Goal: Task Accomplishment & Management: Manage account settings

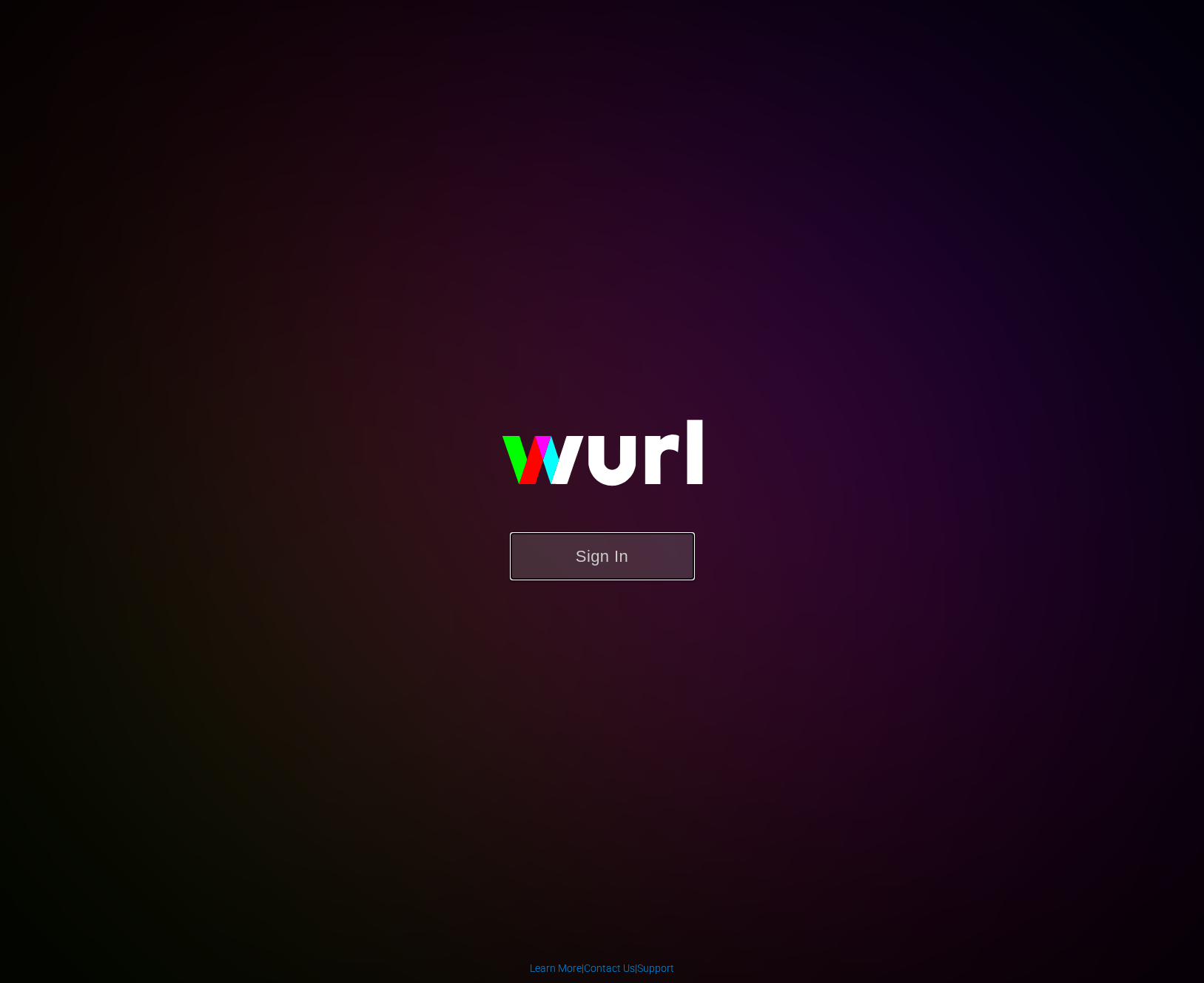
click at [593, 572] on button "Sign In" at bounding box center [602, 556] width 185 height 48
click at [593, 561] on button "Sign In" at bounding box center [602, 556] width 185 height 48
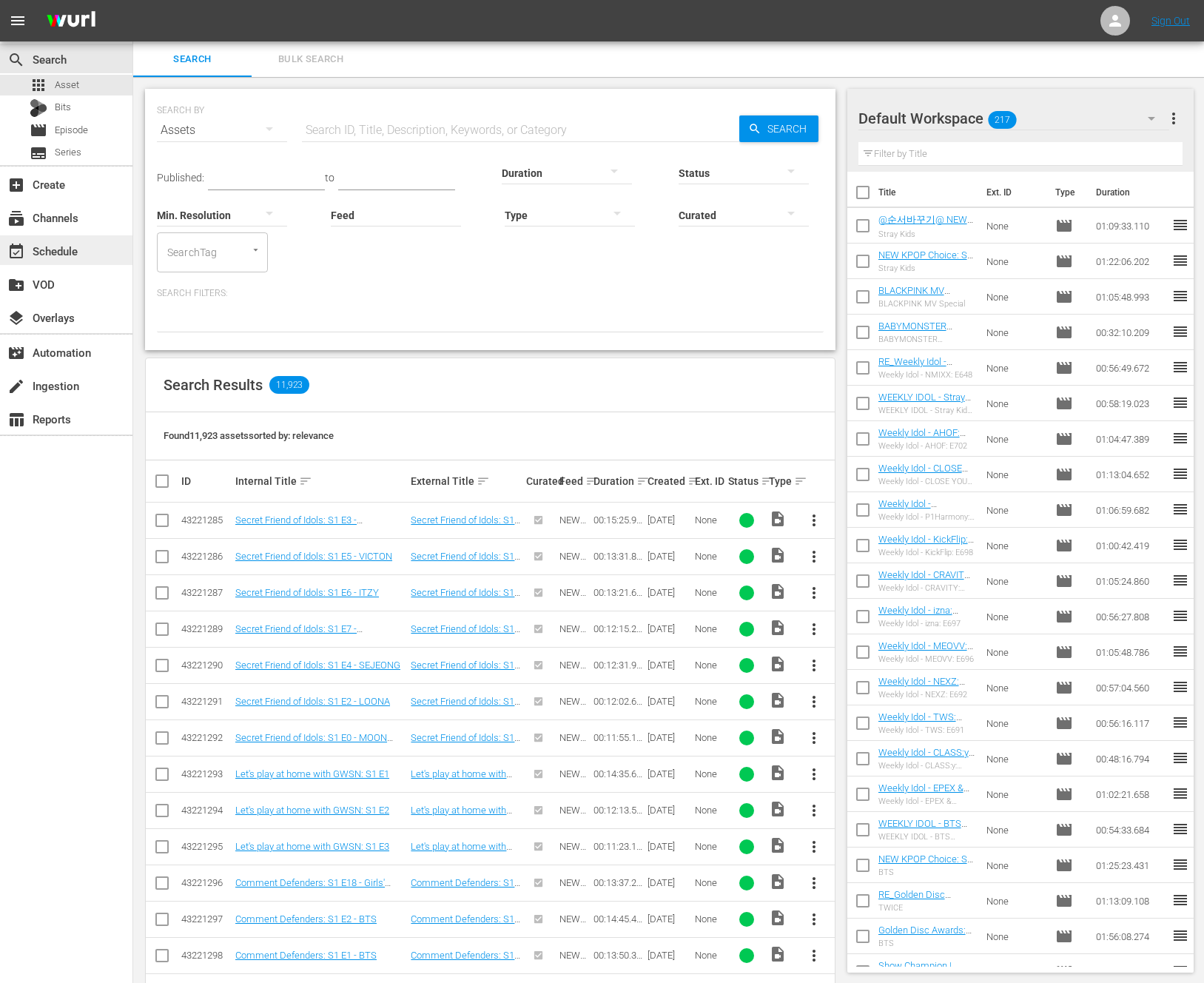
click at [104, 236] on div "event_available Schedule" at bounding box center [66, 250] width 132 height 29
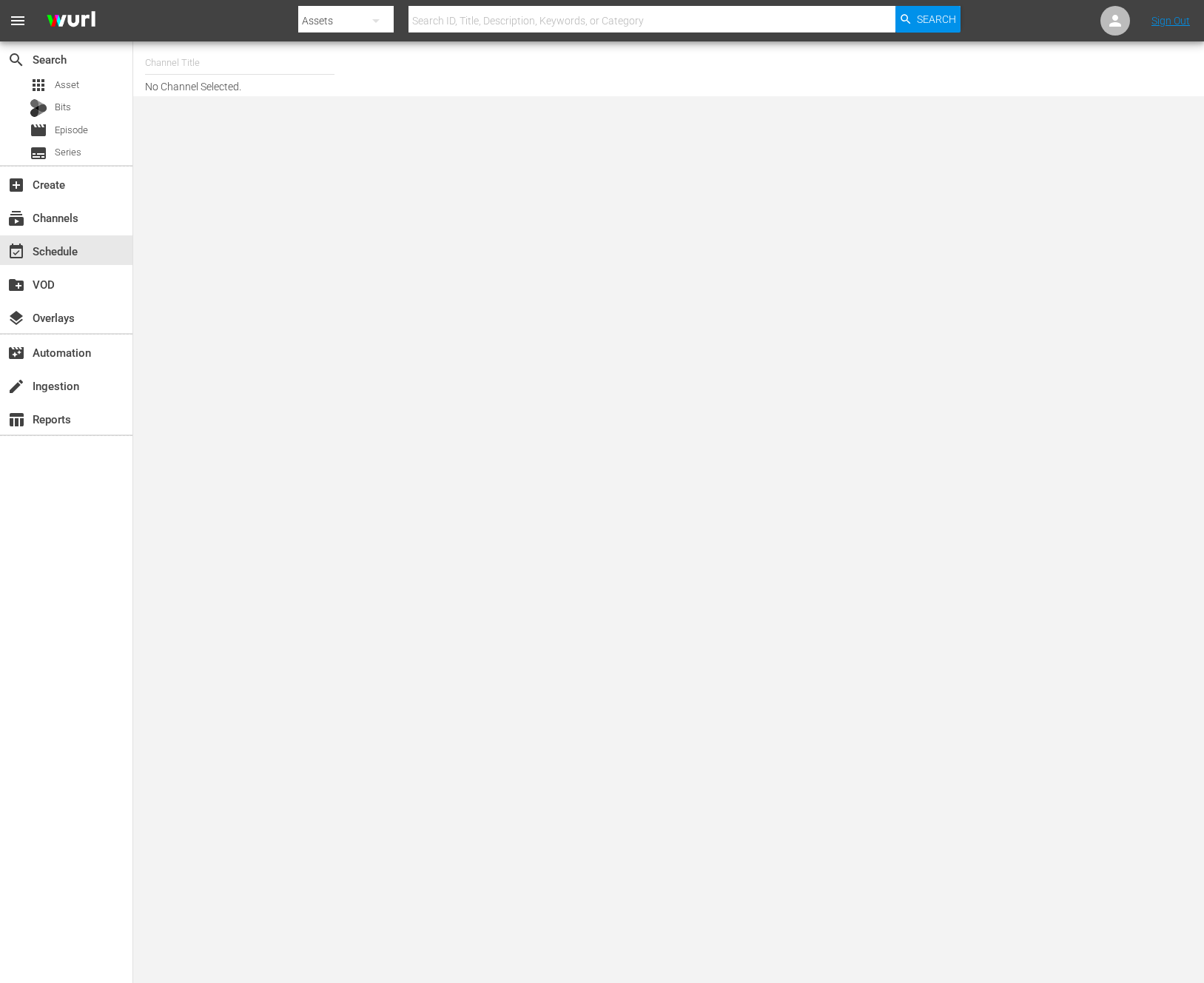
click at [288, 80] on input "text" at bounding box center [239, 63] width 189 height 36
click at [288, 77] on input "text" at bounding box center [239, 63] width 189 height 36
type input "ㅜ"
click at [281, 93] on div "NEW KPOP (617 - newidco_newkid_1)" at bounding box center [349, 104] width 384 height 36
type input "NEW KPOP (617 - newidco_newkid_1)"
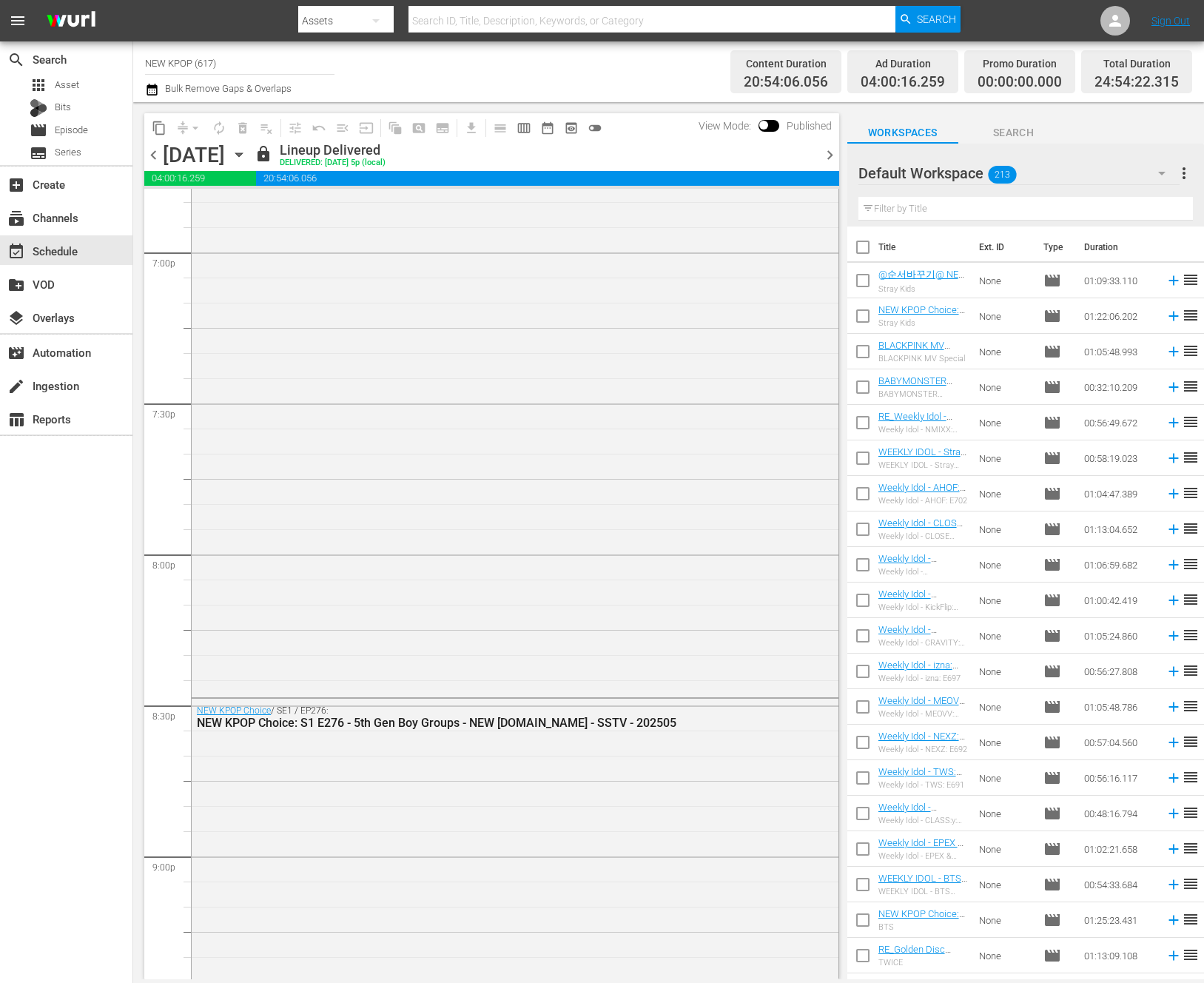
scroll to position [6898, 0]
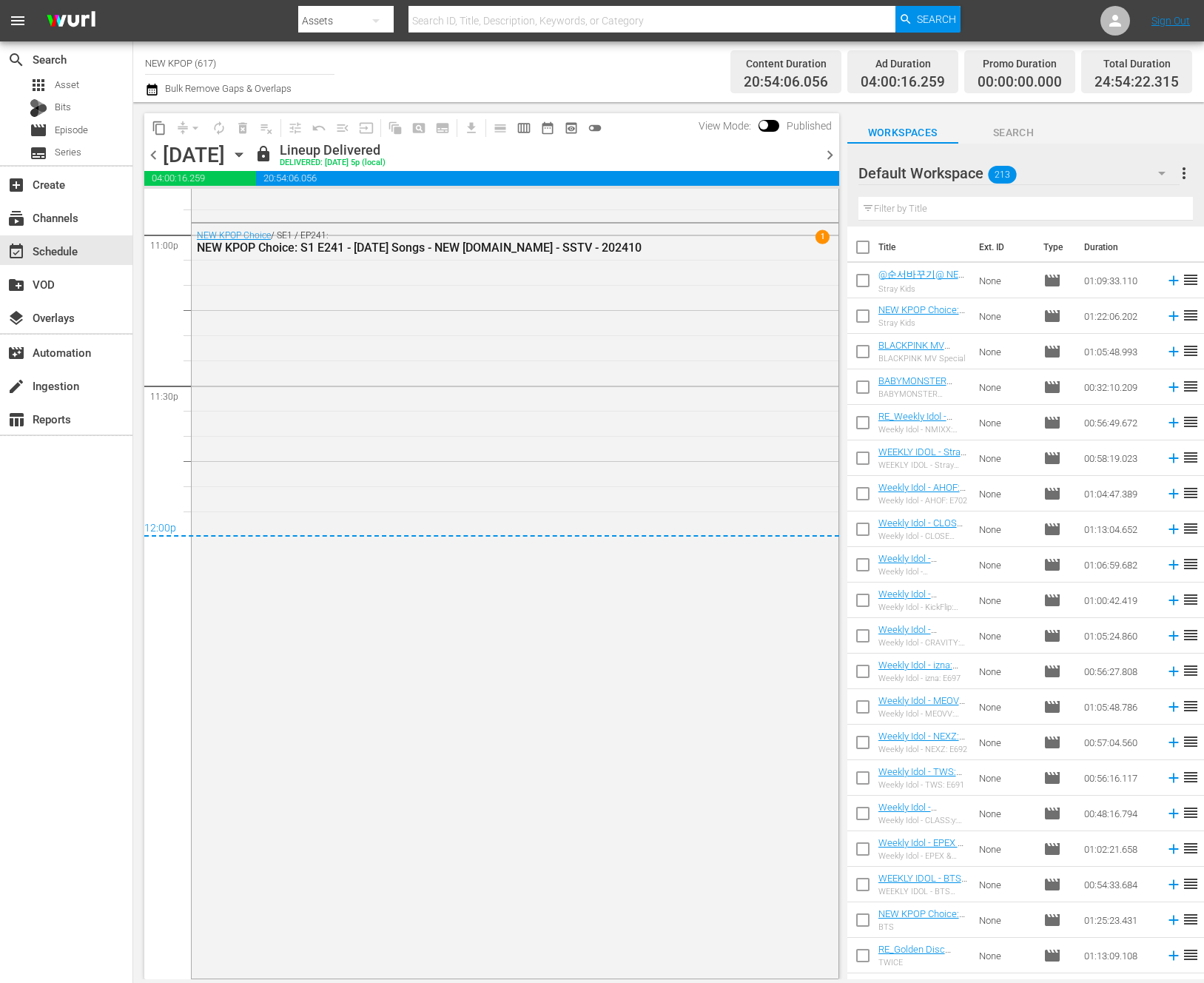
click at [827, 152] on span "chevron_right" at bounding box center [829, 155] width 19 height 19
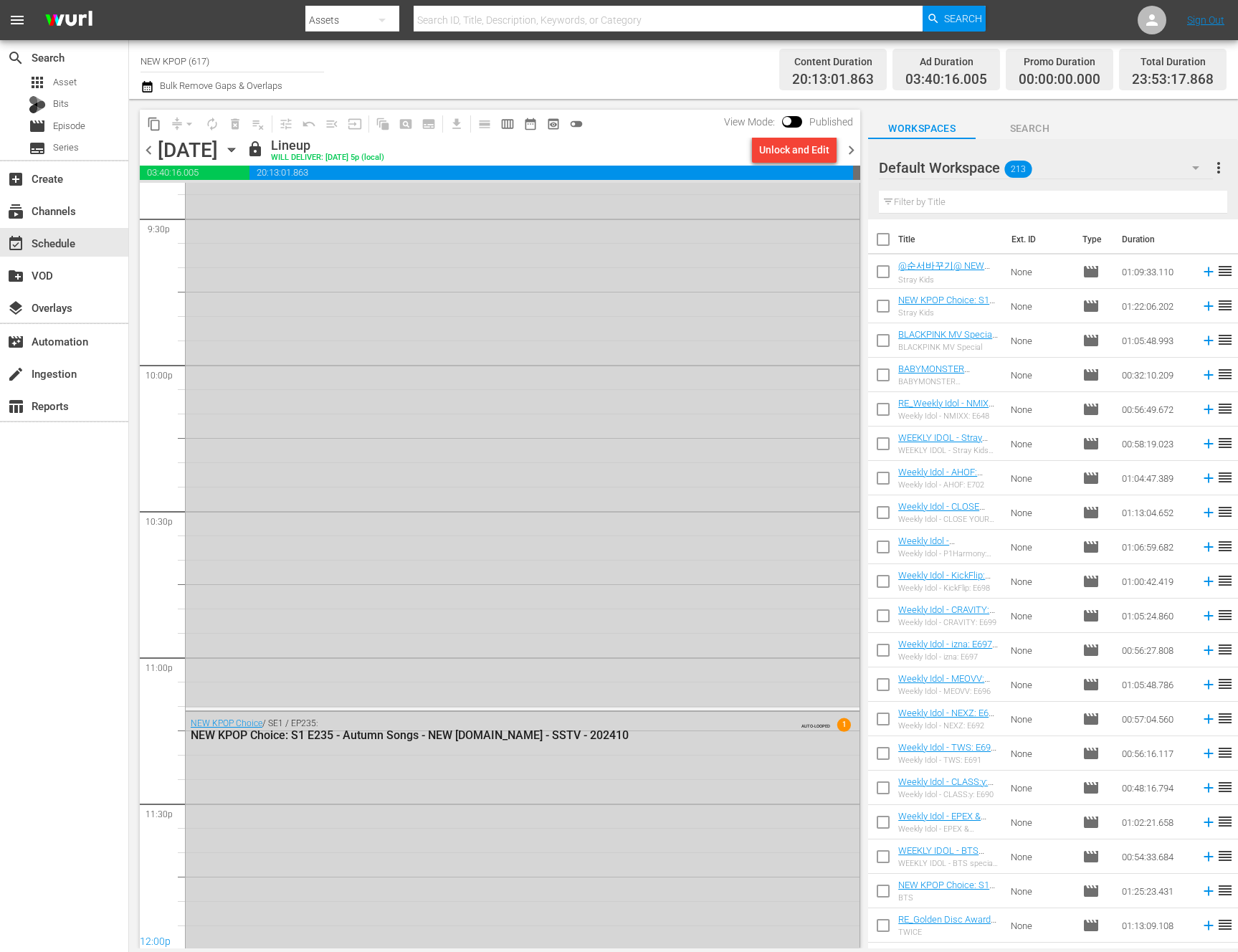
scroll to position [6649, 0]
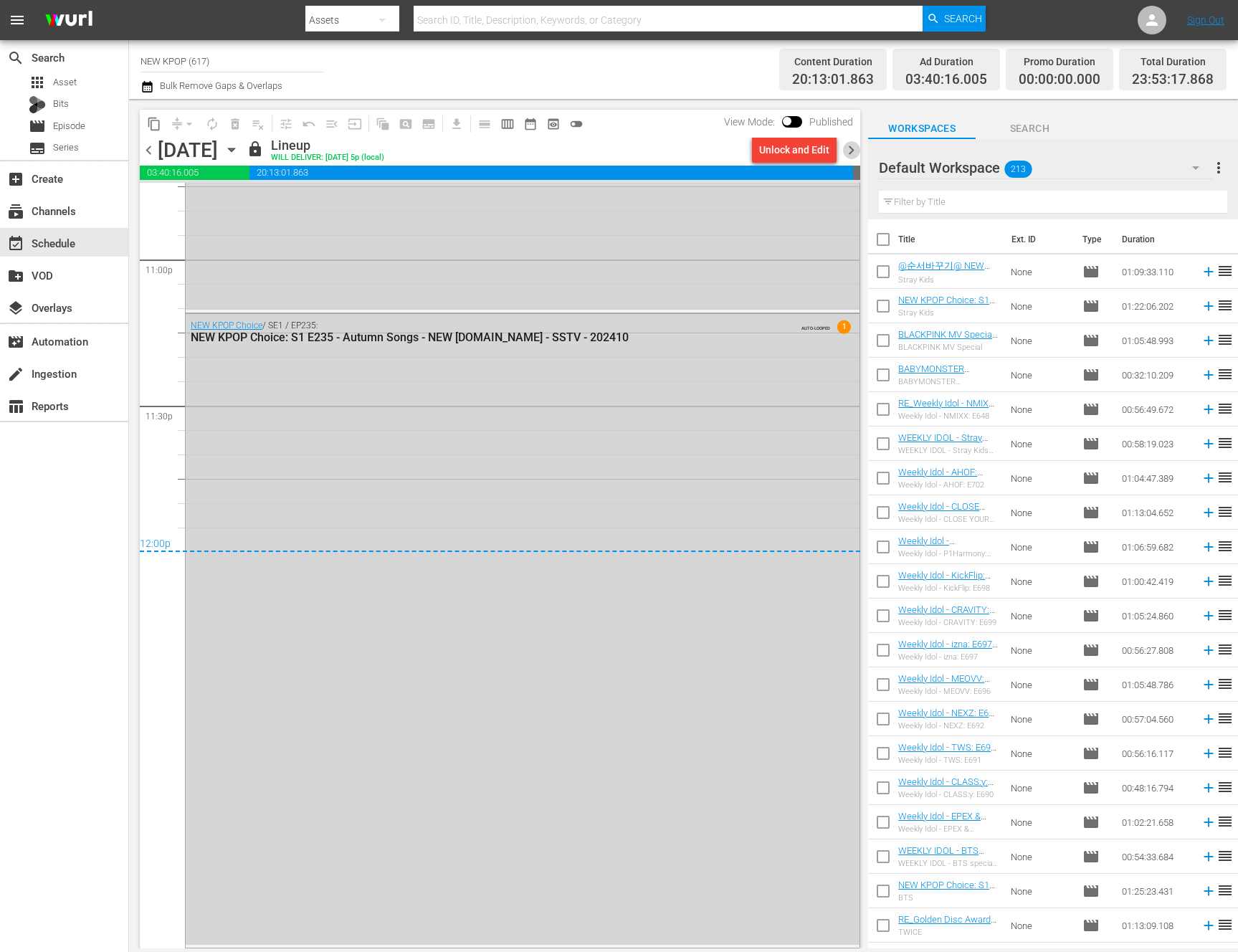
click at [856, 151] on span "chevron_right" at bounding box center [851, 150] width 18 height 18
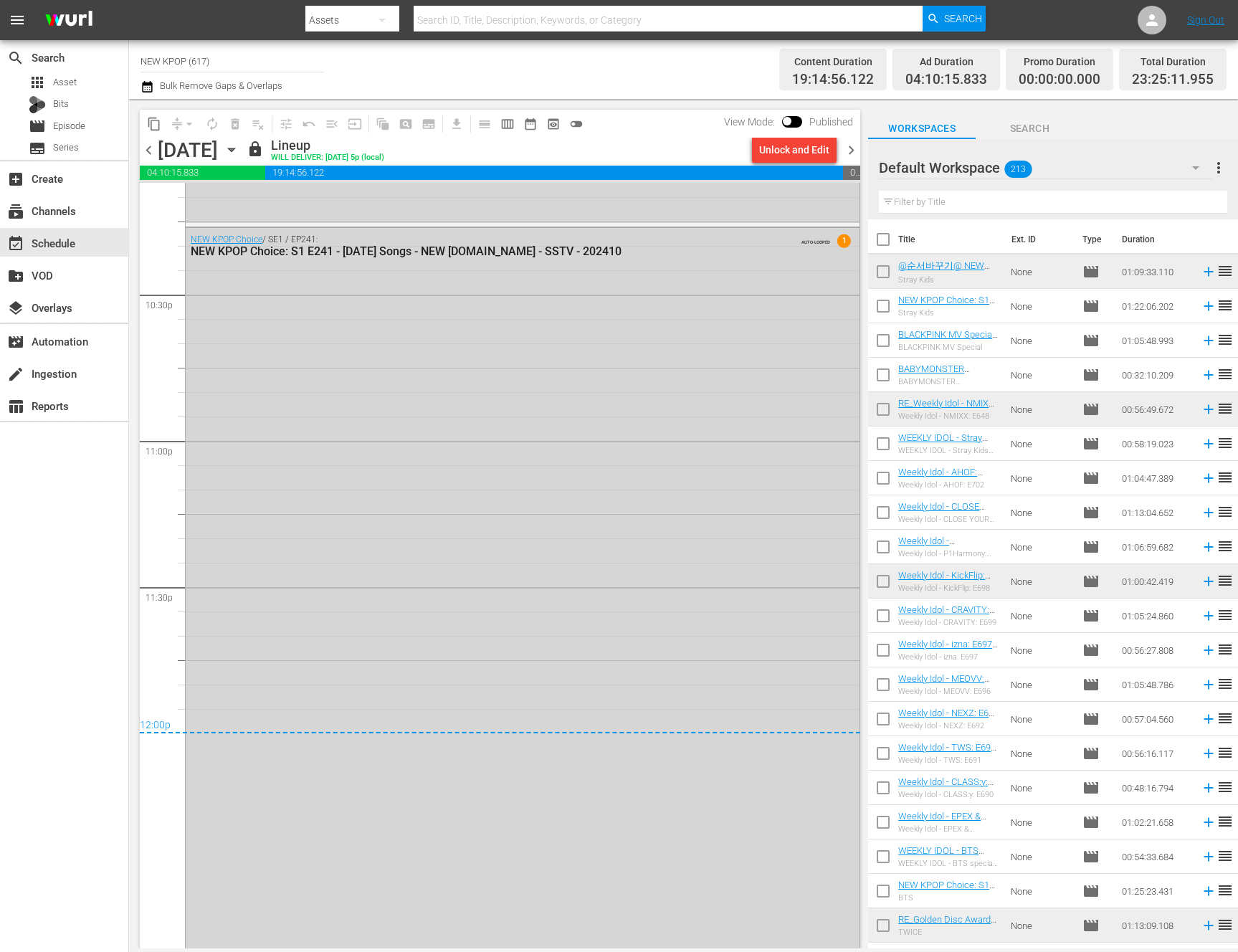
scroll to position [6478, 0]
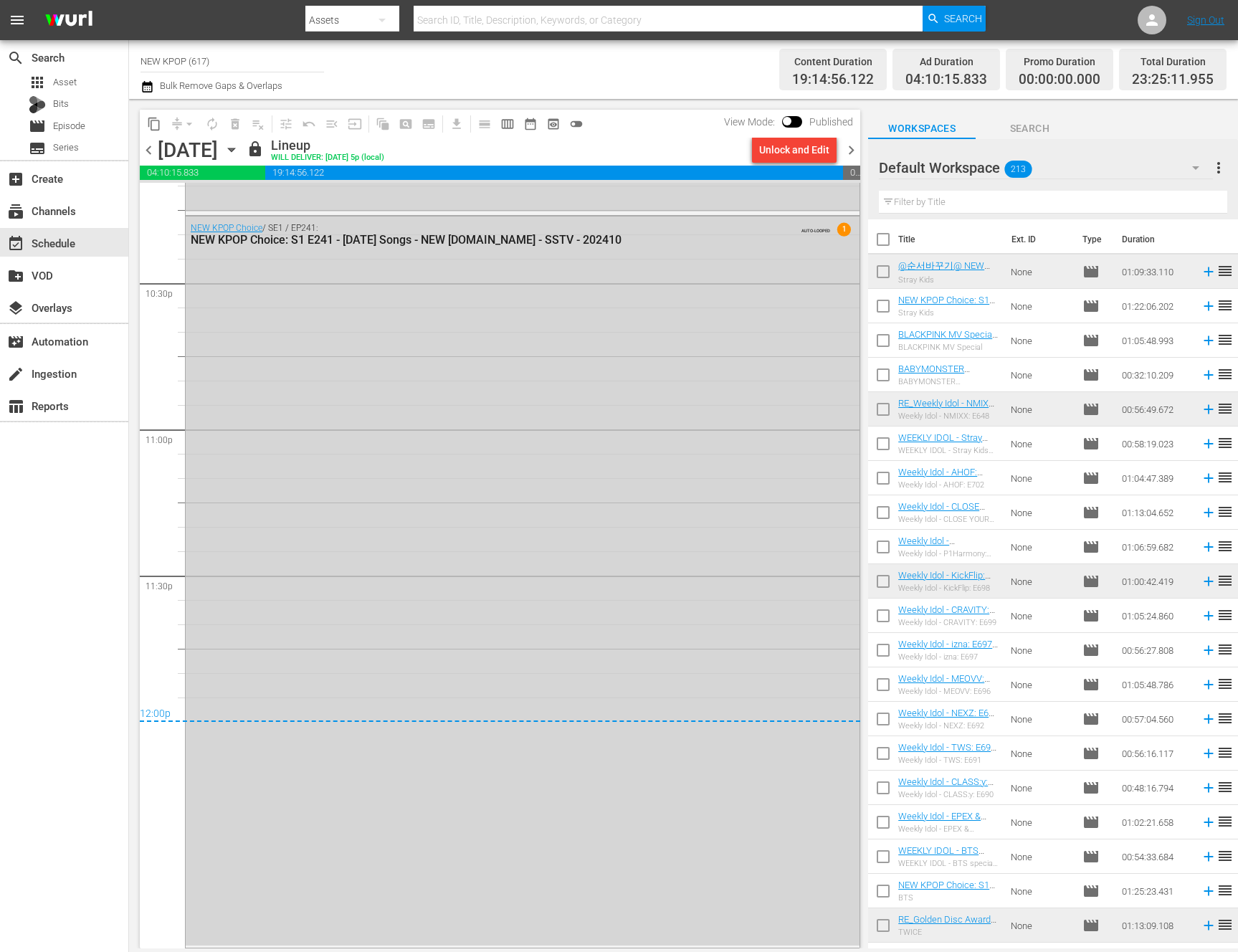
click at [853, 145] on span "chevron_right" at bounding box center [851, 150] width 18 height 18
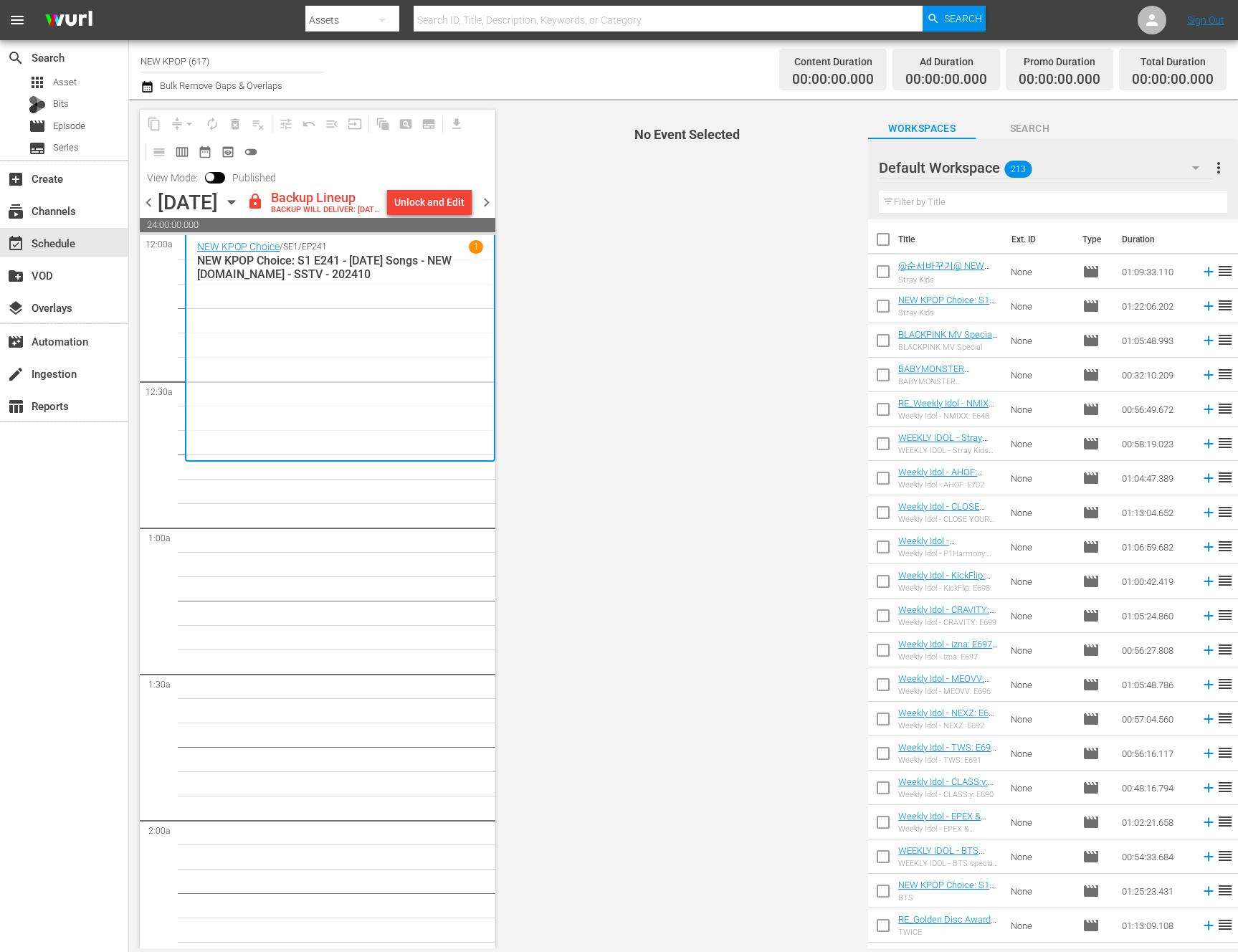
click at [447, 187] on div "content_copy compress arrow_drop_down autorenew_outlined delete_forever_outline…" at bounding box center [317, 149] width 355 height 80
click at [435, 205] on div "Unlock and Edit" at bounding box center [429, 202] width 71 height 26
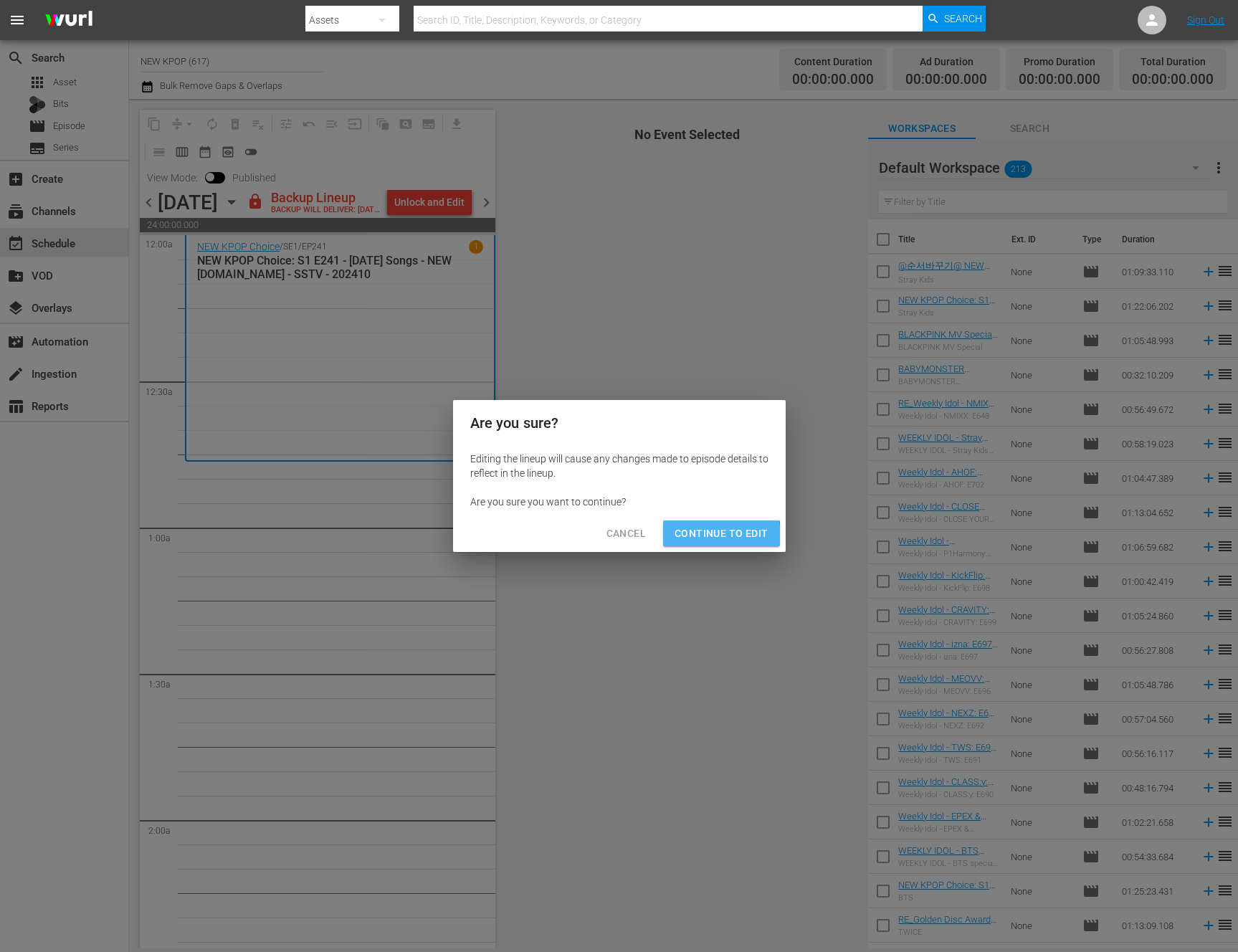
click at [706, 537] on span "Continue to Edit" at bounding box center [721, 533] width 93 height 18
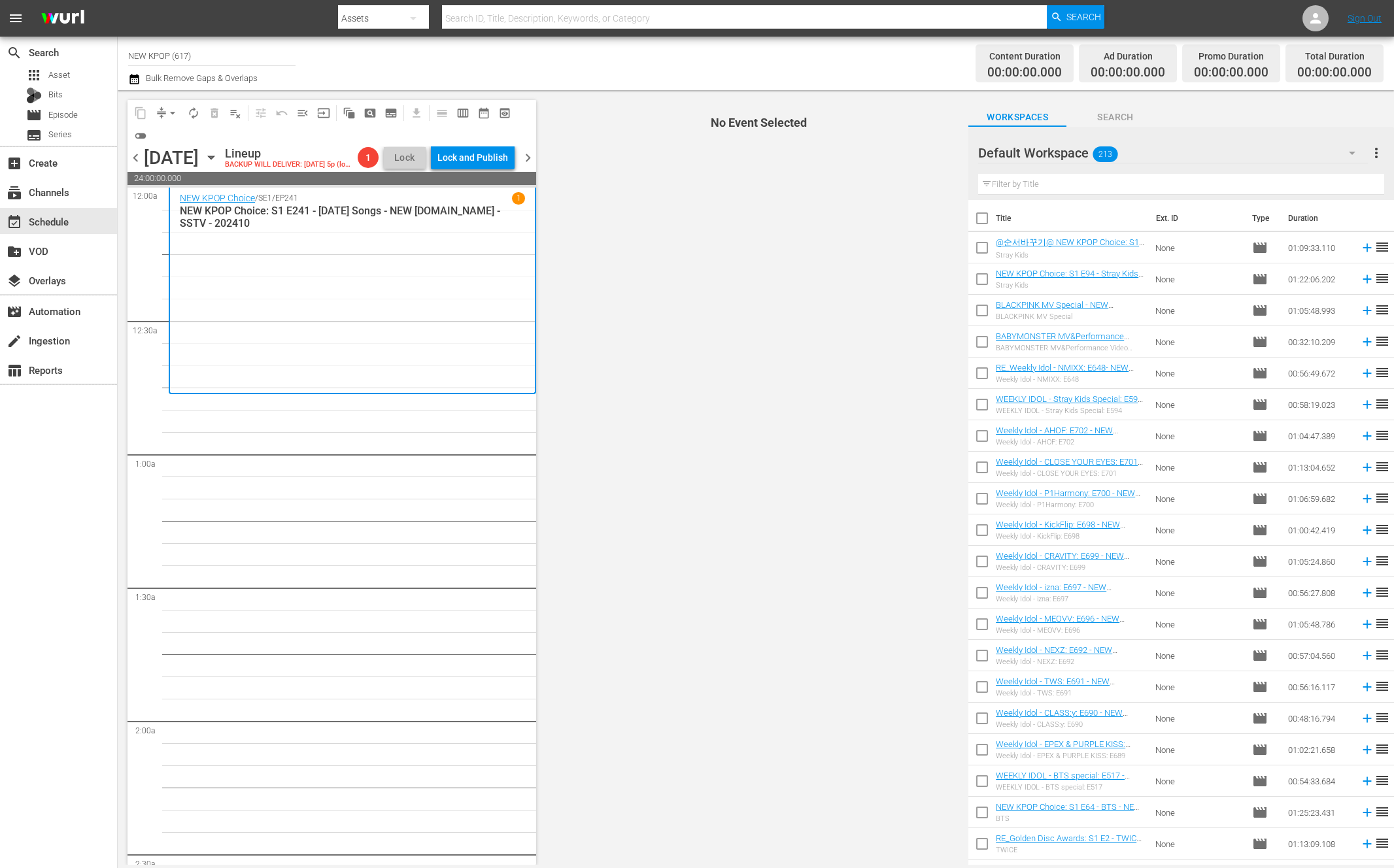
click at [431, 390] on div "NEW KPOP Choice / SE1 / EP241 1 NEW KPOP Choice: S1 E241 - Halloween Songs - NE…" at bounding box center [352, 291] width 367 height 207
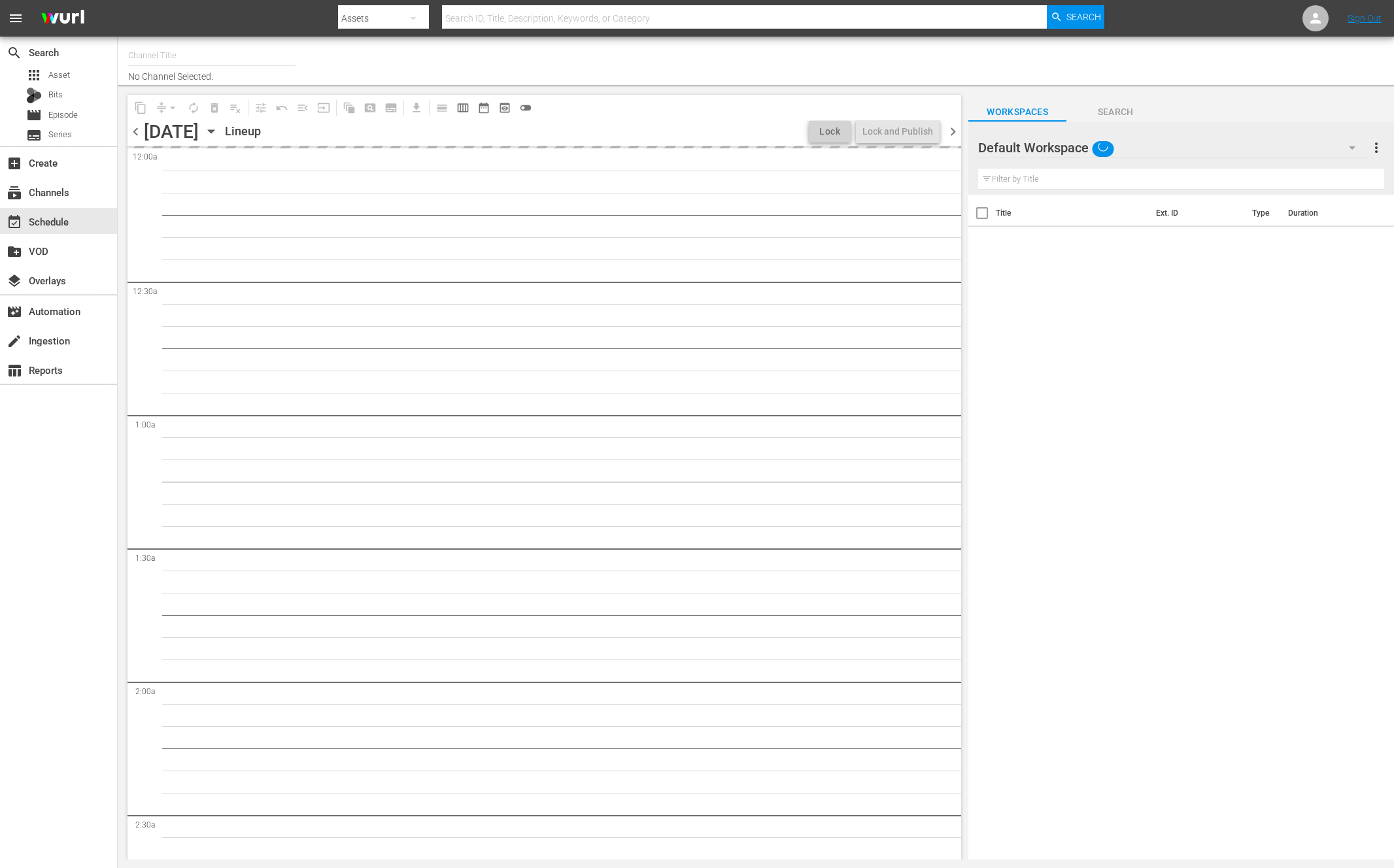
type input "NEW KPOP (617)"
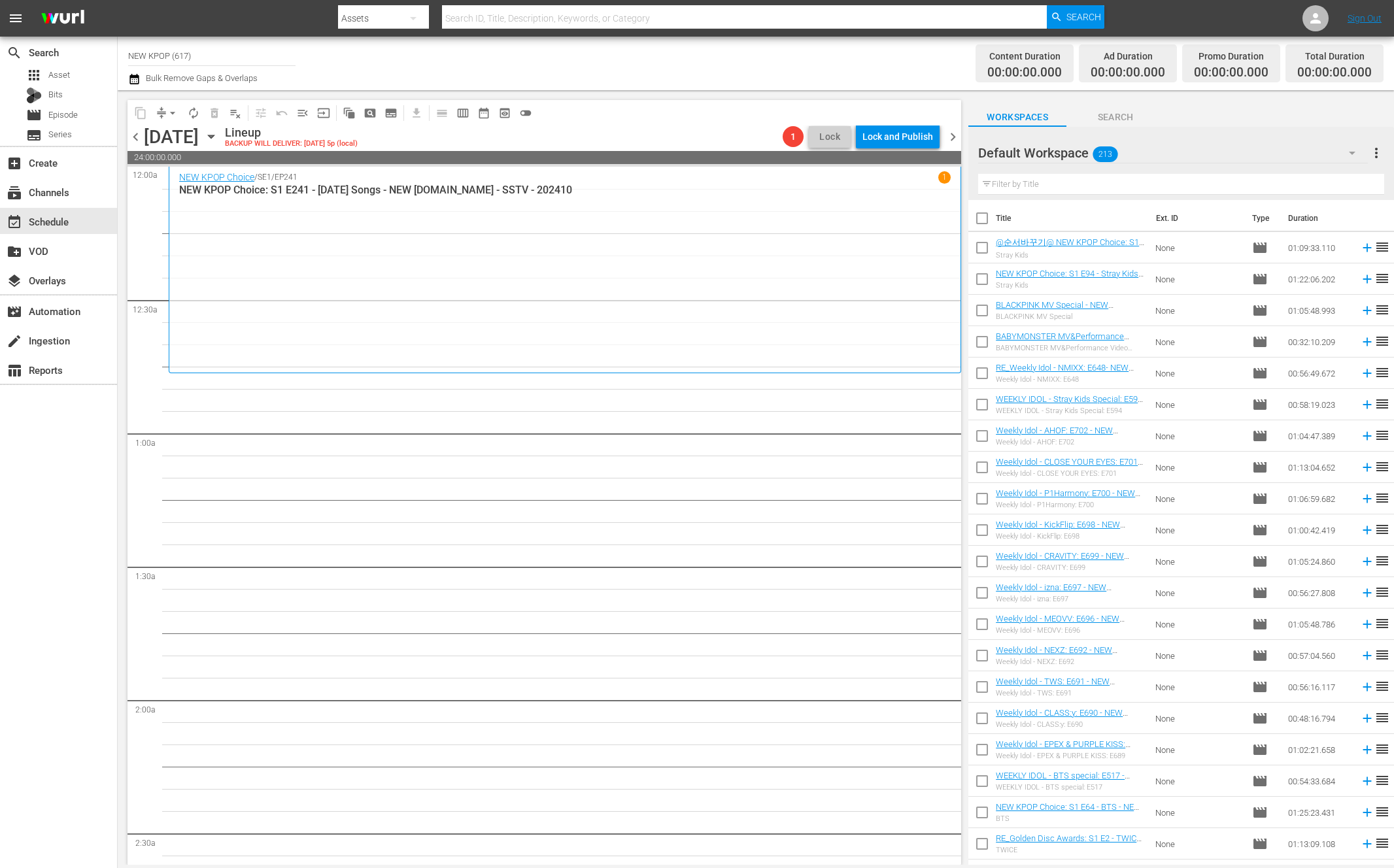
click at [1078, 177] on input "text" at bounding box center [1181, 184] width 406 height 21
type input "new kpop choice"
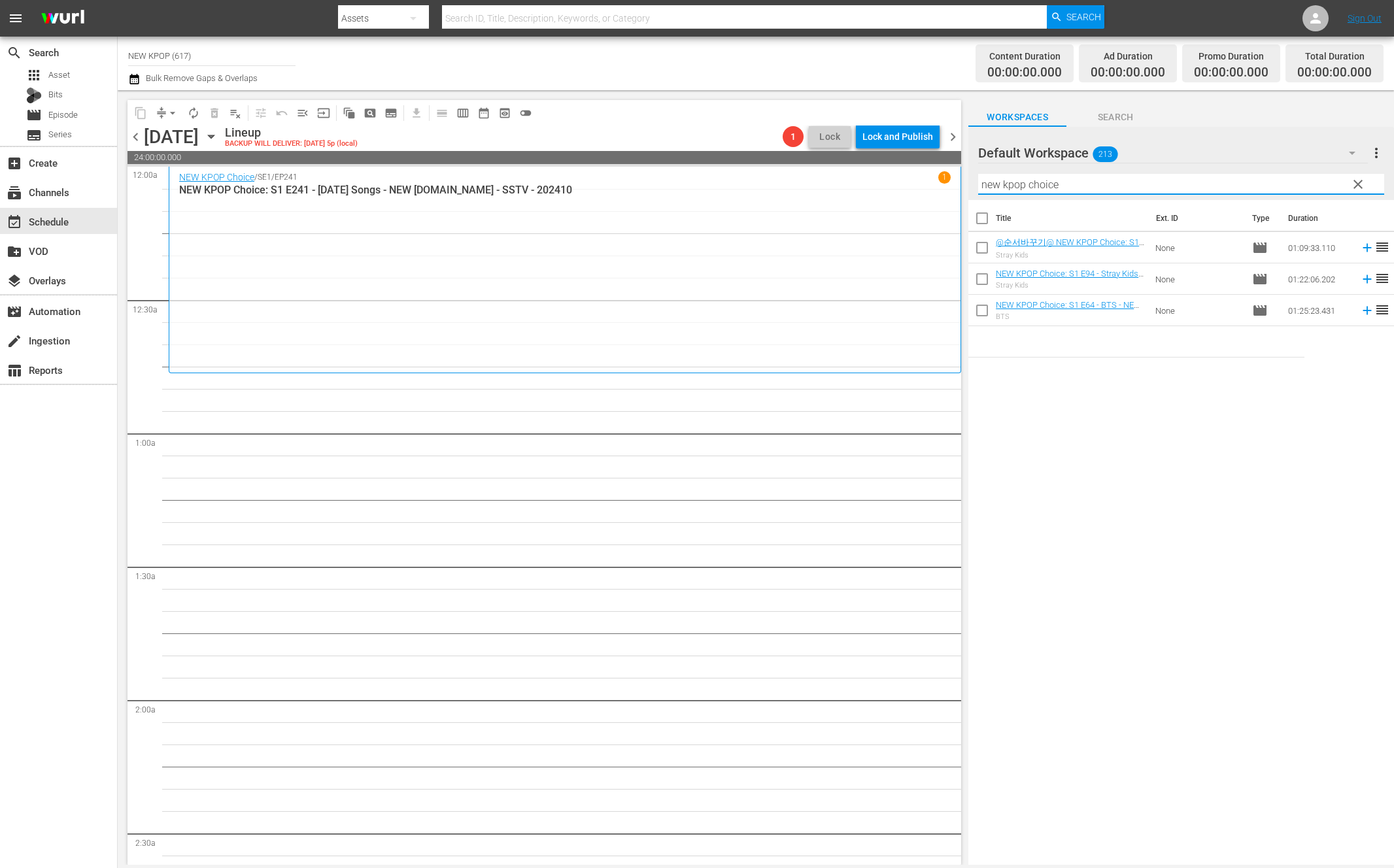
click at [966, 231] on div "content_copy compress arrow_drop_down autorenew_outlined delete_forever_outline…" at bounding box center [543, 477] width 850 height 774
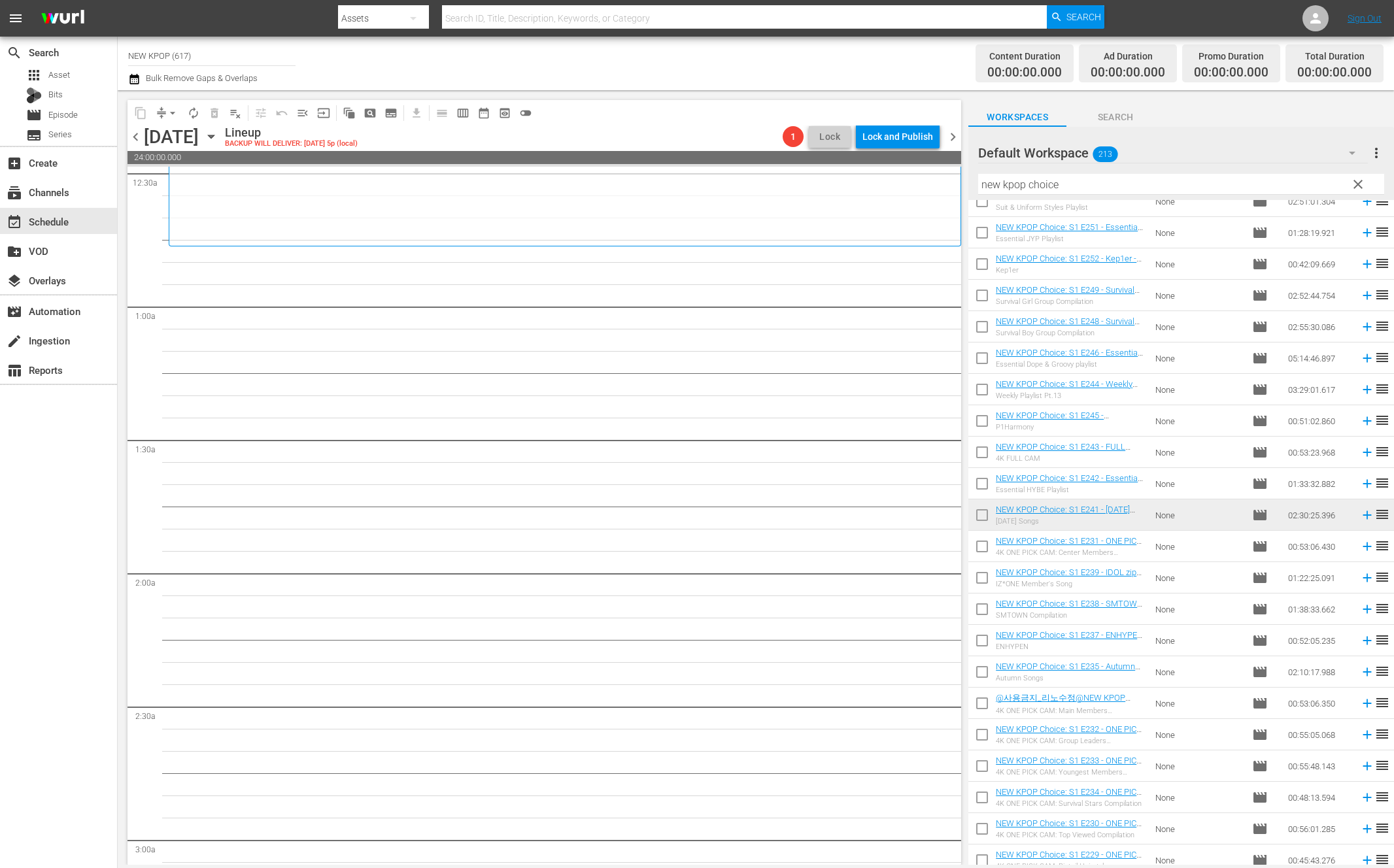
scroll to position [699, 0]
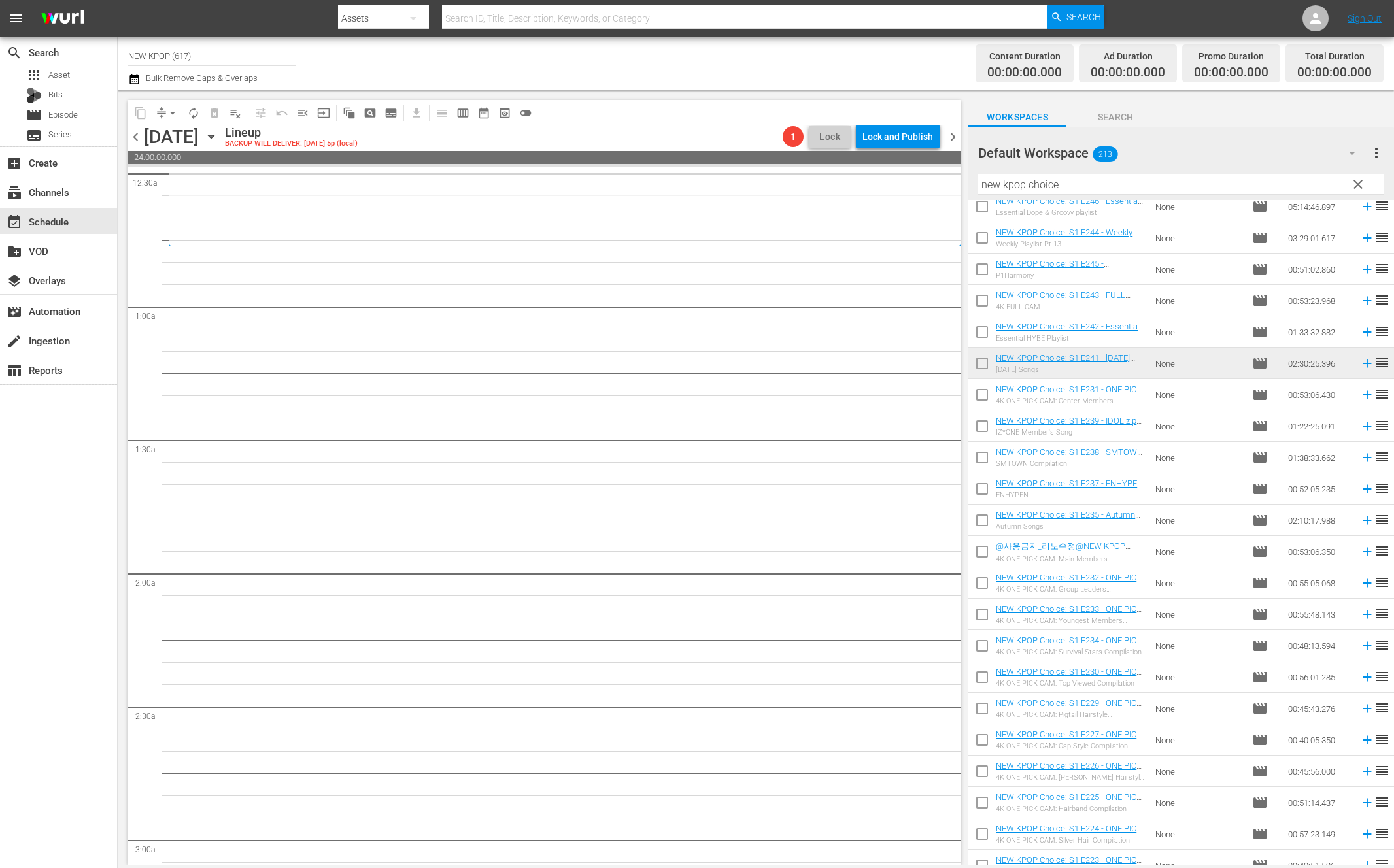
click at [971, 553] on input "checkbox" at bounding box center [981, 554] width 27 height 27
checkbox input "true"
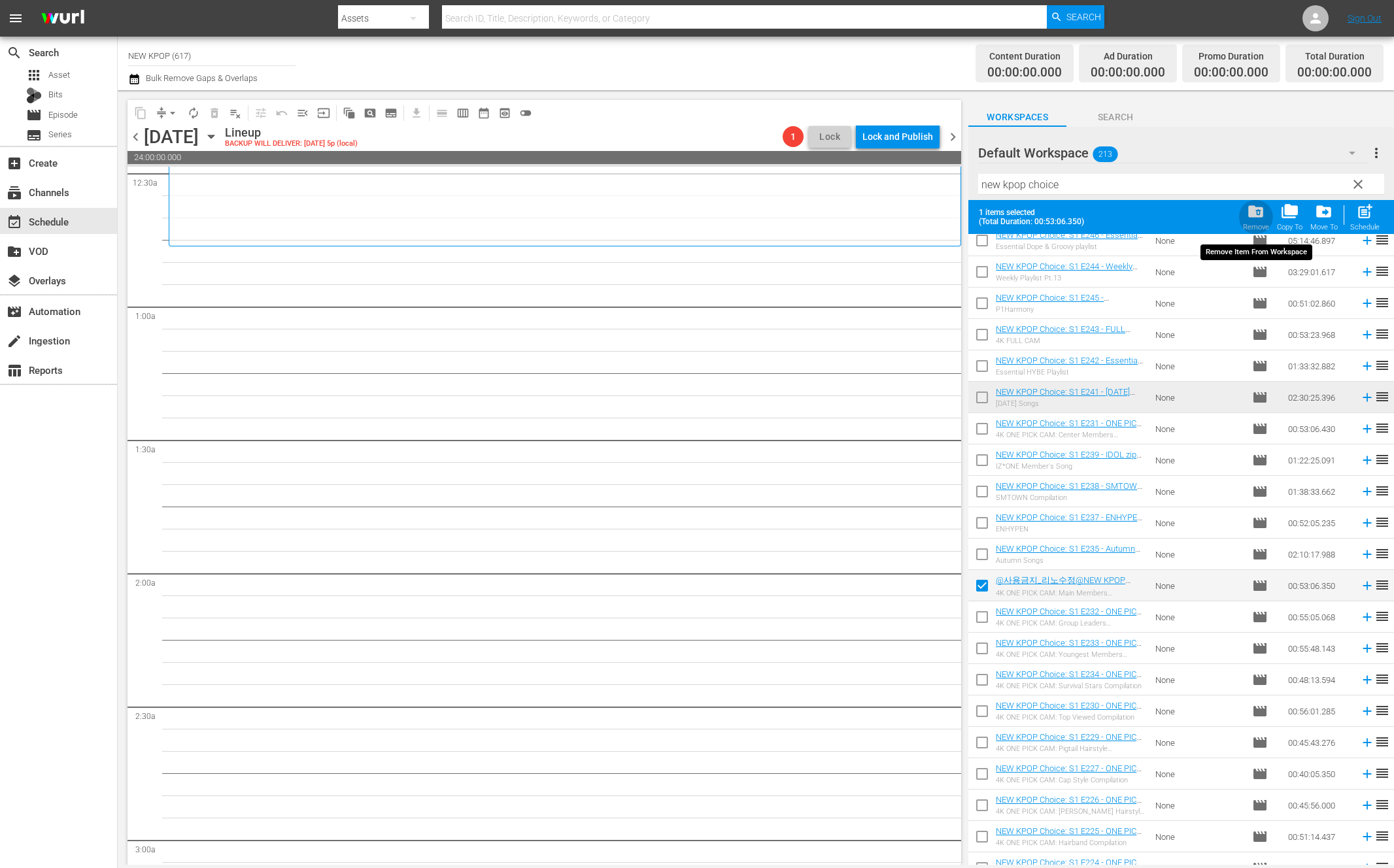
click at [1257, 207] on span "folder_delete" at bounding box center [1255, 211] width 17 height 17
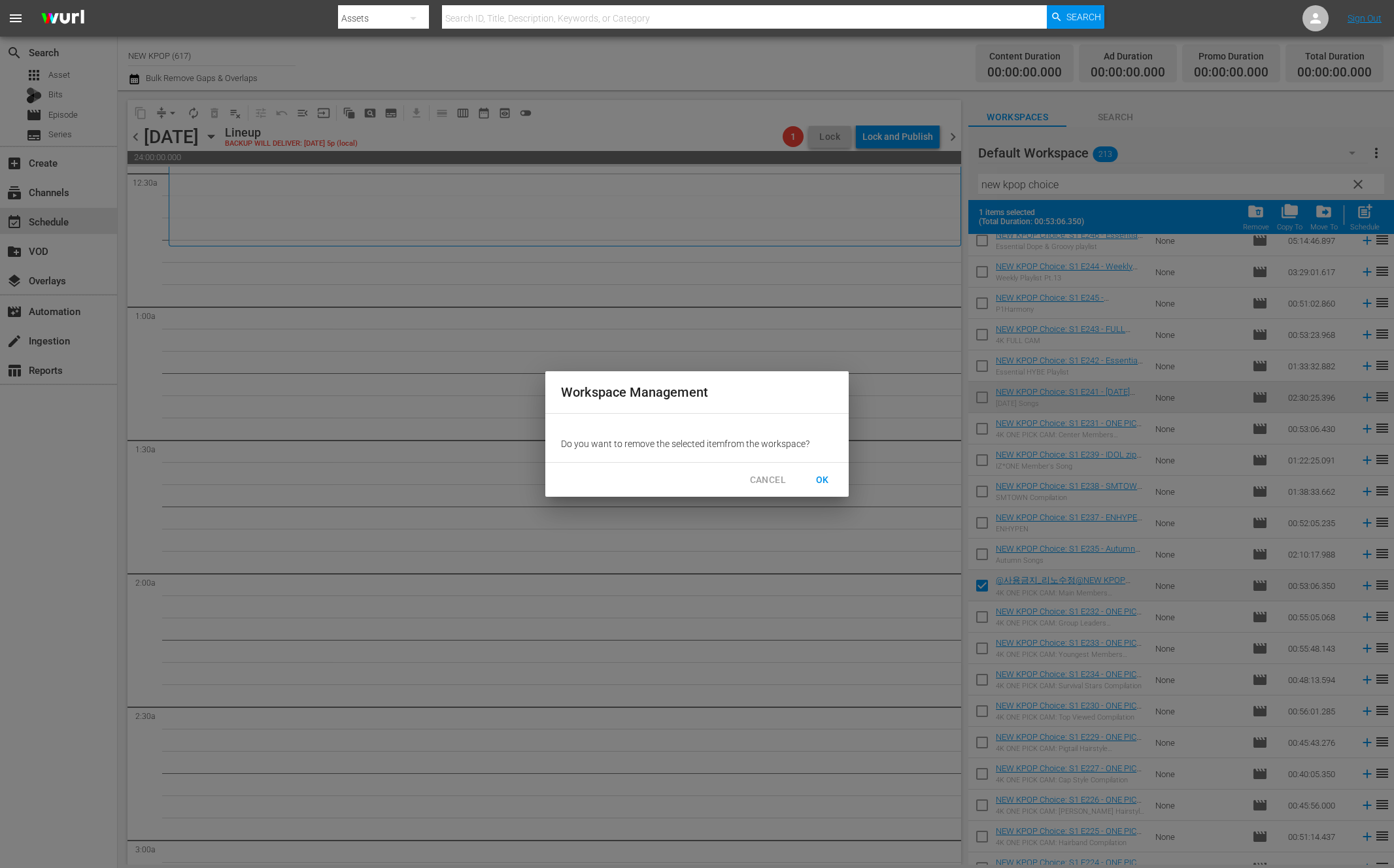
click at [820, 478] on span "OK" at bounding box center [822, 480] width 21 height 16
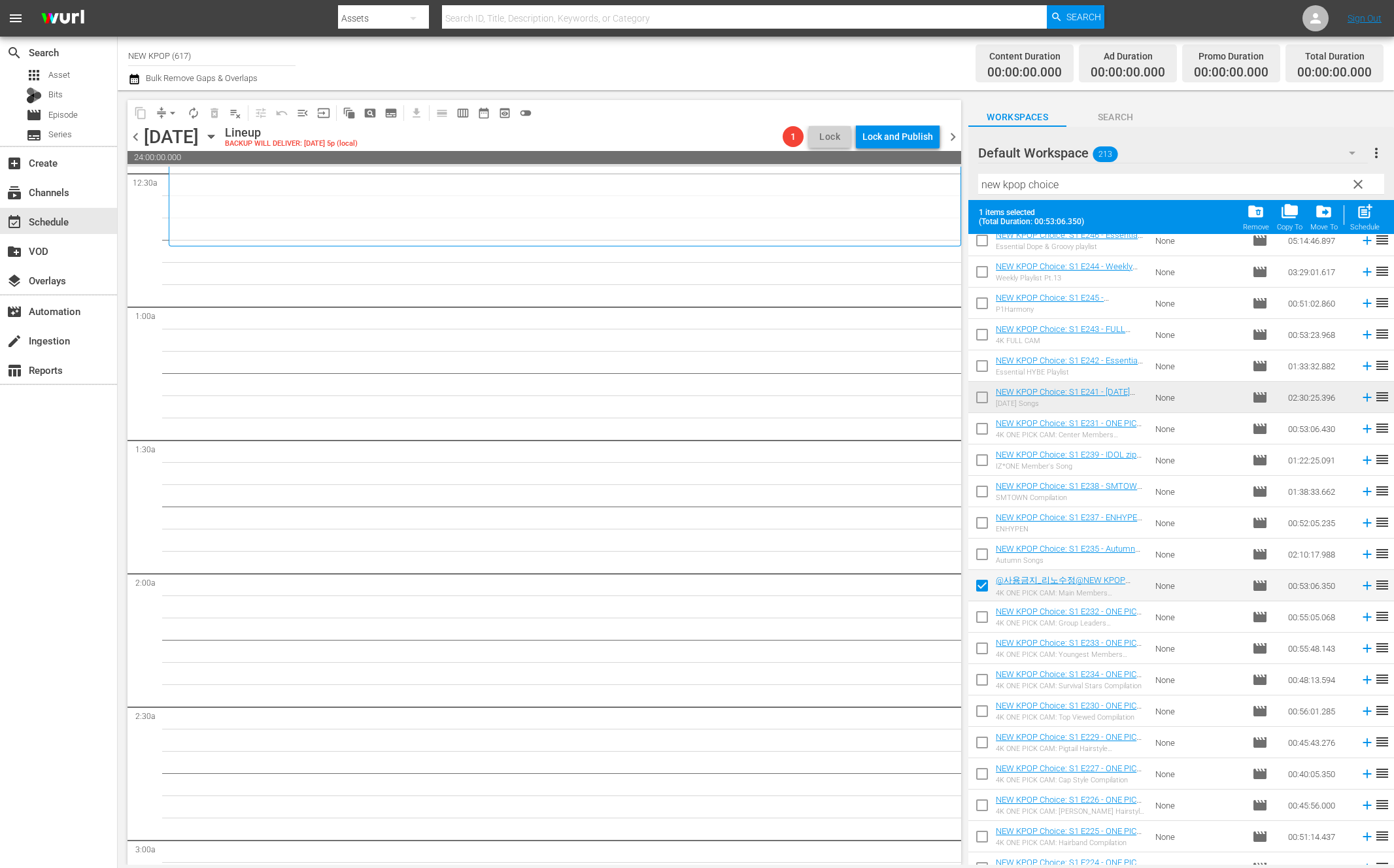
click at [1255, 212] on span "folder_delete" at bounding box center [1255, 211] width 17 height 17
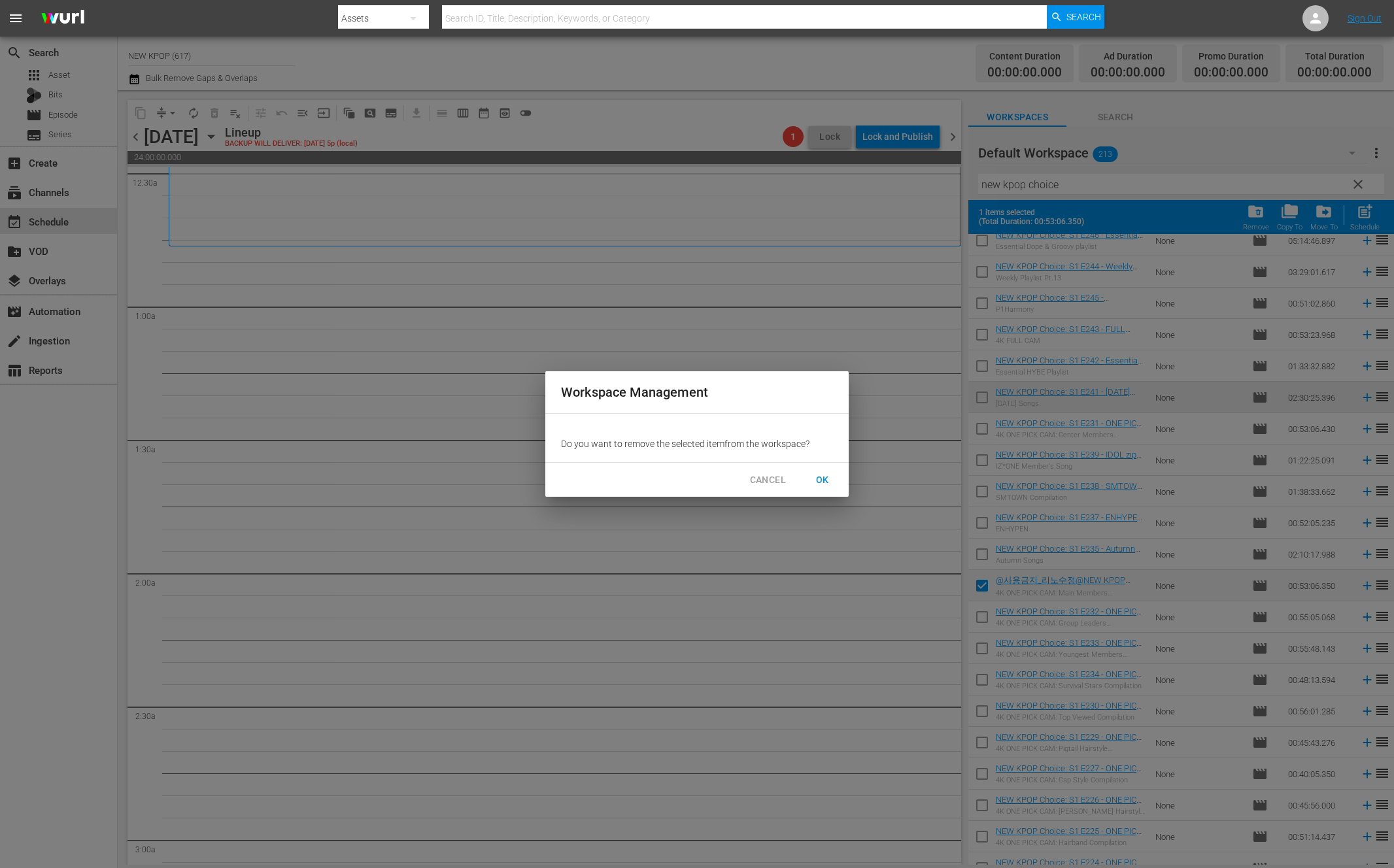
click at [815, 477] on span "OK" at bounding box center [822, 480] width 21 height 16
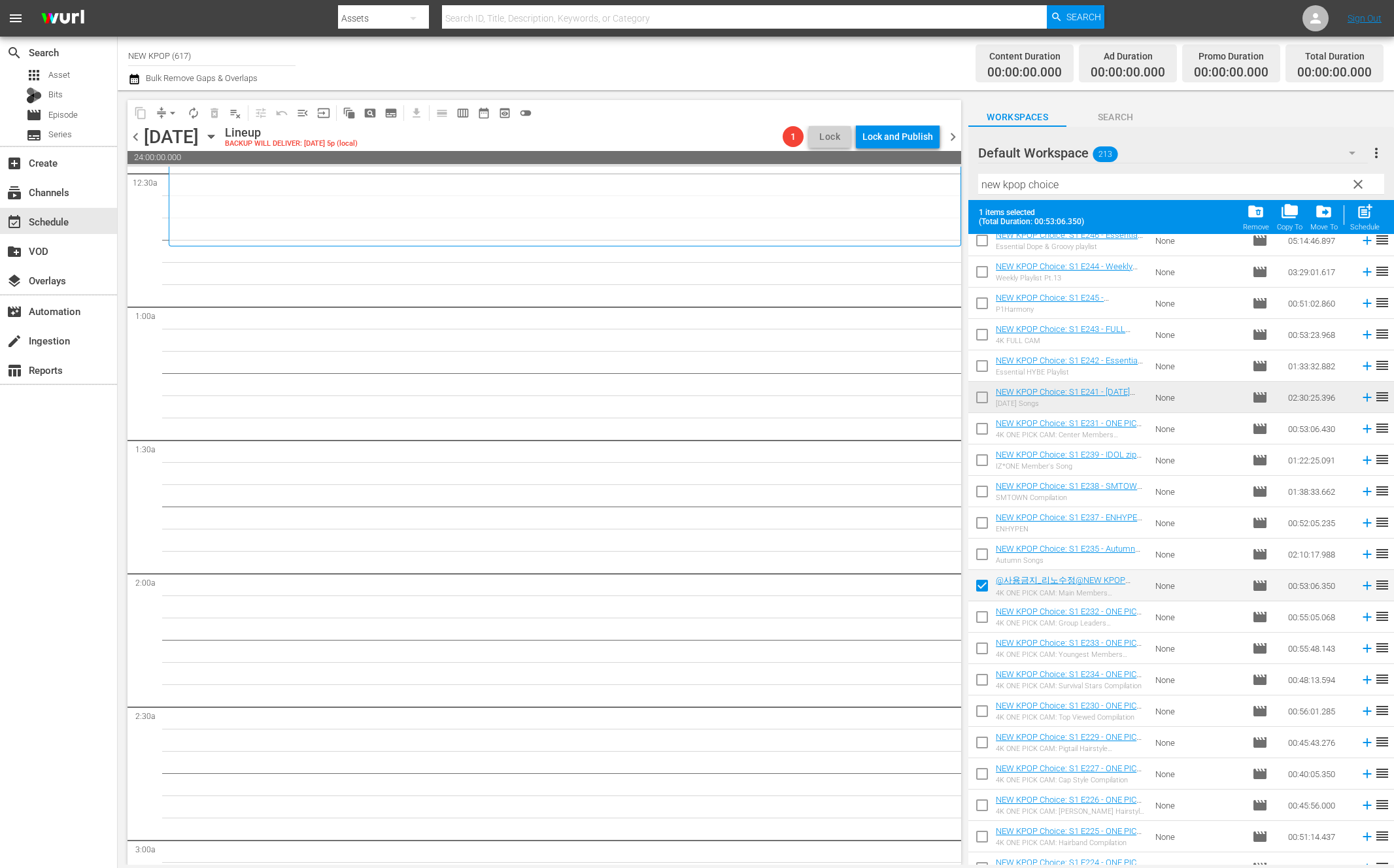
checkbox input "false"
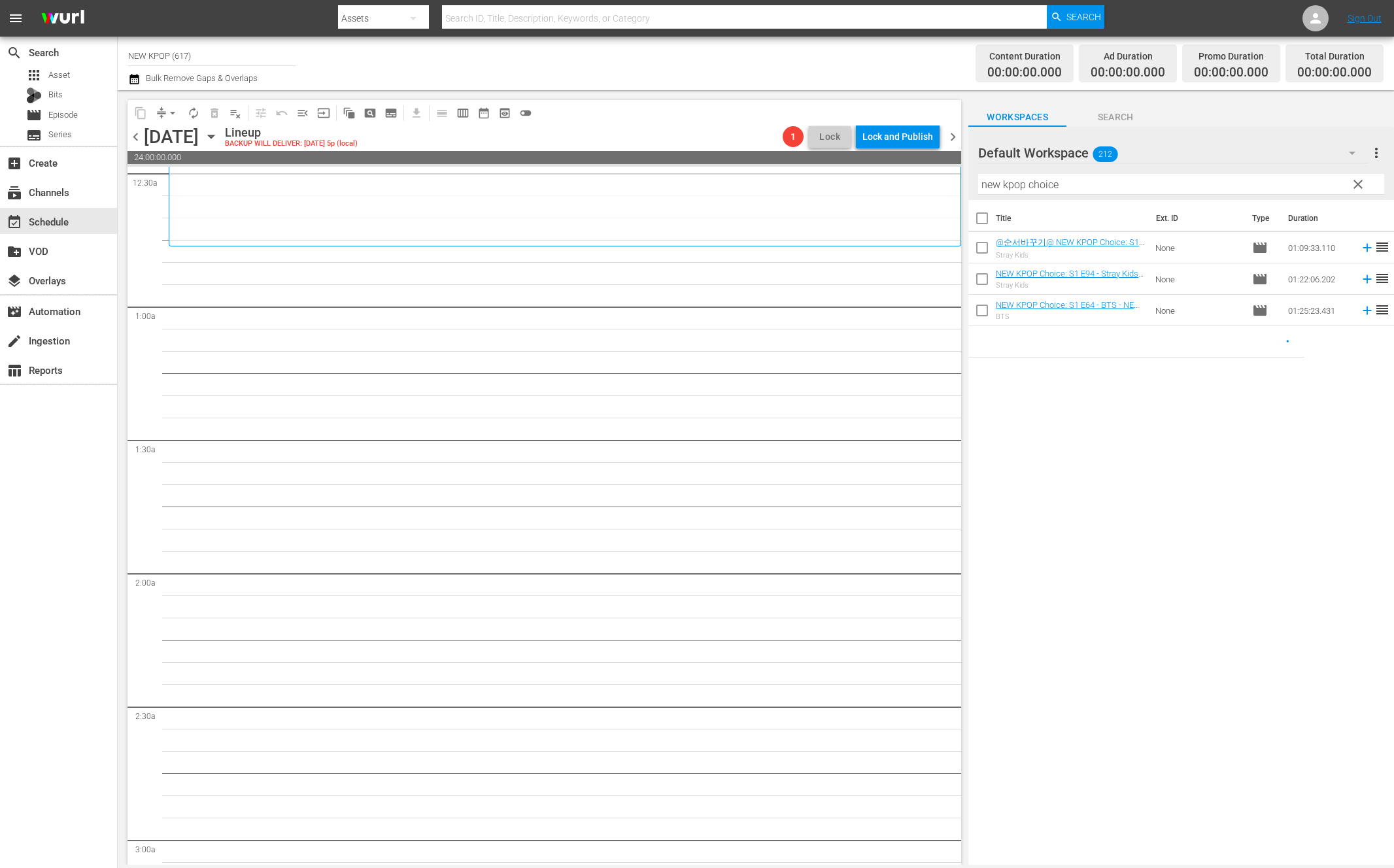
scroll to position [0, 0]
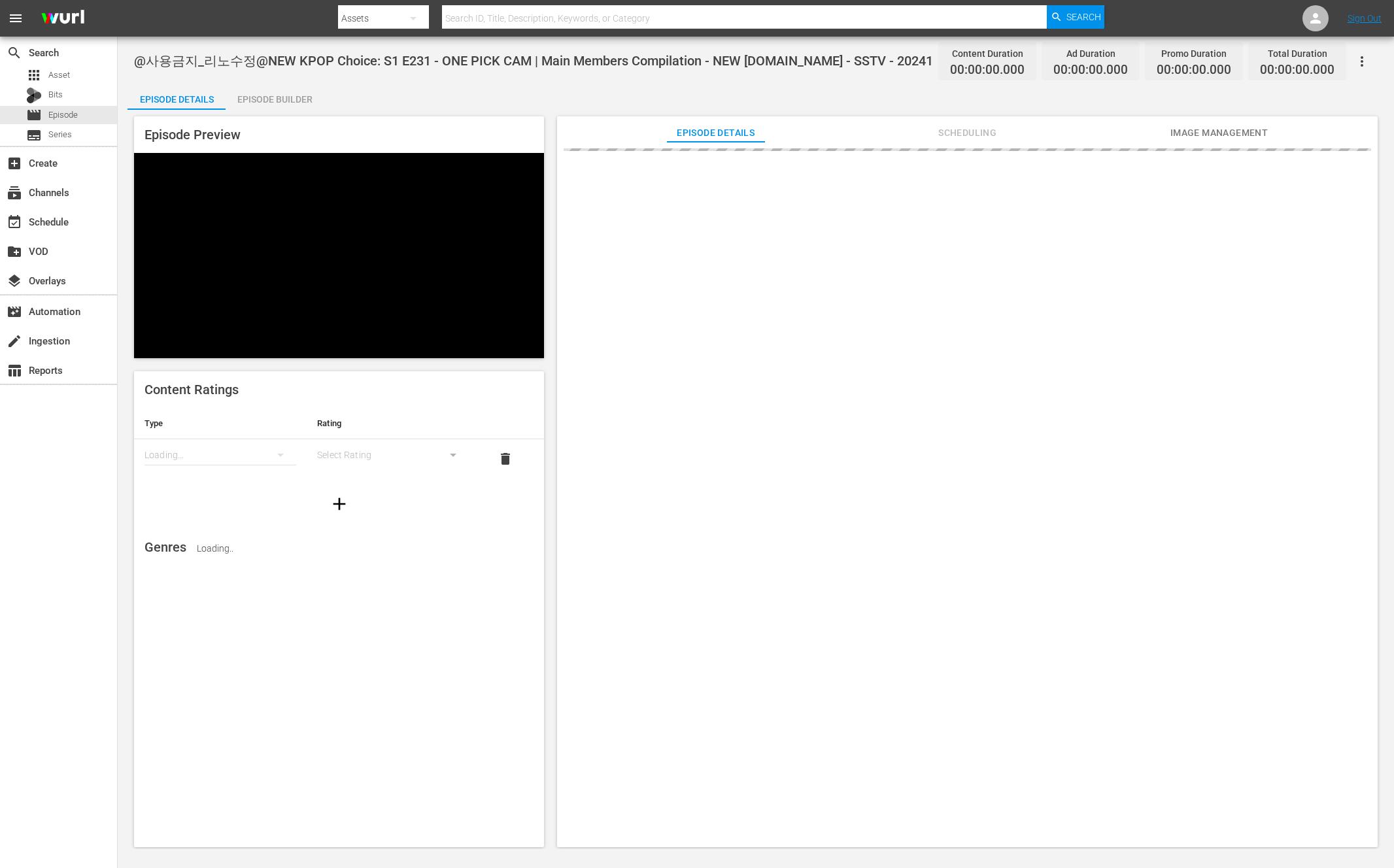
click at [285, 92] on div "Episode Builder" at bounding box center [274, 100] width 98 height 31
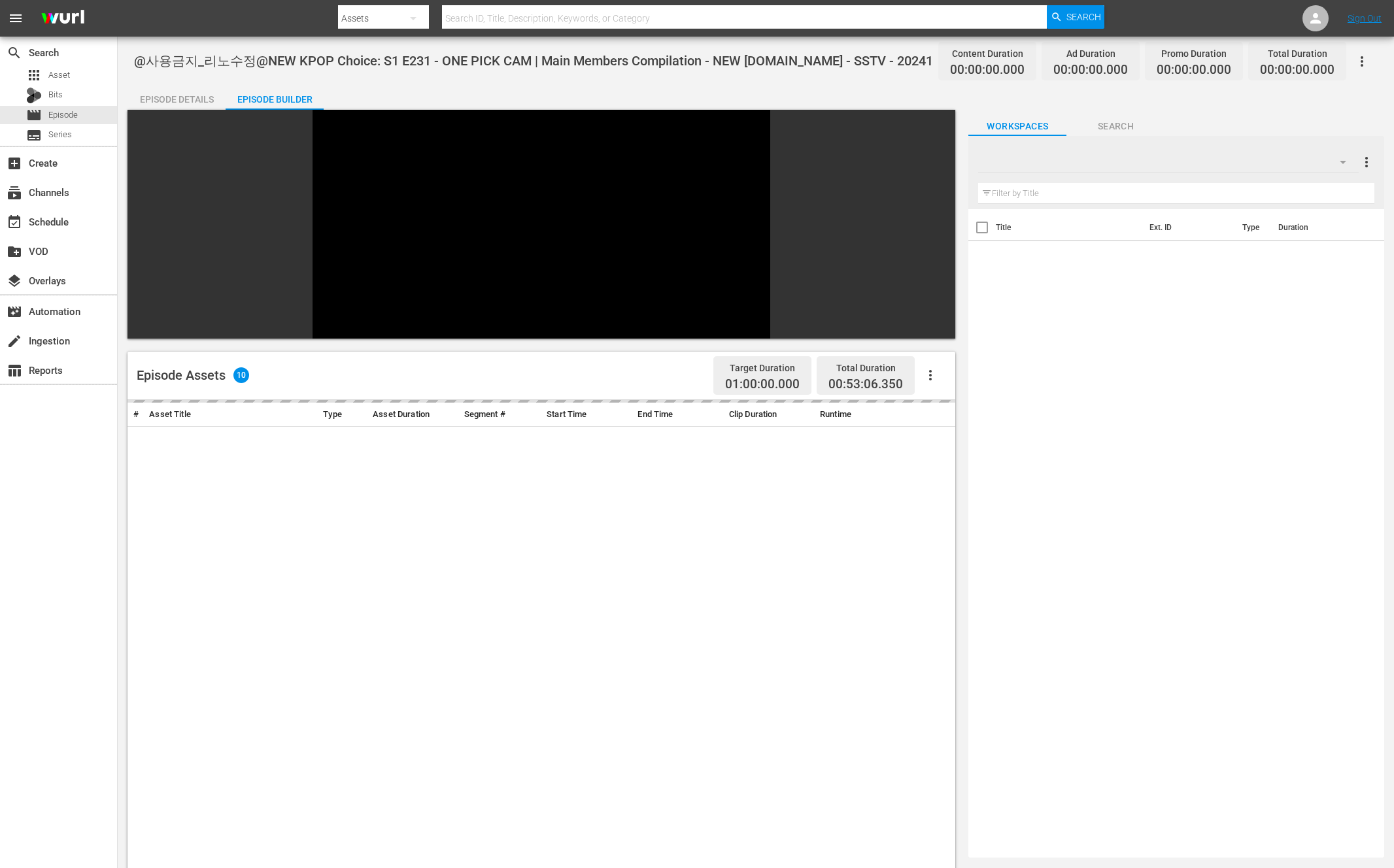
click at [187, 95] on div "Episode Details" at bounding box center [176, 100] width 98 height 31
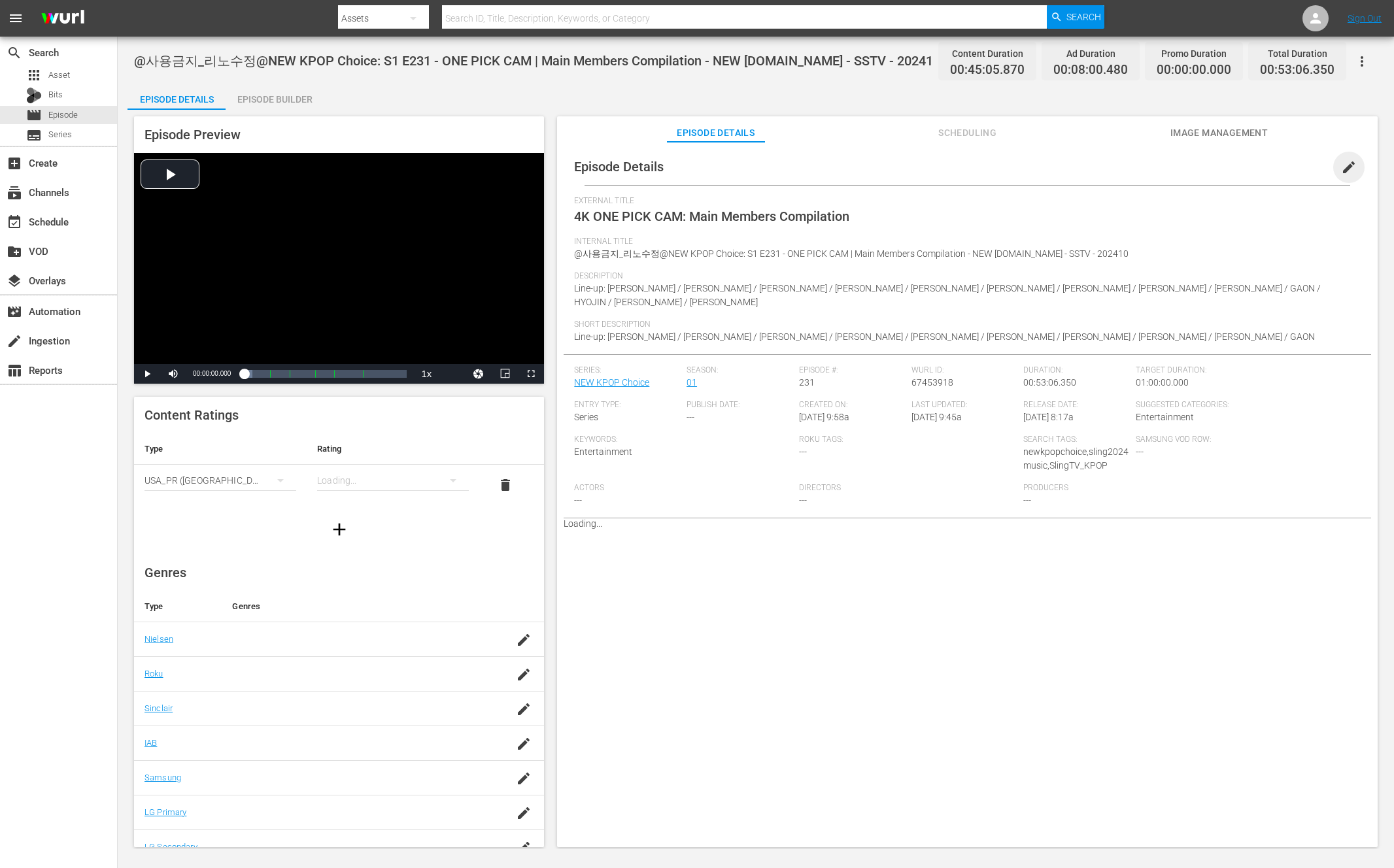
click at [1341, 173] on span "edit" at bounding box center [1349, 167] width 16 height 16
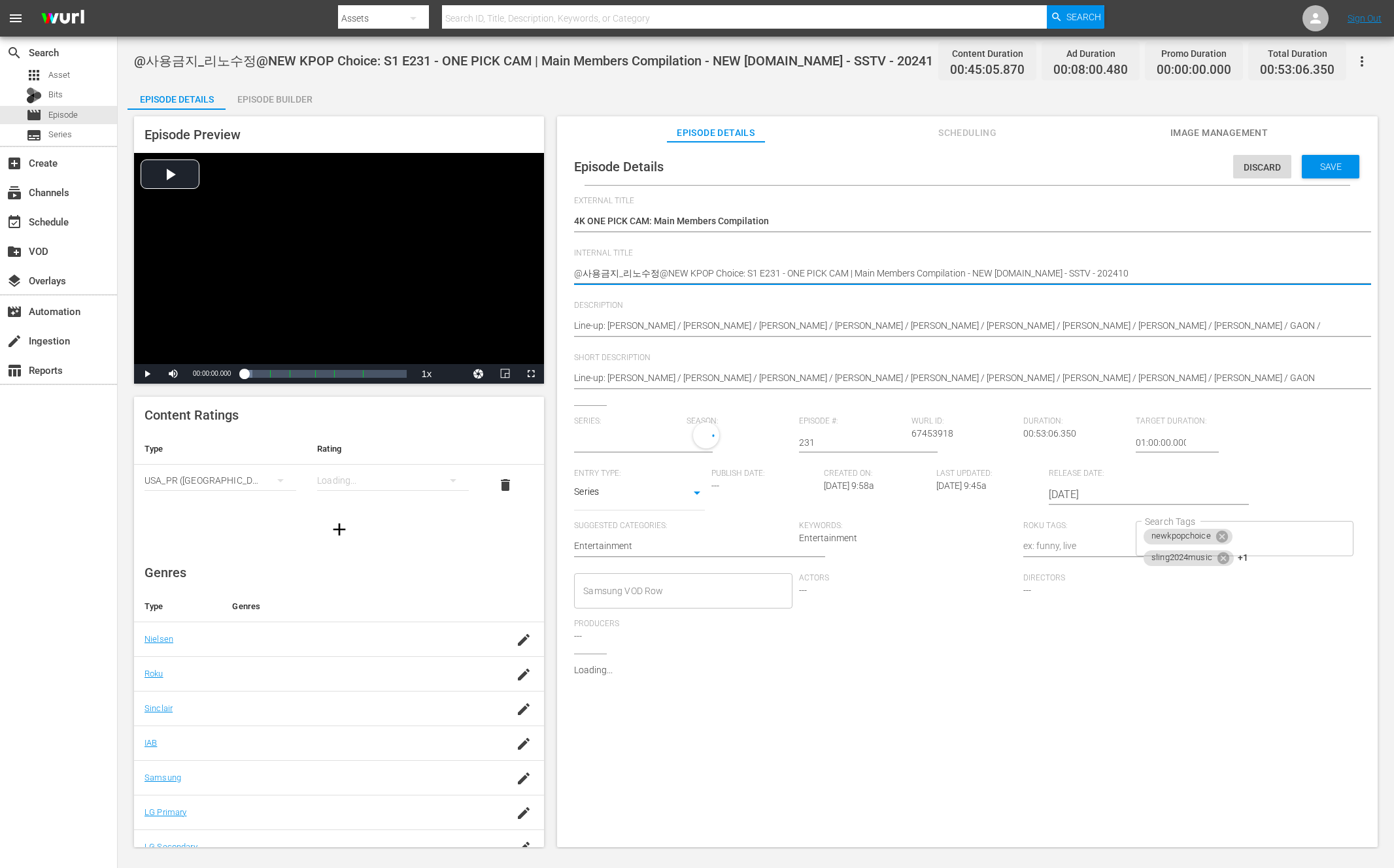
drag, startPoint x: 965, startPoint y: 273, endPoint x: 1031, endPoint y: 272, distance: 66.0
type textarea "@사용금지_리노수정@NEW KPOP Choice: S1 E231 - ONE PICK CAM | Main Members Compilation -…"
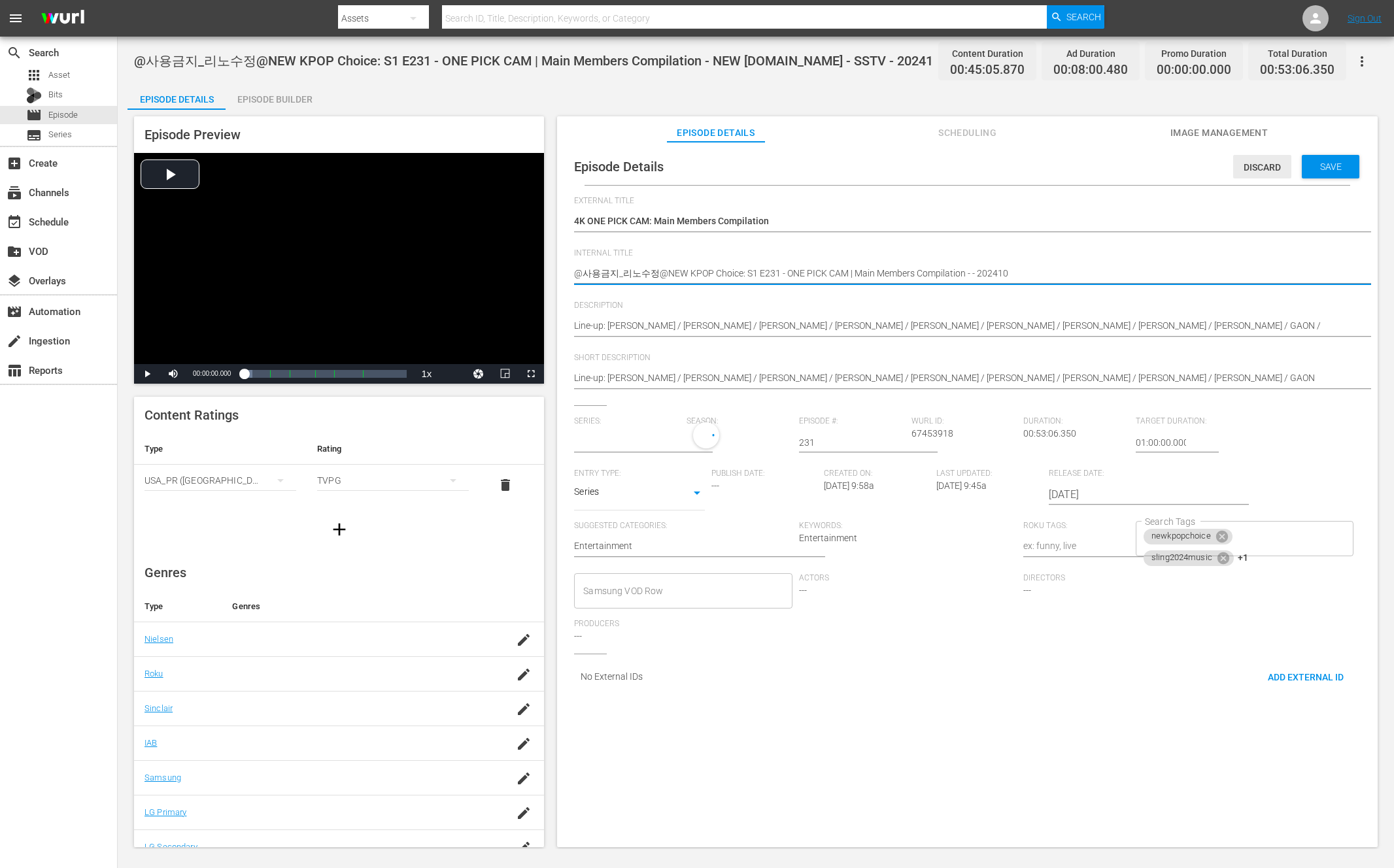
type textarea "@사용금지_리노수정@NEW KPOP Choice: S1 E231 - ONE PICK CAM | Main Members Compilation -…"
click at [1319, 162] on span "Save" at bounding box center [1330, 166] width 42 height 10
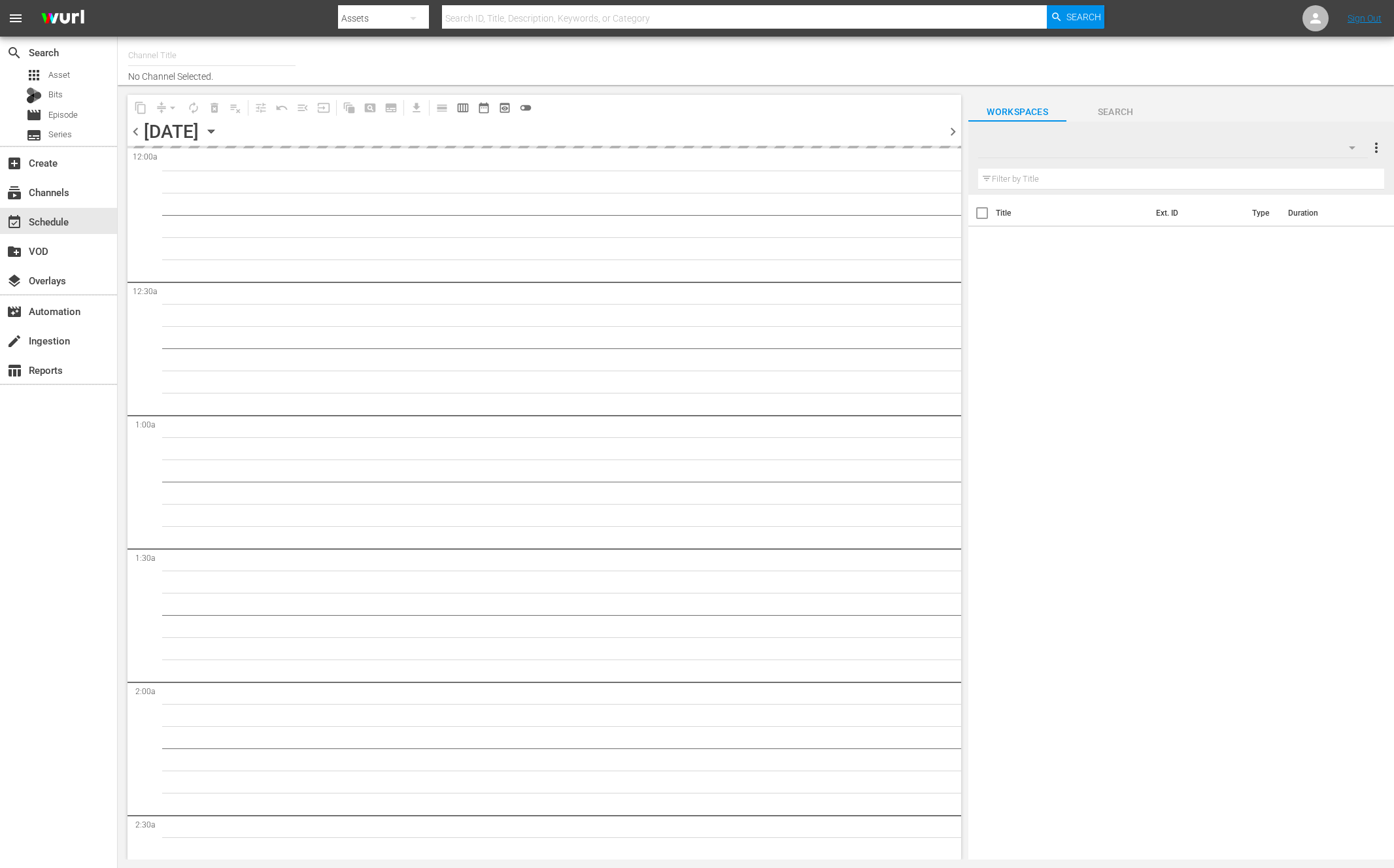
type input "NEW KPOP (617)"
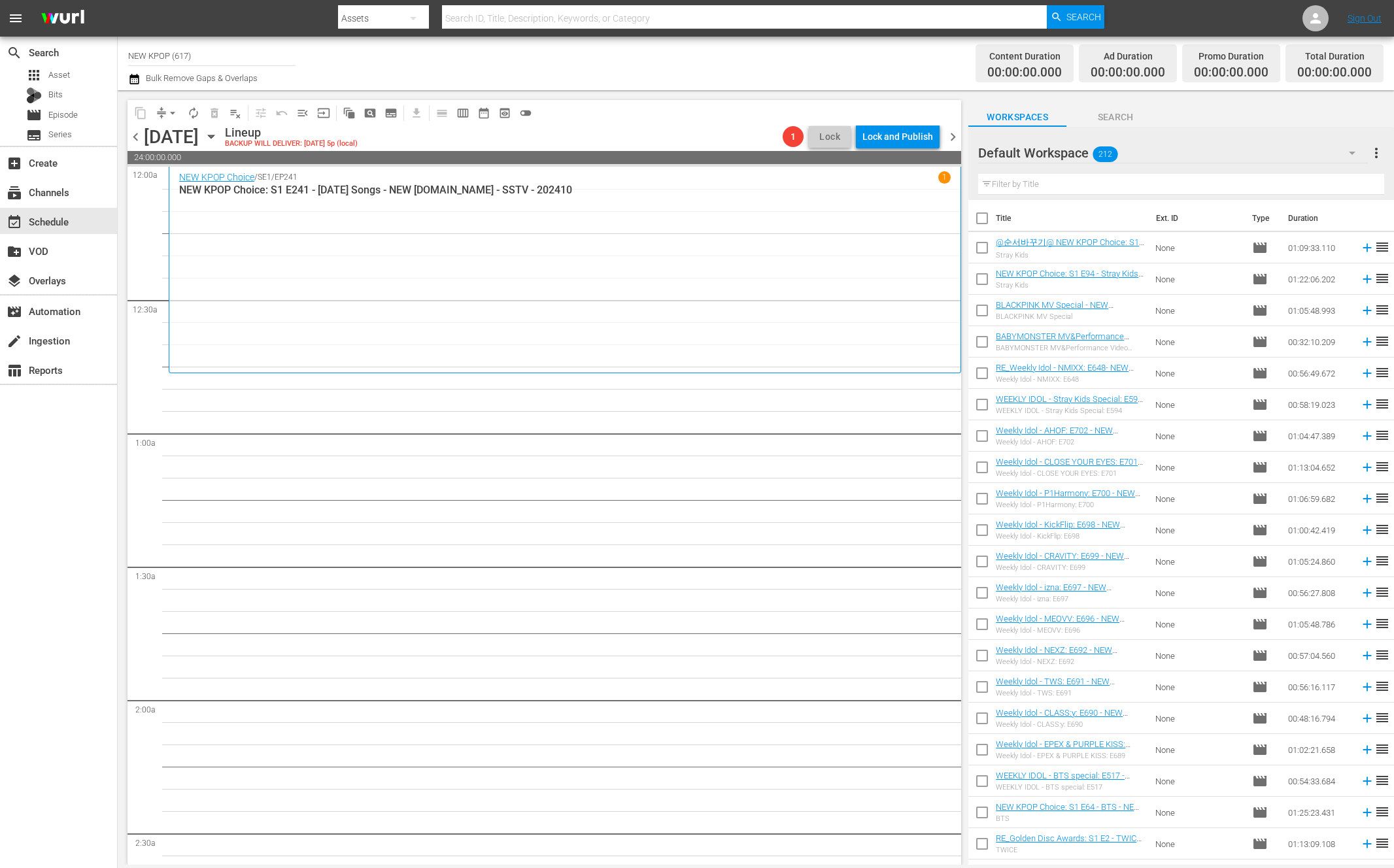
click at [1004, 184] on input "text" at bounding box center [1181, 184] width 406 height 21
type input "new kpop choice"
click at [983, 212] on input "checkbox" at bounding box center [981, 220] width 27 height 27
checkbox input "true"
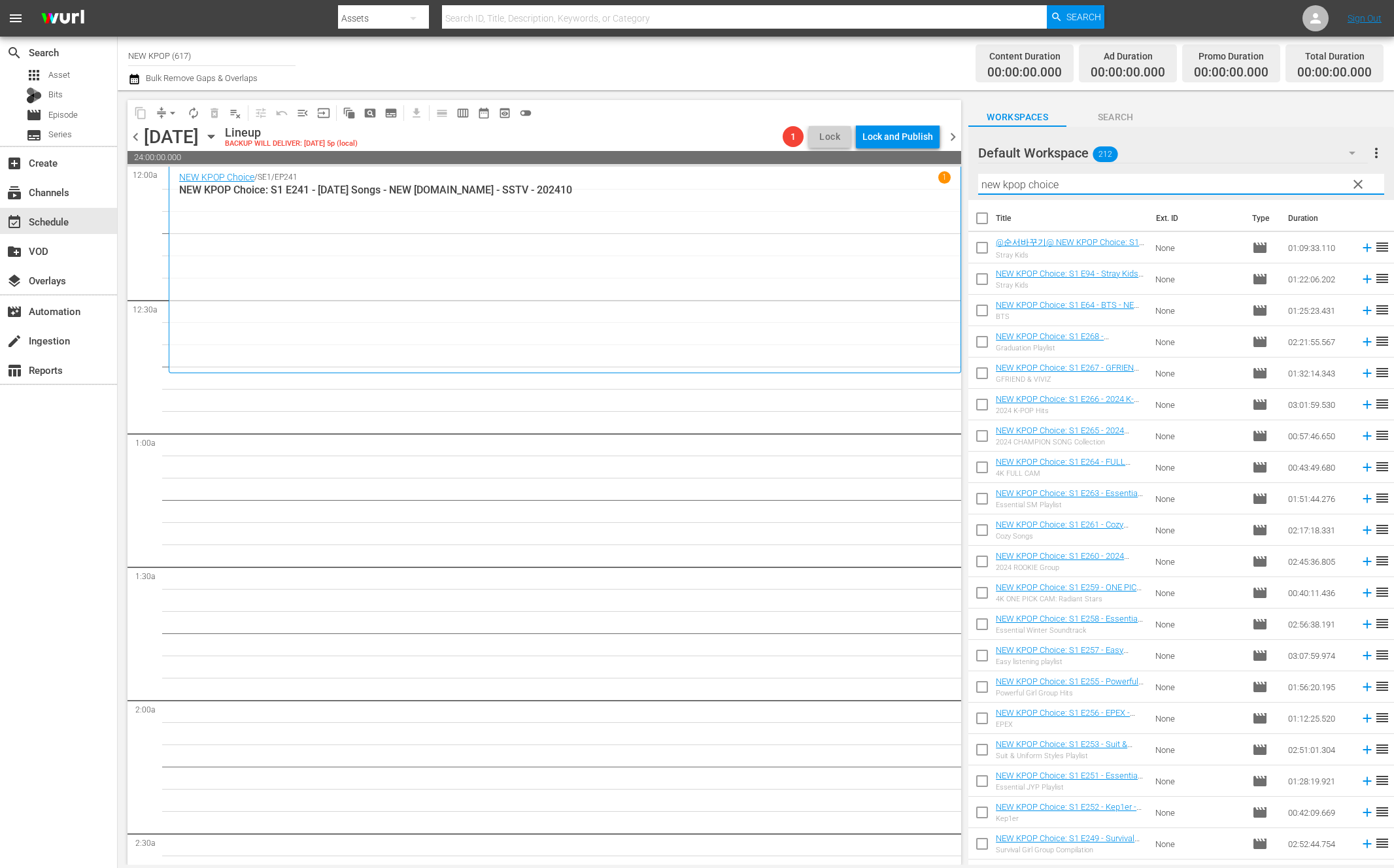
checkbox input "true"
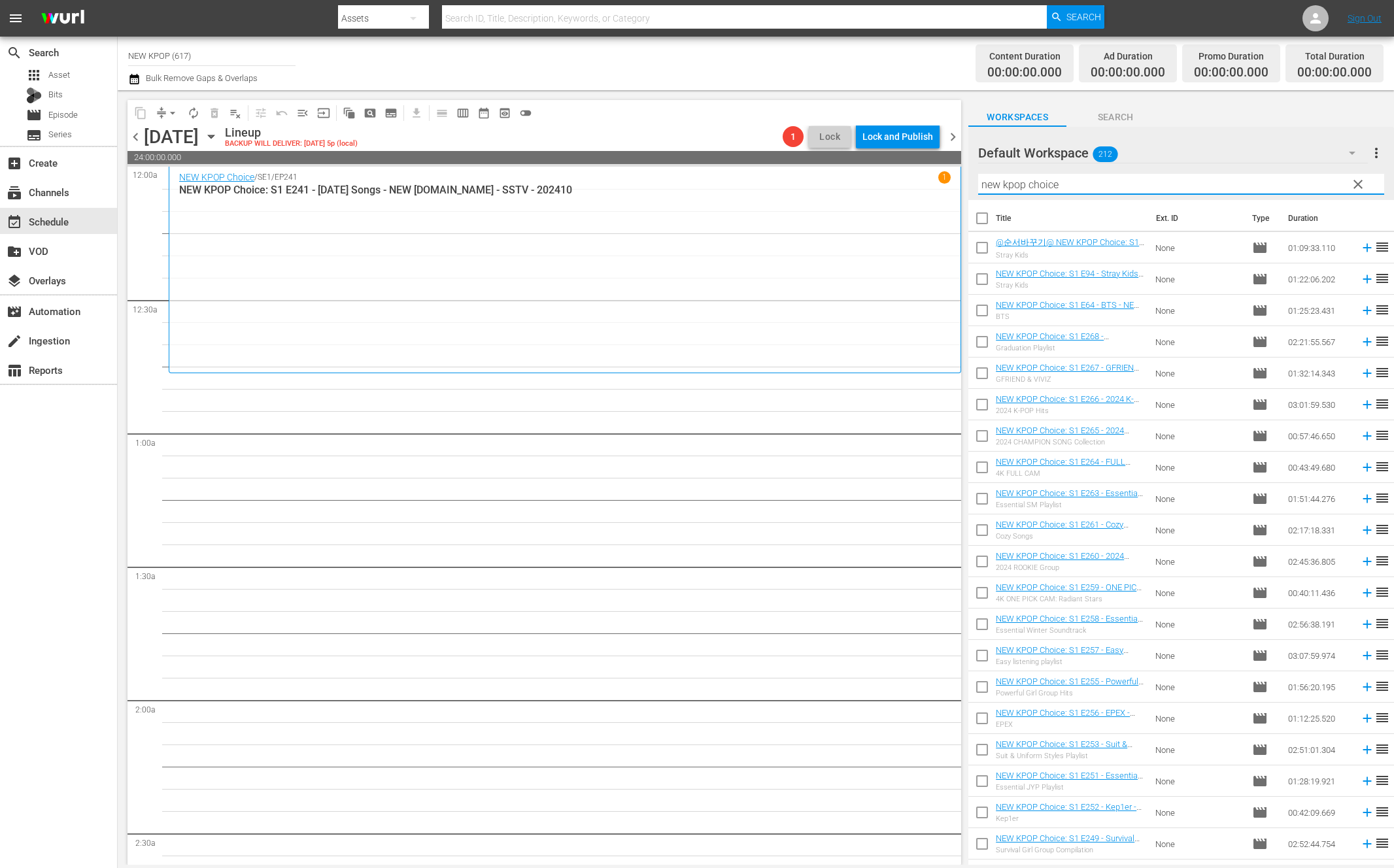
checkbox input "true"
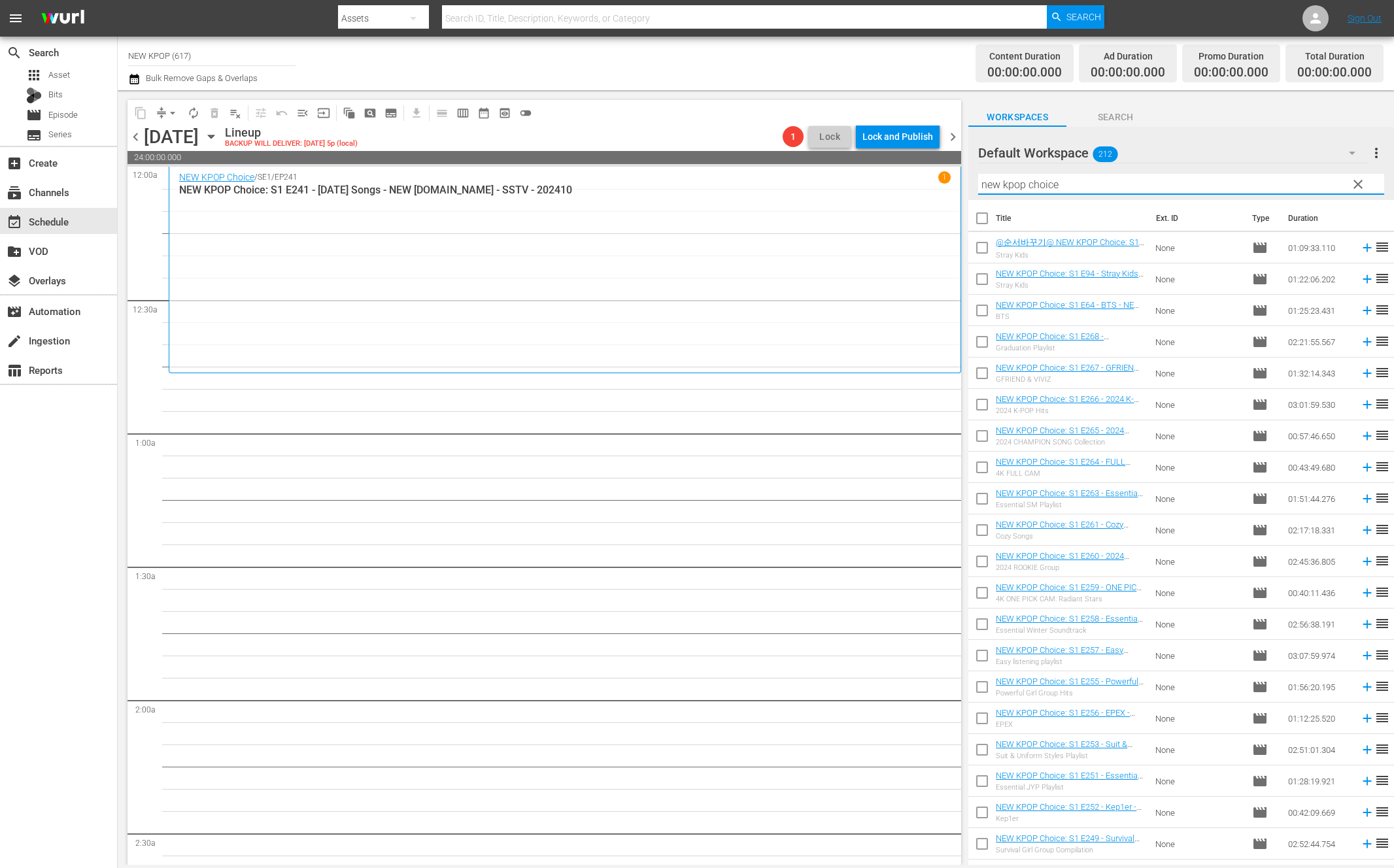
checkbox input "true"
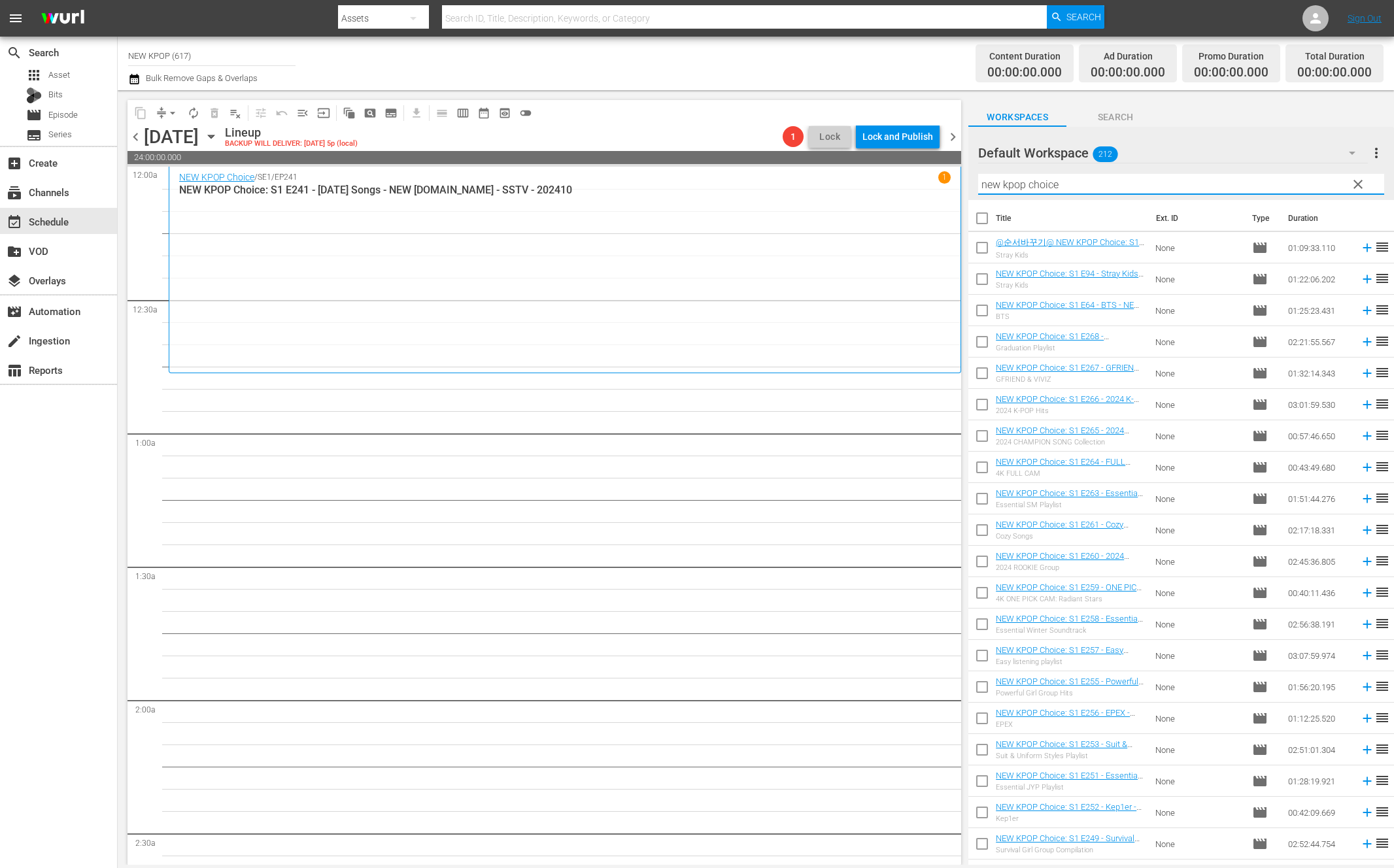
checkbox input "true"
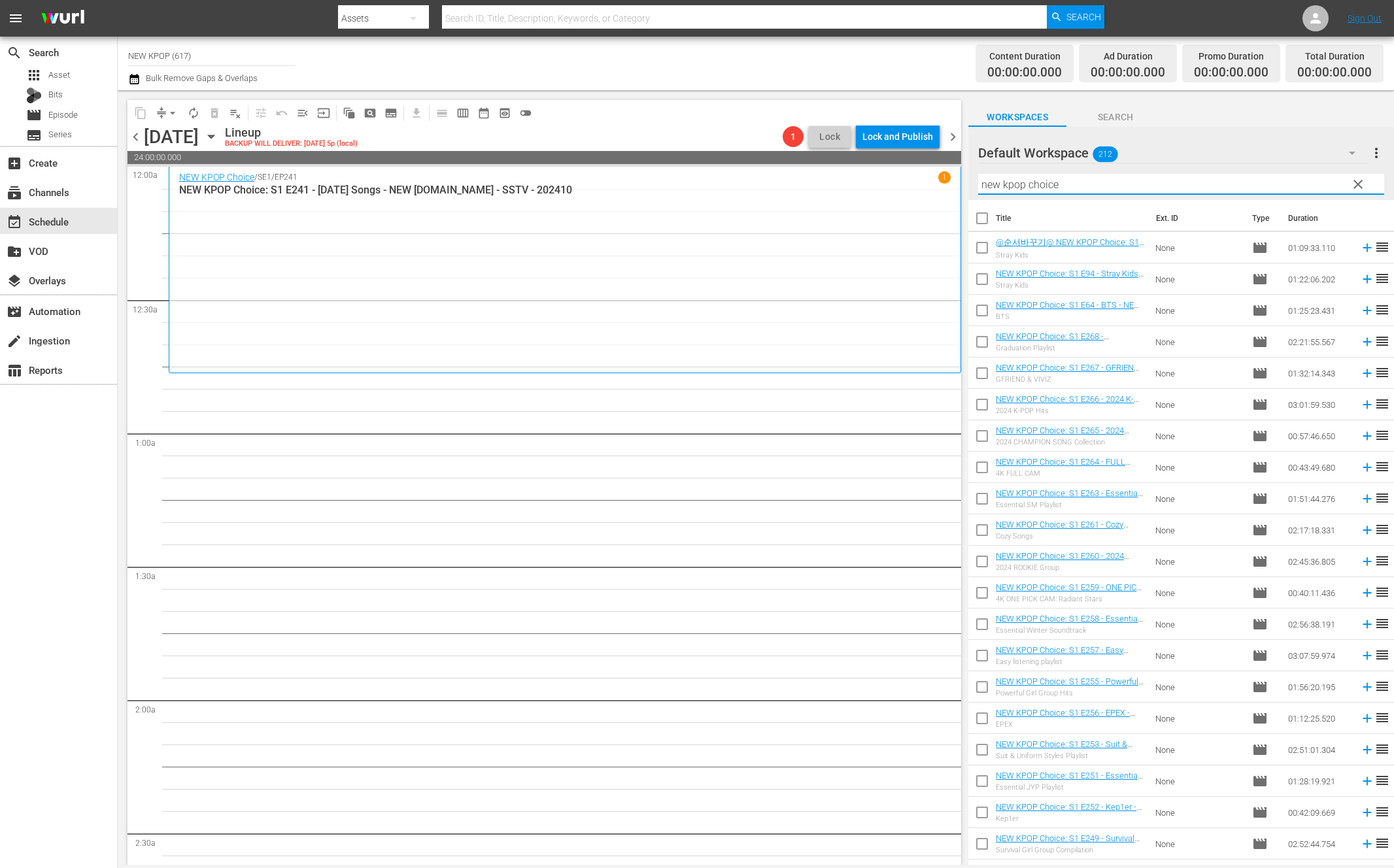
checkbox input "true"
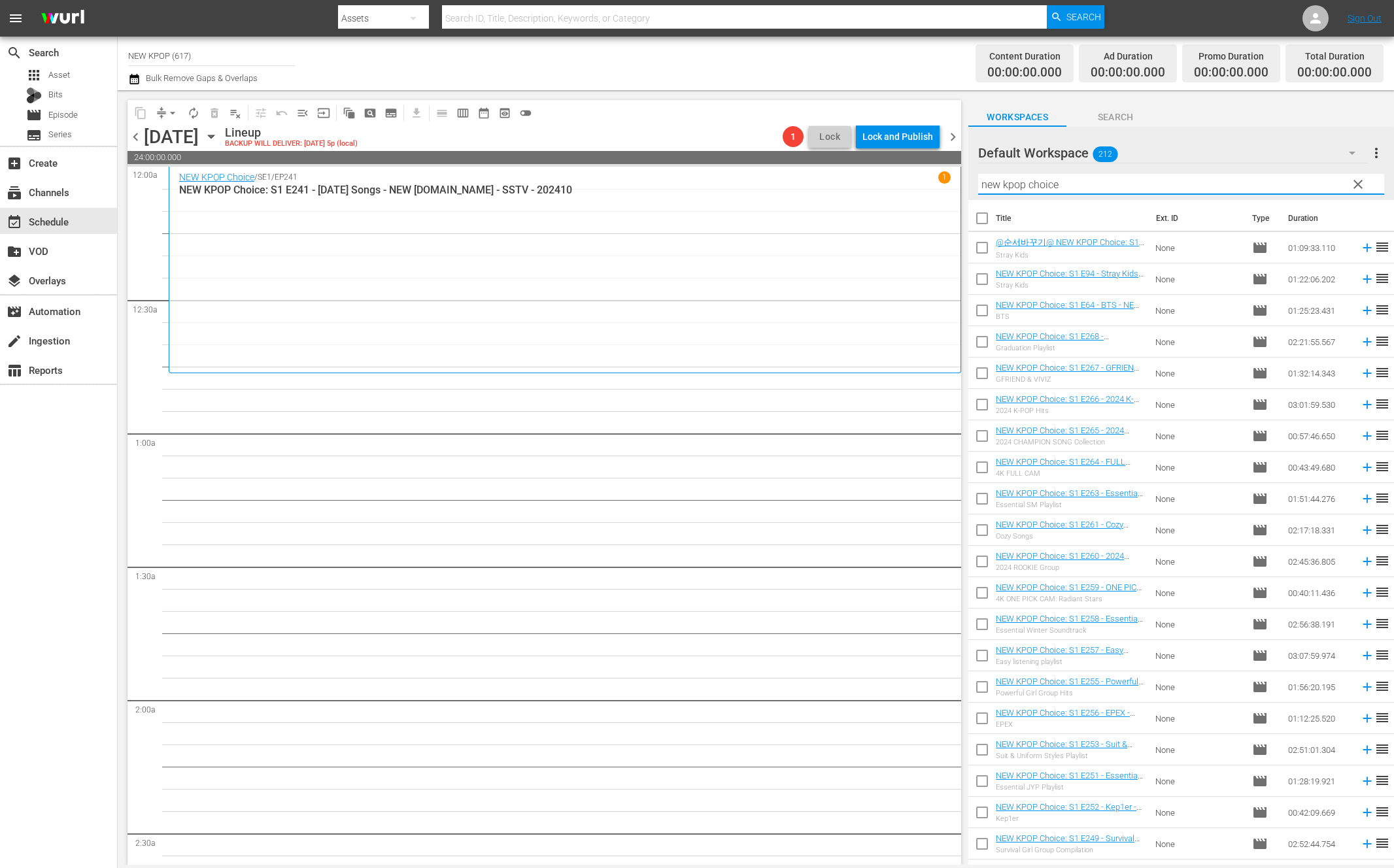
checkbox input "true"
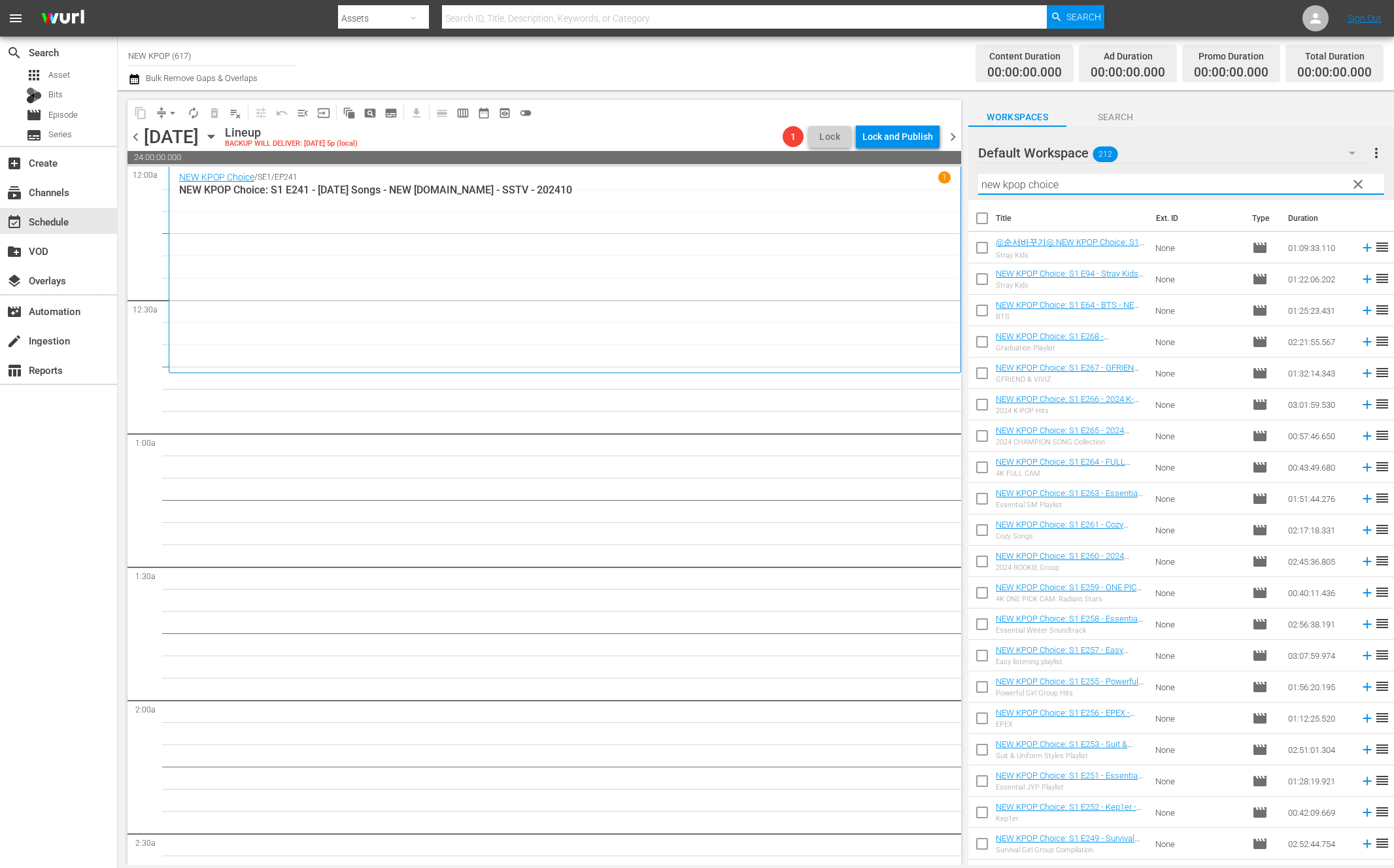
checkbox input "true"
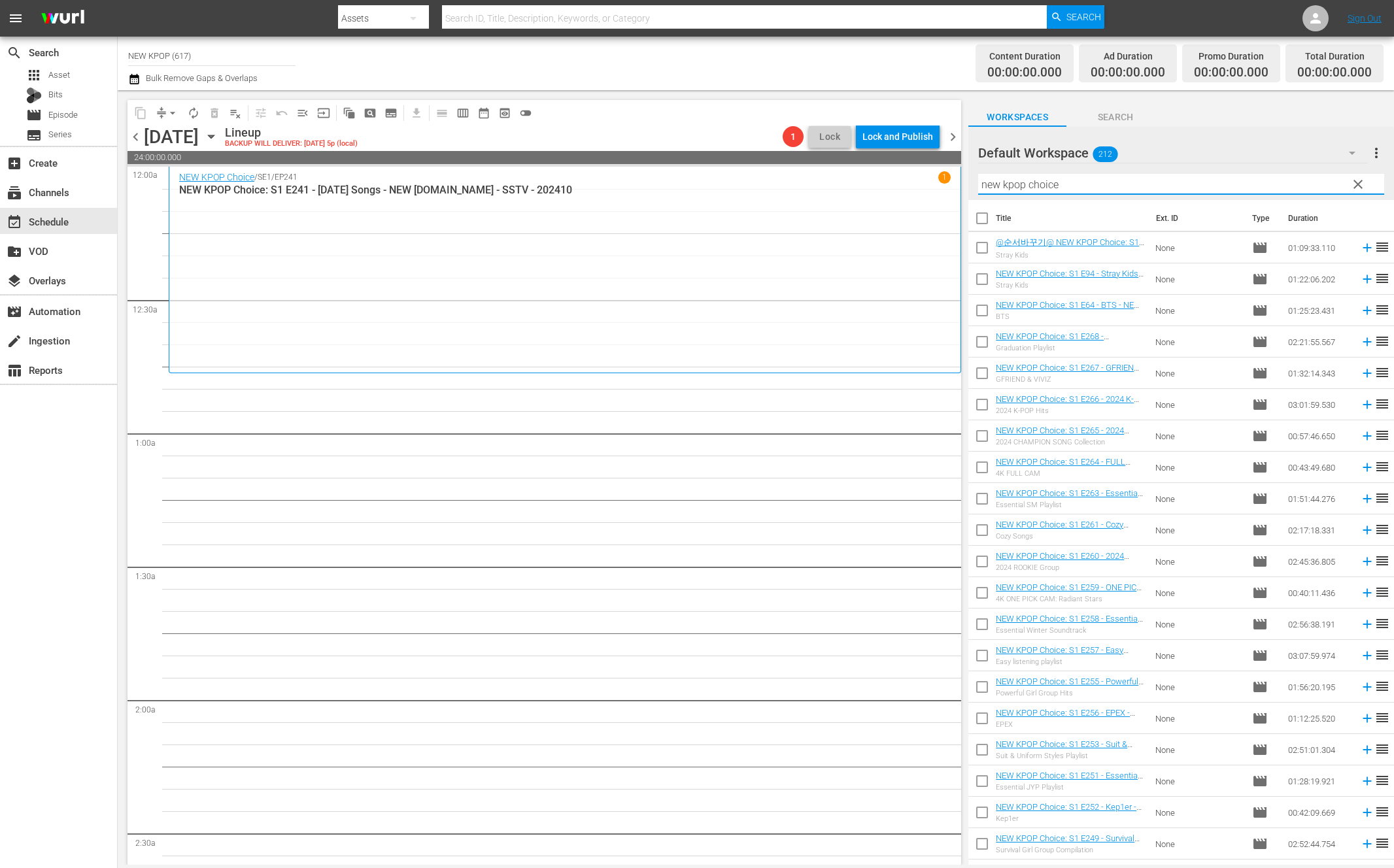
checkbox input "true"
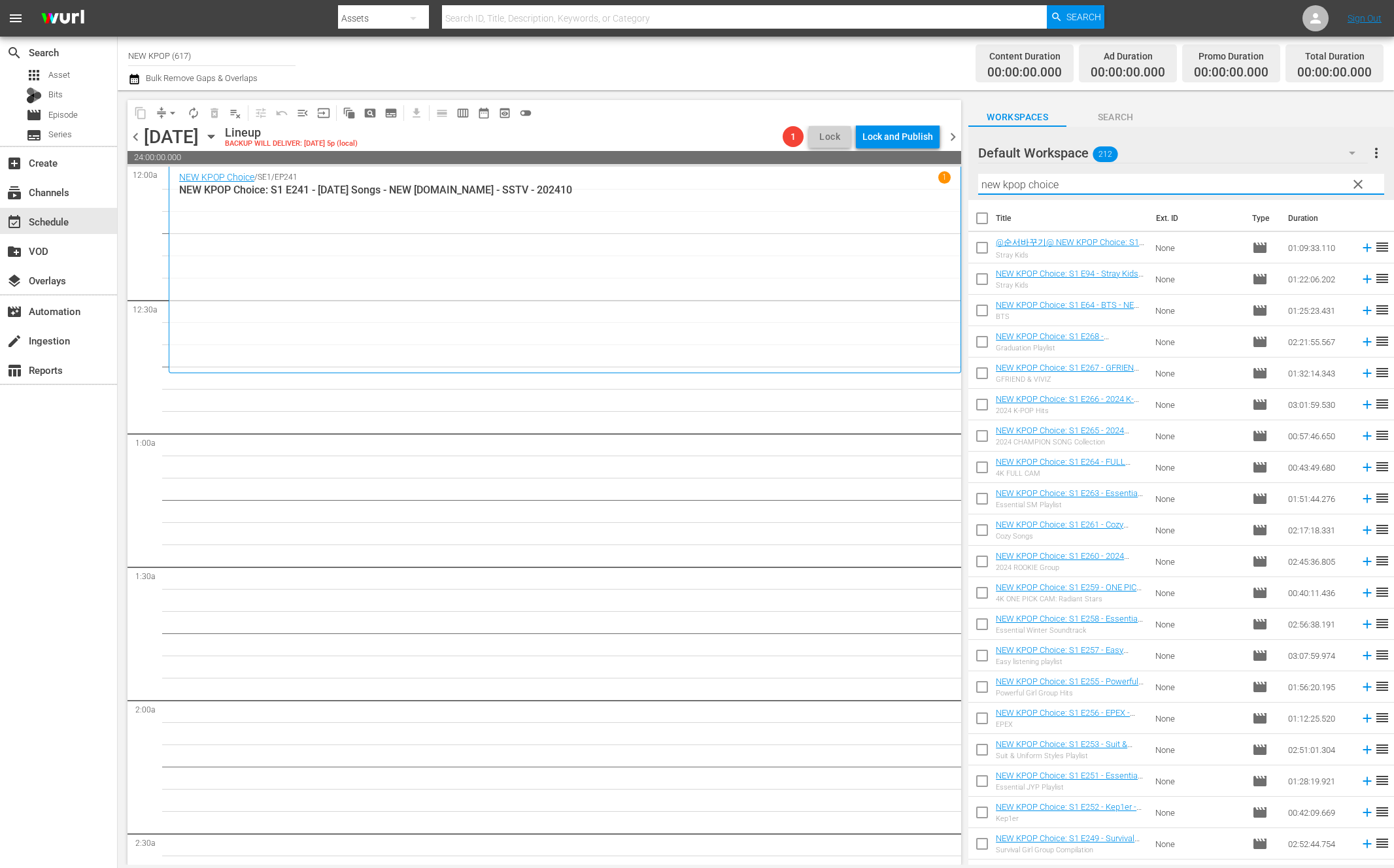
checkbox input "true"
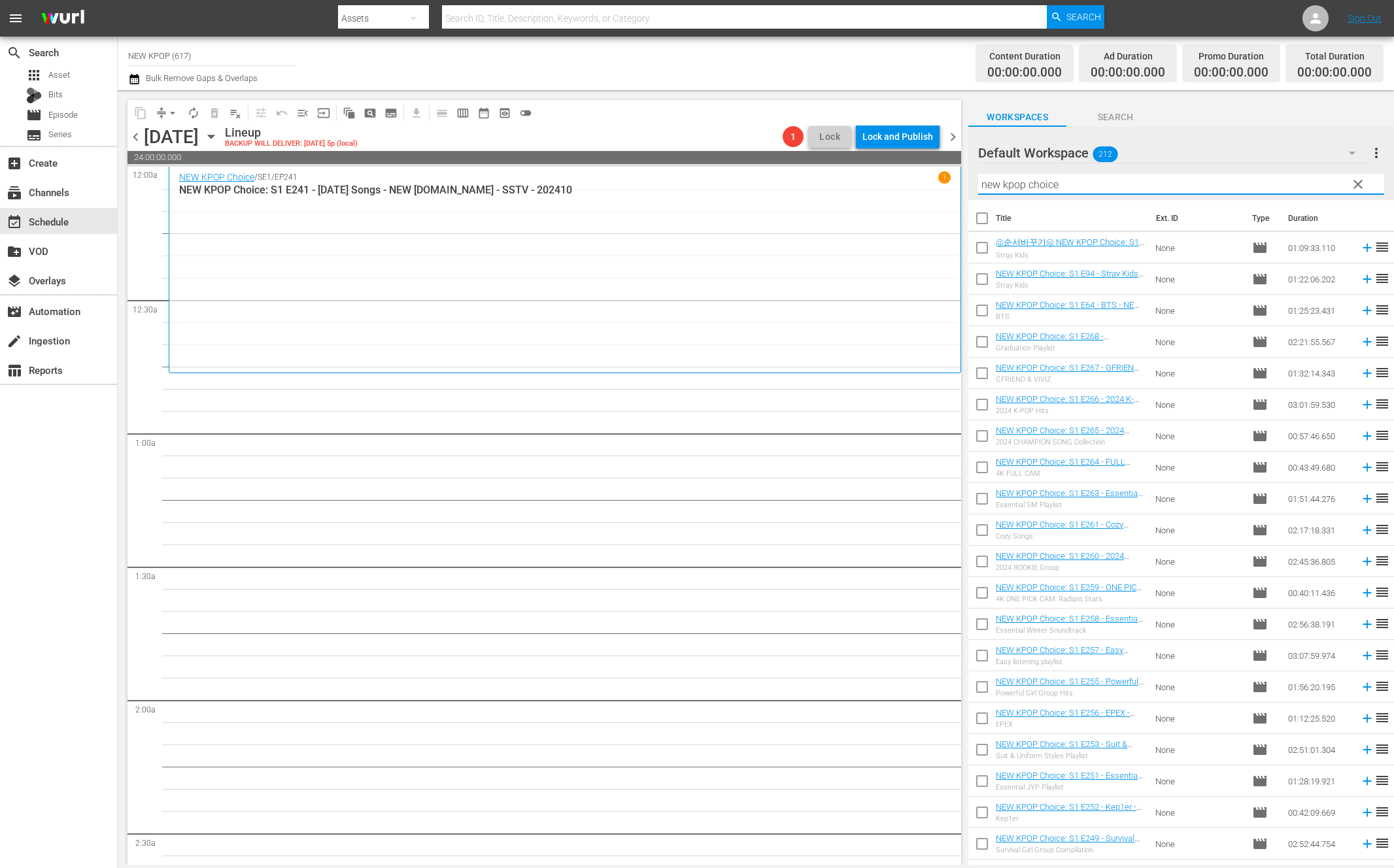
checkbox input "true"
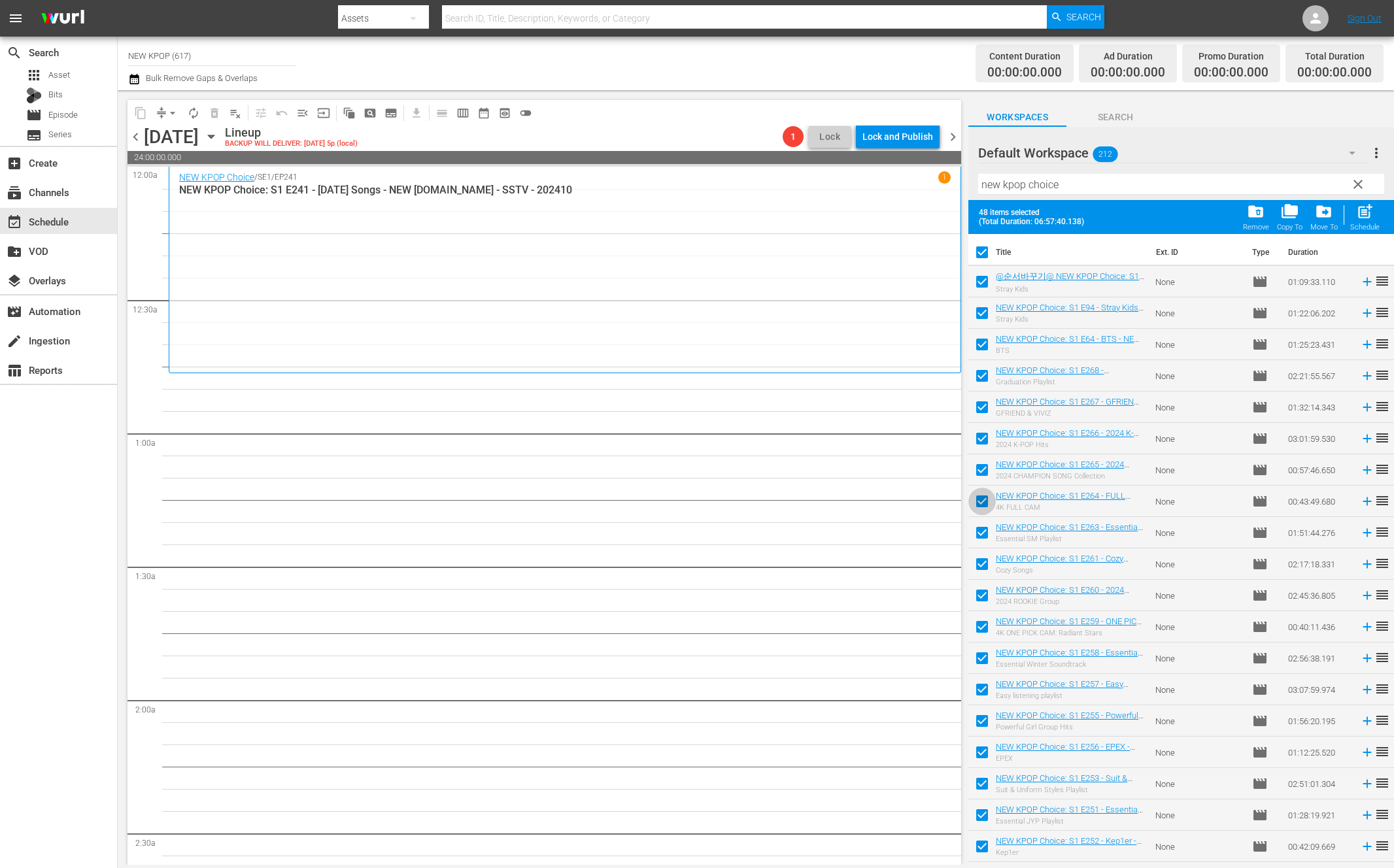
click at [985, 496] on input "checkbox" at bounding box center [981, 503] width 27 height 27
checkbox input "false"
click at [984, 468] on input "checkbox" at bounding box center [981, 472] width 27 height 27
checkbox input "false"
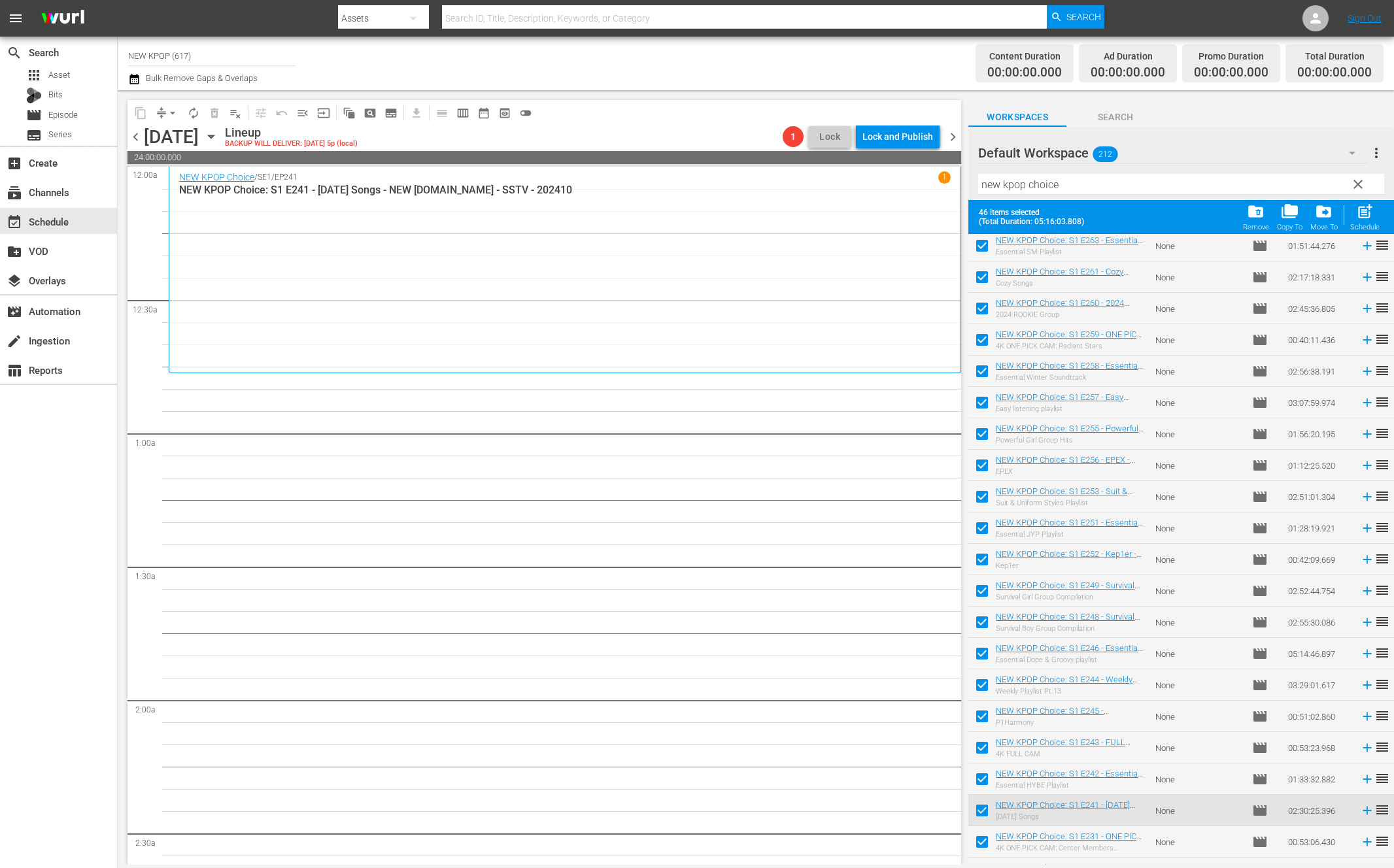
scroll to position [289, 0]
click at [973, 742] on input "checkbox" at bounding box center [981, 747] width 27 height 27
checkbox input "false"
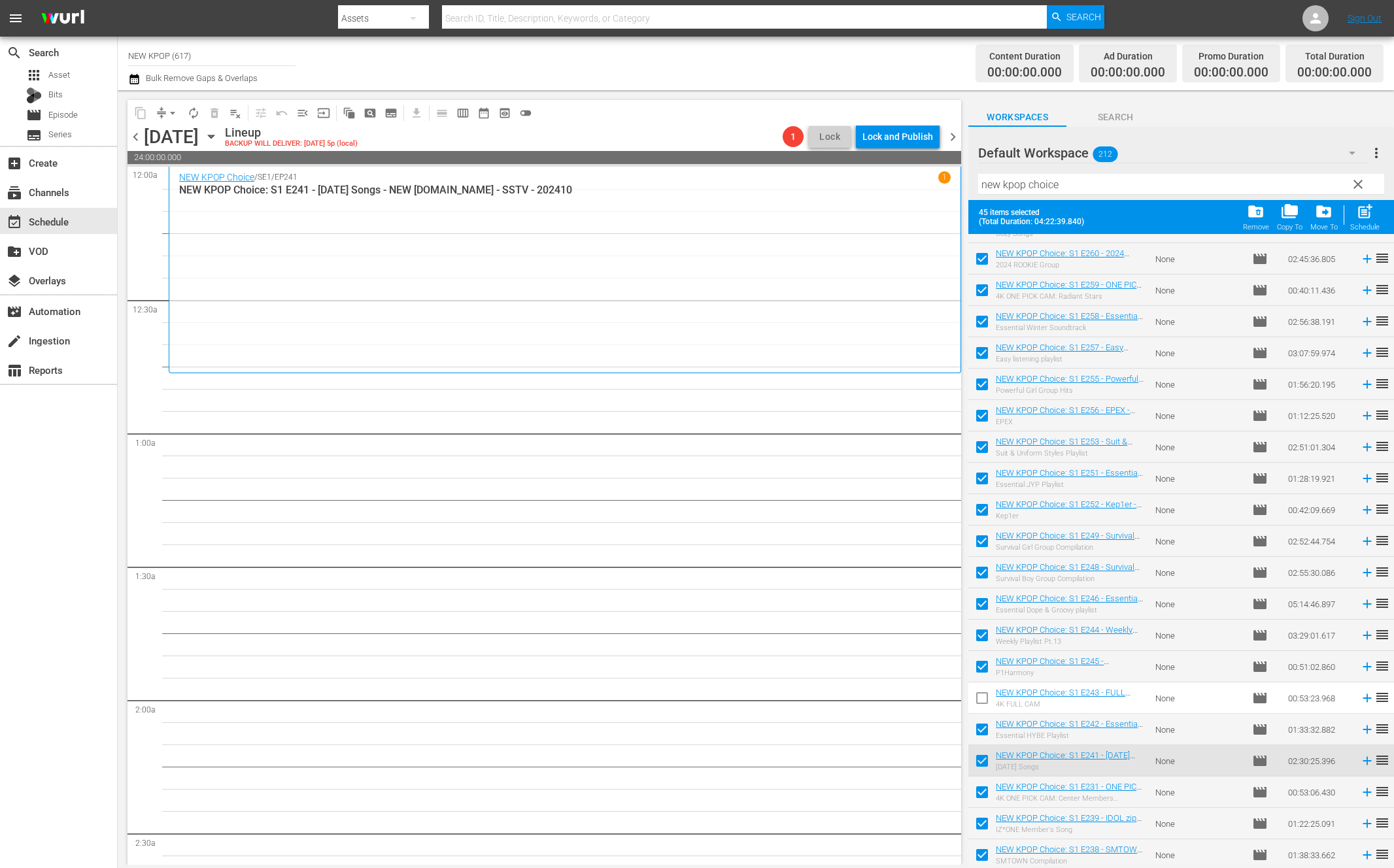
scroll to position [0, 0]
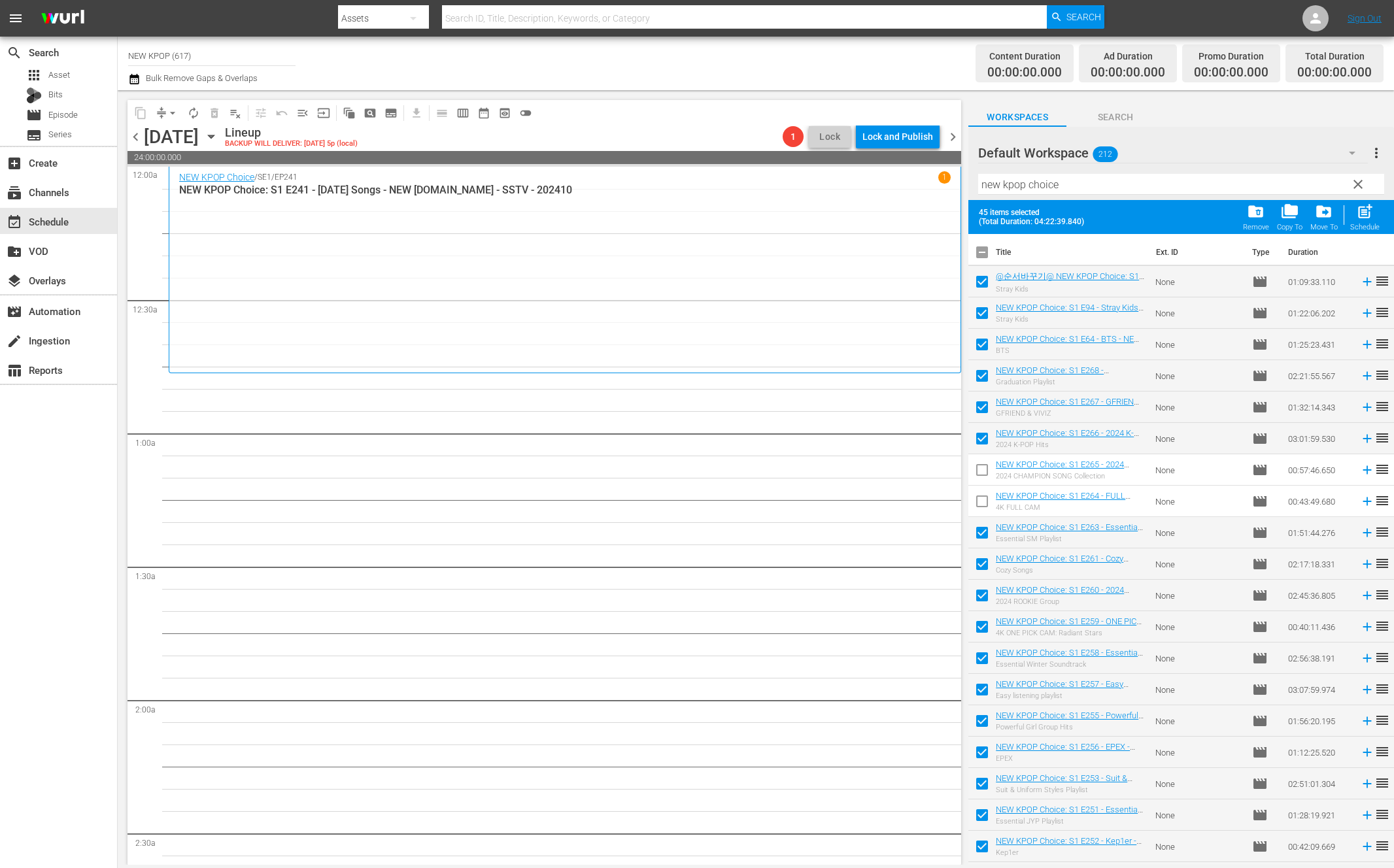
click at [1363, 214] on span "post_add" at bounding box center [1364, 211] width 17 height 17
checkbox input "false"
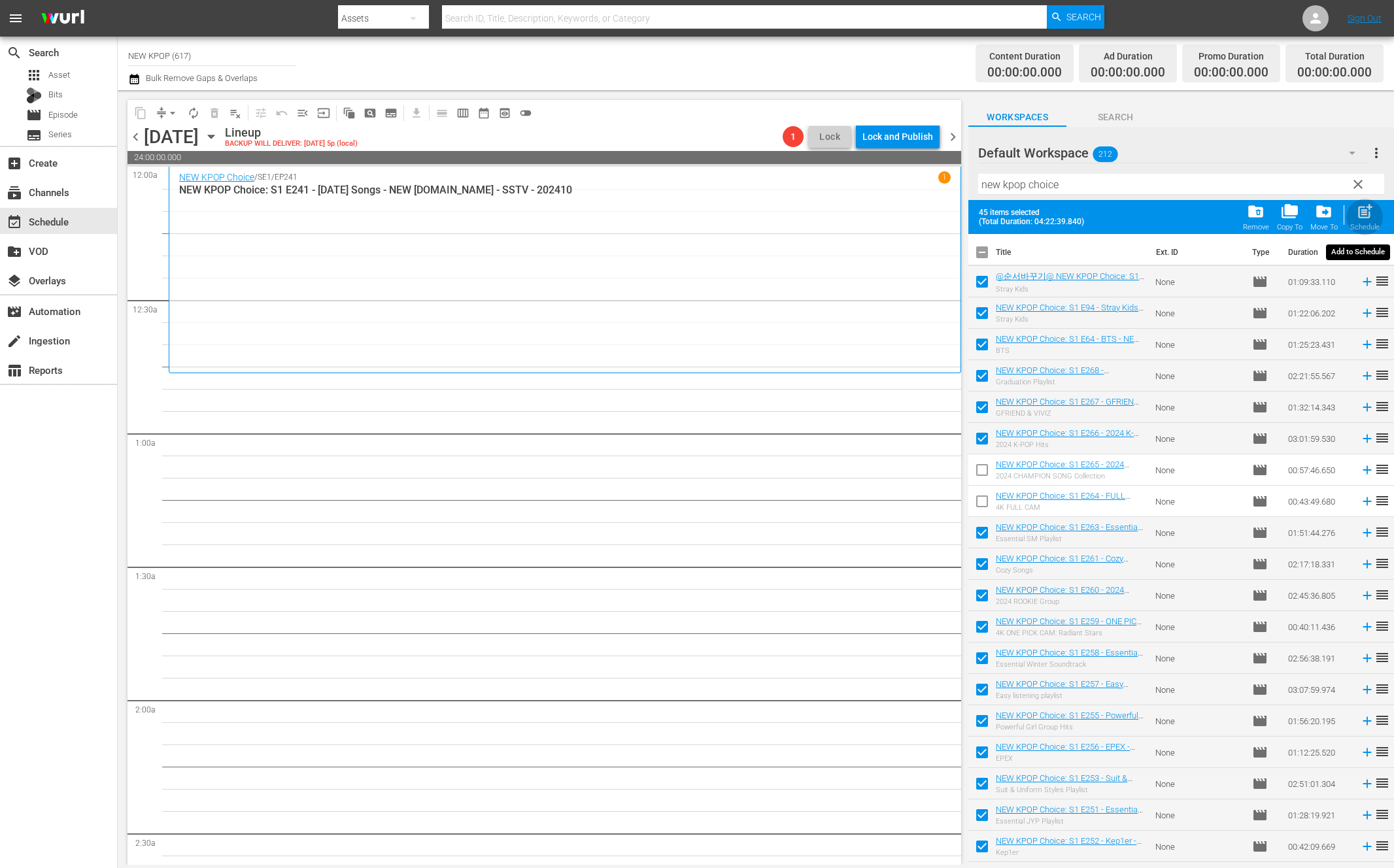
checkbox input "false"
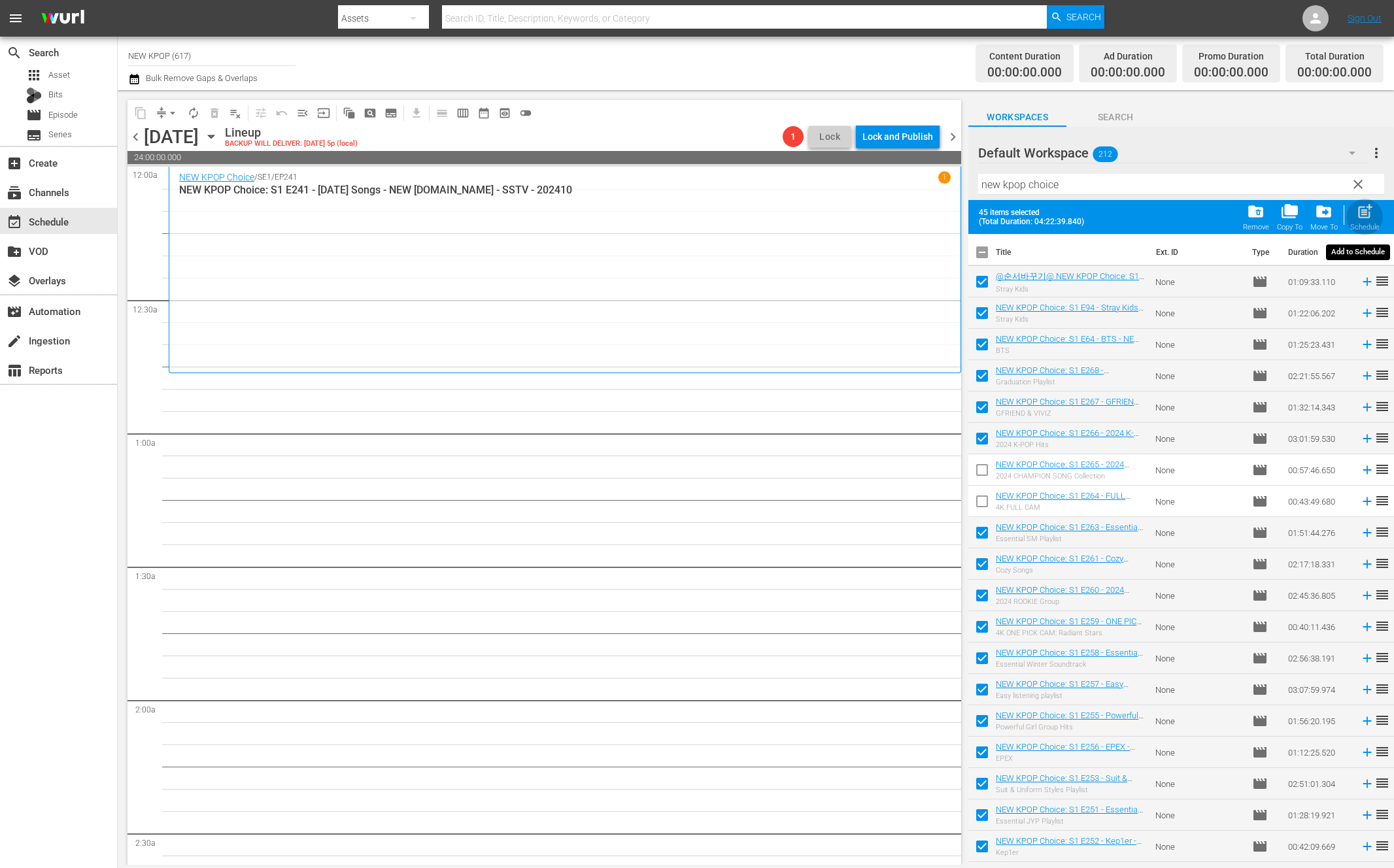
checkbox input "false"
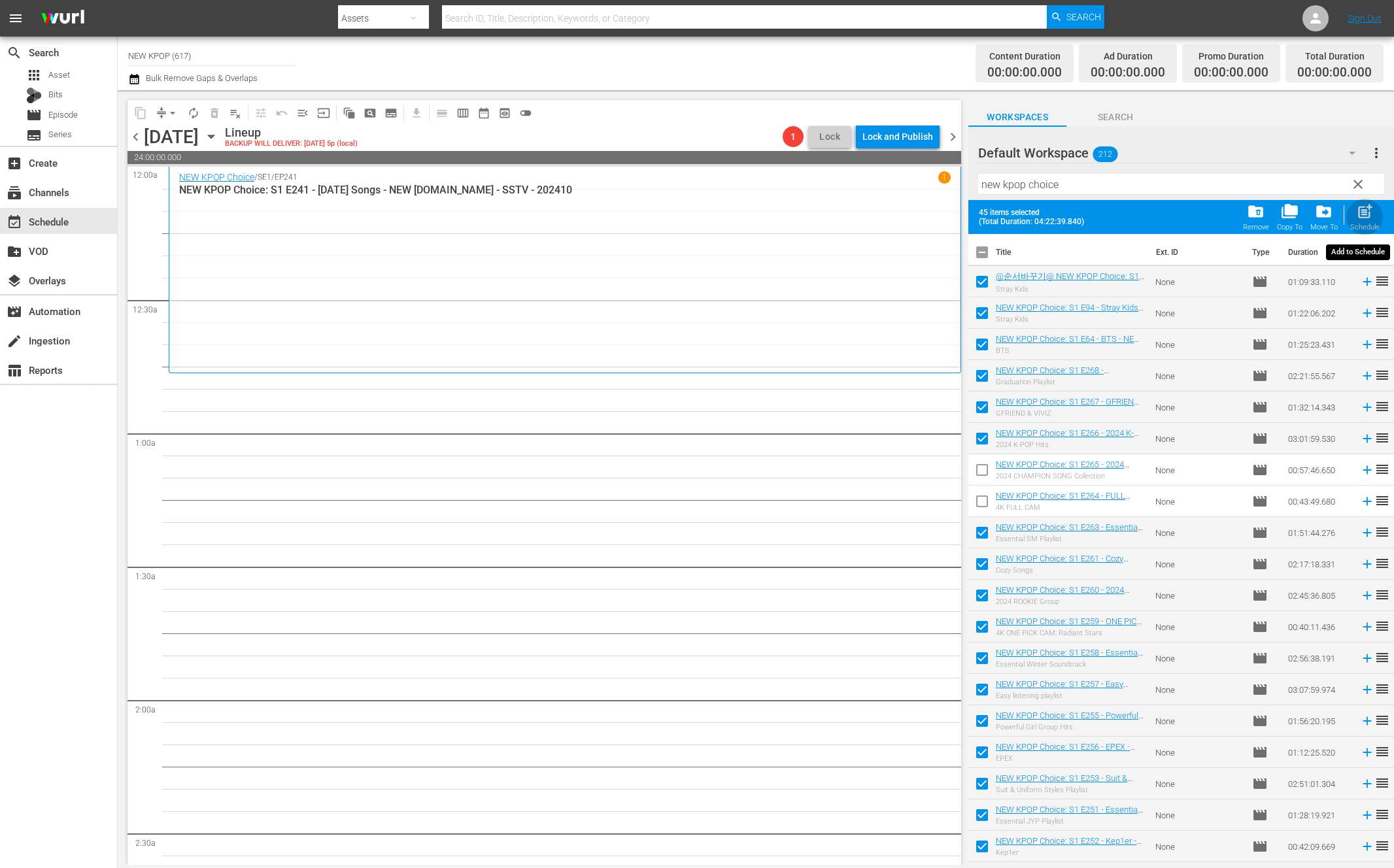
checkbox input "false"
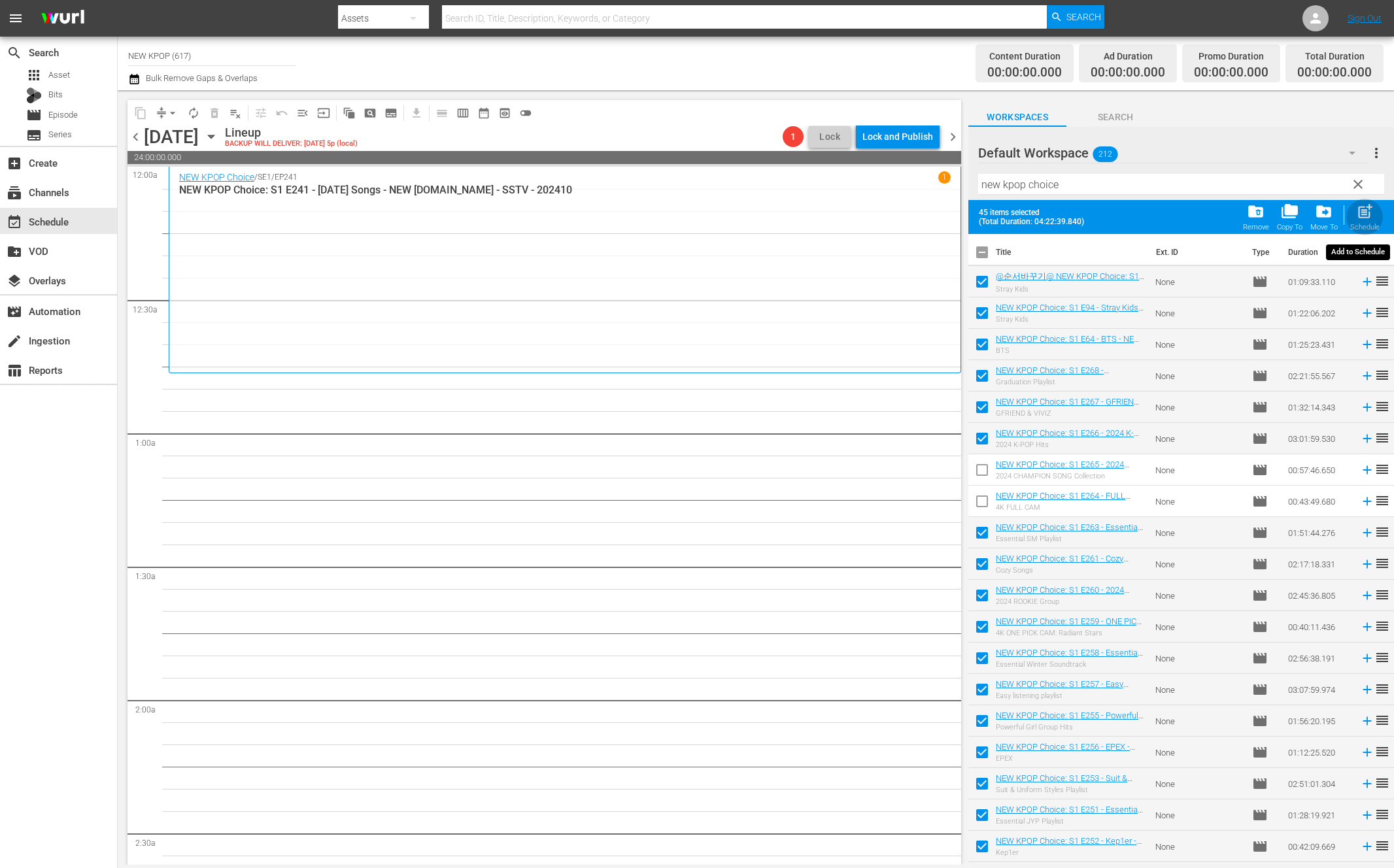
checkbox input "false"
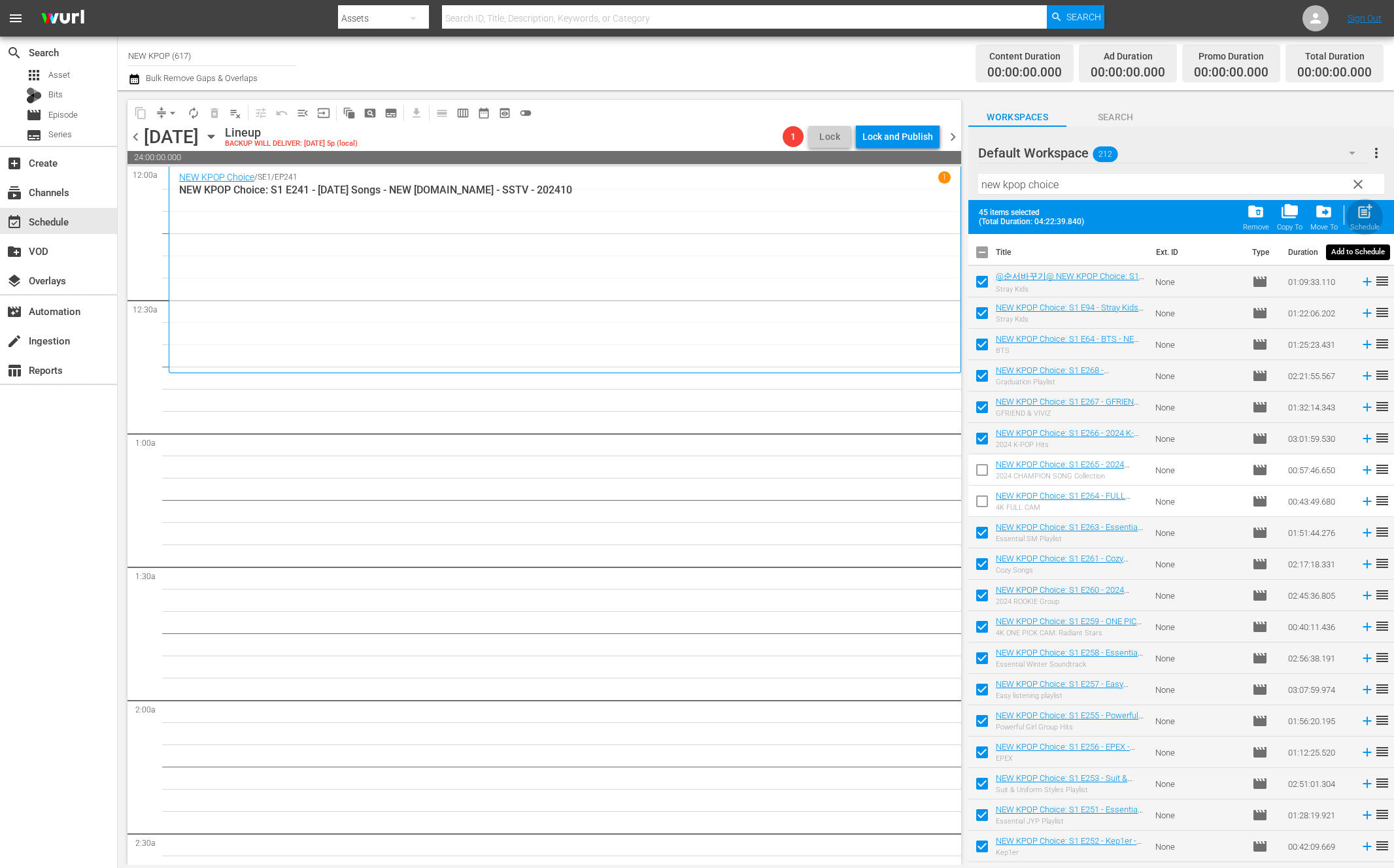
checkbox input "false"
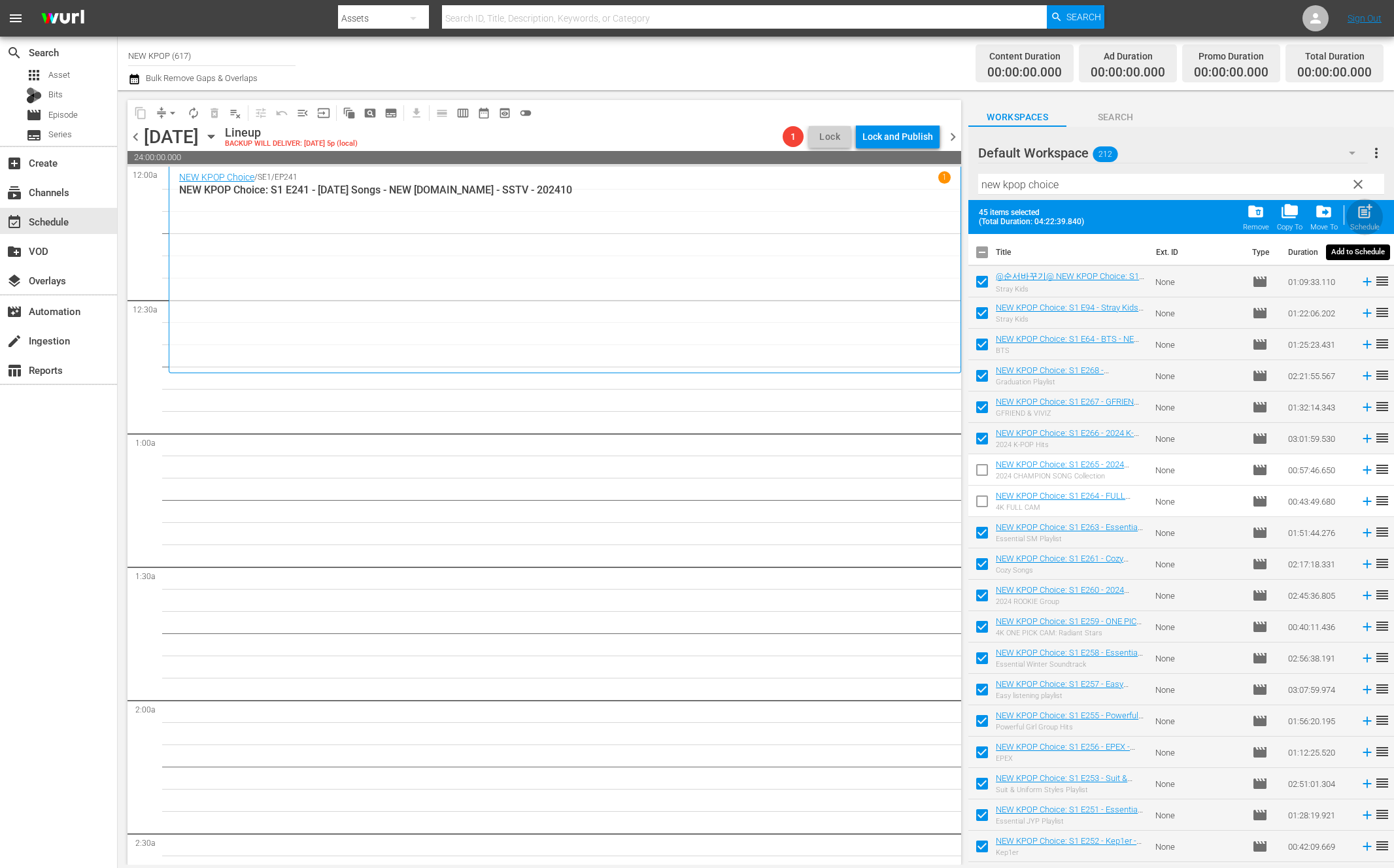
checkbox input "false"
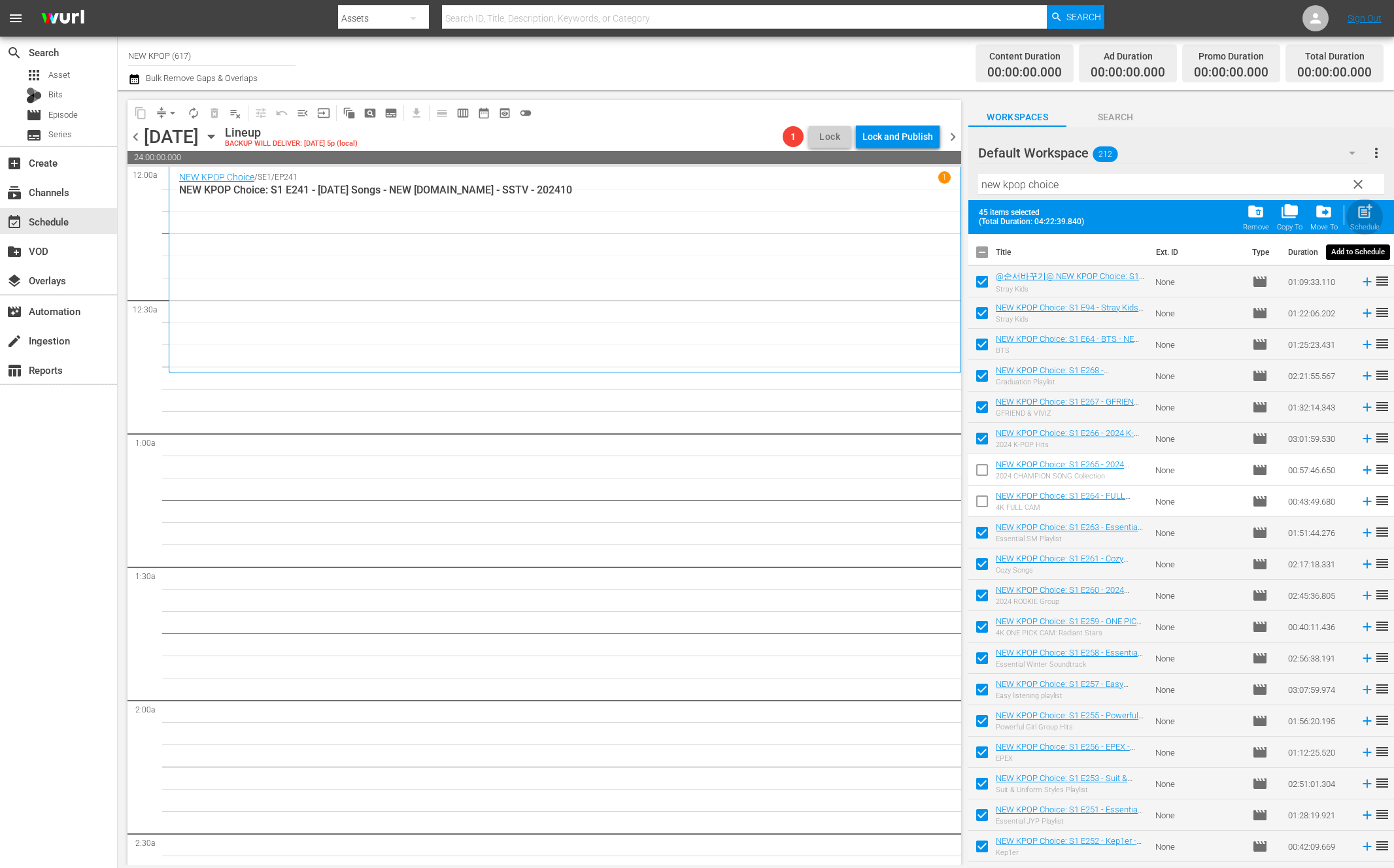
checkbox input "false"
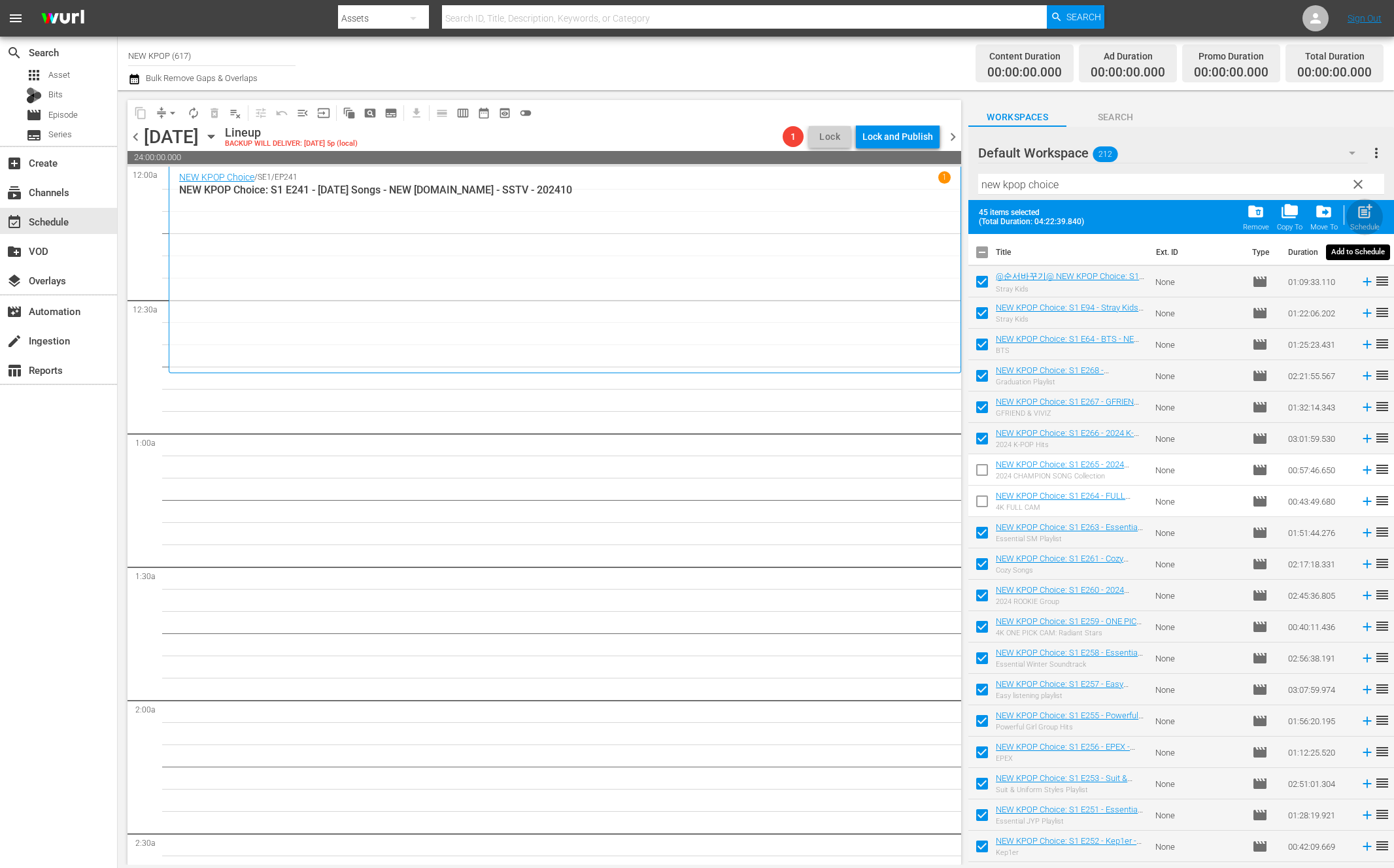
checkbox input "false"
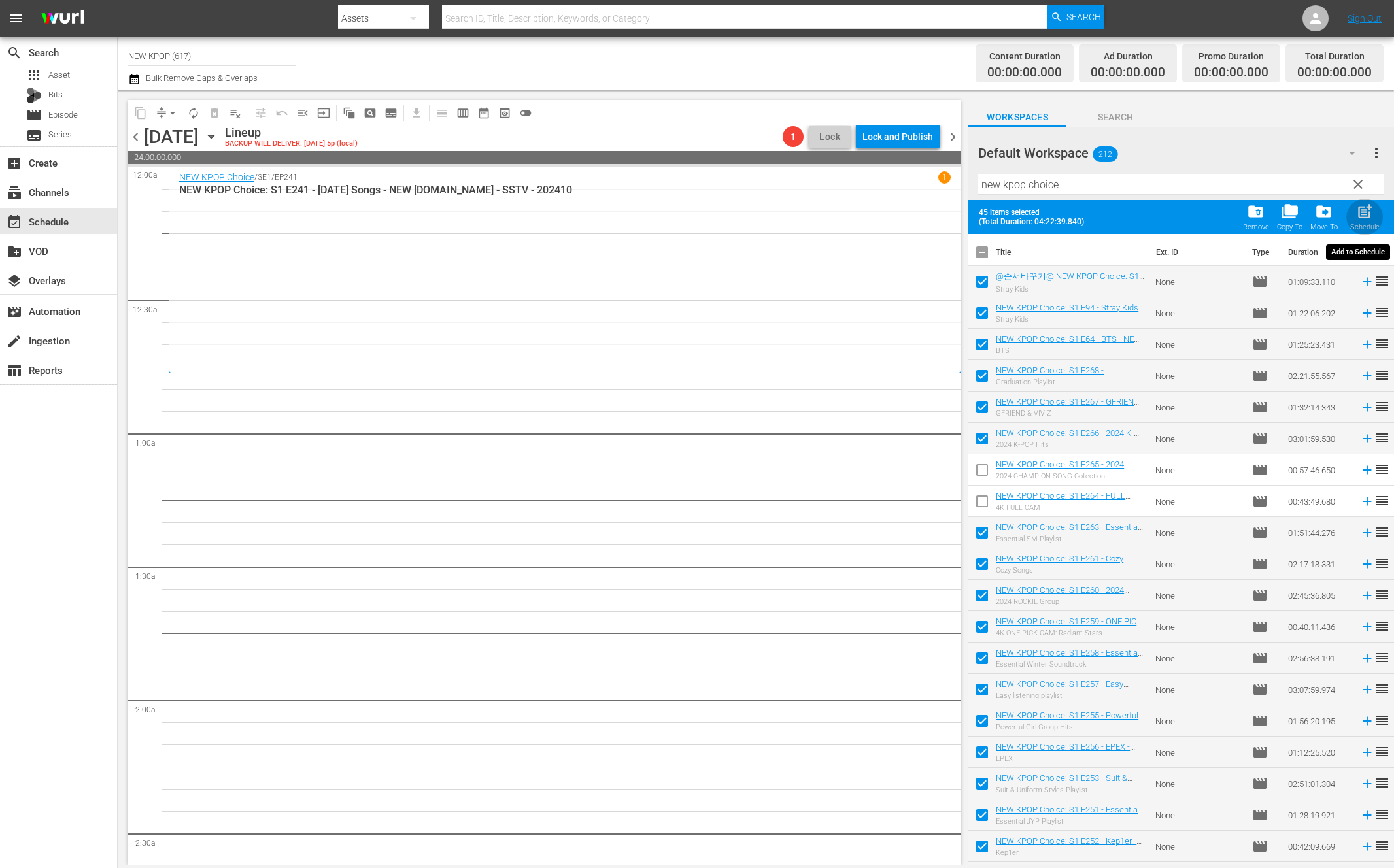
checkbox input "false"
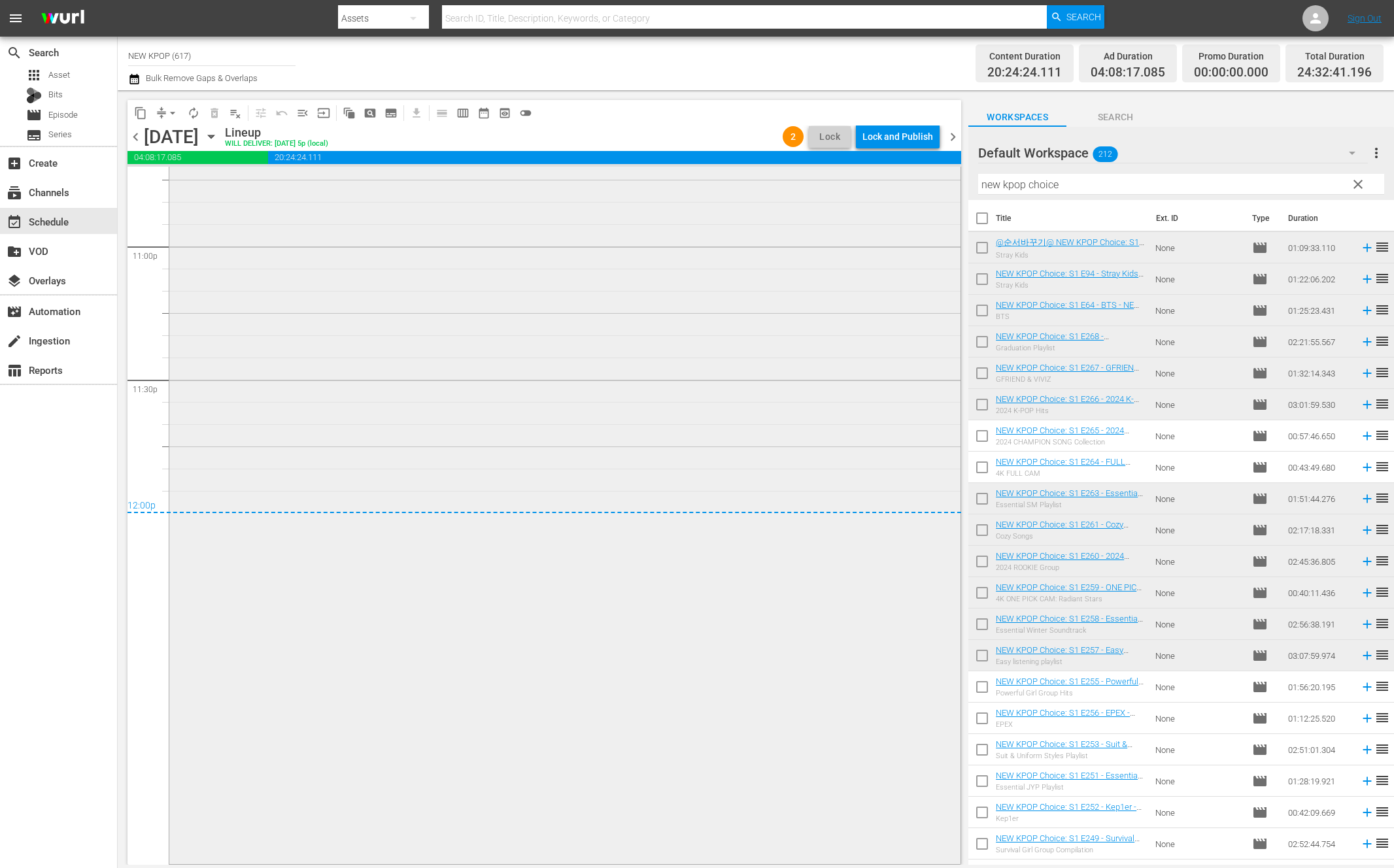
click at [534, 590] on div "NEW KPOP Choice / SE1 / EP257: NEW KPOP Choice: S1 E257 - Easy listening playli…" at bounding box center [565, 445] width 791 height 831
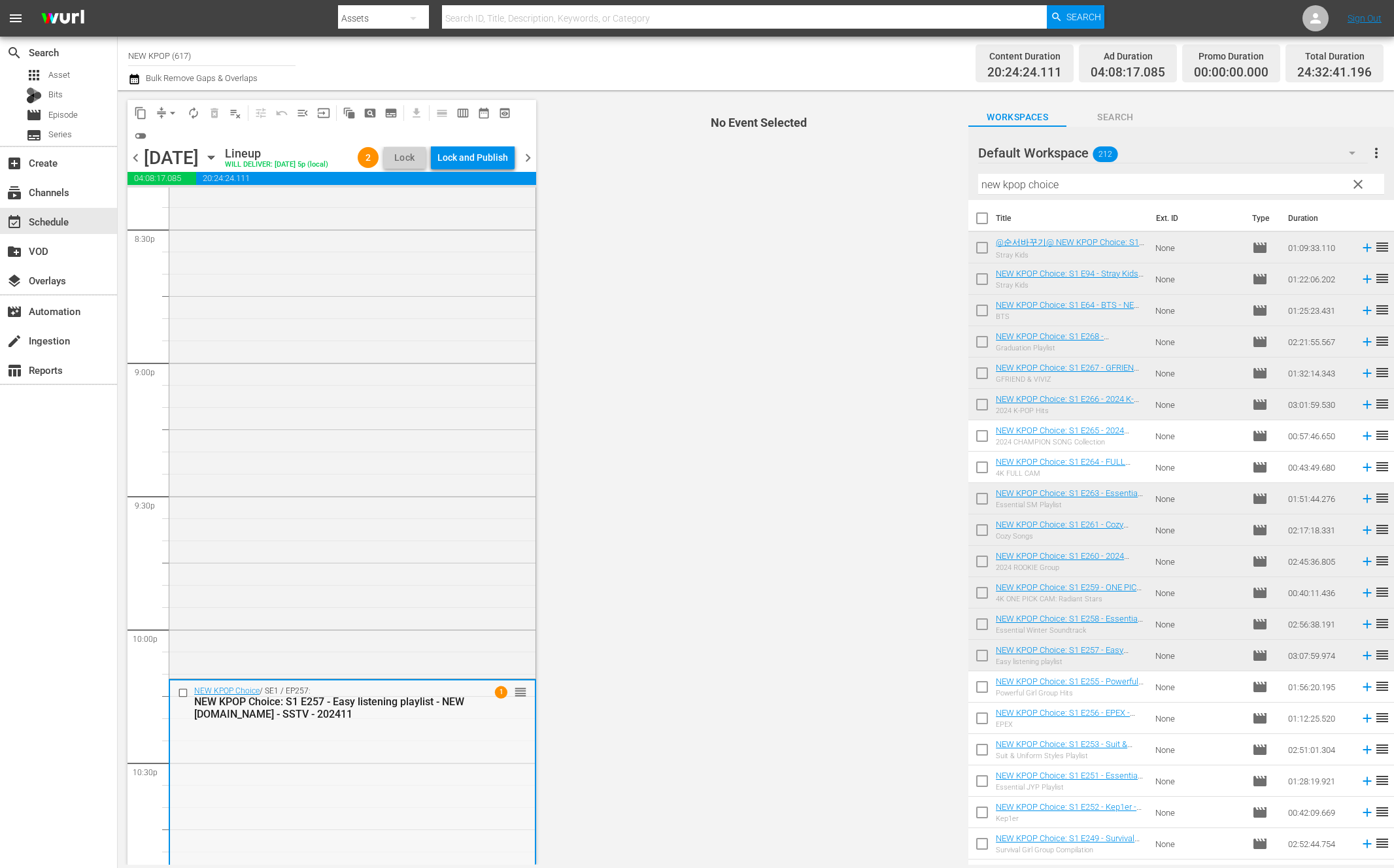
scroll to position [5352, 0]
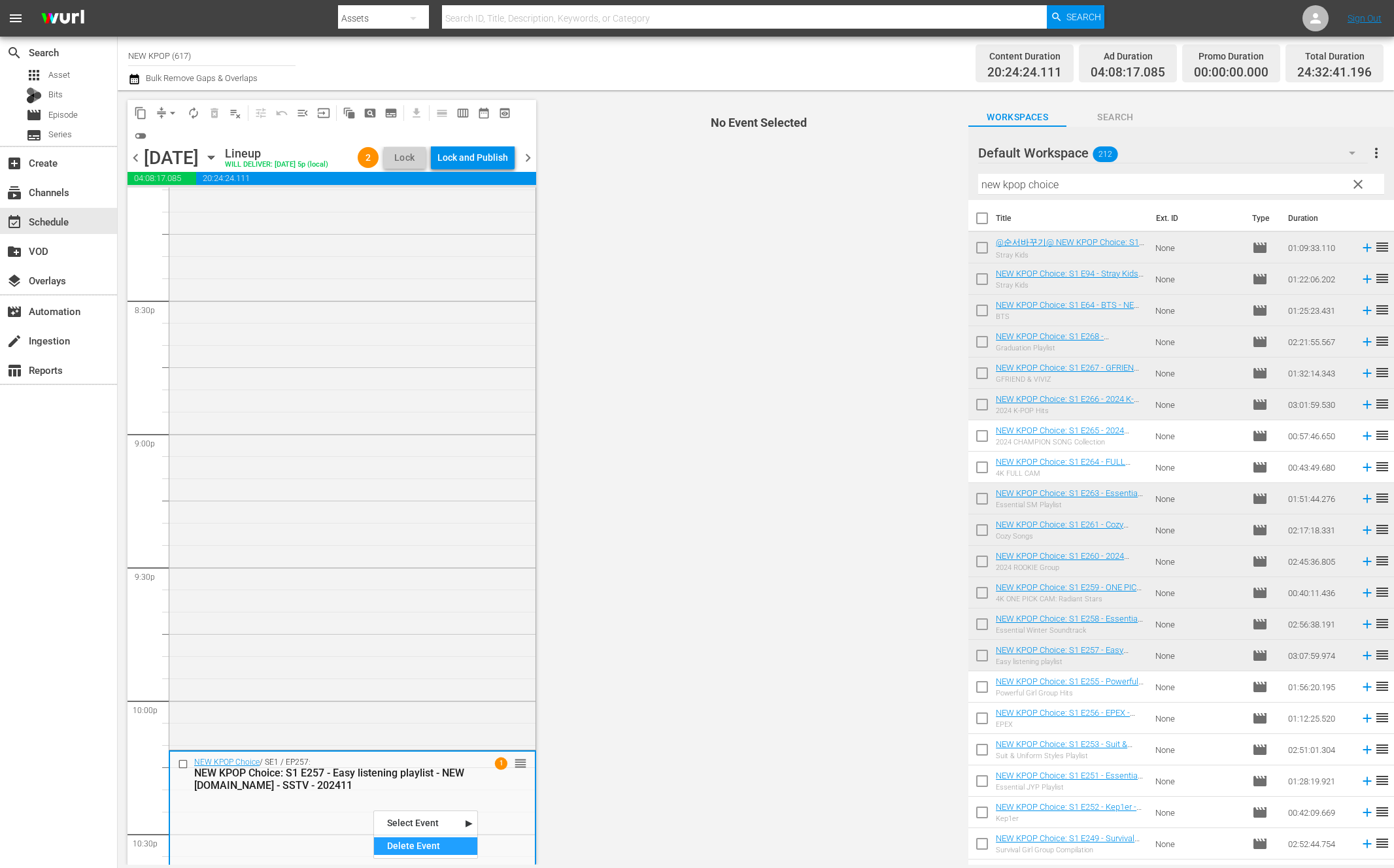
click at [399, 848] on div "Delete Event" at bounding box center [426, 845] width 104 height 17
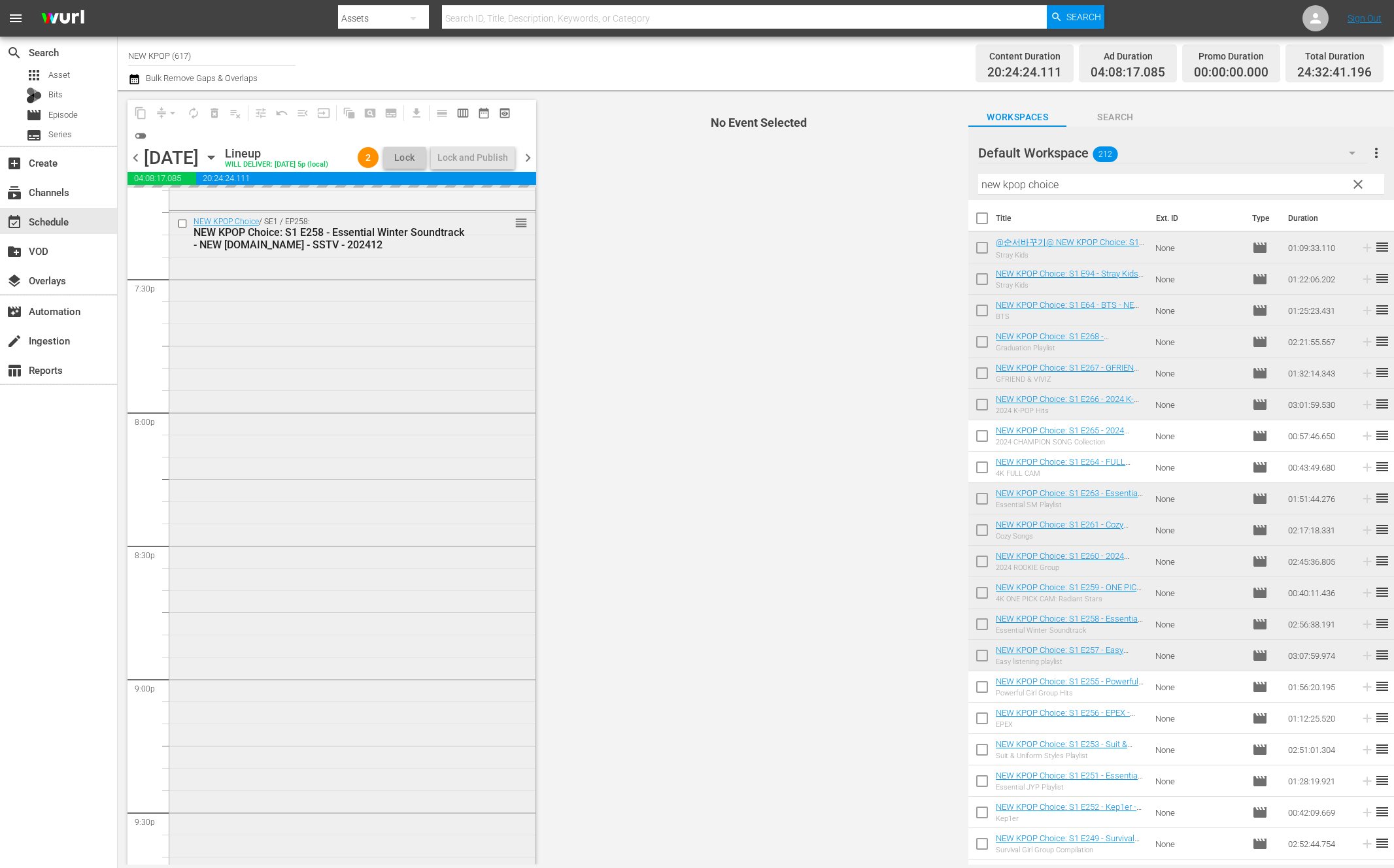
scroll to position [5105, 0]
click at [368, 709] on div "NEW KPOP Choice / SE1 / EP258: NEW KPOP Choice: S1 E258 - Essential Winter Soun…" at bounding box center [352, 603] width 366 height 781
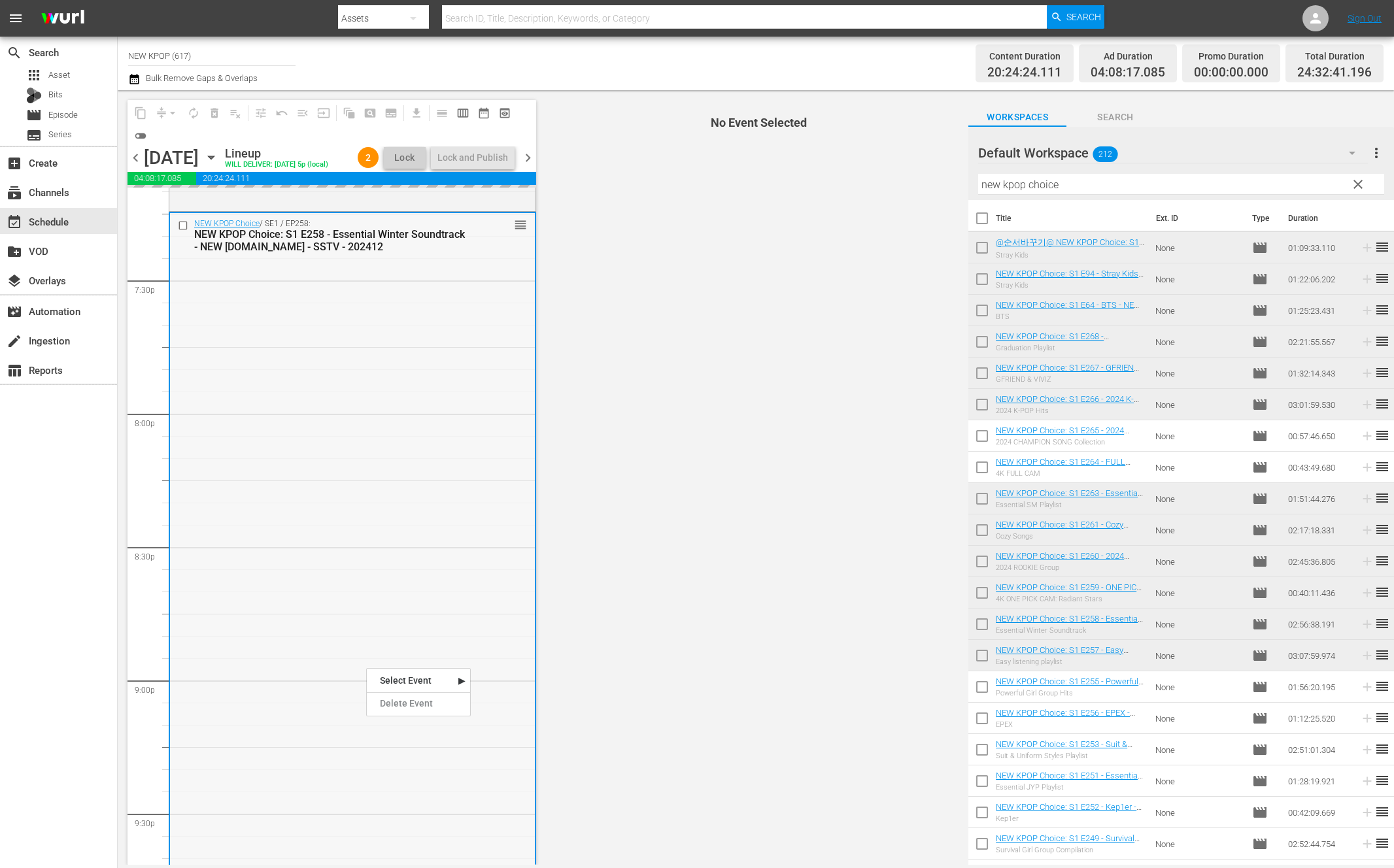
click at [348, 501] on div "NEW KPOP Choice / SE1 / EP258: NEW KPOP Choice: S1 E258 - Essential Winter Soun…" at bounding box center [352, 604] width 365 height 781
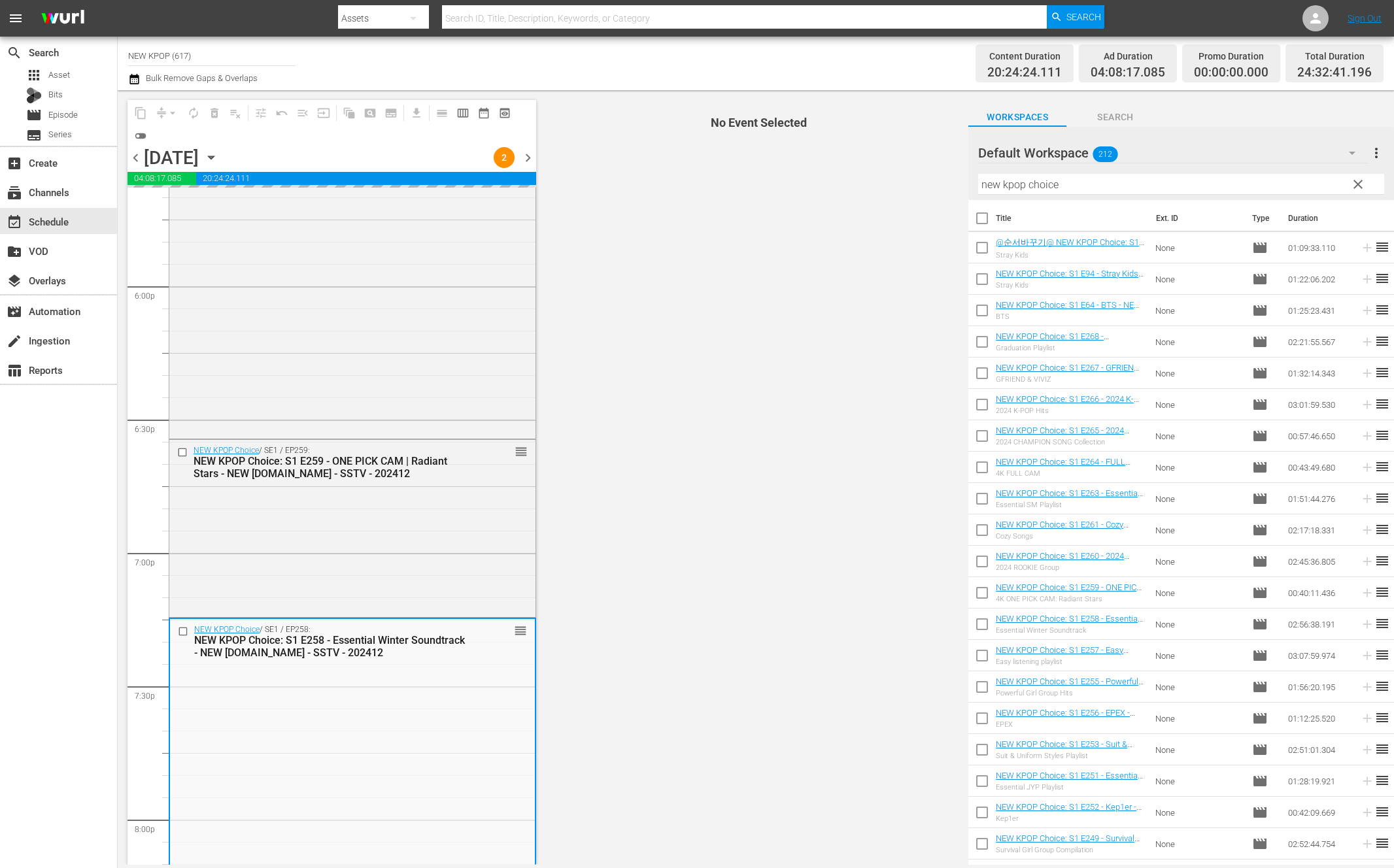
scroll to position [4854, 0]
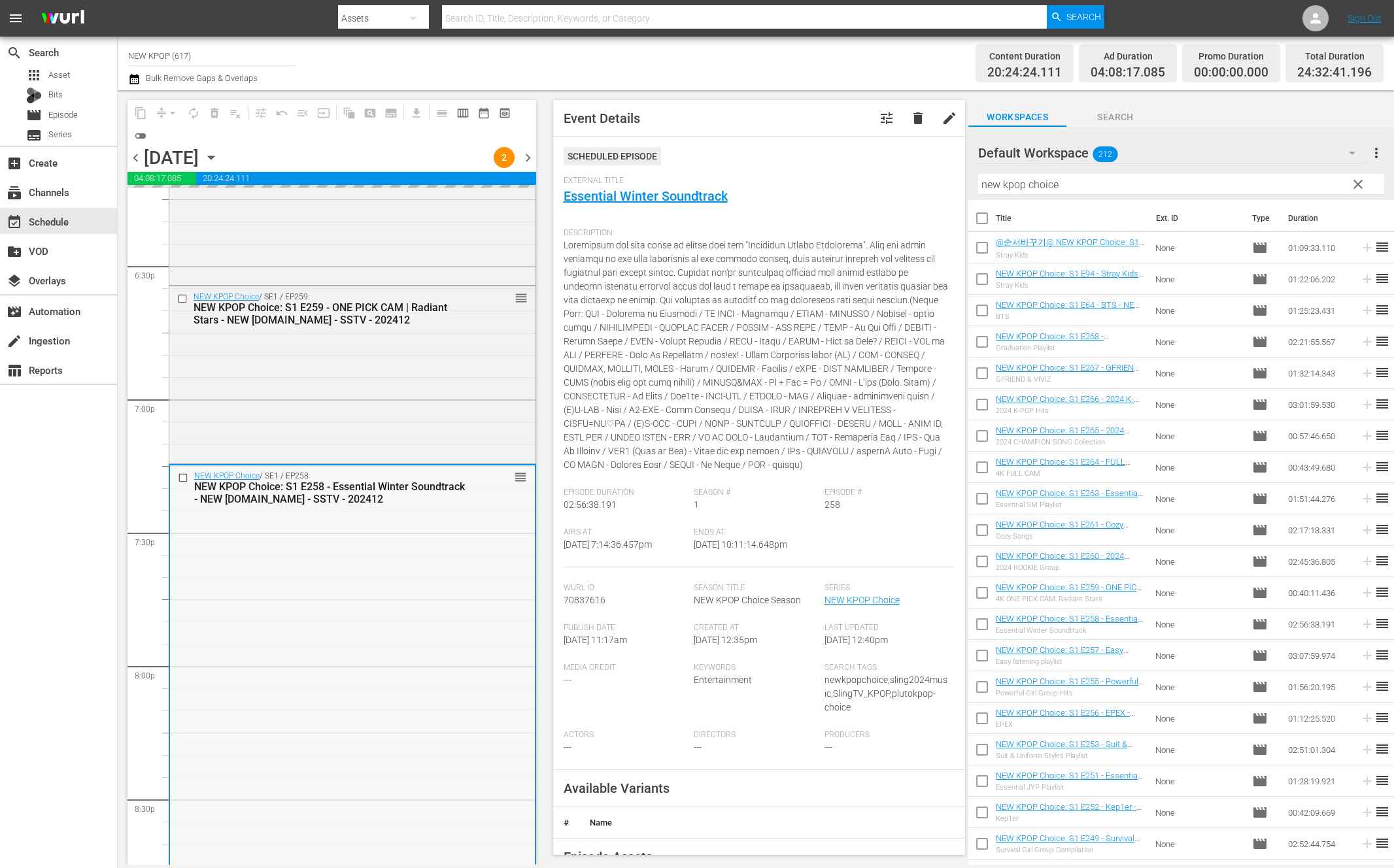
click at [270, 584] on div "NEW KPOP Choice / SE1 / EP258: NEW KPOP Choice: S1 E258 - Essential Winter Soun…" at bounding box center [352, 855] width 365 height 781
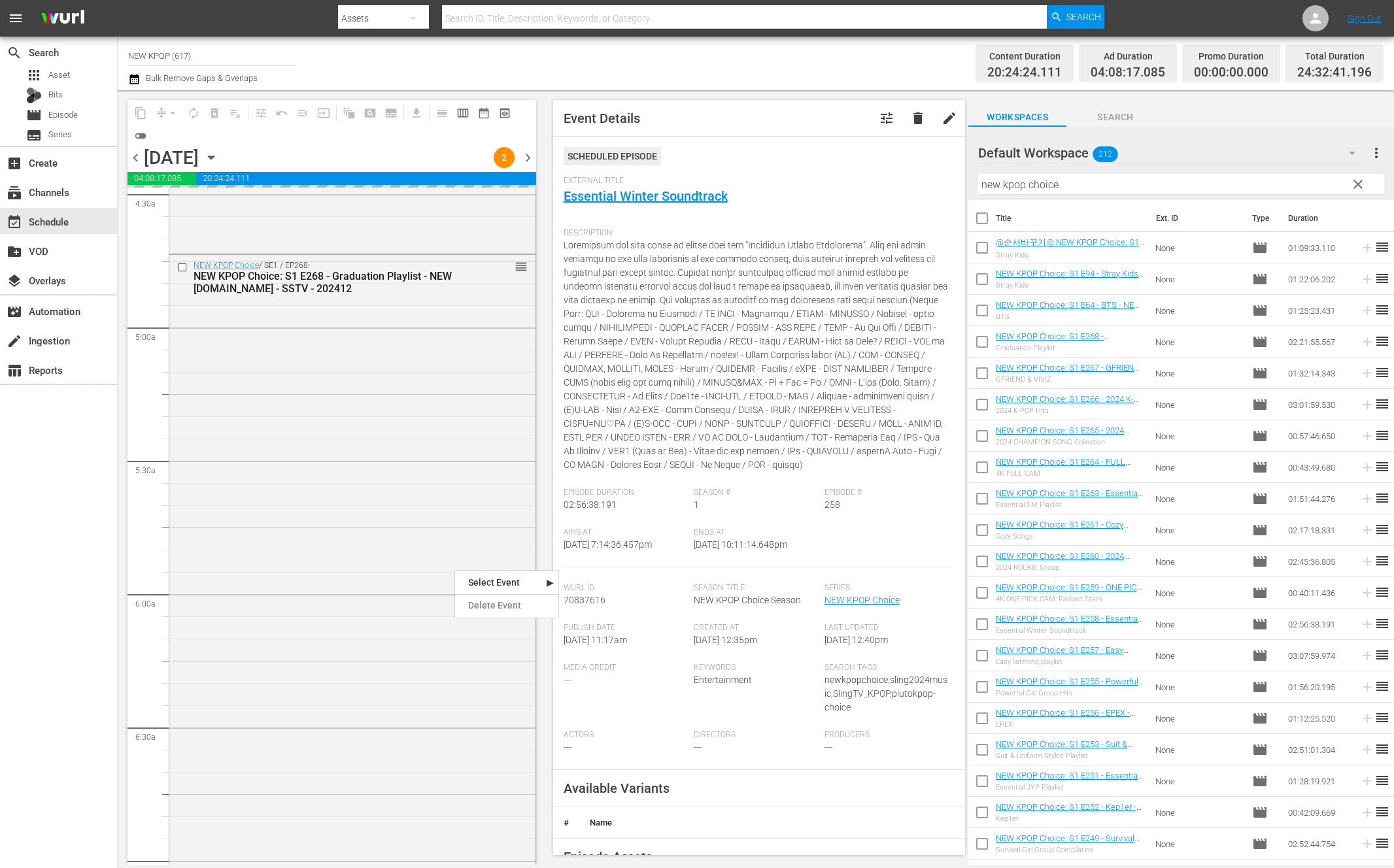
scroll to position [0, 0]
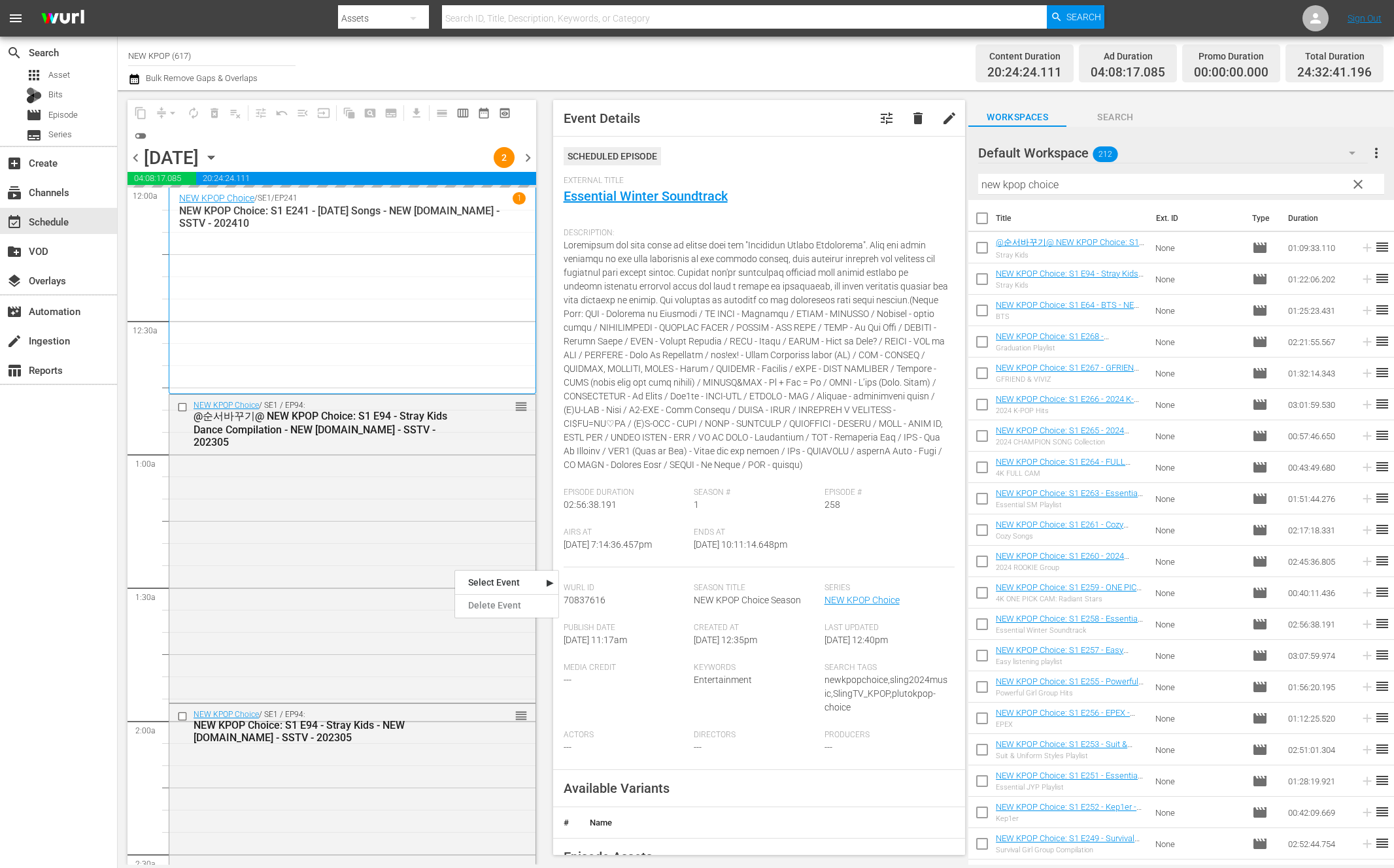
click at [981, 209] on input "checkbox" at bounding box center [981, 220] width 27 height 27
checkbox input "true"
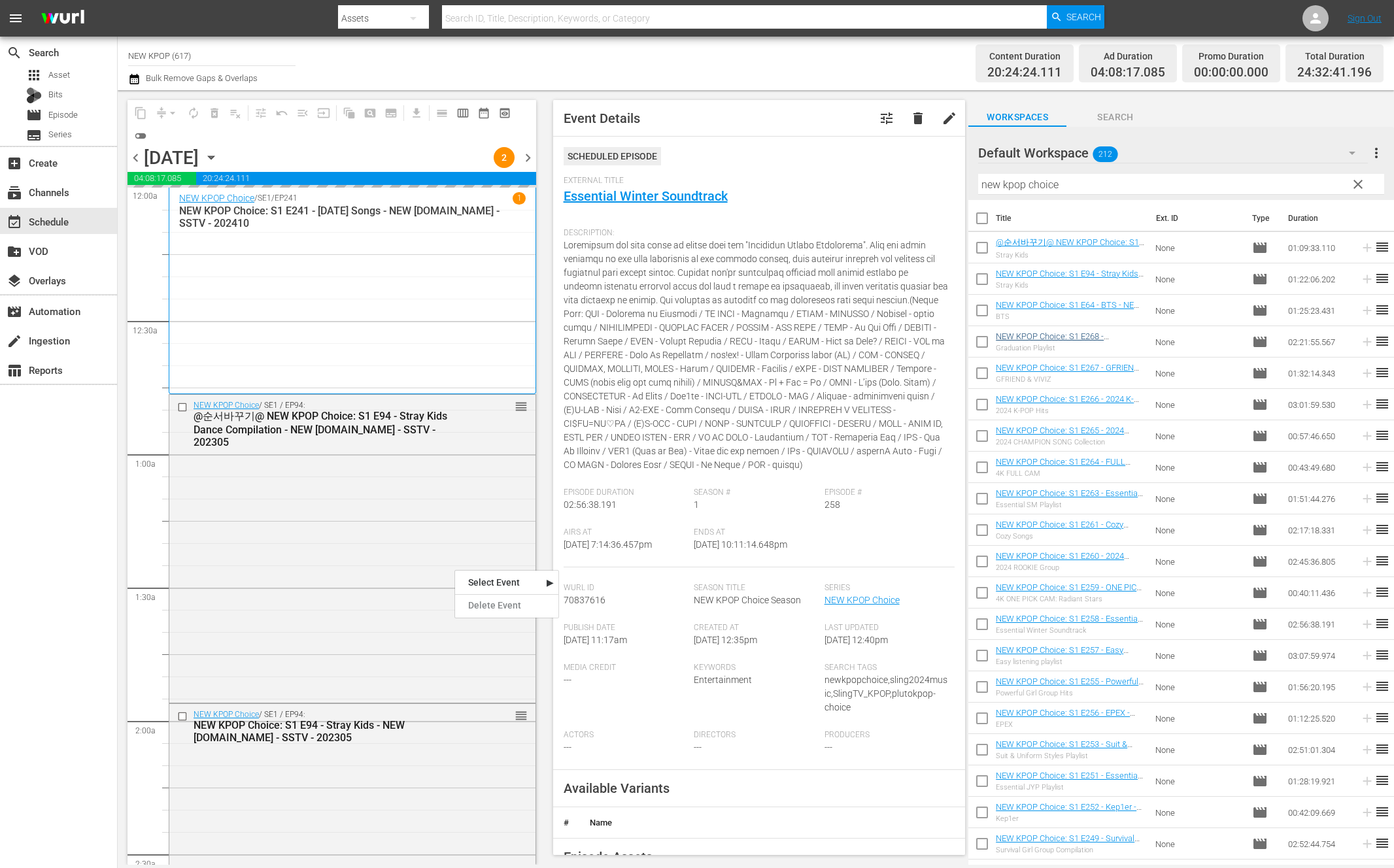
checkbox input "true"
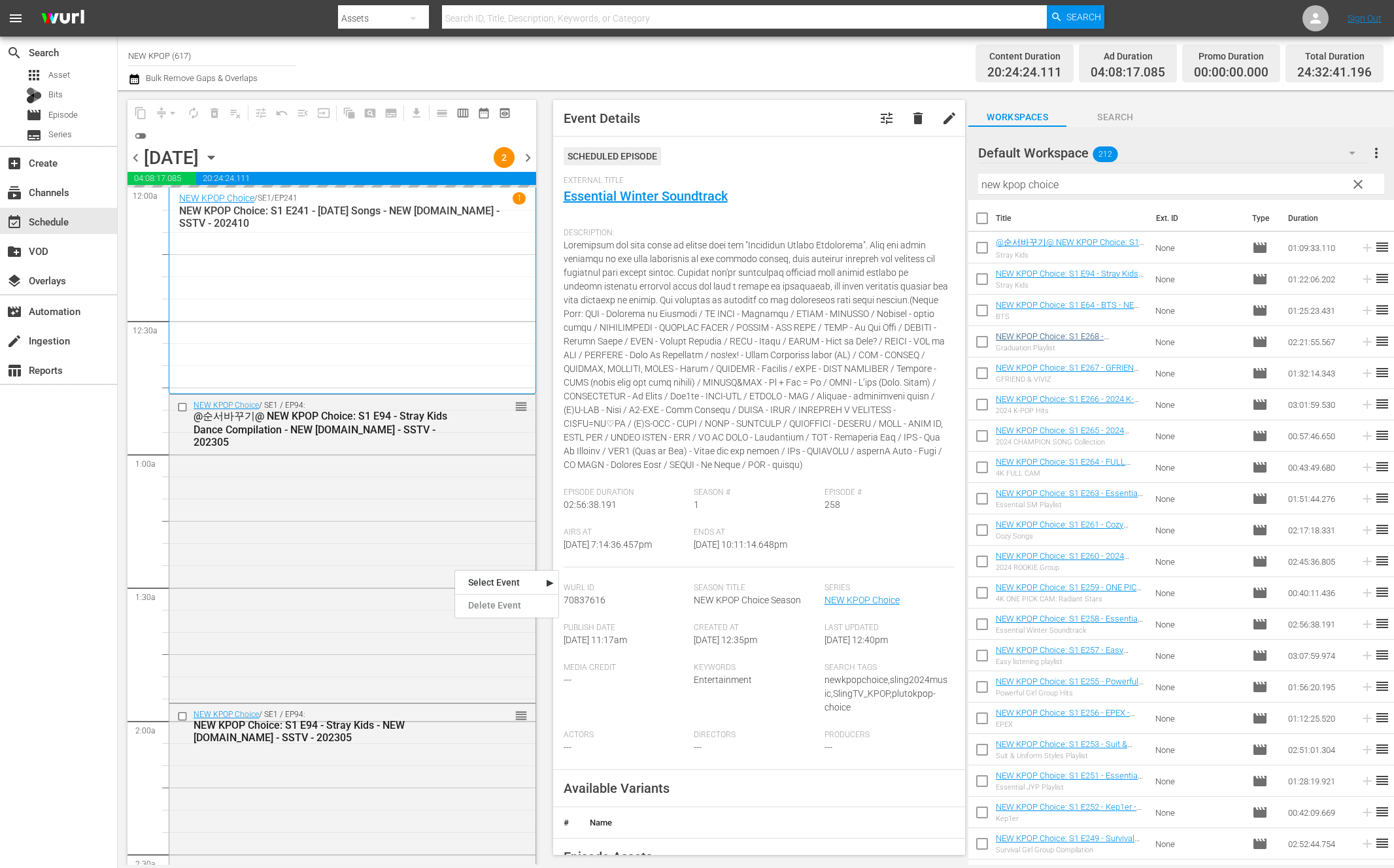
checkbox input "true"
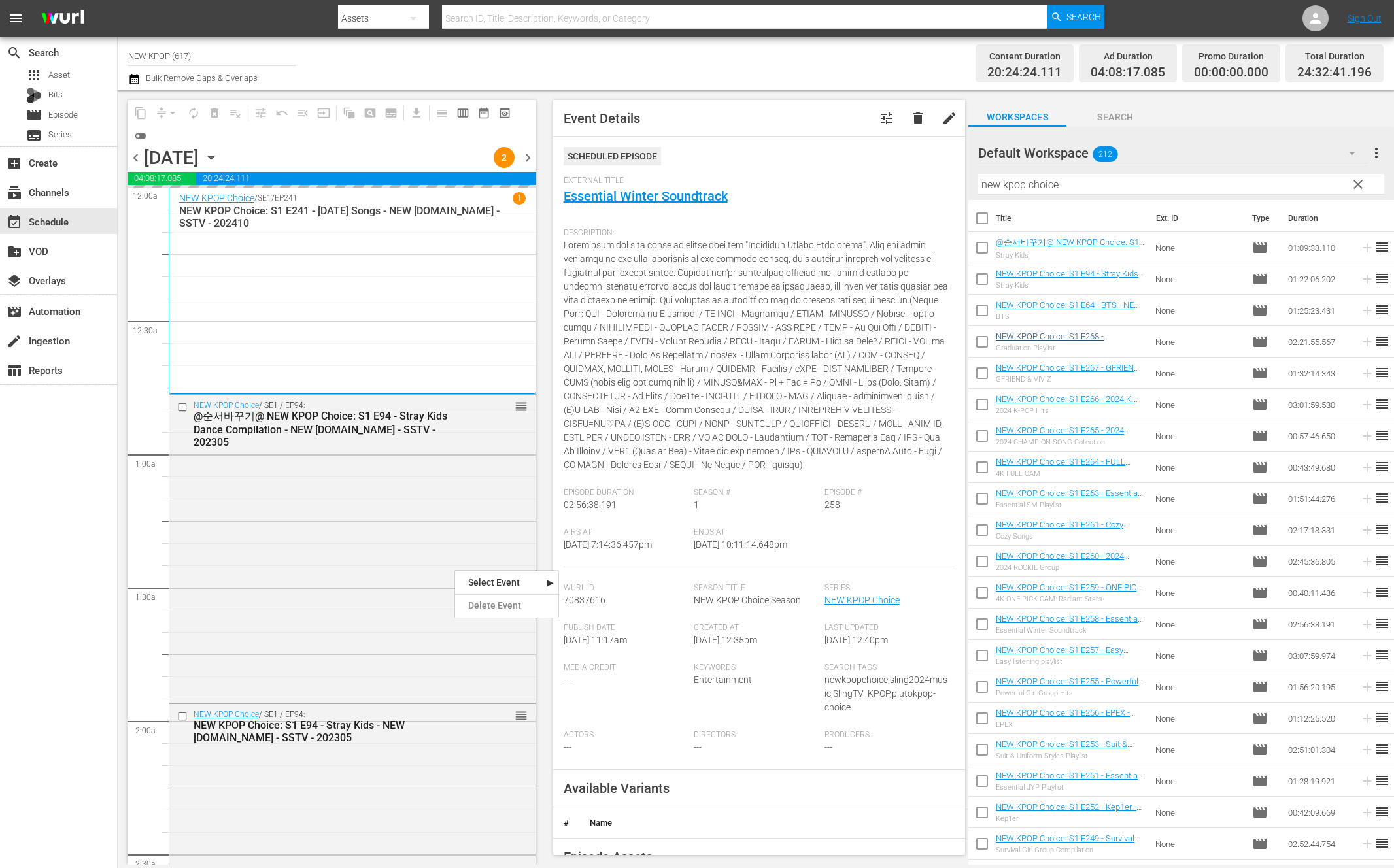
checkbox input "true"
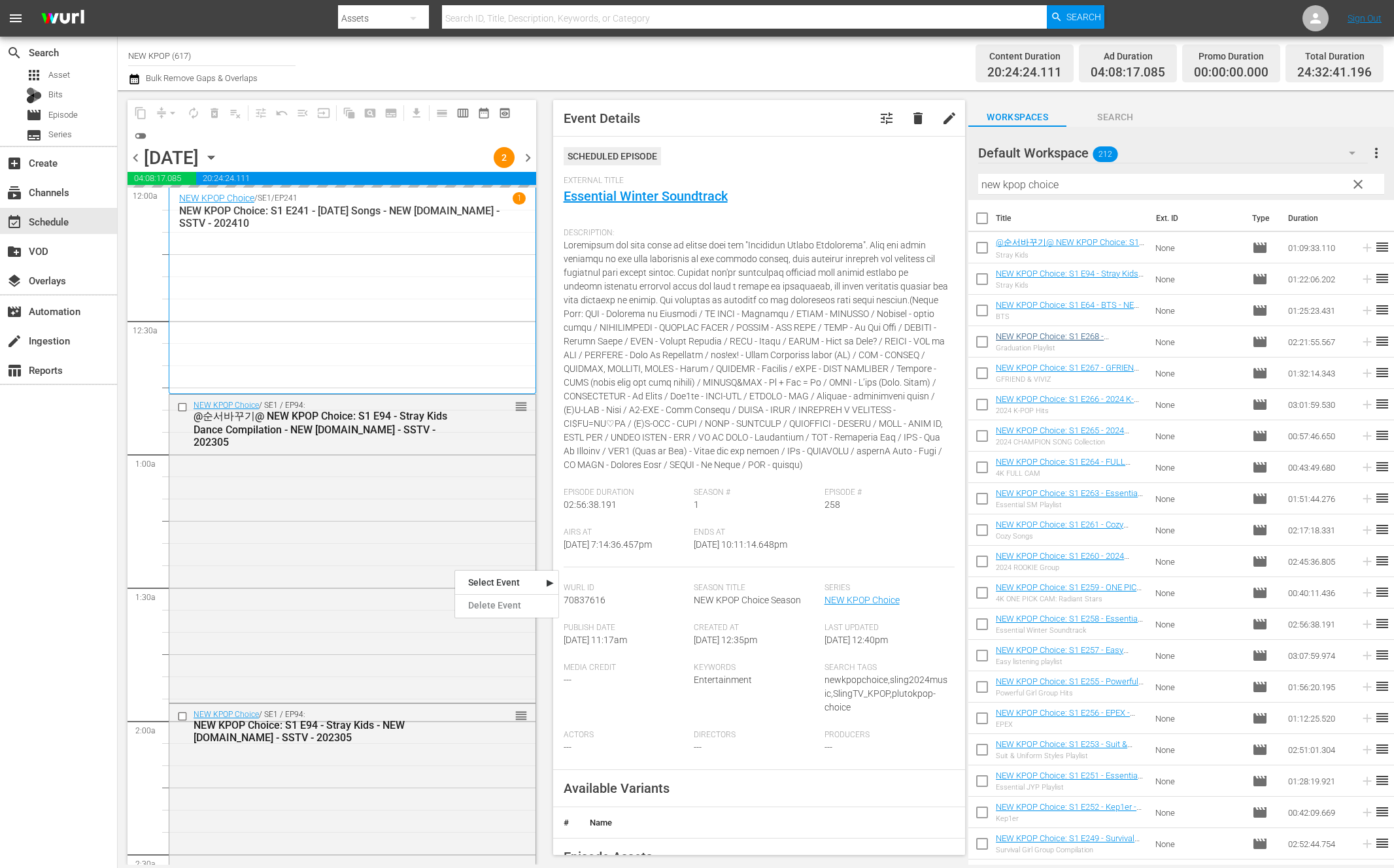
checkbox input "true"
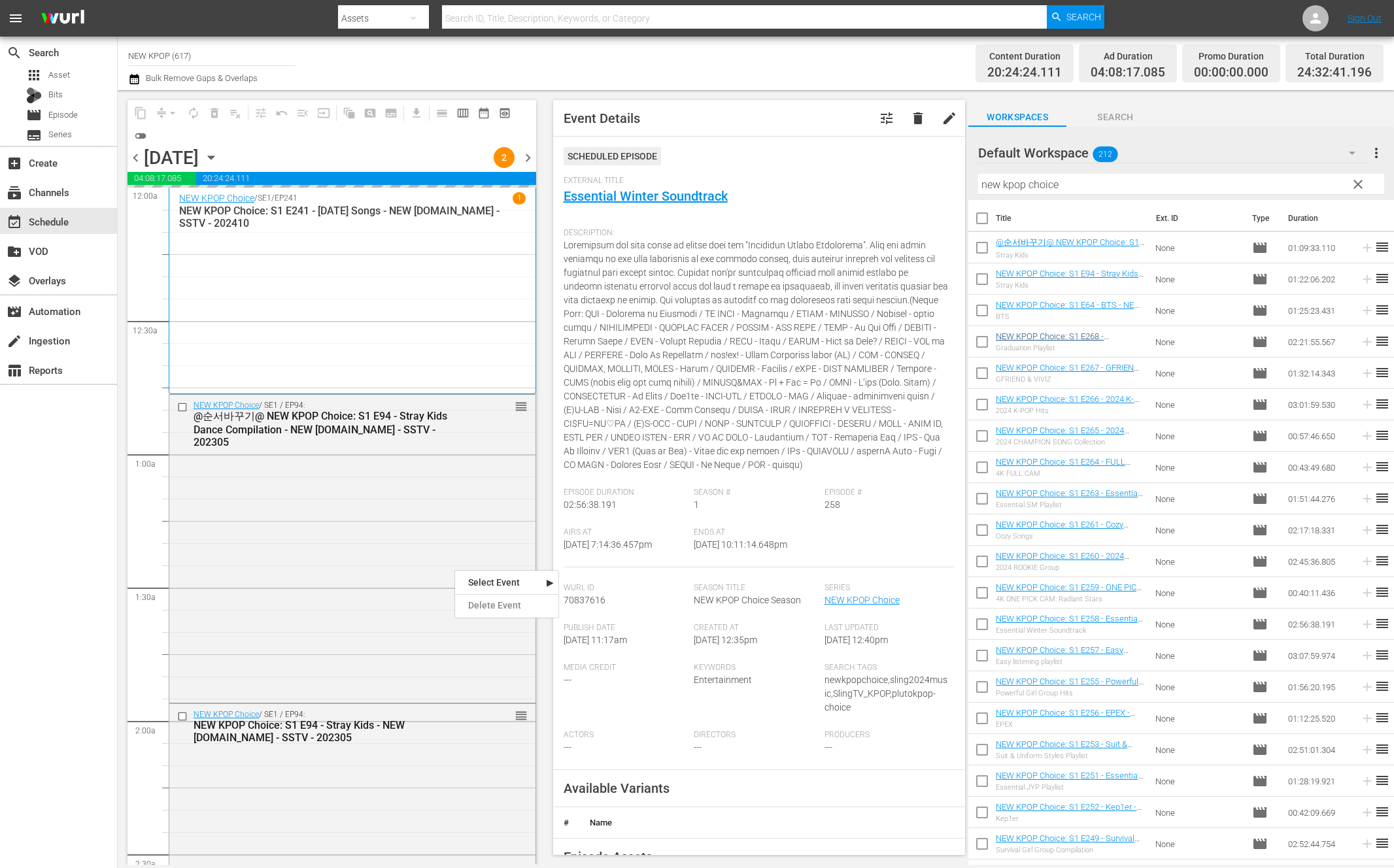
checkbox input "true"
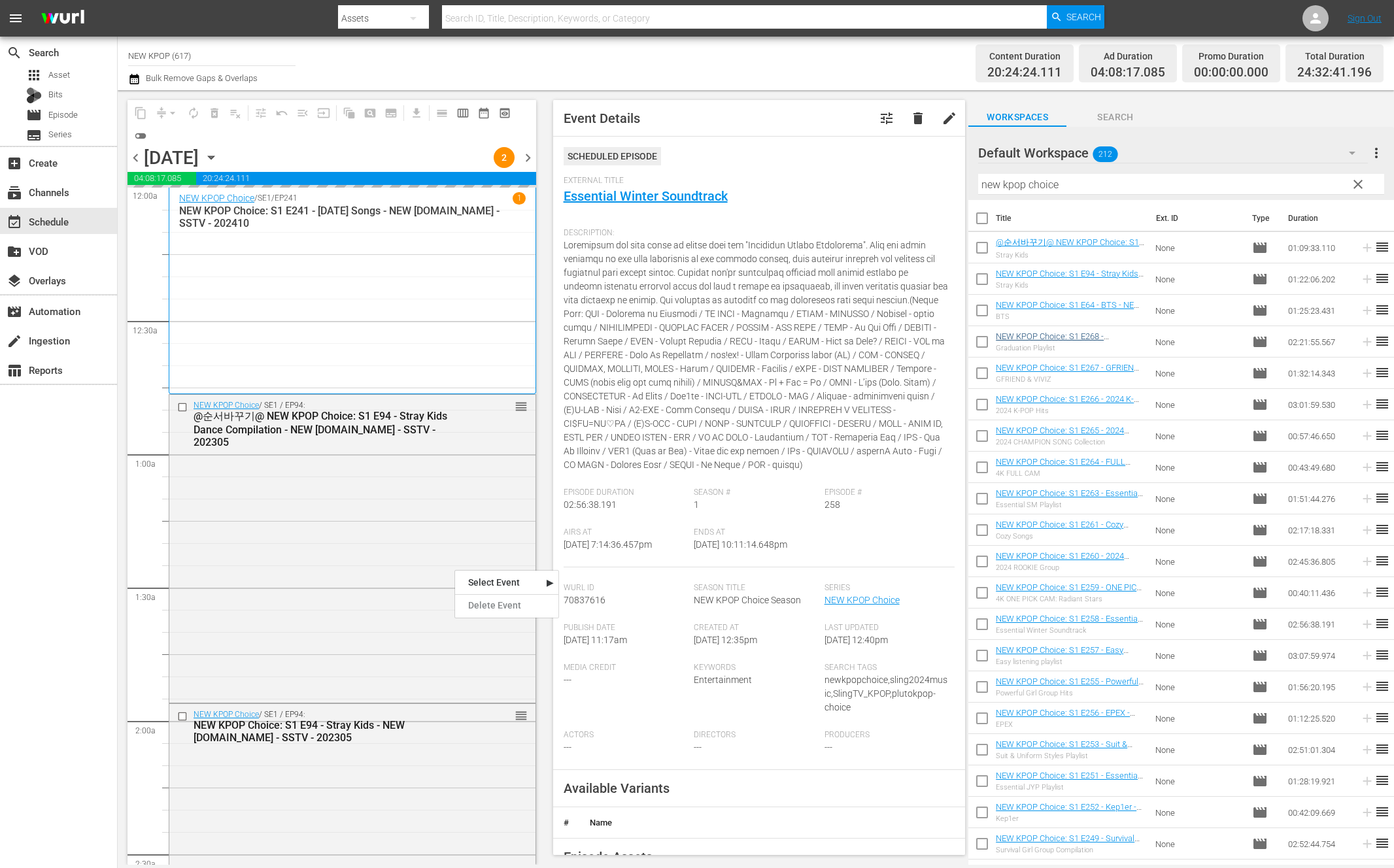
checkbox input "true"
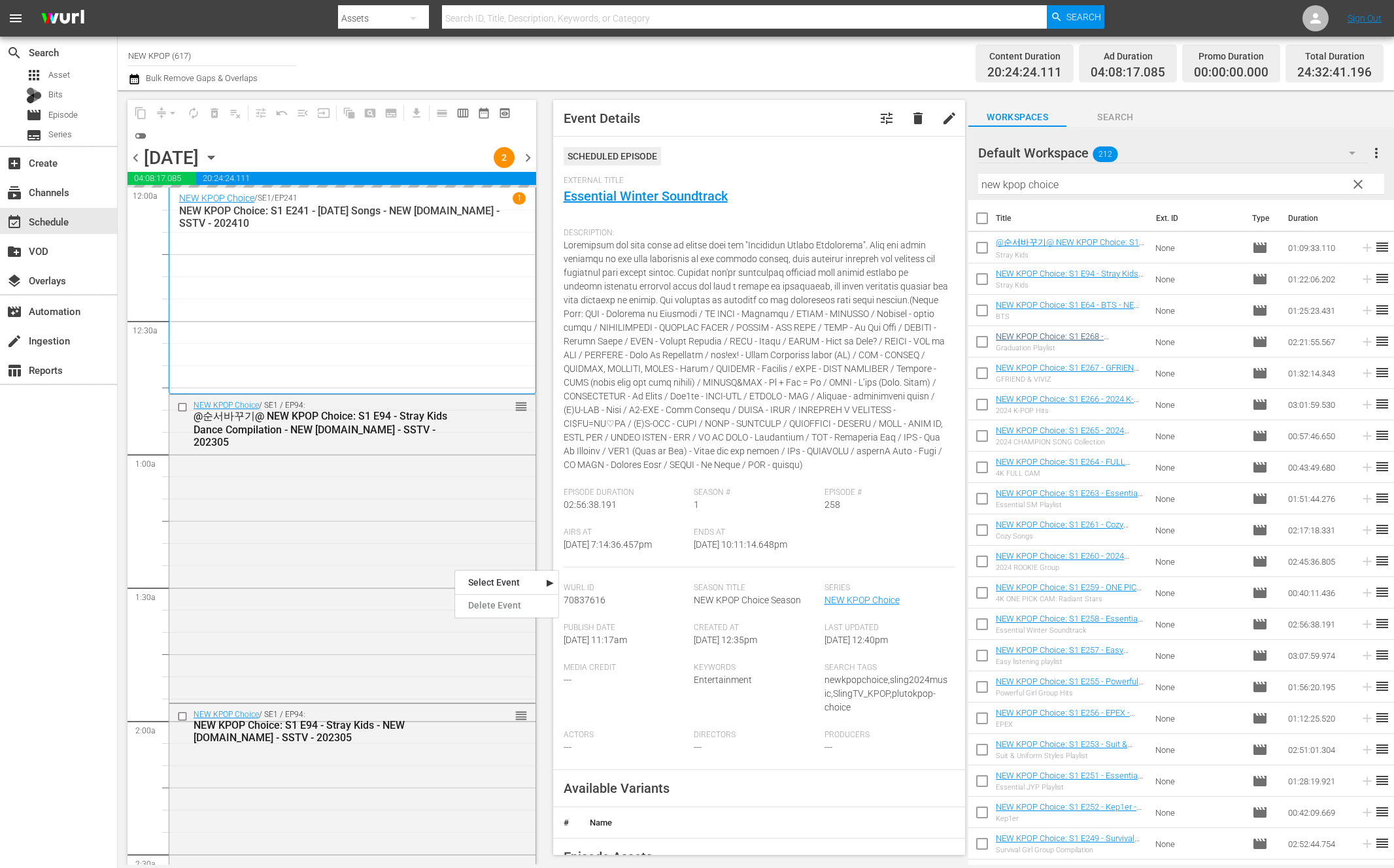
checkbox input "true"
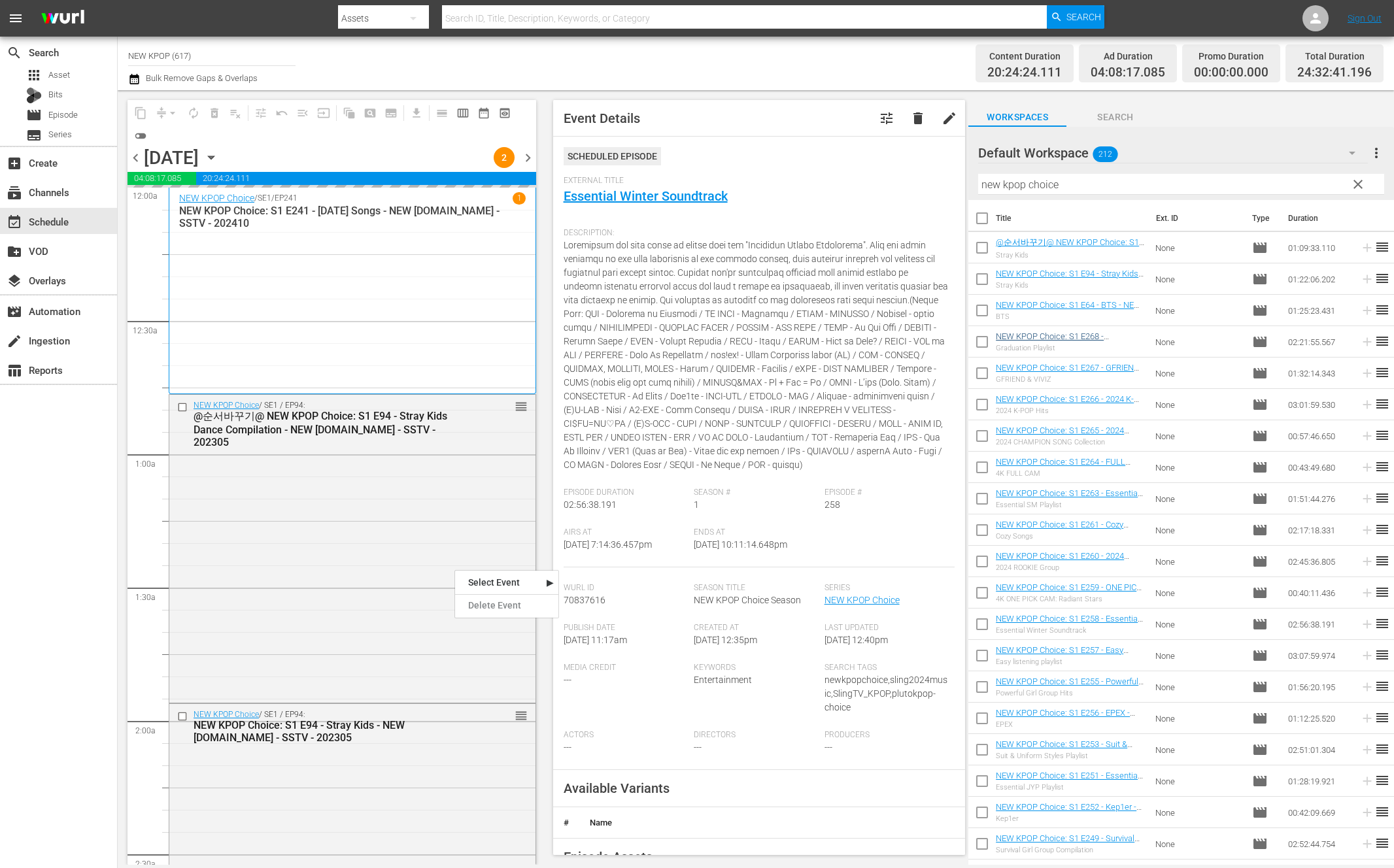
checkbox input "true"
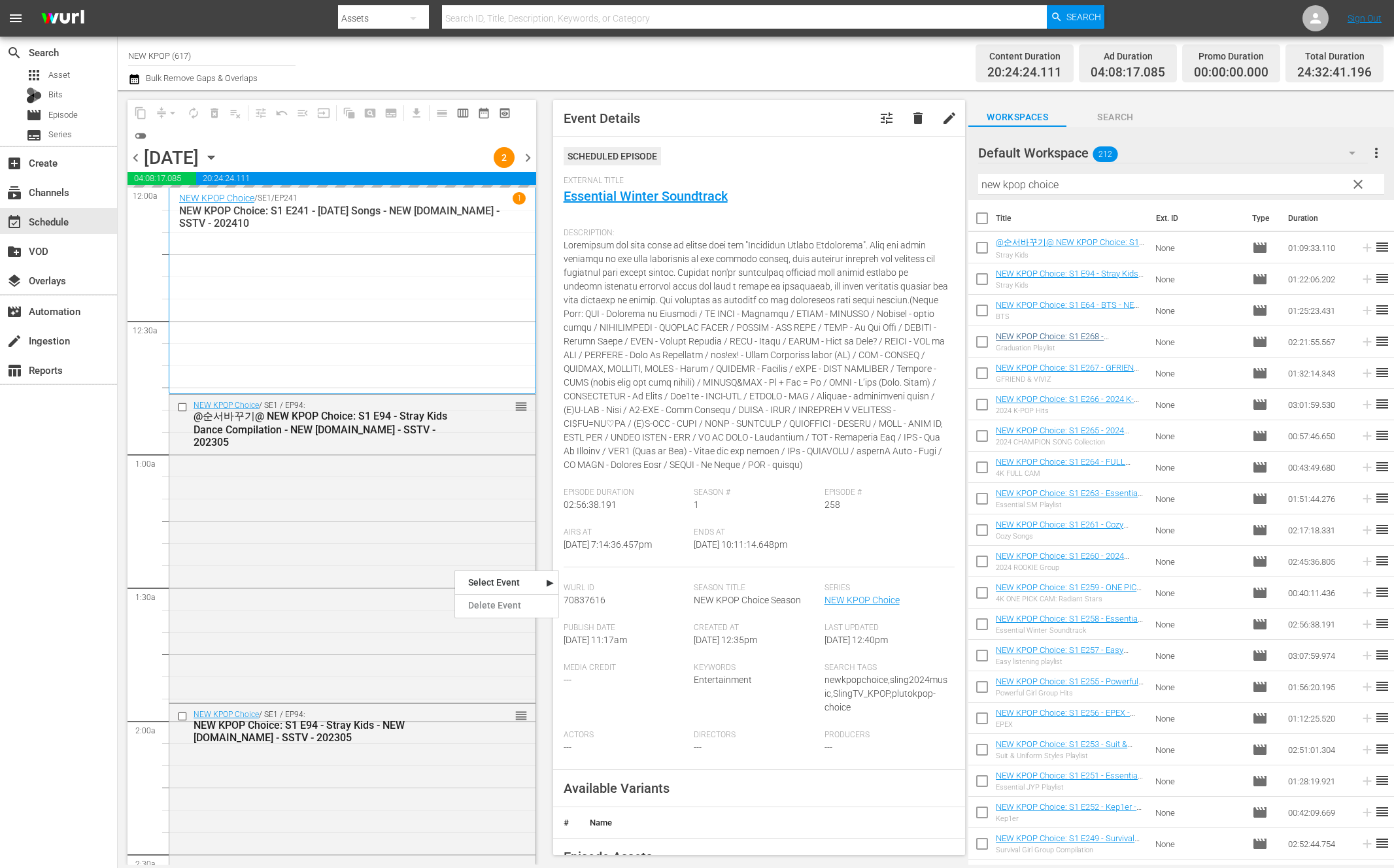
checkbox input "true"
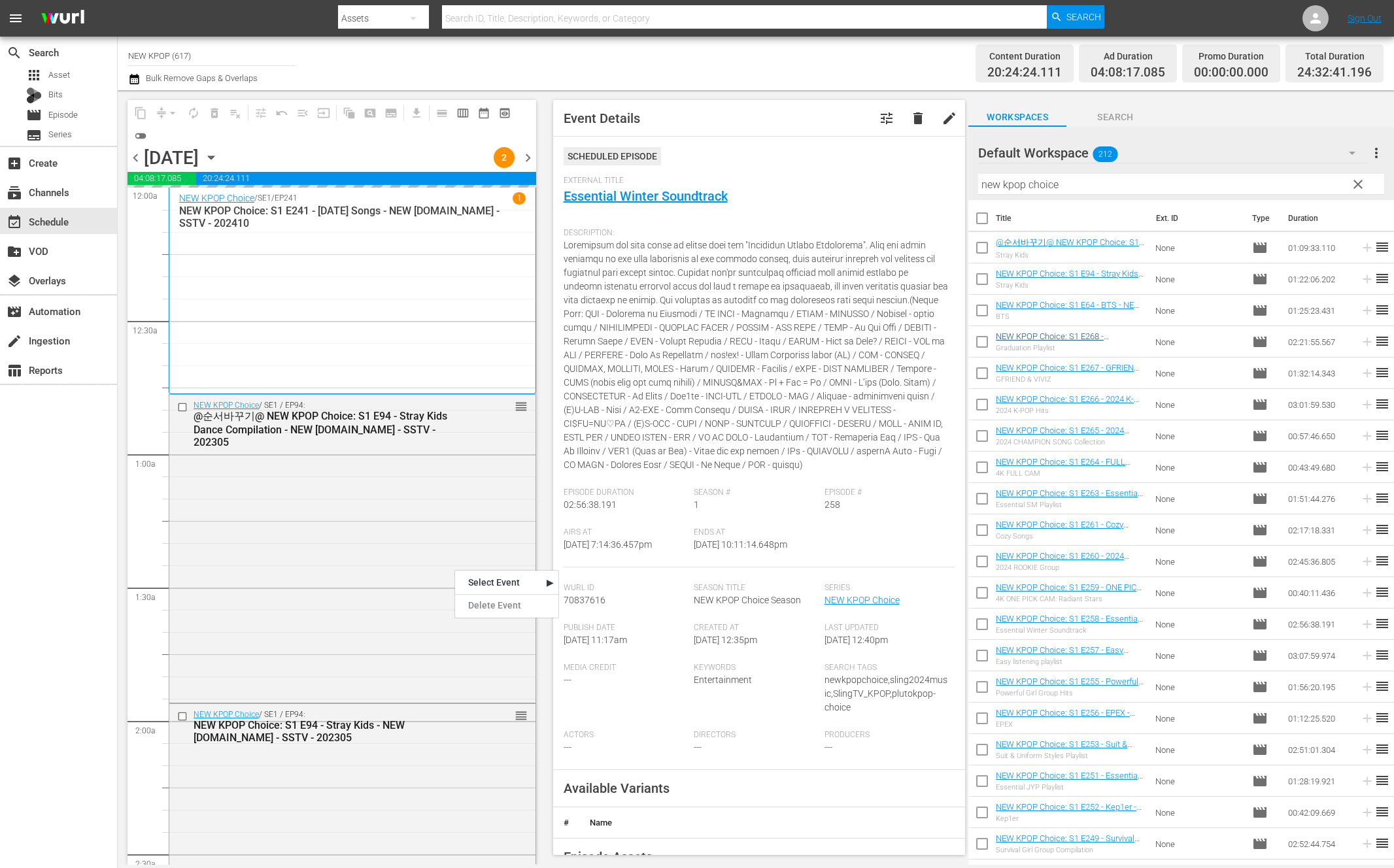
checkbox input "true"
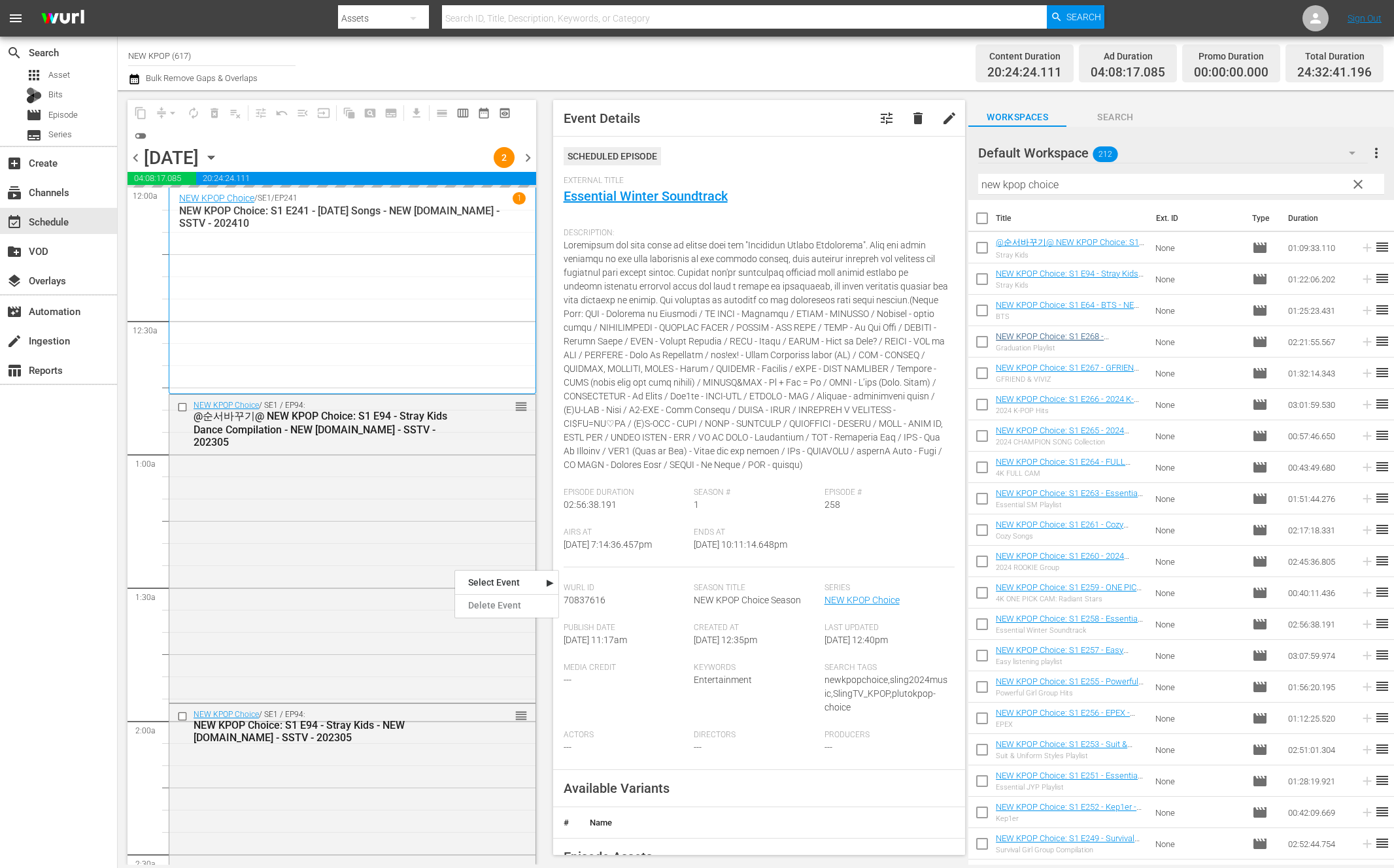
checkbox input "true"
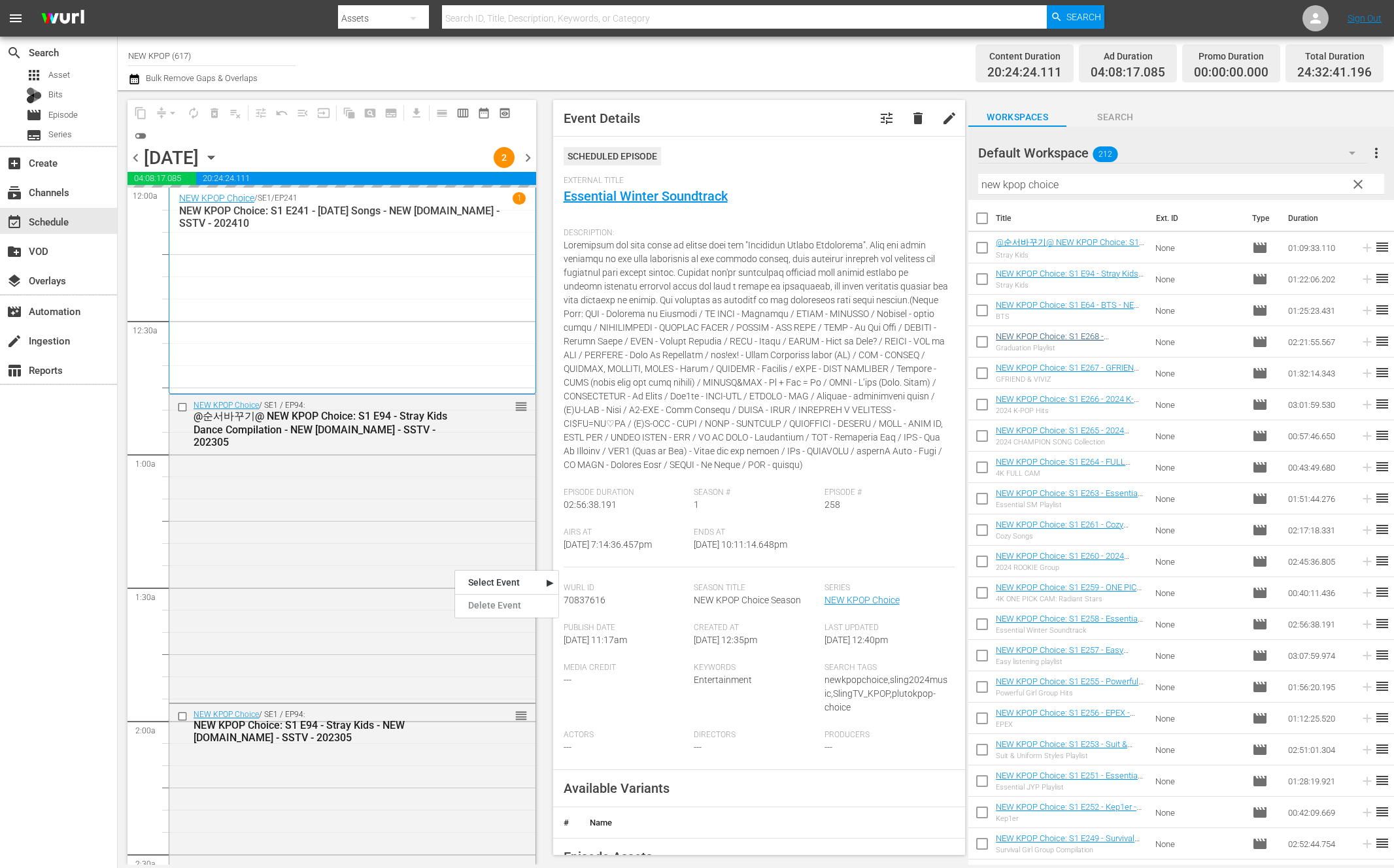
checkbox input "true"
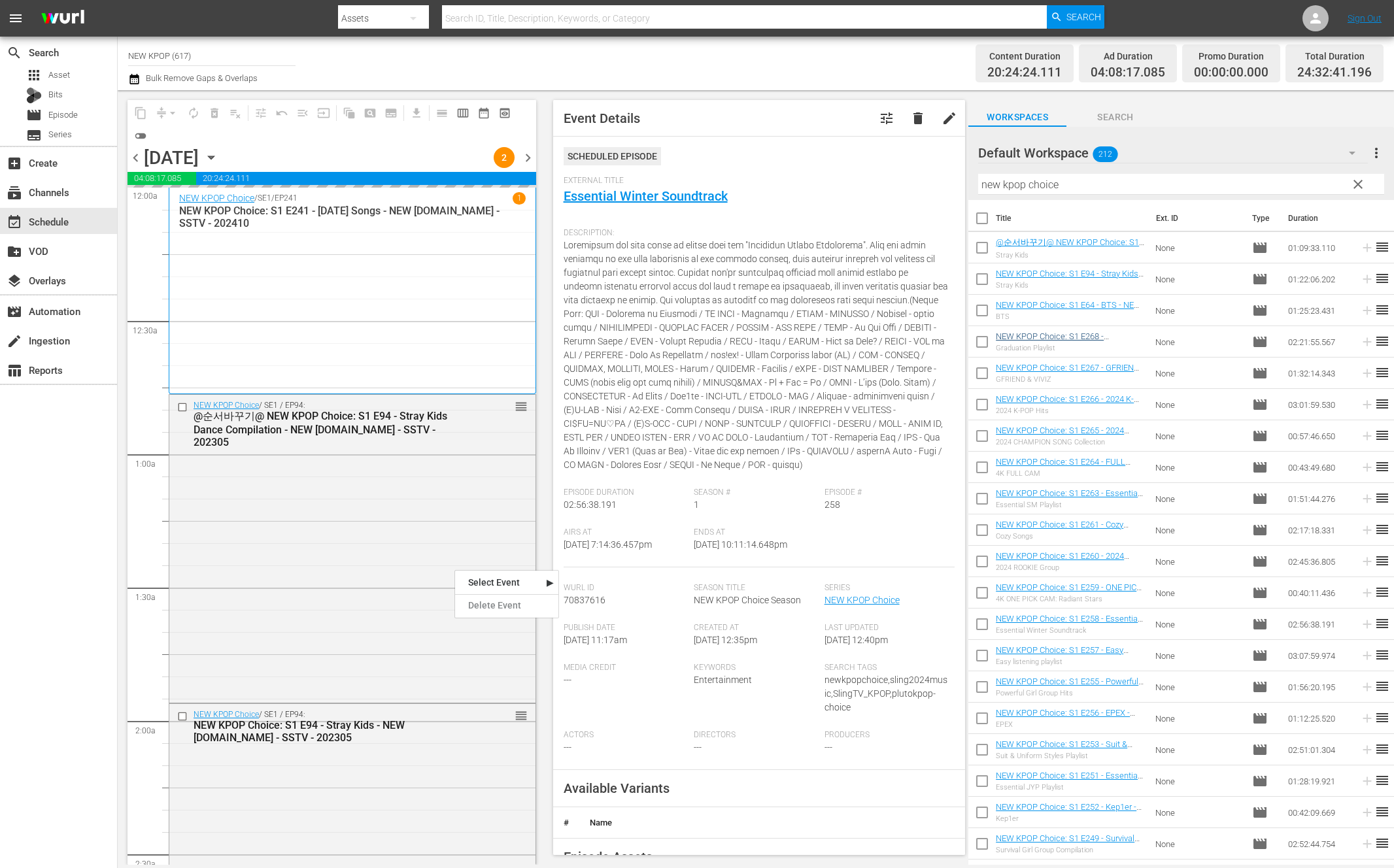
checkbox input "true"
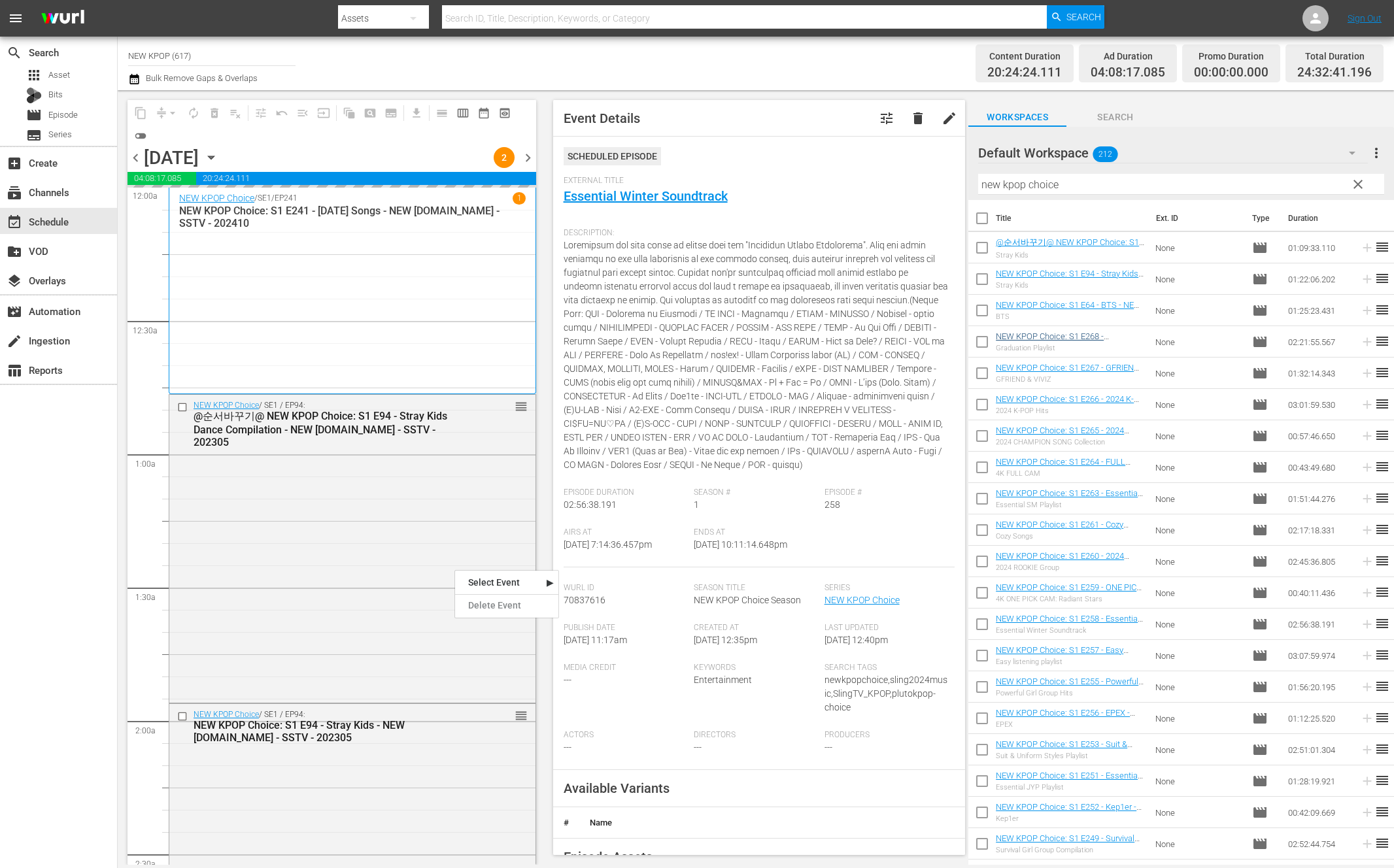
checkbox input "true"
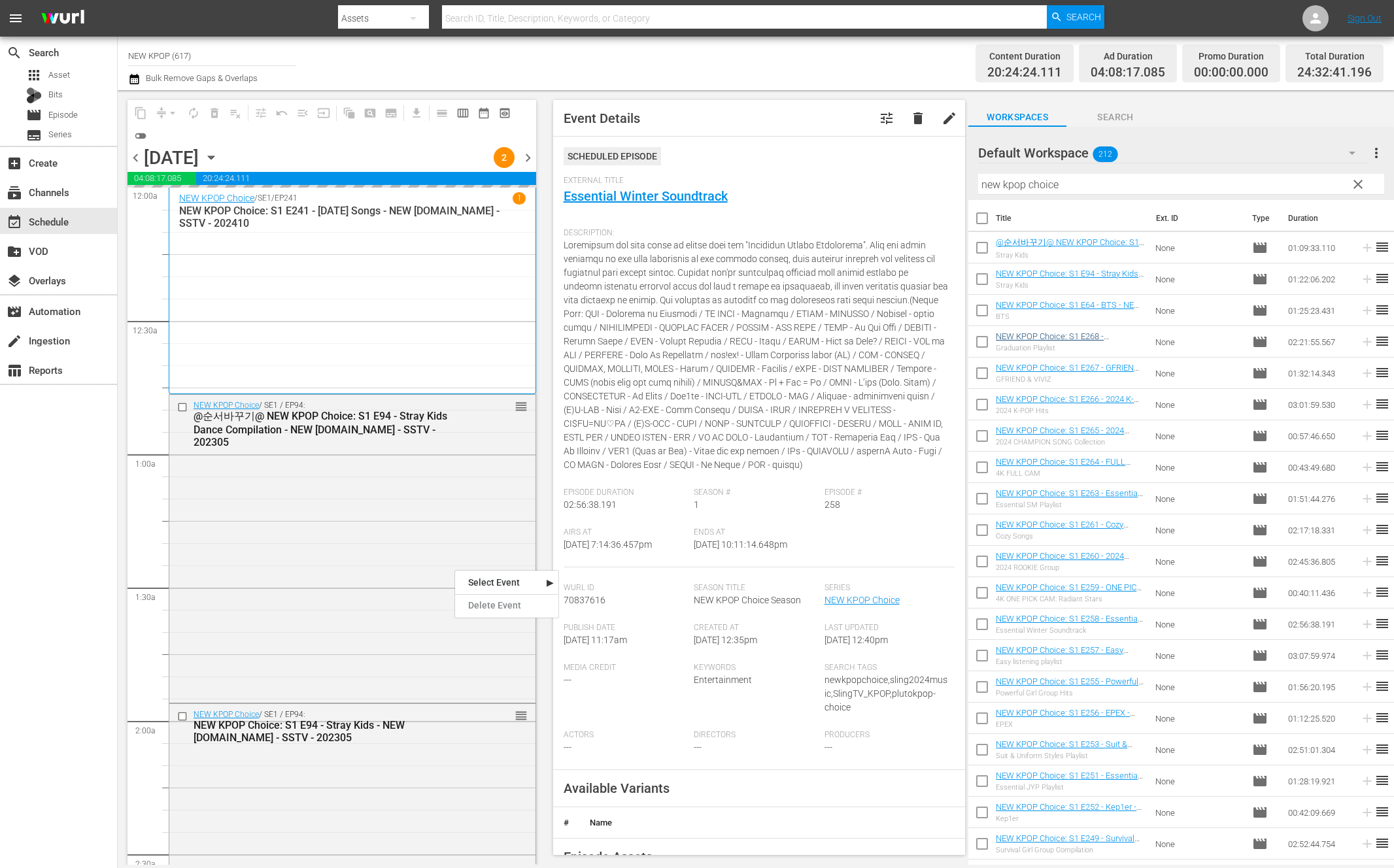
checkbox input "true"
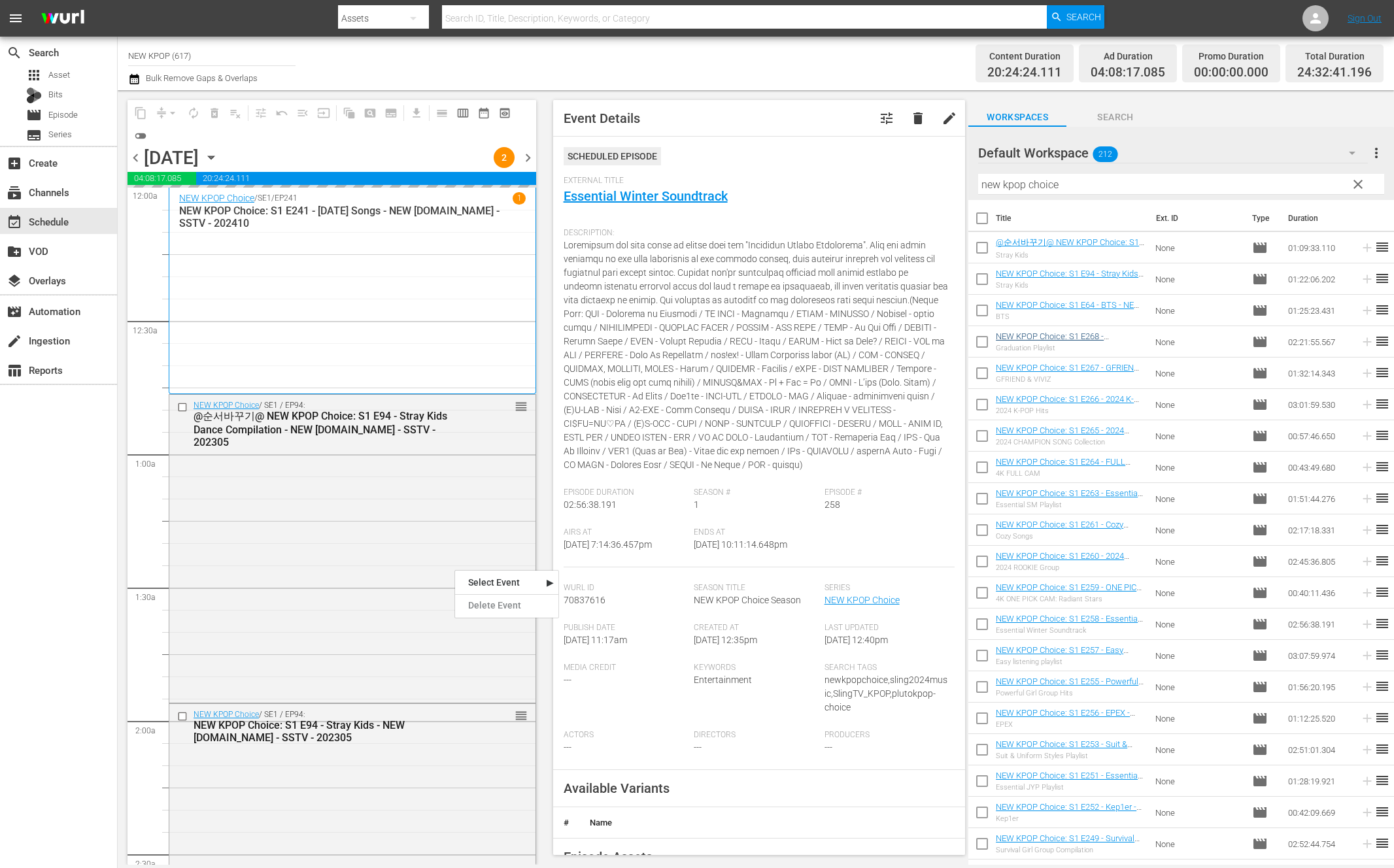
checkbox input "true"
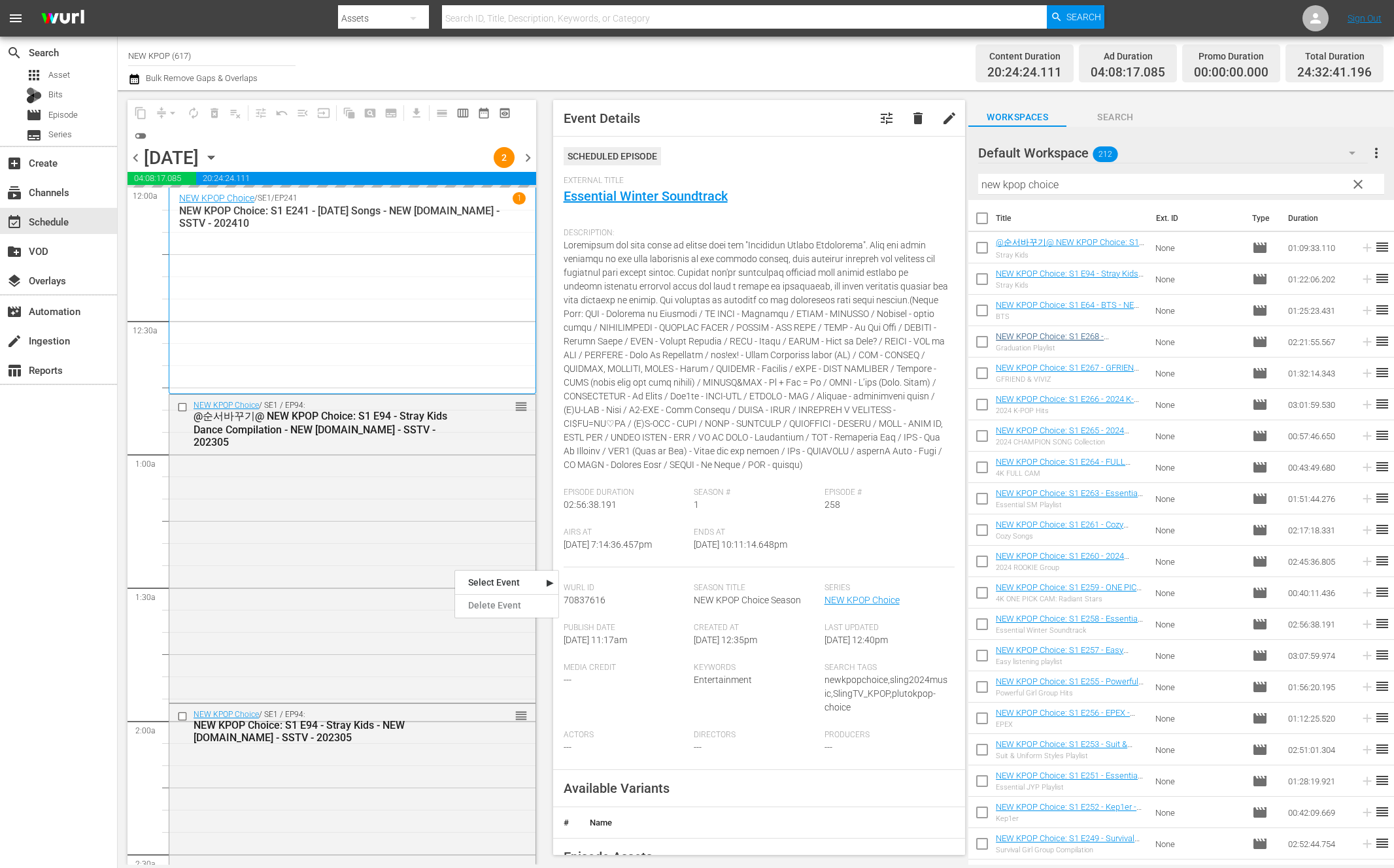
checkbox input "true"
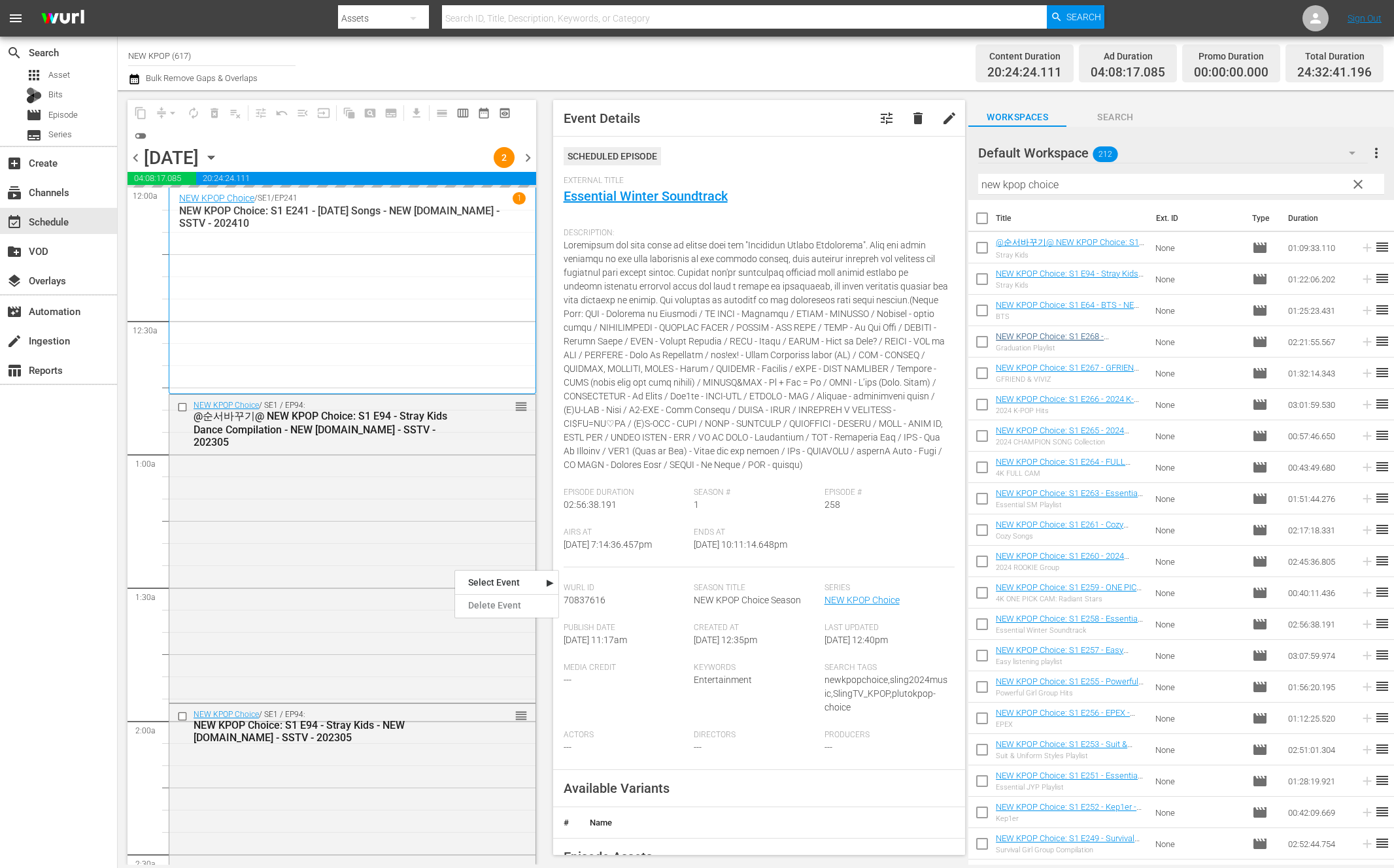
checkbox input "true"
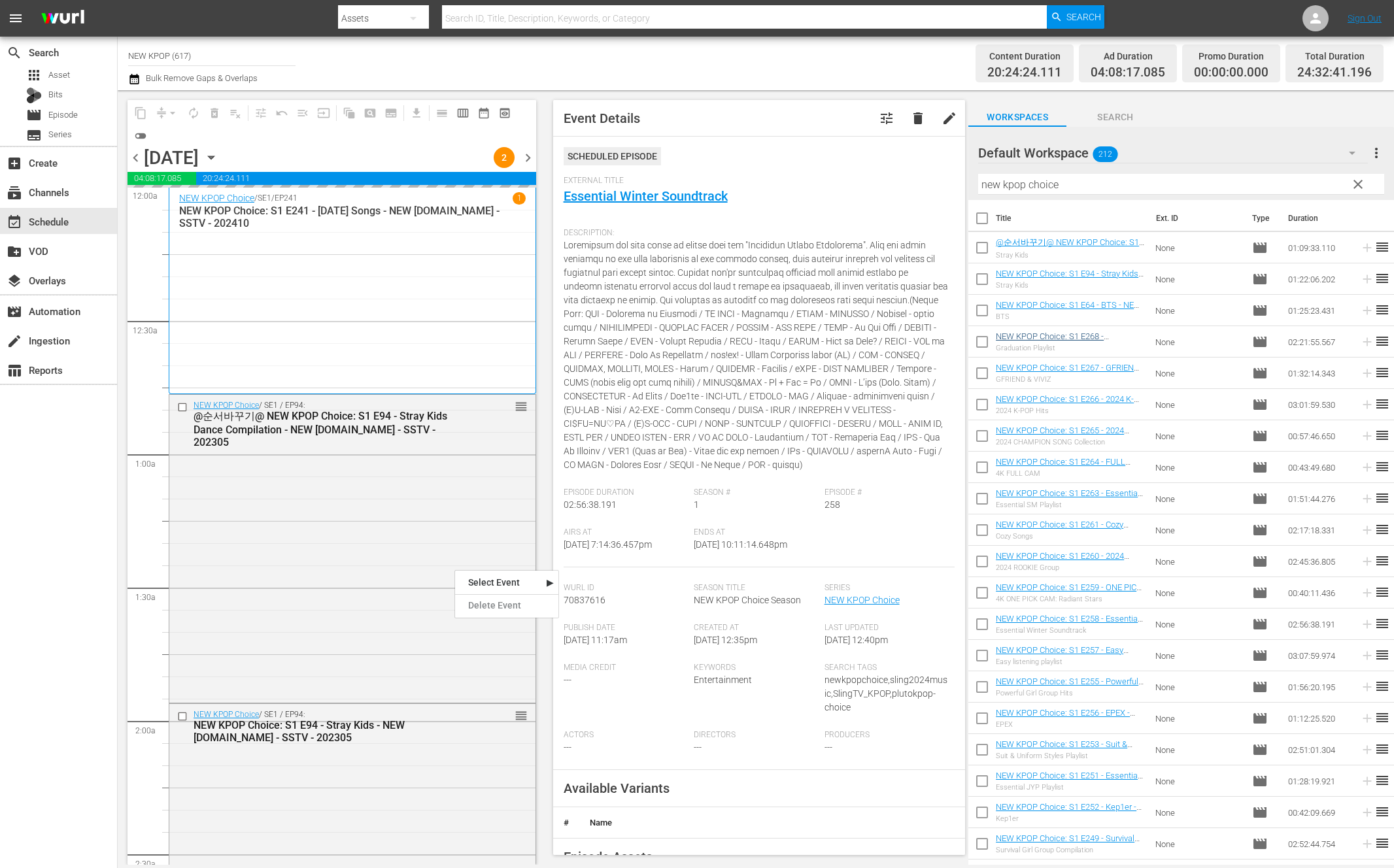
checkbox input "true"
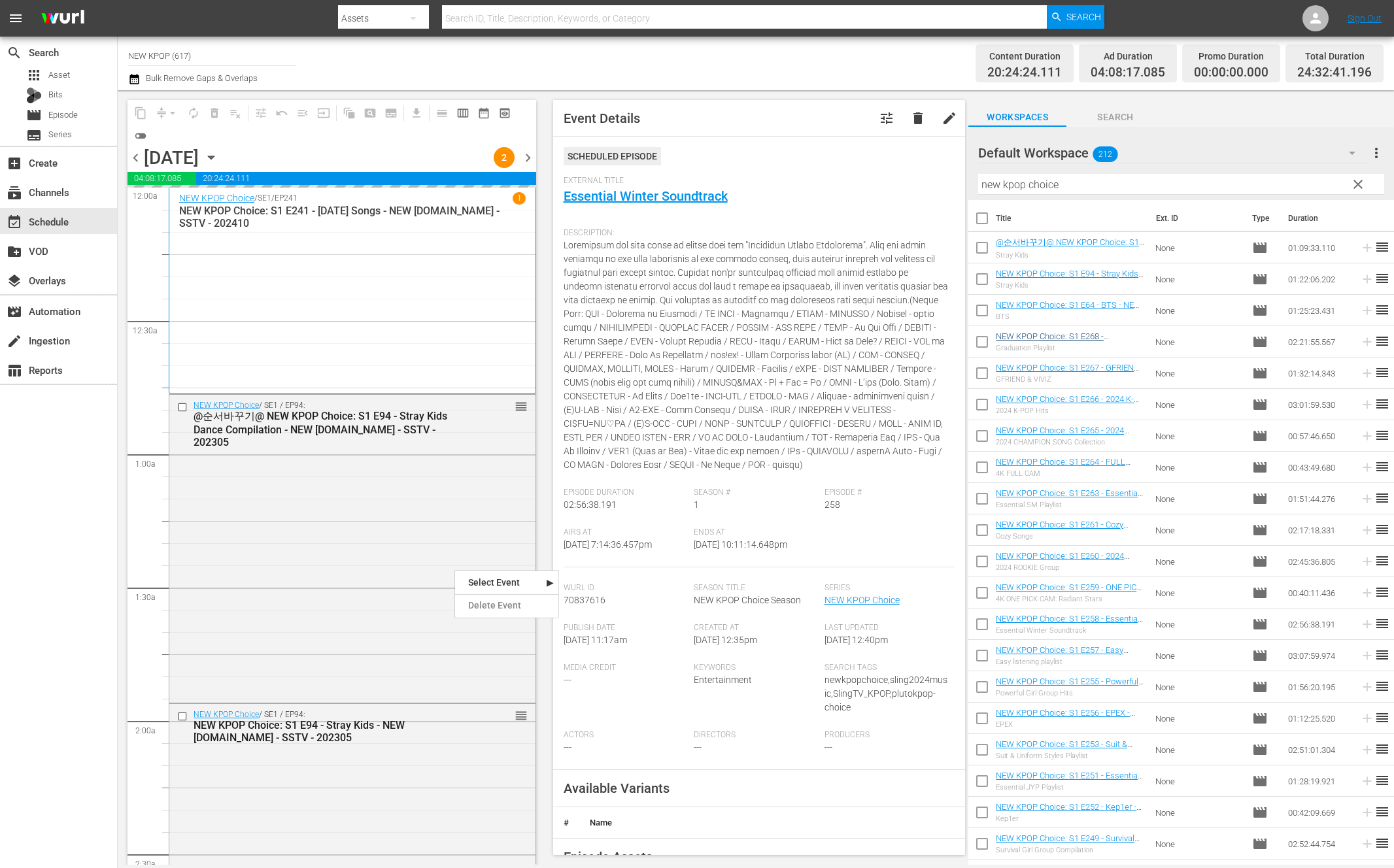
checkbox input "true"
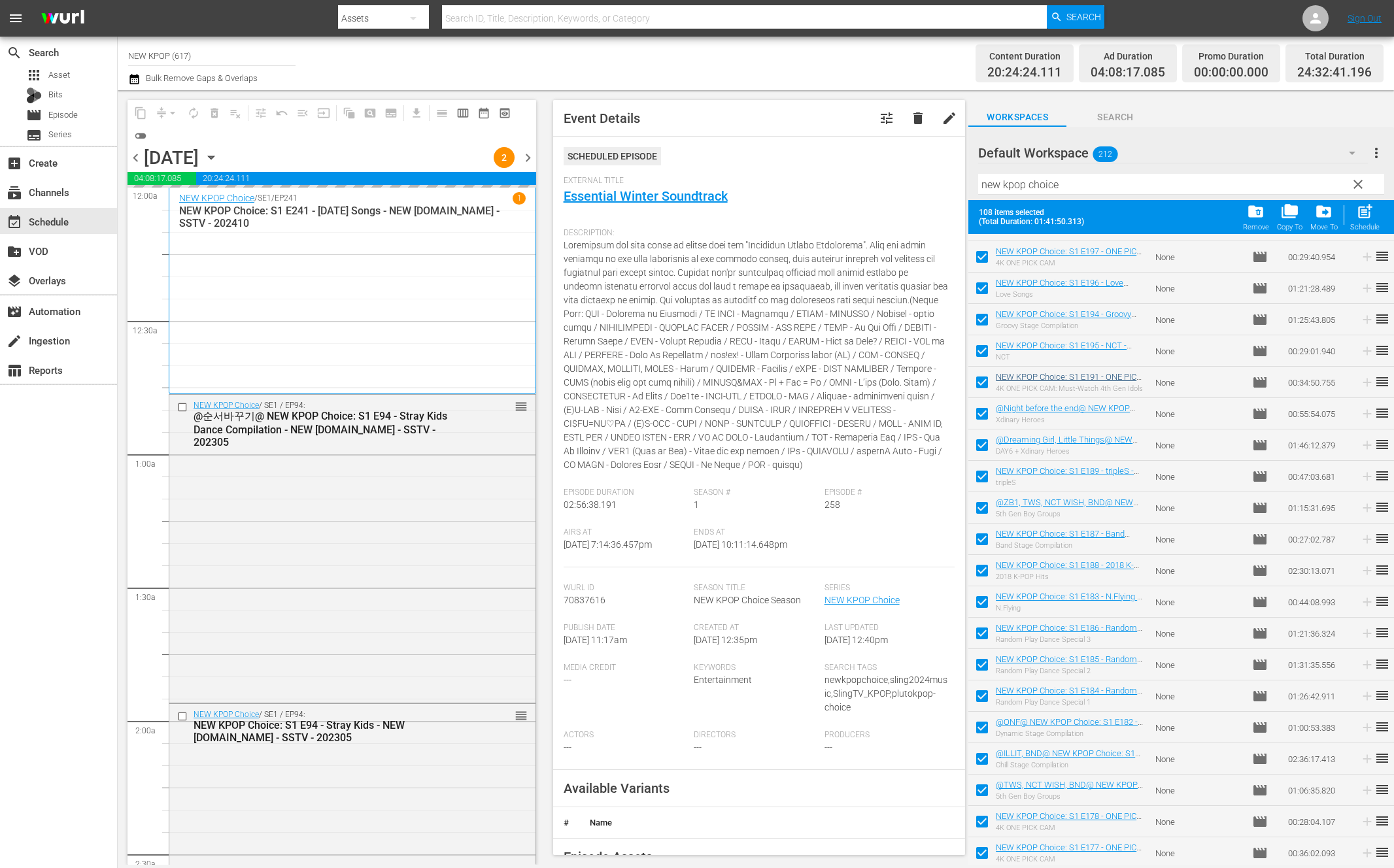
scroll to position [2818, 0]
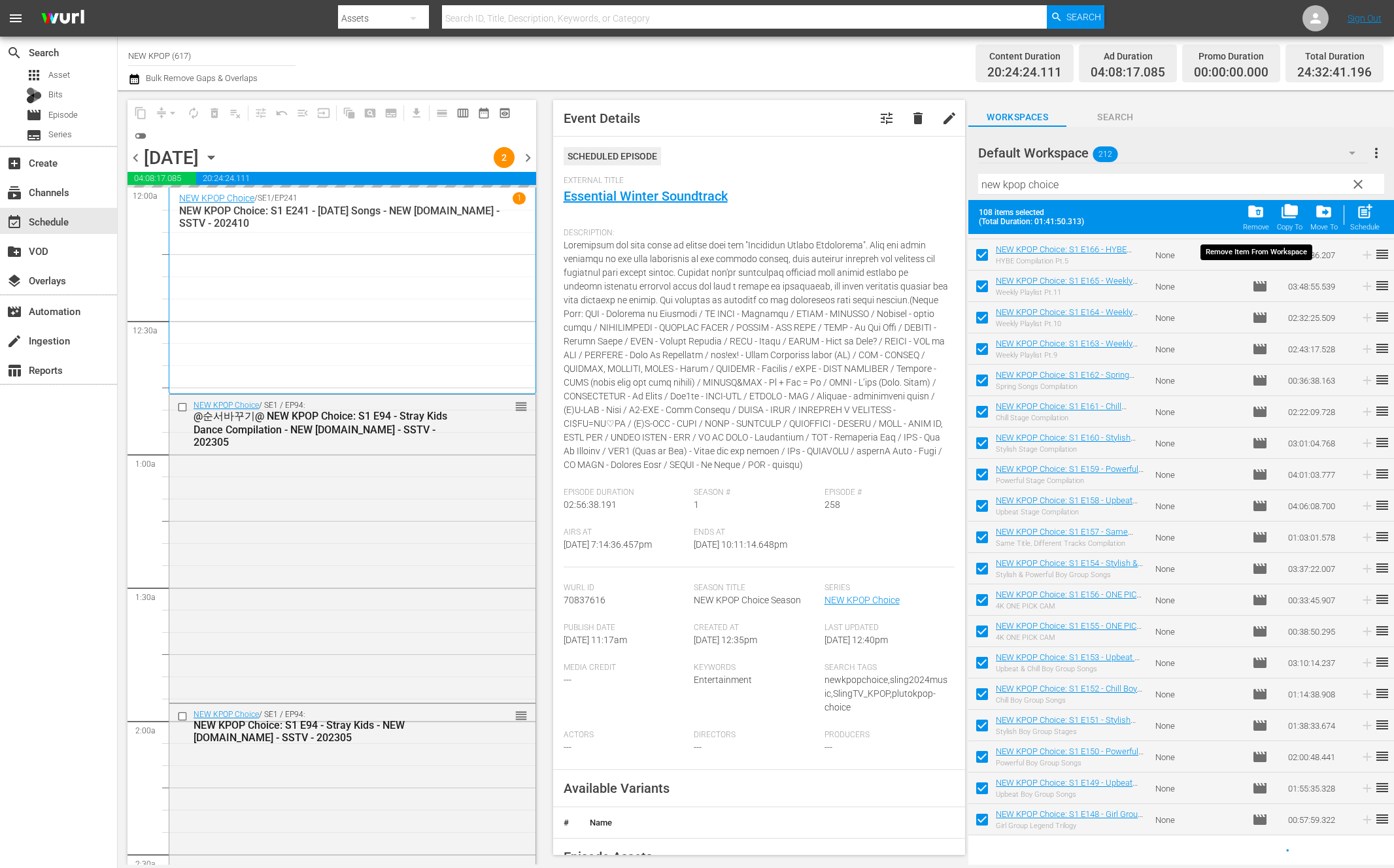
click at [1258, 216] on span "folder_delete" at bounding box center [1255, 211] width 17 height 17
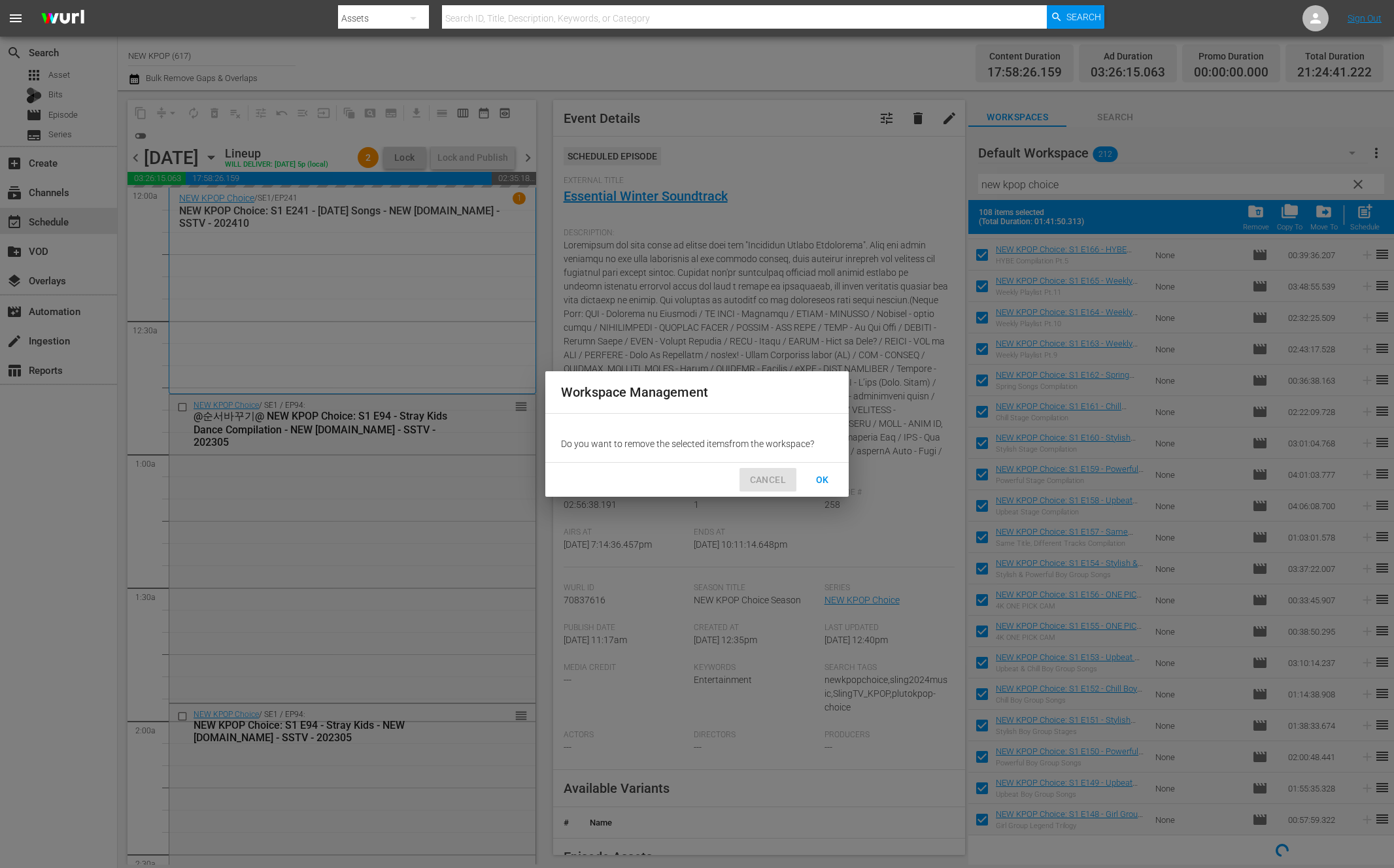
click at [772, 472] on span "CANCEL" at bounding box center [768, 480] width 36 height 16
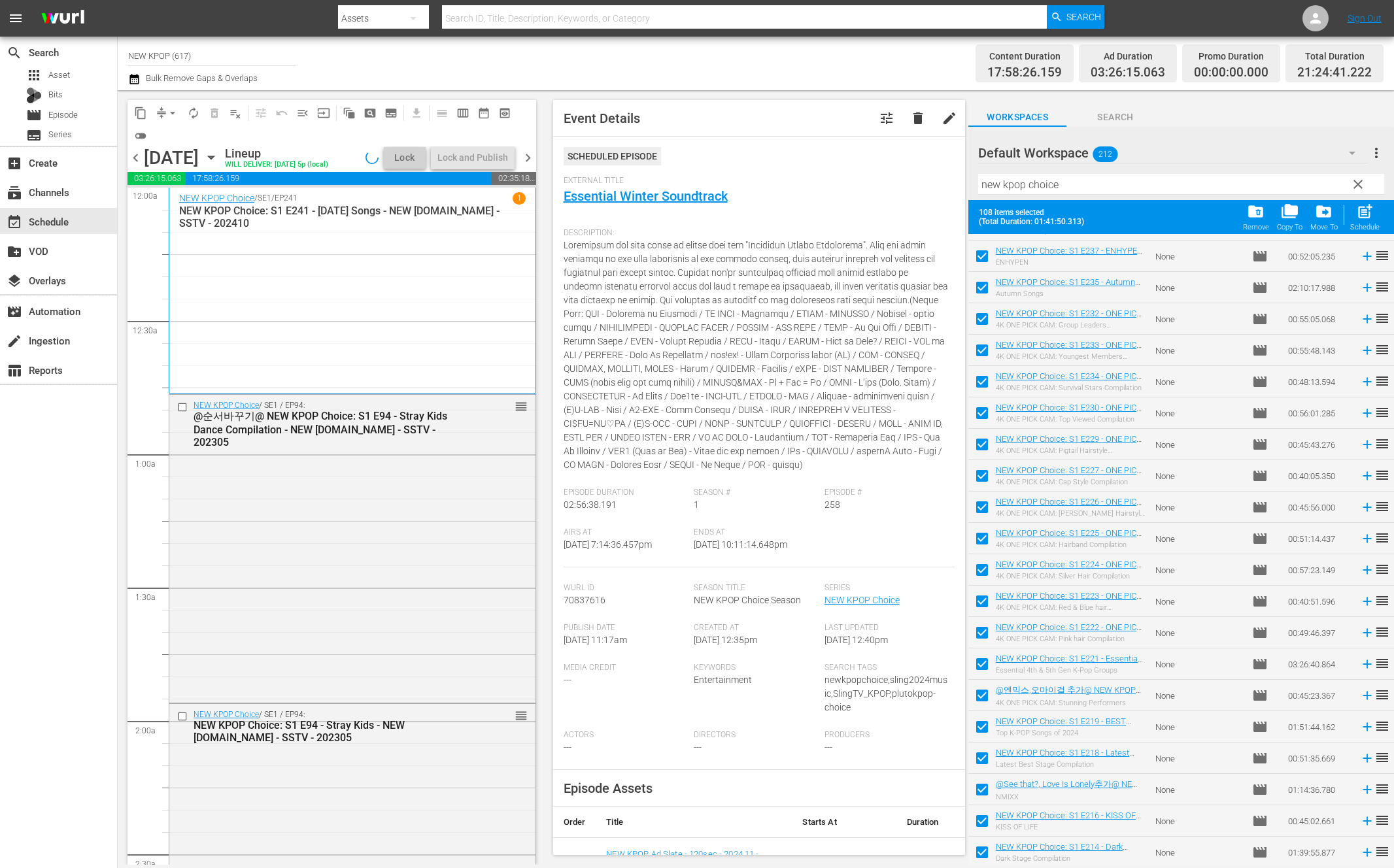
scroll to position [0, 0]
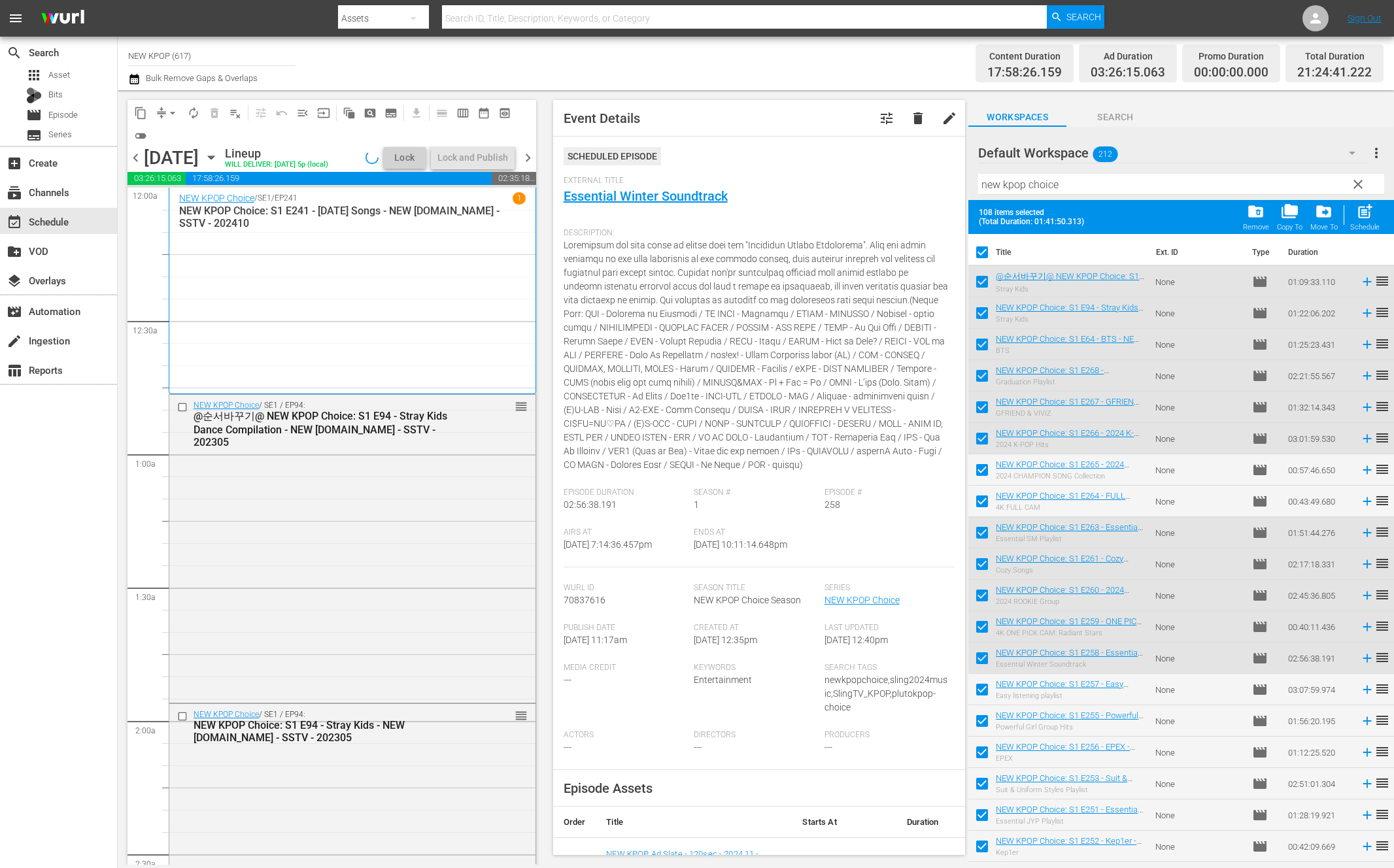
click at [983, 244] on input "checkbox" at bounding box center [981, 254] width 27 height 27
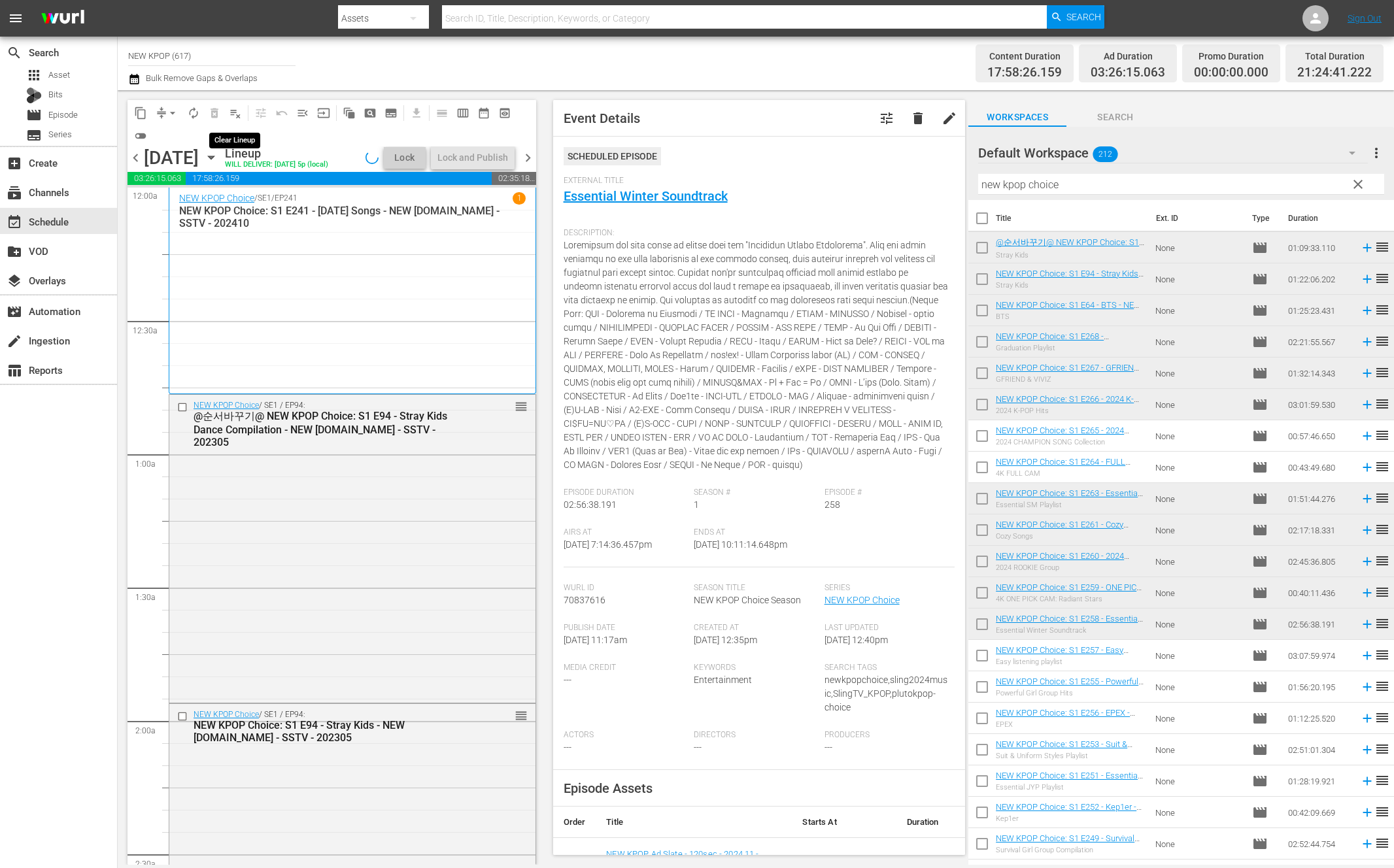
click at [238, 111] on span "playlist_remove_outlined" at bounding box center [235, 113] width 13 height 13
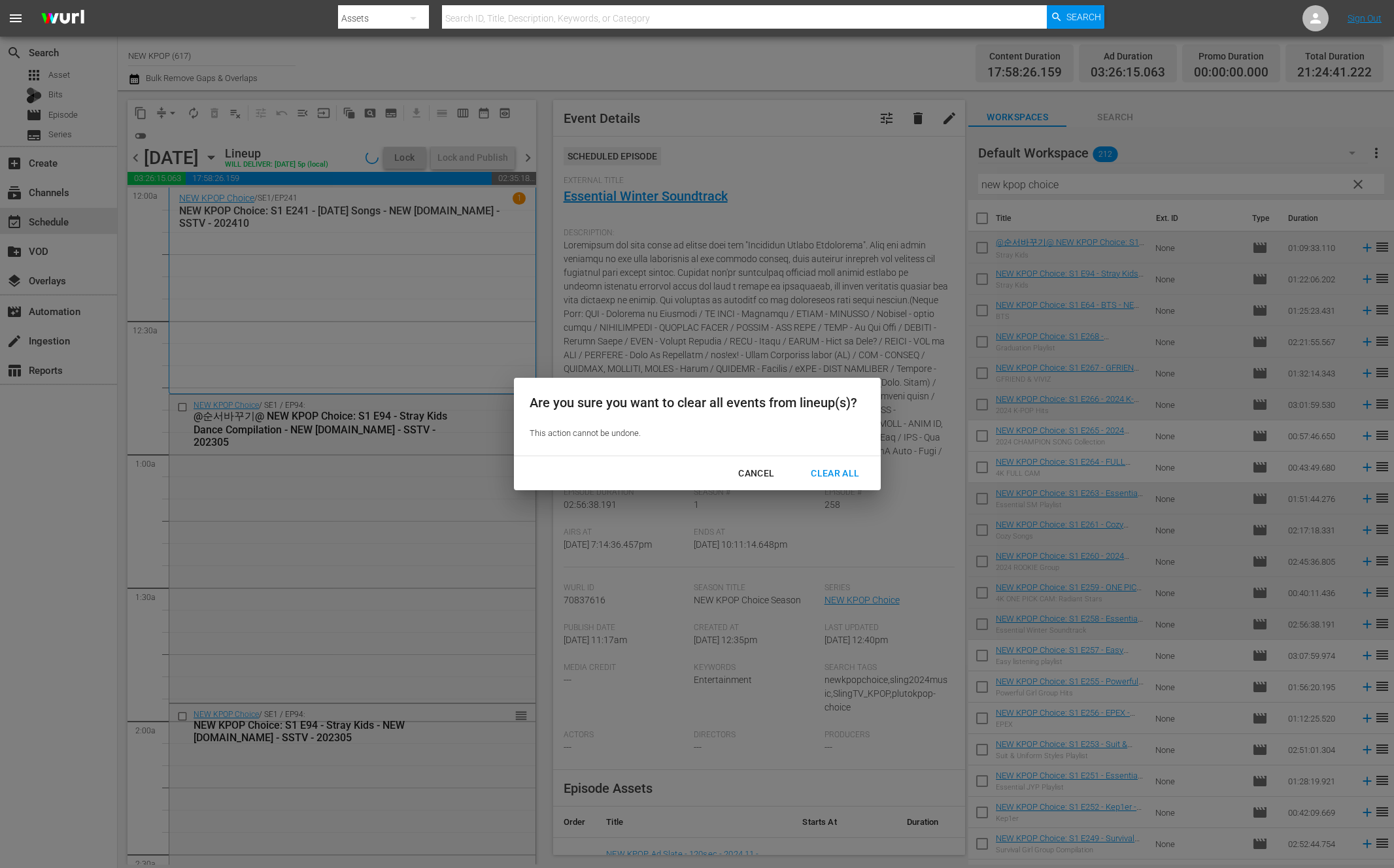
click at [849, 469] on div "Clear All" at bounding box center [835, 473] width 69 height 16
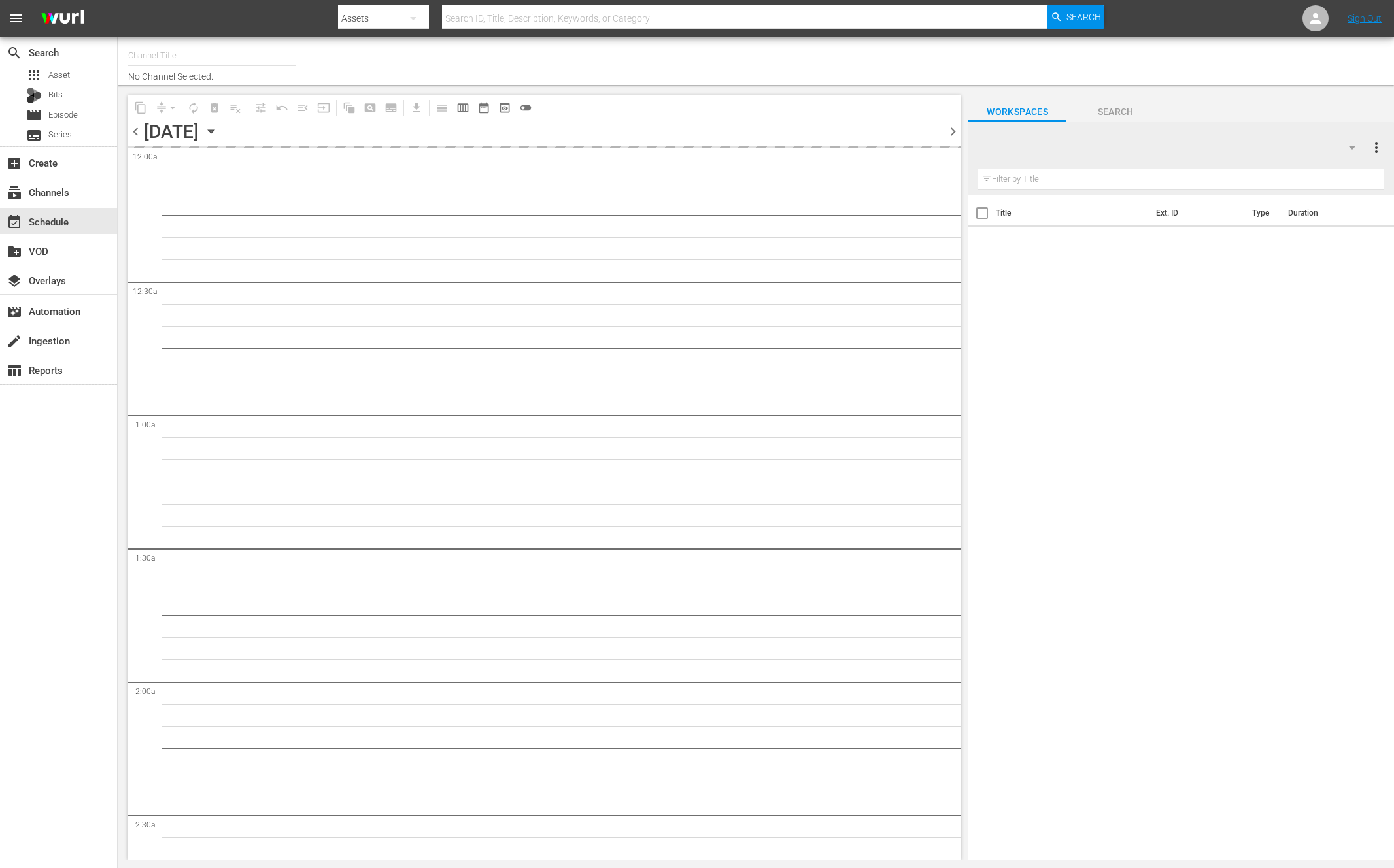
type input "NEW KPOP (617)"
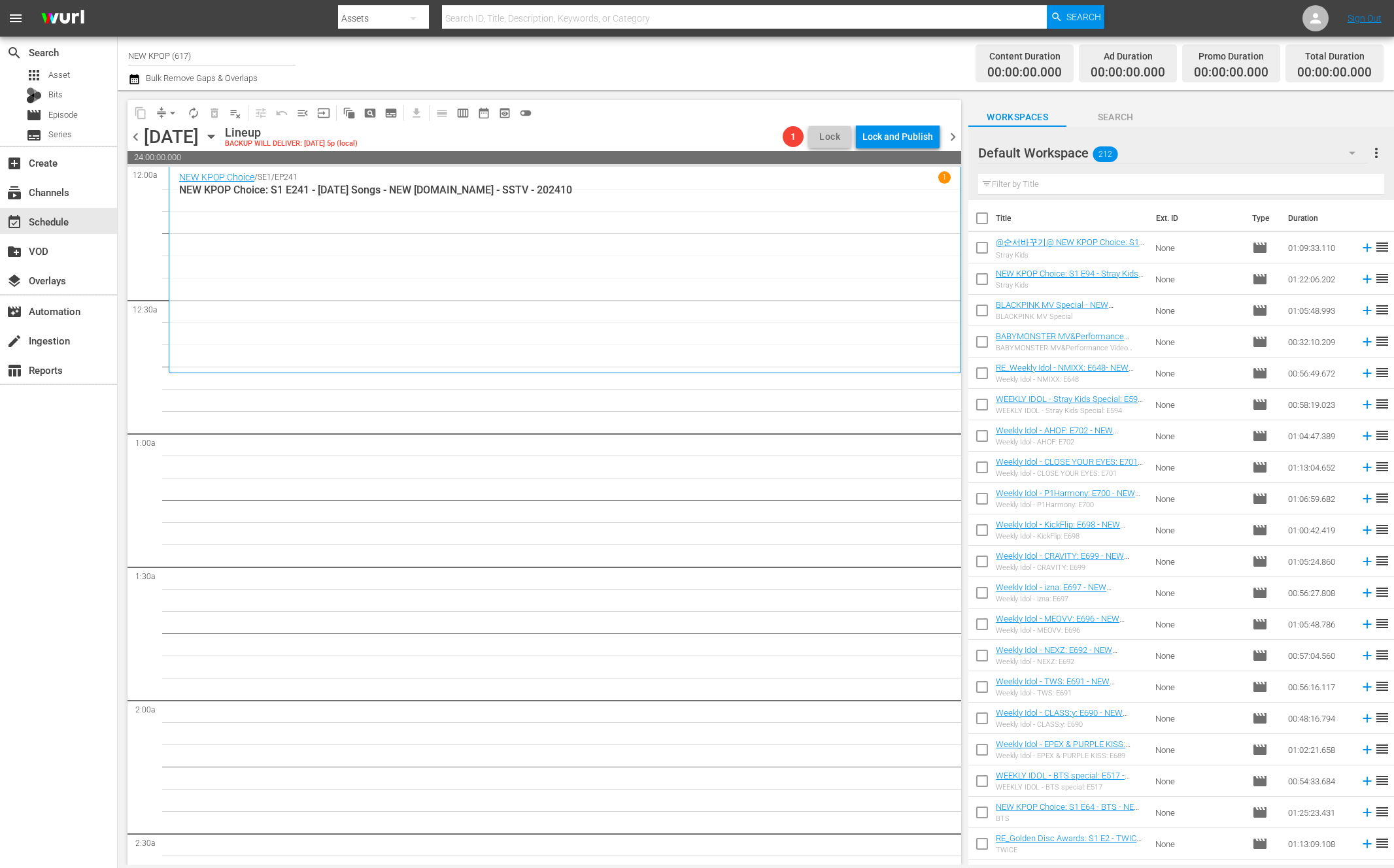
click at [1052, 198] on div "Filter by Title" at bounding box center [1181, 184] width 406 height 31
click at [1072, 159] on div "Default Workspace 212" at bounding box center [1173, 153] width 390 height 37
click at [1247, 149] on div "New Workspace [DATE] 04:10:58 GMT+0000 (0) New Workspace [DATE] 04:10:55 GMT+00…" at bounding box center [697, 434] width 1394 height 868
click at [1119, 185] on input "text" at bounding box center [1181, 184] width 406 height 21
type input "new kpop choice"
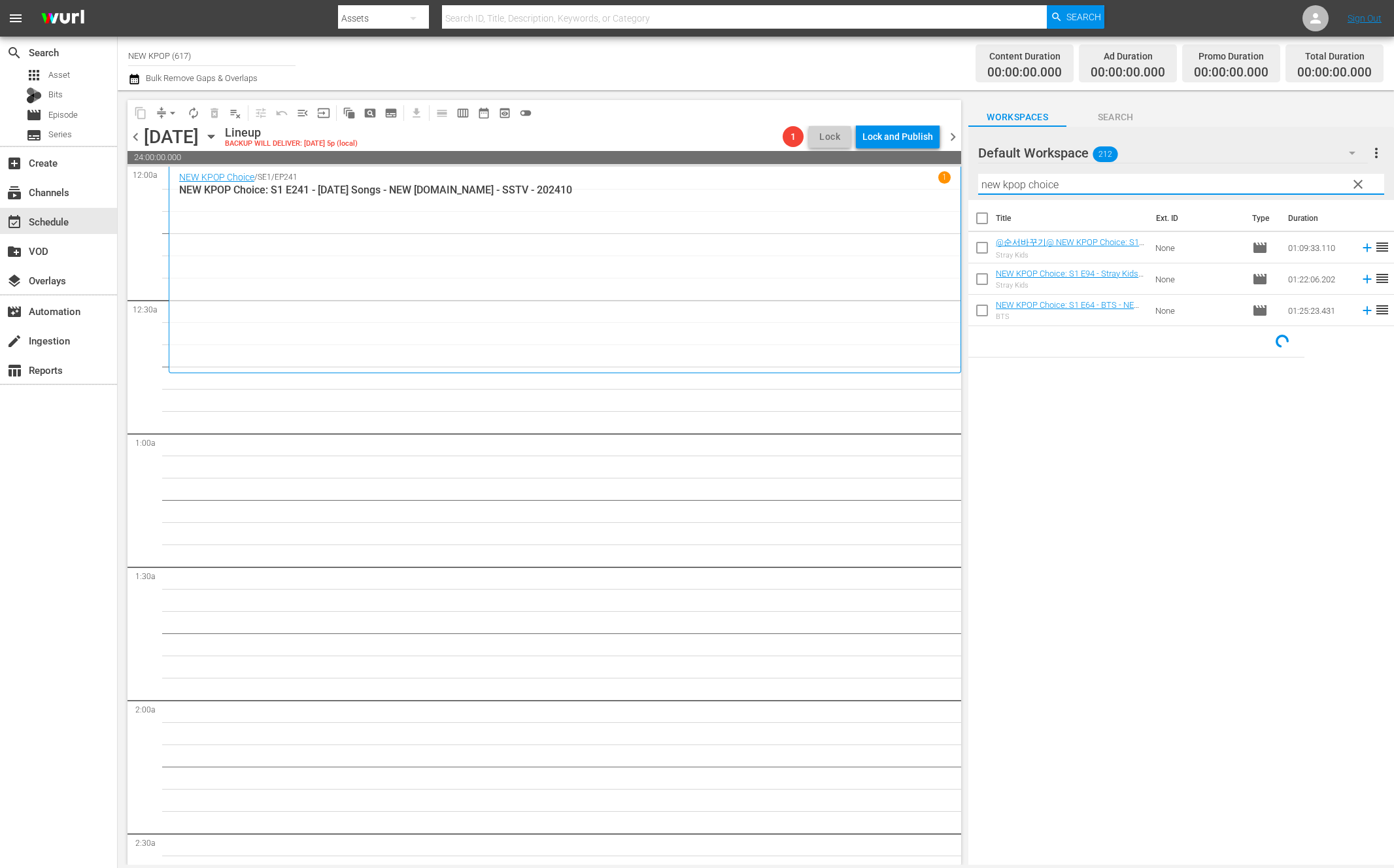
click at [980, 215] on input "checkbox" at bounding box center [981, 220] width 27 height 27
checkbox input "true"
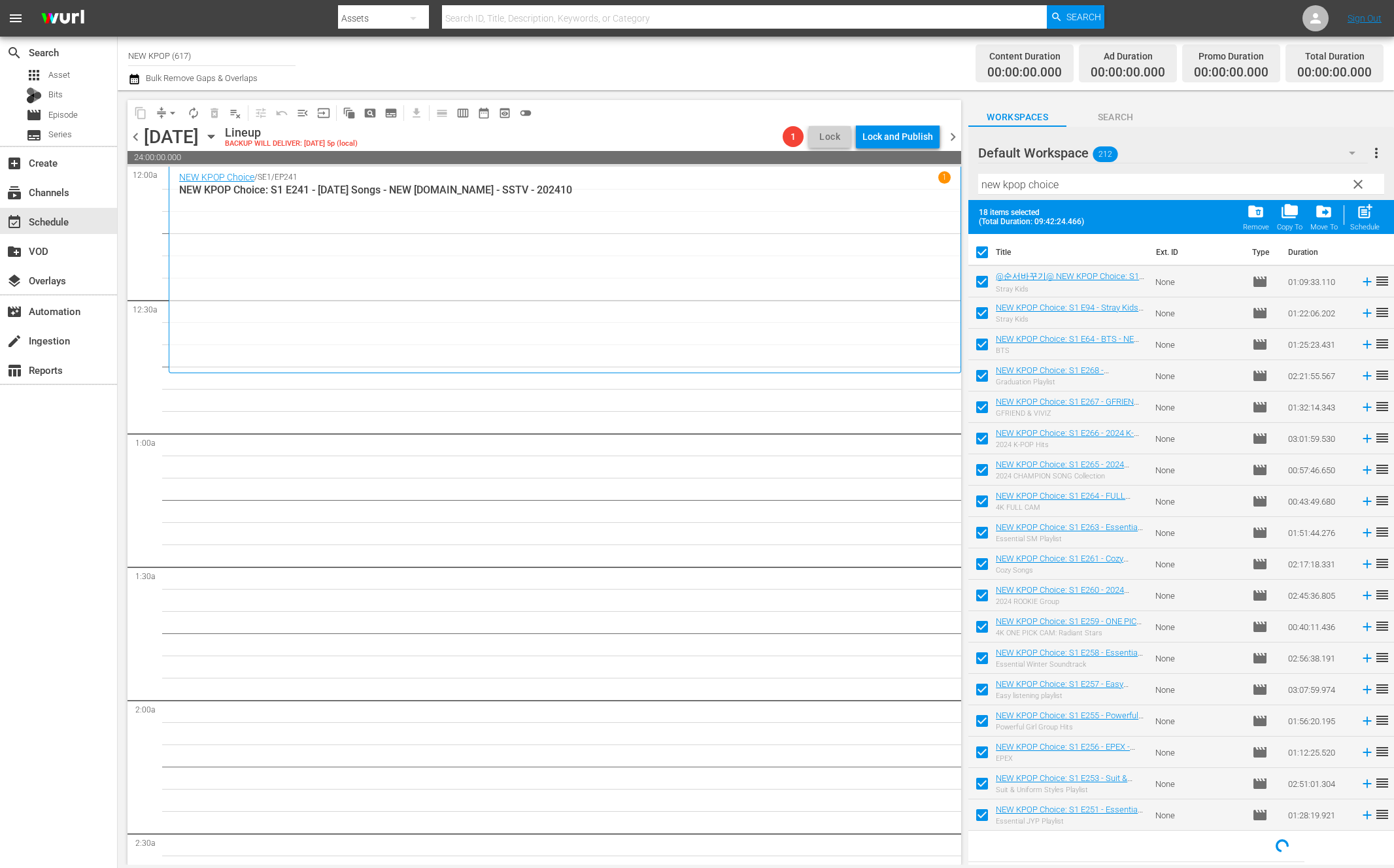
click at [974, 242] on input "checkbox" at bounding box center [981, 254] width 27 height 27
checkbox input "false"
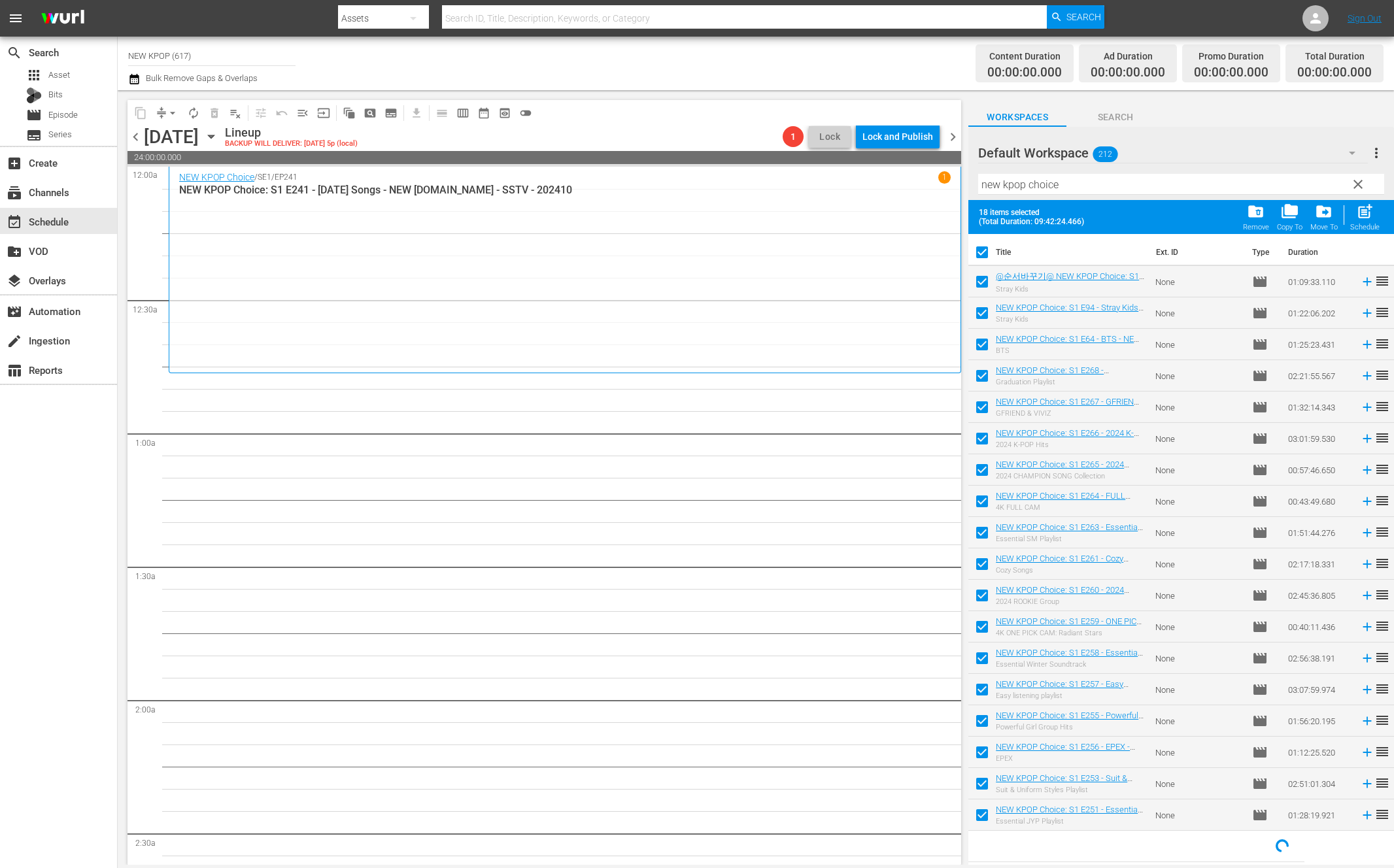
checkbox input "false"
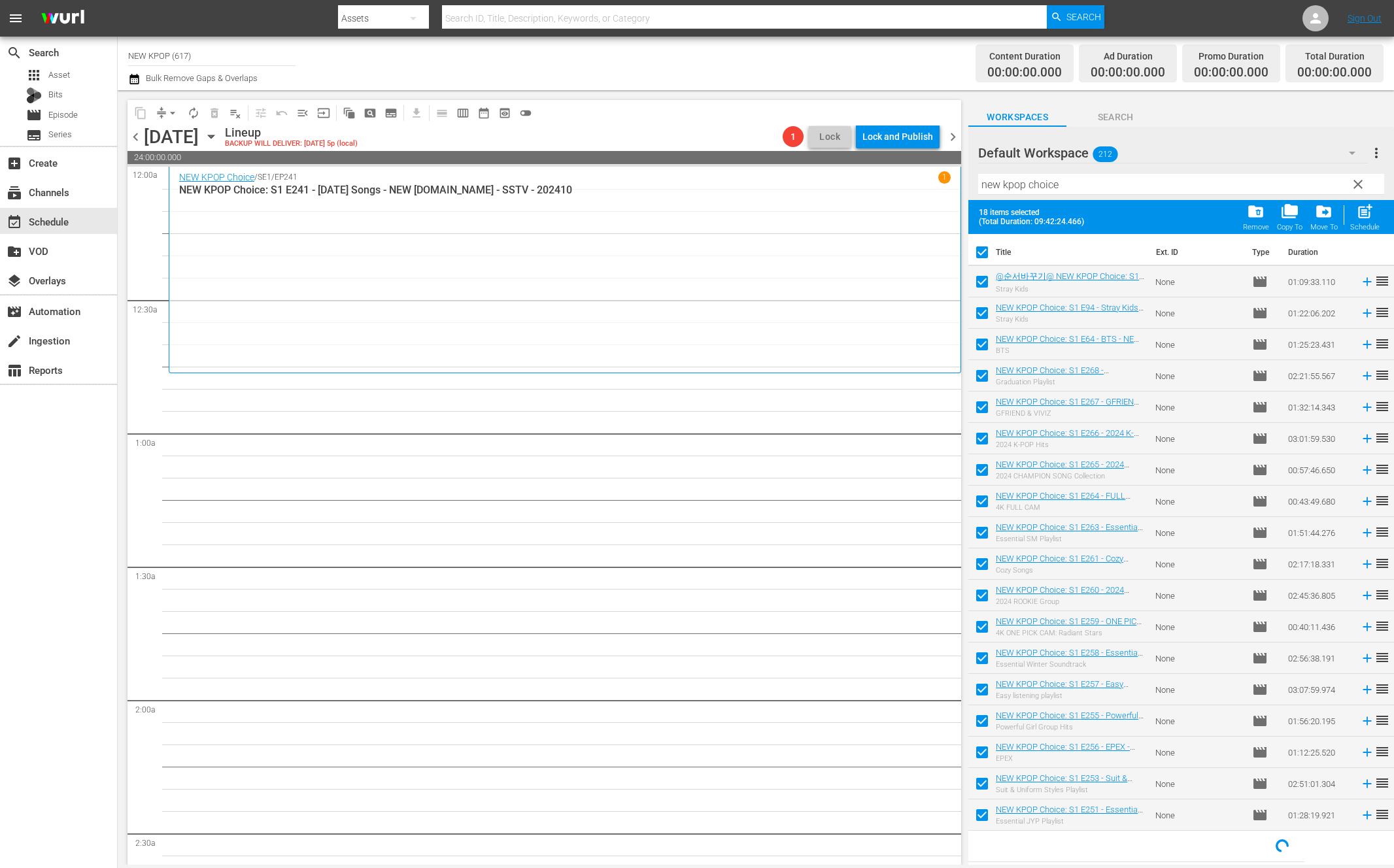
checkbox input "false"
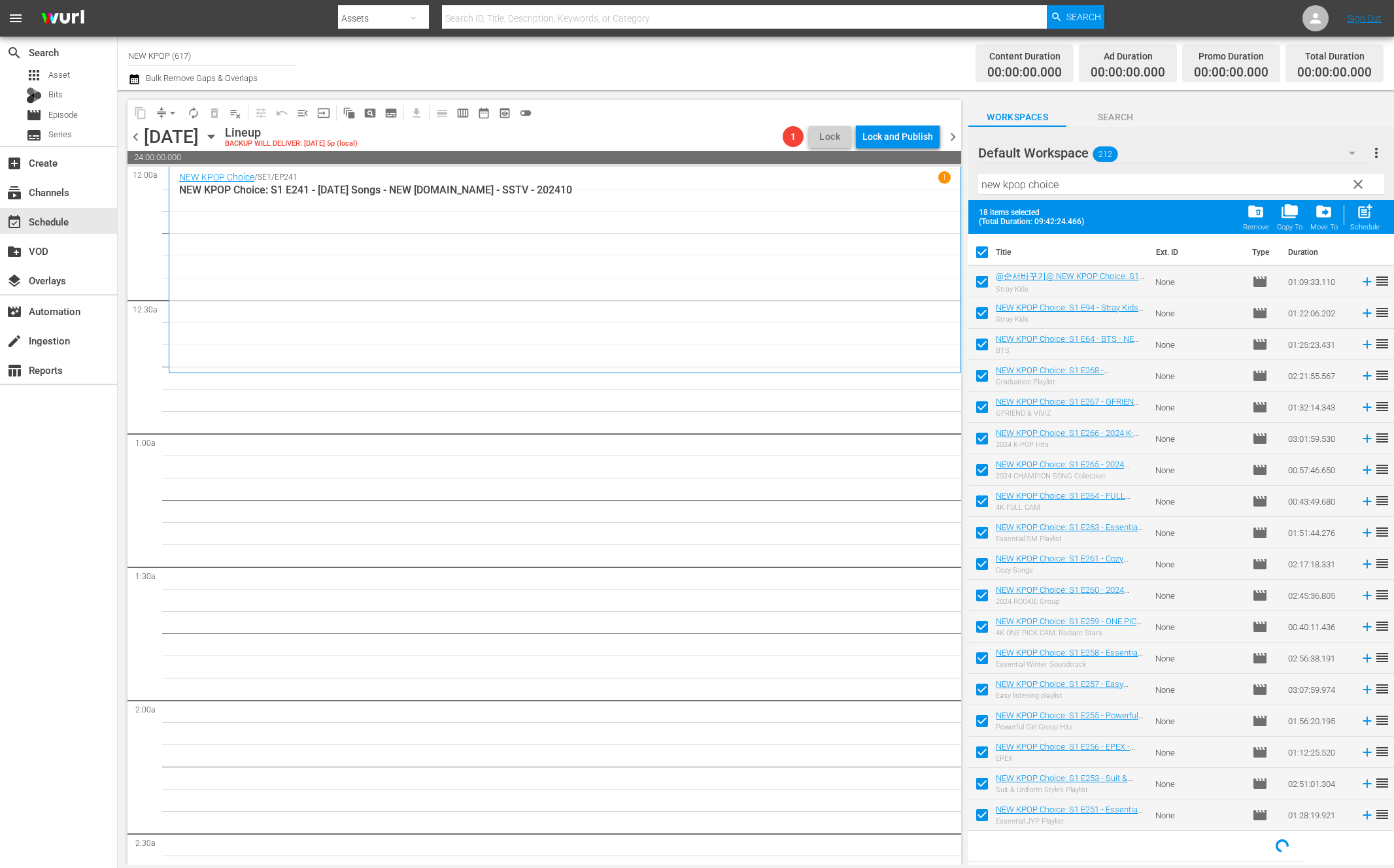
checkbox input "false"
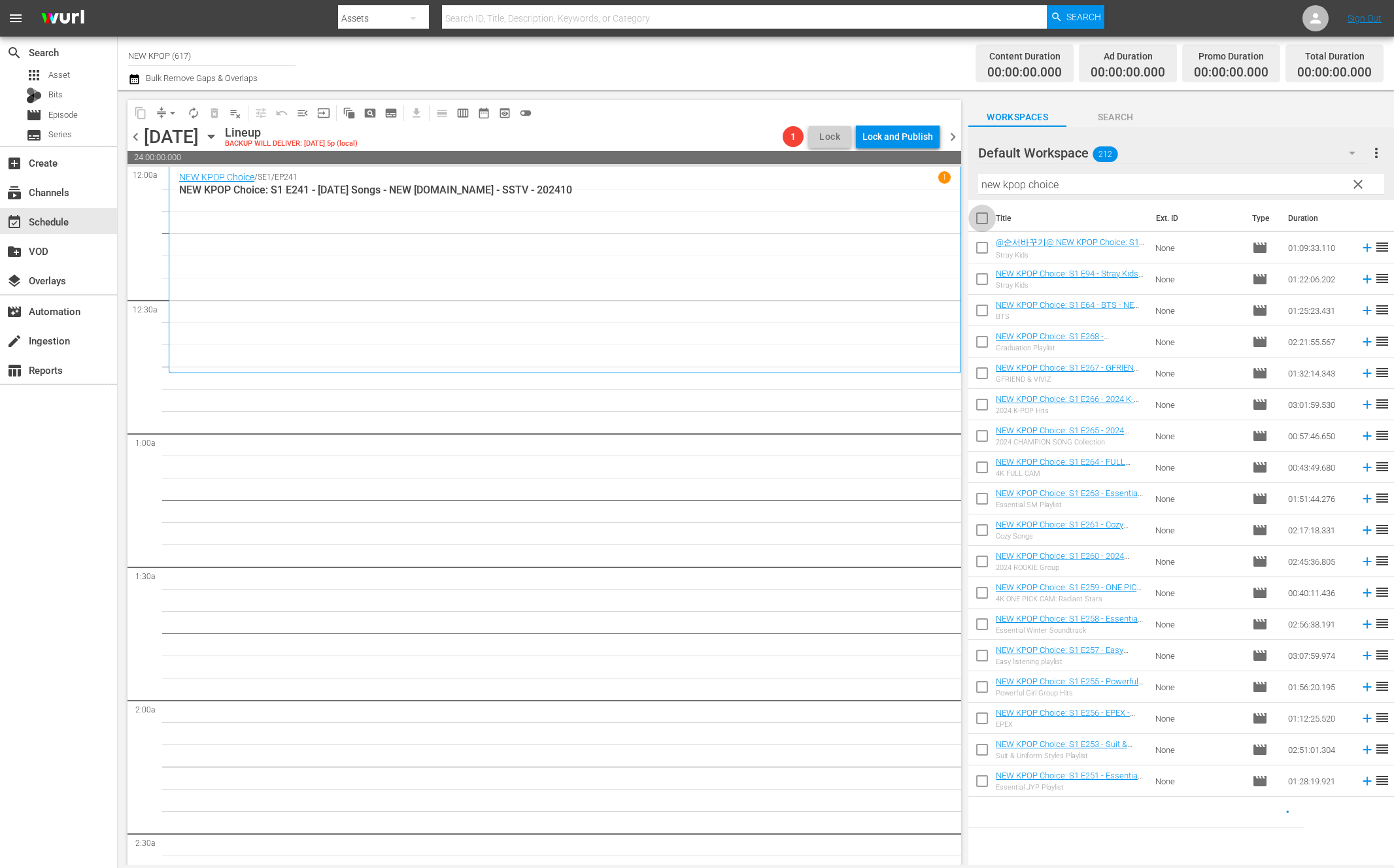
click at [974, 227] on input "checkbox" at bounding box center [981, 220] width 27 height 27
checkbox input "true"
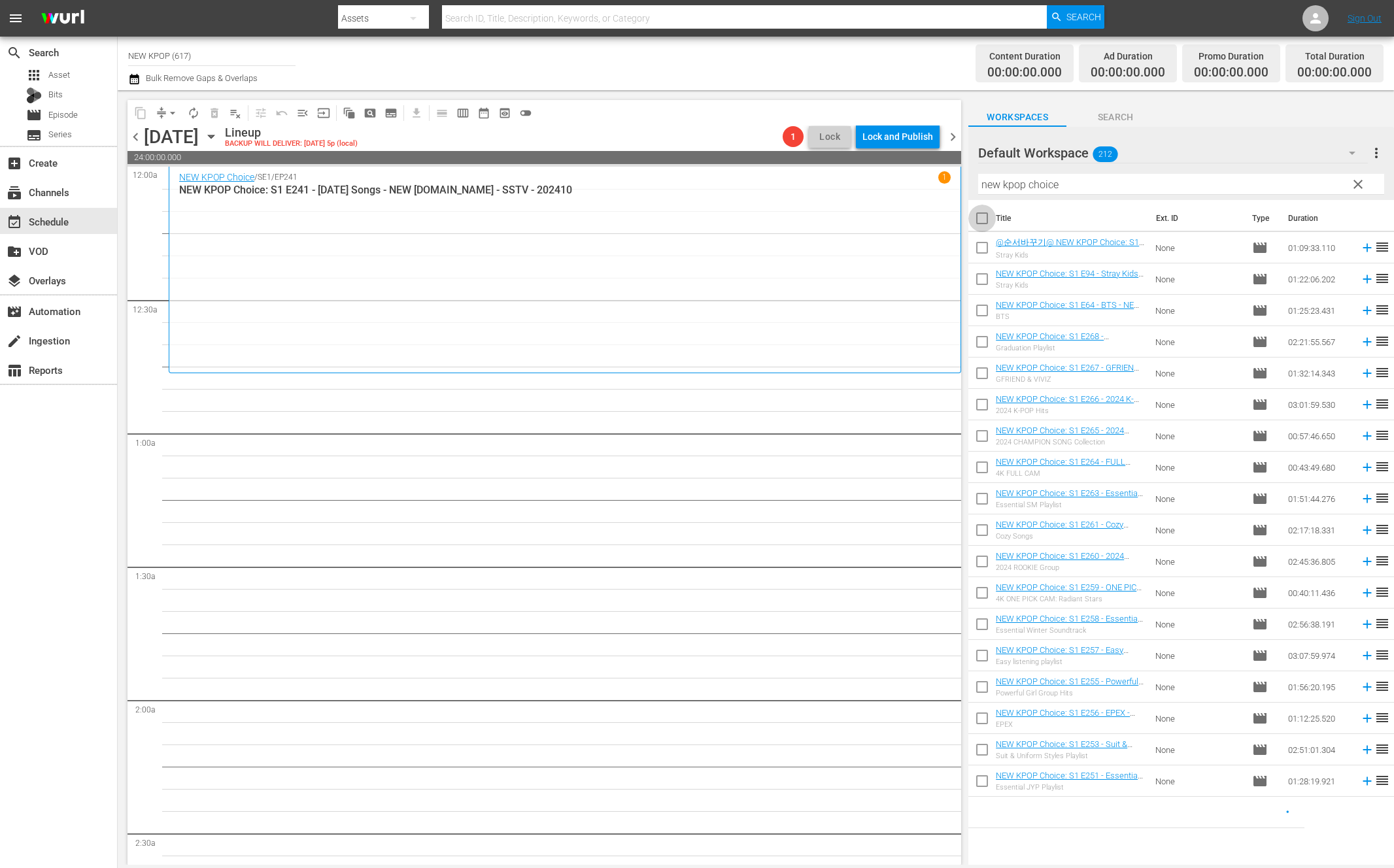
checkbox input "true"
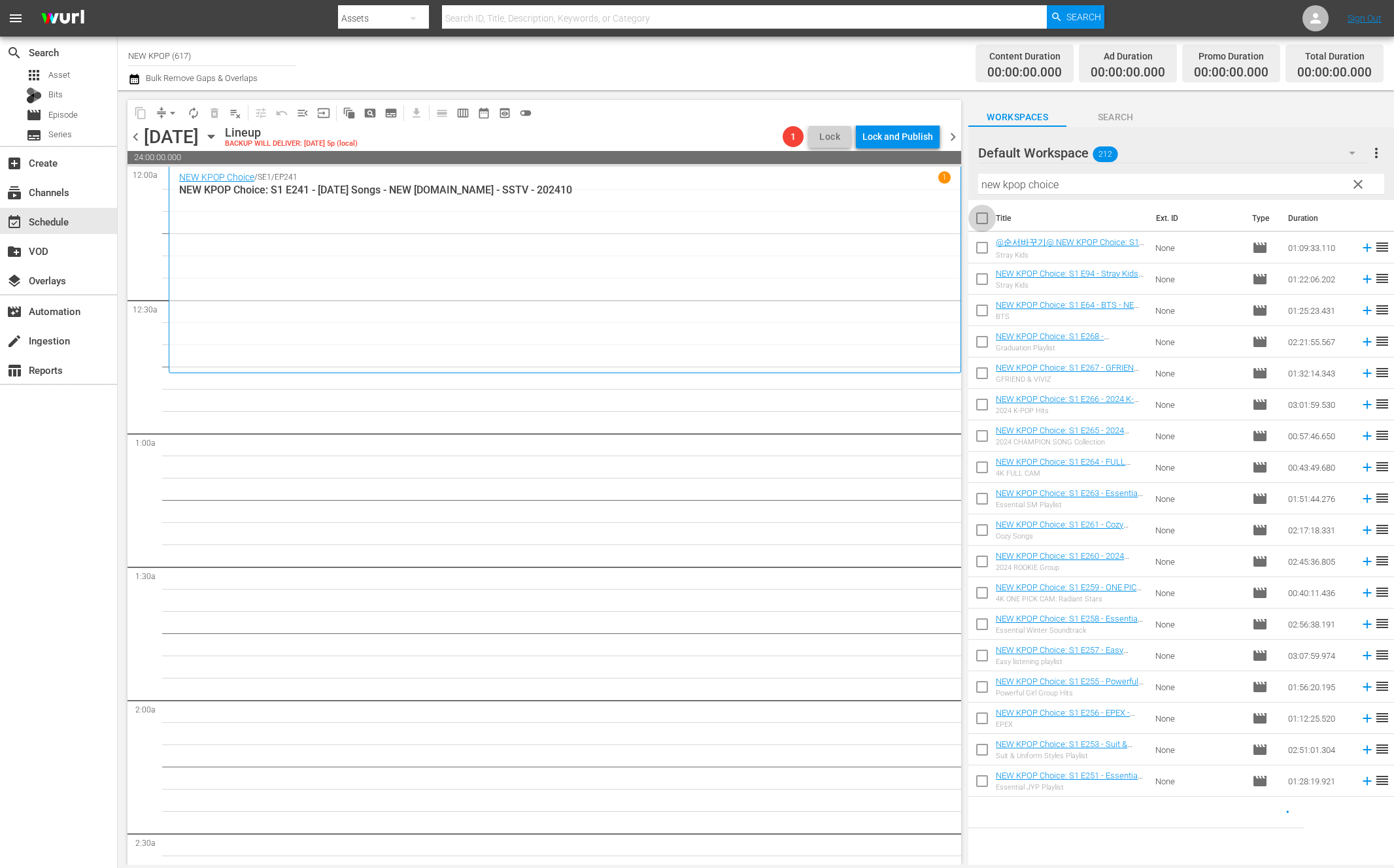
checkbox input "true"
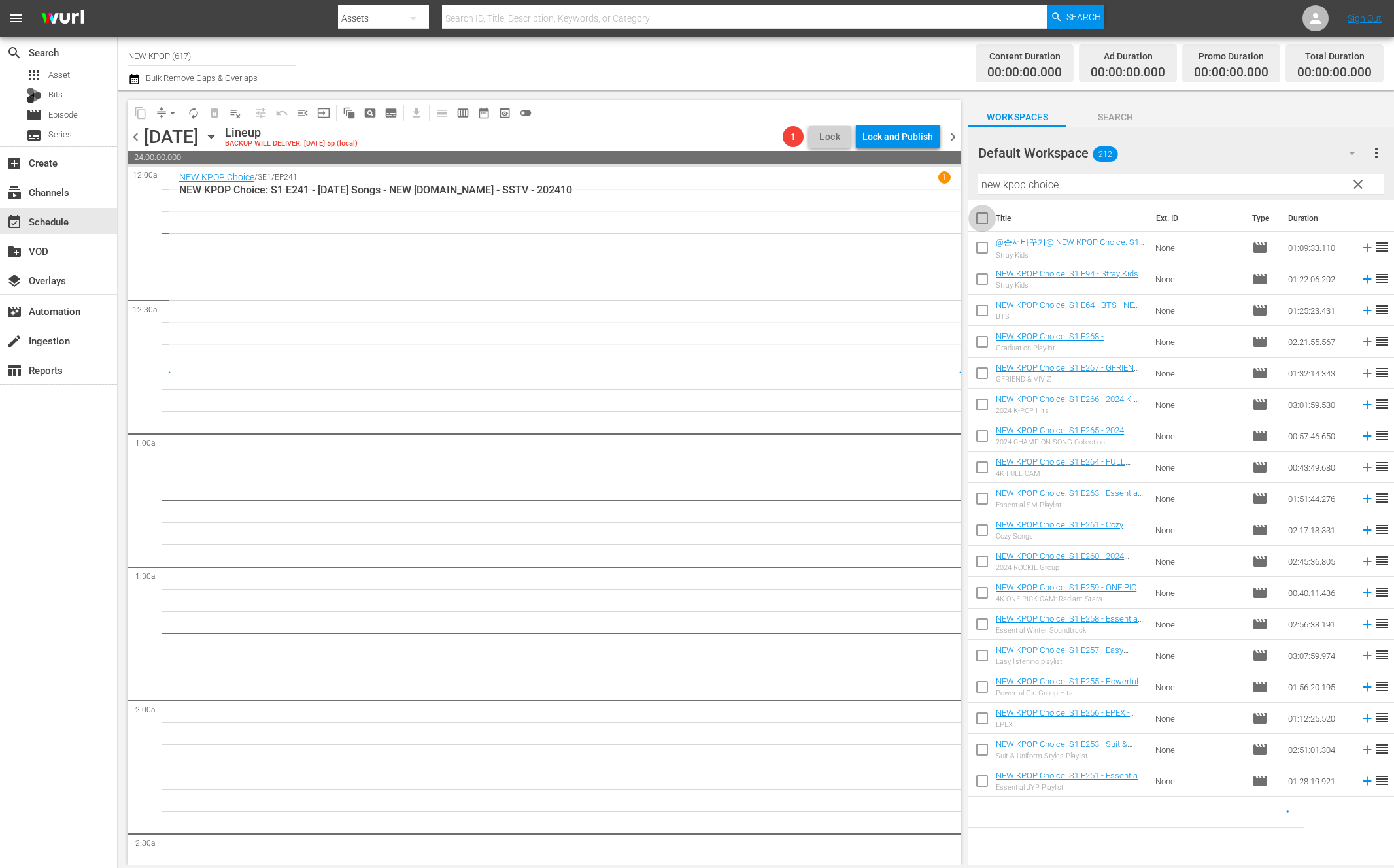
checkbox input "true"
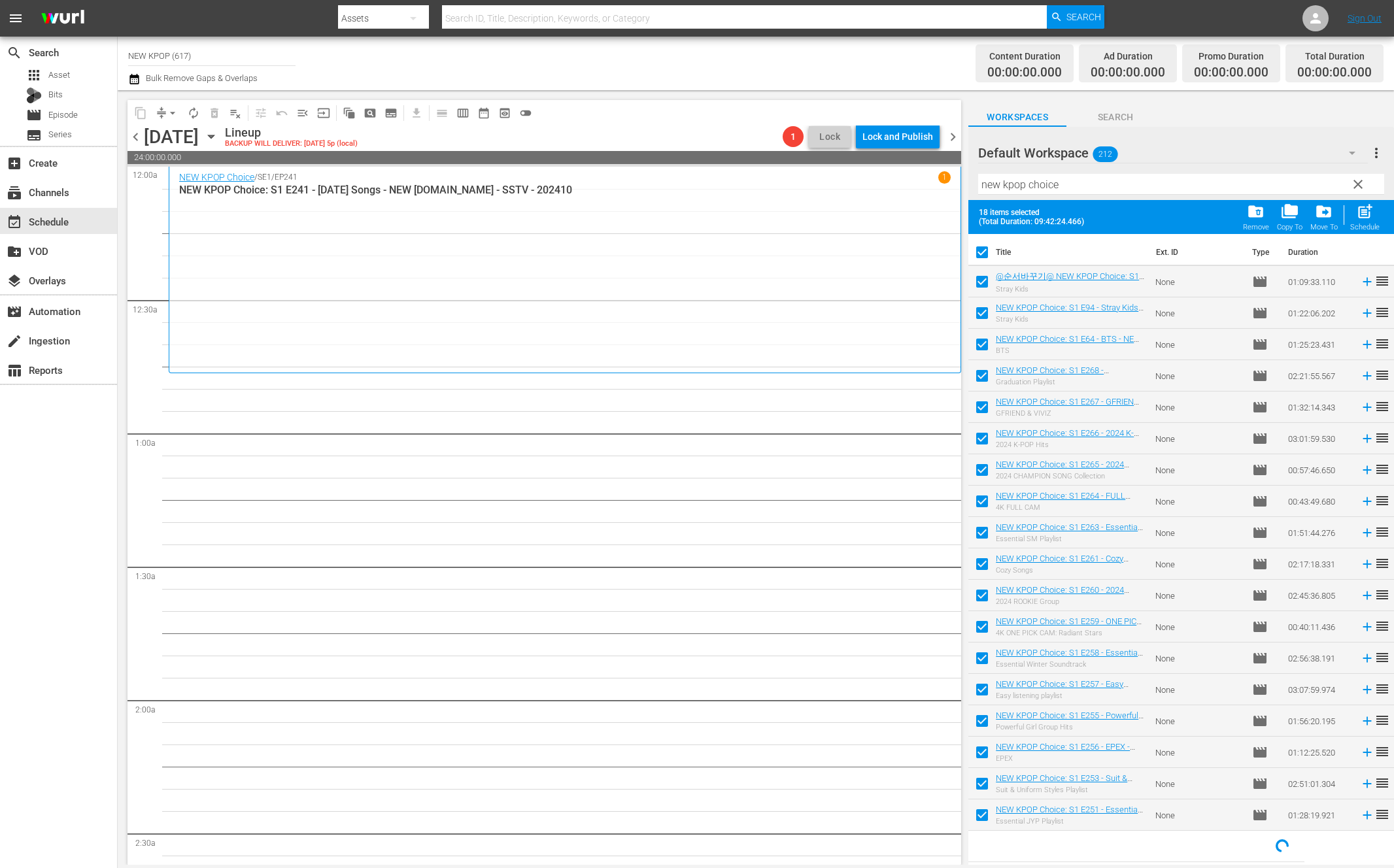
click at [982, 284] on input "checkbox" at bounding box center [981, 284] width 27 height 27
checkbox input "false"
click at [980, 318] on input "checkbox" at bounding box center [981, 315] width 27 height 27
checkbox input "false"
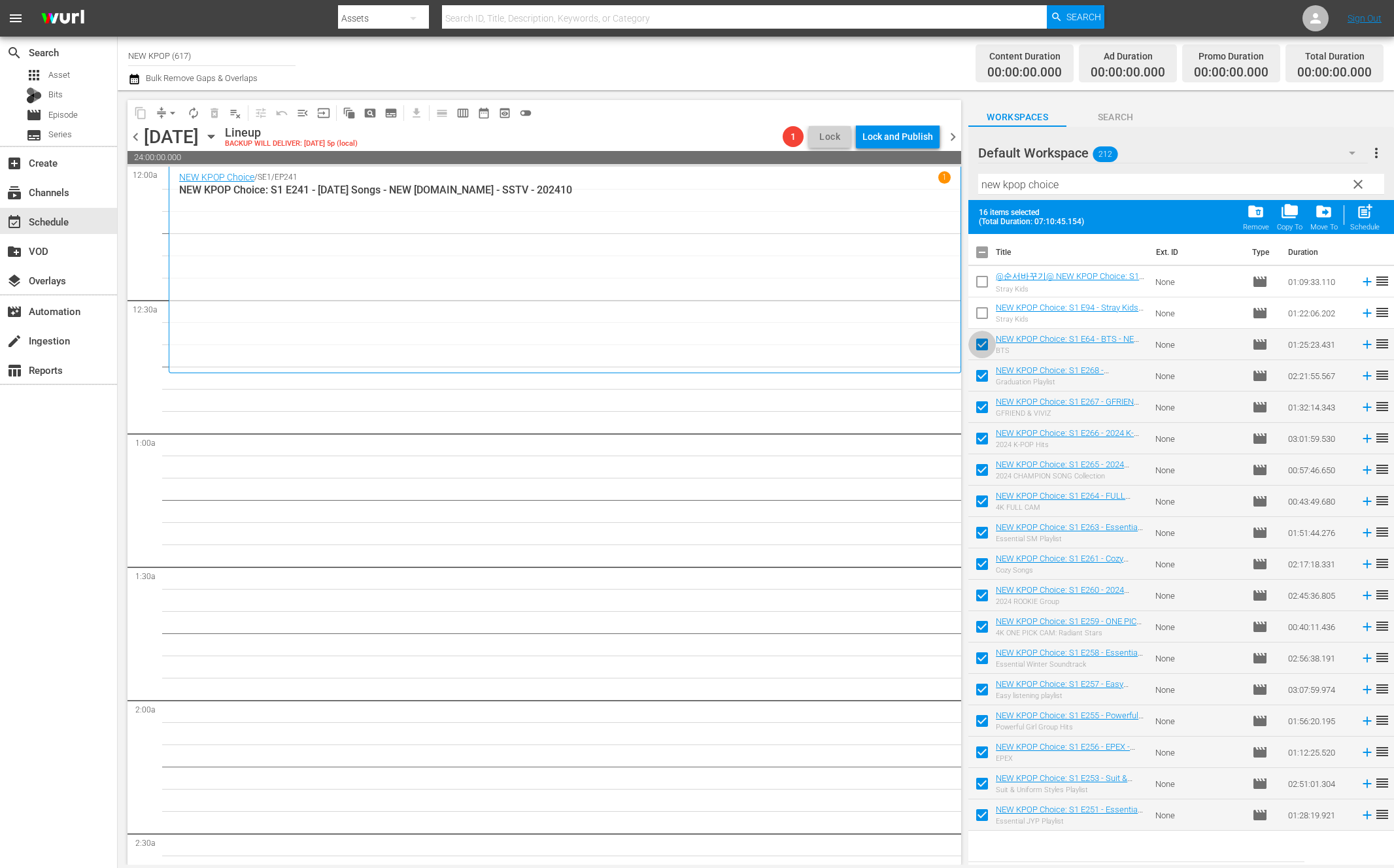
click at [982, 350] on input "checkbox" at bounding box center [981, 347] width 27 height 27
checkbox input "false"
click at [978, 809] on input "checkbox" at bounding box center [981, 817] width 27 height 27
checkbox input "false"
click at [982, 539] on input "checkbox" at bounding box center [981, 535] width 27 height 27
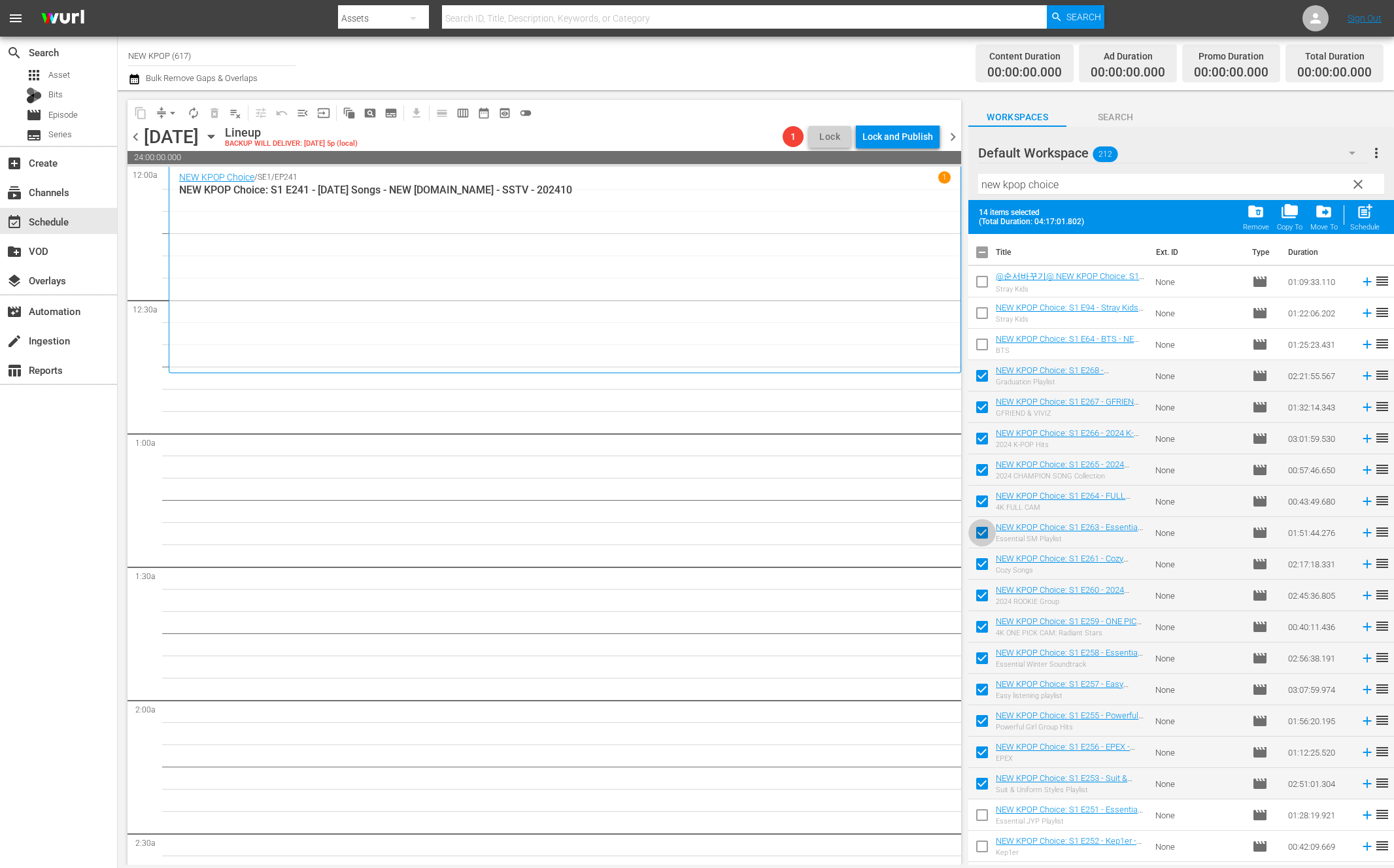
checkbox input "false"
click at [982, 444] on input "checkbox" at bounding box center [981, 441] width 27 height 27
checkbox input "false"
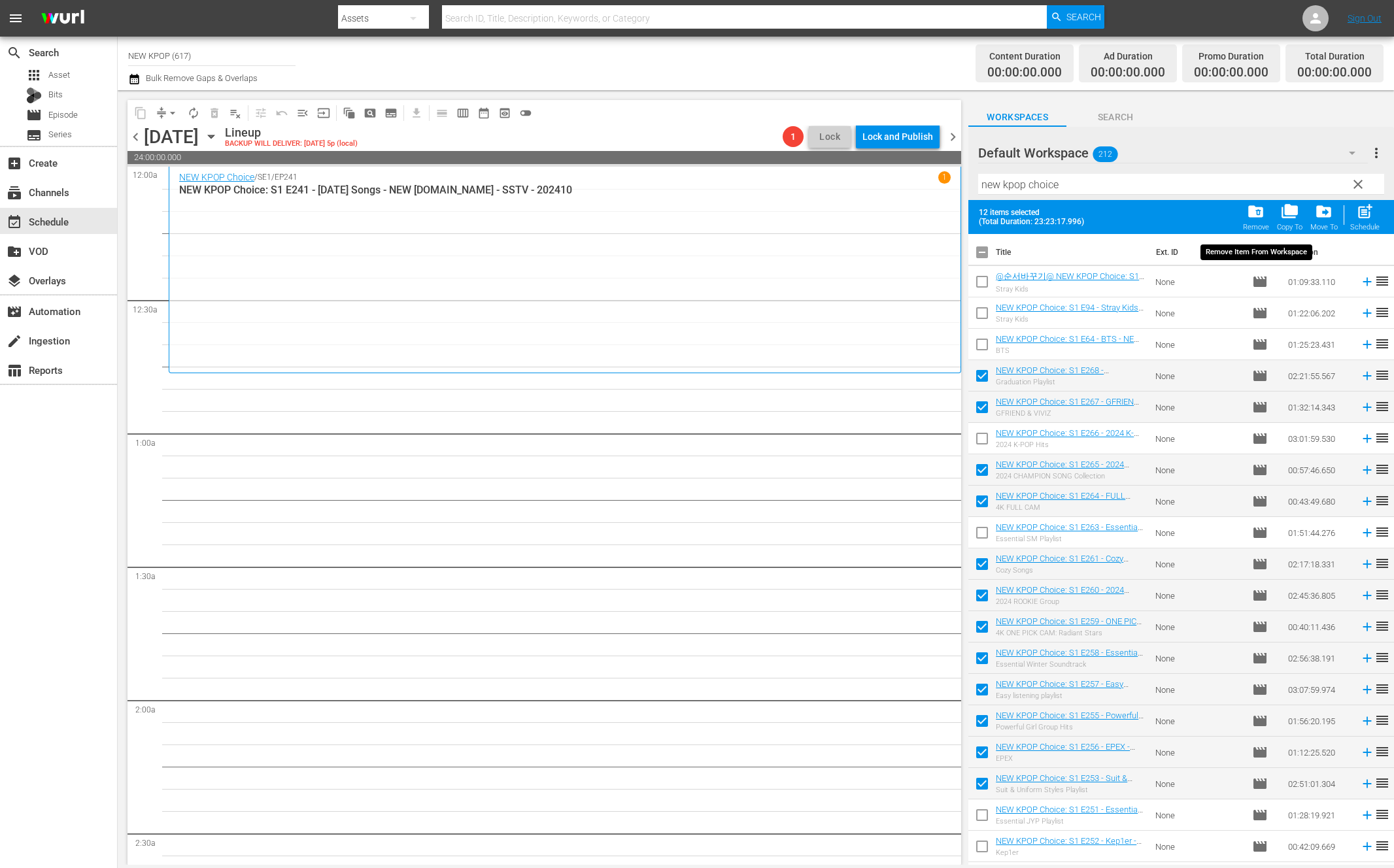
click at [1262, 221] on div "folder_delete Remove" at bounding box center [1255, 216] width 26 height 29
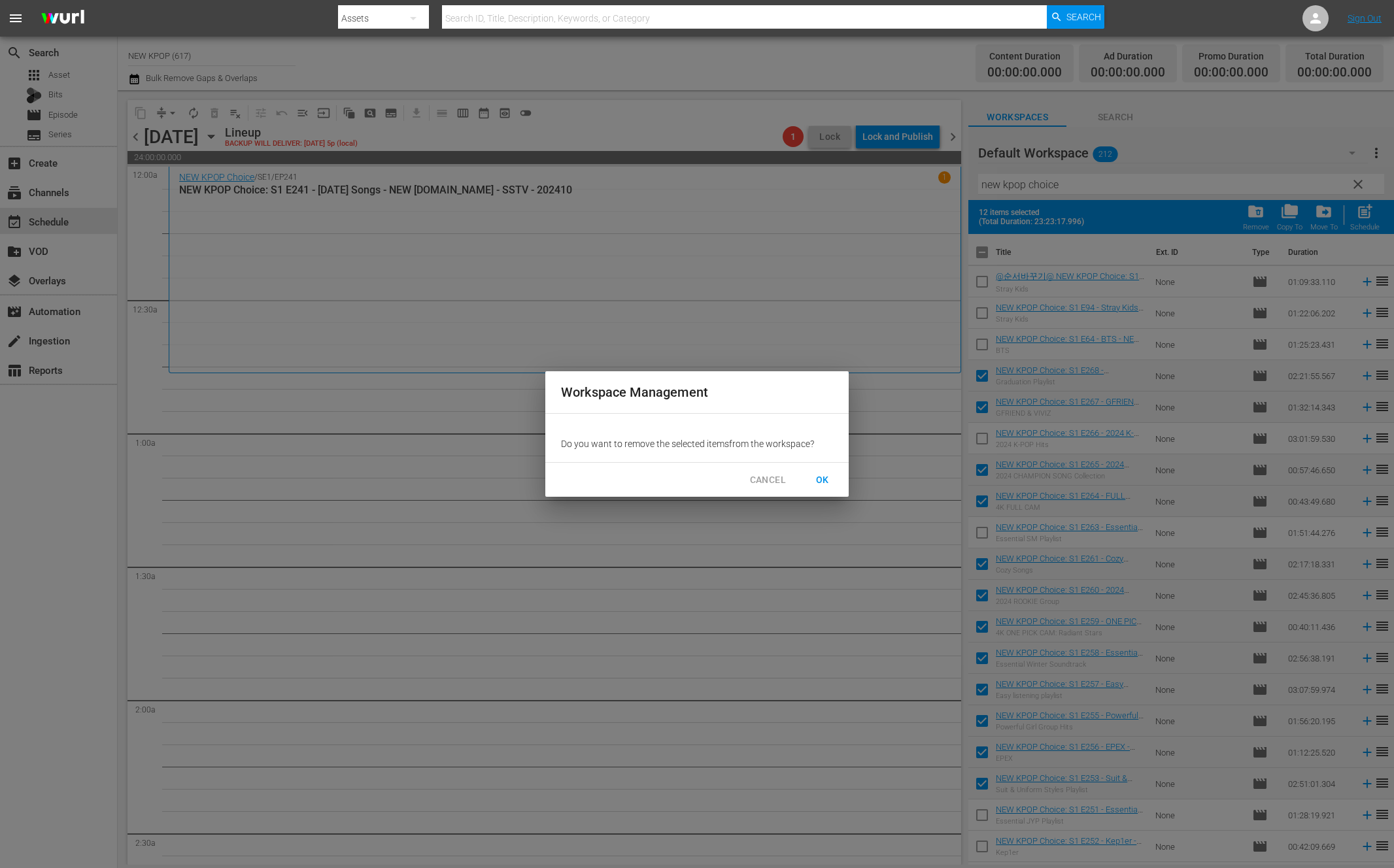
click at [821, 486] on span "OK" at bounding box center [822, 480] width 21 height 16
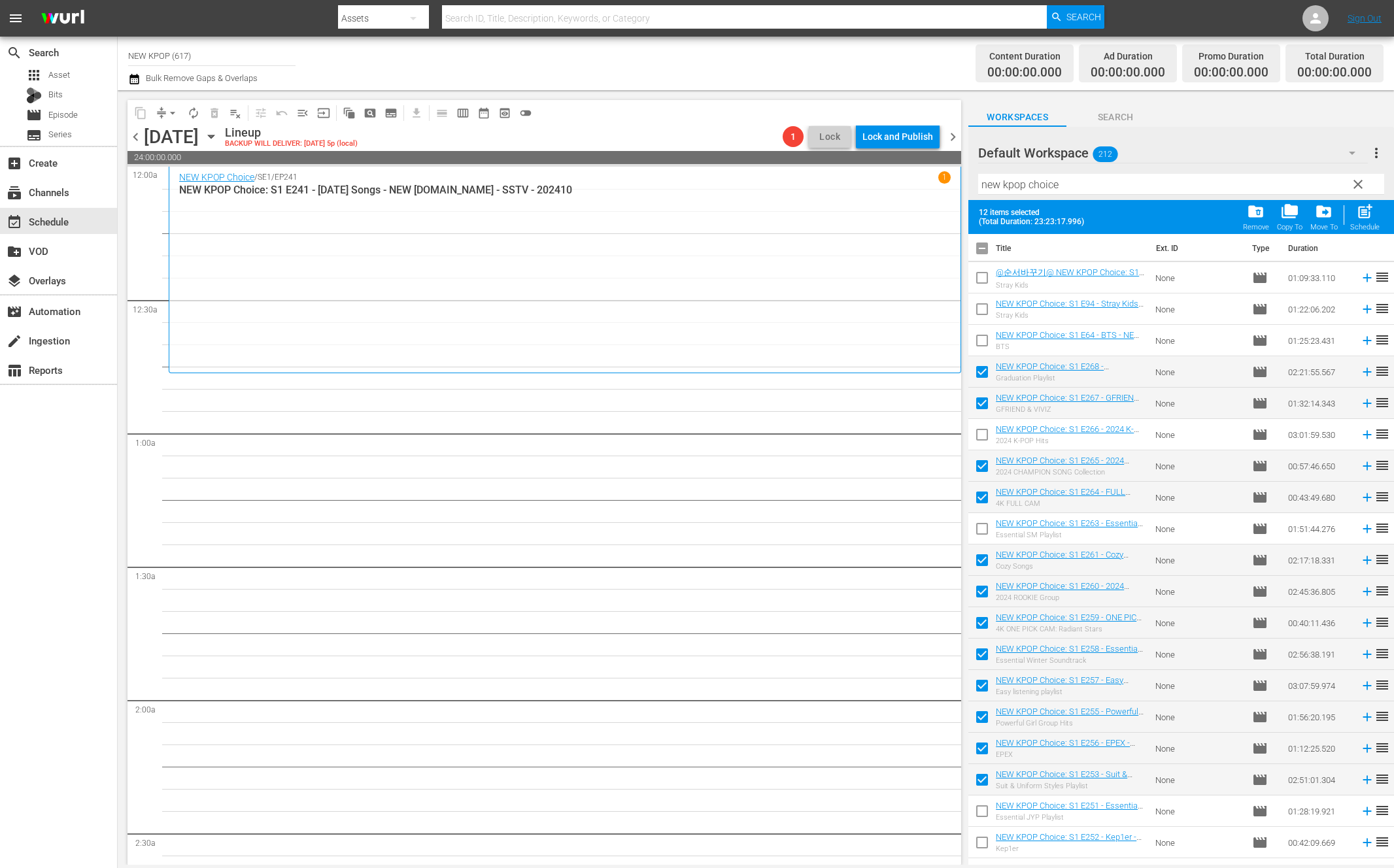
scroll to position [249, 0]
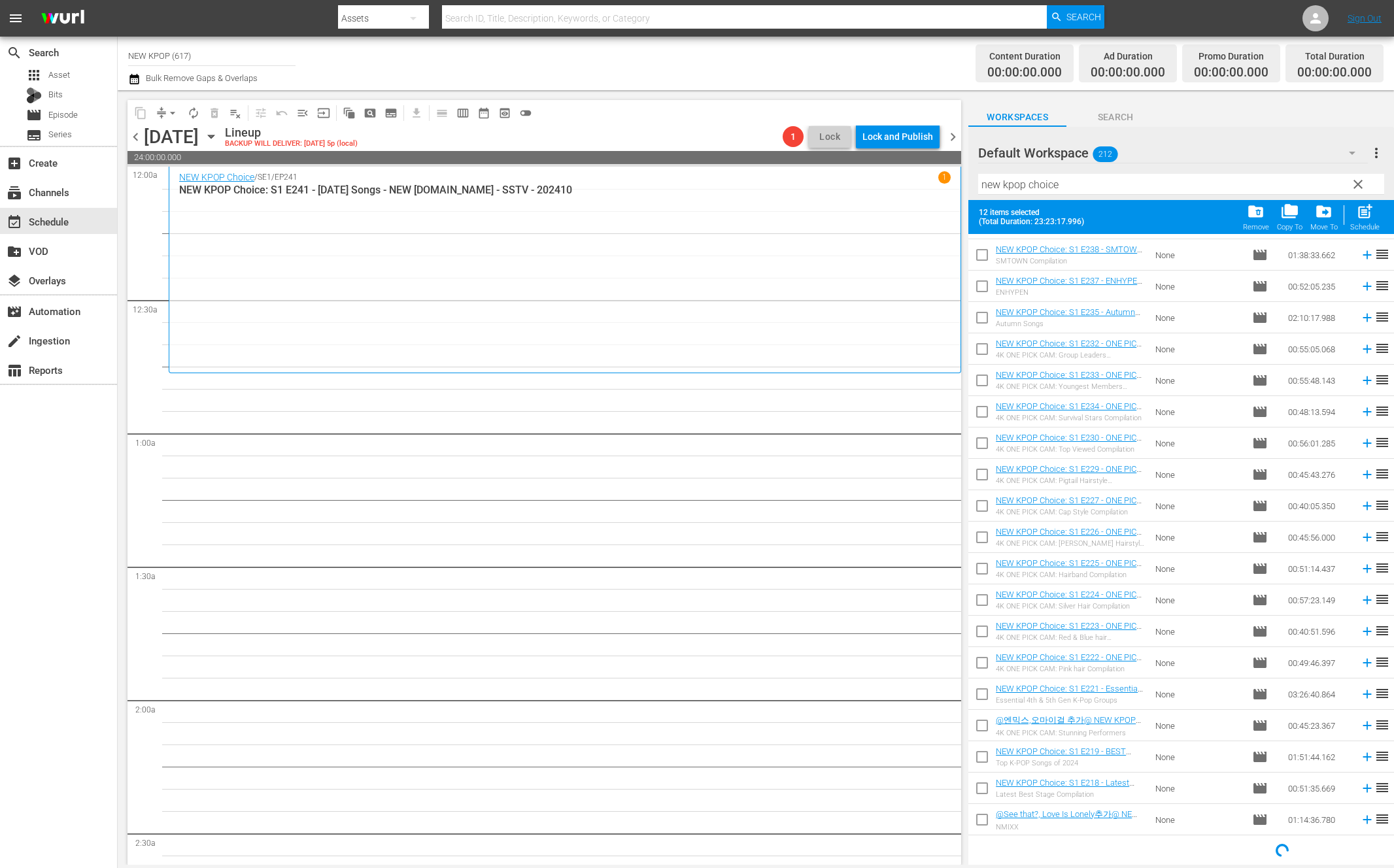
checkbox input "false"
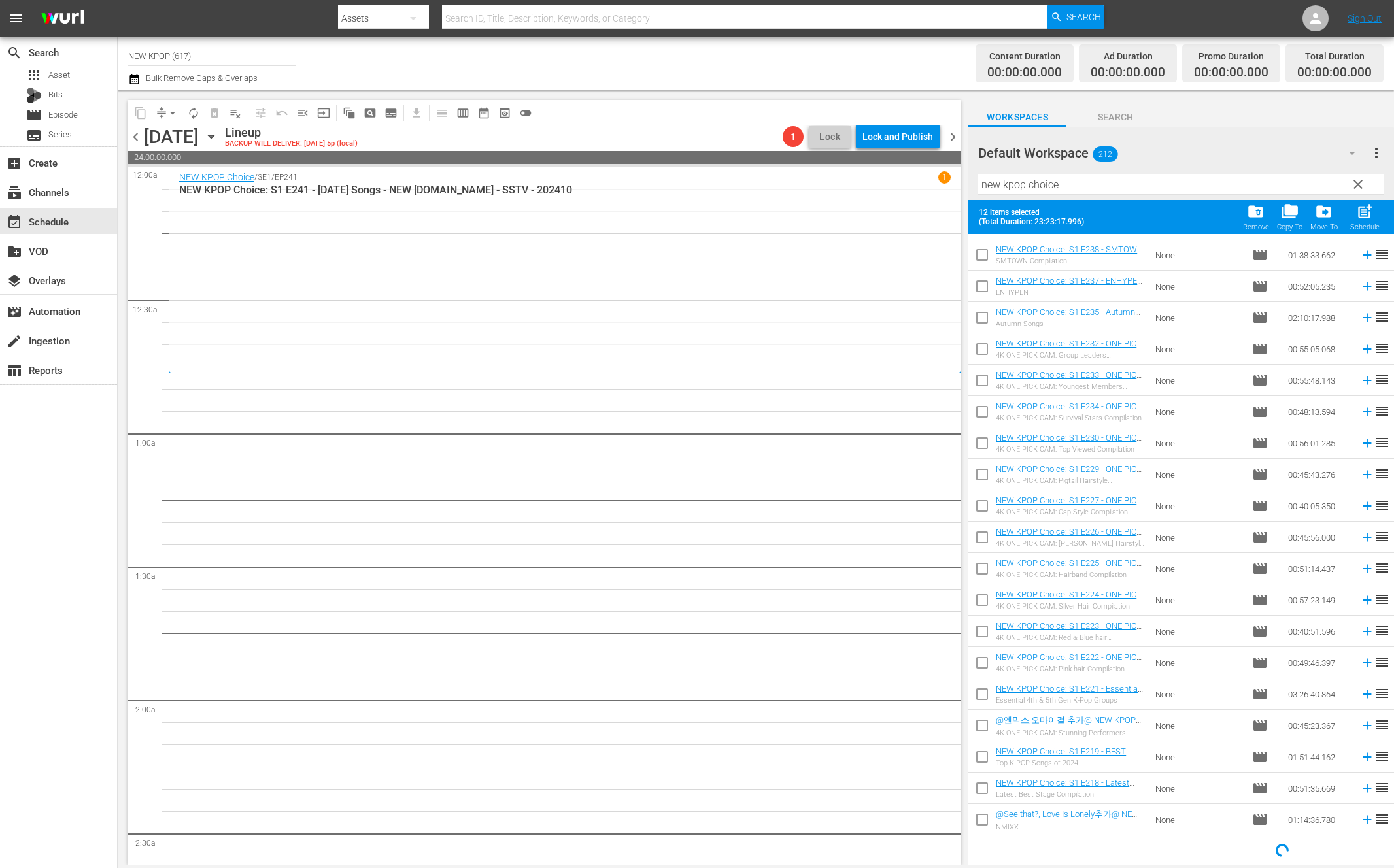
checkbox input "false"
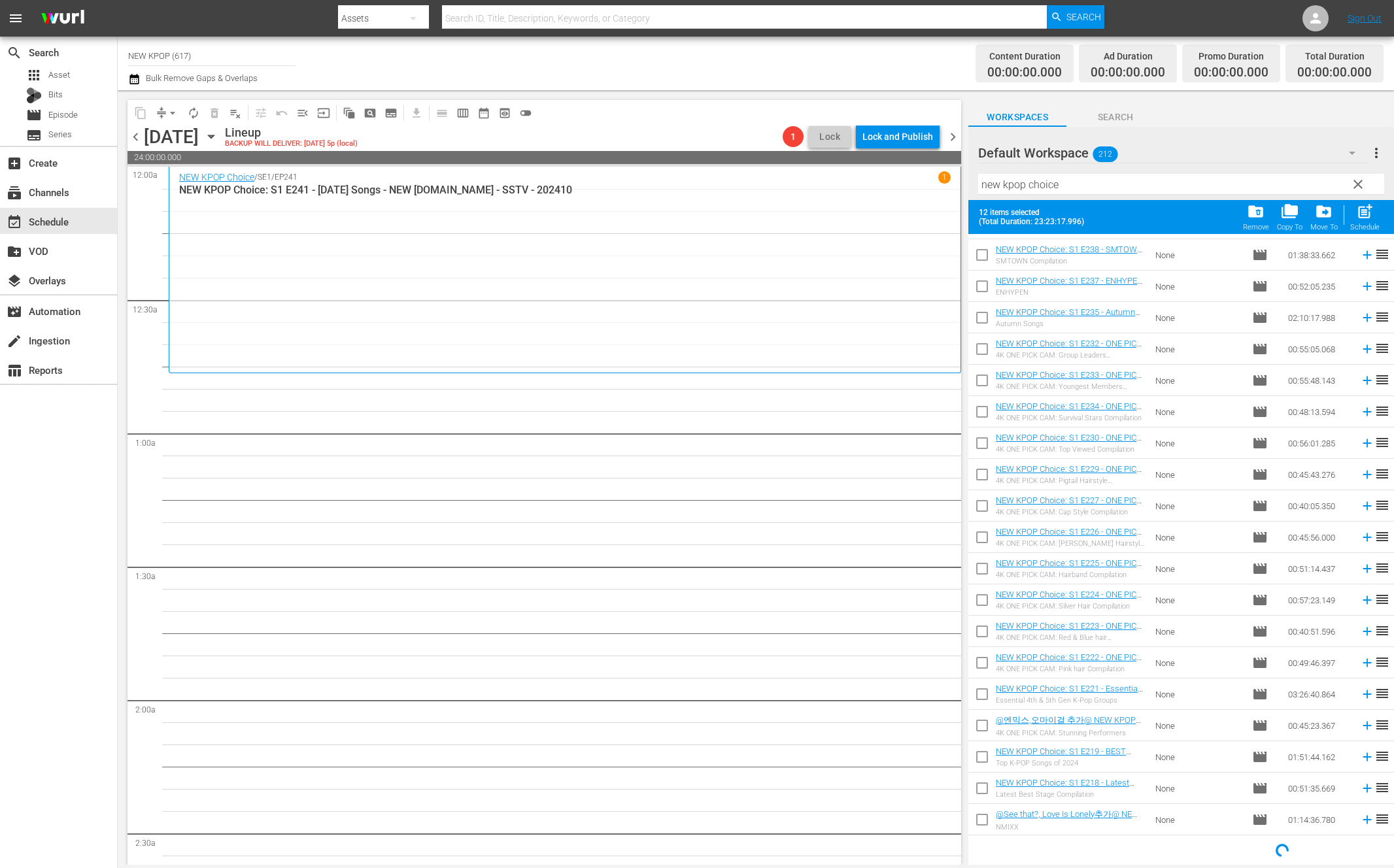
checkbox input "false"
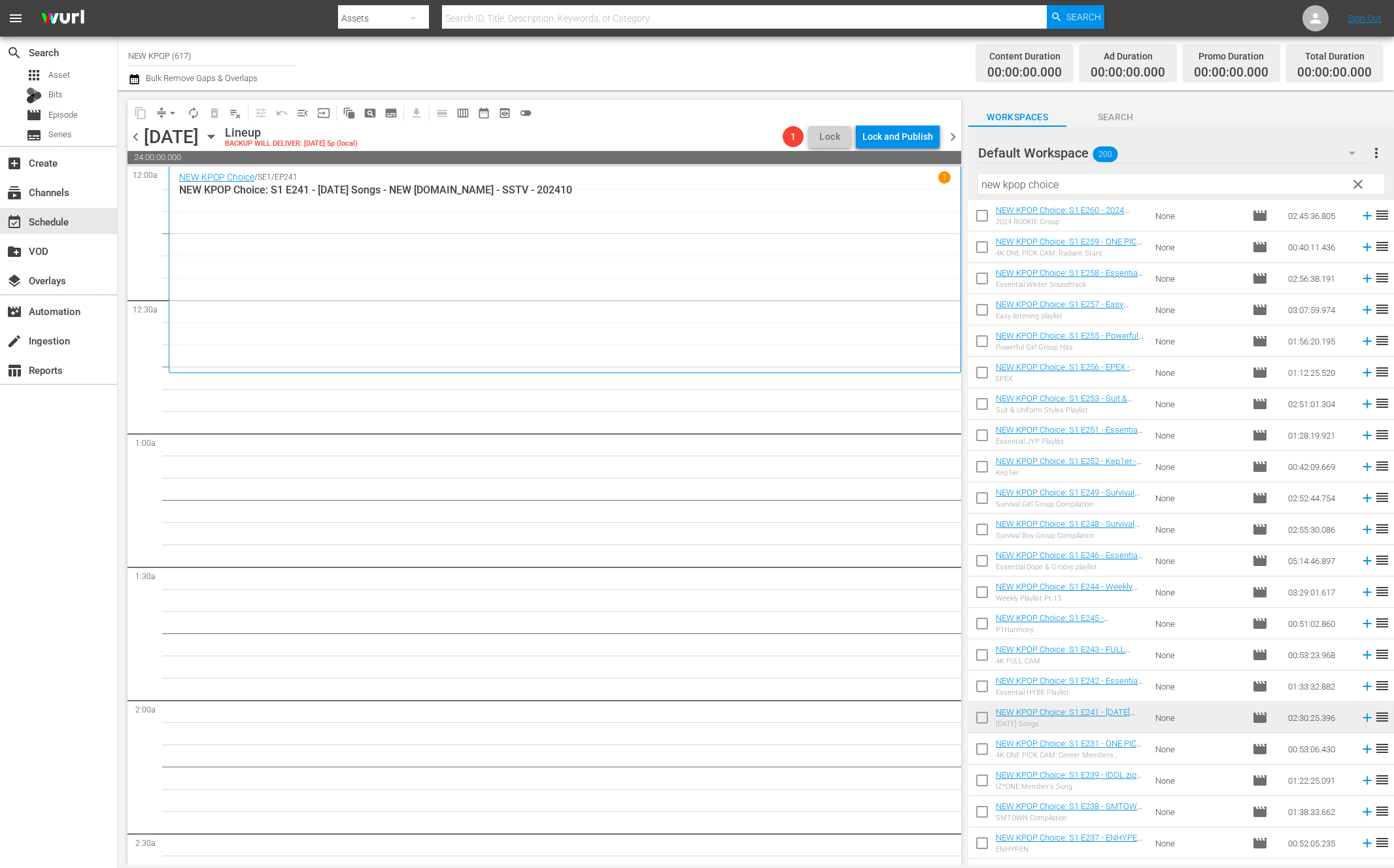
scroll to position [0, 0]
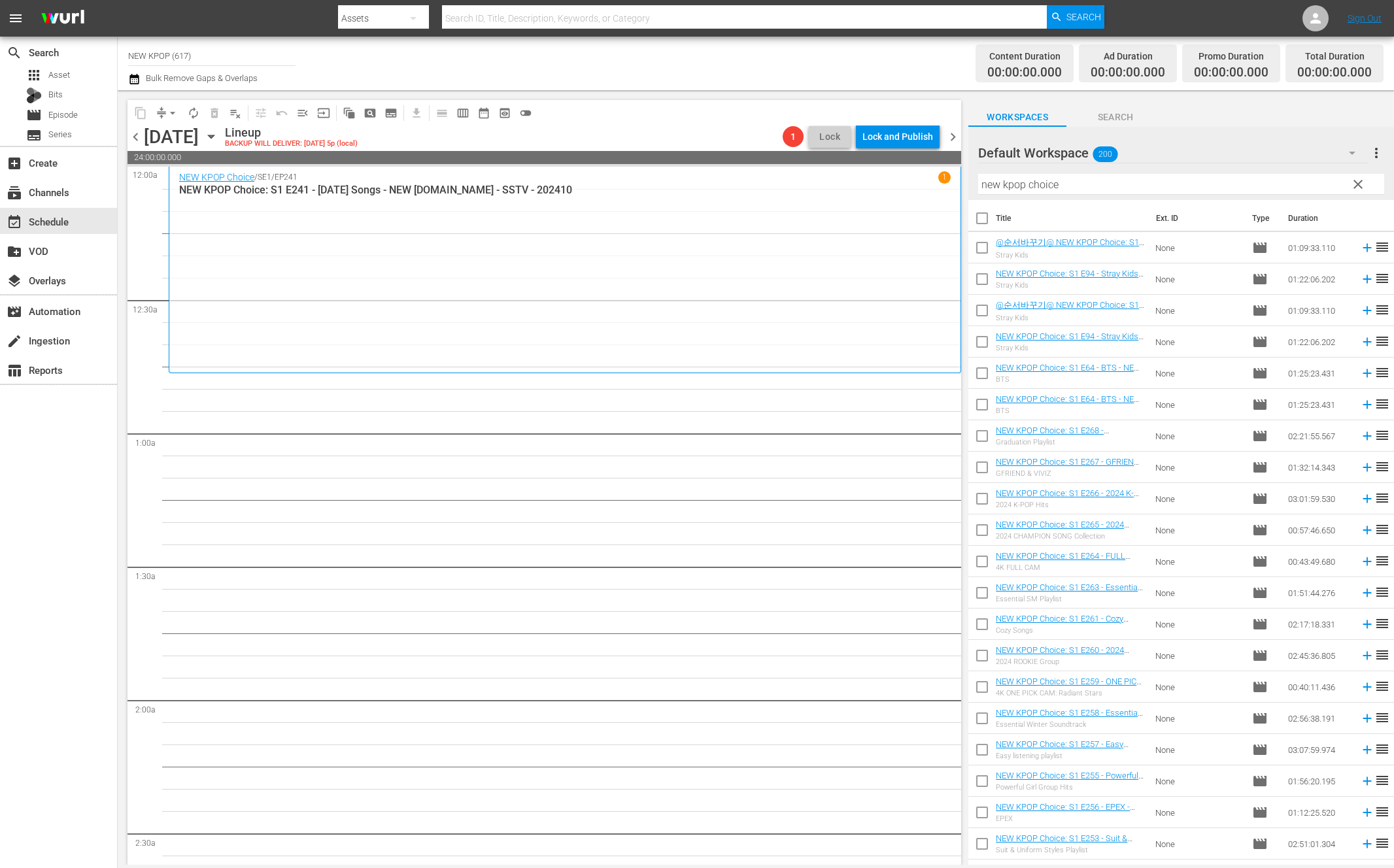
click at [1363, 179] on span "clear" at bounding box center [1358, 184] width 16 height 16
click at [1304, 177] on input "text" at bounding box center [1181, 184] width 406 height 21
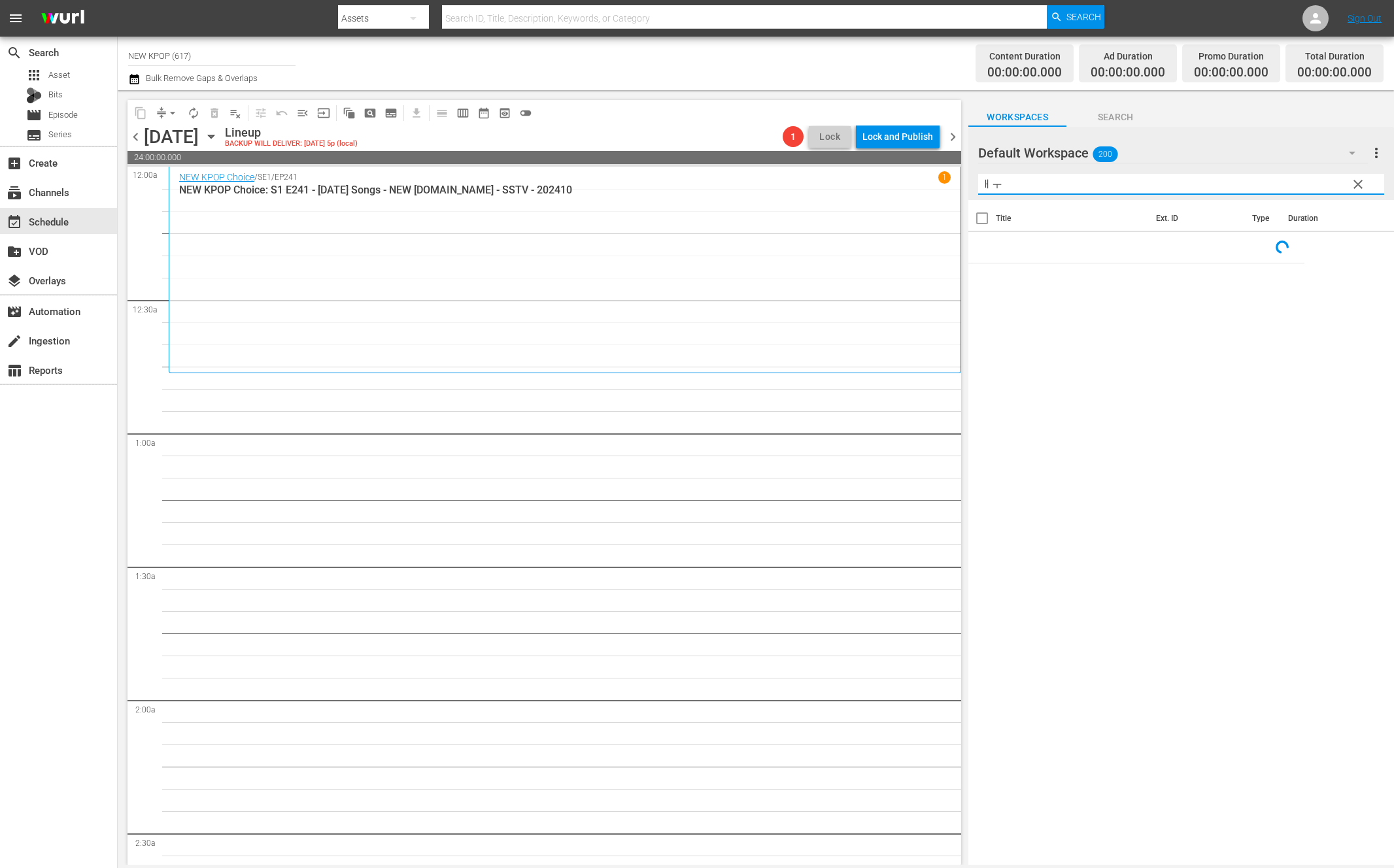
type input "ㅐ"
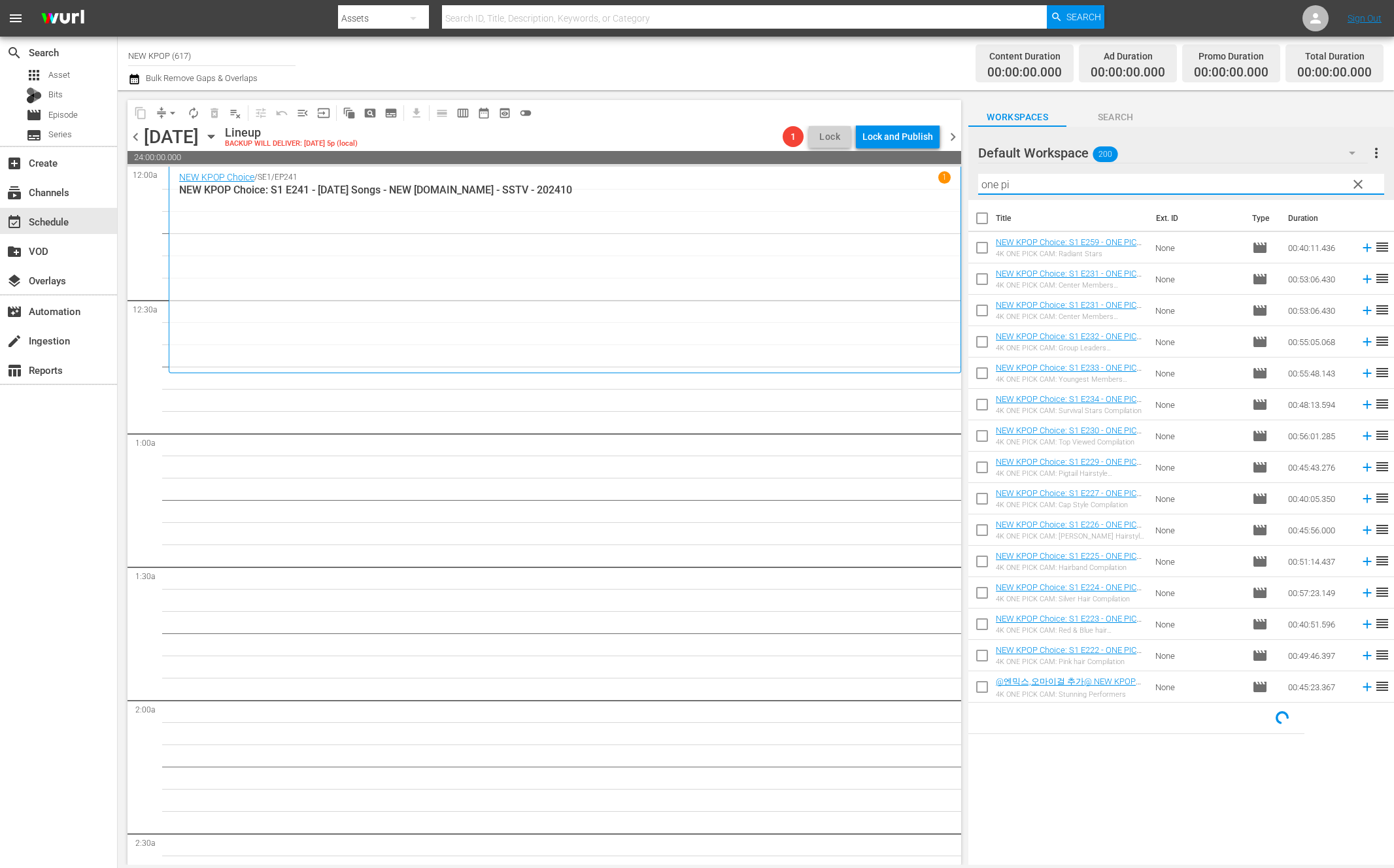
type input "one pi"
click at [982, 220] on input "checkbox" at bounding box center [981, 220] width 27 height 27
checkbox input "true"
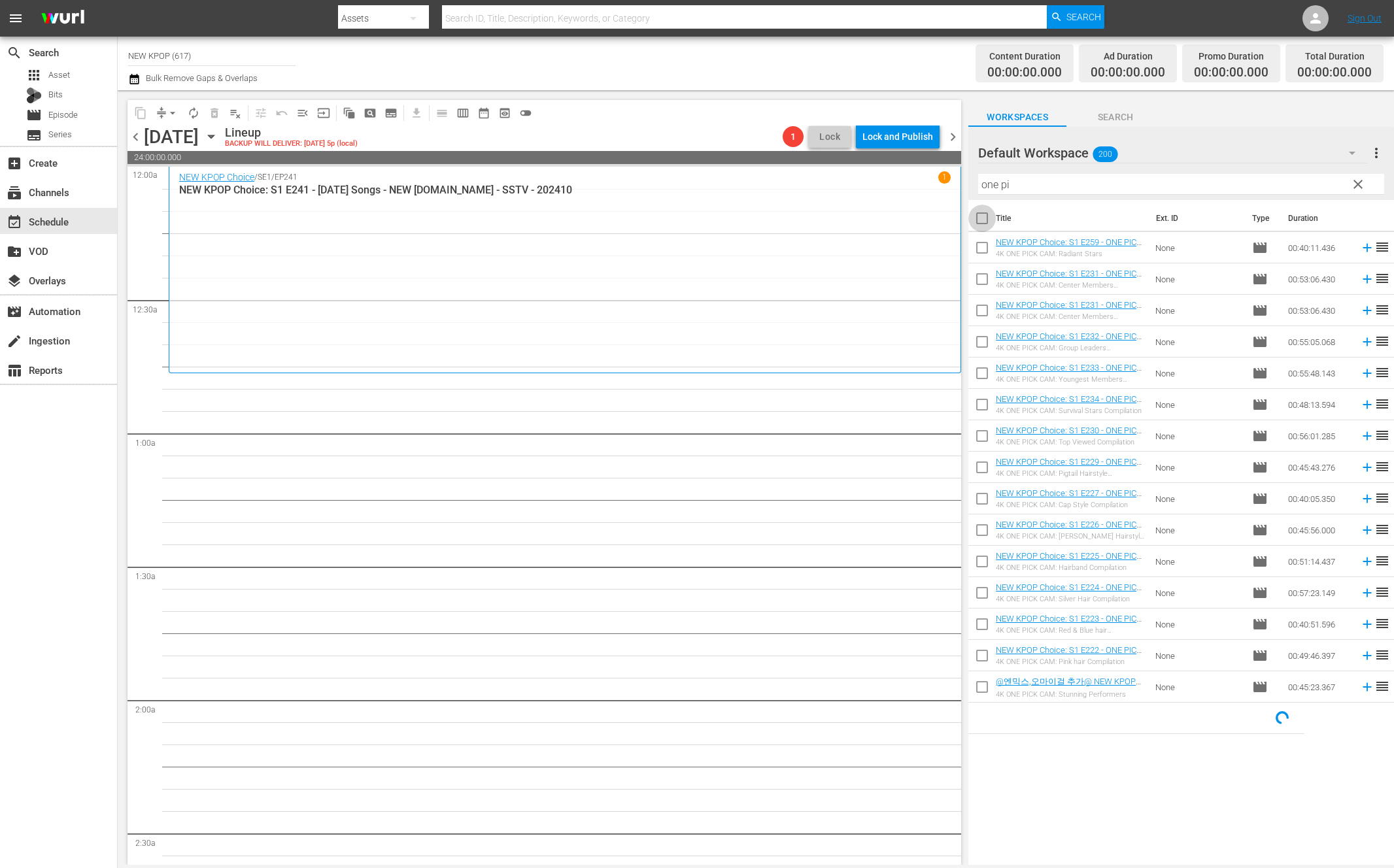
checkbox input "true"
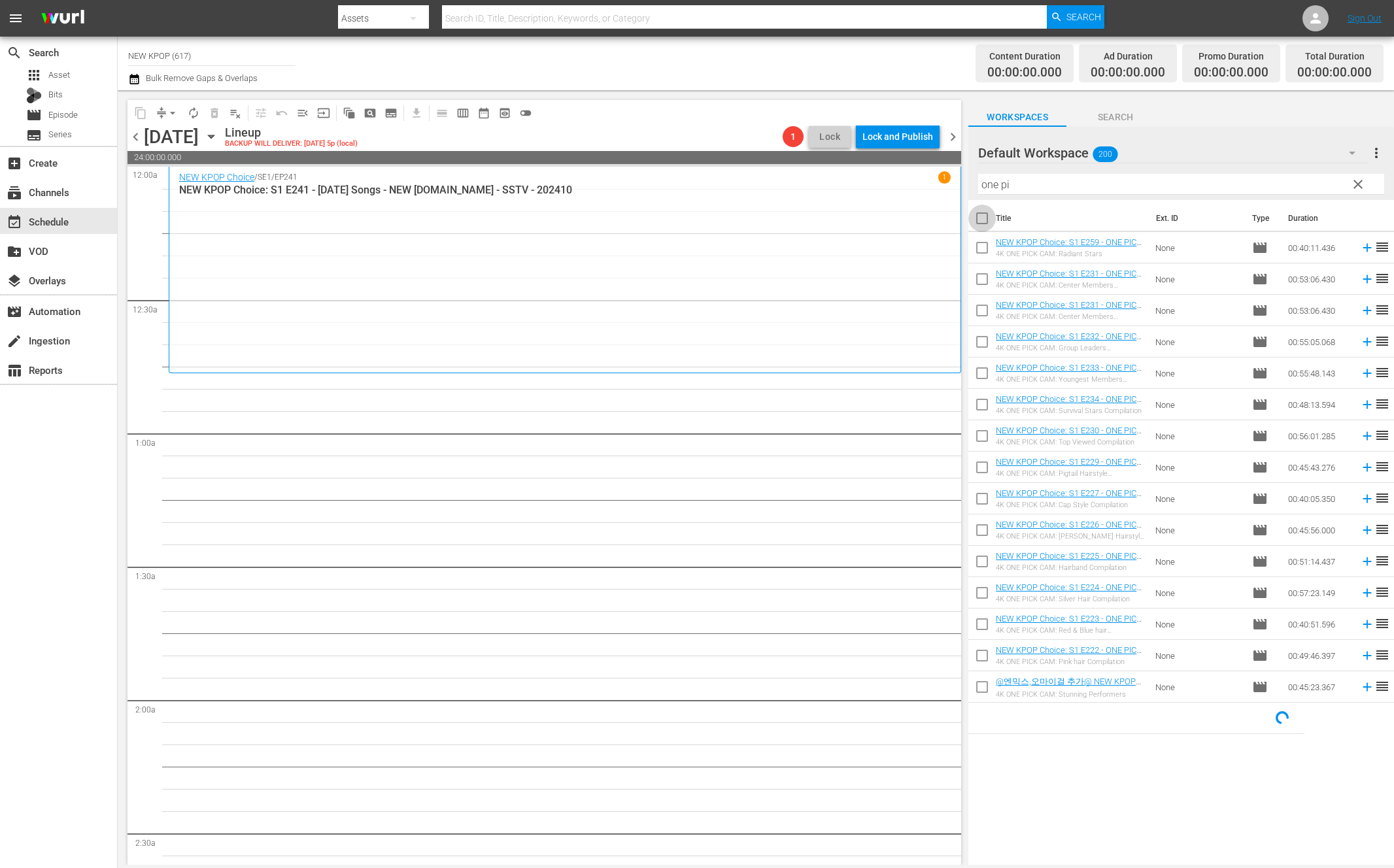
checkbox input "true"
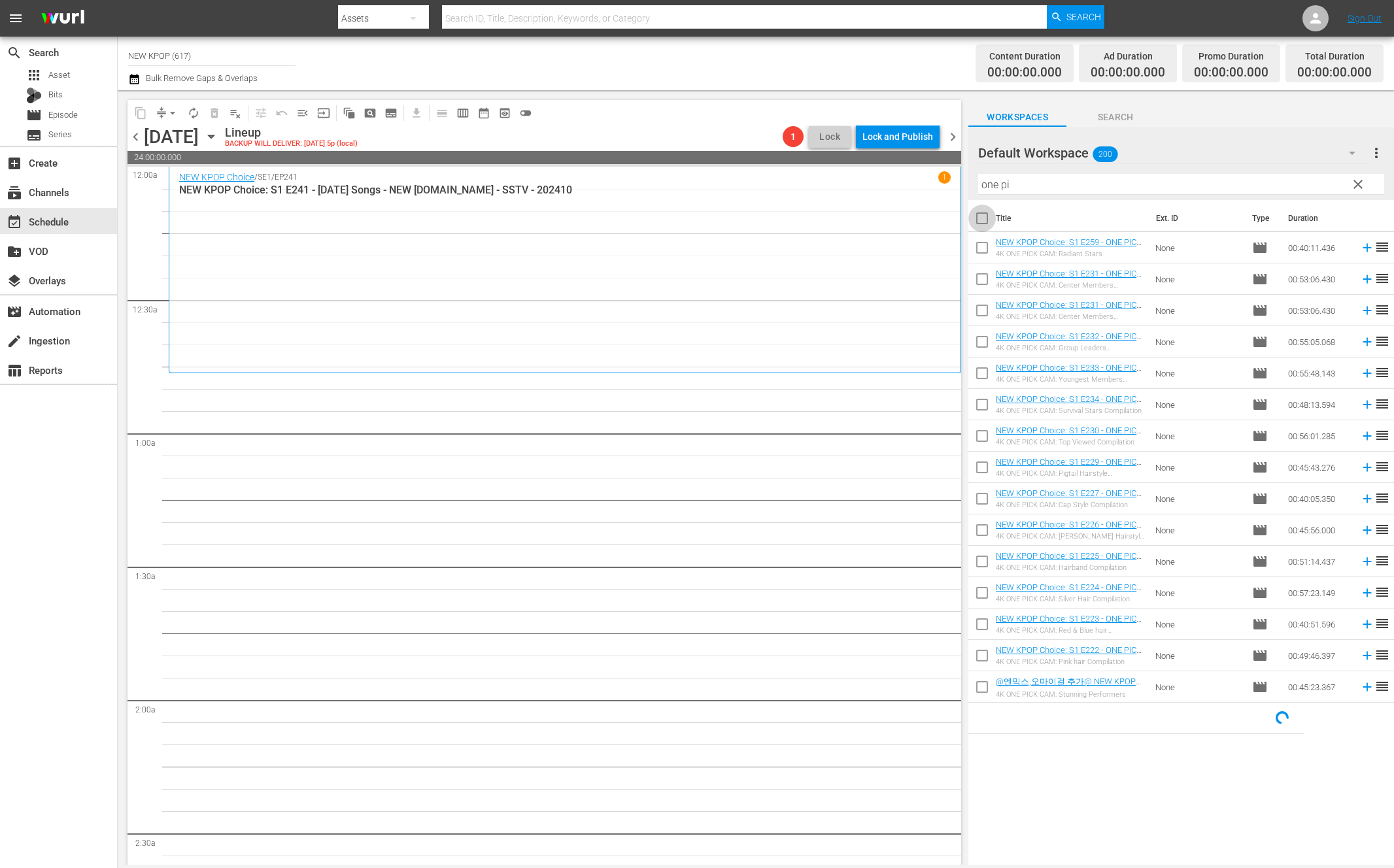
checkbox input "true"
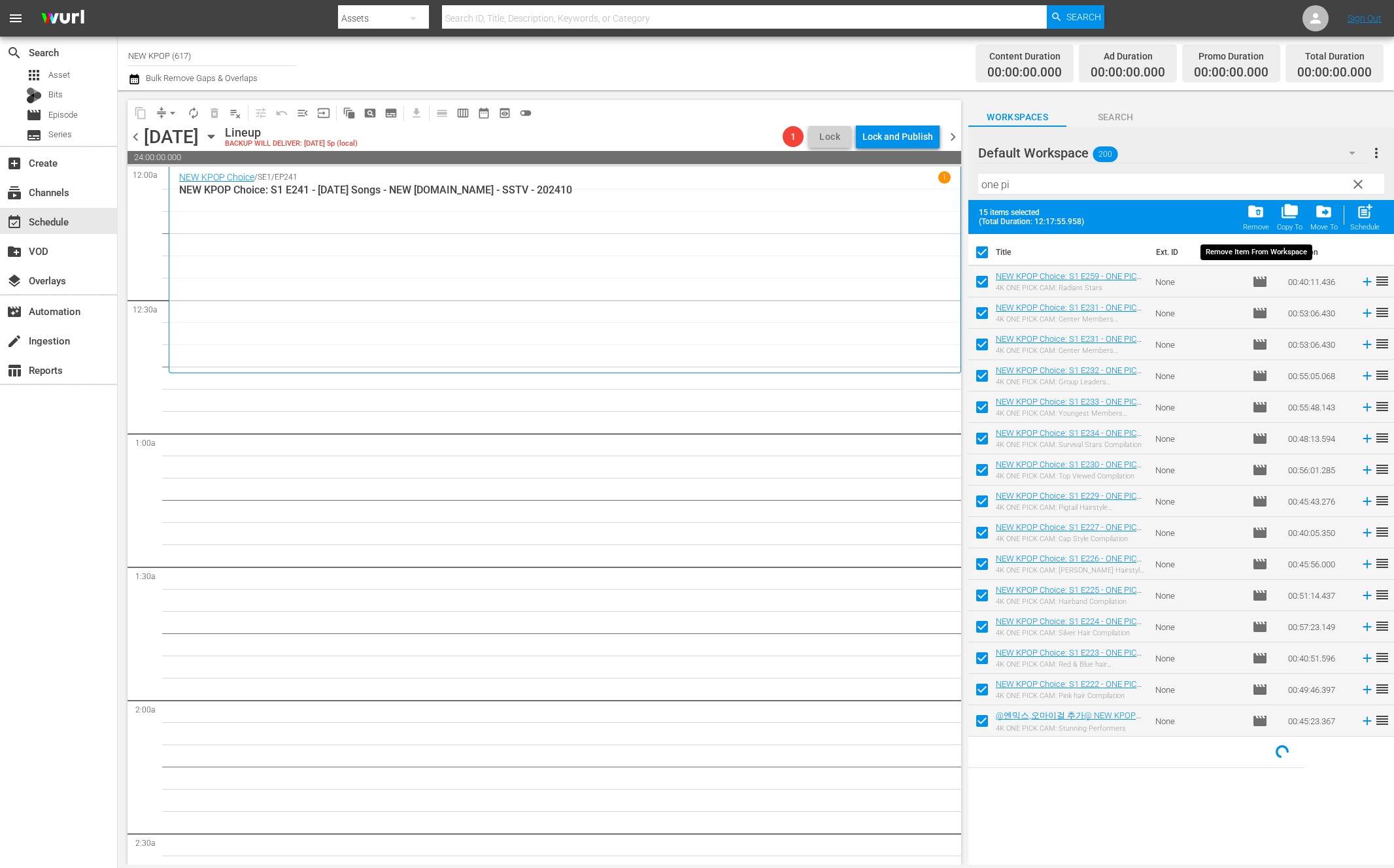
click at [1241, 220] on button "folder_delete Remove" at bounding box center [1255, 216] width 34 height 37
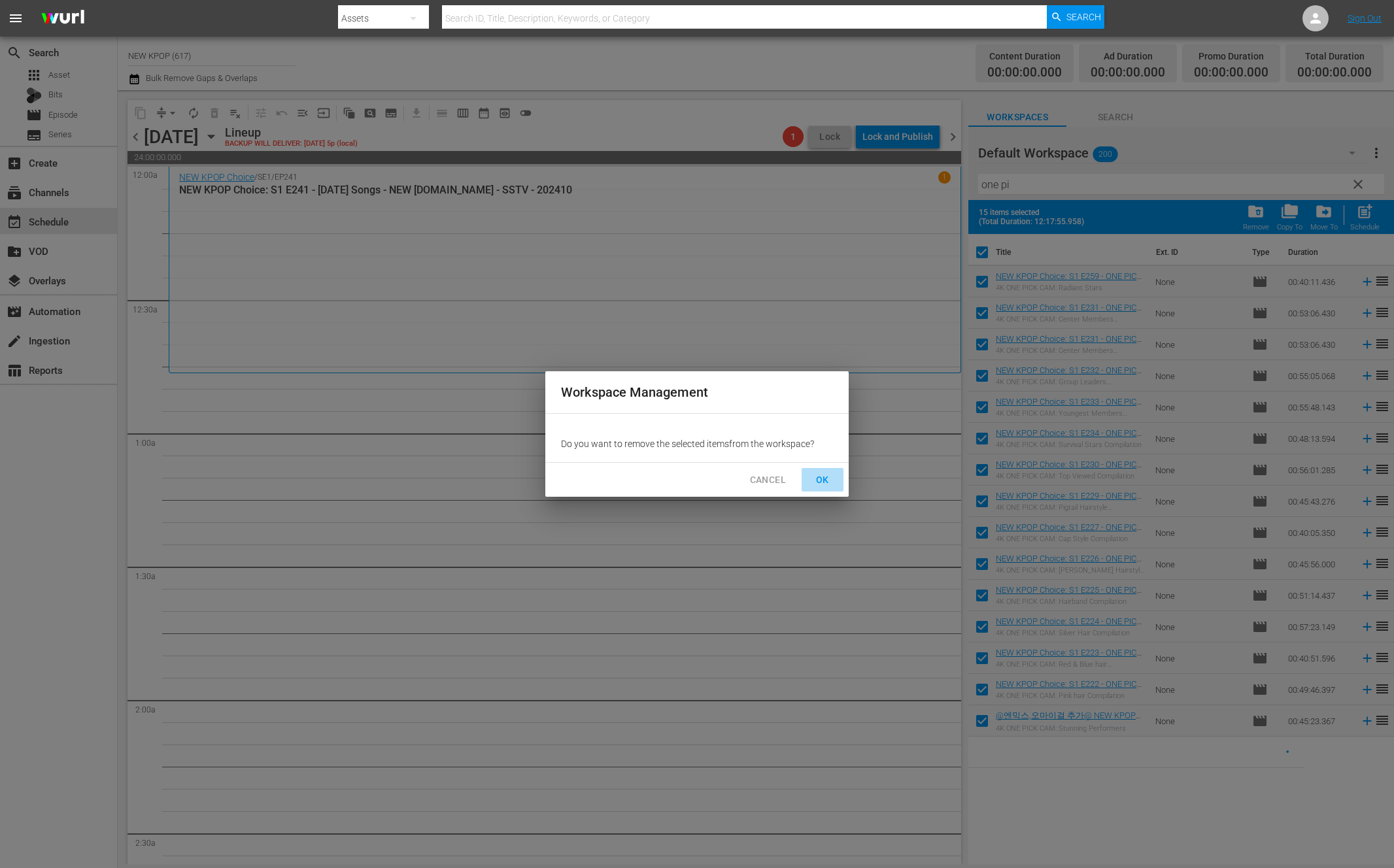
click at [813, 475] on span "OK" at bounding box center [822, 480] width 21 height 16
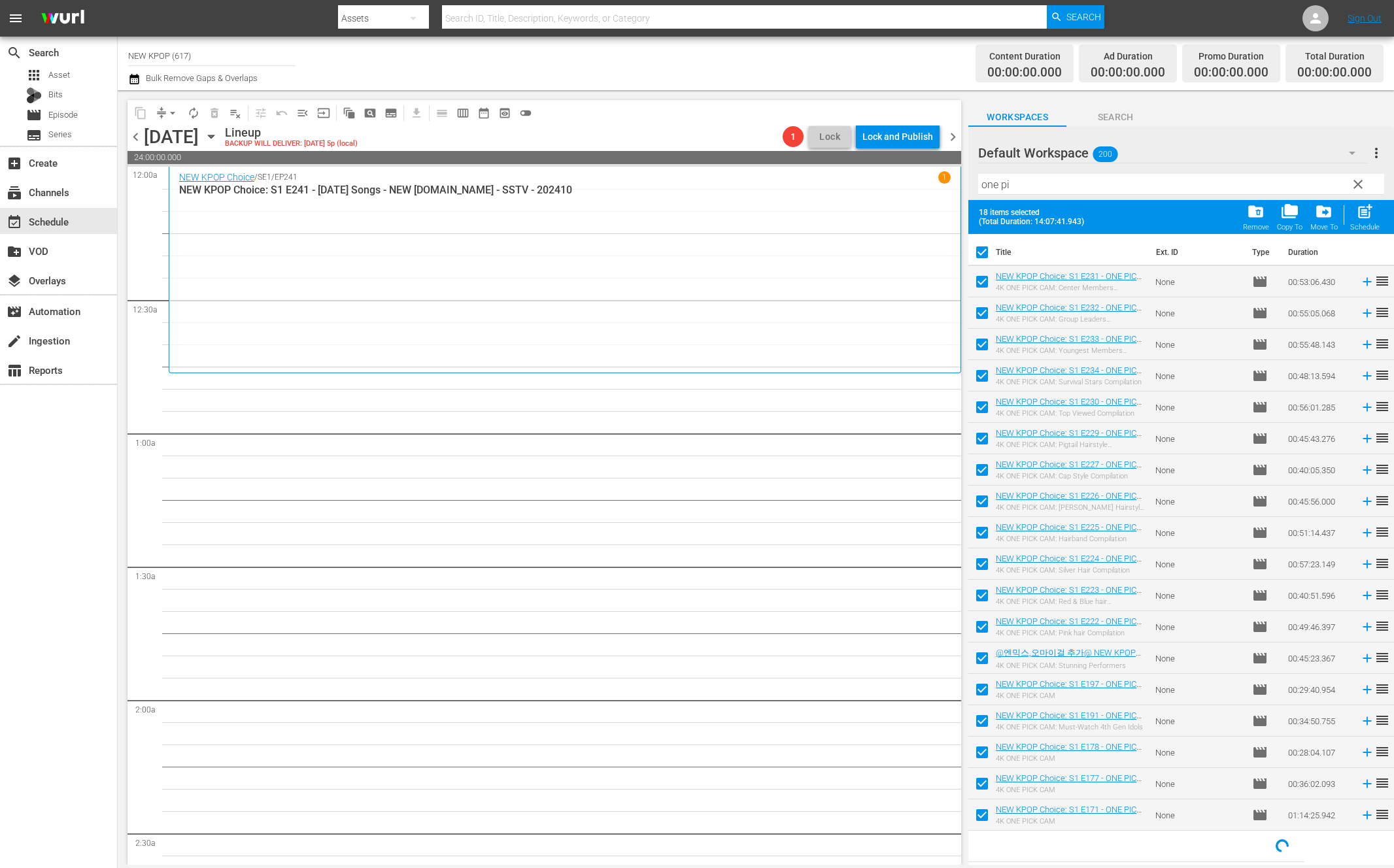
checkbox input "false"
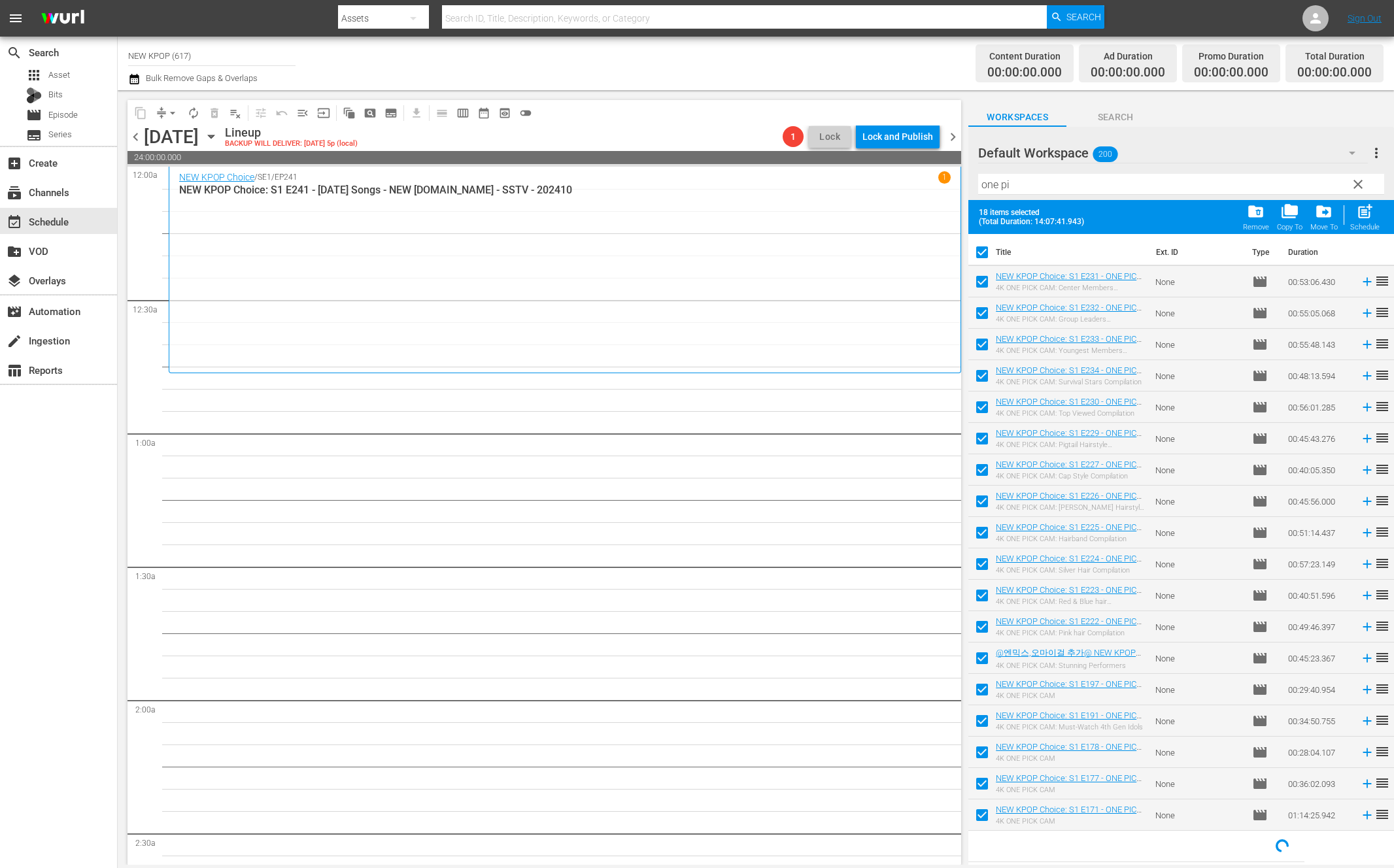
checkbox input "false"
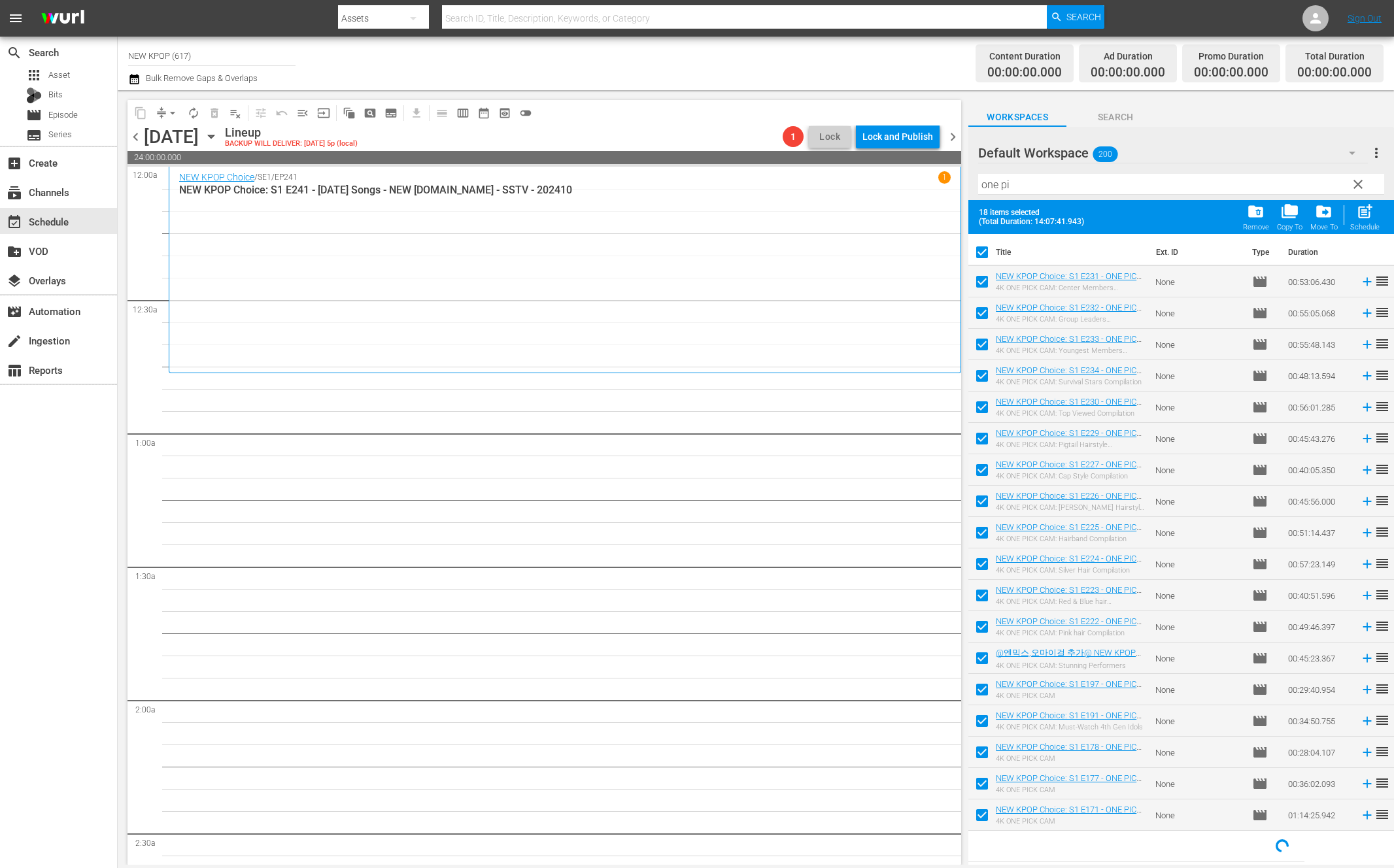
checkbox input "false"
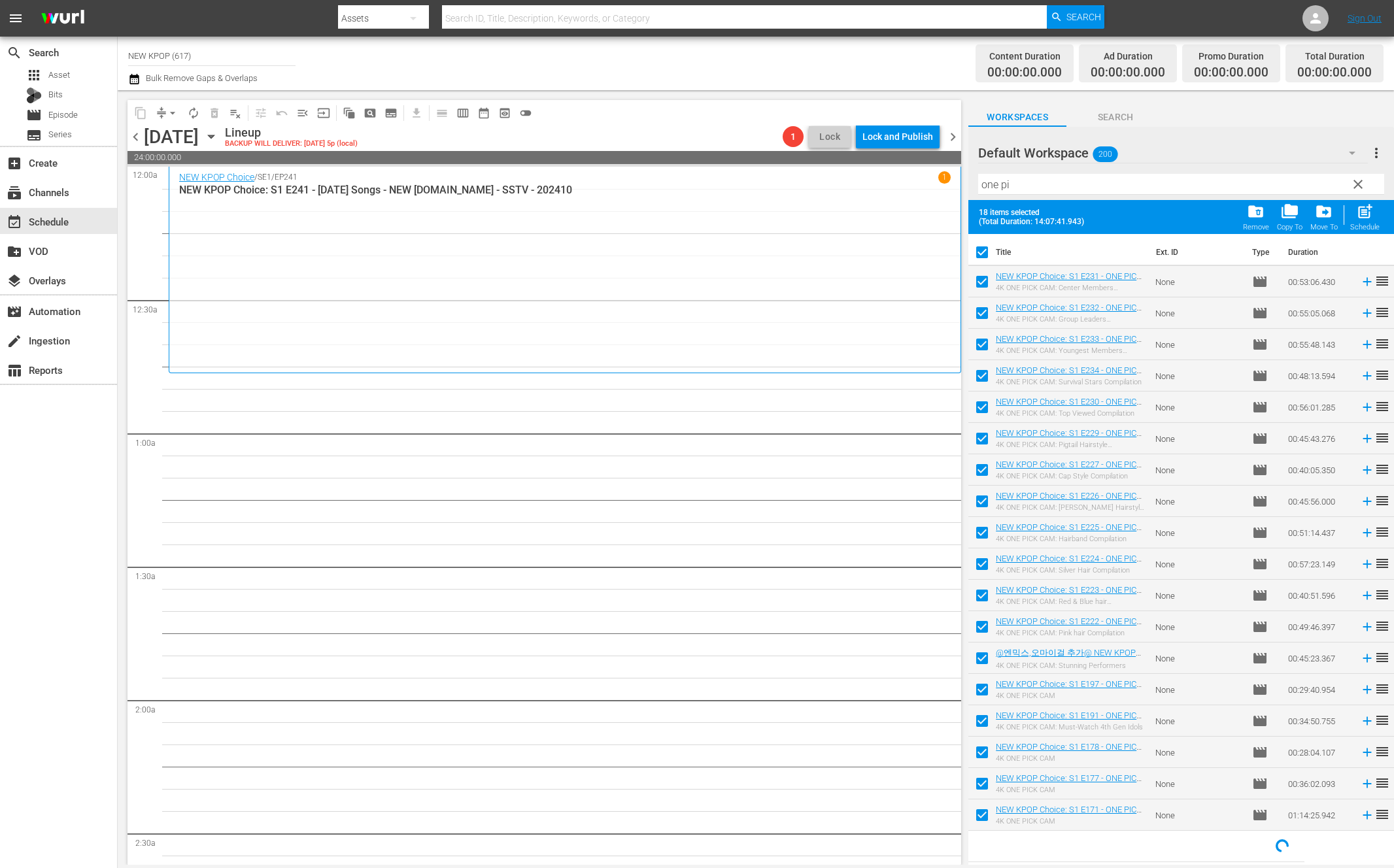
checkbox input "false"
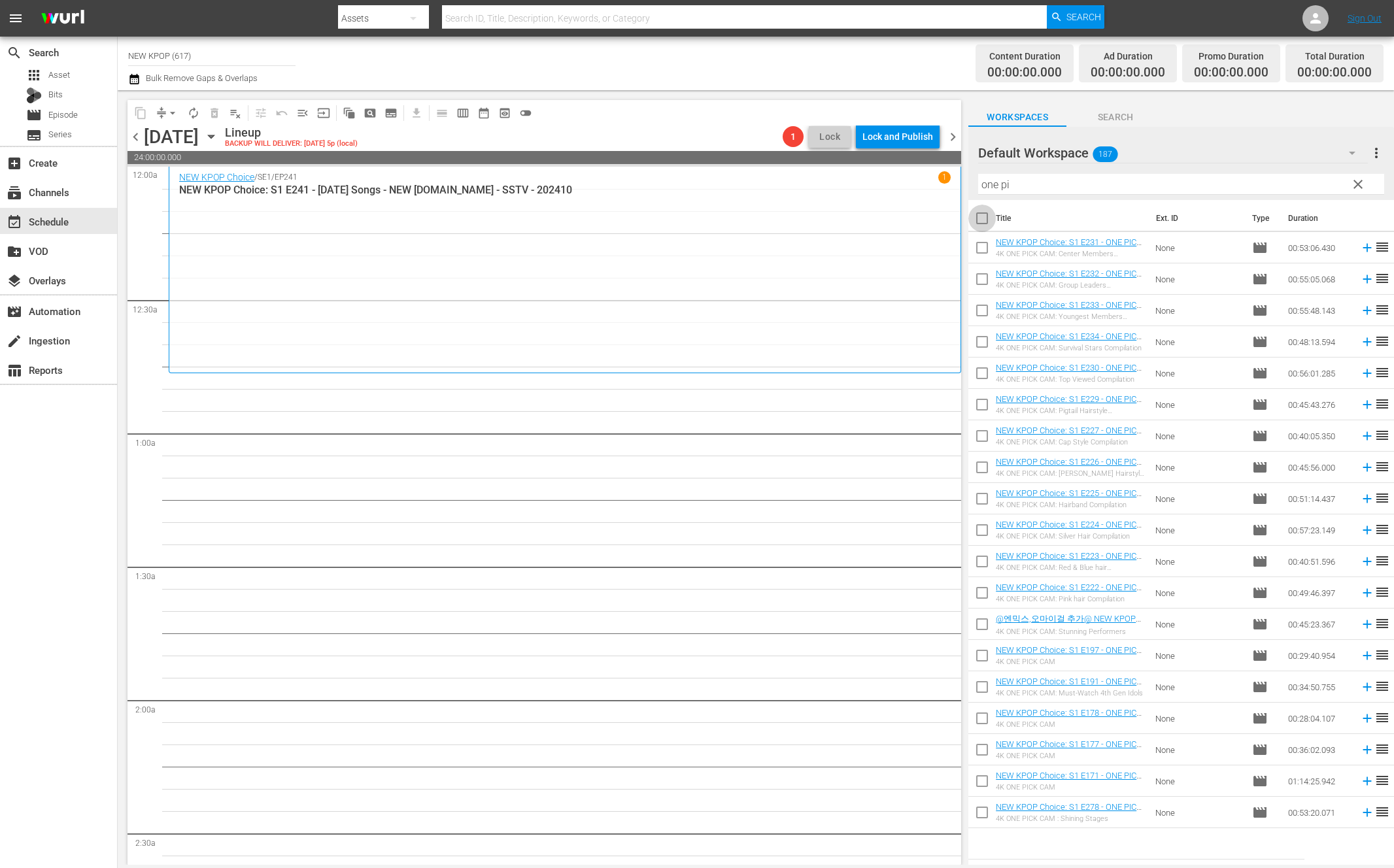
click at [986, 213] on input "checkbox" at bounding box center [981, 220] width 27 height 27
checkbox input "true"
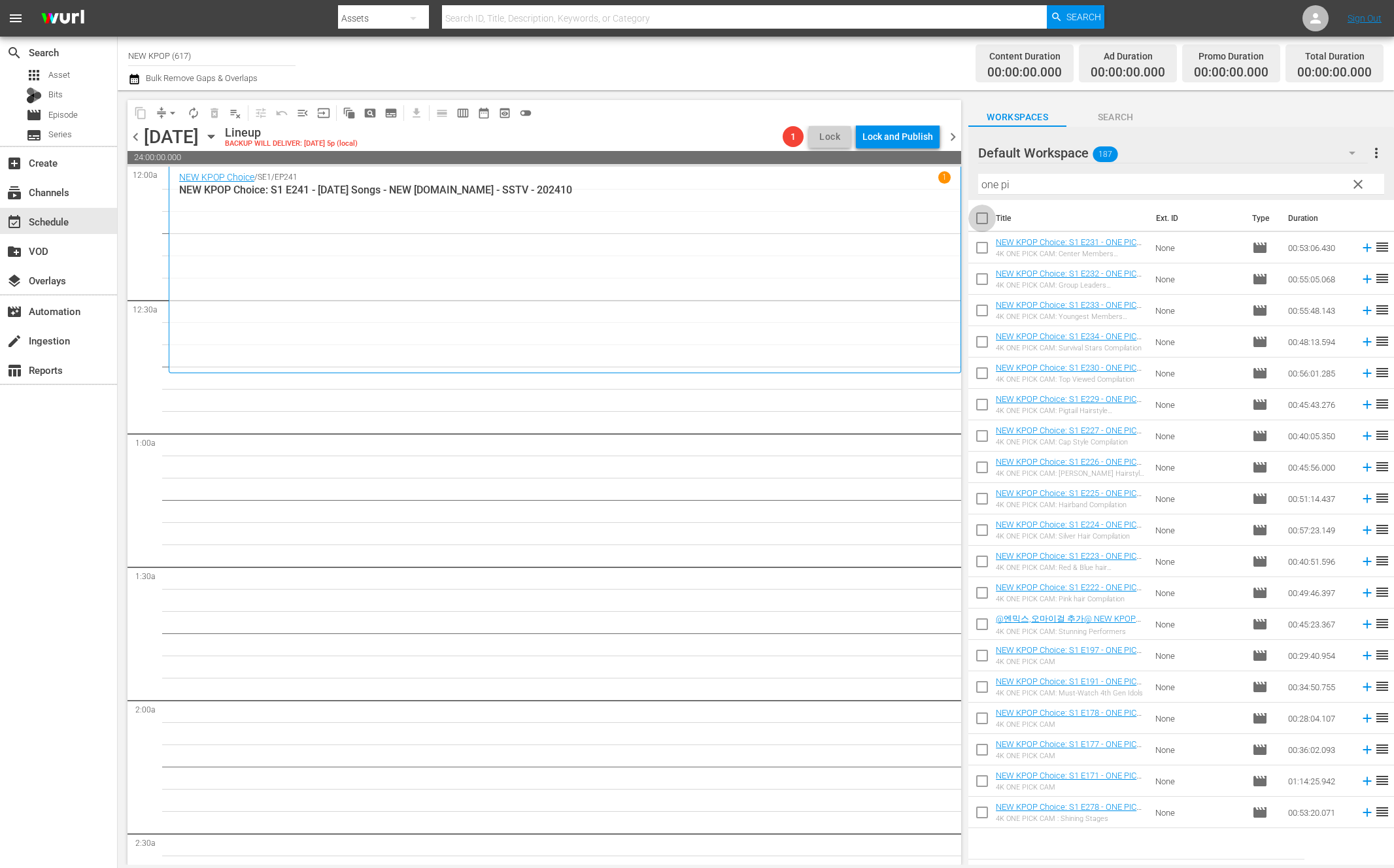
checkbox input "true"
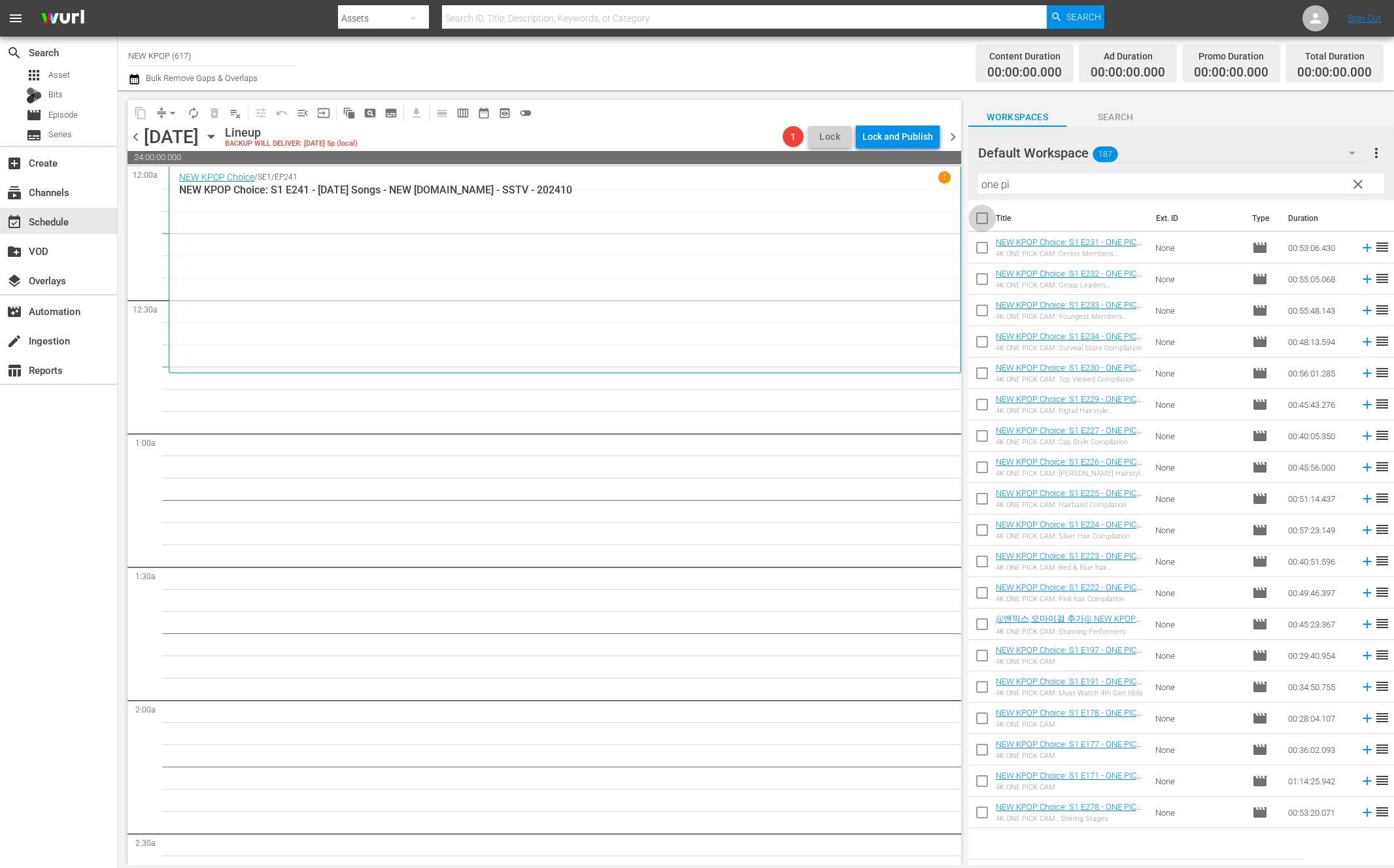
checkbox input "true"
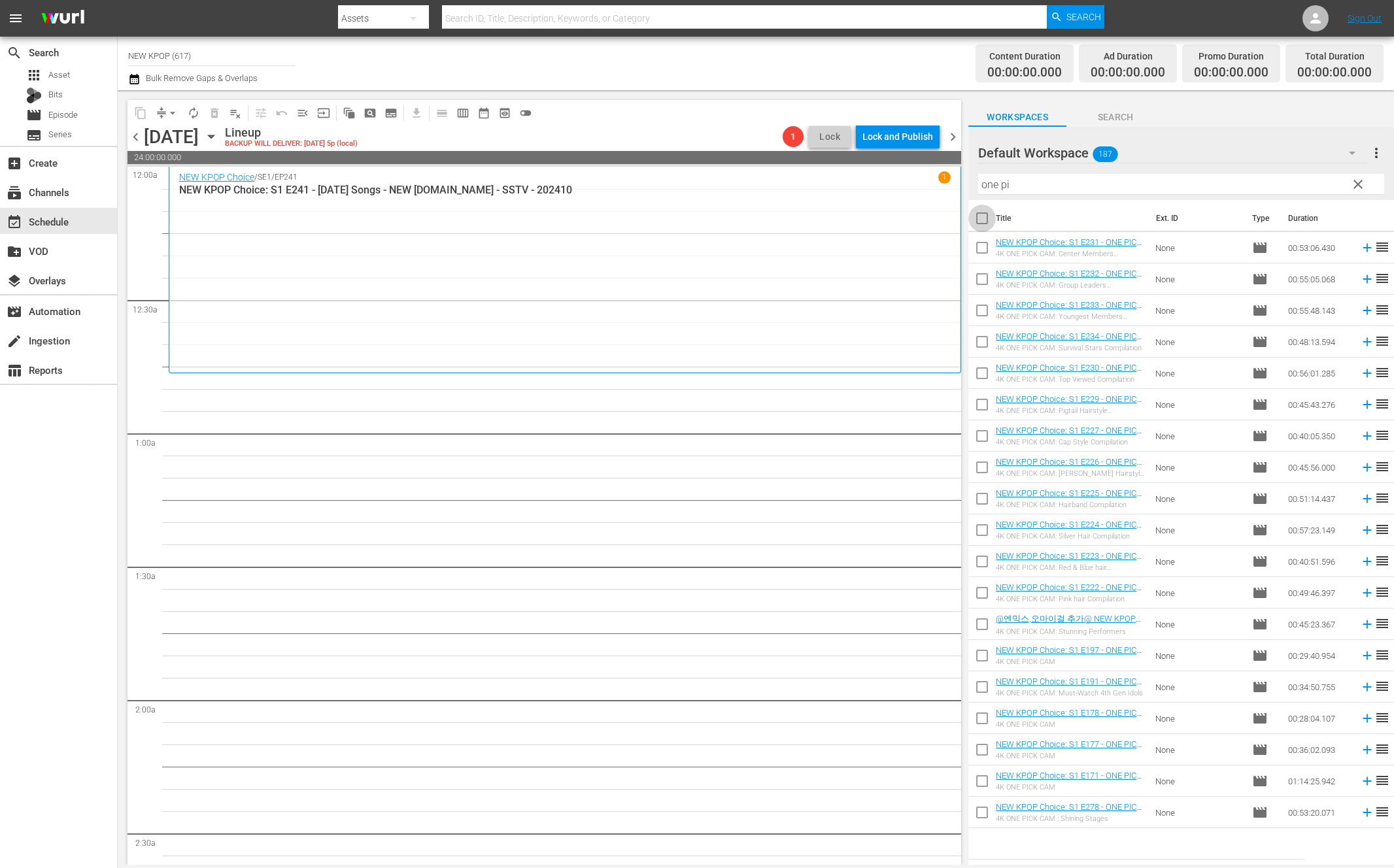
checkbox input "true"
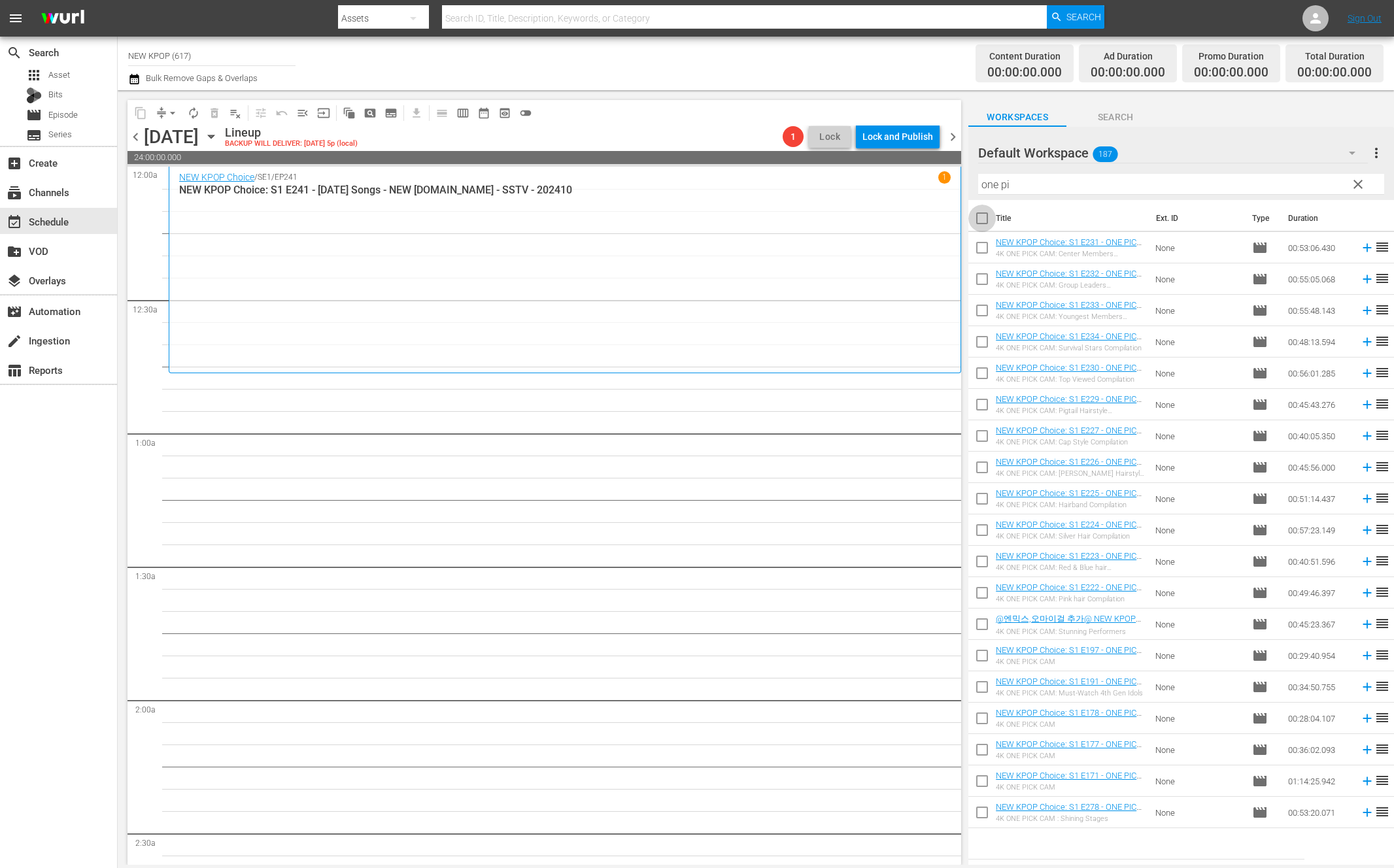
checkbox input "true"
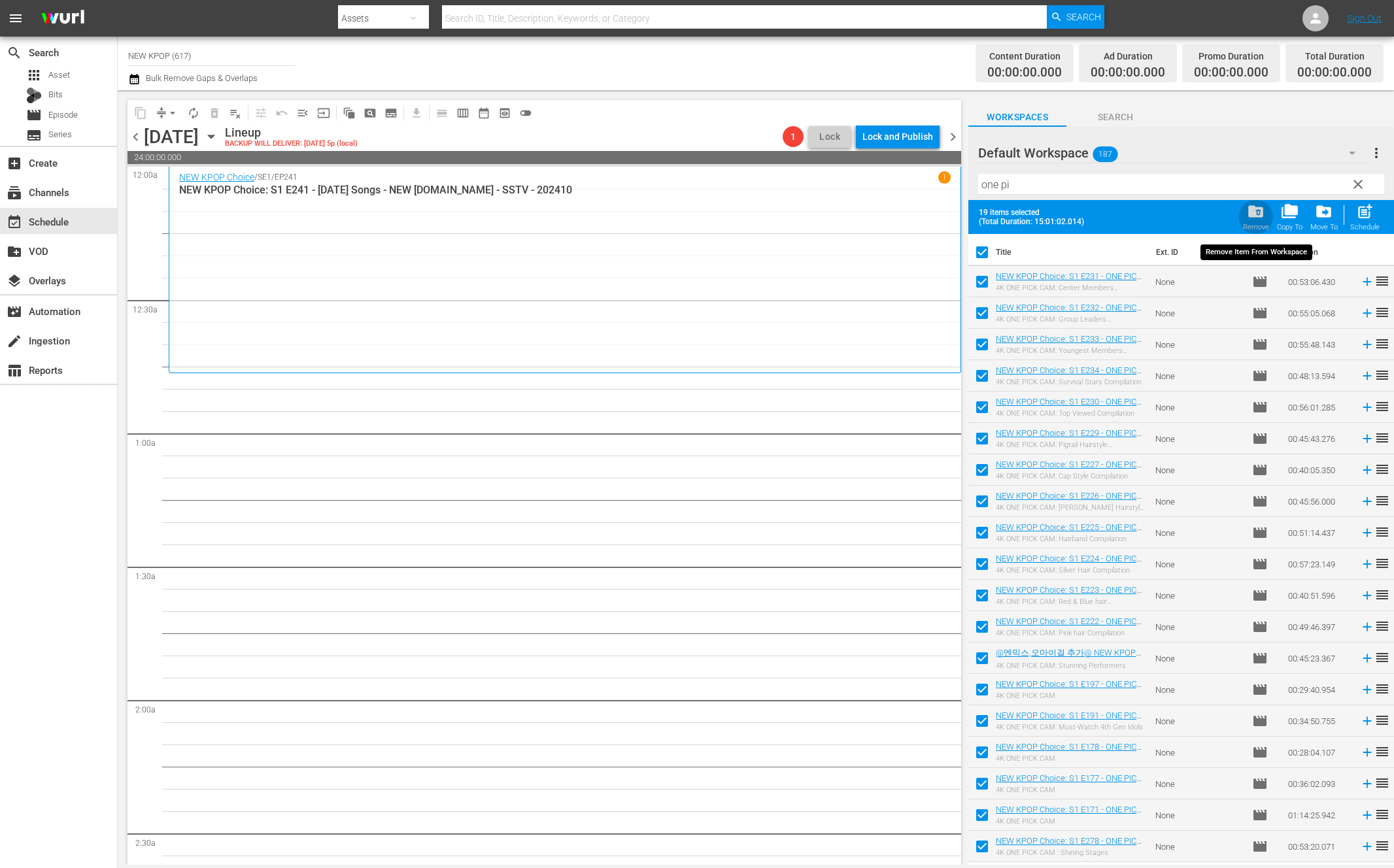
click at [1269, 225] on button "folder_delete Remove" at bounding box center [1255, 216] width 34 height 37
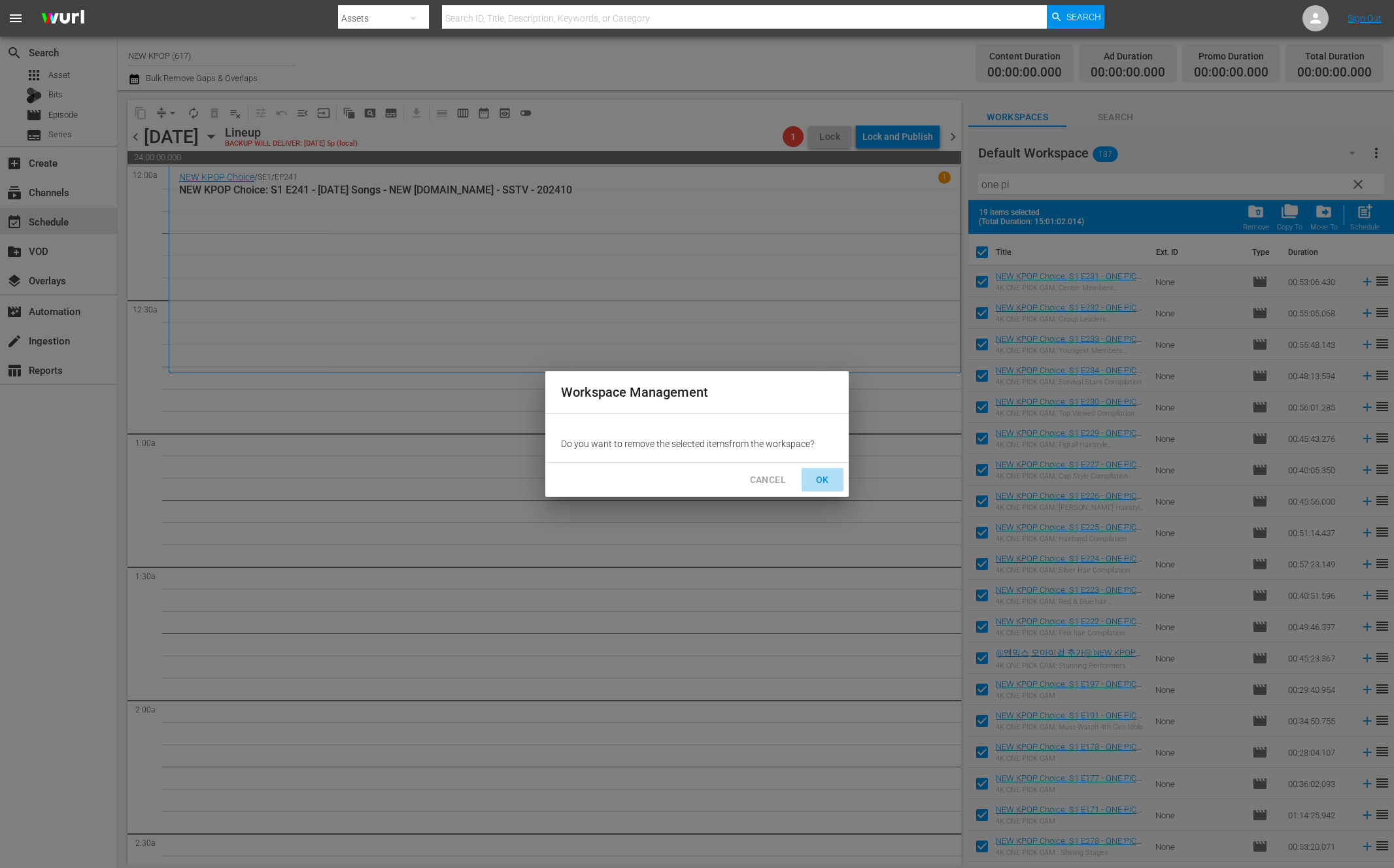
click at [819, 474] on span "OK" at bounding box center [822, 480] width 21 height 16
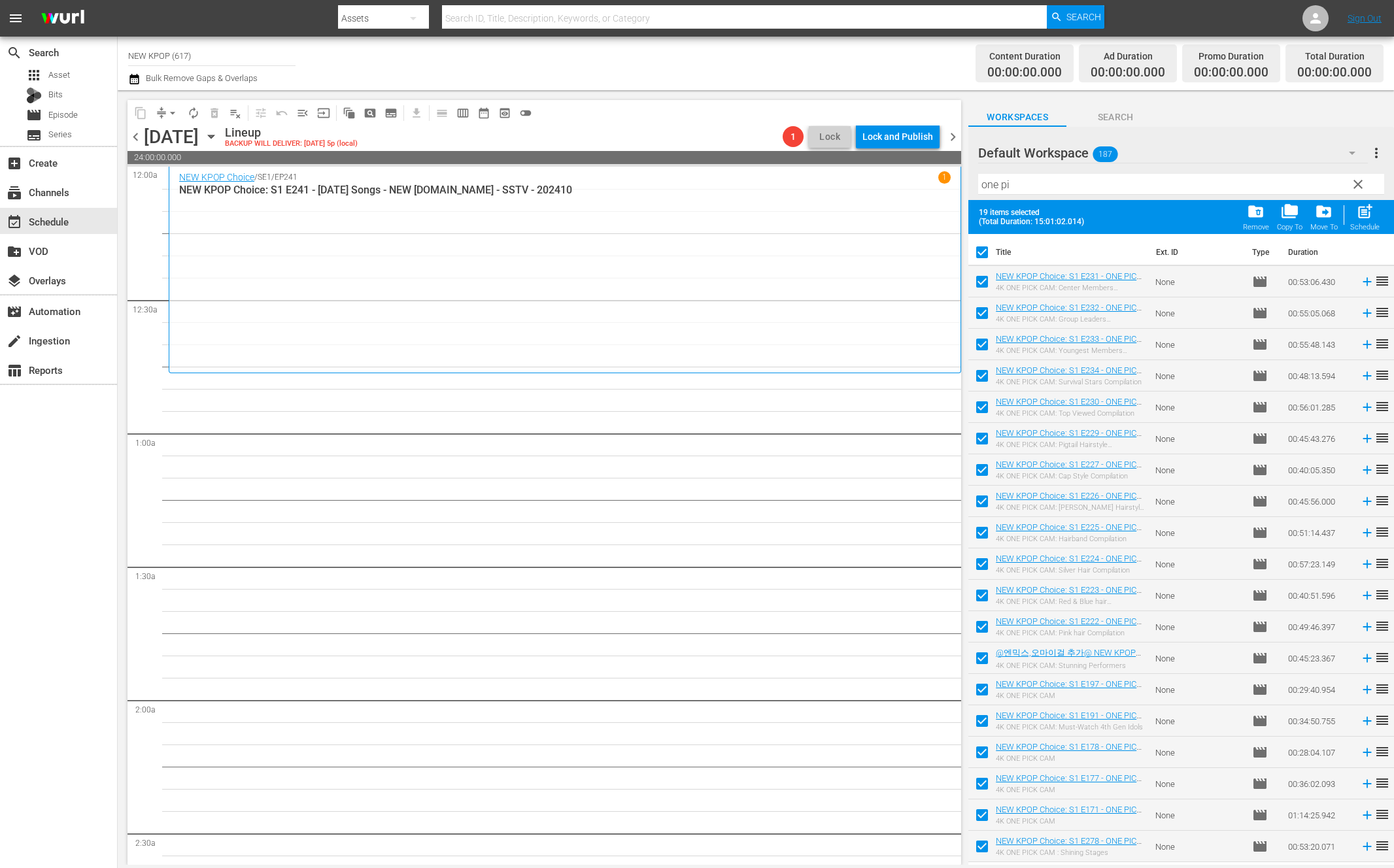
checkbox input "false"
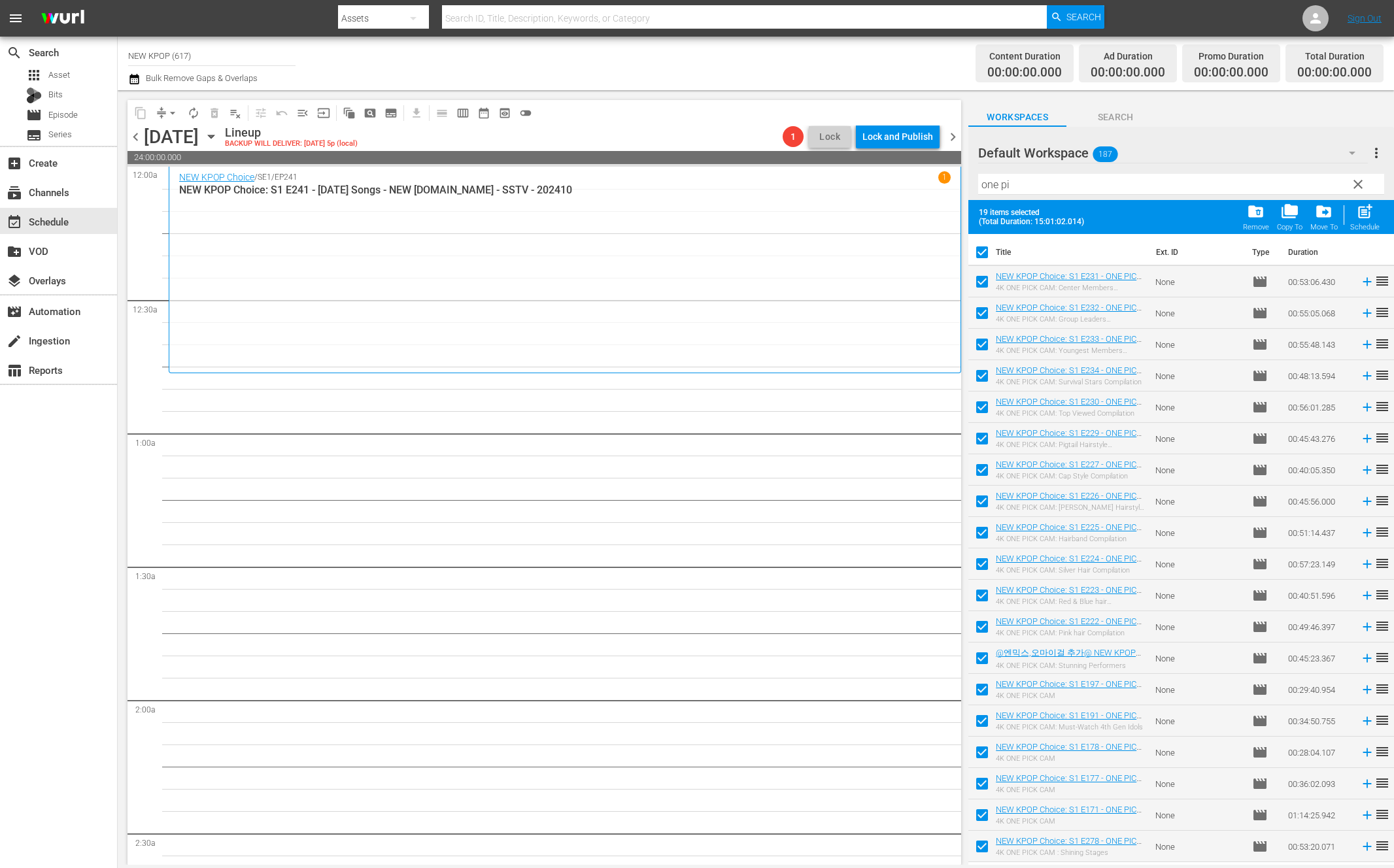
checkbox input "false"
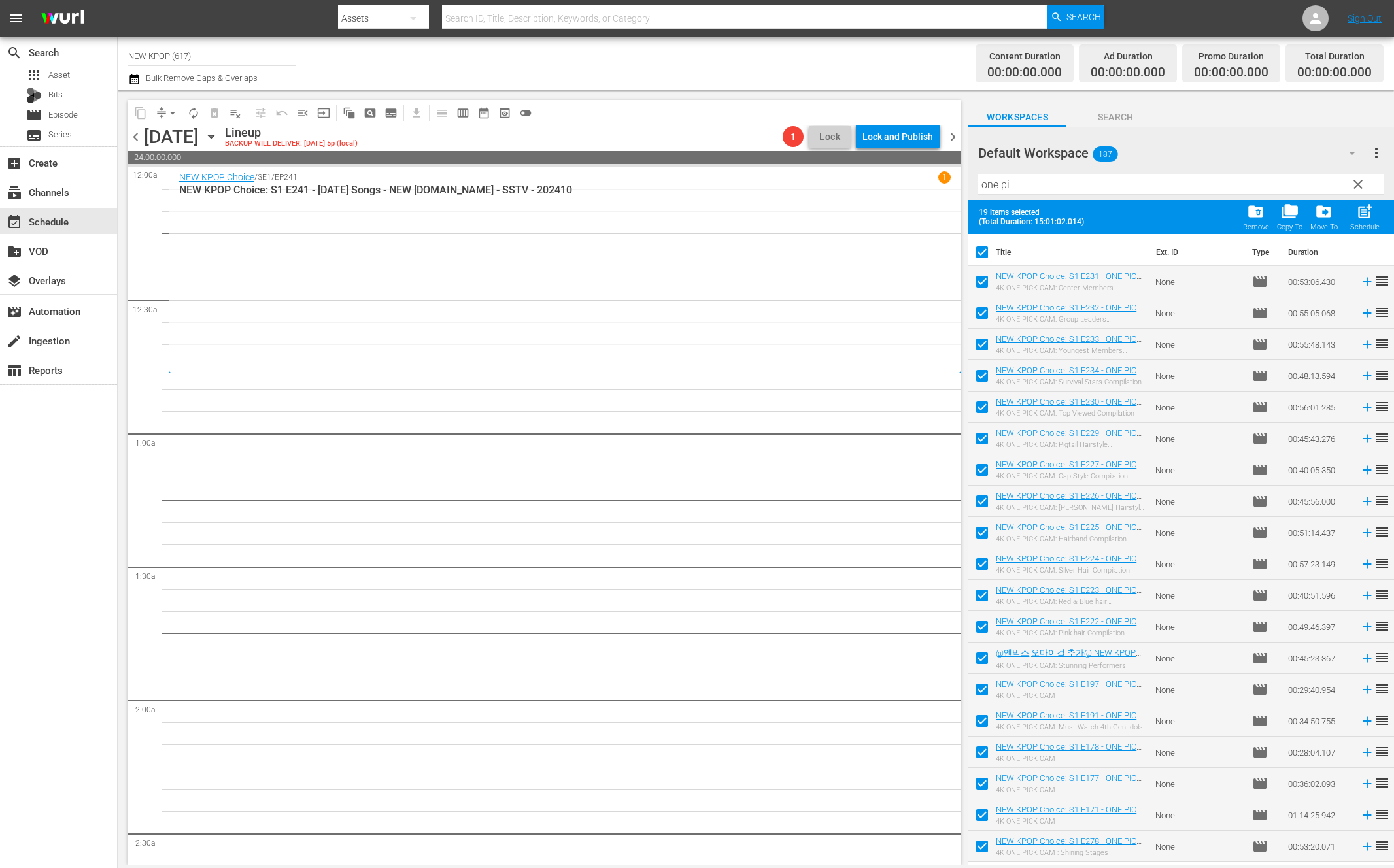
checkbox input "false"
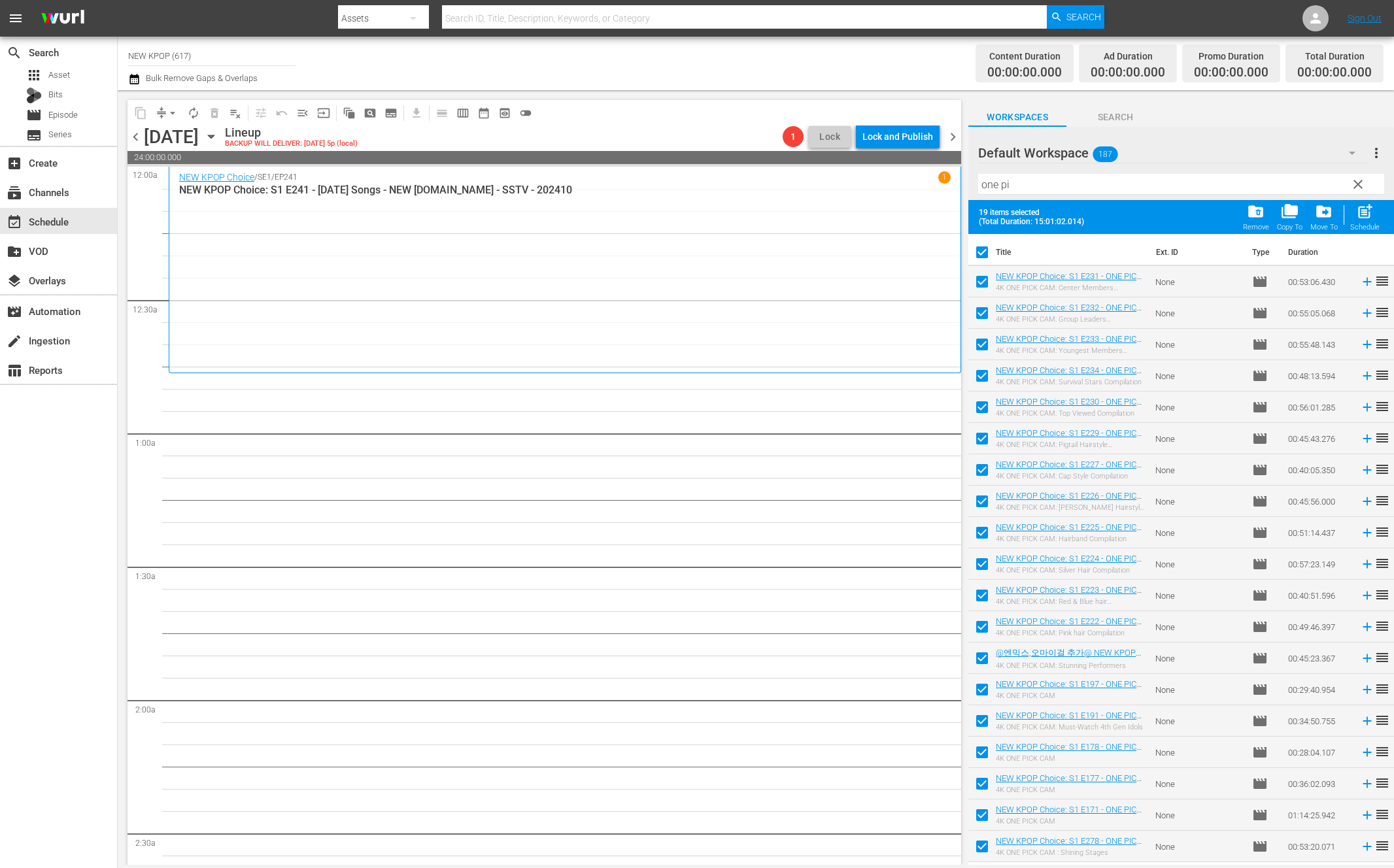
checkbox input "false"
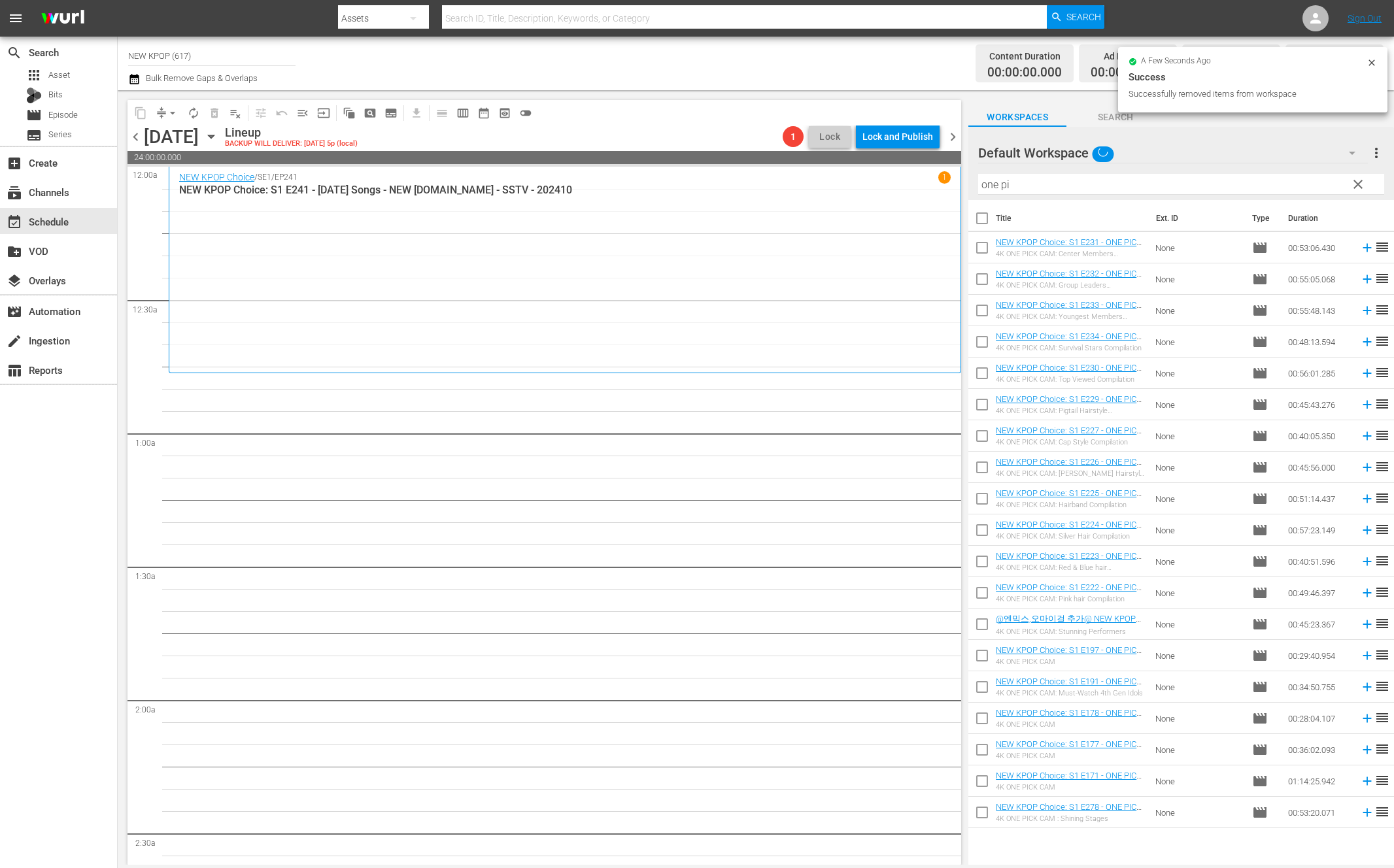
click at [986, 218] on input "checkbox" at bounding box center [981, 220] width 27 height 27
checkbox input "true"
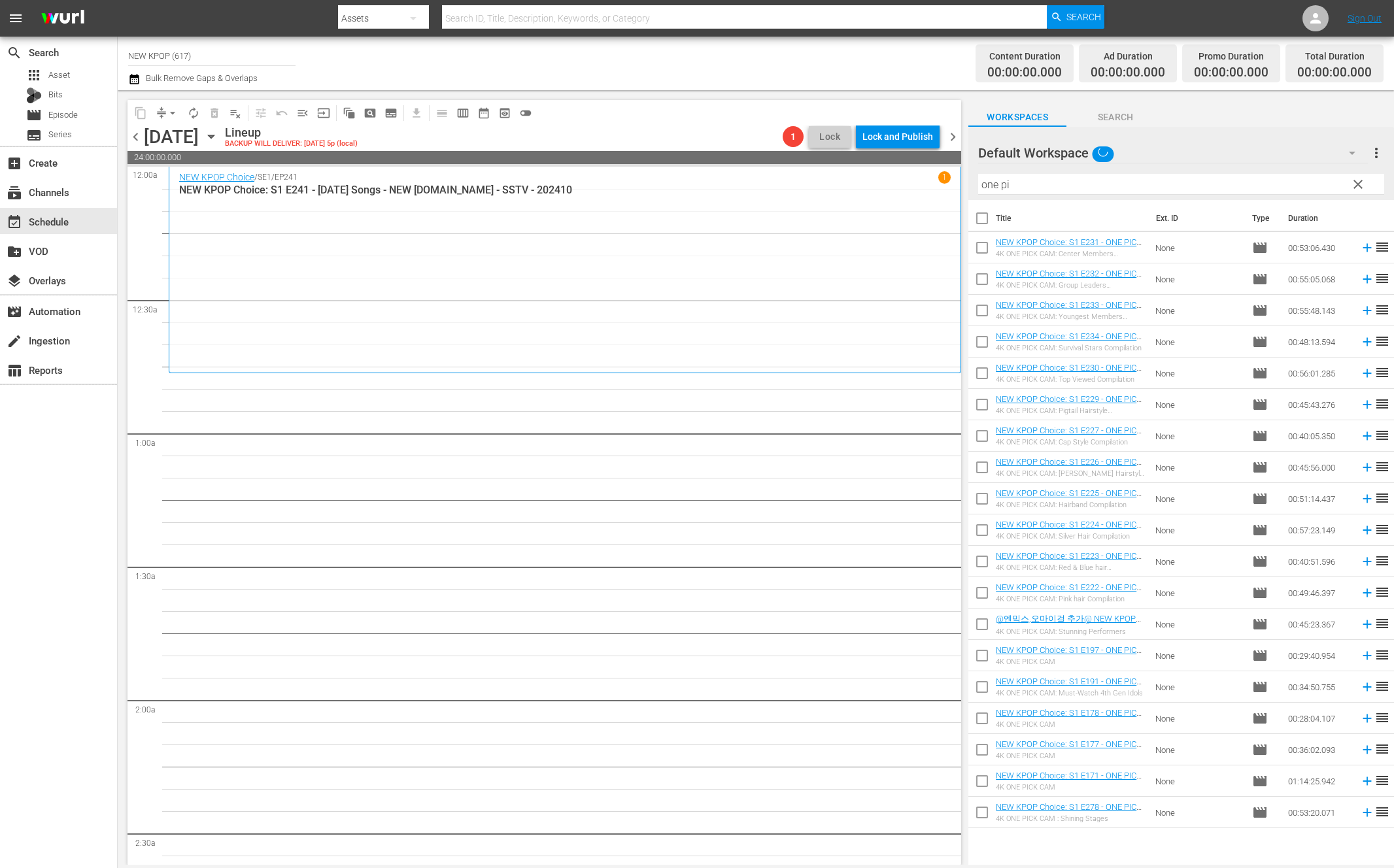
checkbox input "true"
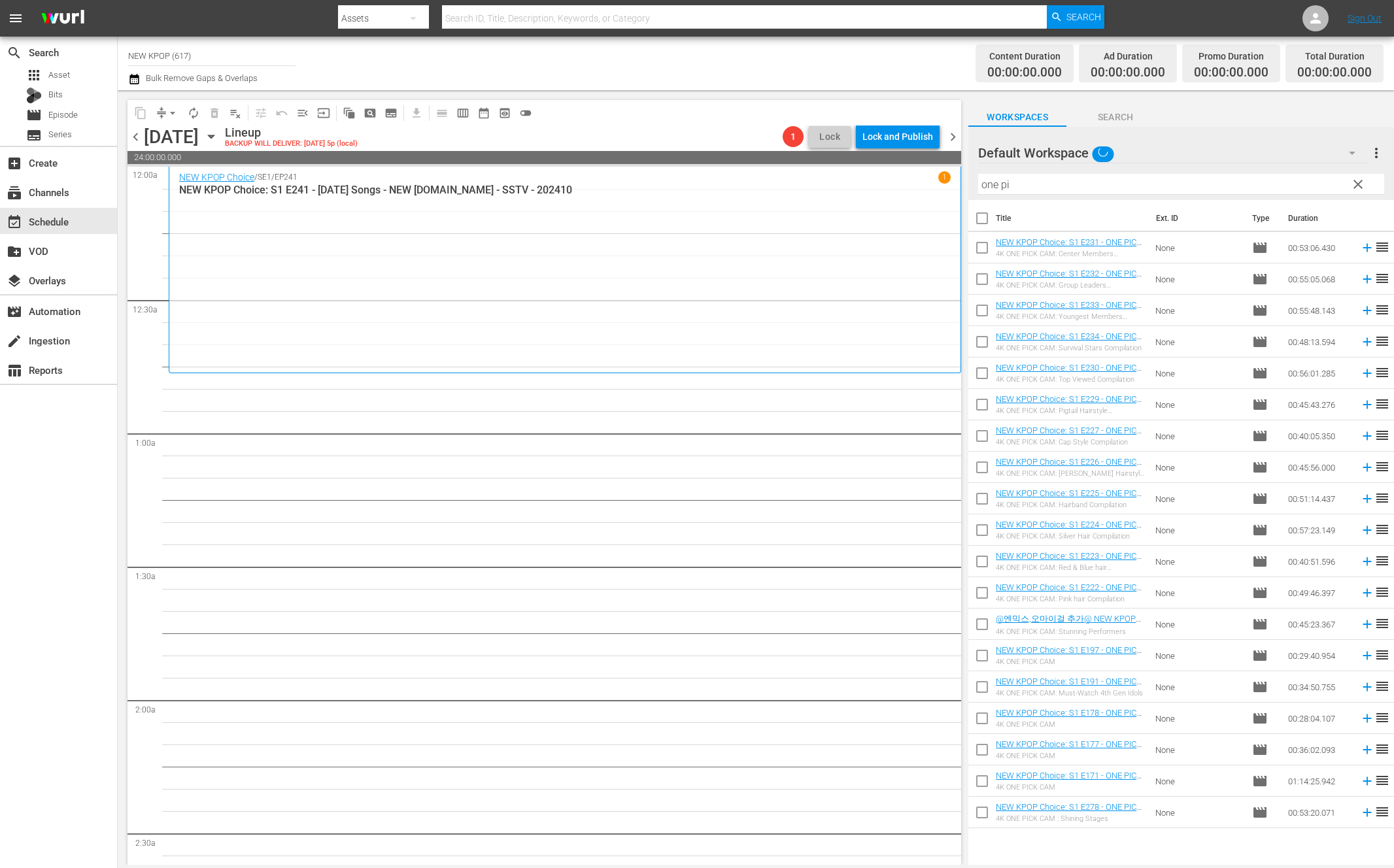
checkbox input "true"
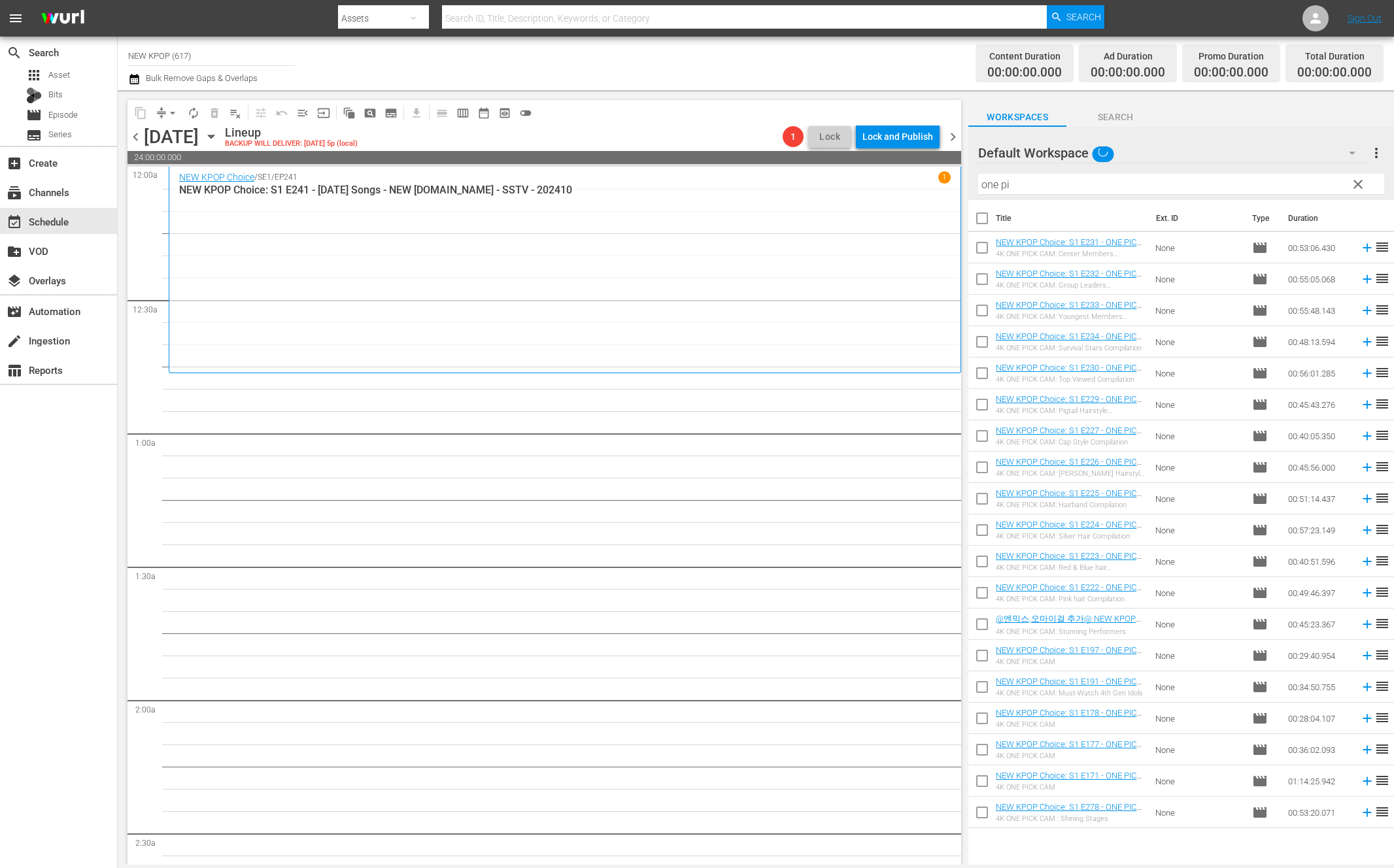
checkbox input "true"
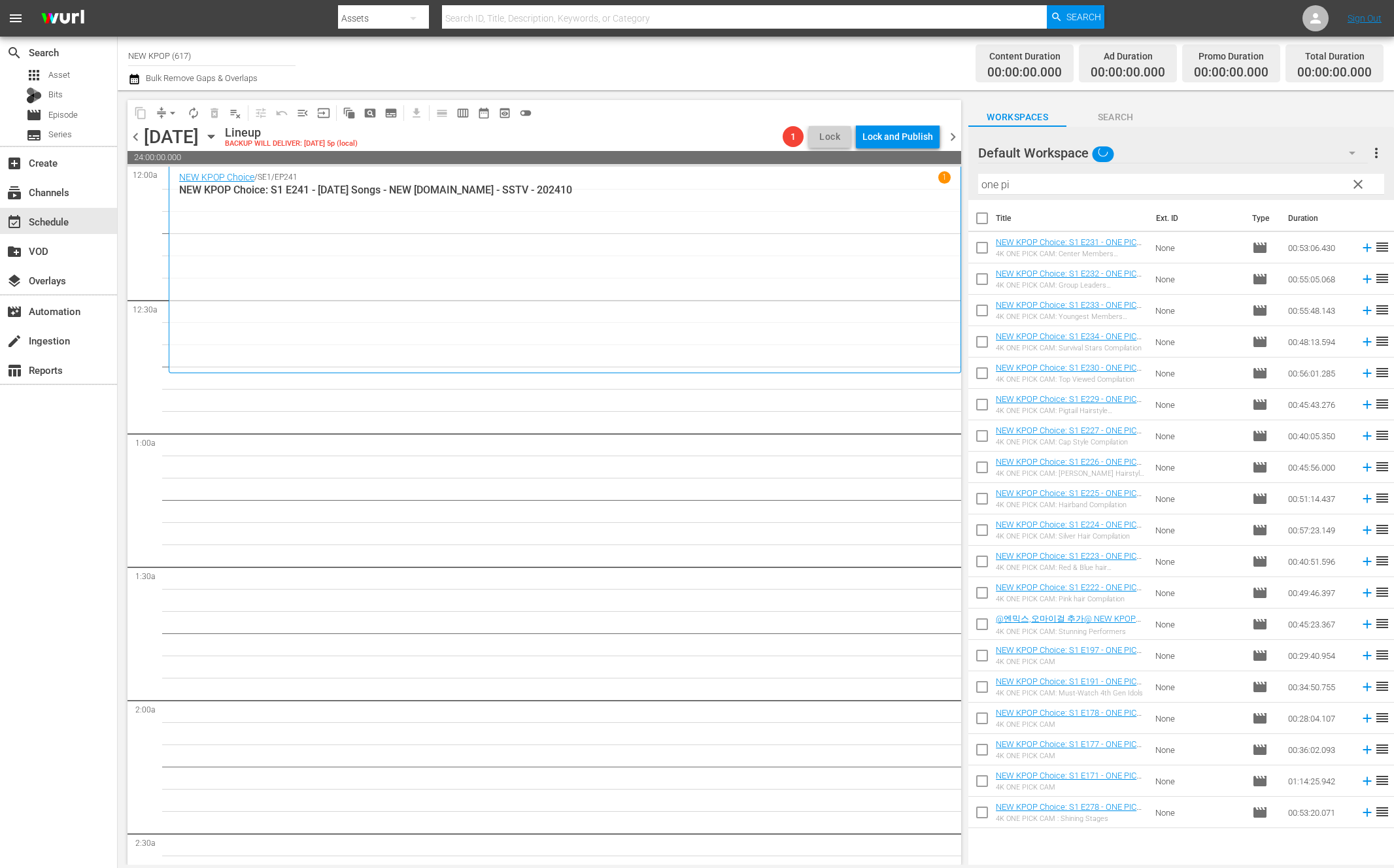
checkbox input "true"
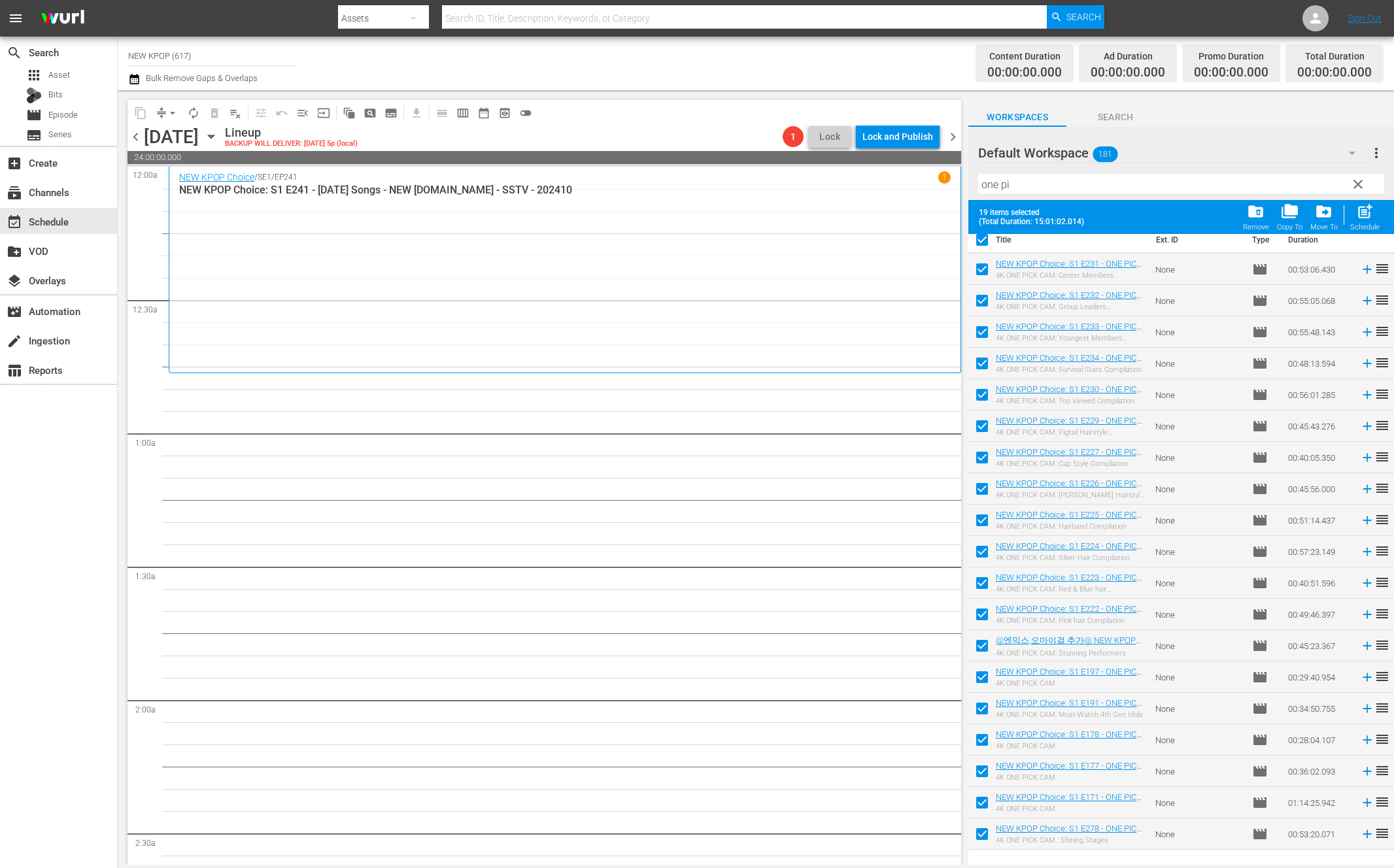
scroll to position [27, 0]
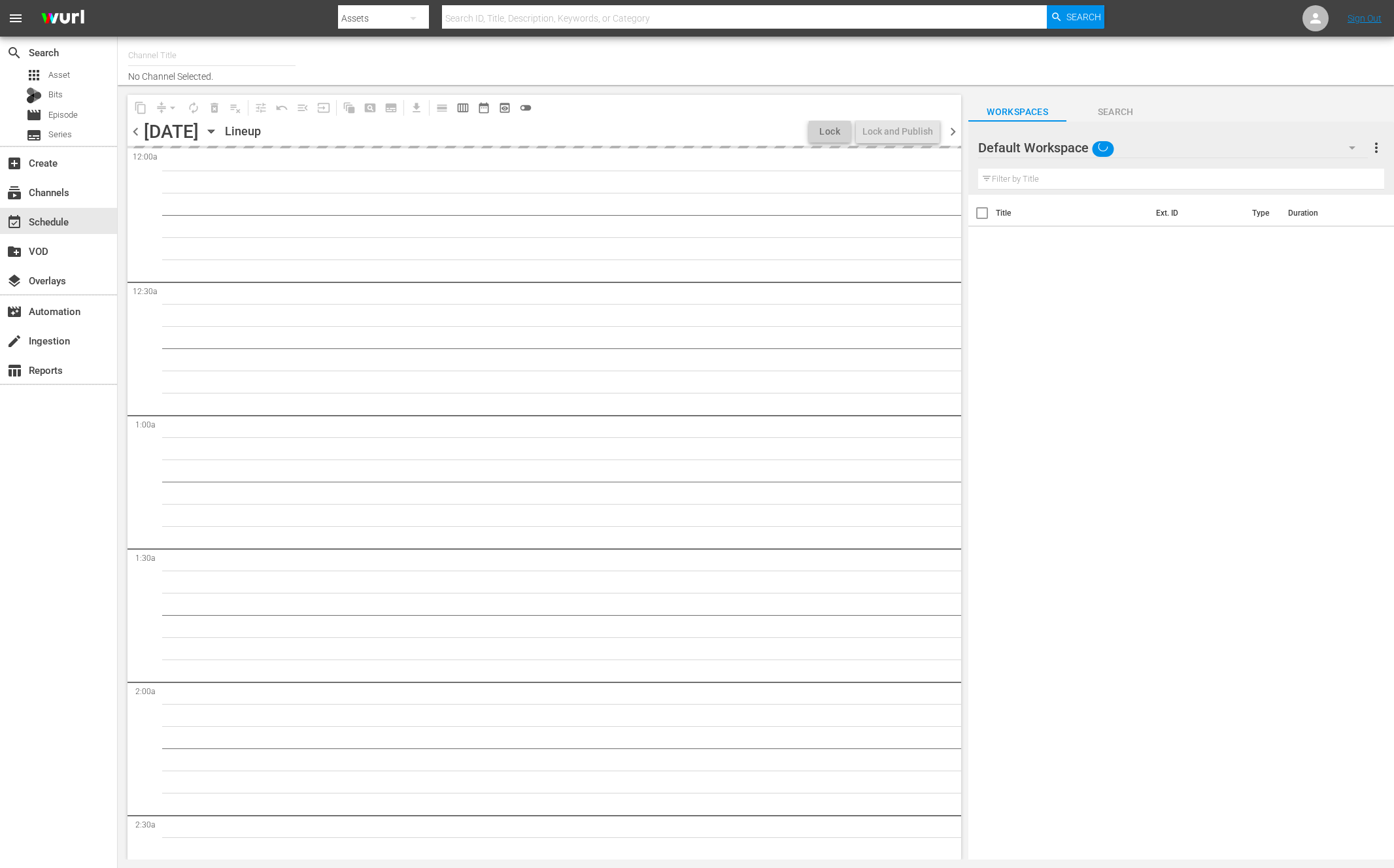
type input "NEW KPOP (617)"
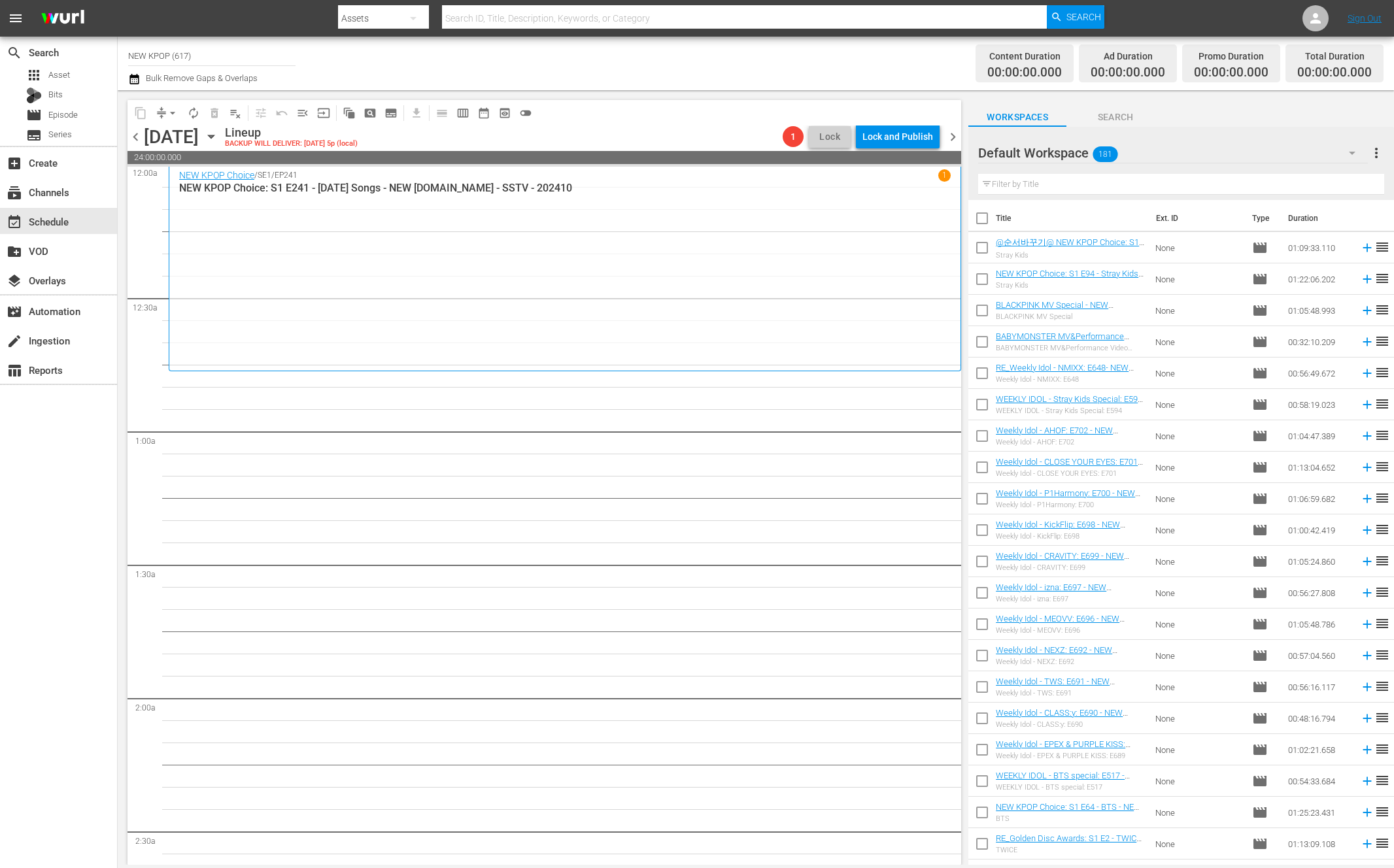
scroll to position [5, 0]
click at [1025, 197] on div "Filter by Title" at bounding box center [1181, 184] width 406 height 31
click at [1026, 197] on div "Filter by Title" at bounding box center [1181, 184] width 406 height 31
click at [1035, 194] on input "text" at bounding box center [1181, 184] width 406 height 21
type input "new kpop choice"
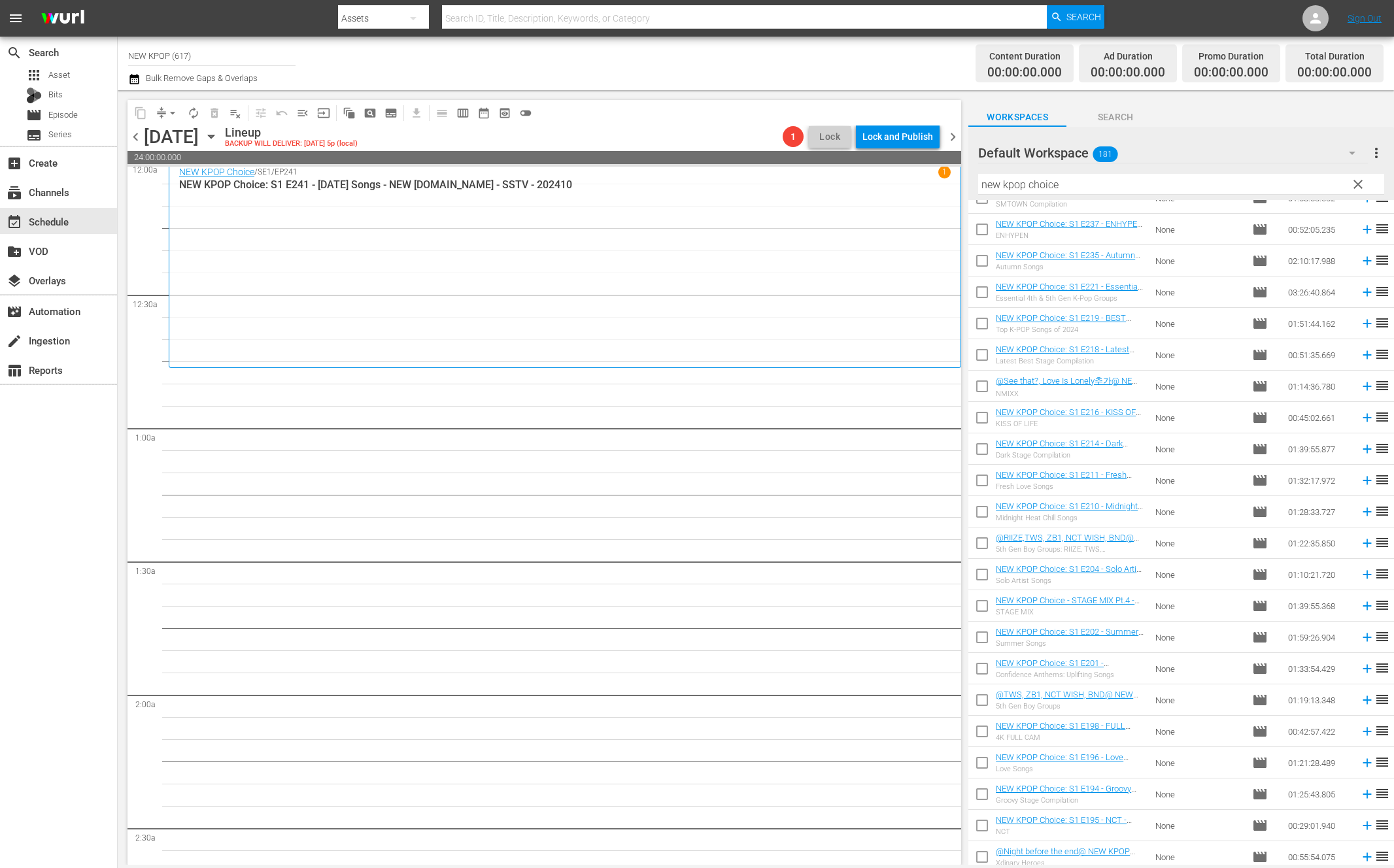
scroll to position [0, 0]
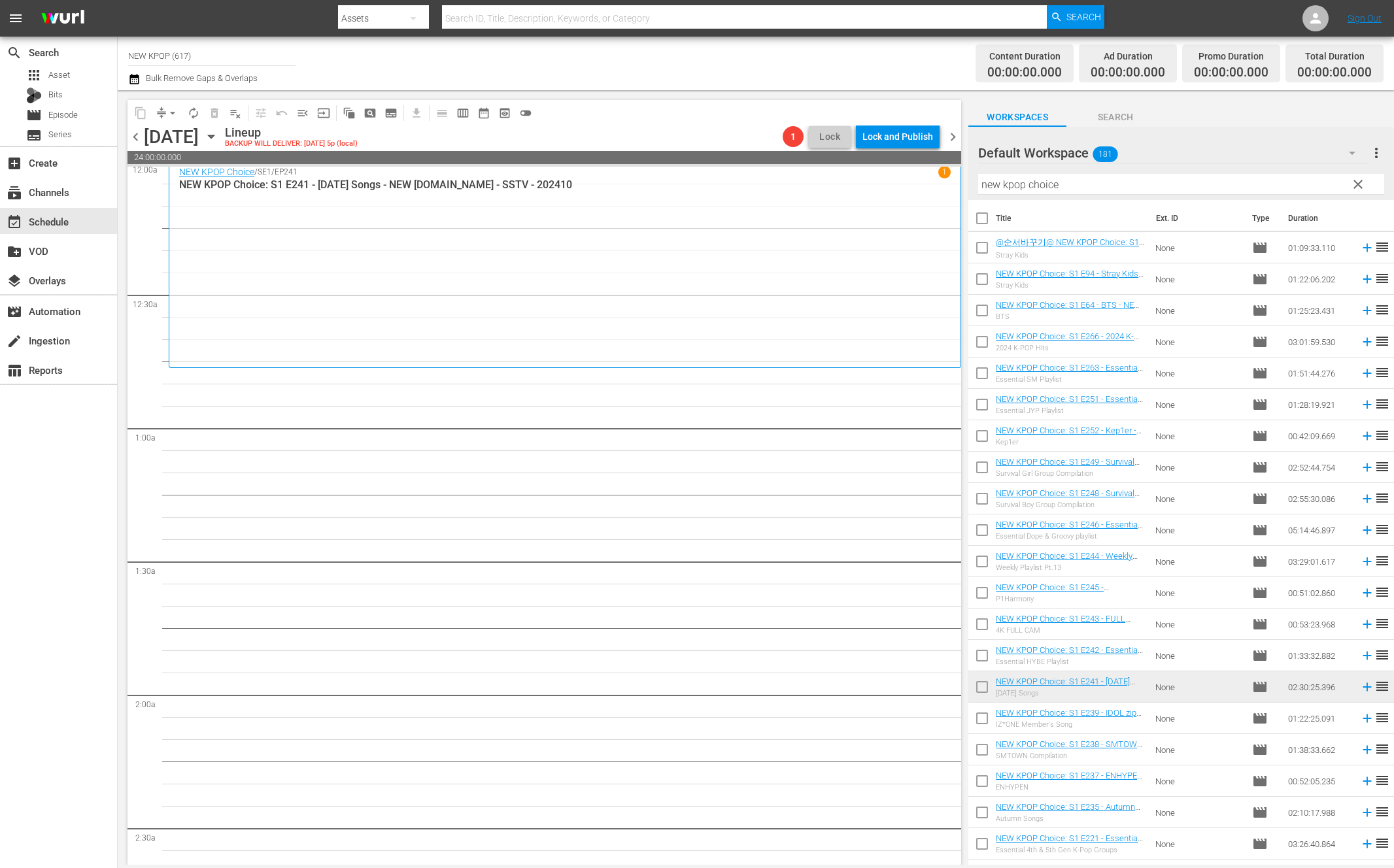
click at [982, 218] on input "checkbox" at bounding box center [981, 220] width 27 height 27
checkbox input "true"
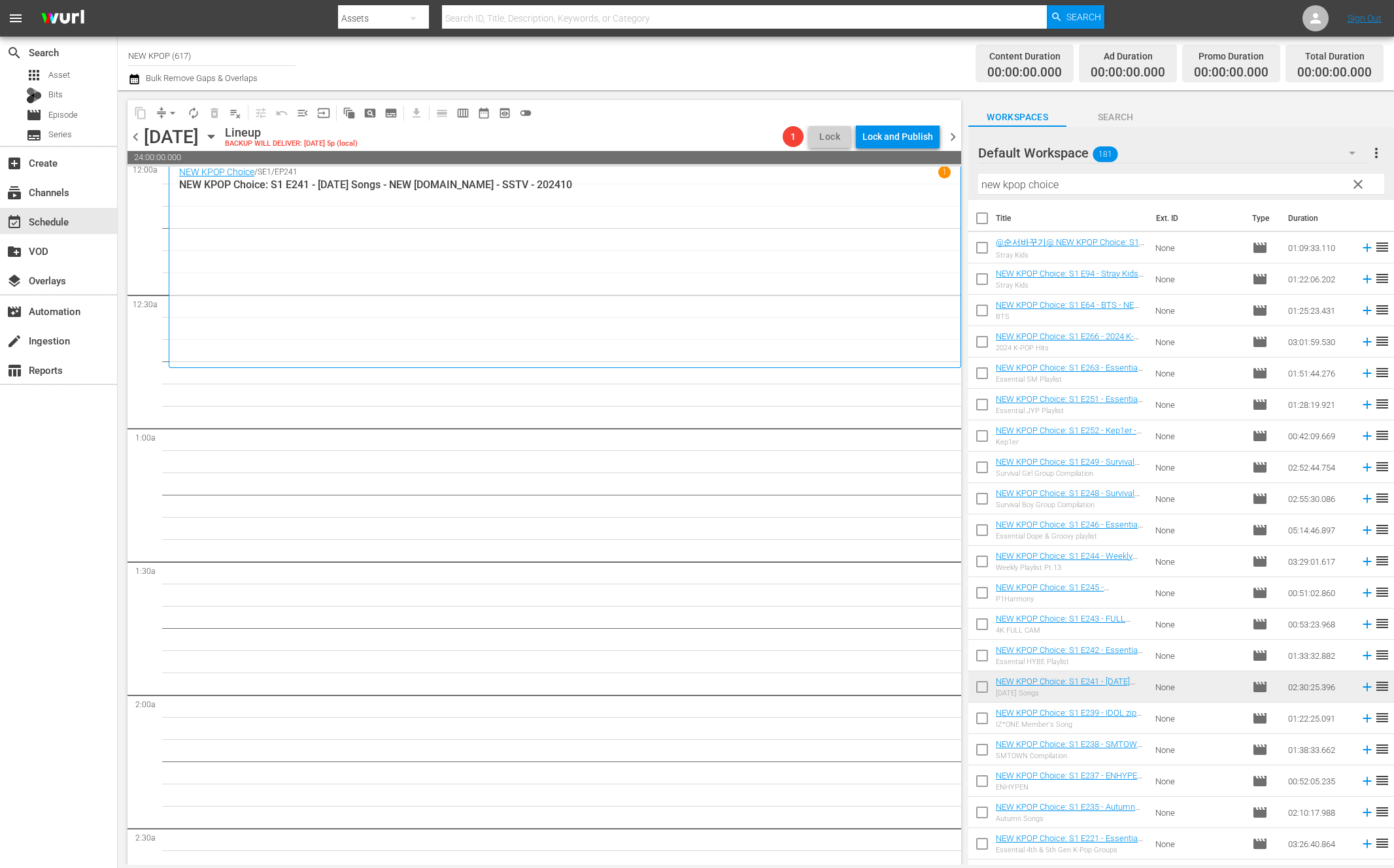
checkbox input "true"
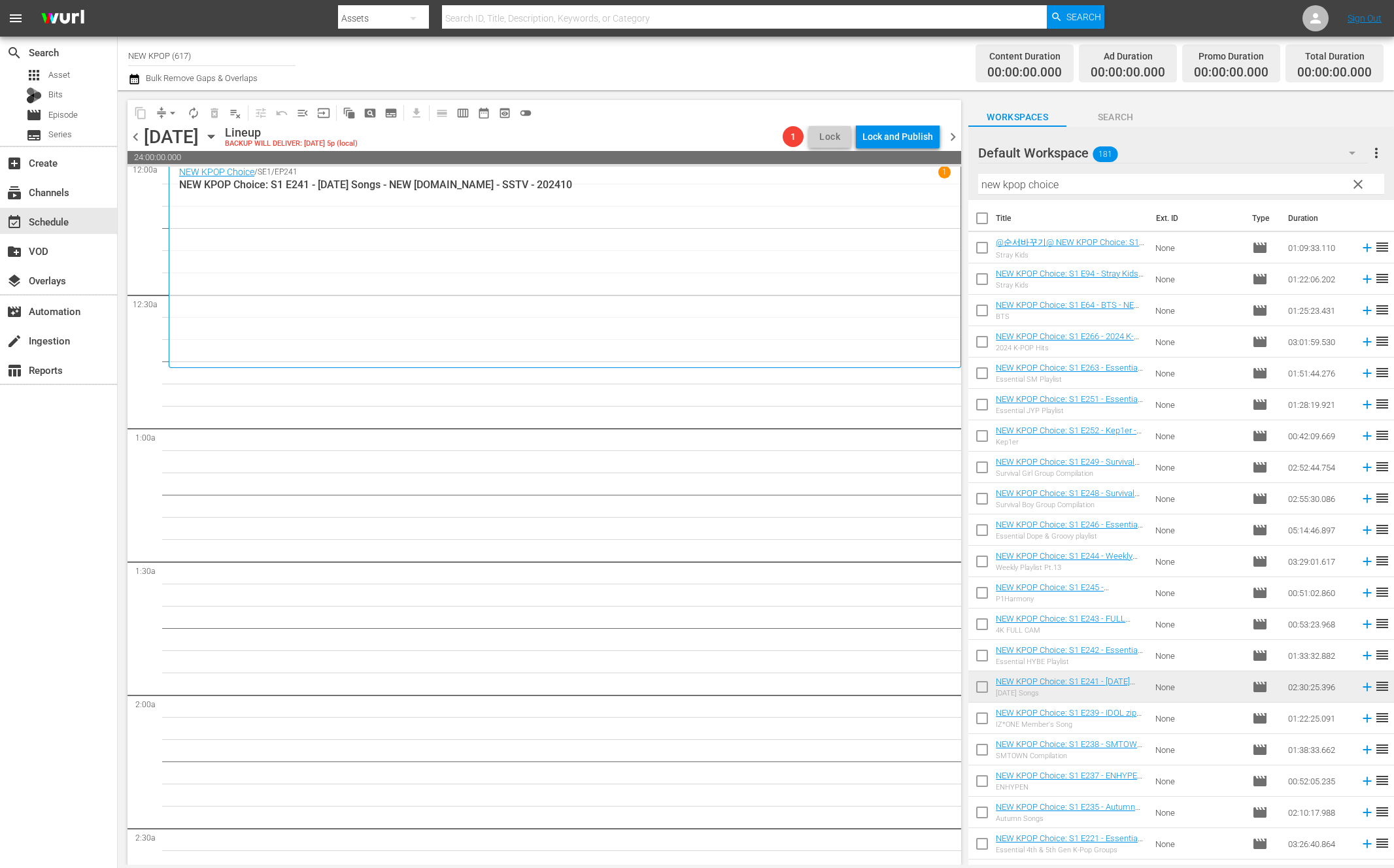
checkbox input "true"
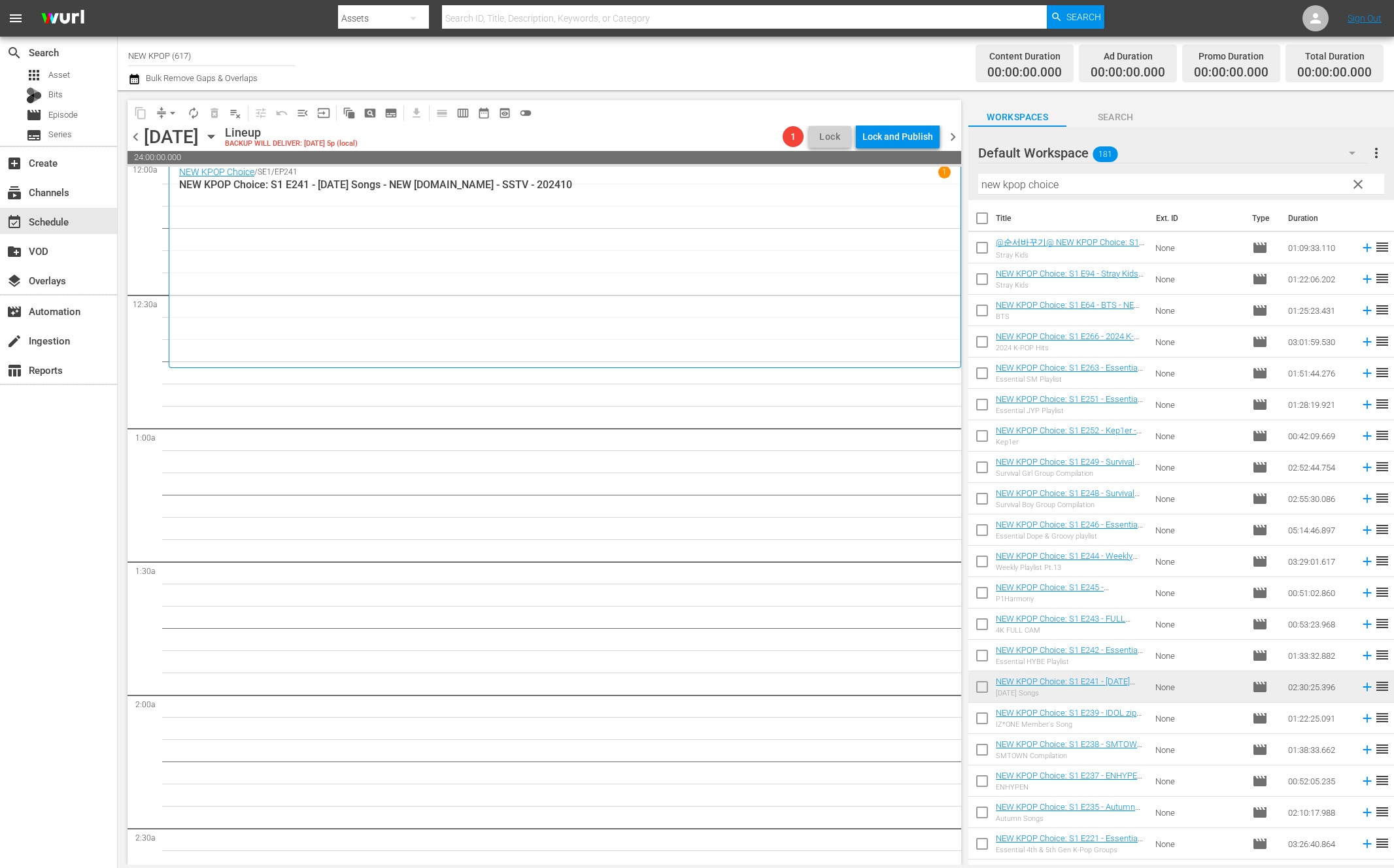
checkbox input "true"
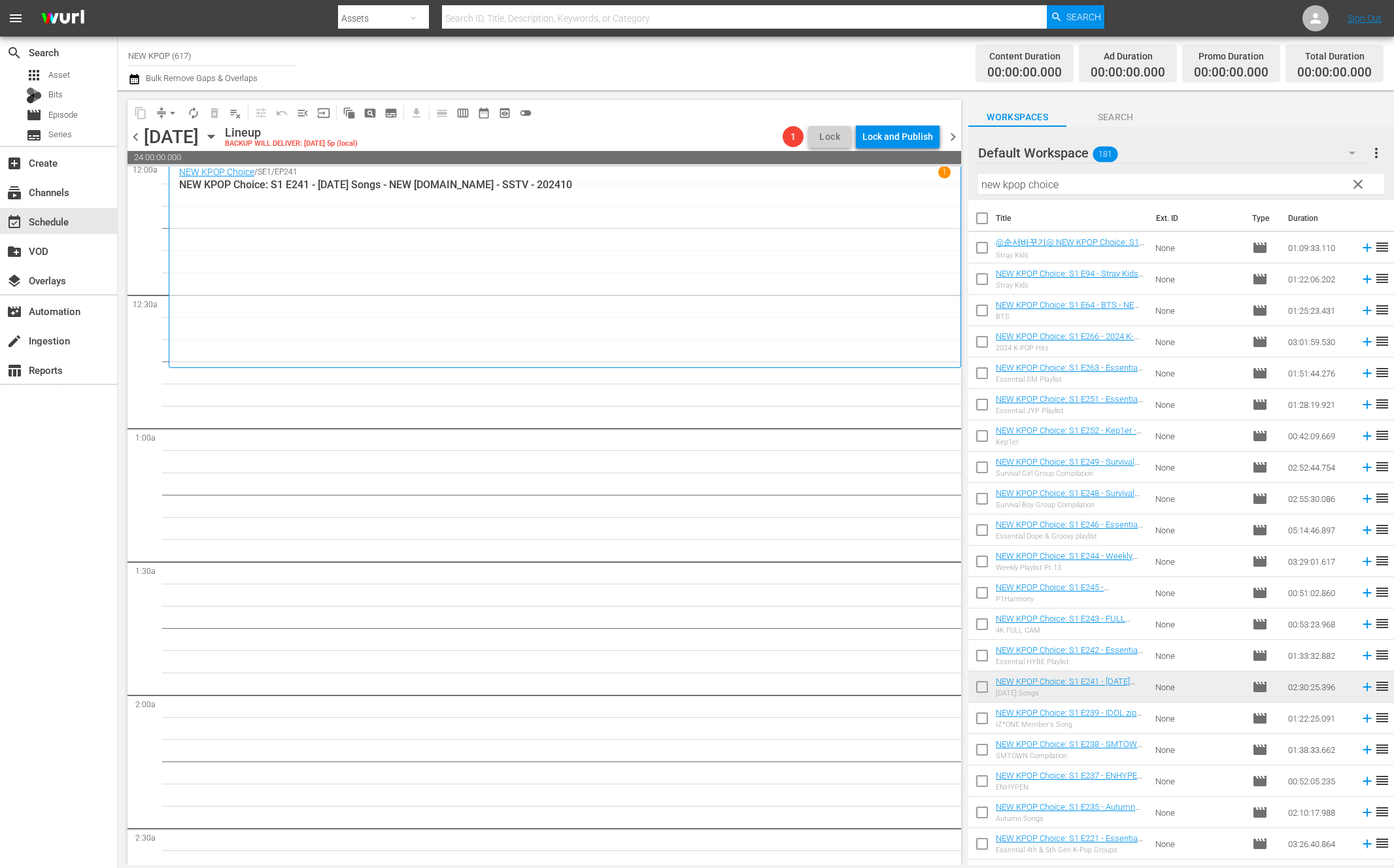
checkbox input "true"
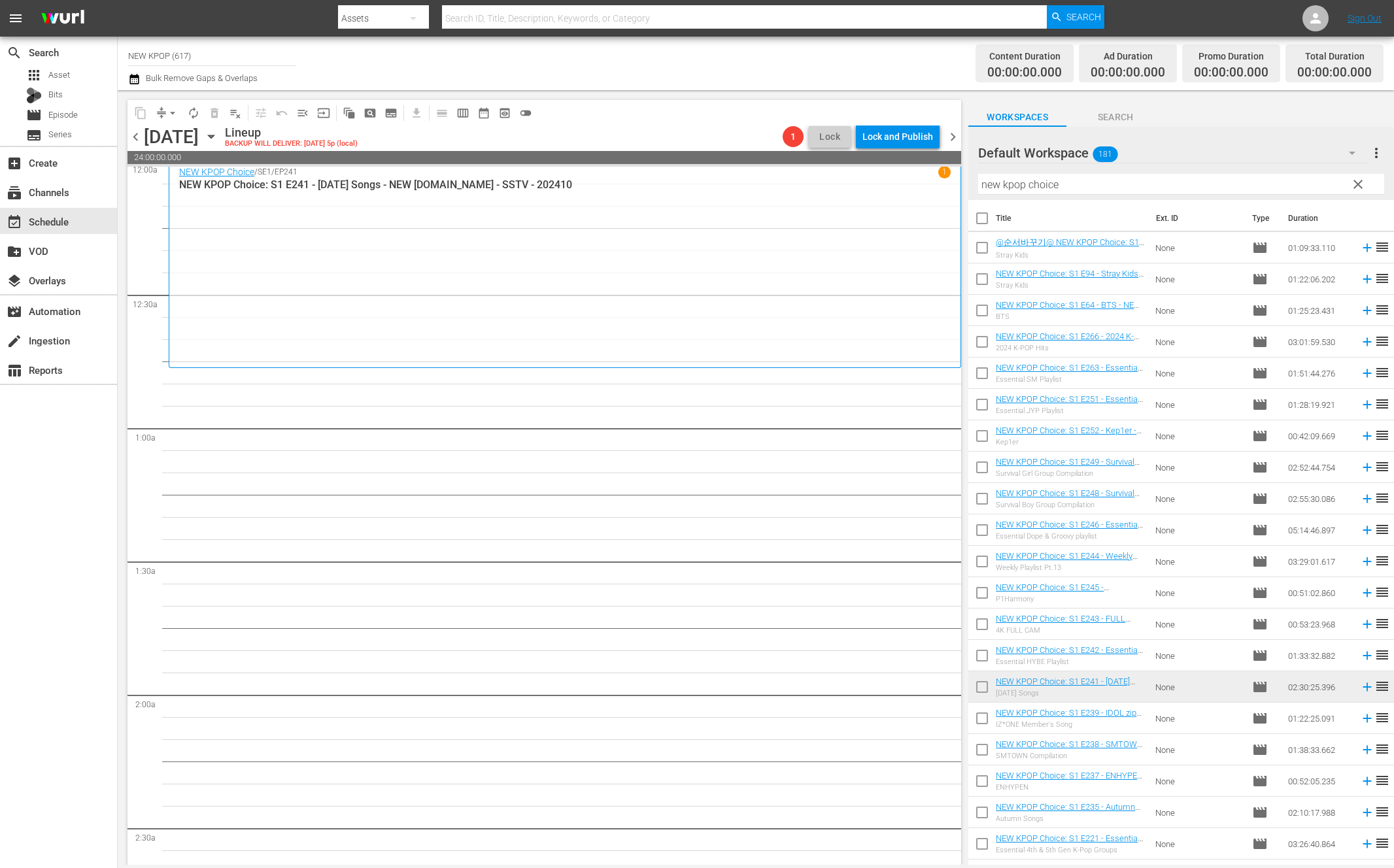
checkbox input "true"
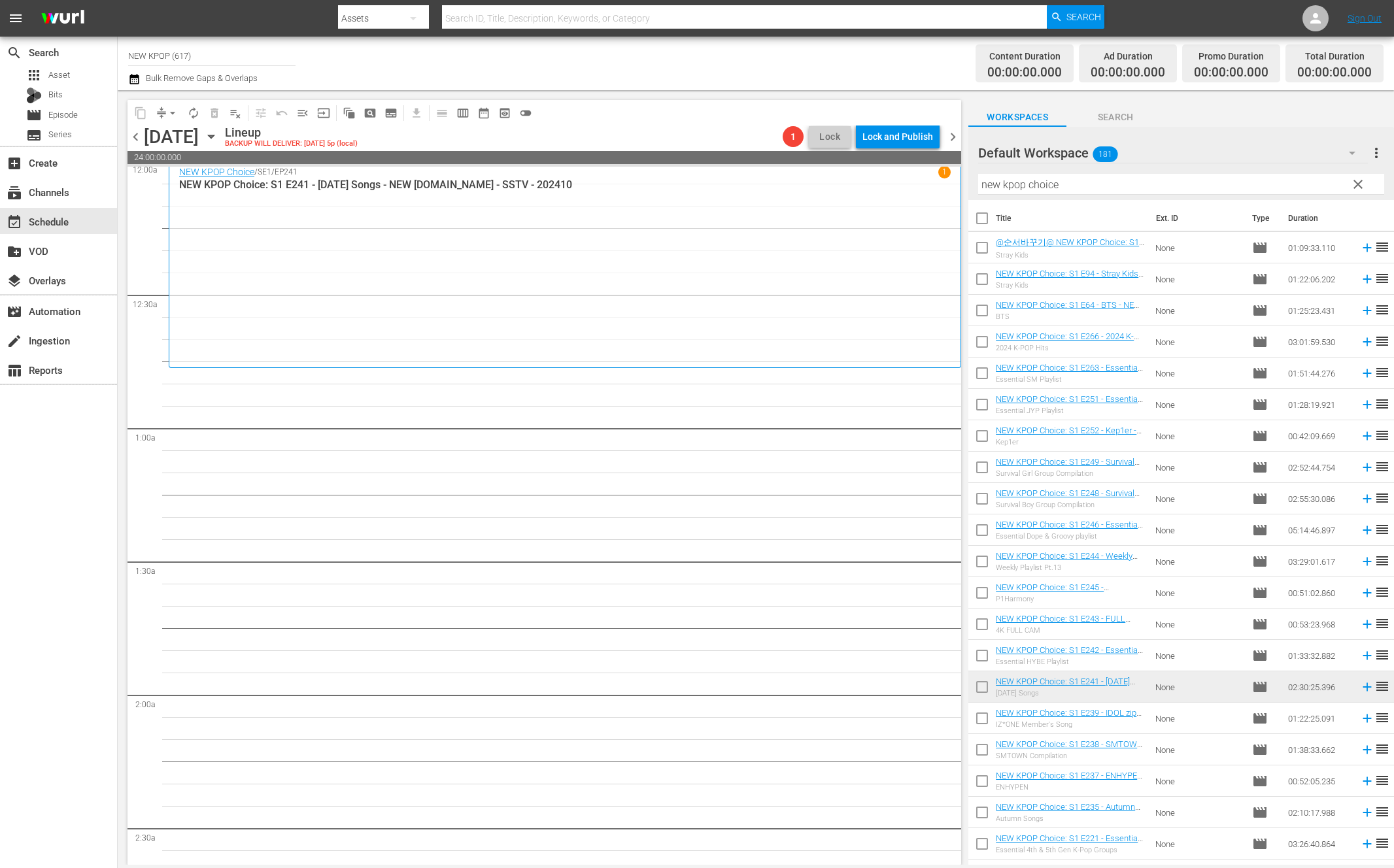
checkbox input "true"
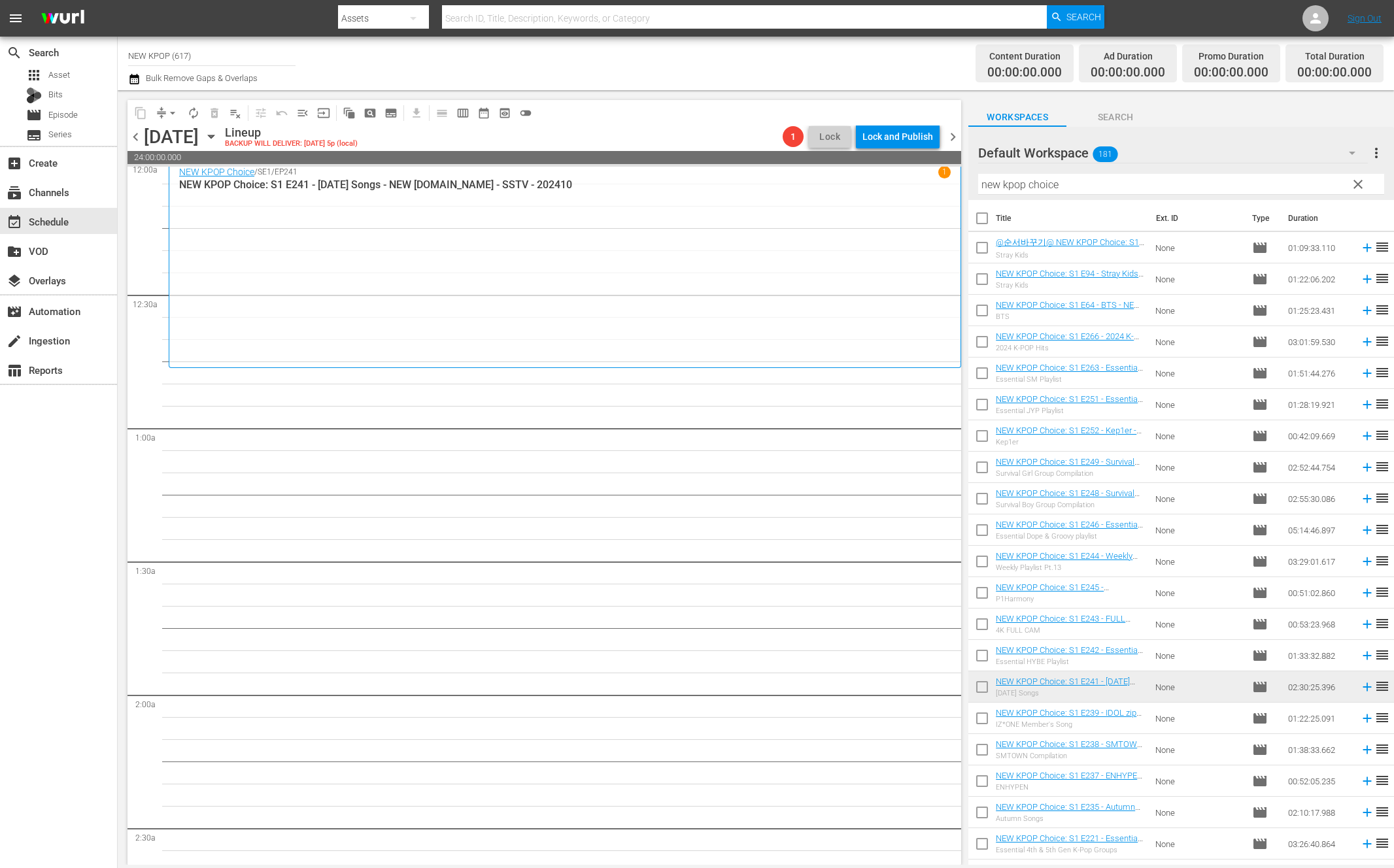
checkbox input "true"
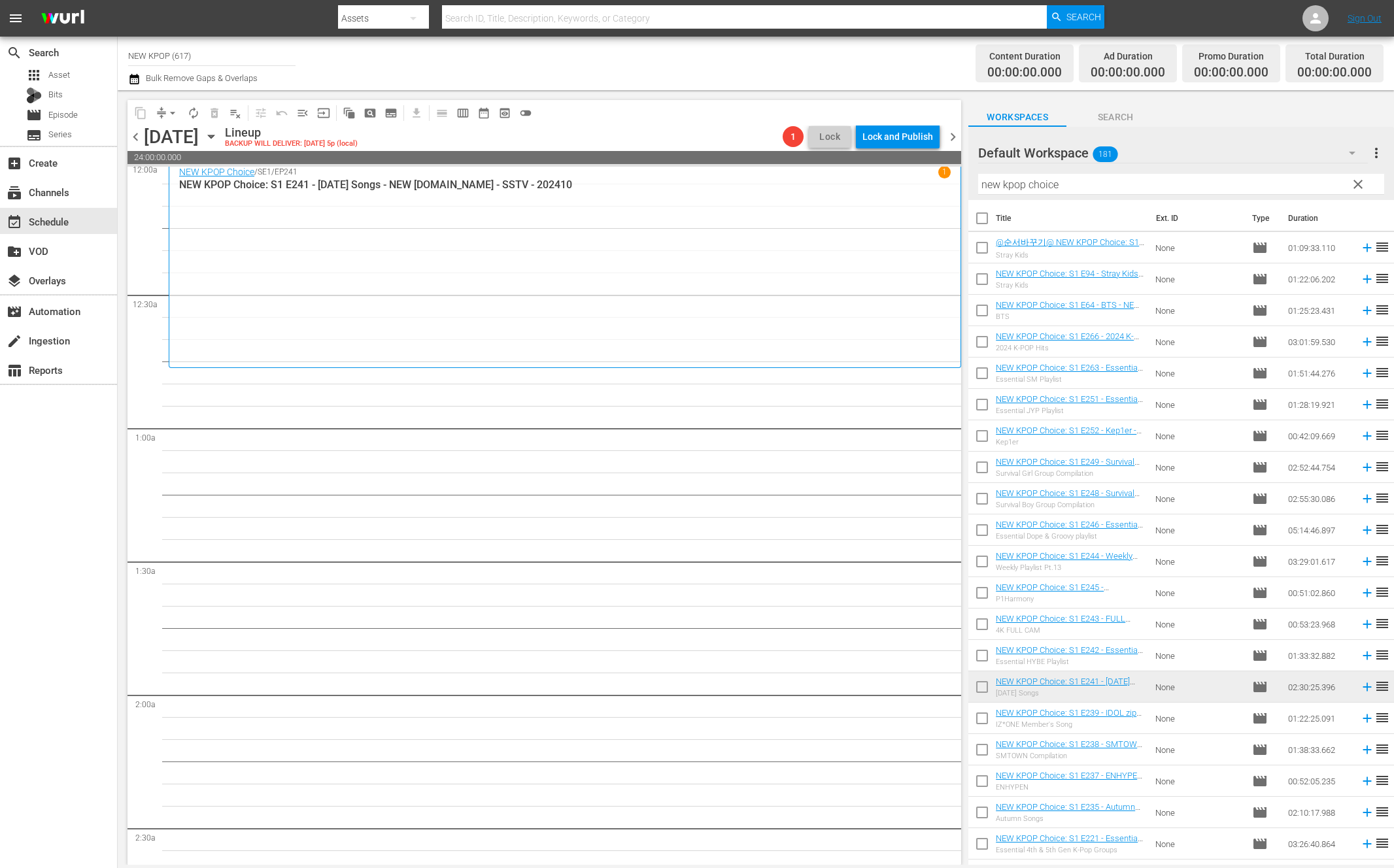
checkbox input "true"
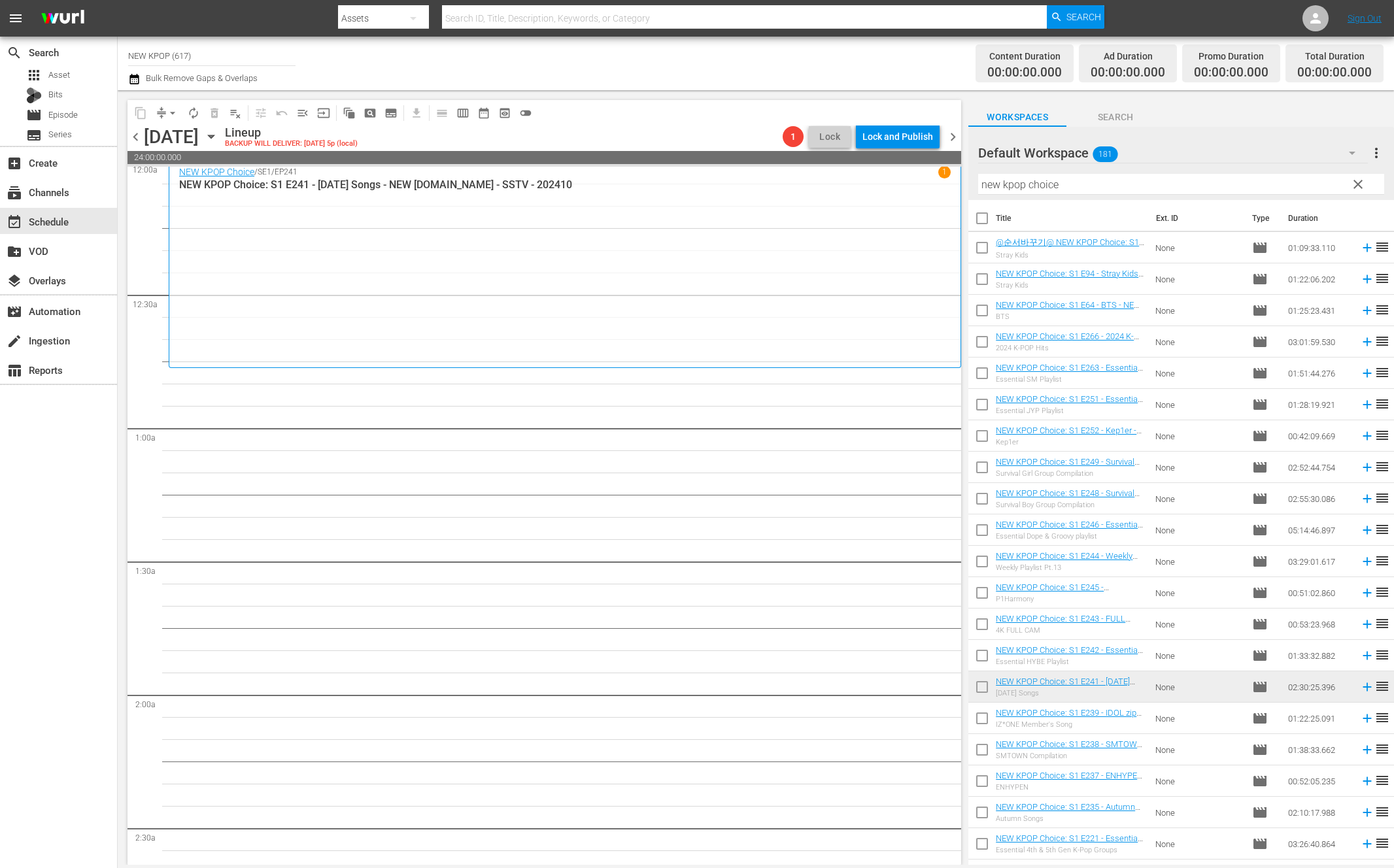
checkbox input "true"
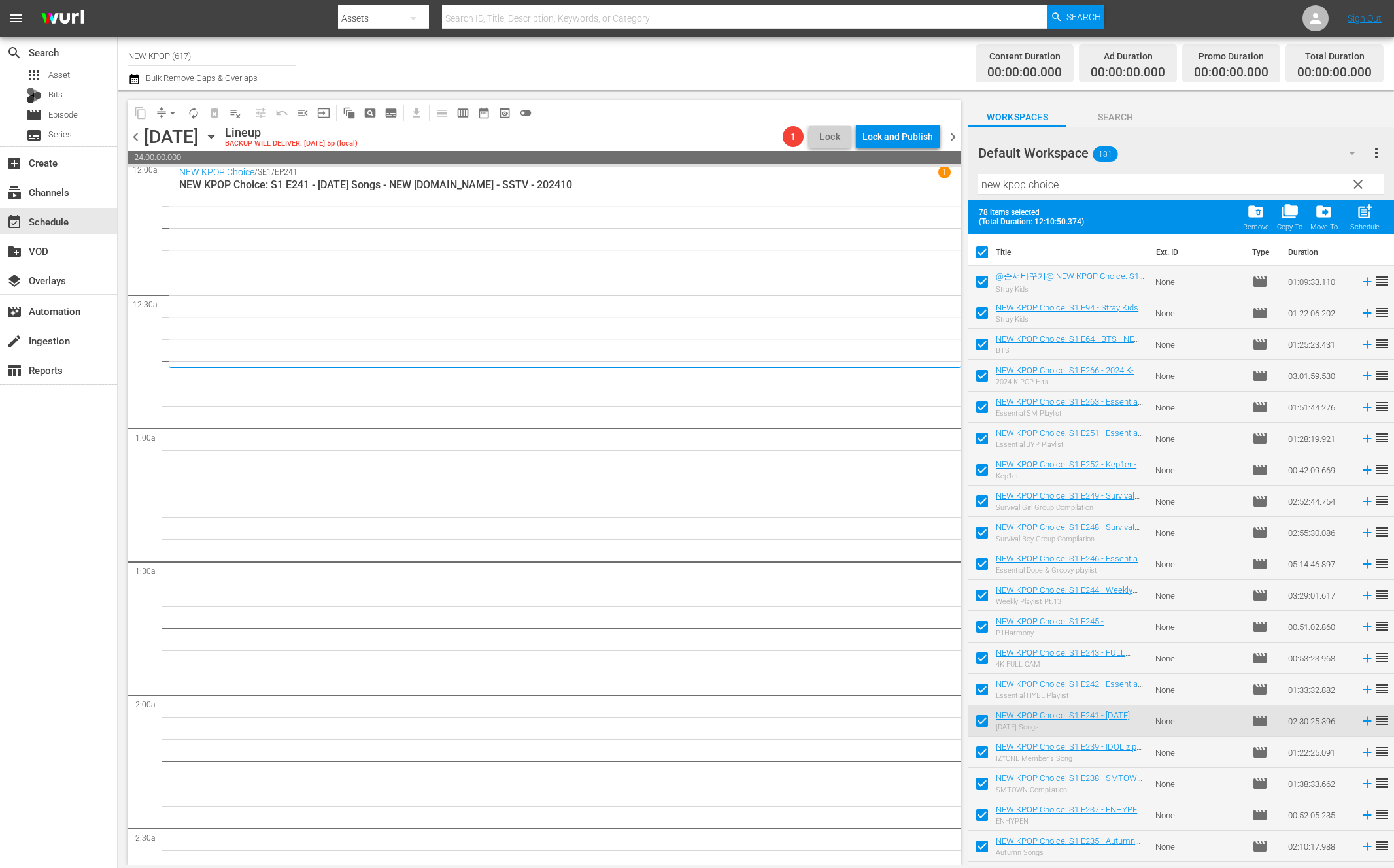
click at [978, 663] on input "checkbox" at bounding box center [981, 660] width 27 height 27
checkbox input "false"
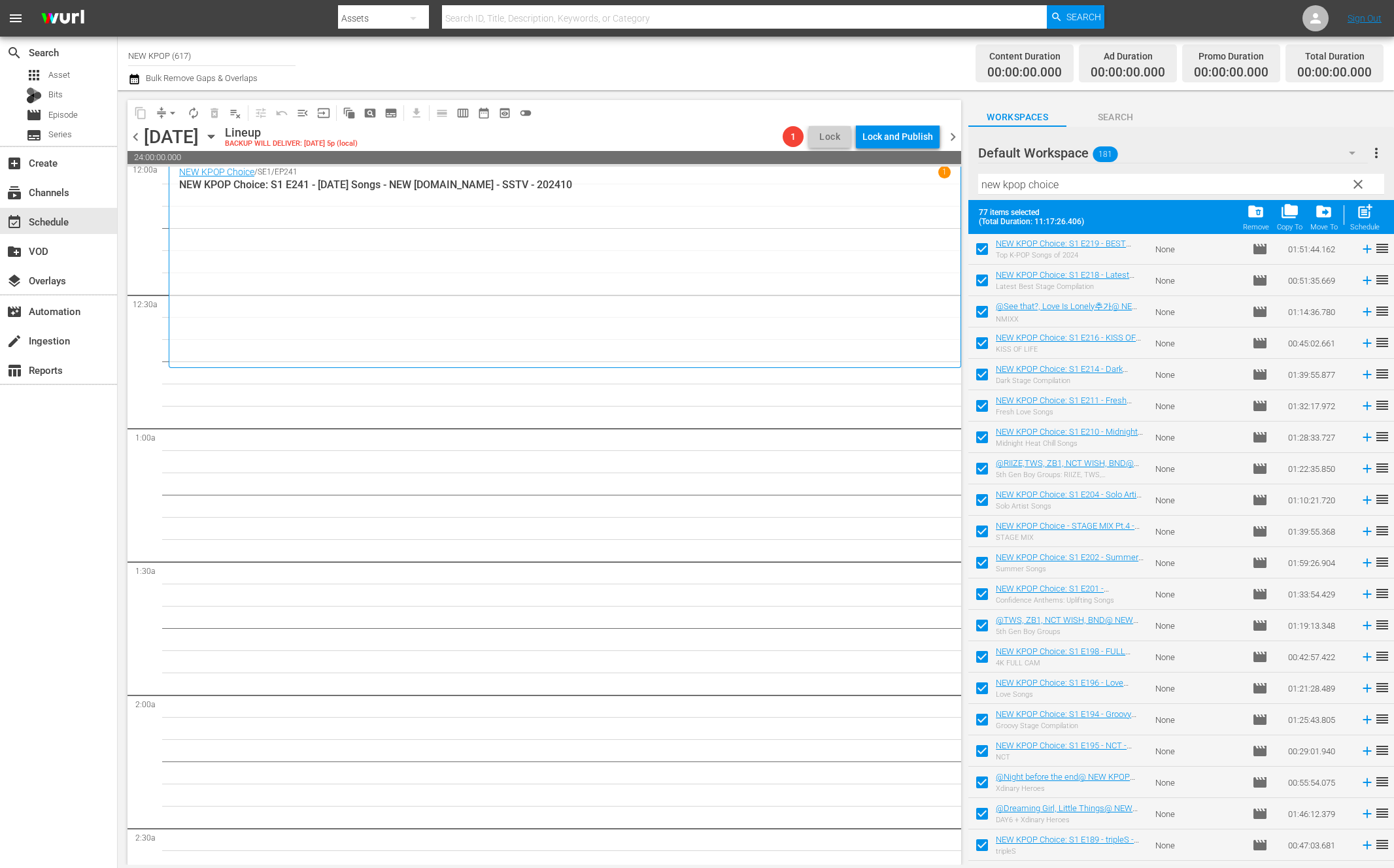
click at [982, 561] on input "checkbox" at bounding box center [981, 565] width 27 height 27
checkbox input "false"
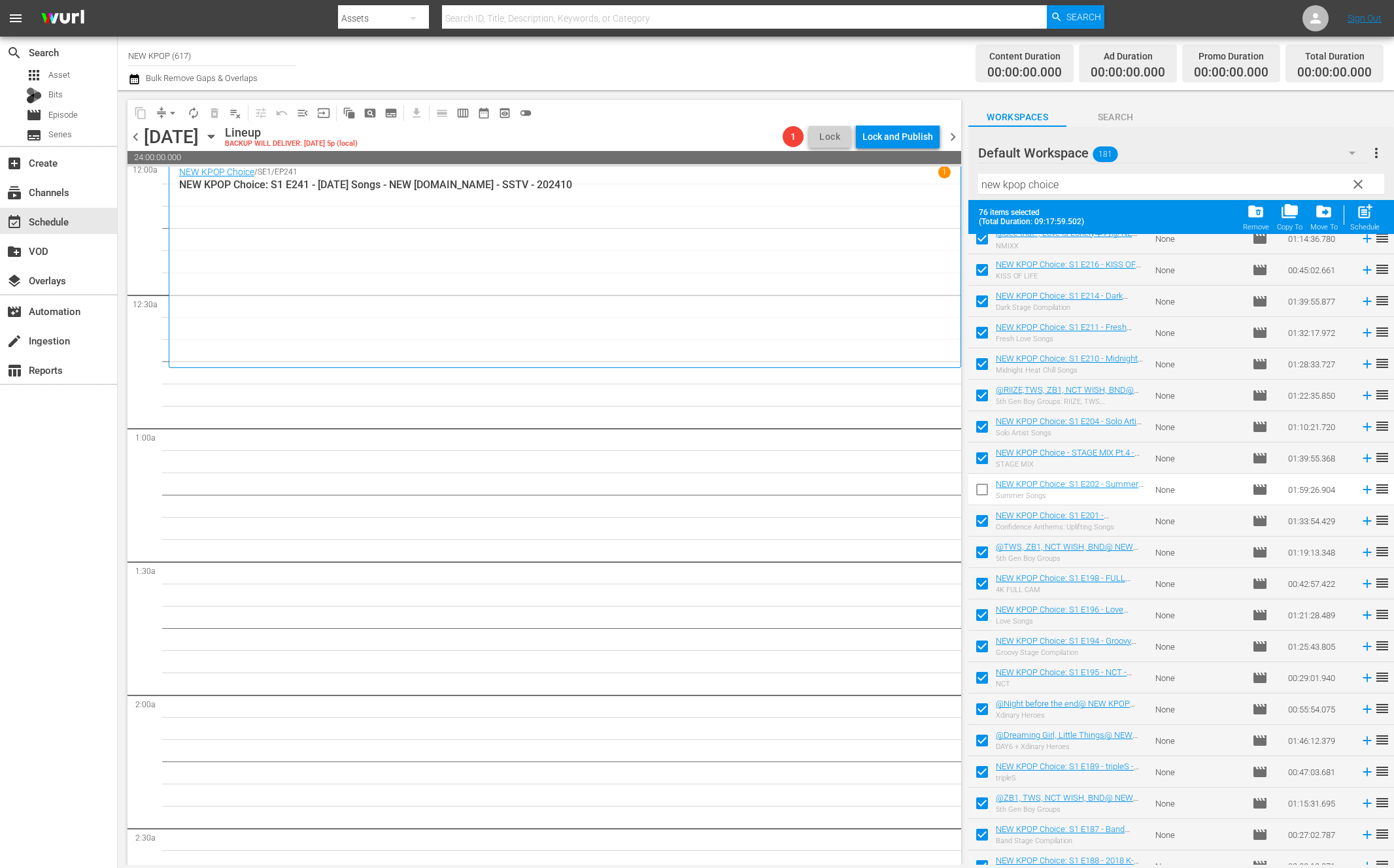
scroll to position [871, 0]
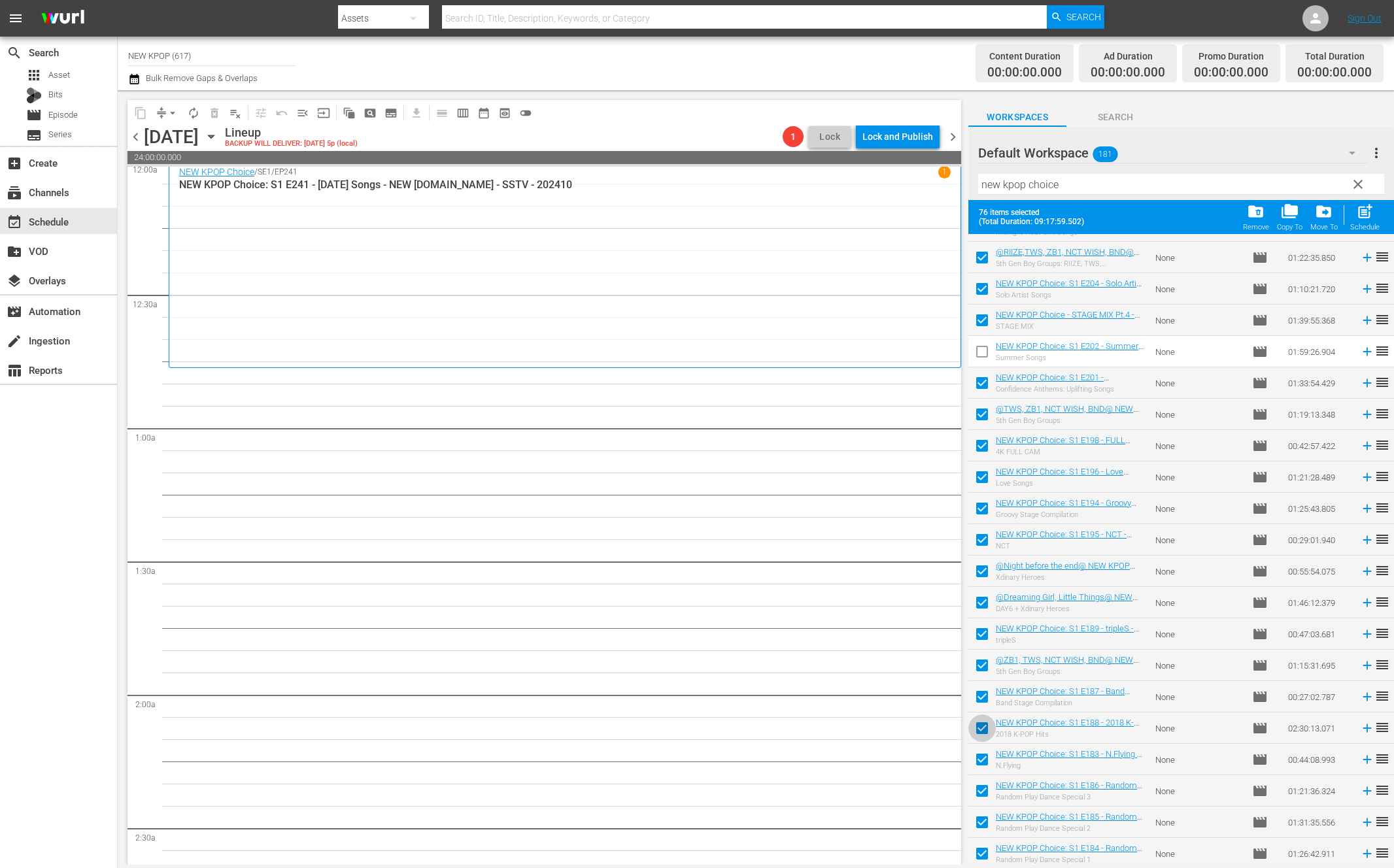
click at [974, 722] on input "checkbox" at bounding box center [981, 730] width 27 height 27
checkbox input "false"
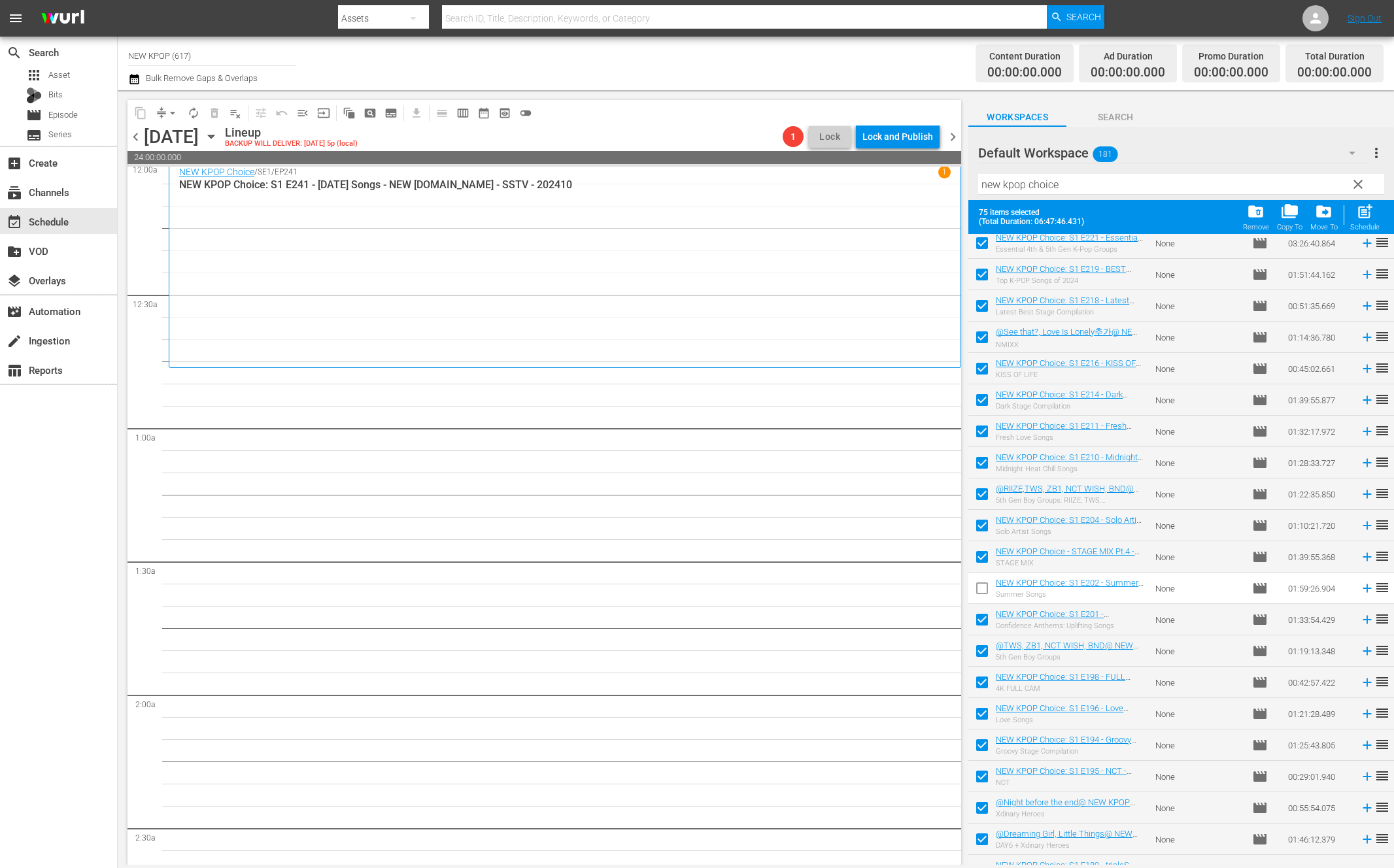
scroll to position [0, 0]
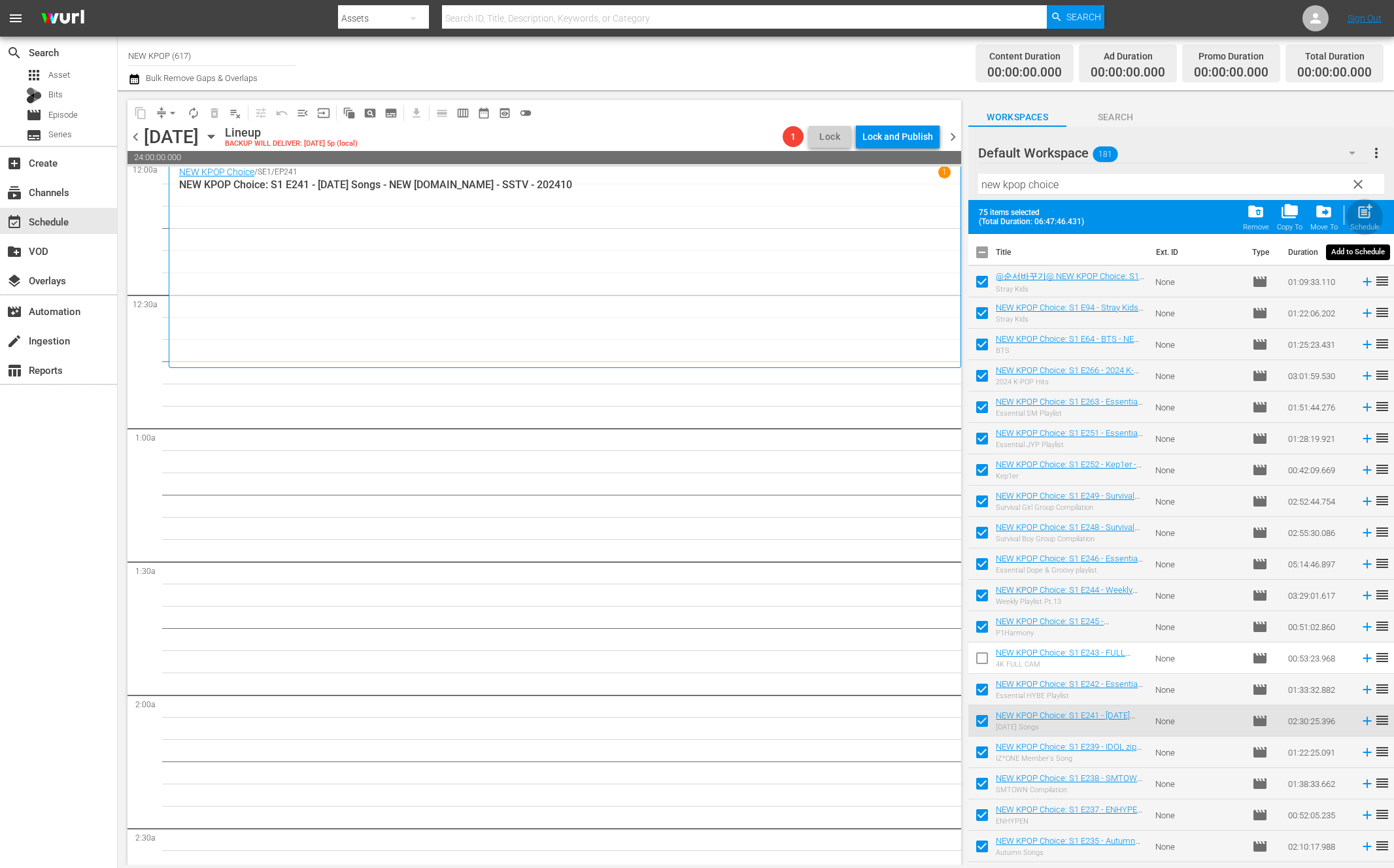
click at [1357, 217] on span "post_add" at bounding box center [1364, 211] width 17 height 17
checkbox input "false"
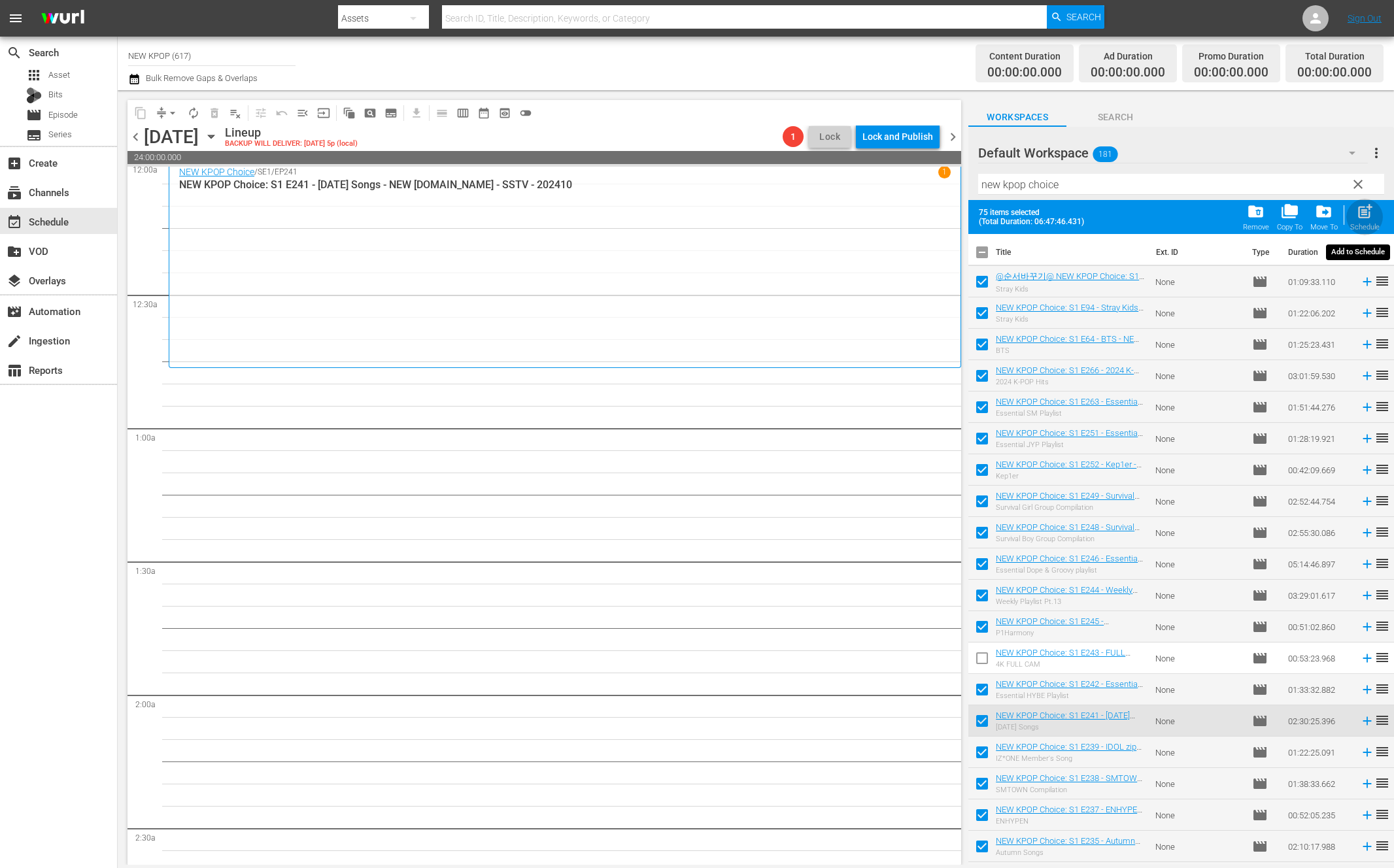
checkbox input "false"
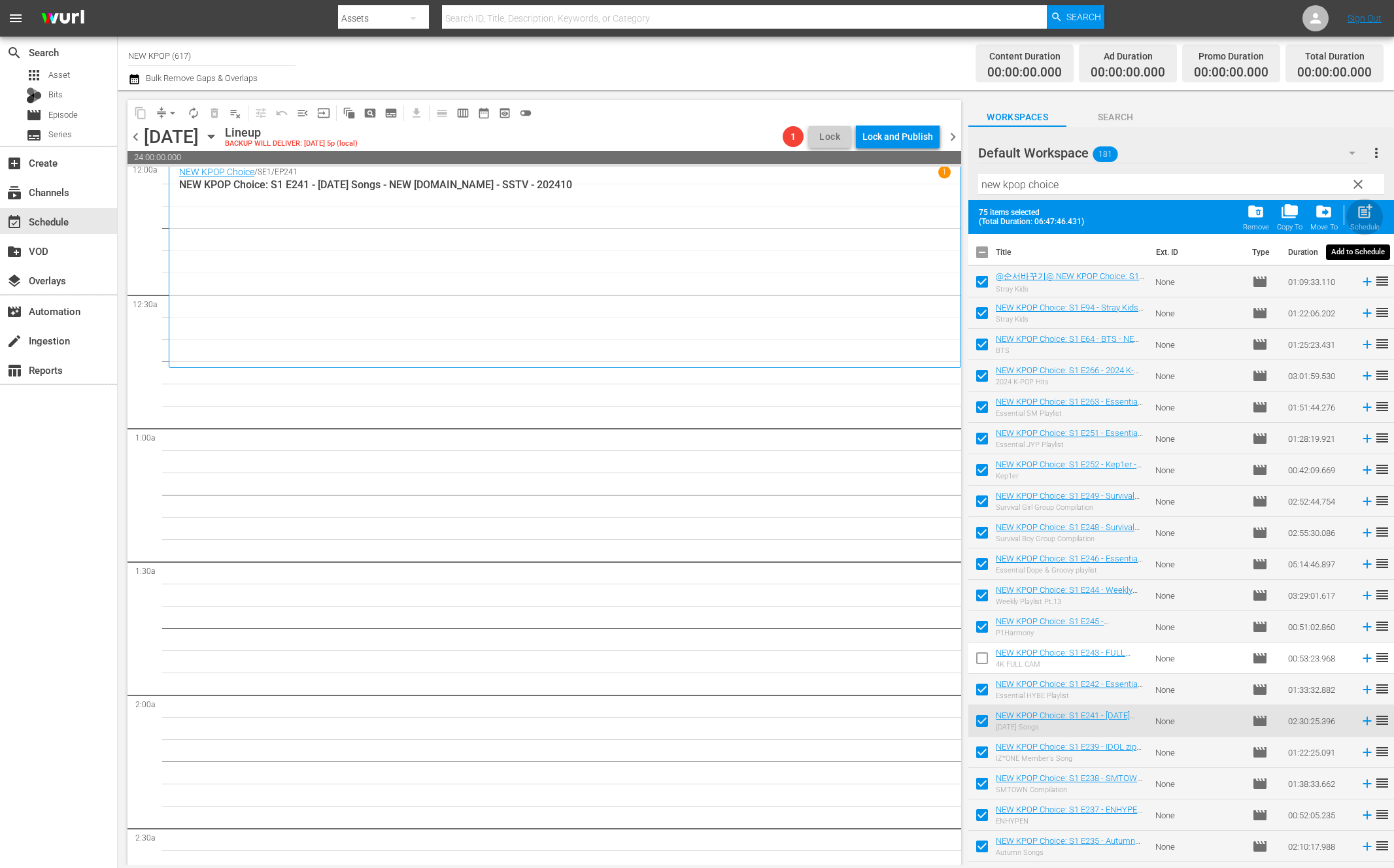
checkbox input "false"
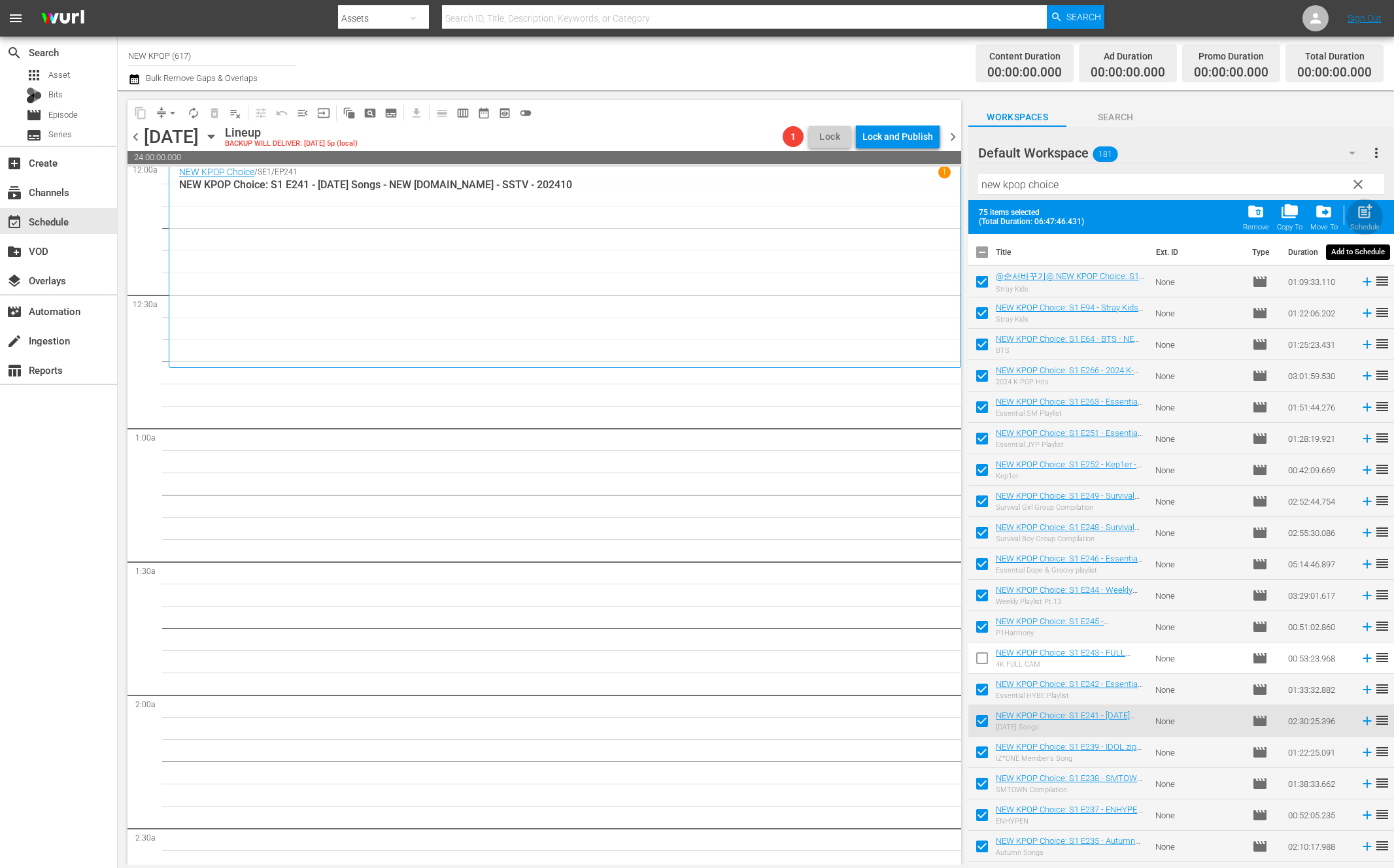
checkbox input "false"
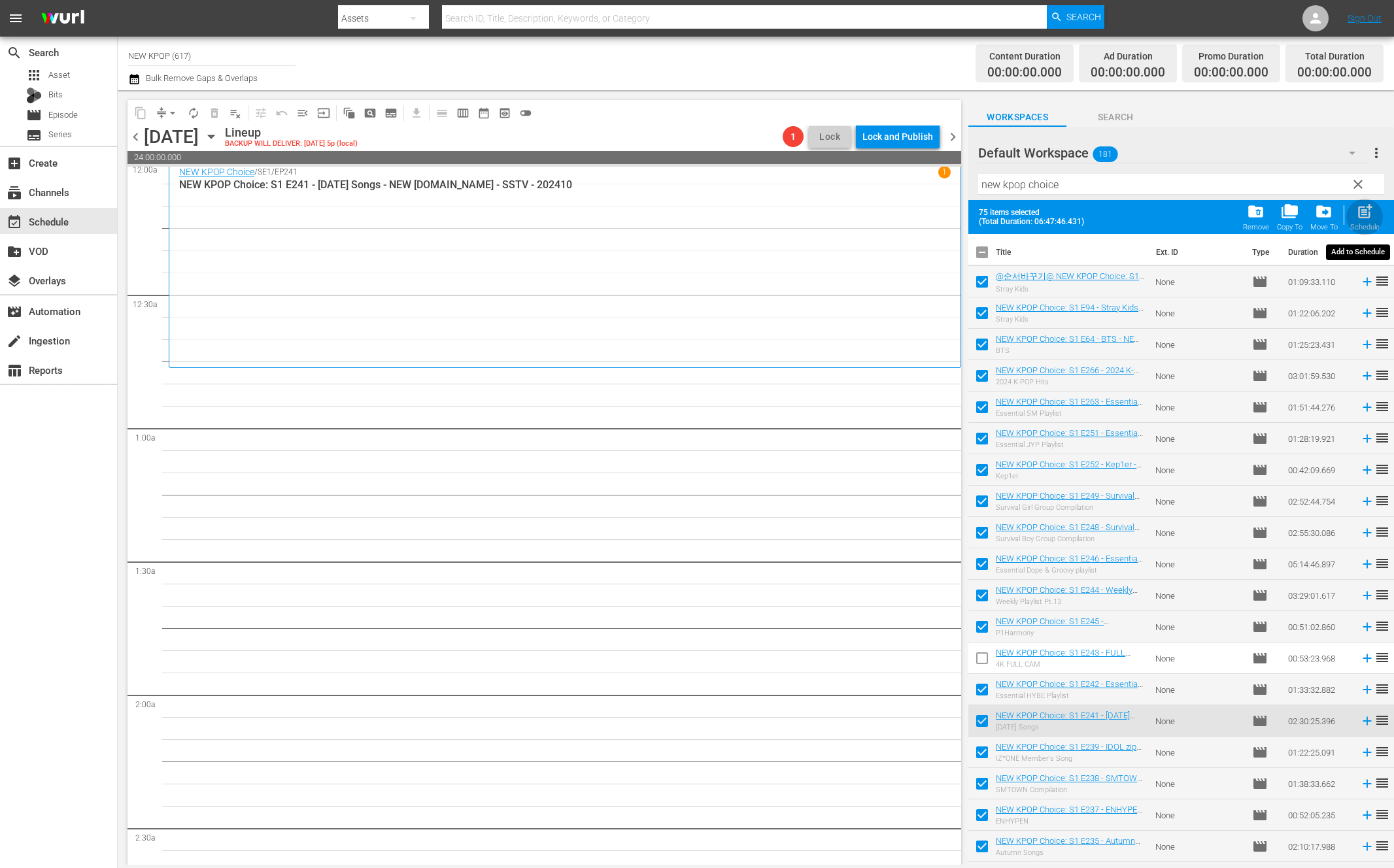
checkbox input "false"
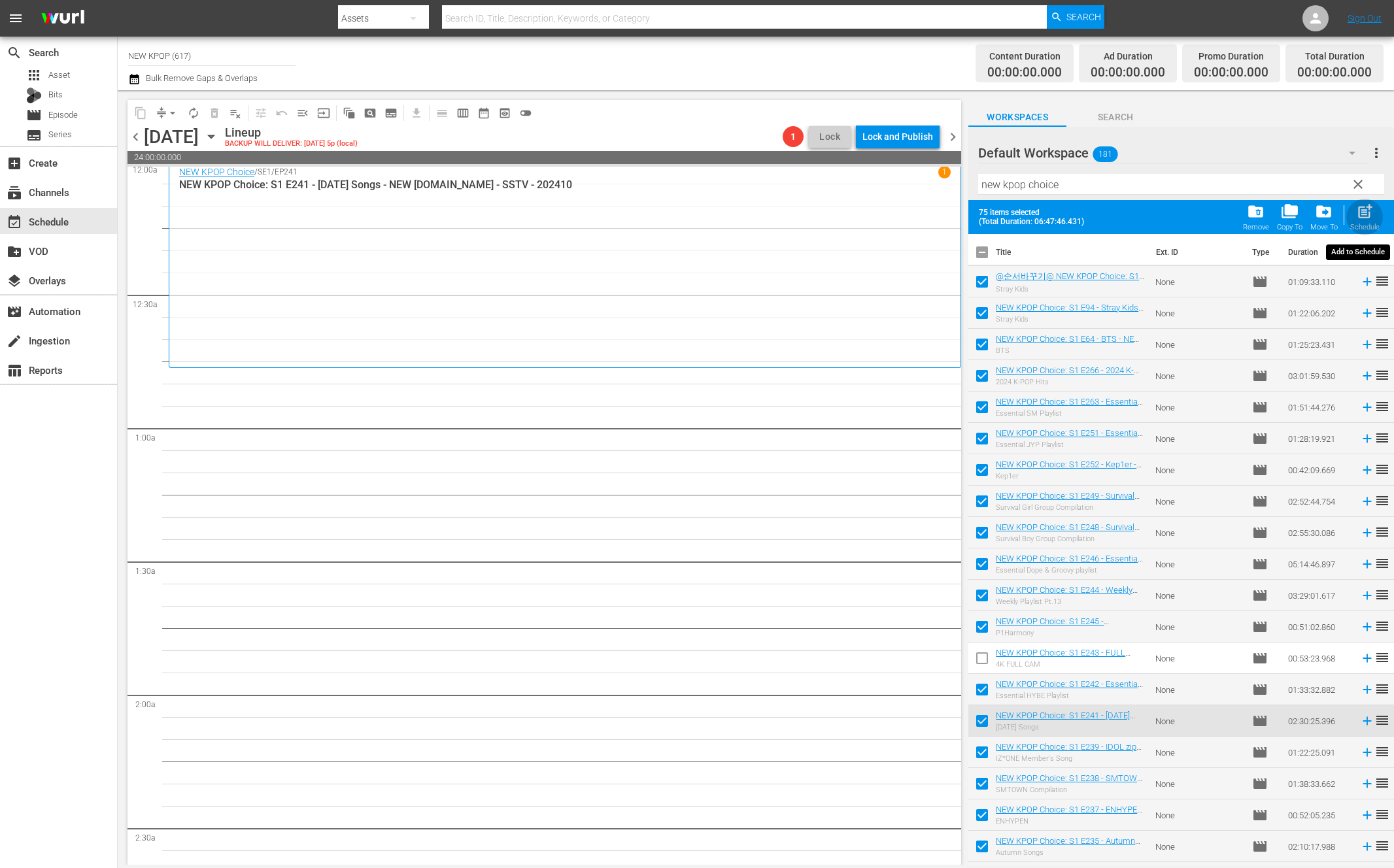
checkbox input "false"
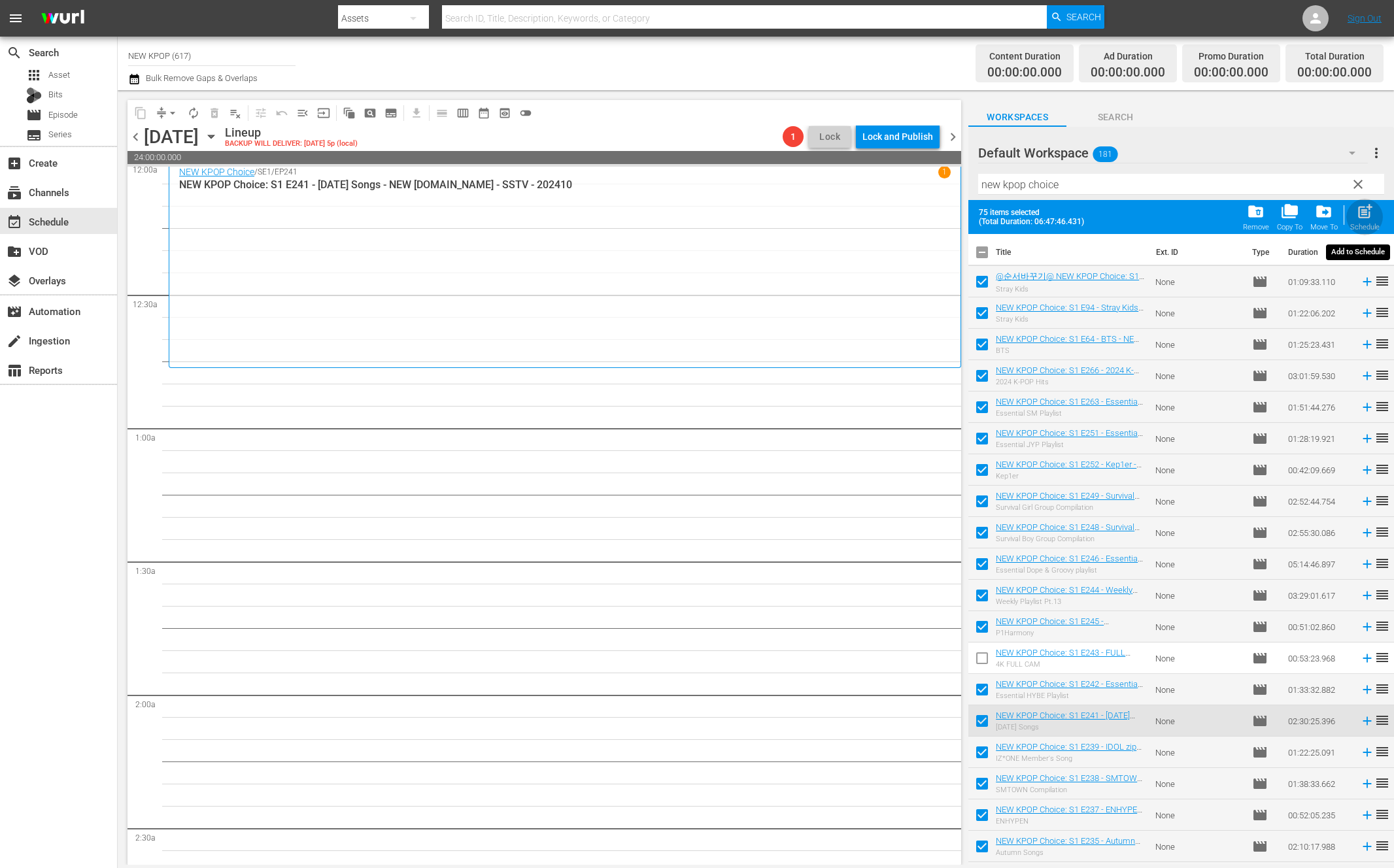
checkbox input "false"
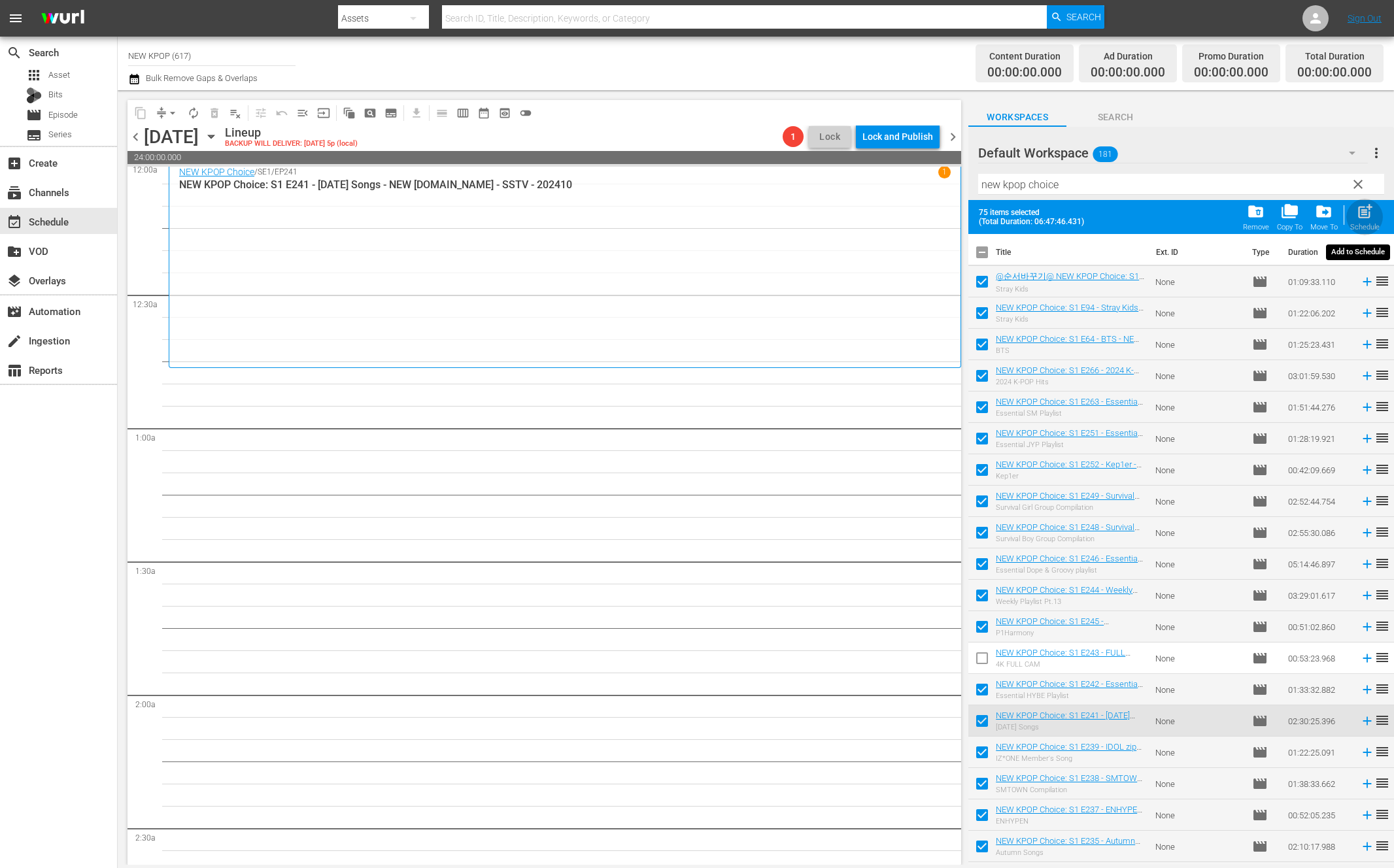
checkbox input "false"
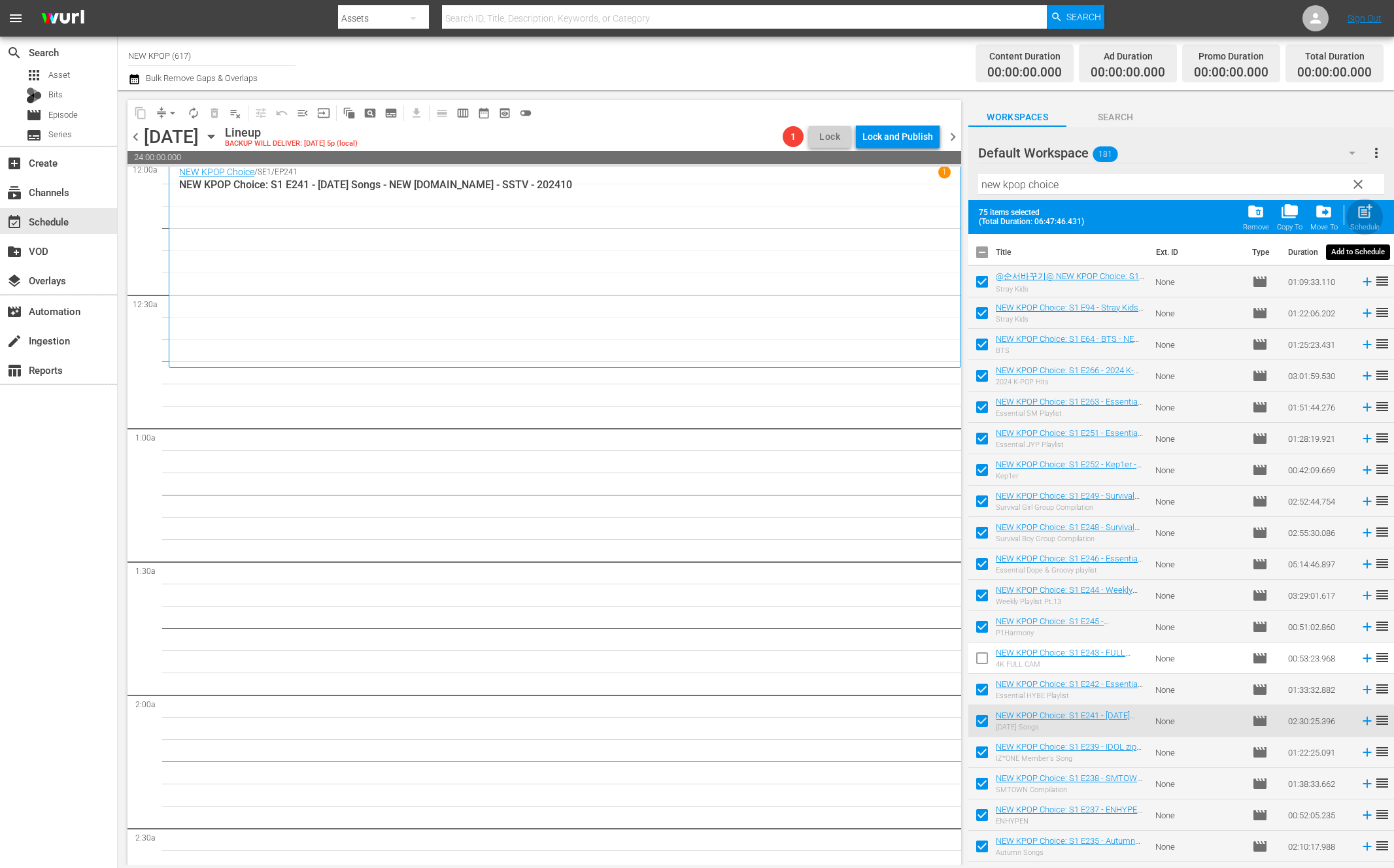
checkbox input "false"
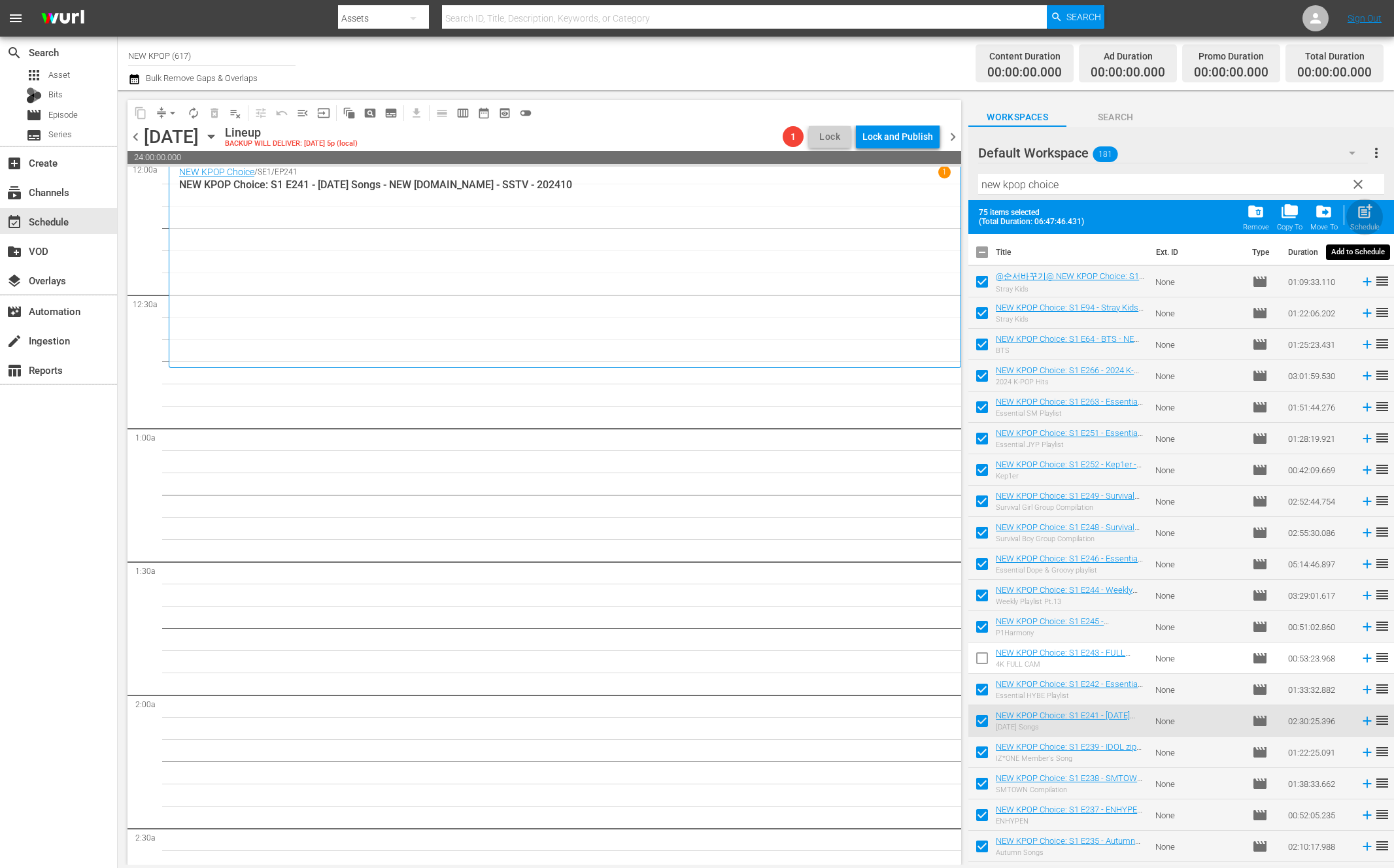
checkbox input "false"
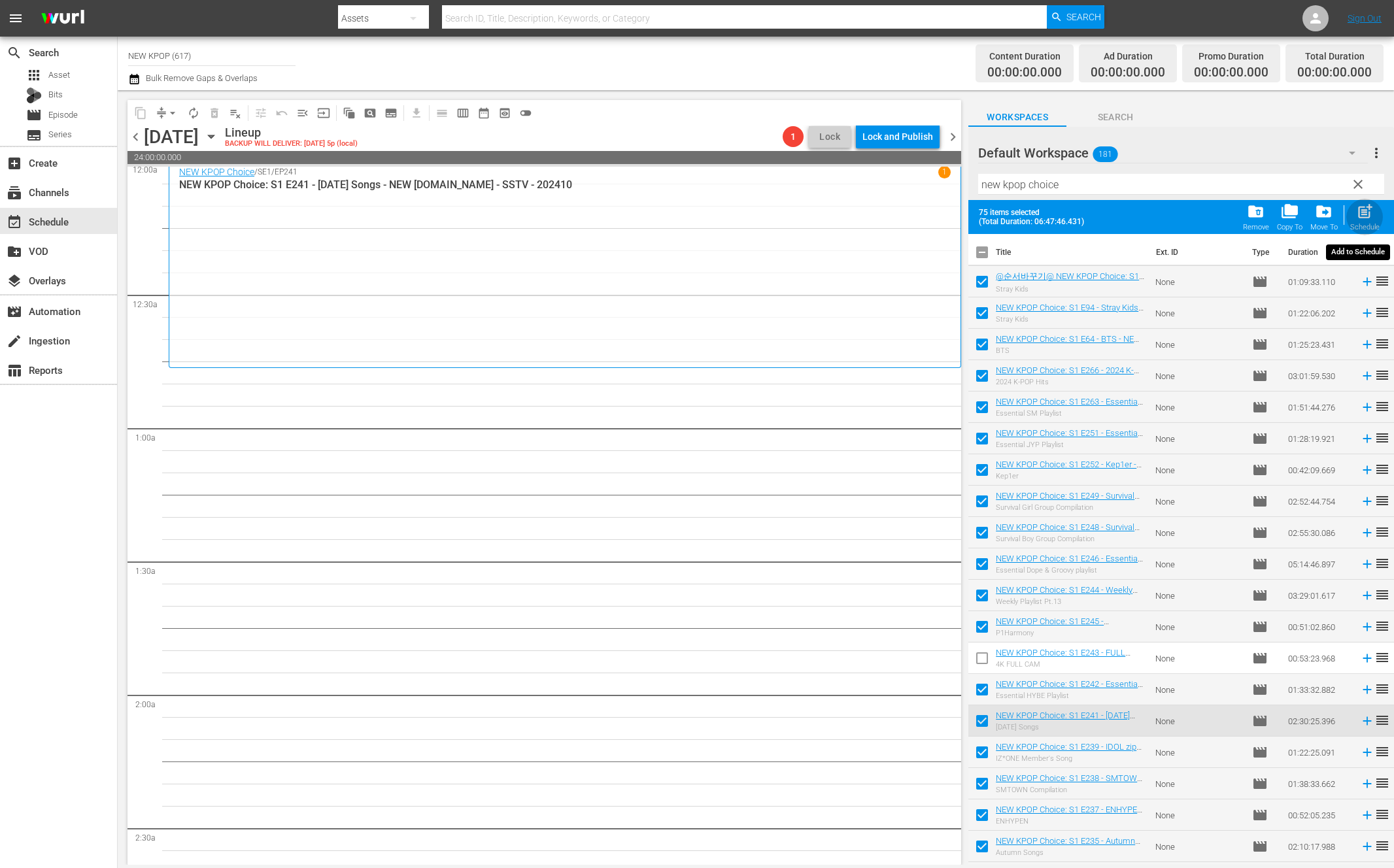
checkbox input "false"
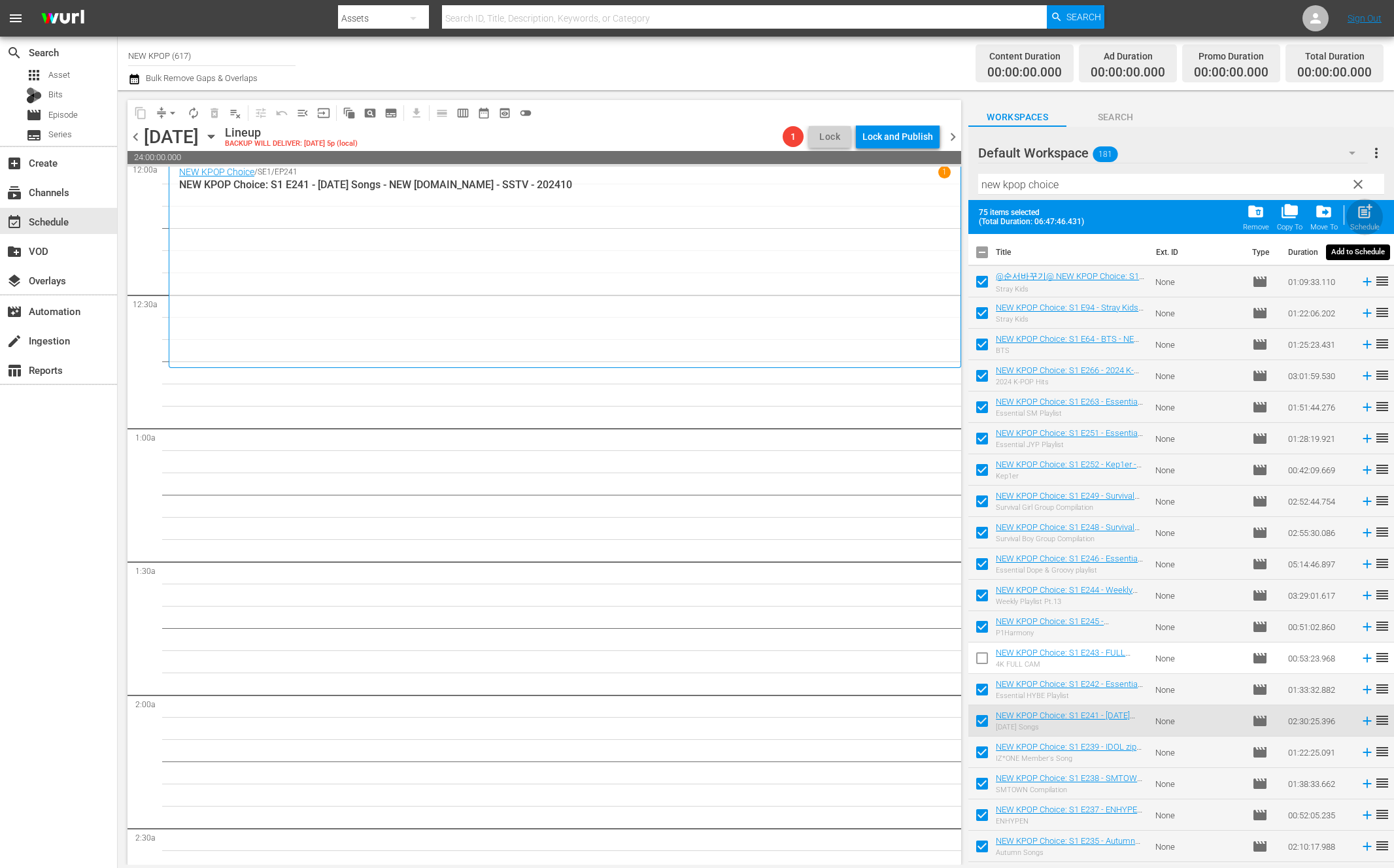
checkbox input "false"
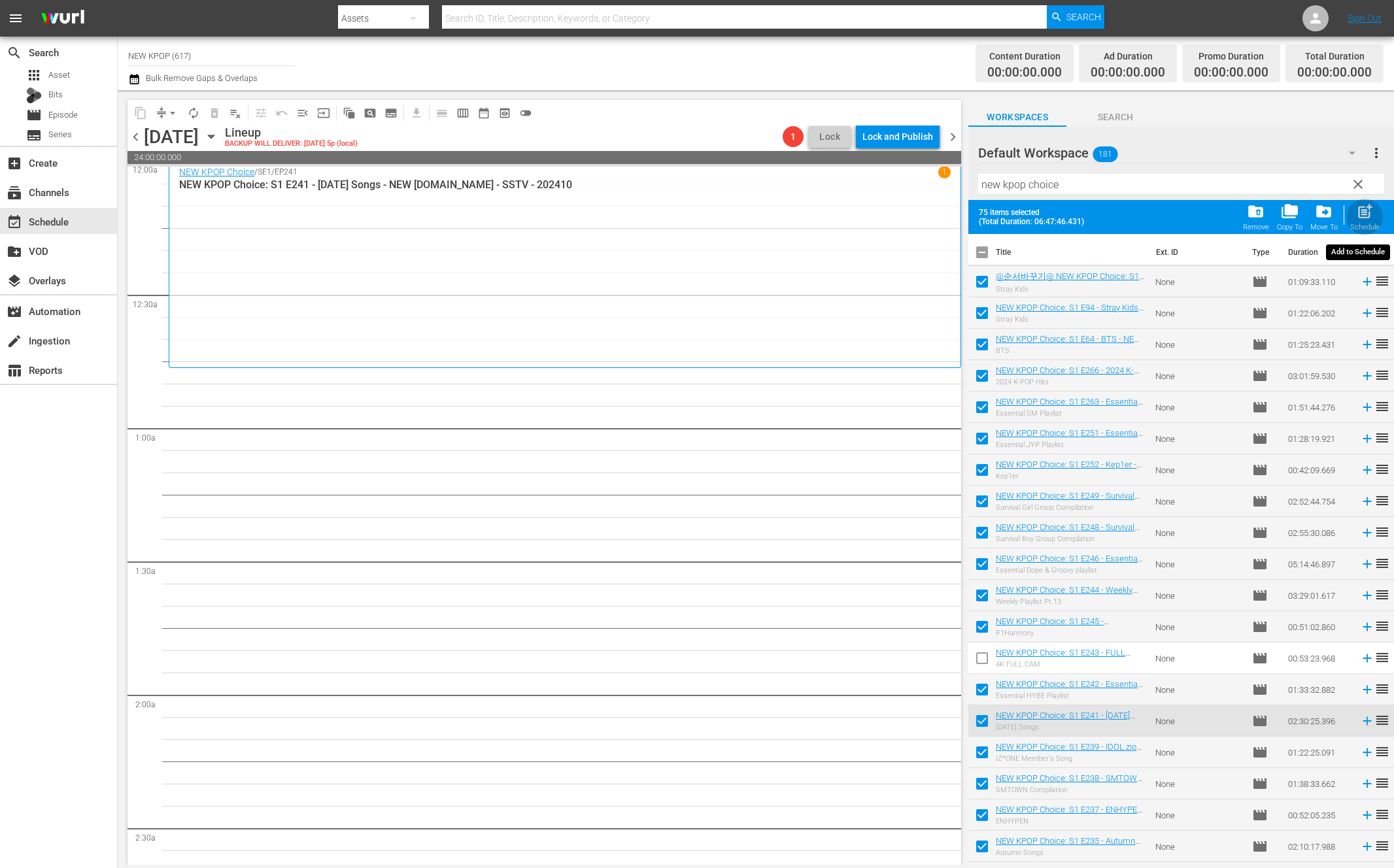
checkbox input "false"
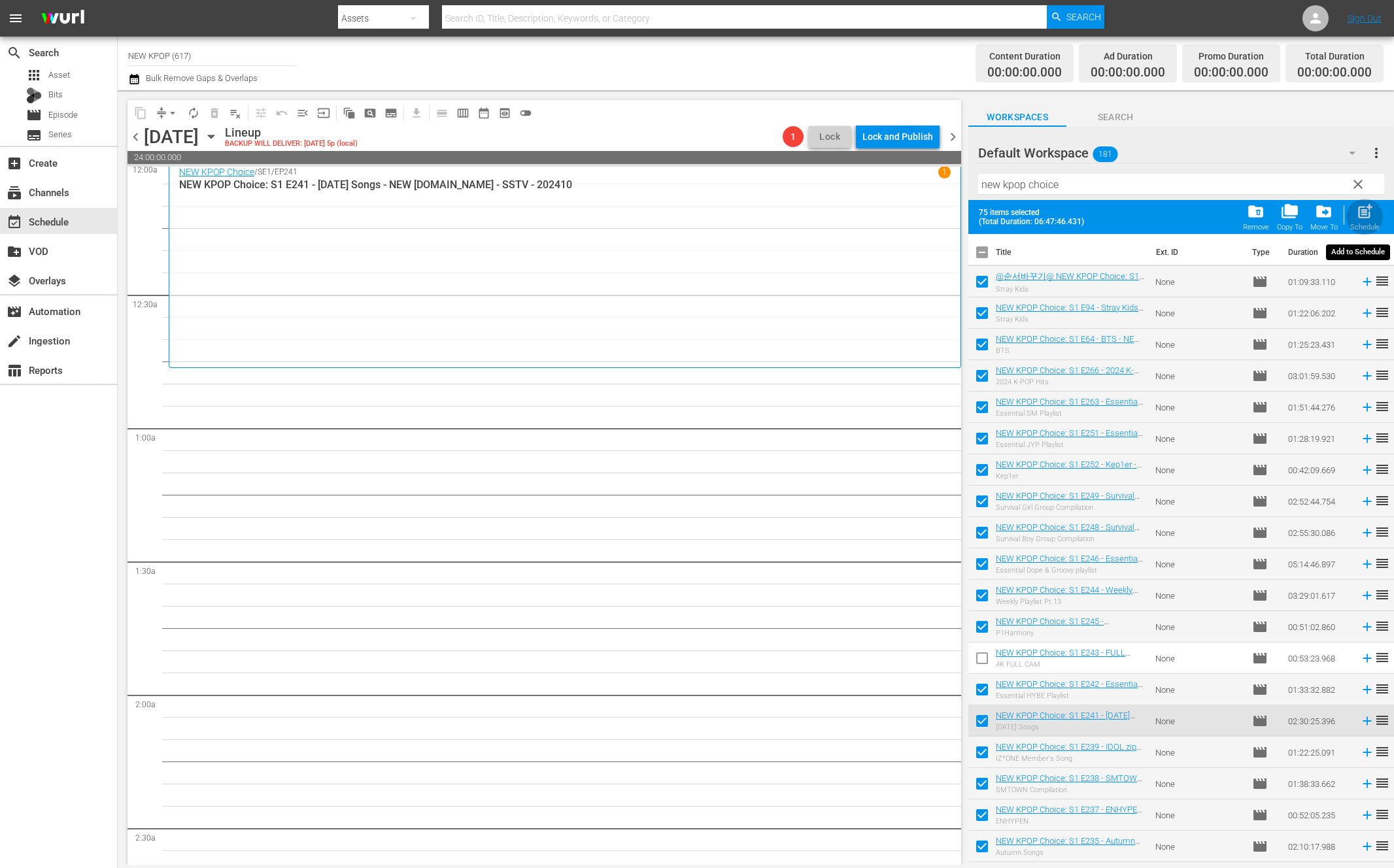
checkbox input "false"
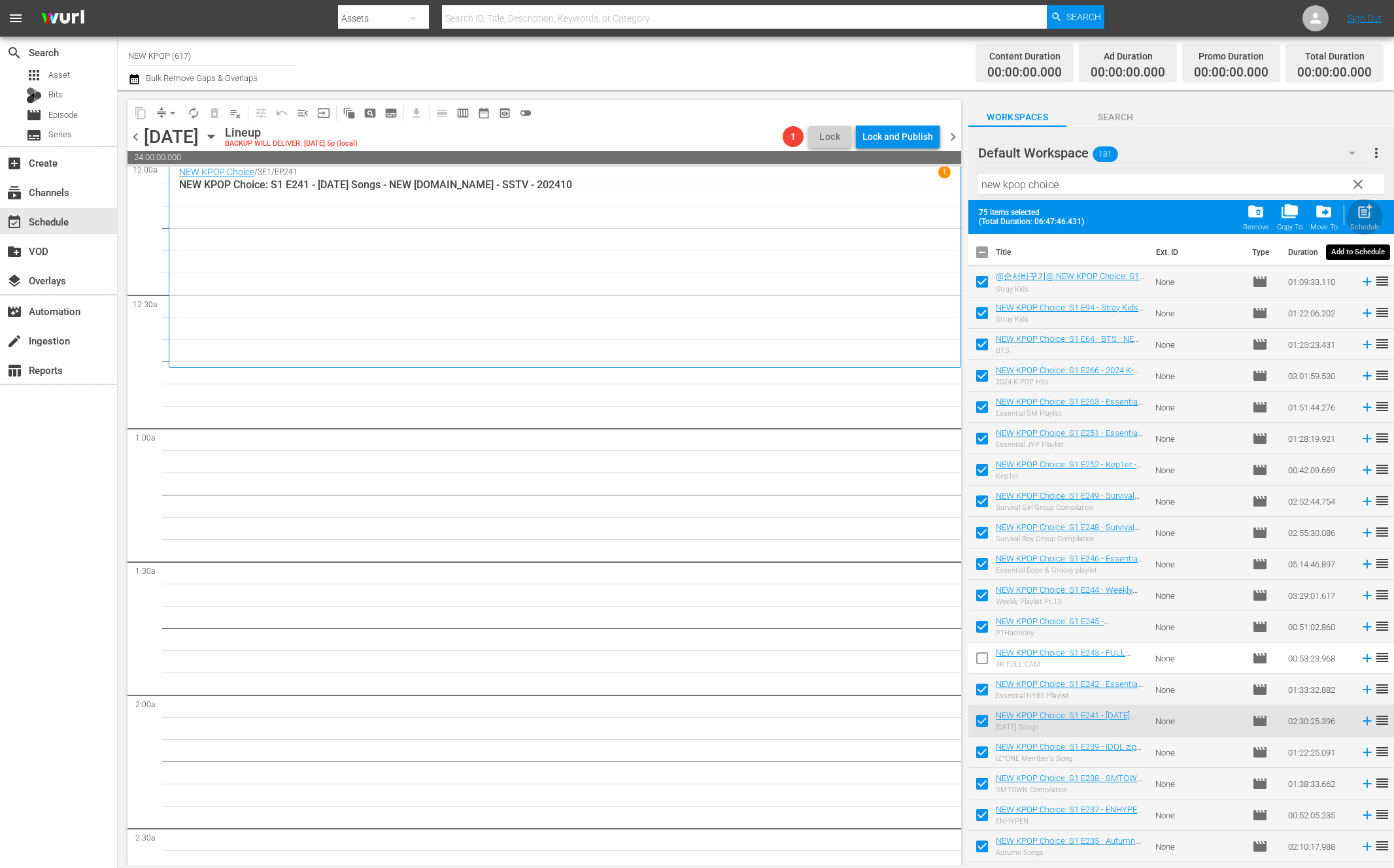
checkbox input "false"
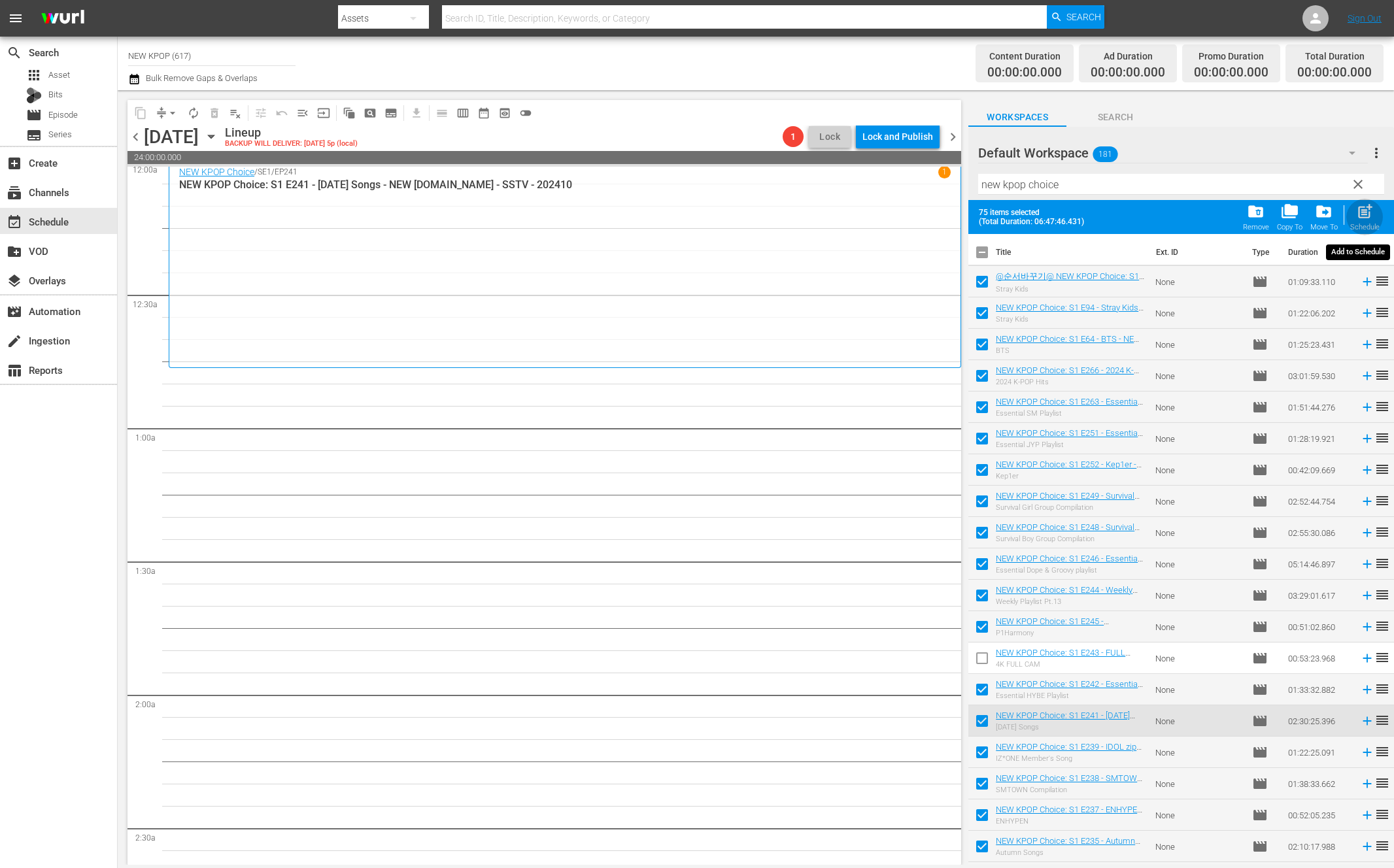
checkbox input "false"
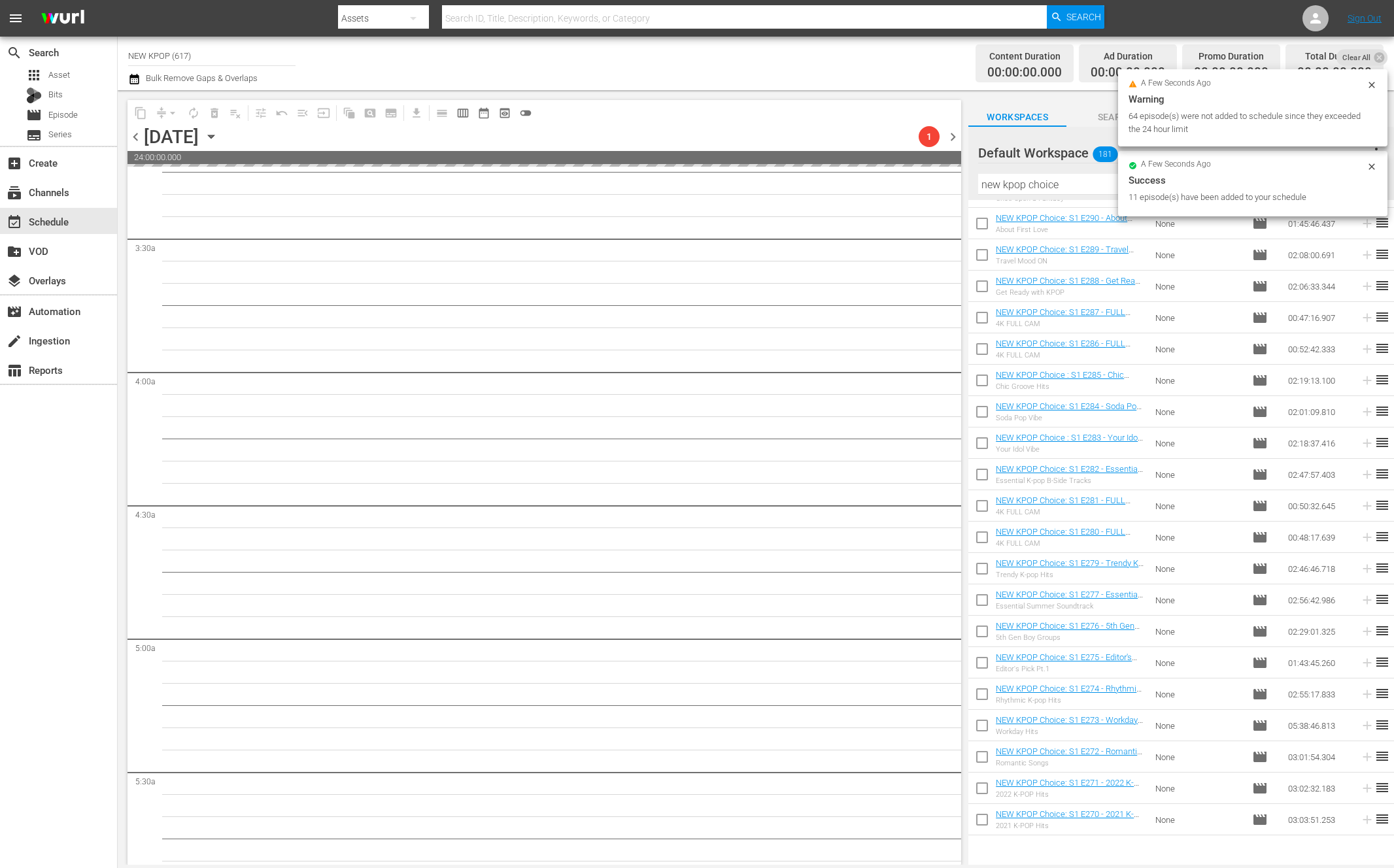
scroll to position [1461, 0]
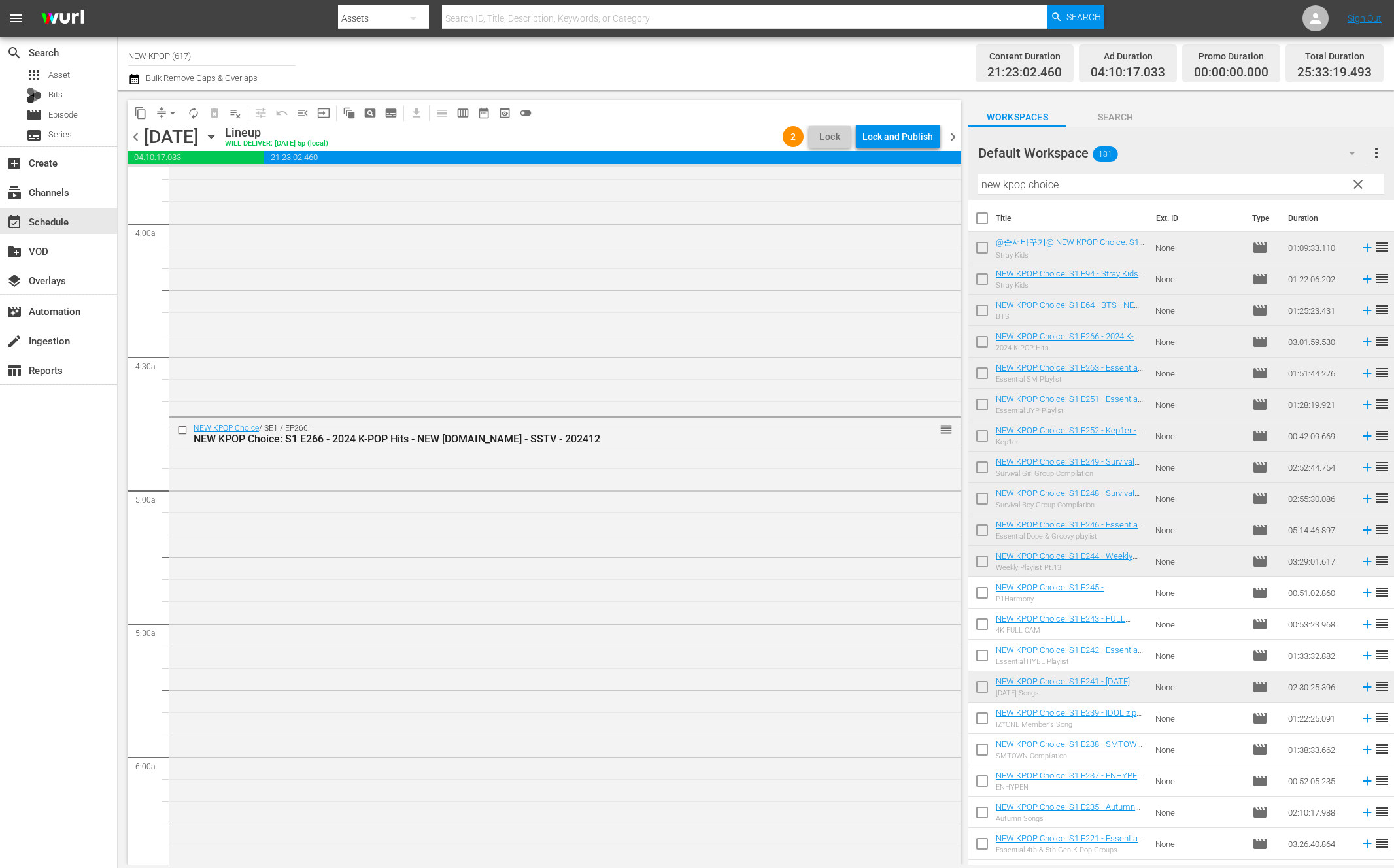
scroll to position [2001, 0]
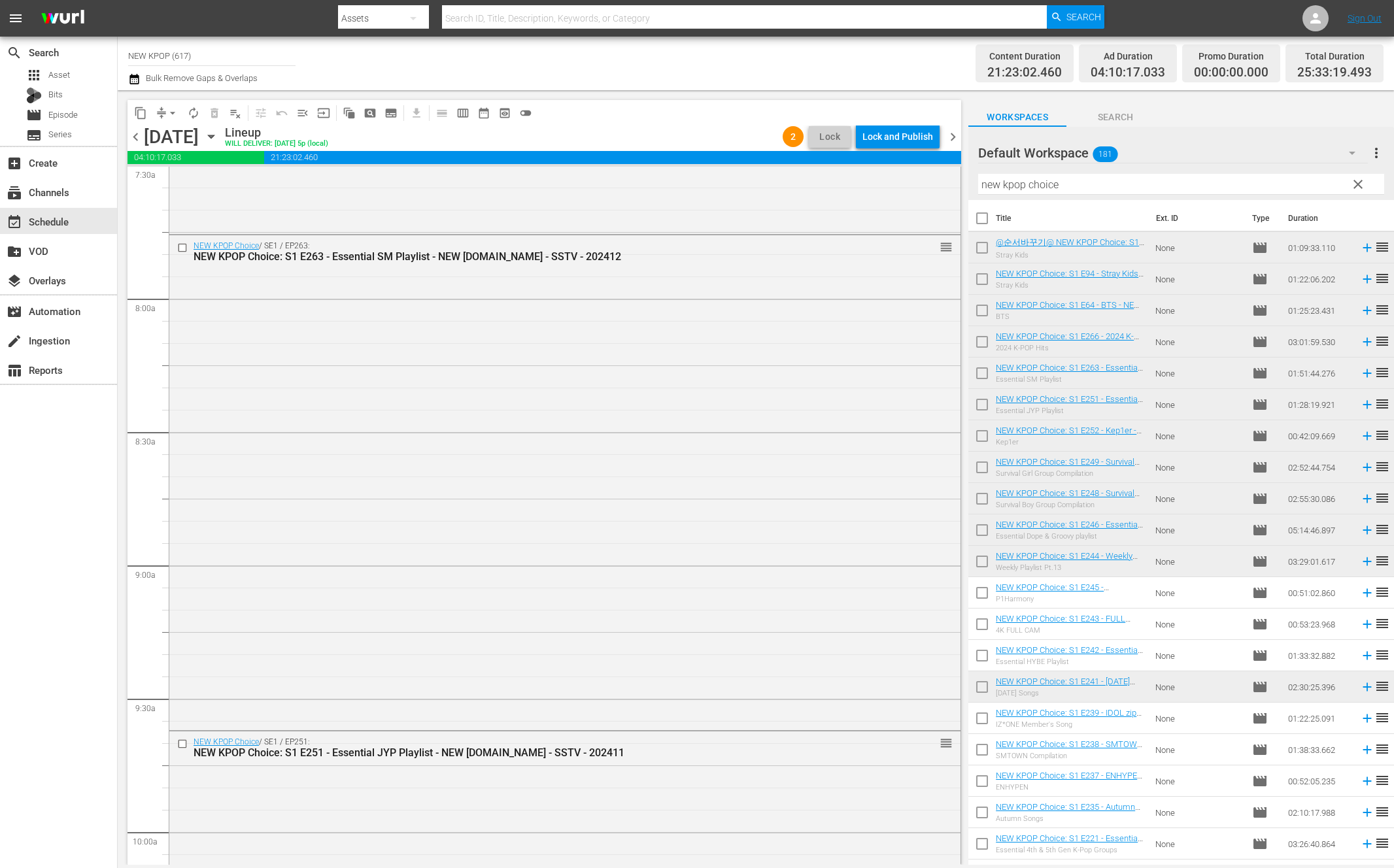
click at [825, 599] on div "NEW KPOP Choice / SE1 / EP263: NEW KPOP Choice: S1 E263 - Essential SM Playlist…" at bounding box center [565, 481] width 791 height 492
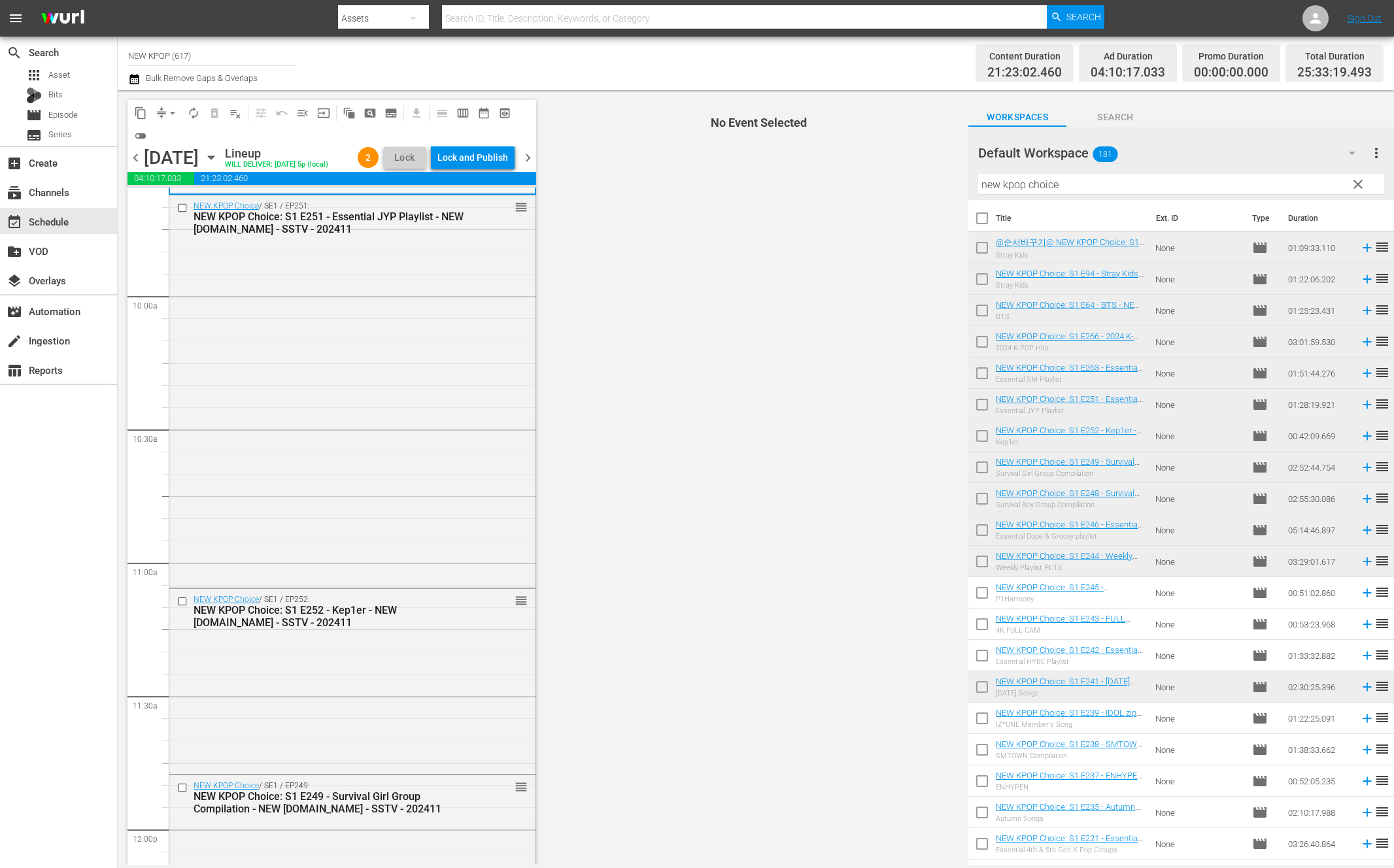
click at [415, 712] on div "NEW KPOP Choice / SE1 / EP252: NEW KPOP Choice: S1 E252 - Kep1er - NEW K.ID - S…" at bounding box center [352, 681] width 366 height 183
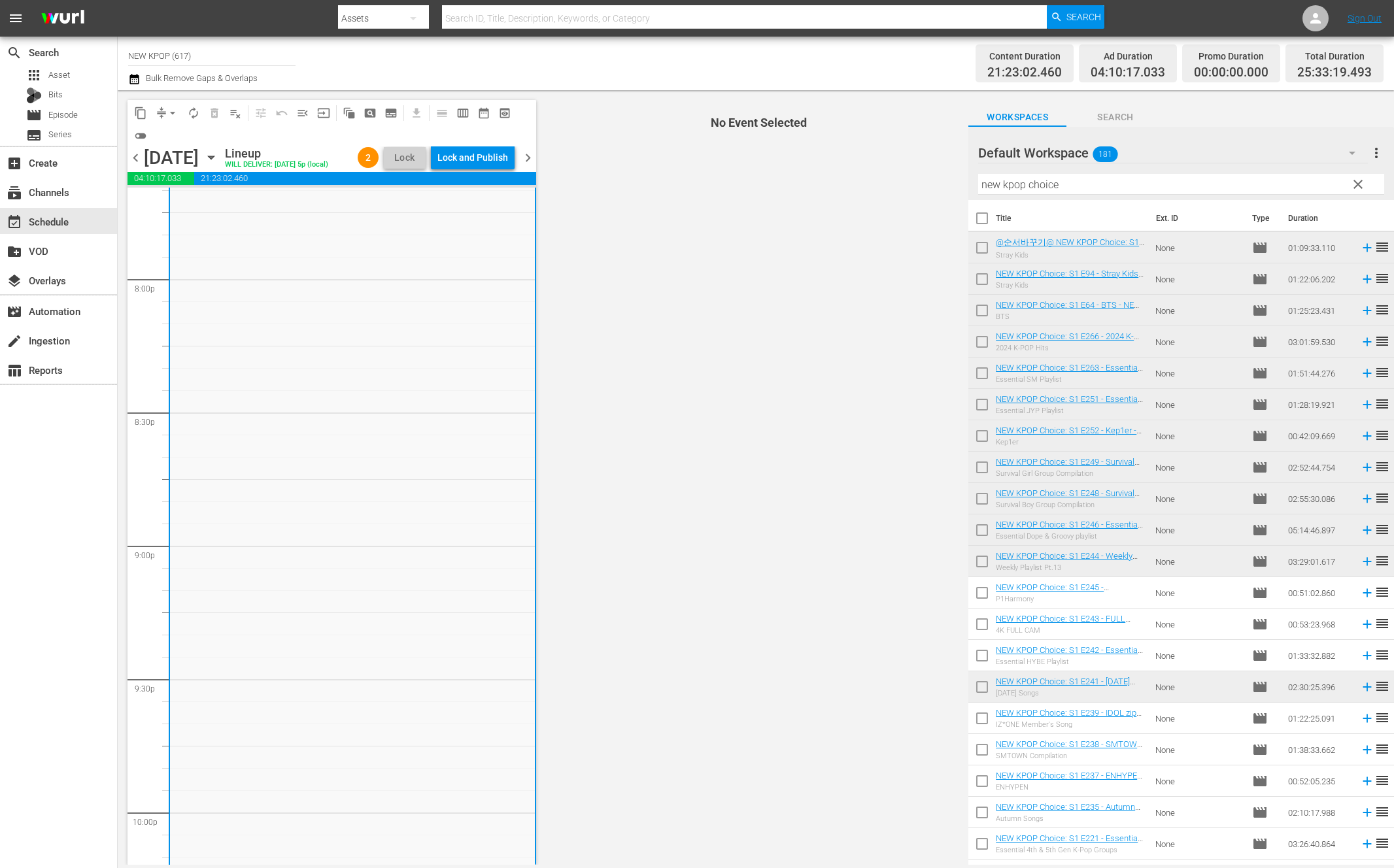
click at [415, 712] on div "NEW KPOP Choice / SE1 / EP246: NEW KPOP Choice: S1 E246 - Essential Dope & Groo…" at bounding box center [352, 338] width 365 height 1395
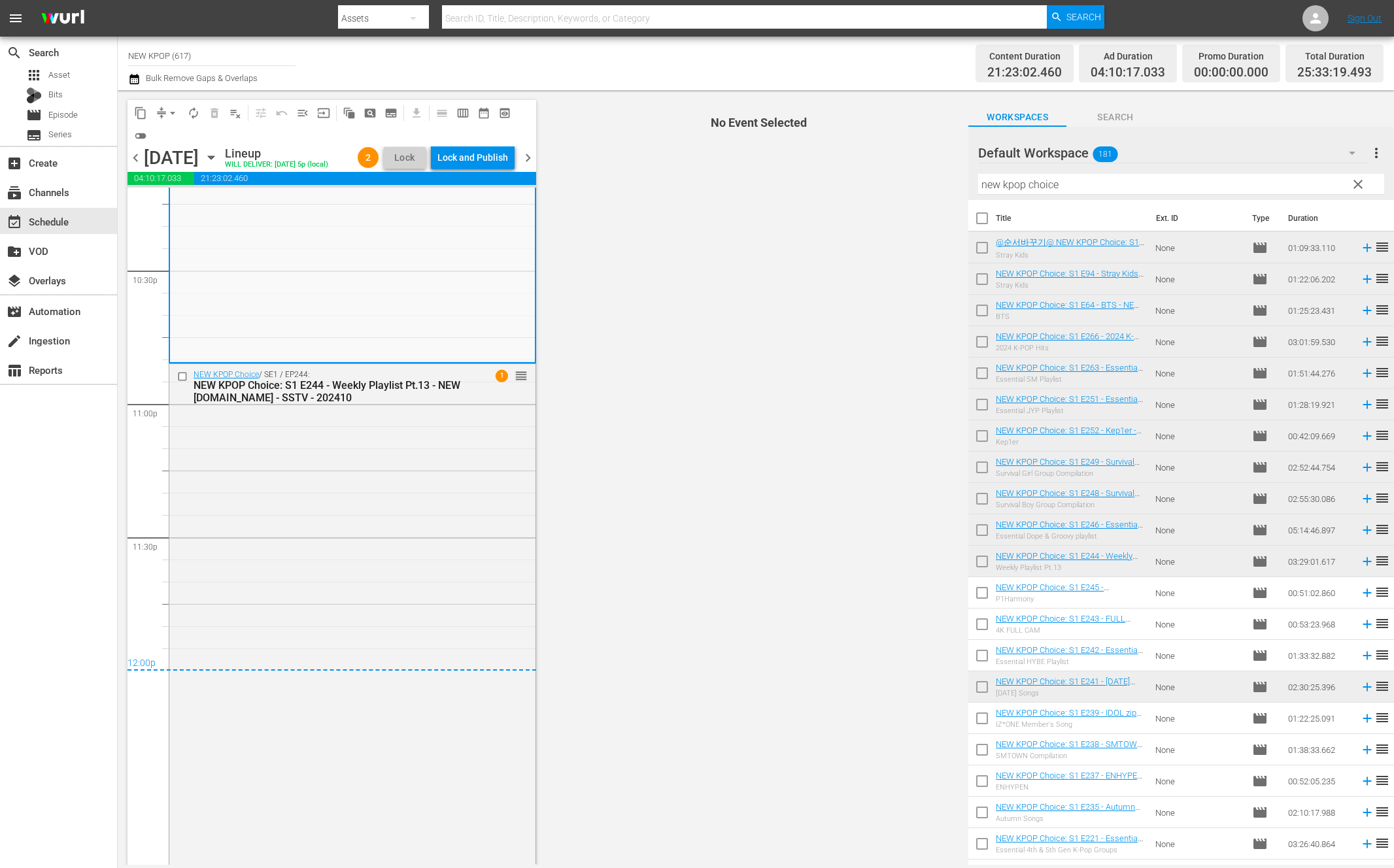
click at [415, 712] on div "NEW KPOP Choice / SE1 / EP244: NEW KPOP Choice: S1 E244 - Weekly Playlist Pt.13…" at bounding box center [352, 826] width 366 height 924
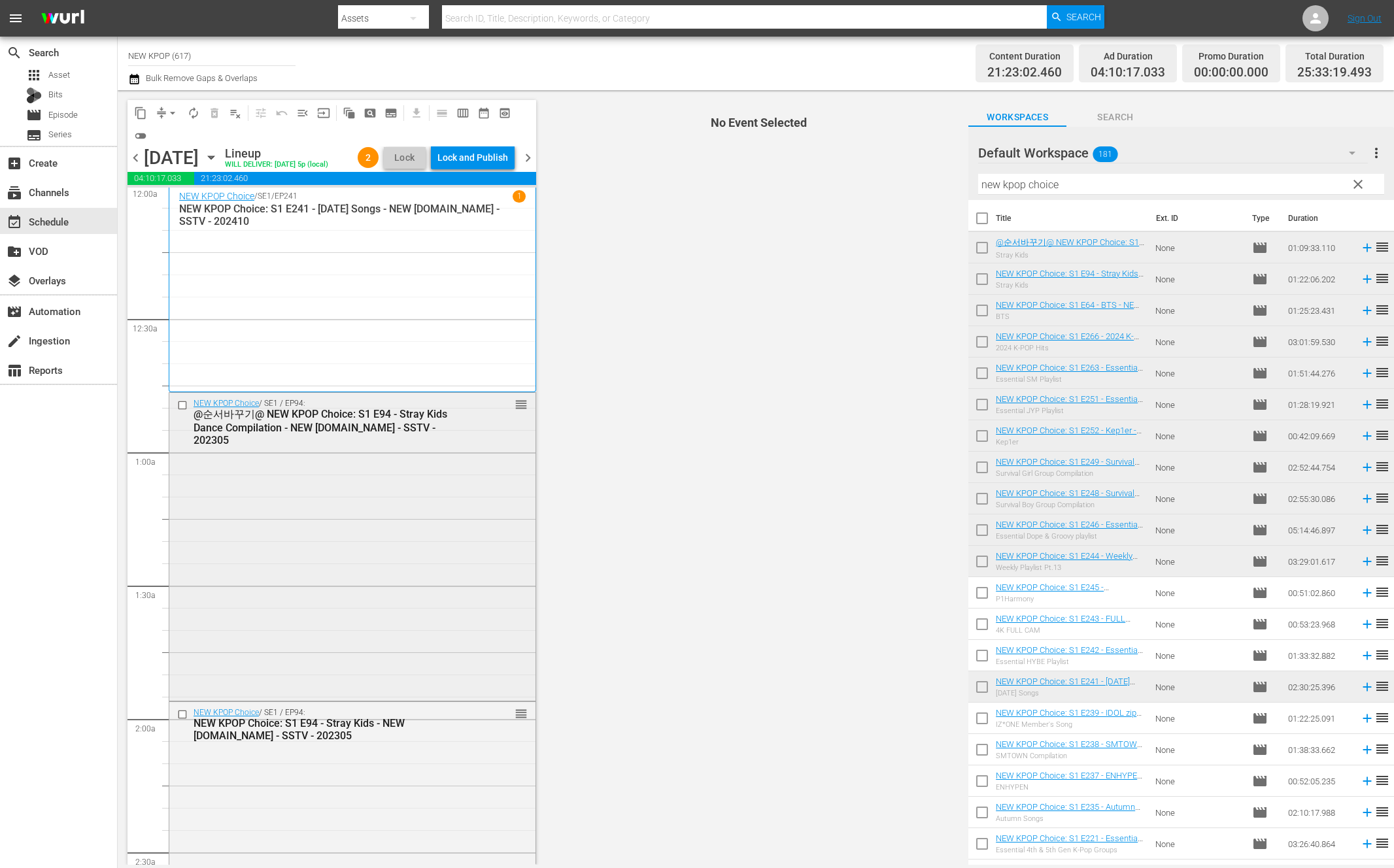
scroll to position [0, 0]
click at [463, 442] on div "NEW KPOP Choice / SE1 / EP94: @순서바꾸기@ NEW KPOP Choice: S1 E94 - Stray Kids Danc…" at bounding box center [352, 547] width 366 height 305
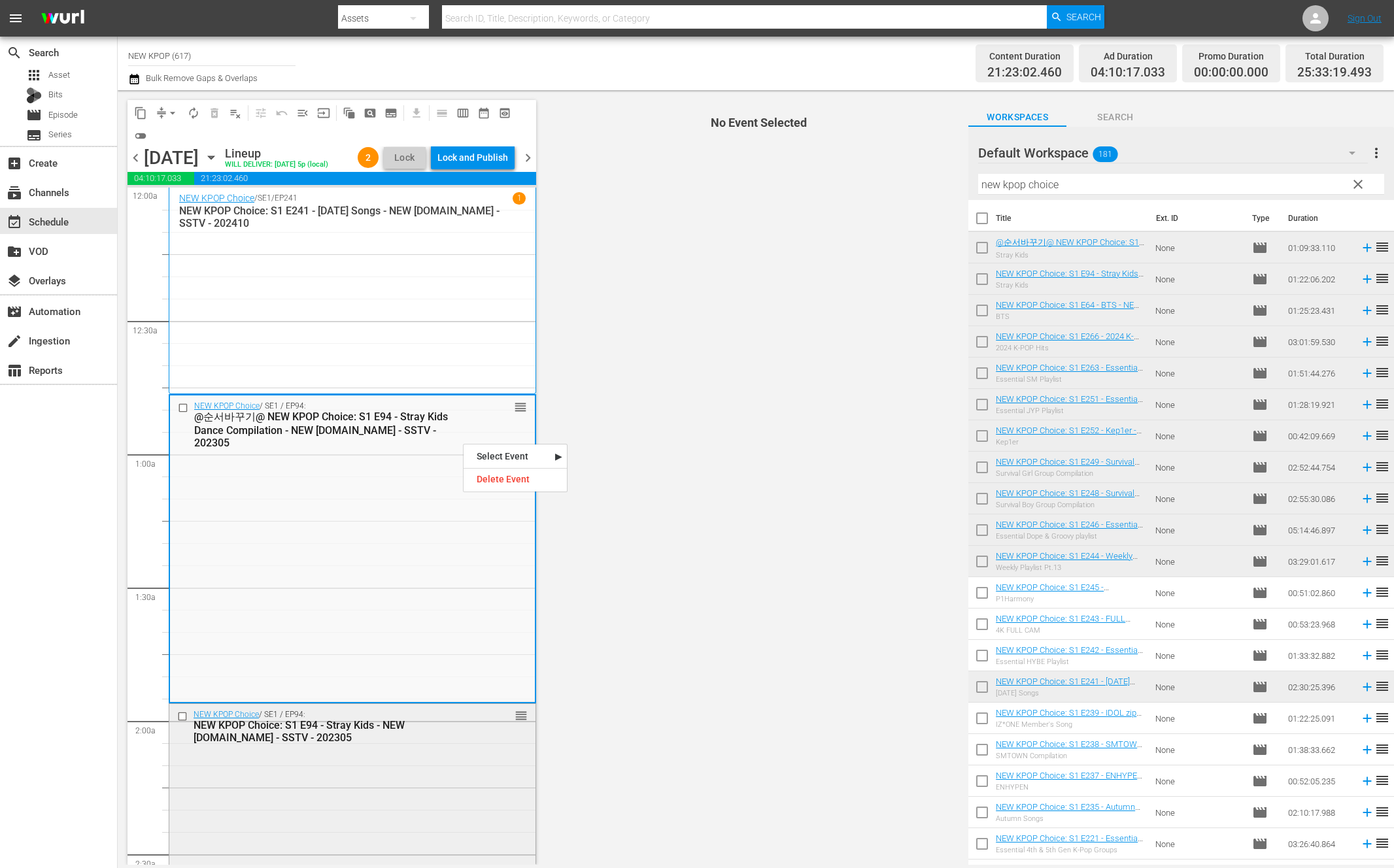
click at [327, 783] on div "NEW KPOP Choice / SE1 / EP94: NEW KPOP Choice: S1 E94 - Stray Kids - NEW K.ID -…" at bounding box center [352, 884] width 366 height 361
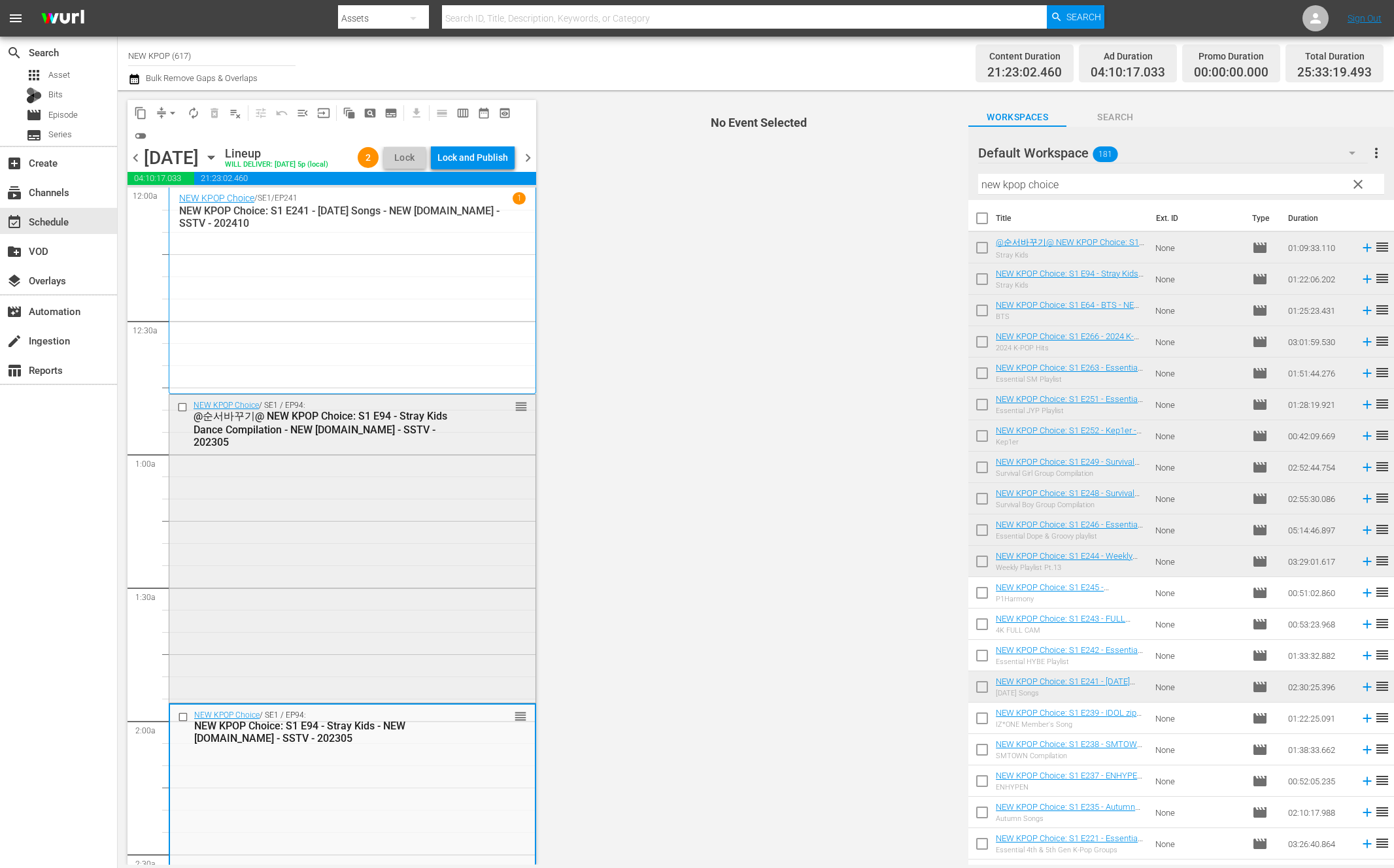
click at [384, 521] on div "NEW KPOP Choice / SE1 / EP94: @순서바꾸기@ NEW KPOP Choice: S1 E94 - Stray Kids Danc…" at bounding box center [352, 547] width 366 height 305
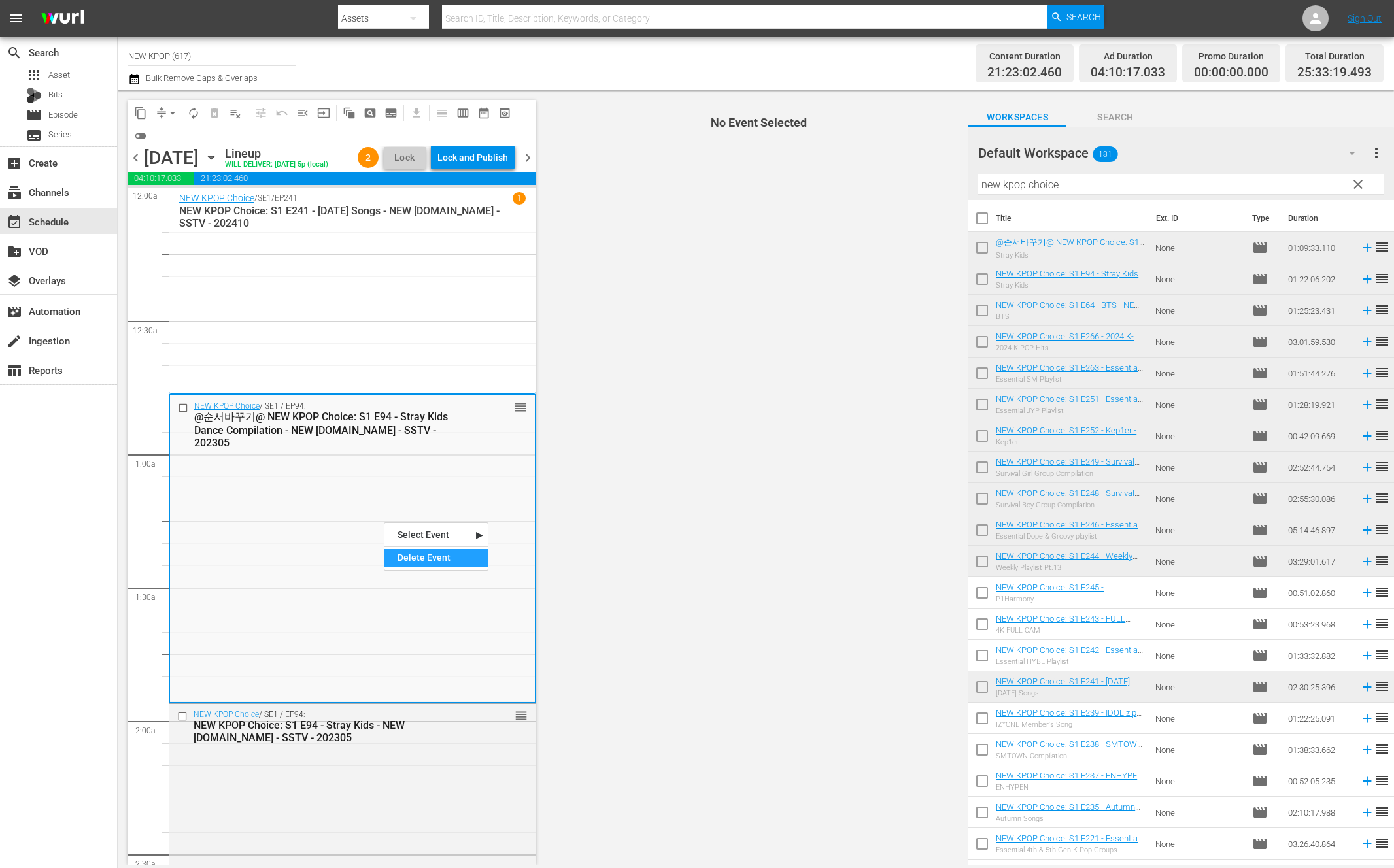
click at [406, 558] on div "Delete Event" at bounding box center [436, 557] width 104 height 17
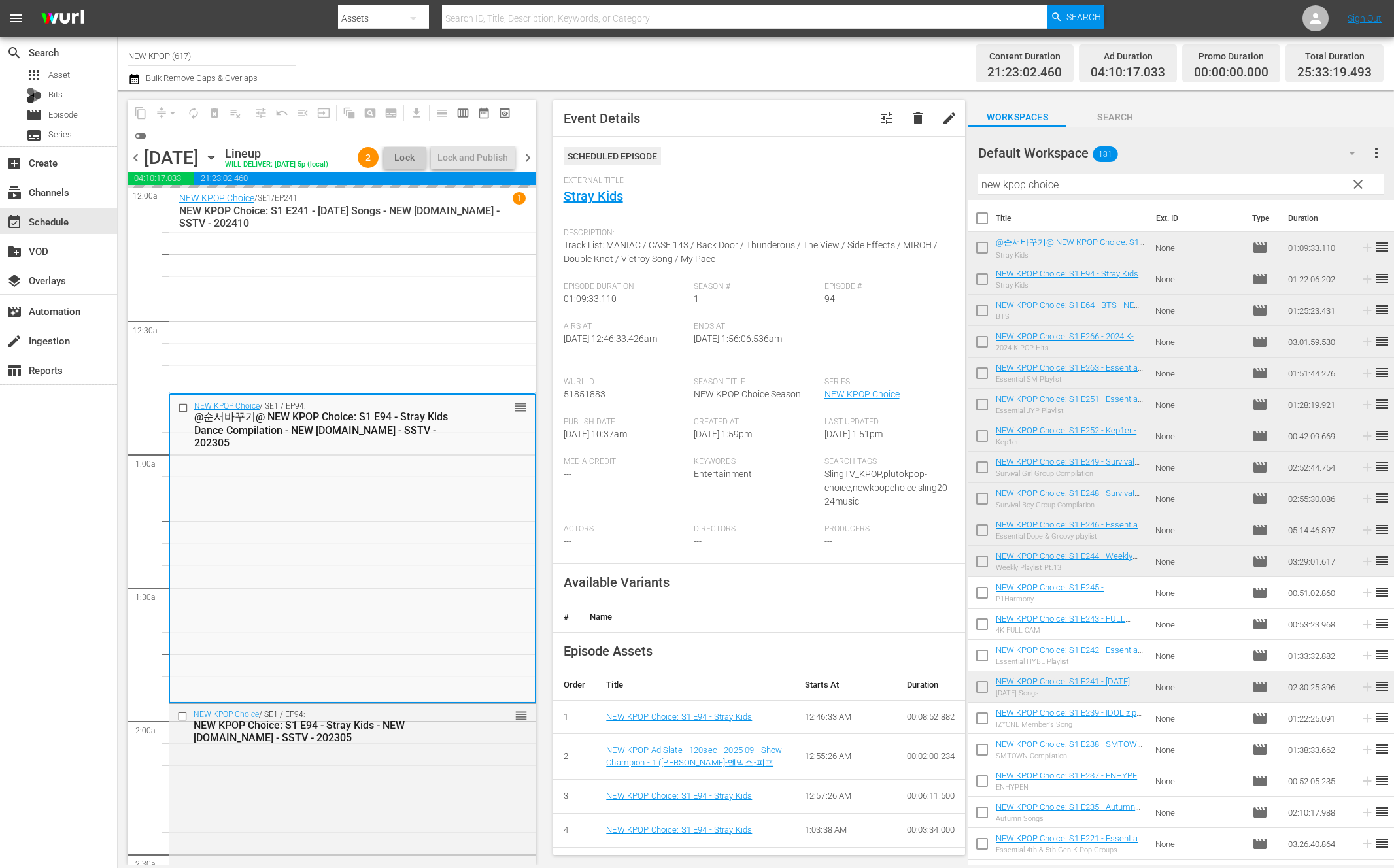
click at [282, 145] on div "content_copy compress arrow_drop_down autorenew_outlined delete_forever_outline…" at bounding box center [331, 122] width 409 height 46
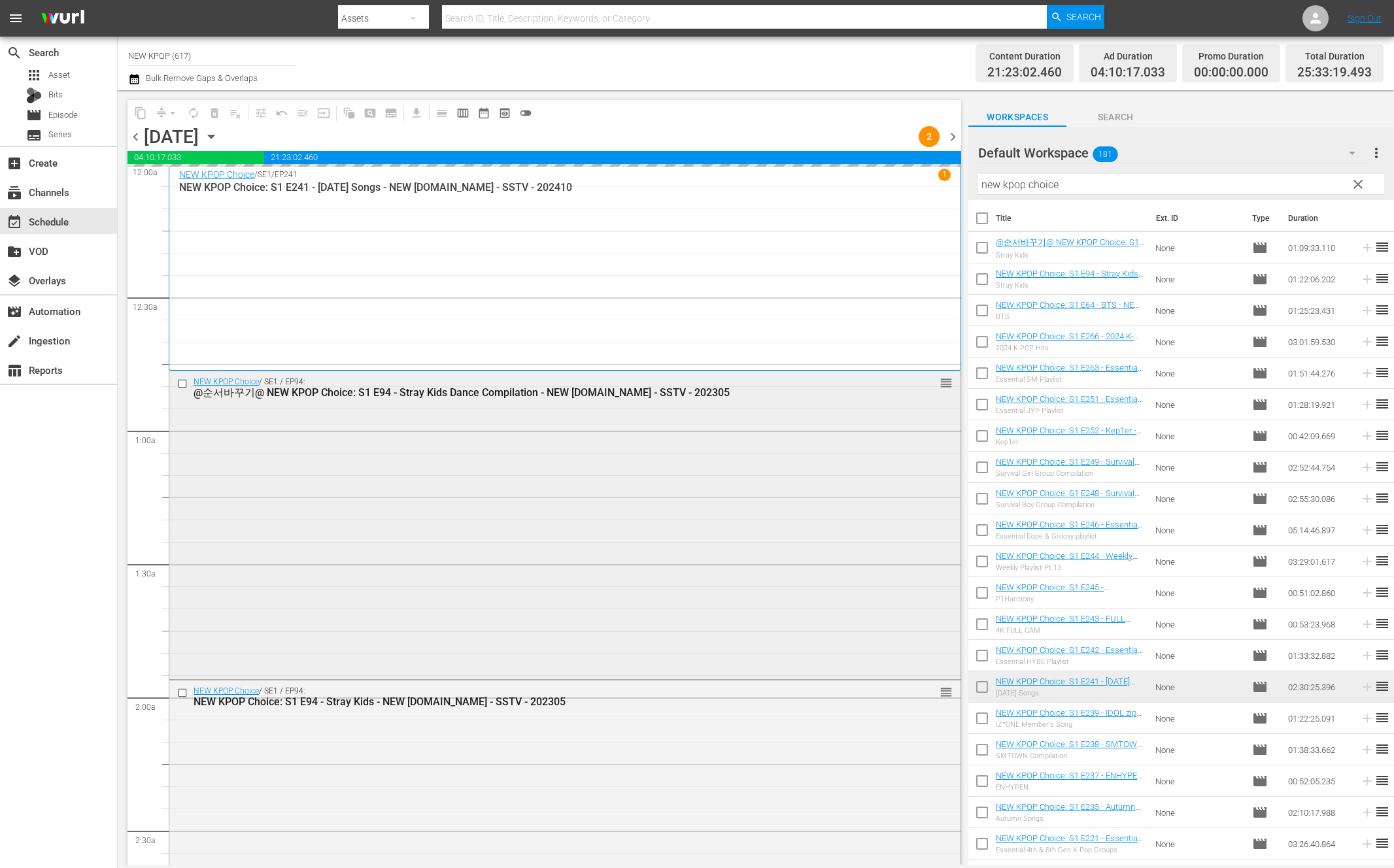
scroll to position [5, 0]
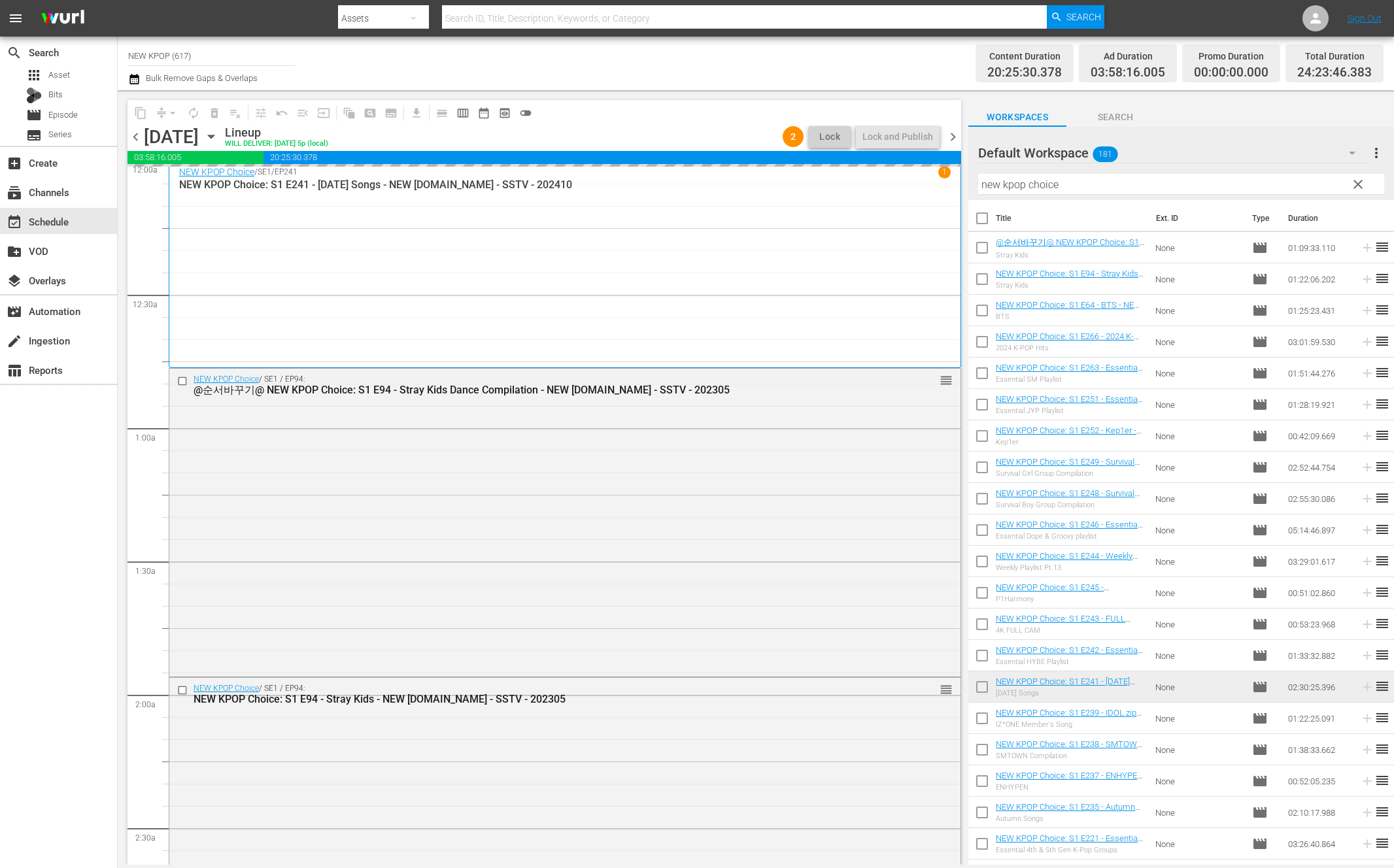
click at [136, 136] on span "chevron_left" at bounding box center [135, 136] width 16 height 16
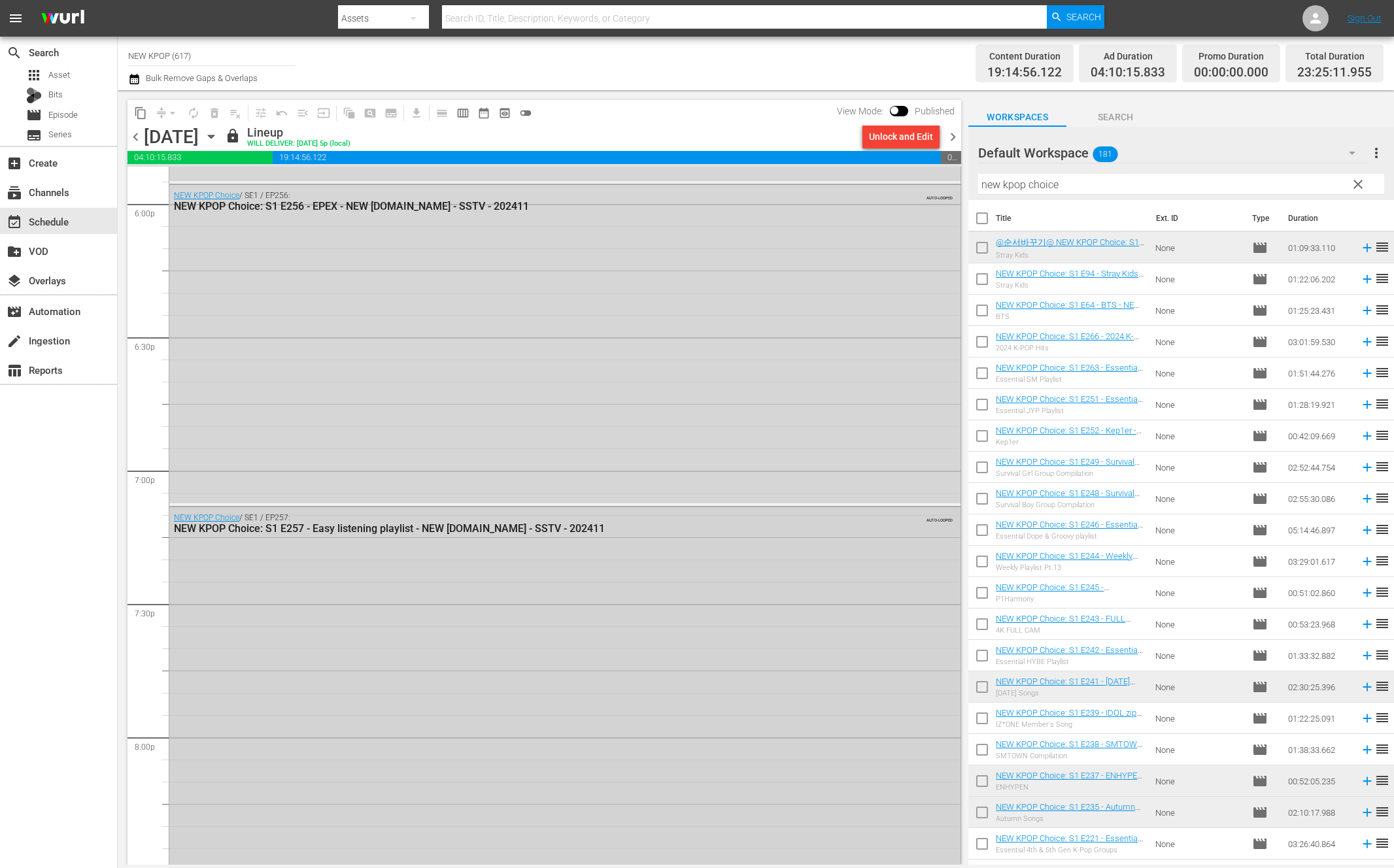
scroll to position [4761, 0]
click at [948, 140] on span "chevron_right" at bounding box center [952, 136] width 16 height 16
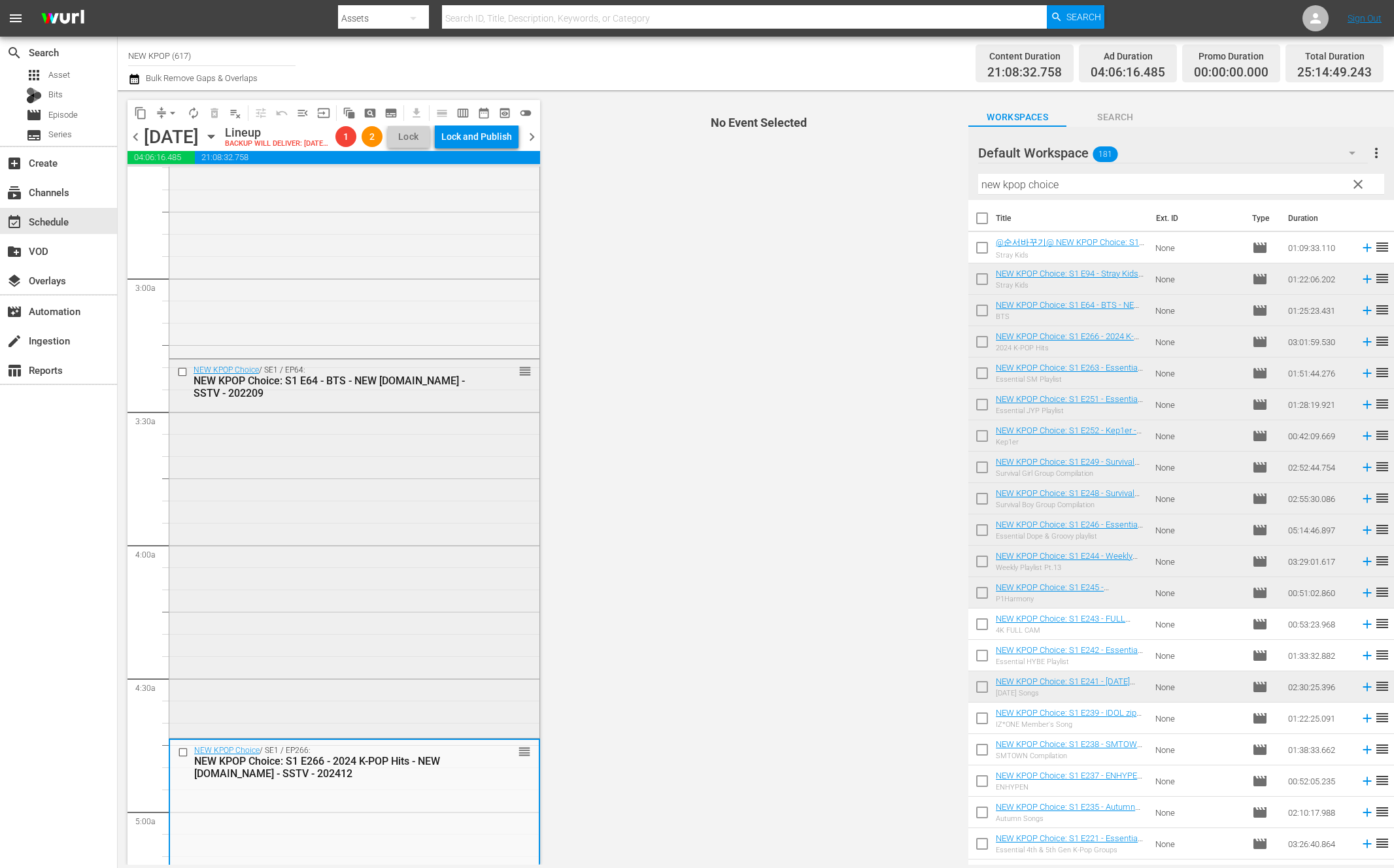
scroll to position [954, 0]
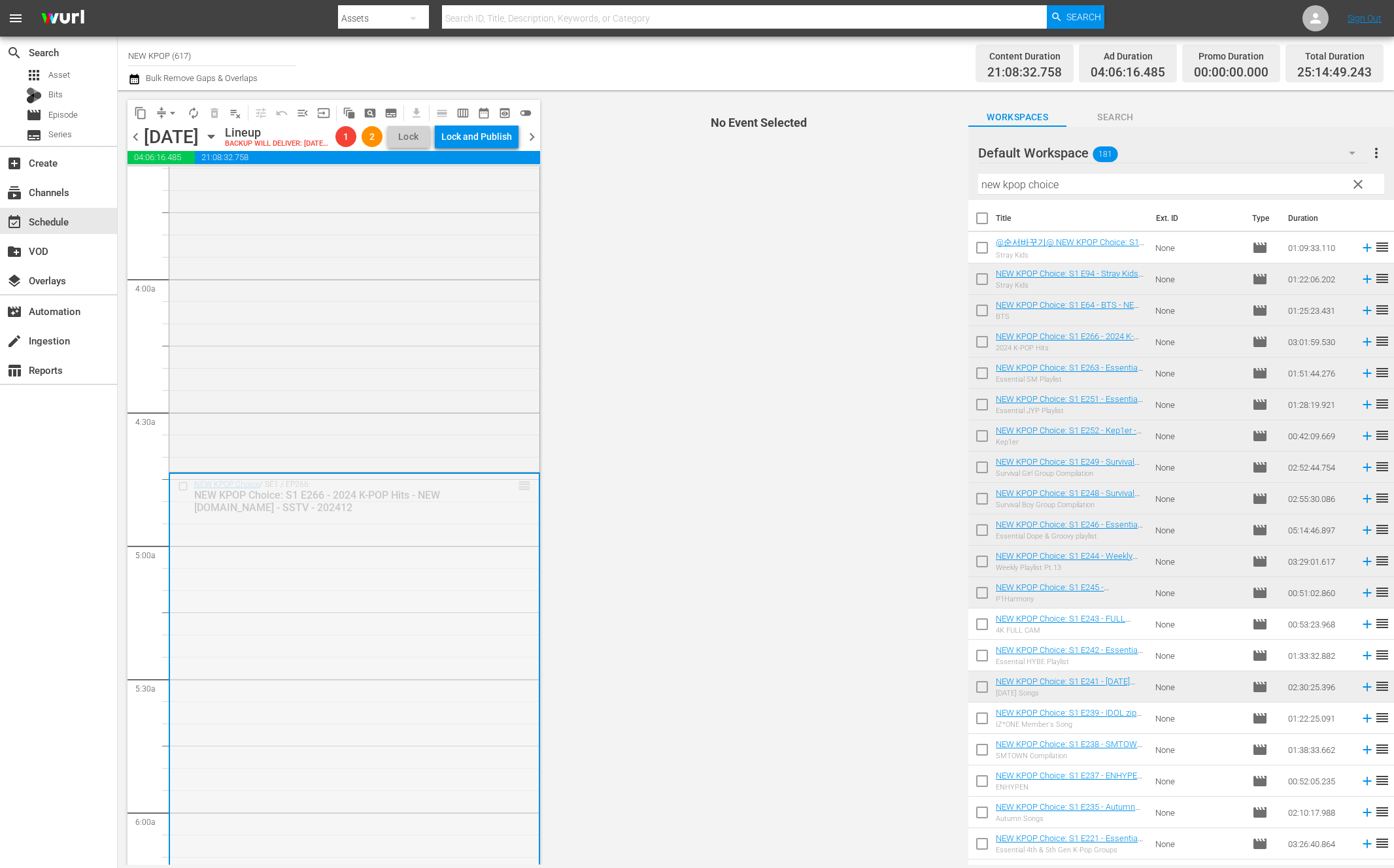
drag, startPoint x: 526, startPoint y: 507, endPoint x: 474, endPoint y: 715, distance: 214.4
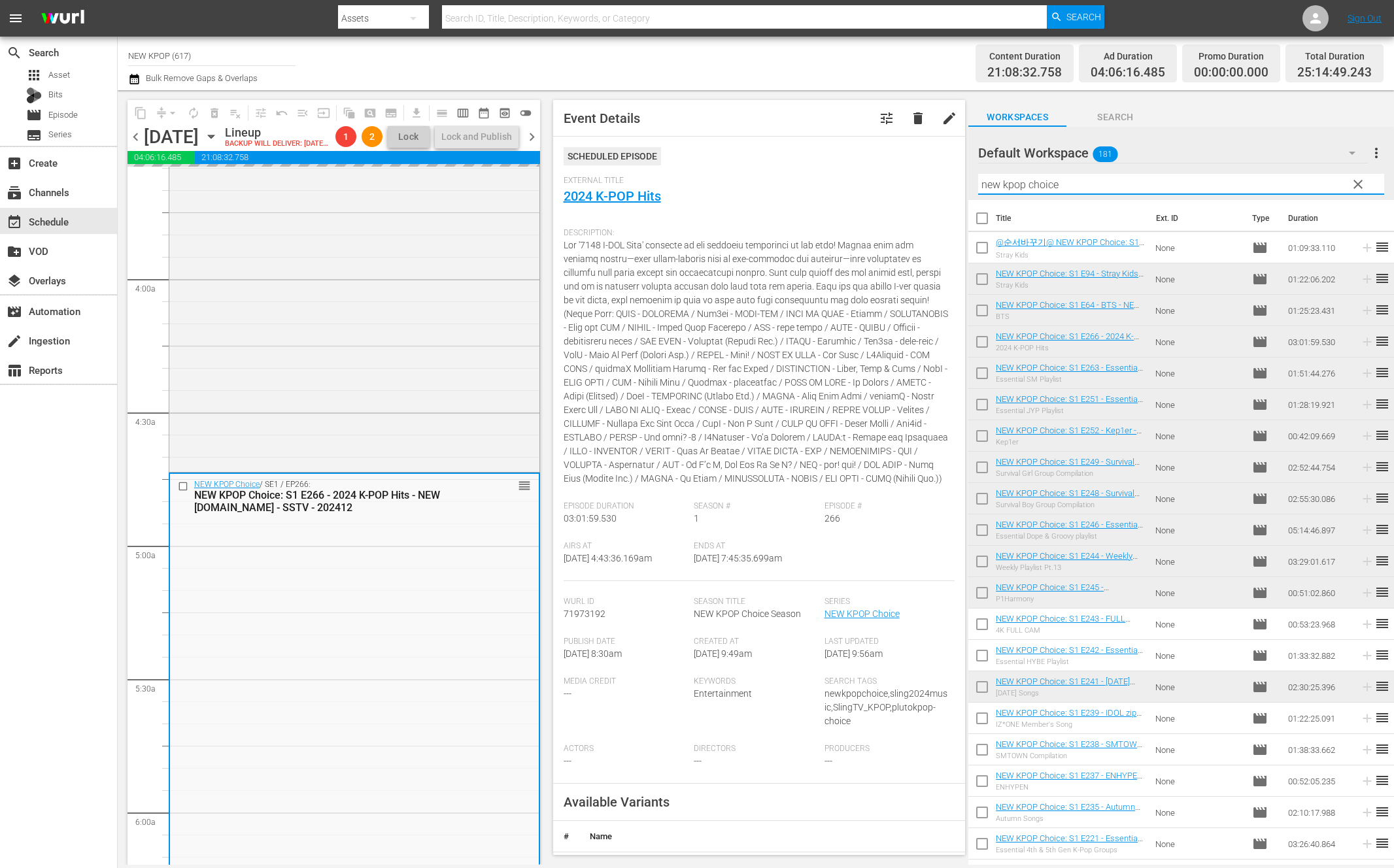
drag, startPoint x: 1100, startPoint y: 192, endPoint x: 859, endPoint y: 176, distance: 241.5
click at [859, 176] on div "content_copy compress arrow_drop_down autorenew_outlined delete_forever_outline…" at bounding box center [755, 477] width 1276 height 774
type input "ㄷ"
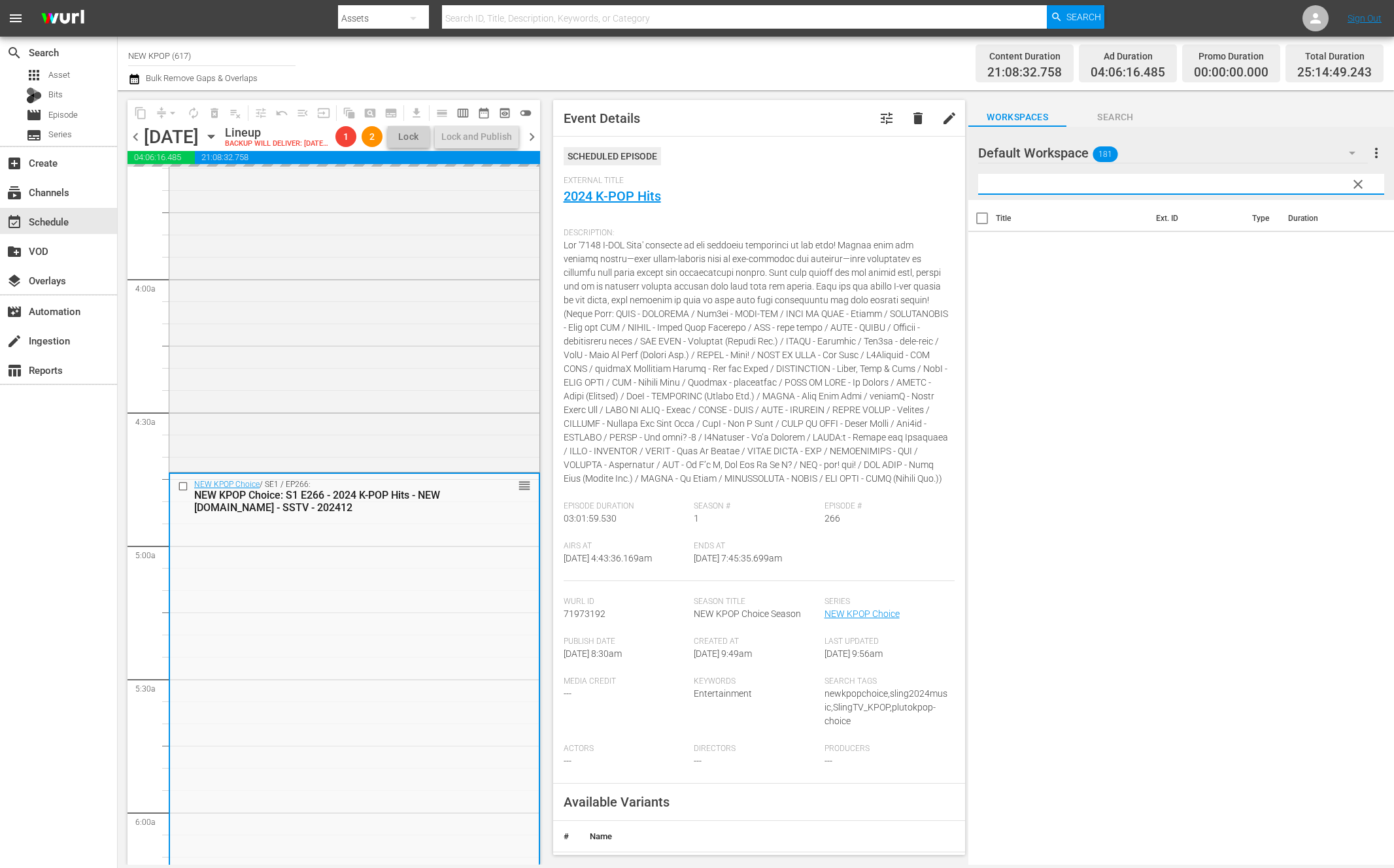
type input "ㄷ"
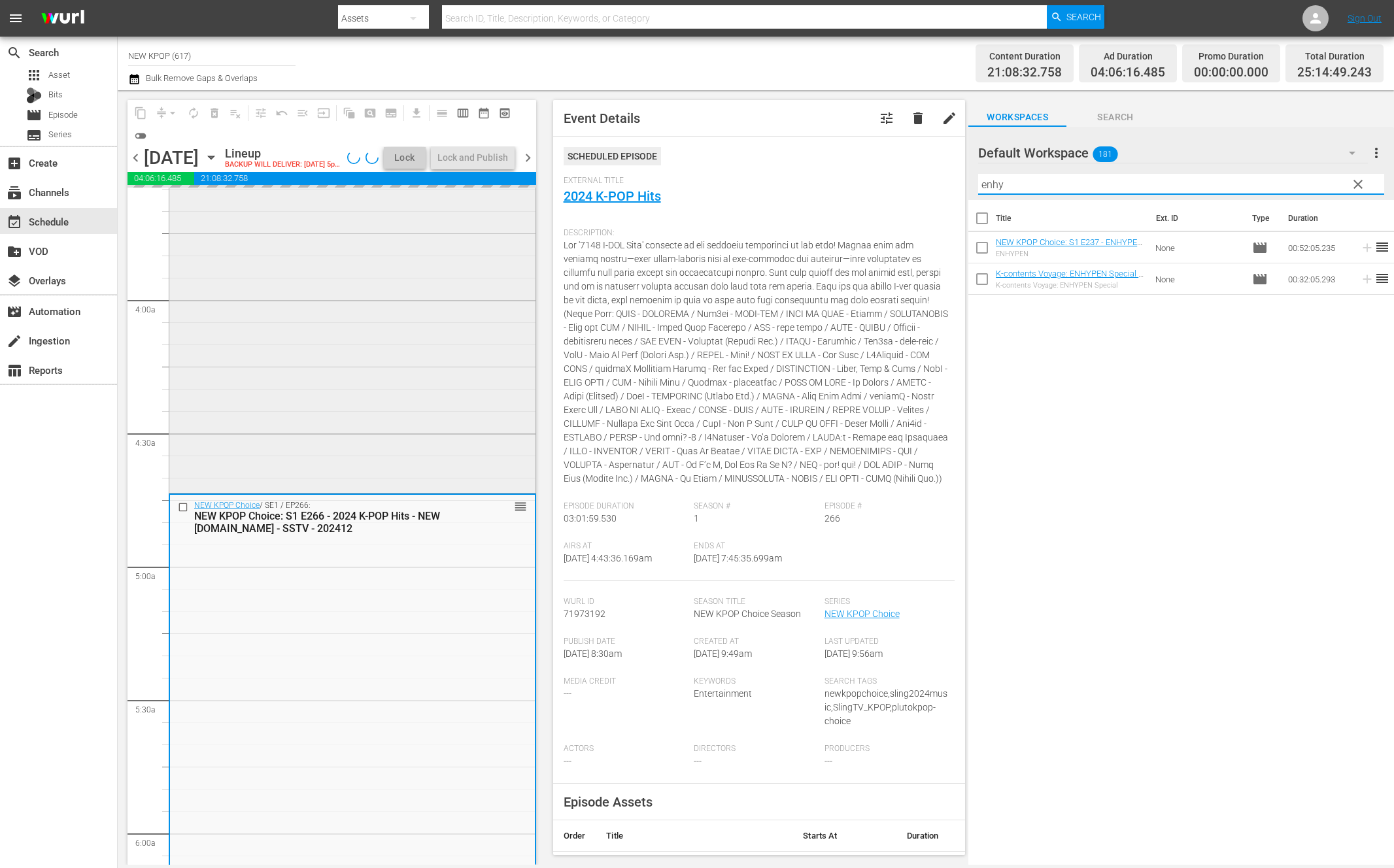
type input "enhy"
click at [264, 424] on div "NEW KPOP Choice / SE1 / EP64: NEW KPOP Choice: S1 E64 - BTS - NEW K.ID - SSTV -…" at bounding box center [352, 302] width 366 height 376
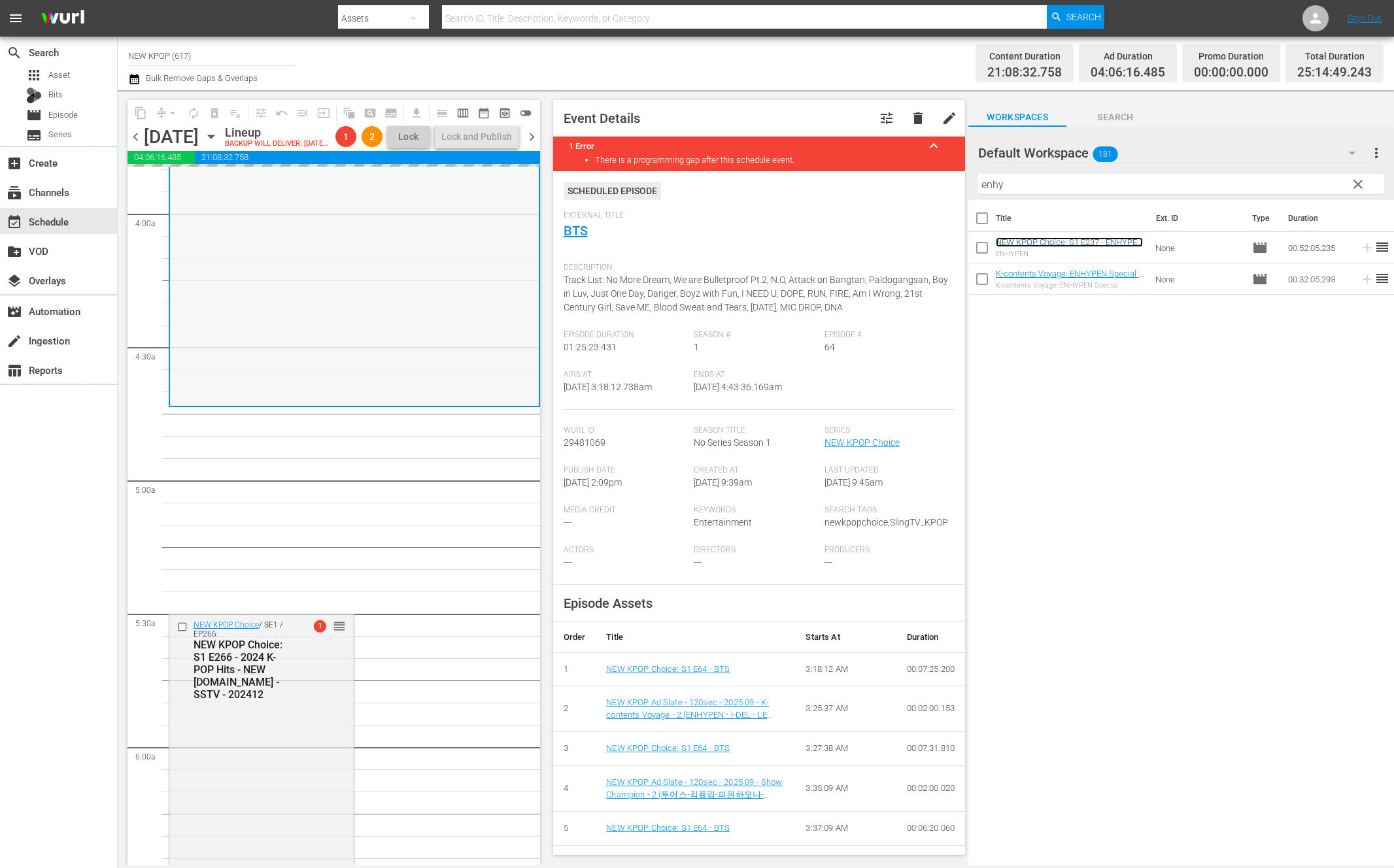
scroll to position [1033, 0]
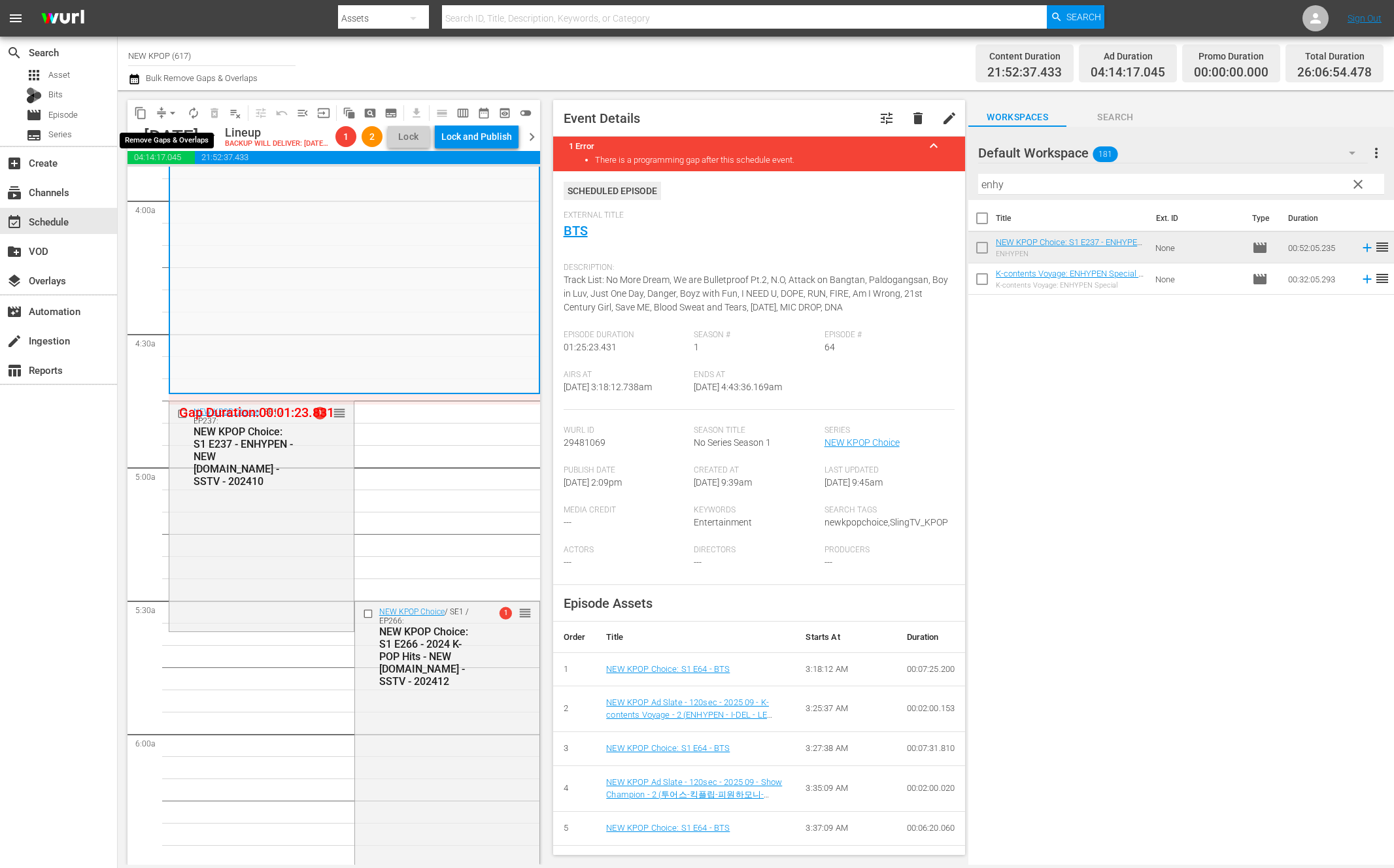
click at [169, 112] on span "arrow_drop_down" at bounding box center [173, 113] width 13 height 13
click at [167, 180] on li "Align to End of Previous Day" at bounding box center [173, 182] width 137 height 21
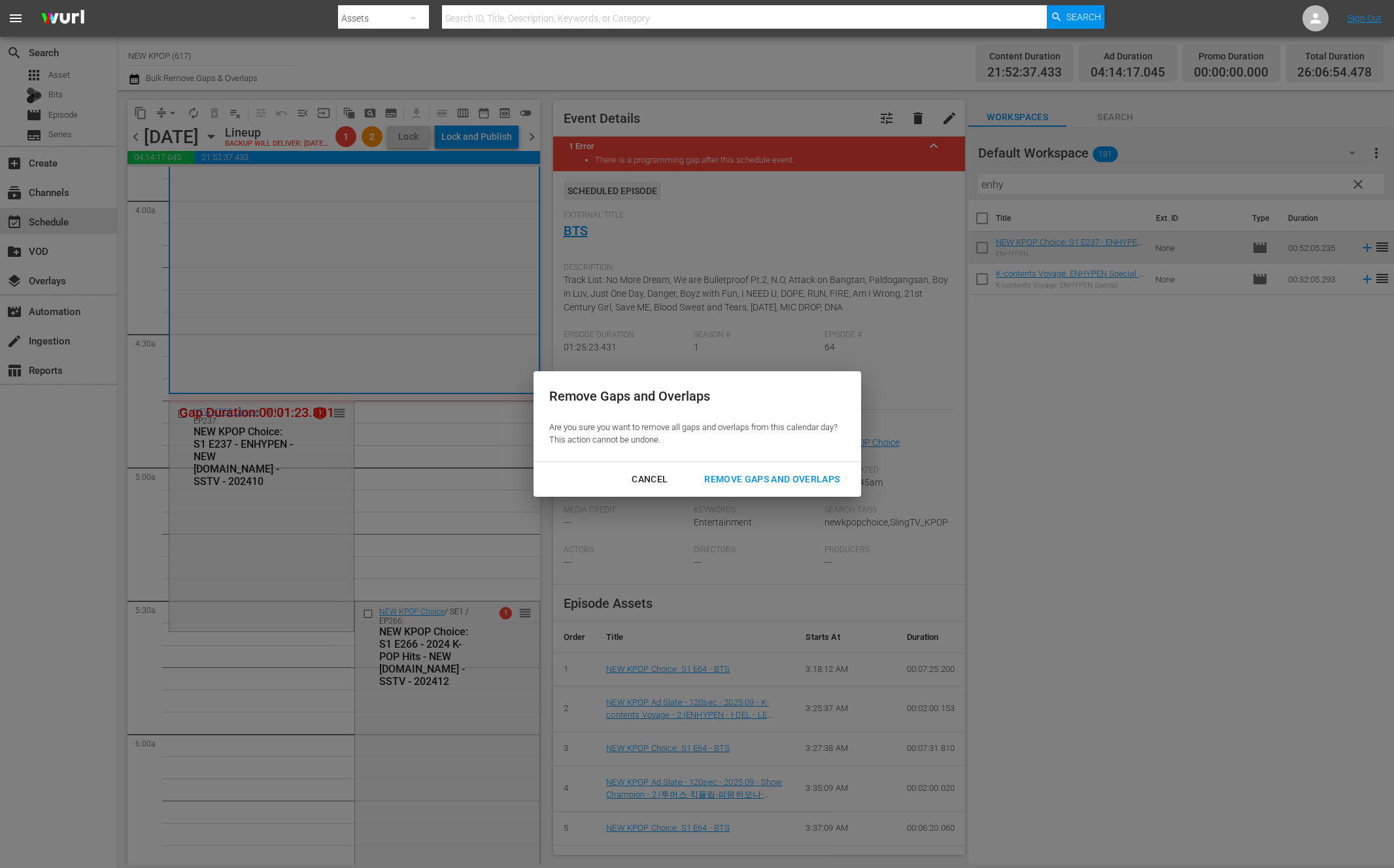
click at [823, 470] on button "Remove Gaps and Overlaps" at bounding box center [771, 479] width 166 height 24
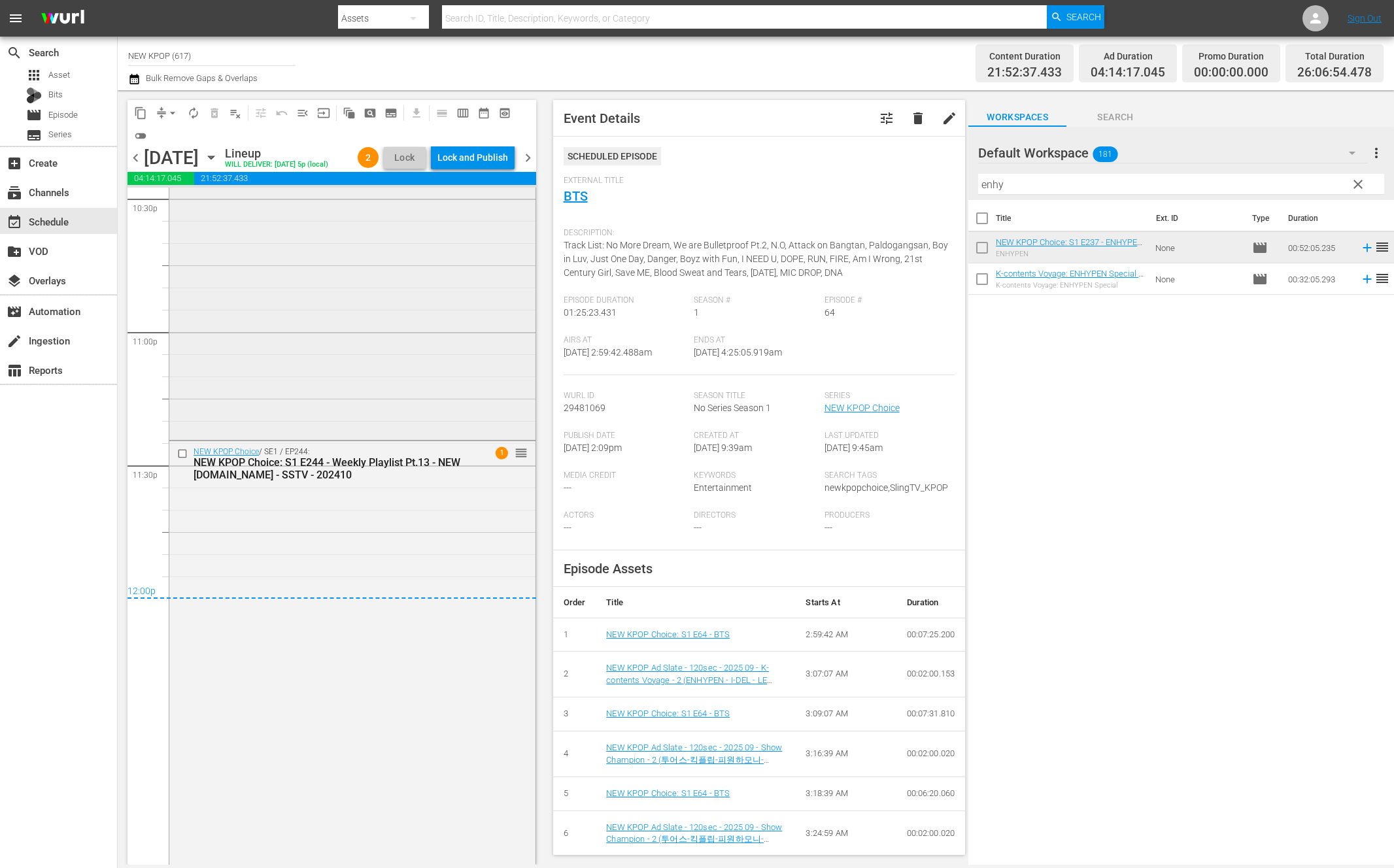
scroll to position [5817, 0]
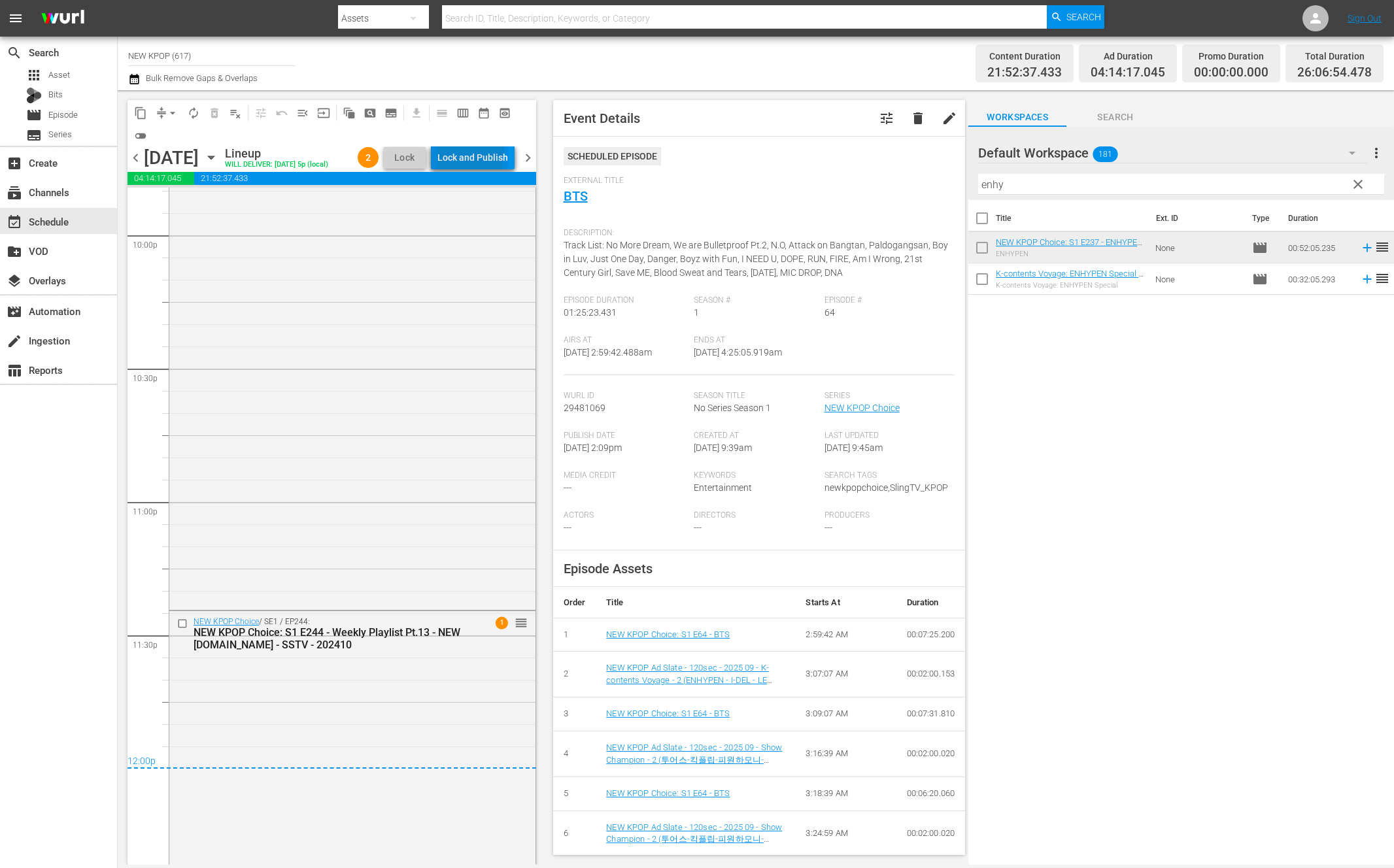
click at [457, 151] on div "Lock and Publish" at bounding box center [472, 158] width 71 height 24
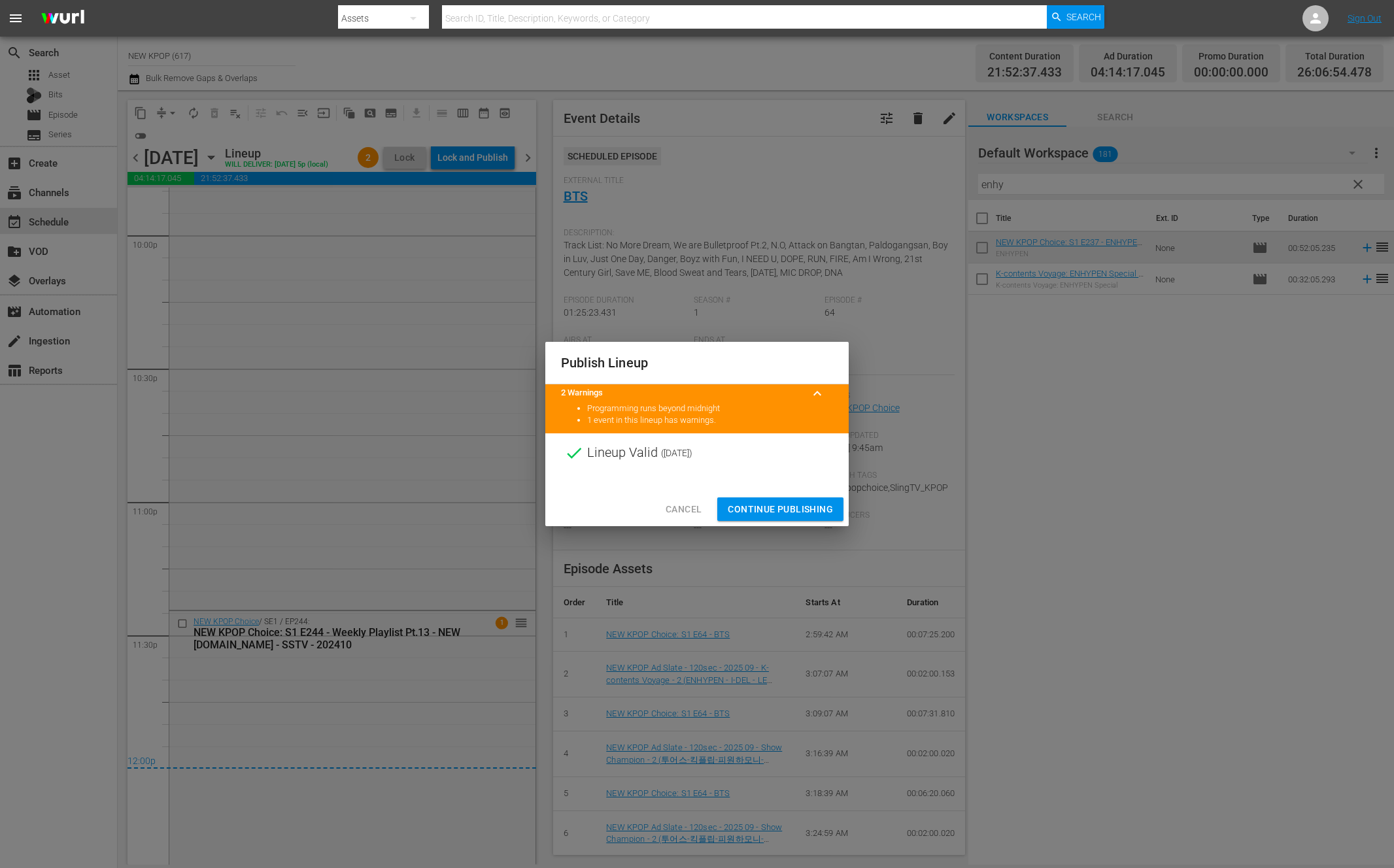
click at [760, 507] on span "Continue Publishing" at bounding box center [780, 509] width 105 height 16
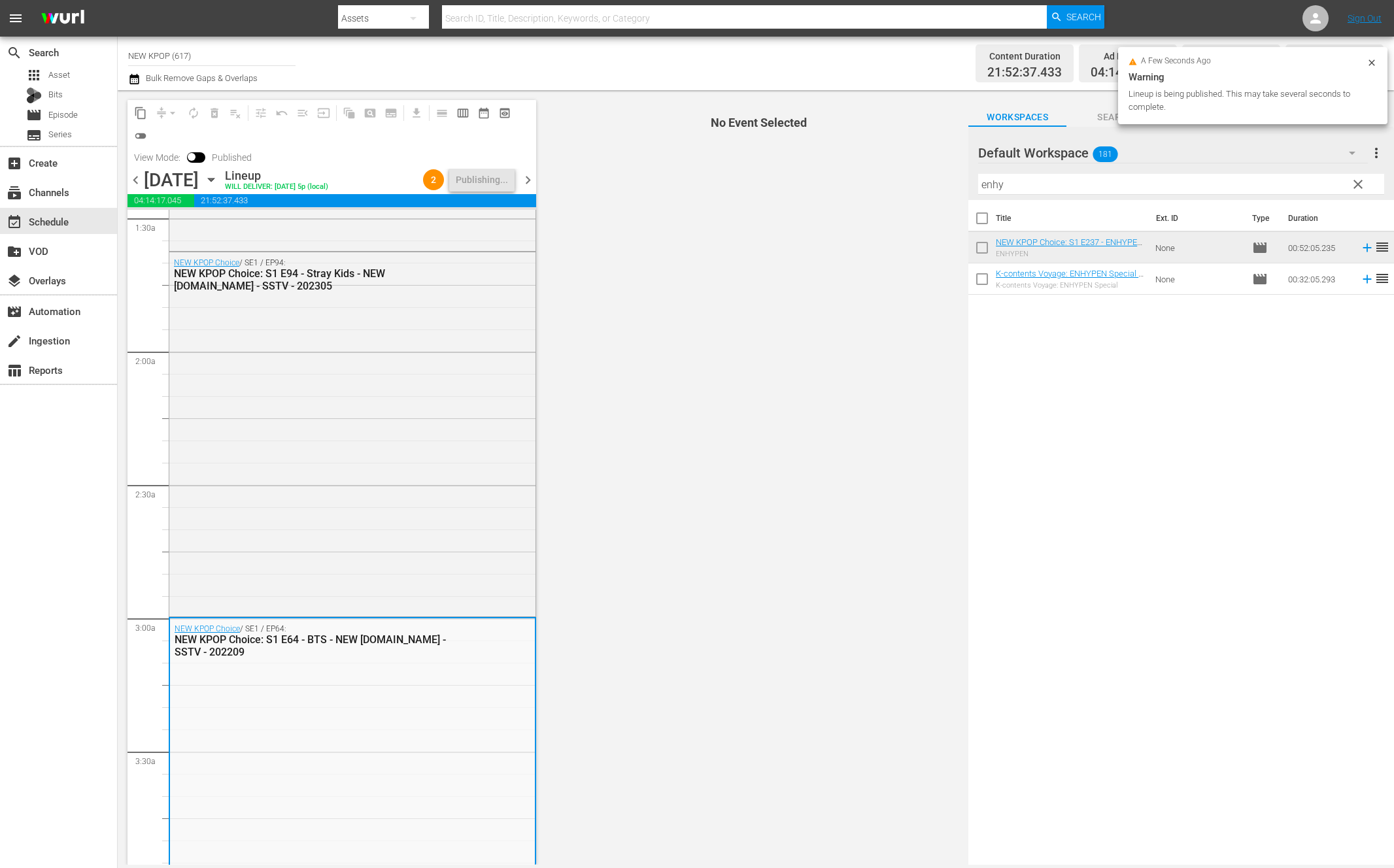
scroll to position [0, 0]
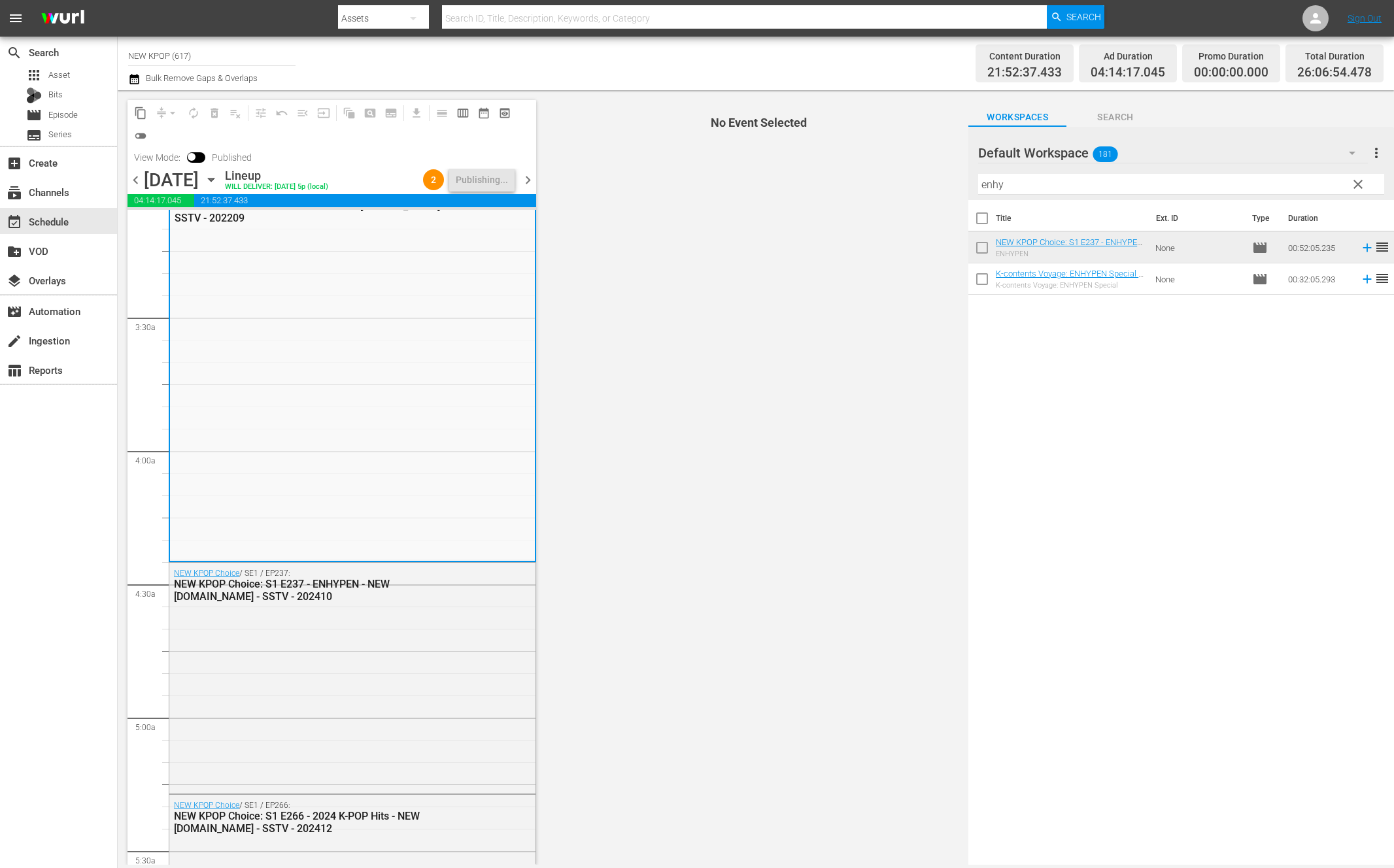
click at [416, 608] on div "NEW KPOP Choice / SE1 / EP237: NEW KPOP Choice: S1 E237 - ENHYPEN - NEW K.ID - …" at bounding box center [352, 676] width 366 height 227
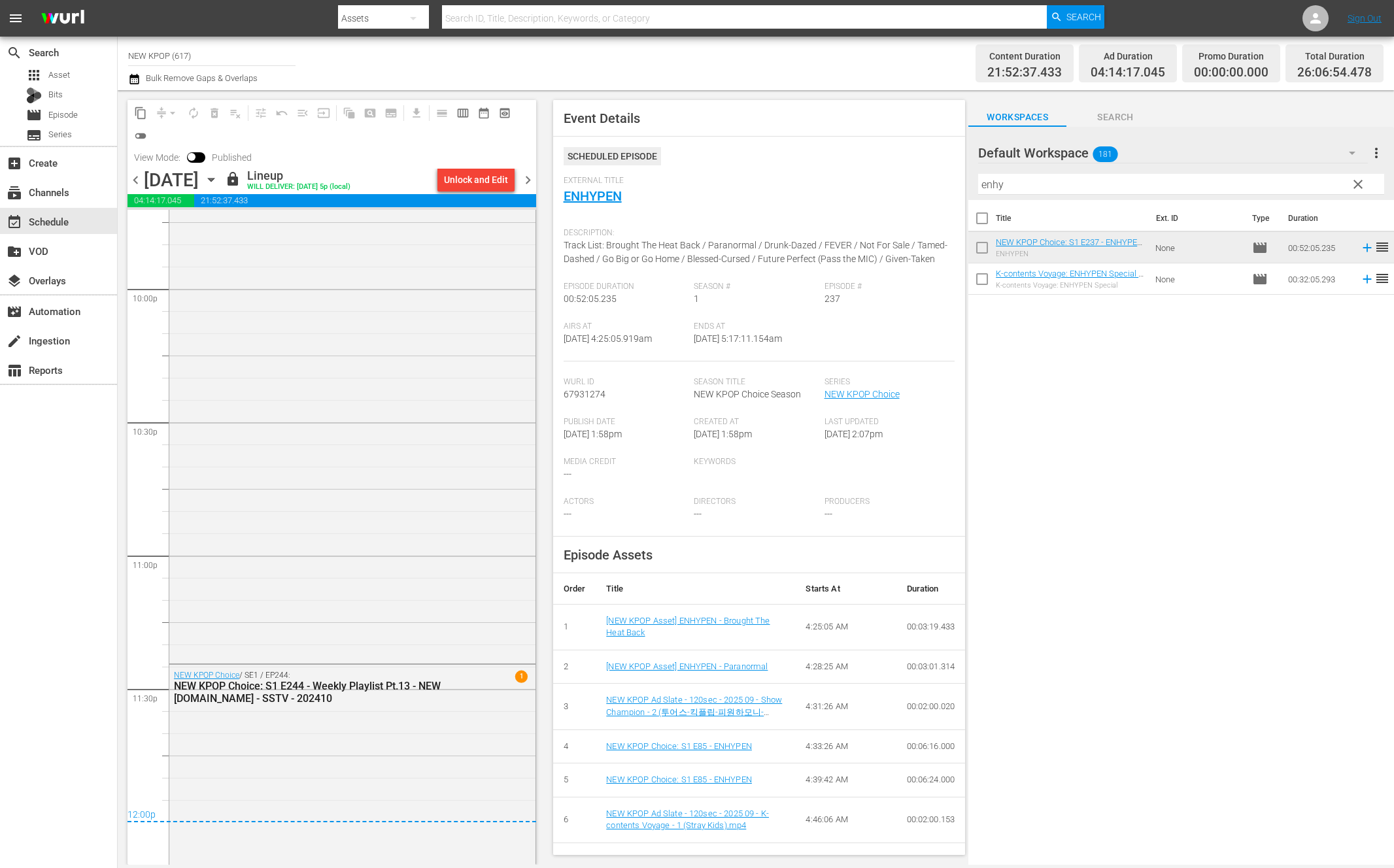
scroll to position [6514, 0]
click at [526, 172] on span "chevron_right" at bounding box center [527, 180] width 16 height 16
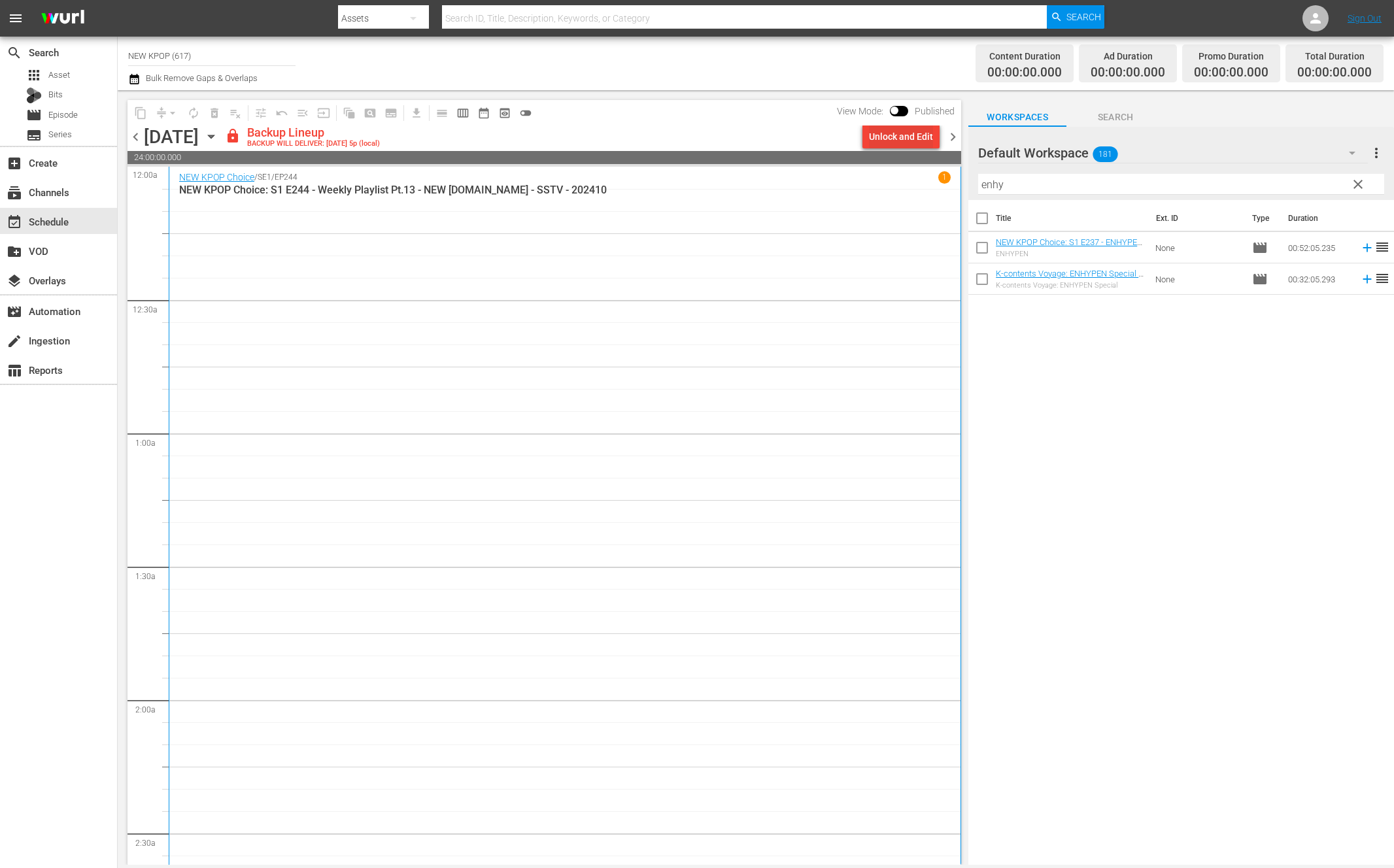
click at [915, 147] on div "Unlock and Edit" at bounding box center [901, 136] width 64 height 24
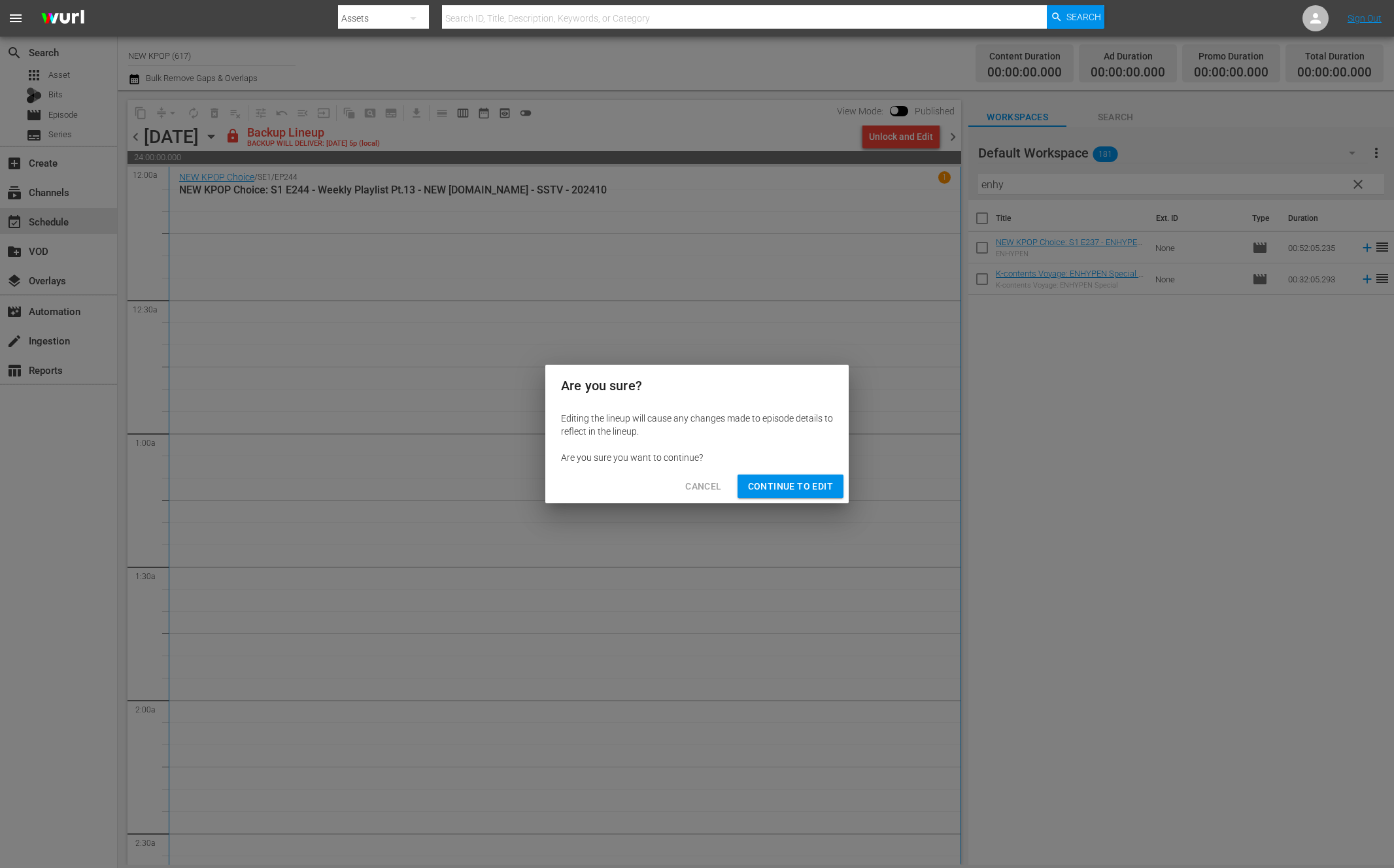
click at [773, 499] on div "Cancel Continue to Edit" at bounding box center [697, 486] width 304 height 35
click at [775, 503] on div "Cancel Continue to Edit" at bounding box center [697, 486] width 304 height 35
click at [792, 488] on span "Continue to Edit" at bounding box center [790, 486] width 85 height 16
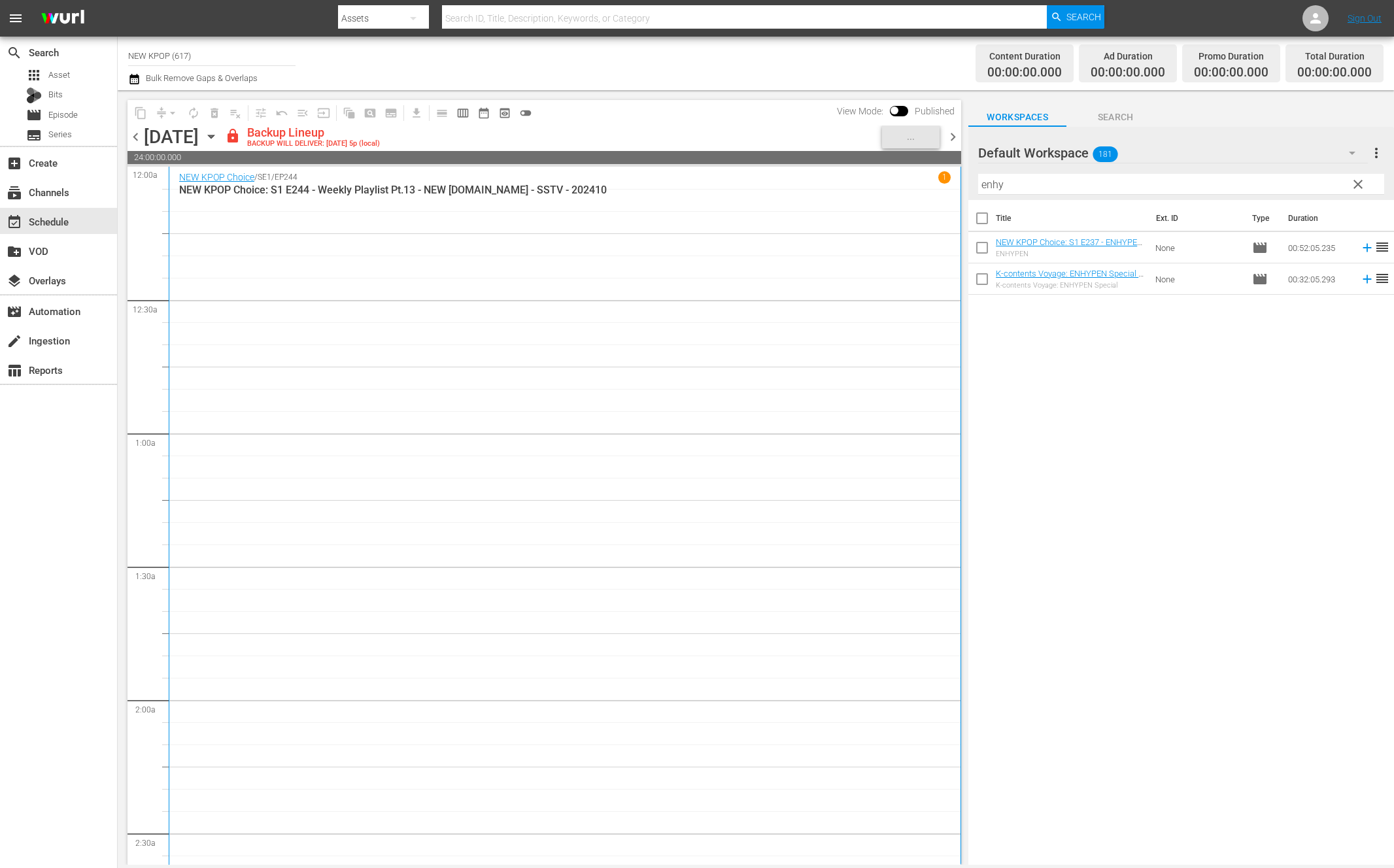
click at [218, 135] on icon "button" at bounding box center [211, 136] width 14 height 14
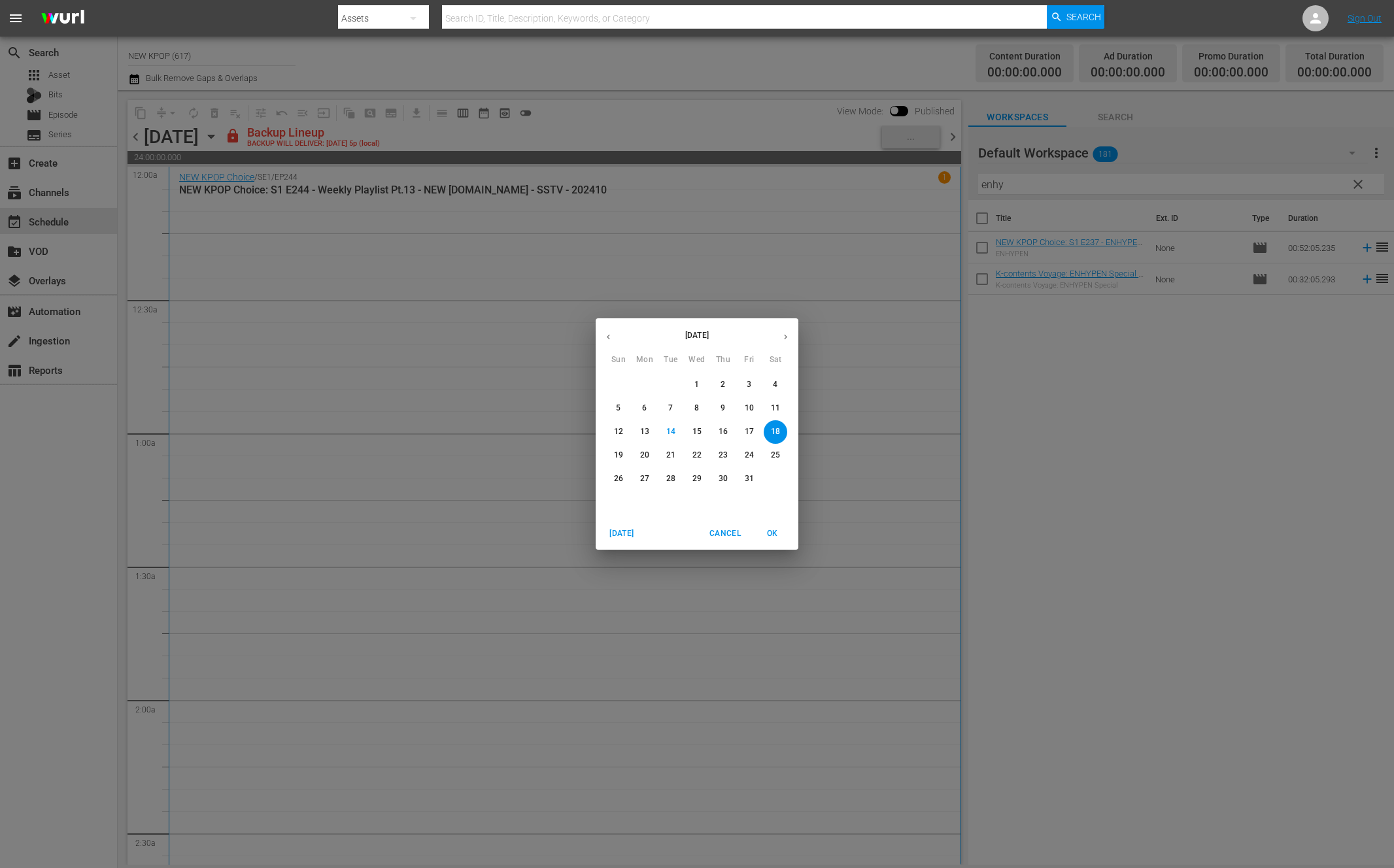
click at [612, 334] on icon "button" at bounding box center [608, 336] width 9 height 9
click at [751, 386] on p "1" at bounding box center [749, 384] width 5 height 11
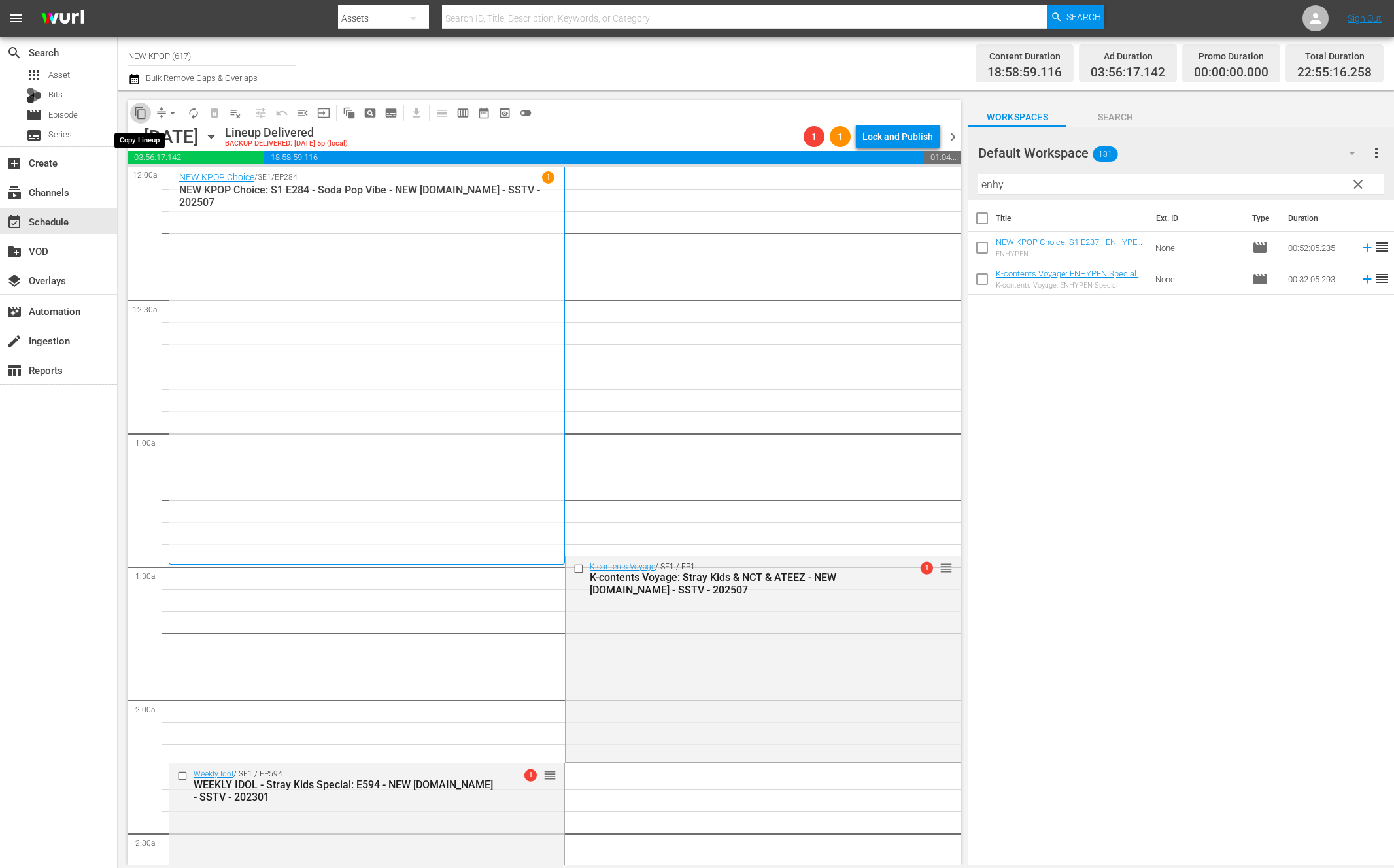
click at [137, 111] on span "content_copy" at bounding box center [140, 113] width 13 height 13
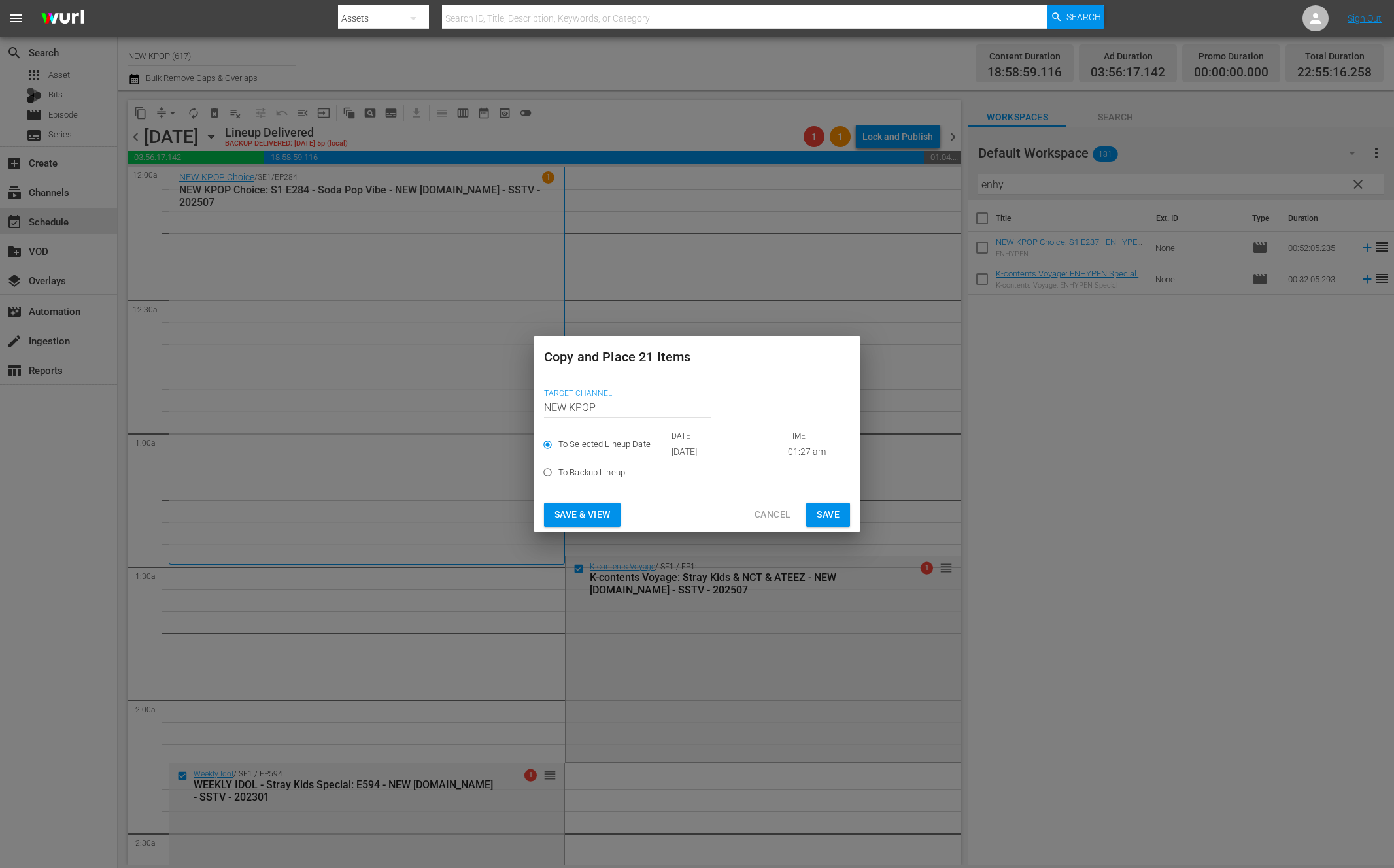
click at [688, 455] on input "Oct 16th 2025" at bounding box center [723, 451] width 104 height 20
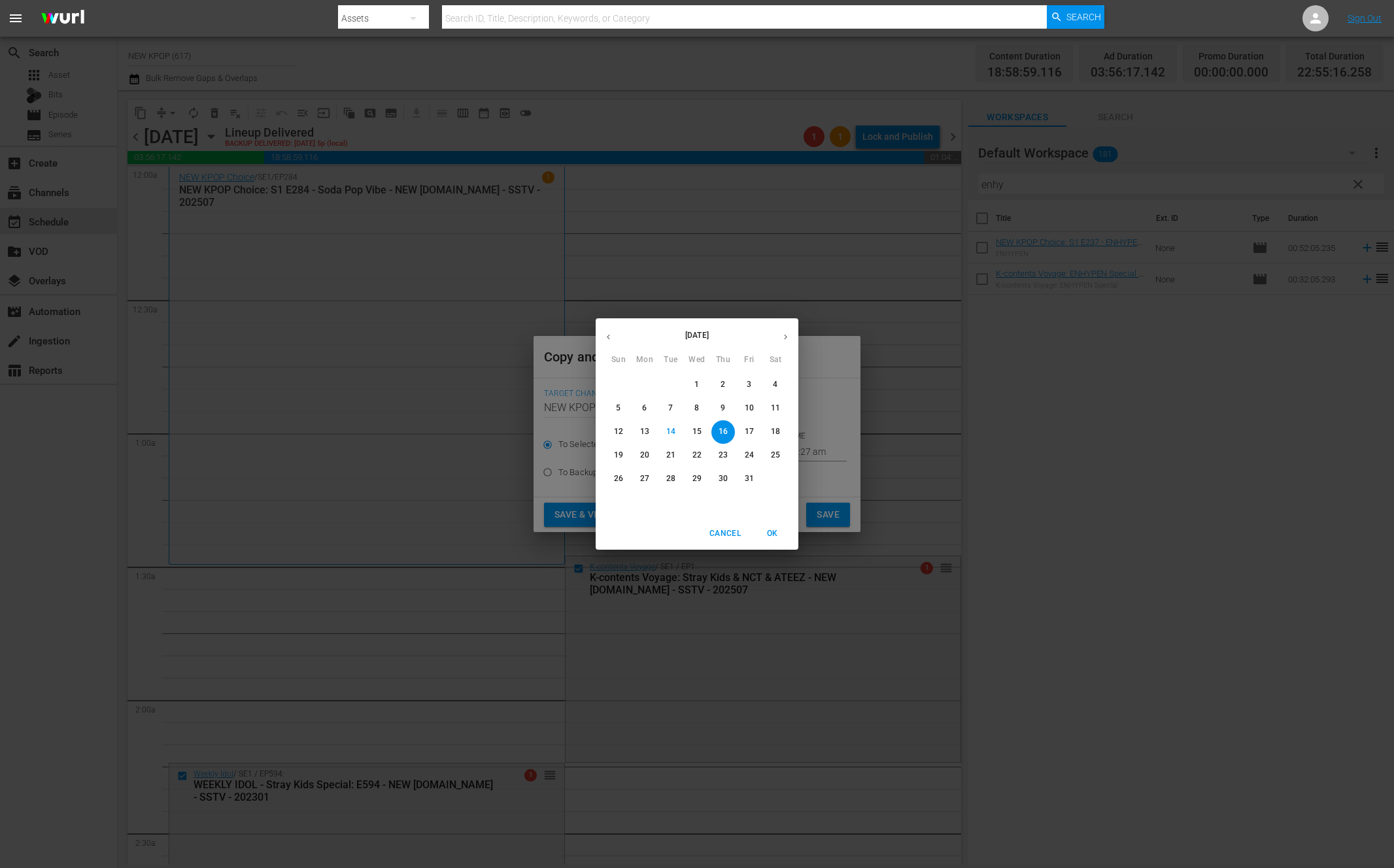
click at [774, 437] on p "18" at bounding box center [775, 431] width 9 height 11
type input "Oct 18th 2025"
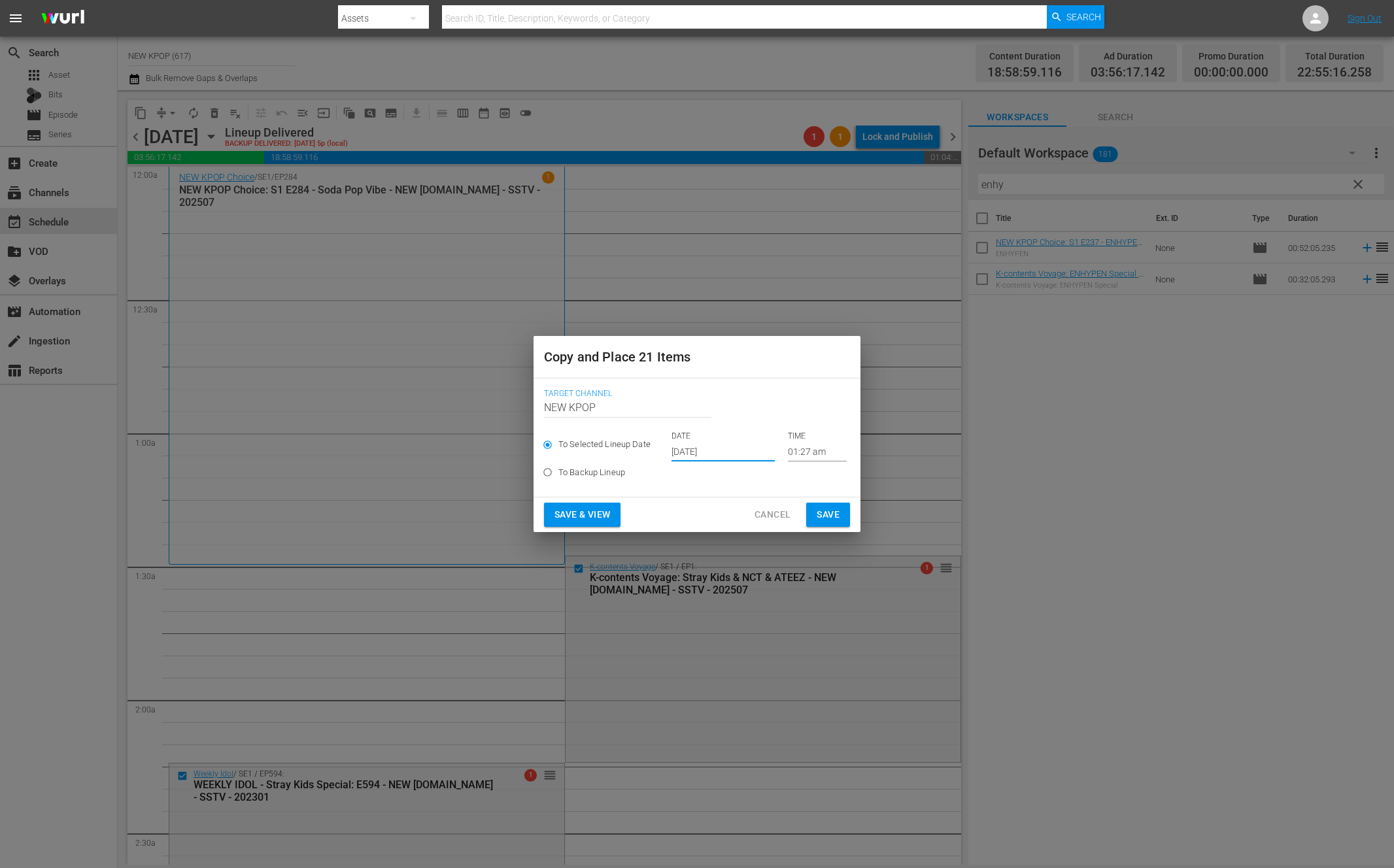
click at [581, 512] on span "Save & View" at bounding box center [582, 514] width 56 height 16
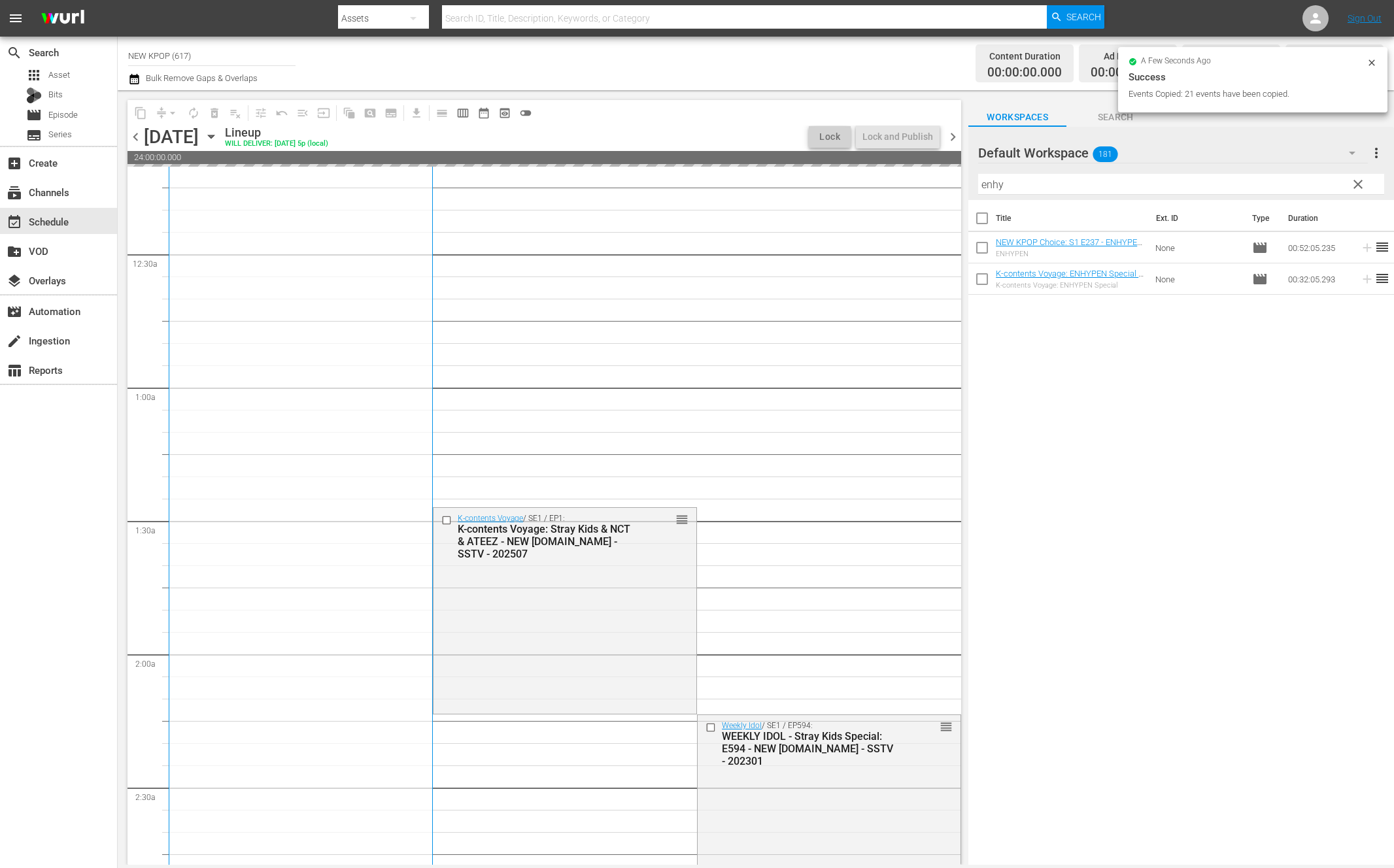
scroll to position [337, 0]
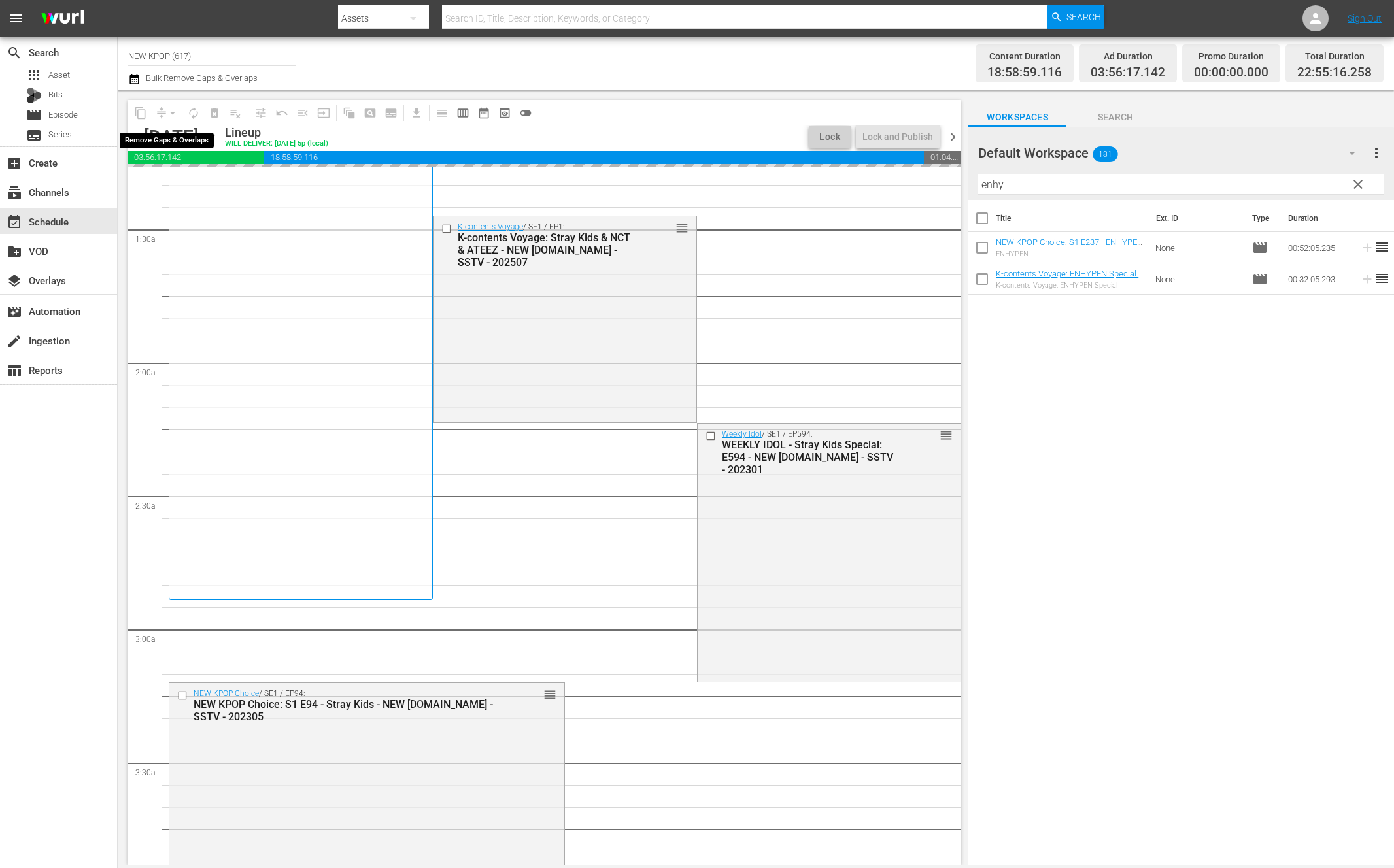
click at [171, 116] on div "arrow_drop_down" at bounding box center [173, 113] width 21 height 21
click at [171, 116] on span "arrow_drop_down" at bounding box center [173, 113] width 13 height 13
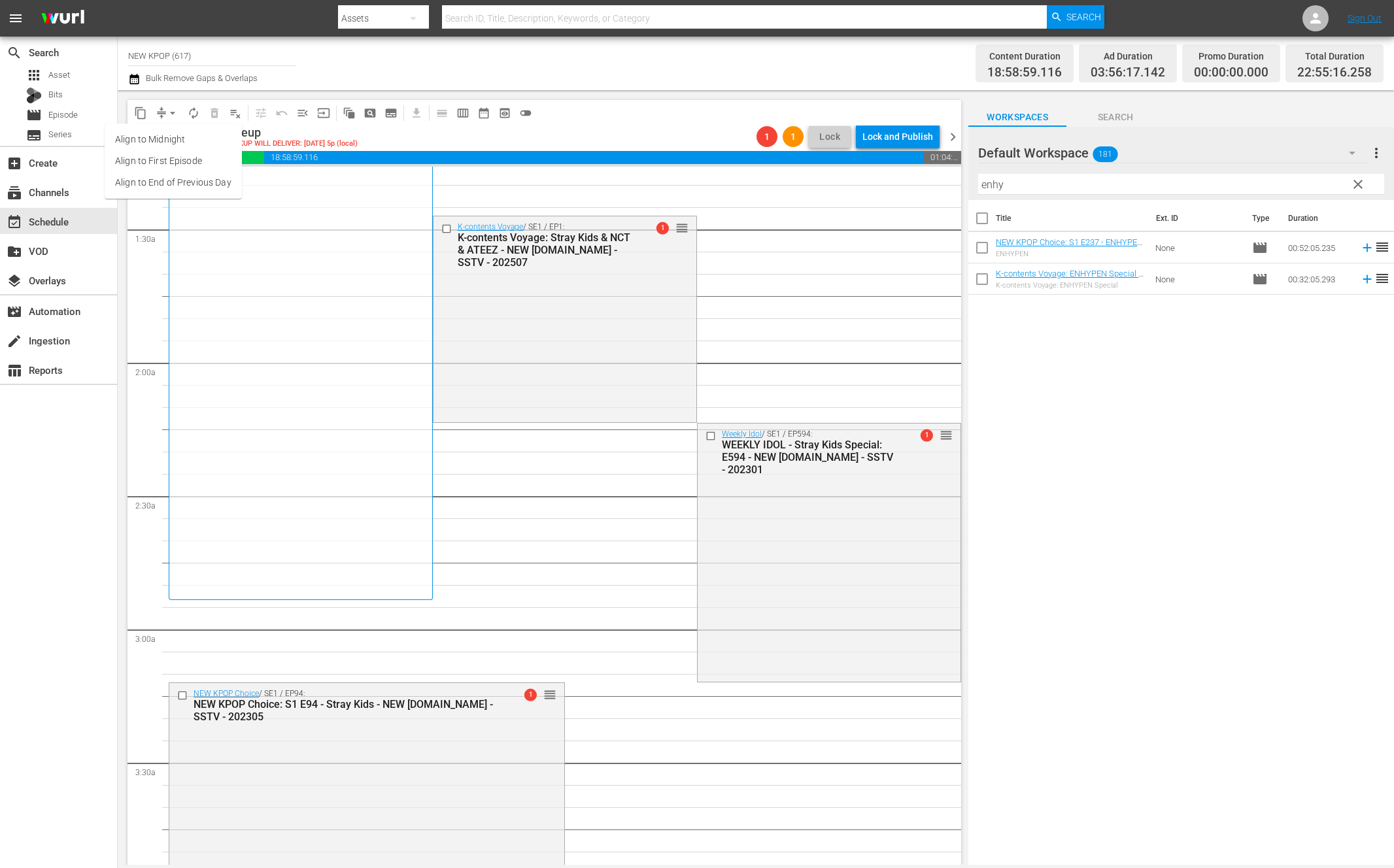
click at [155, 180] on li "Align to End of Previous Day" at bounding box center [173, 182] width 137 height 21
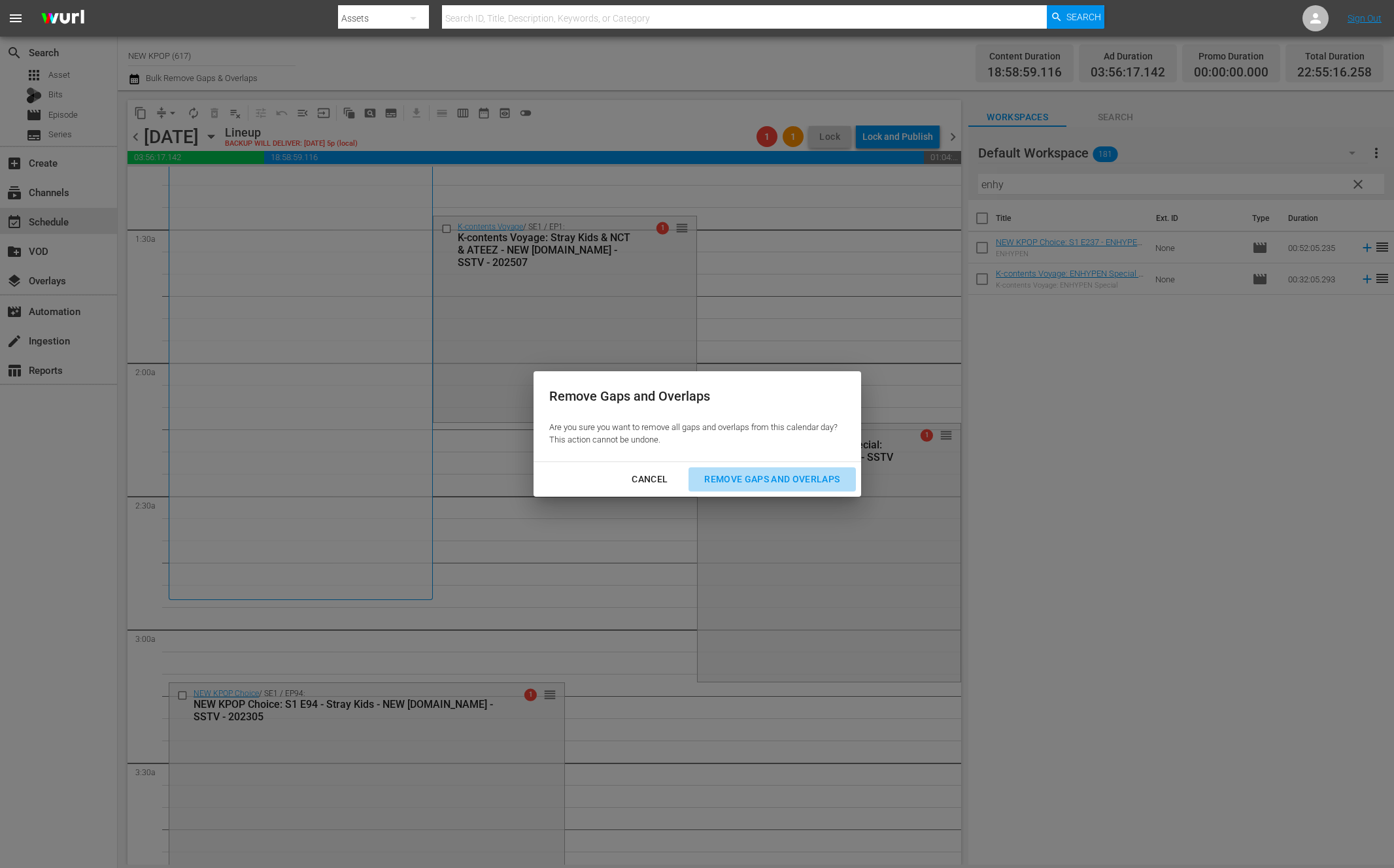
click at [756, 471] on div "Remove Gaps and Overlaps" at bounding box center [771, 479] width 156 height 16
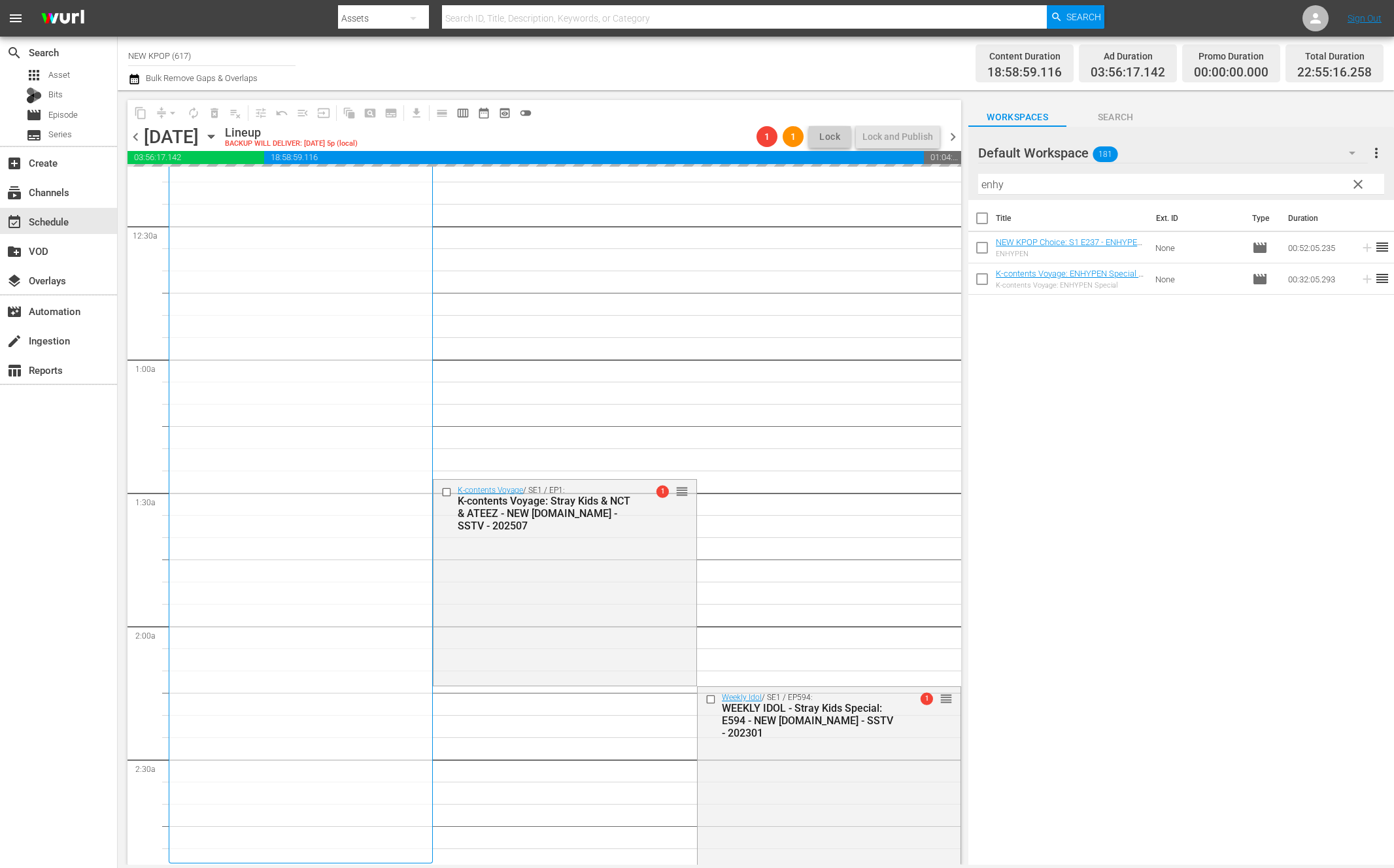
scroll to position [0, 0]
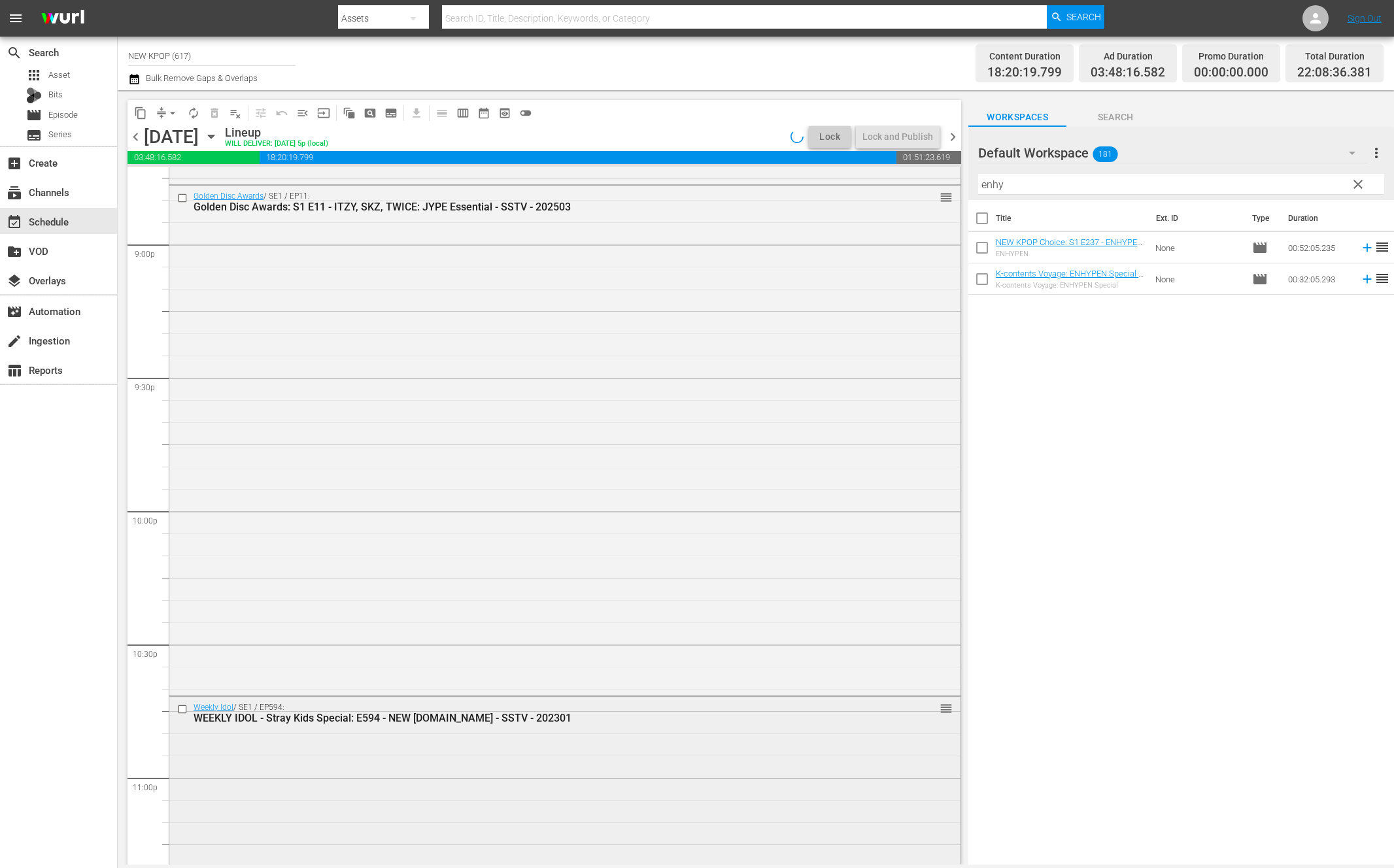
scroll to position [5976, 0]
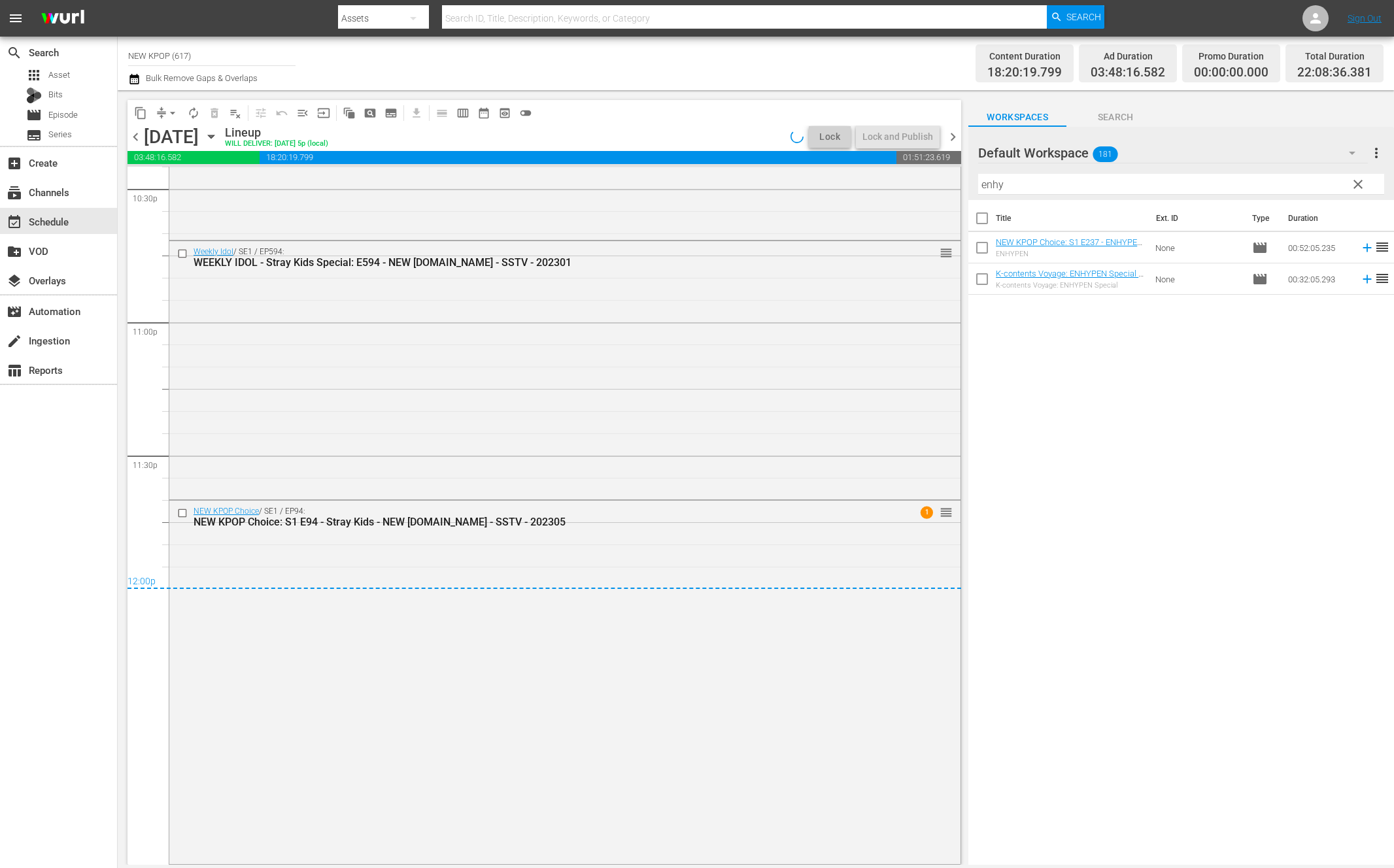
click at [141, 137] on span "chevron_left" at bounding box center [135, 136] width 16 height 16
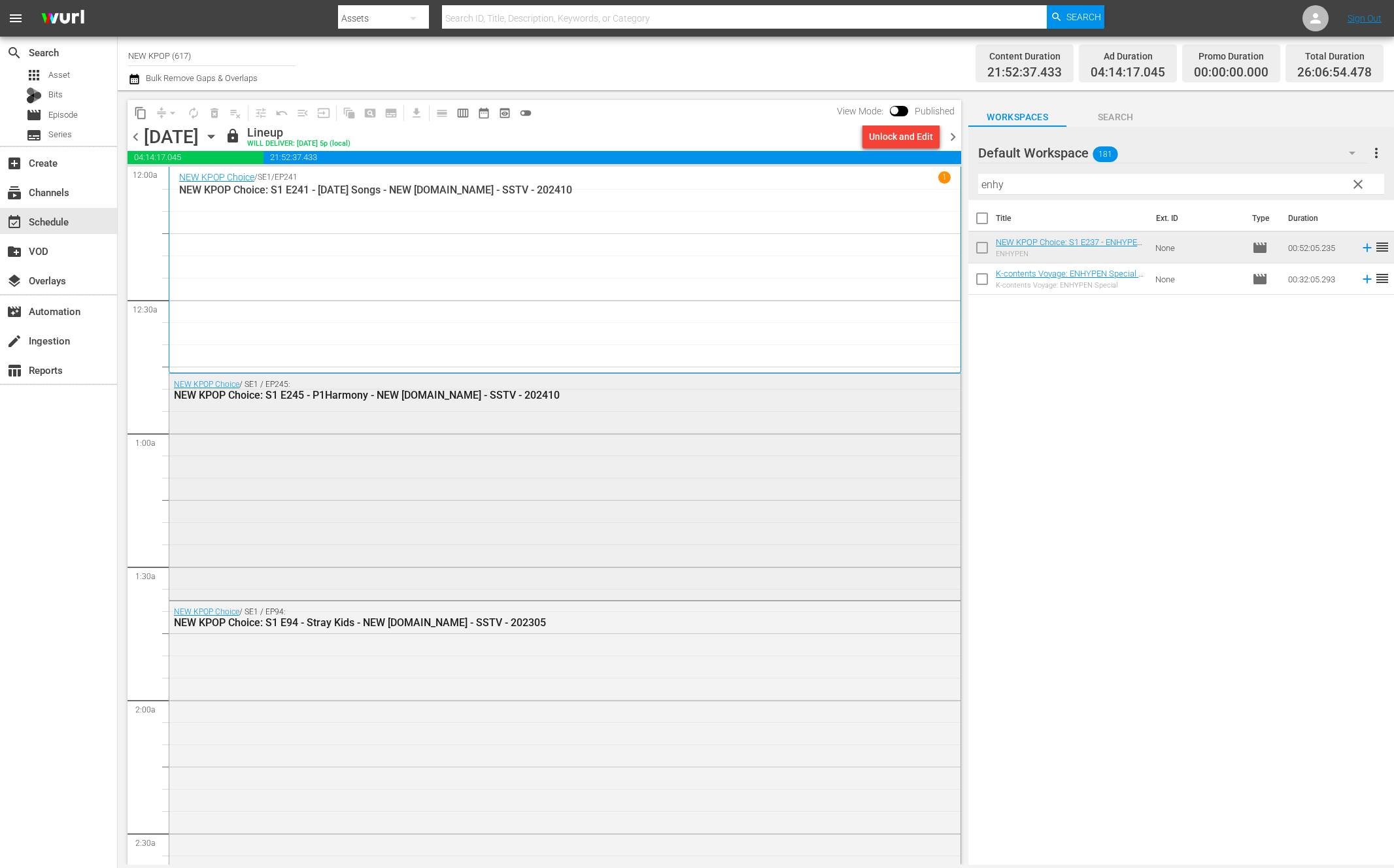
click at [555, 521] on div "NEW KPOP Choice / SE1 / EP245: NEW KPOP Choice: S1 E245 - P1Harmony - NEW K.ID …" at bounding box center [565, 485] width 791 height 223
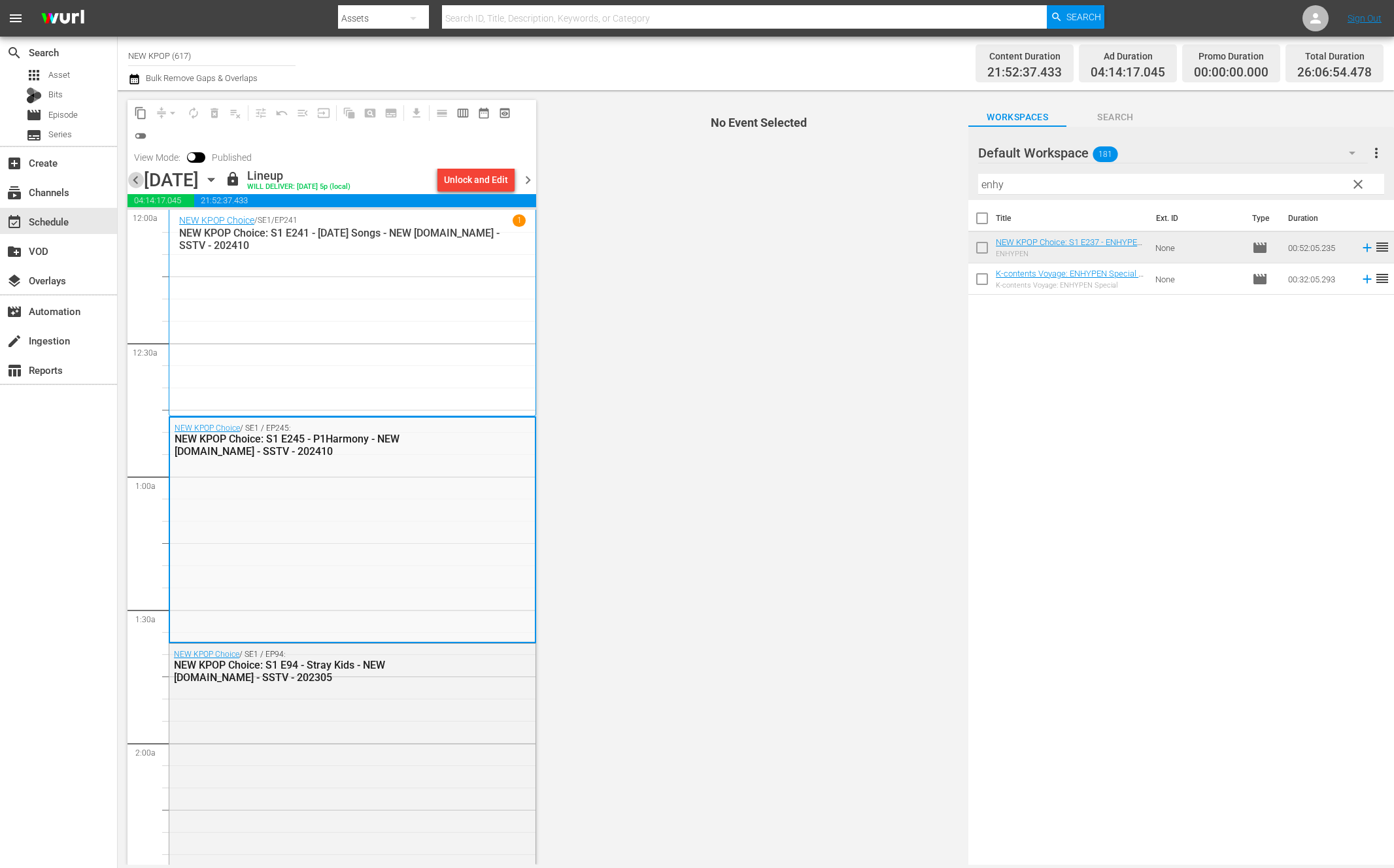
click at [135, 176] on span "chevron_left" at bounding box center [135, 180] width 16 height 16
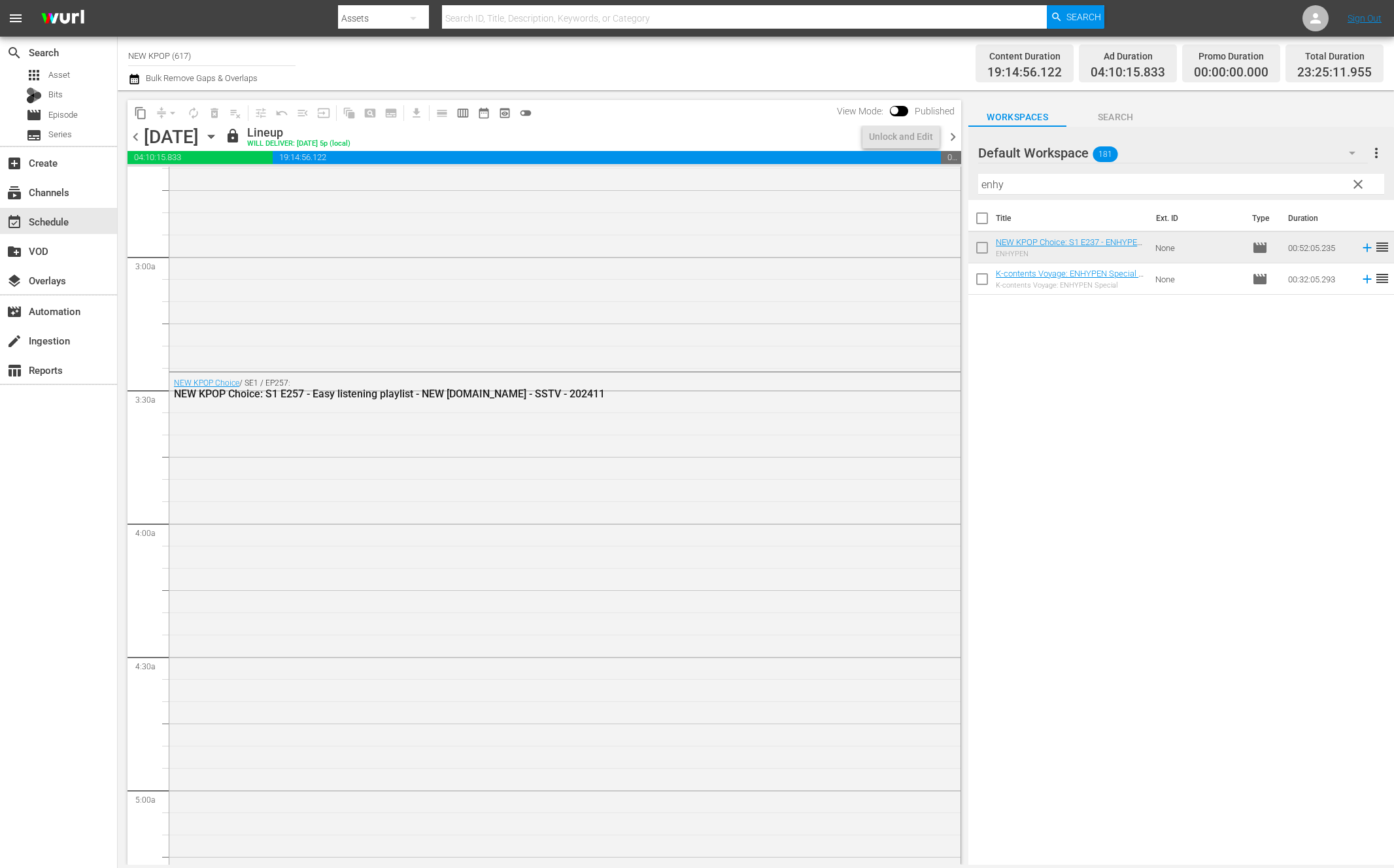
scroll to position [296, 0]
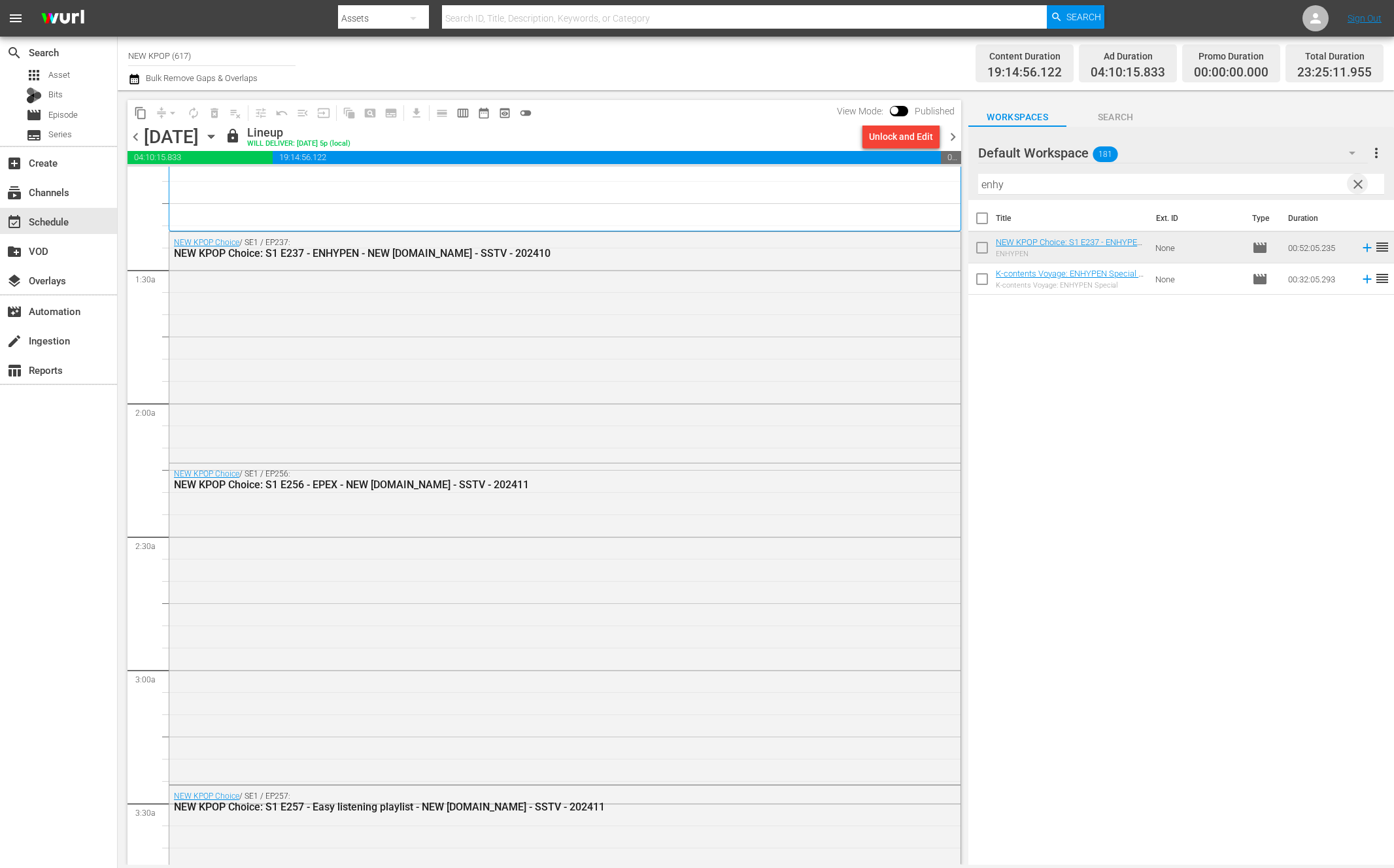
click at [1351, 186] on span "clear" at bounding box center [1358, 184] width 16 height 16
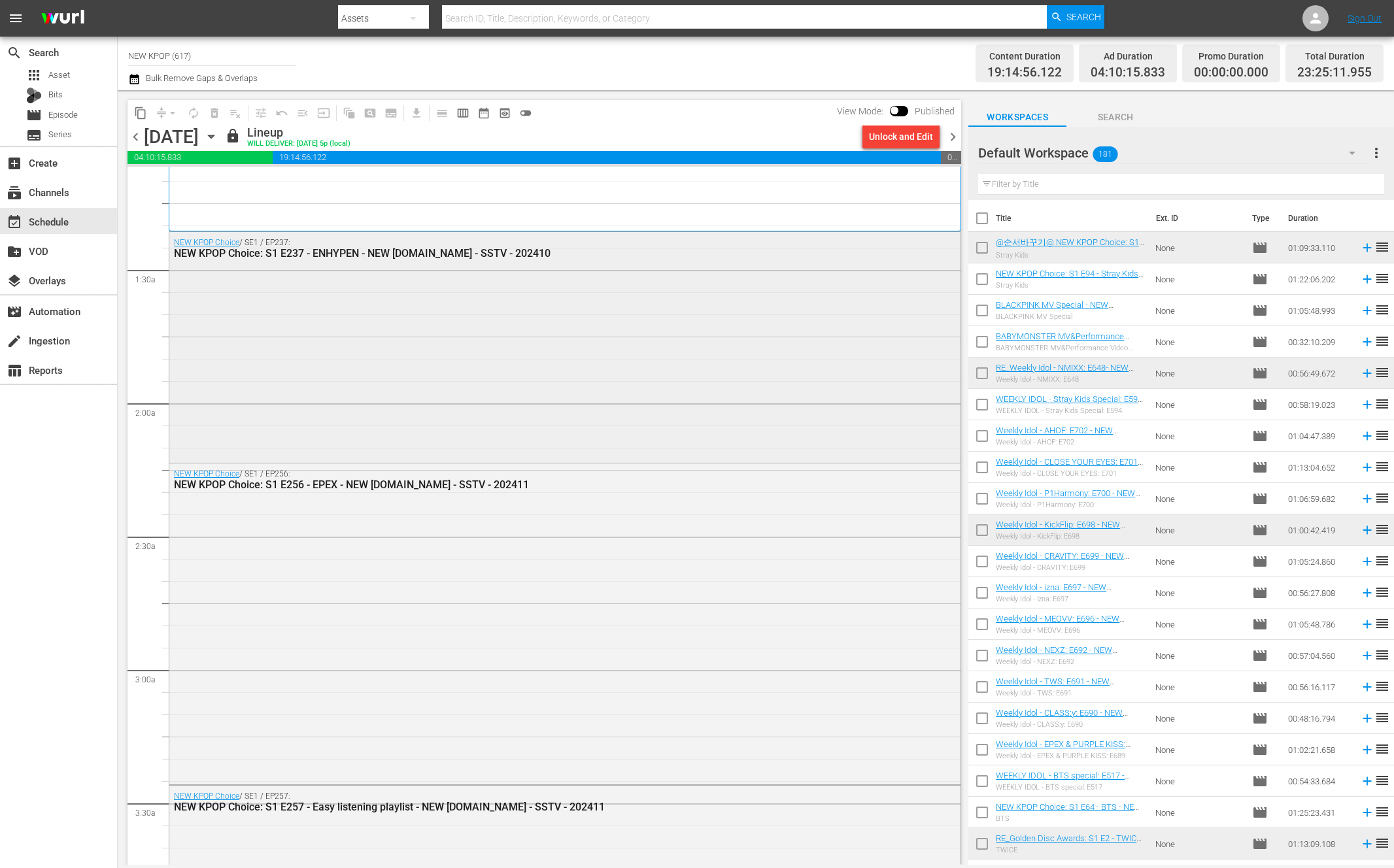
click at [653, 410] on div "NEW KPOP Choice / SE1 / EP237: NEW KPOP Choice: S1 E237 - ENHYPEN - NEW K.ID - …" at bounding box center [565, 346] width 791 height 227
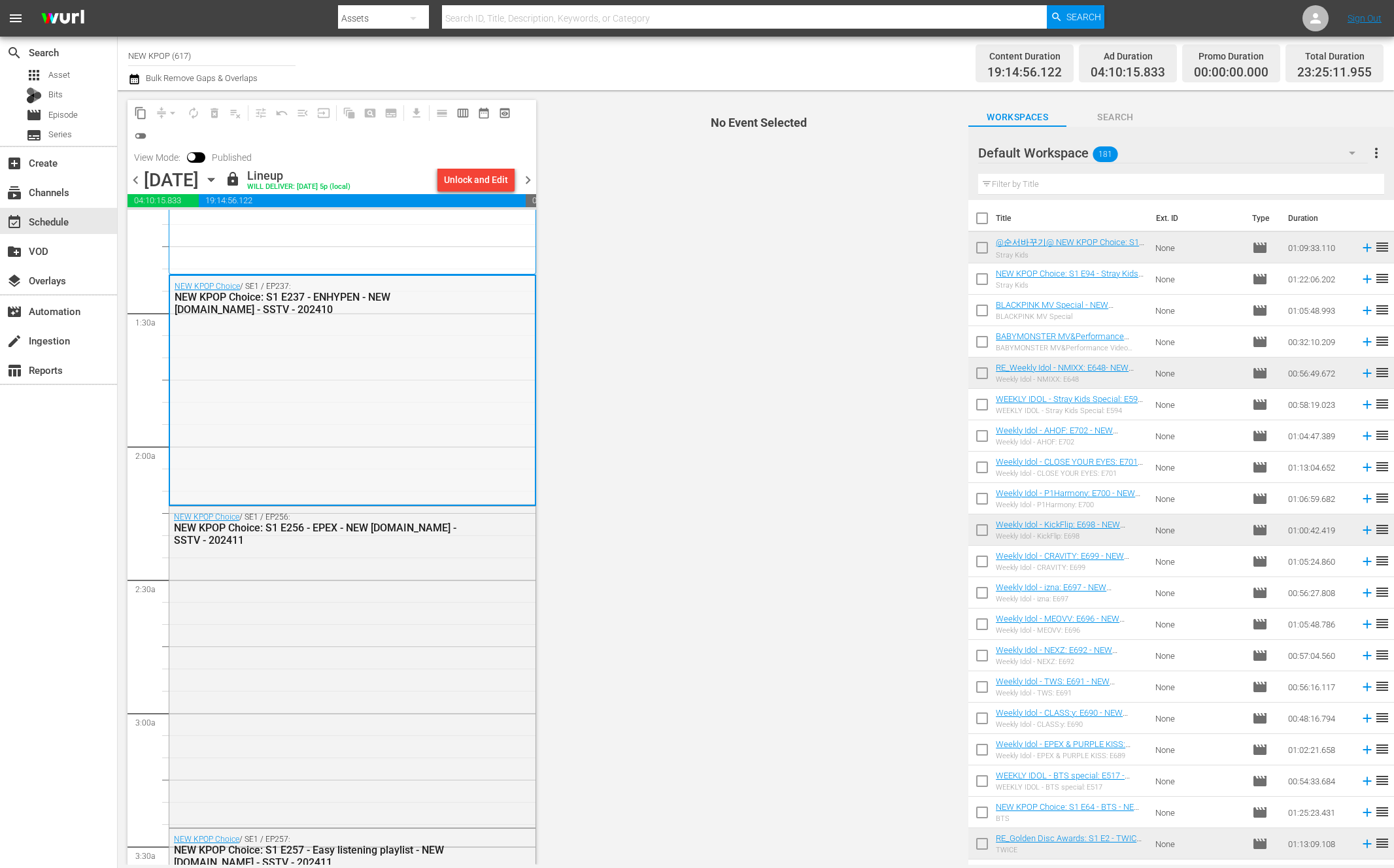
scroll to position [349, 0]
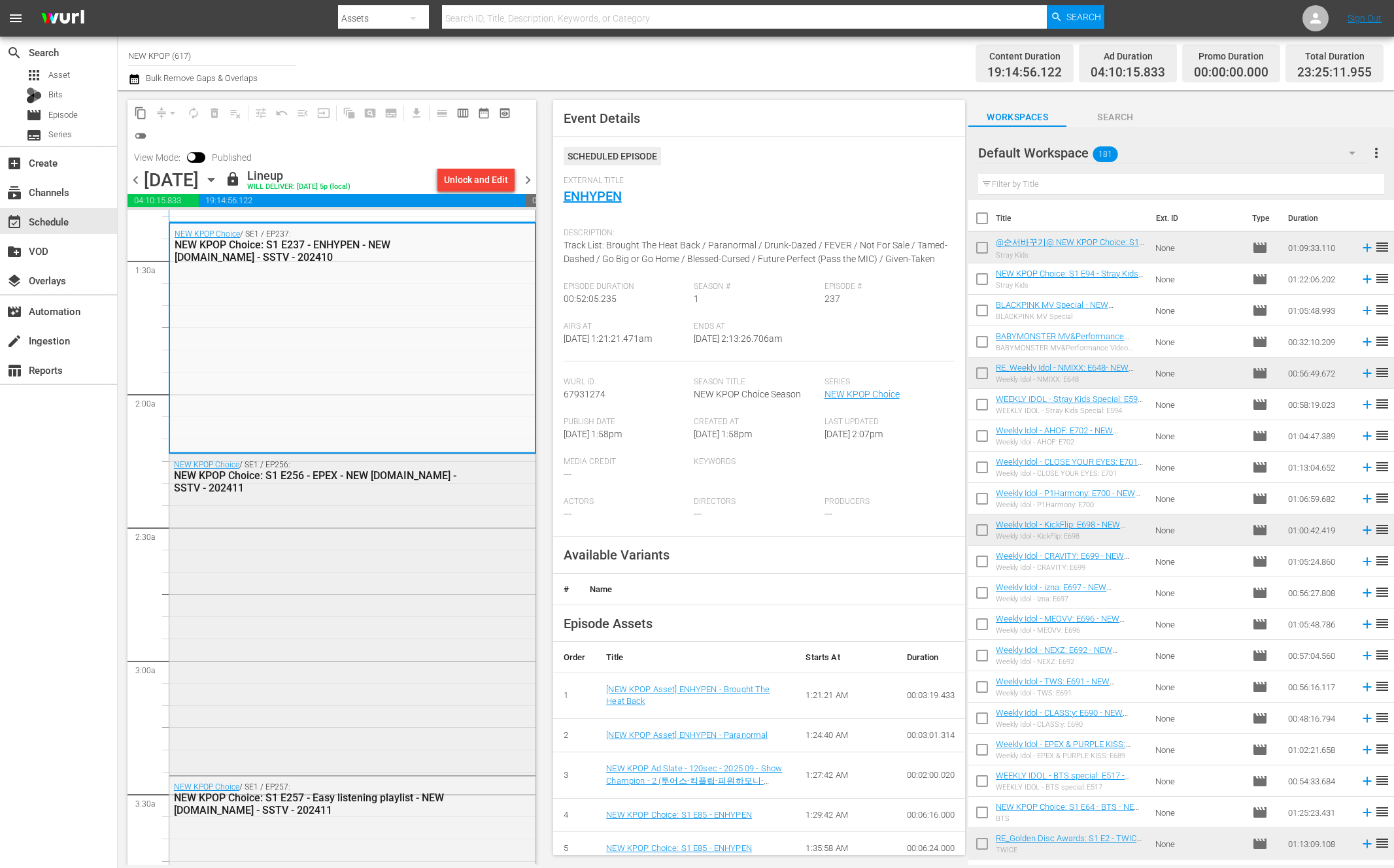
click at [386, 577] on div "NEW KPOP Choice / SE1 / EP256: NEW KPOP Choice: S1 E256 - EPEX - NEW K.ID - SST…" at bounding box center [352, 612] width 366 height 318
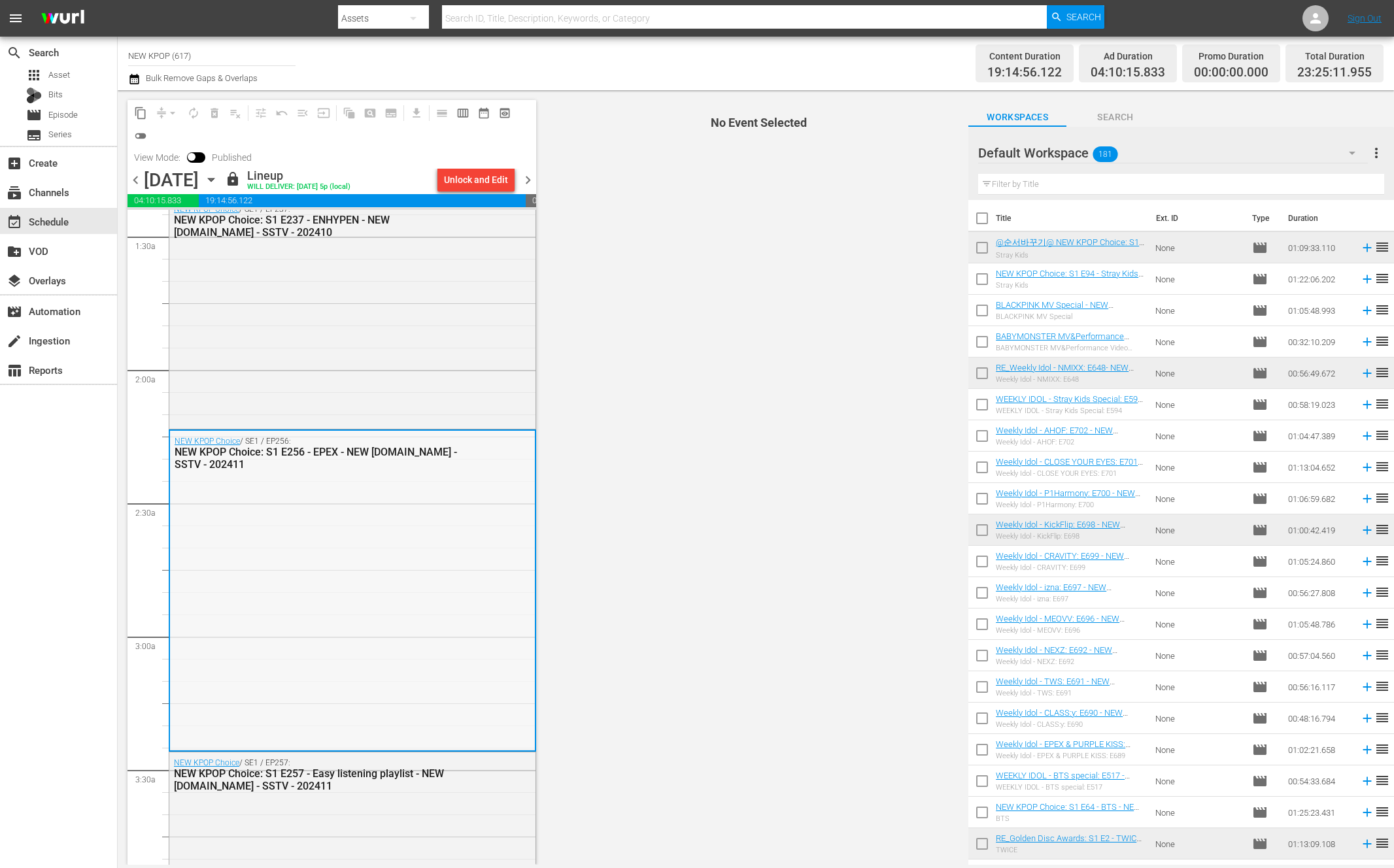
scroll to position [531, 0]
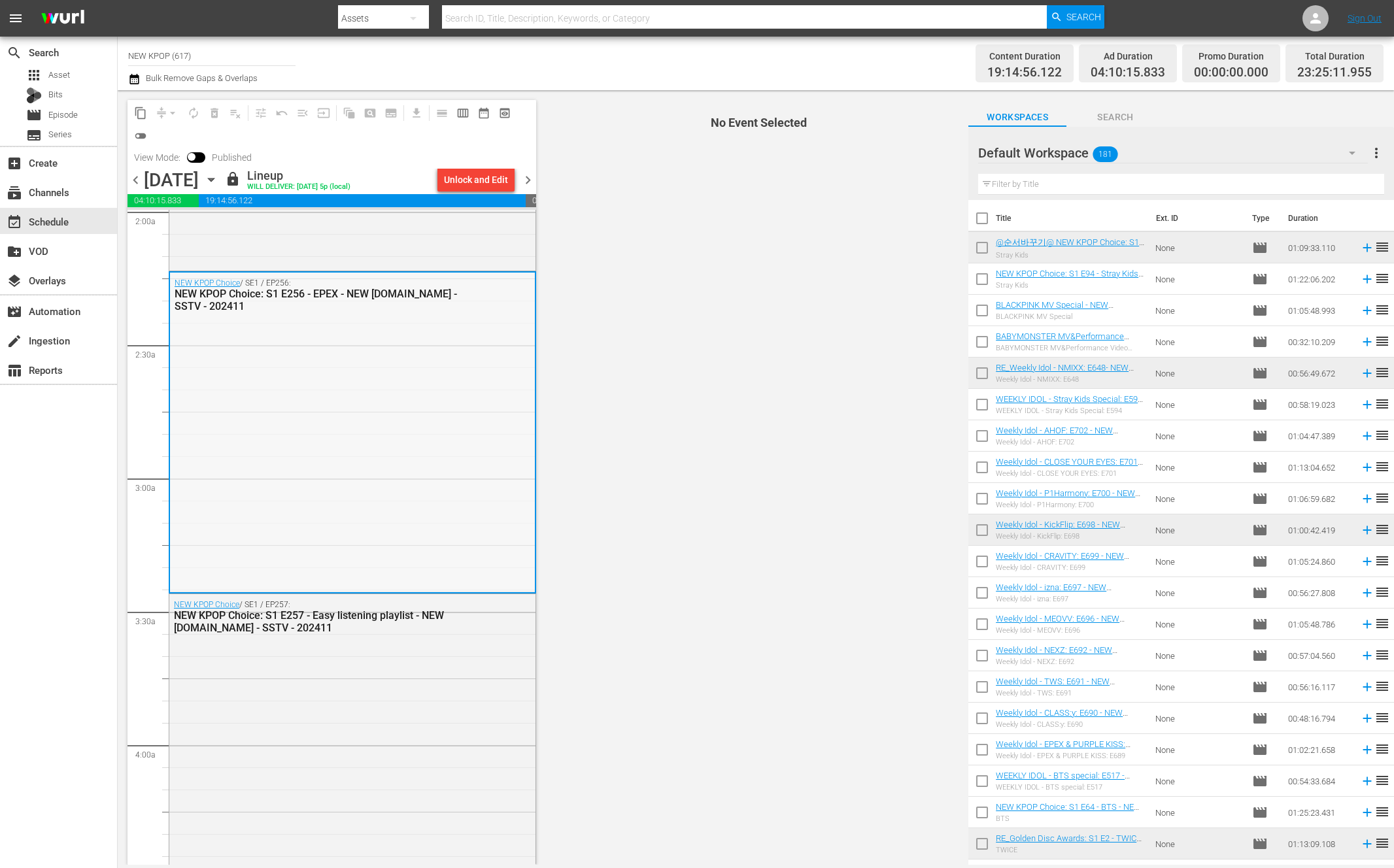
click at [490, 552] on div "NEW KPOP Choice / SE1 / EP256: NEW KPOP Choice: S1 E256 - EPEX - NEW K.ID - SST…" at bounding box center [352, 430] width 365 height 318
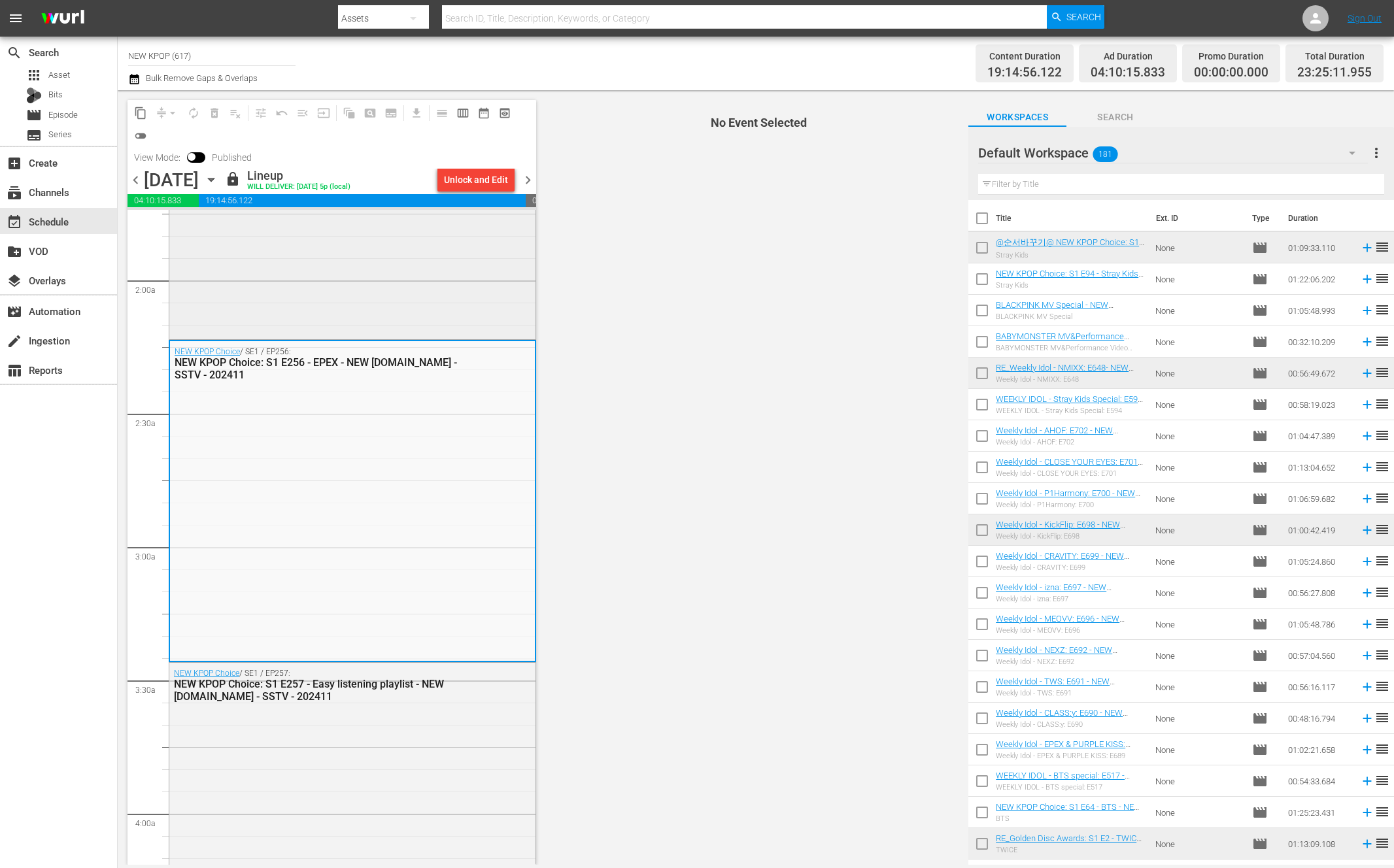
scroll to position [507, 0]
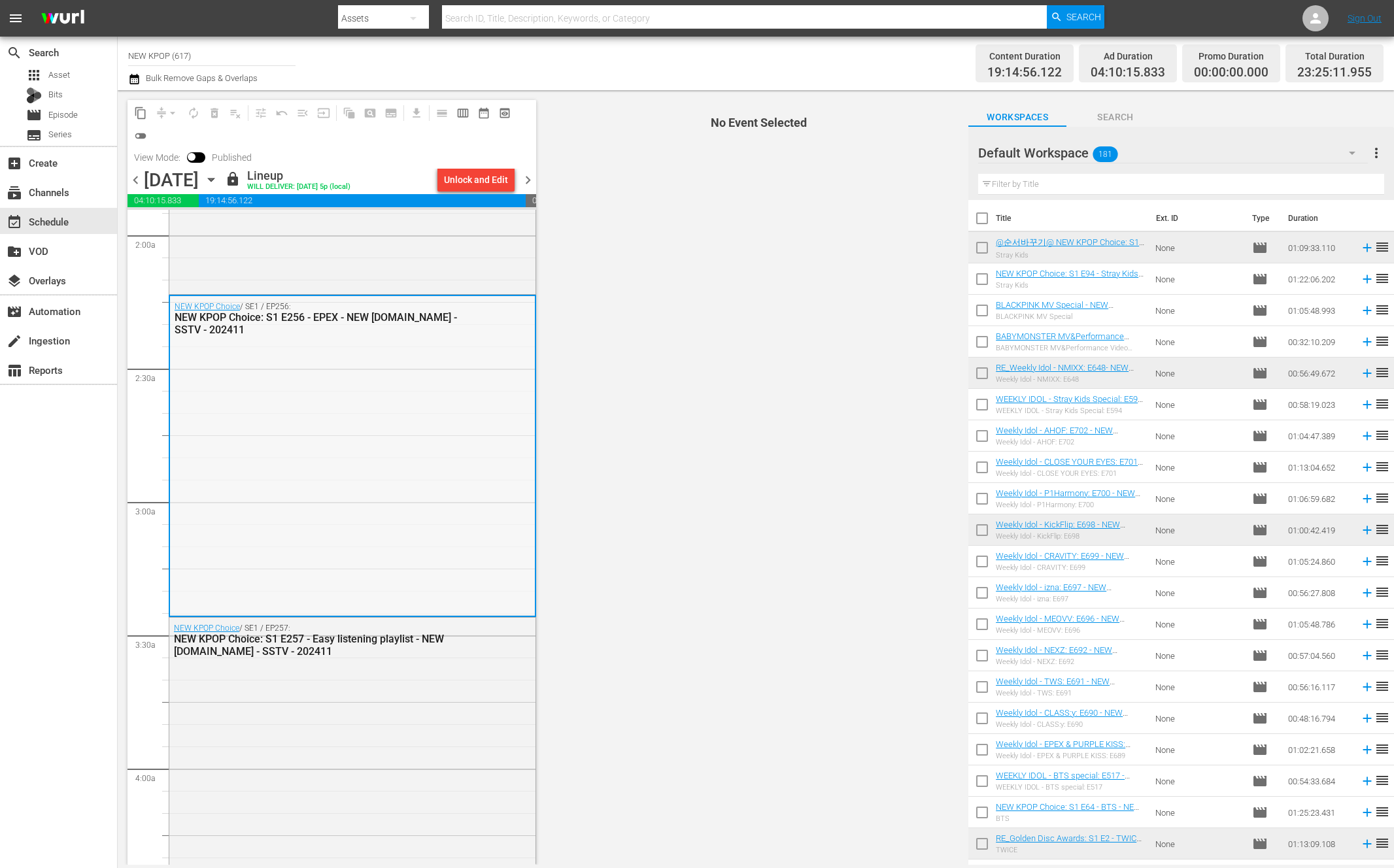
click at [442, 449] on div "NEW KPOP Choice / SE1 / EP256: NEW KPOP Choice: S1 E256 - EPEX - NEW K.ID - SST…" at bounding box center [352, 454] width 365 height 318
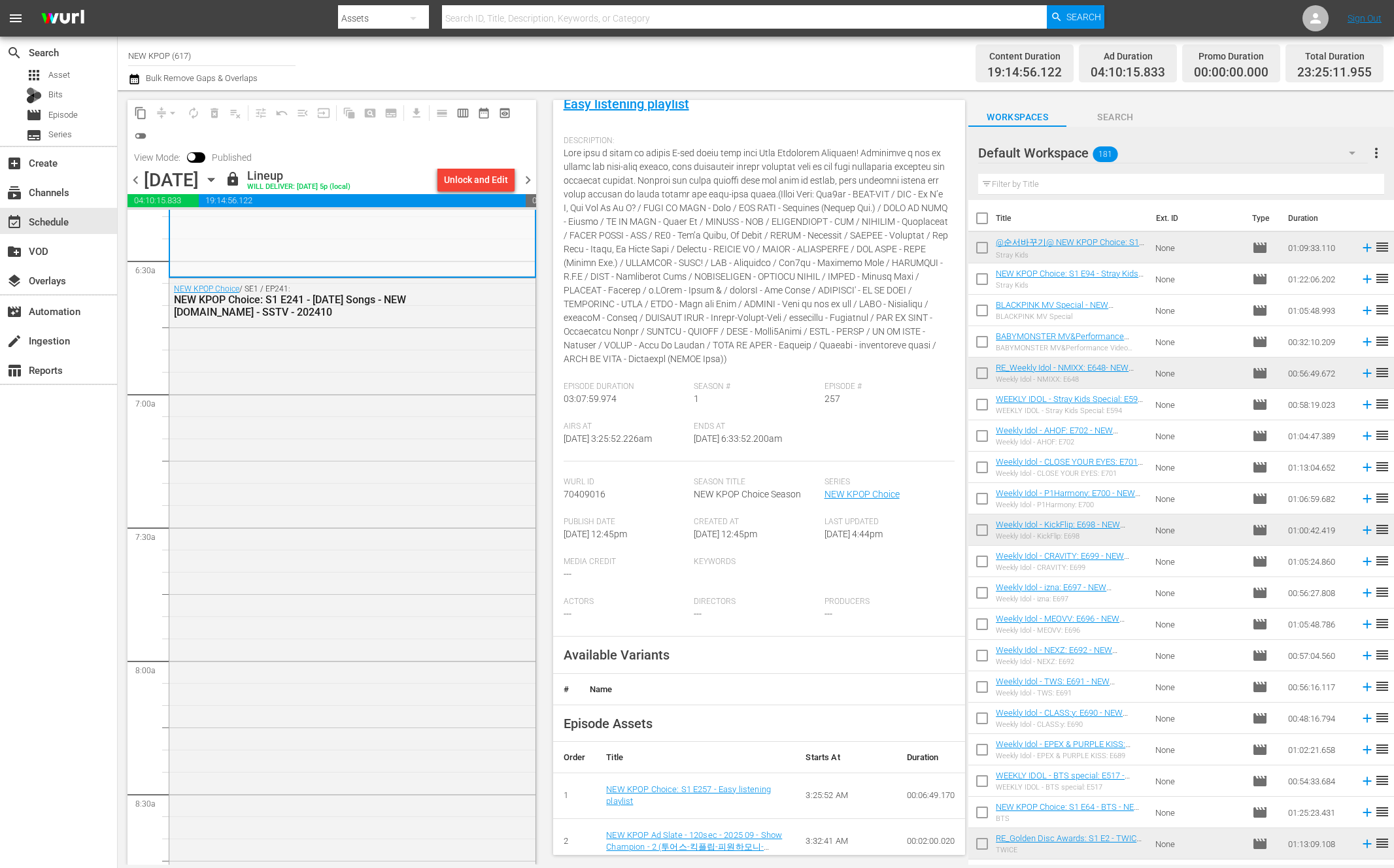
scroll to position [119, 0]
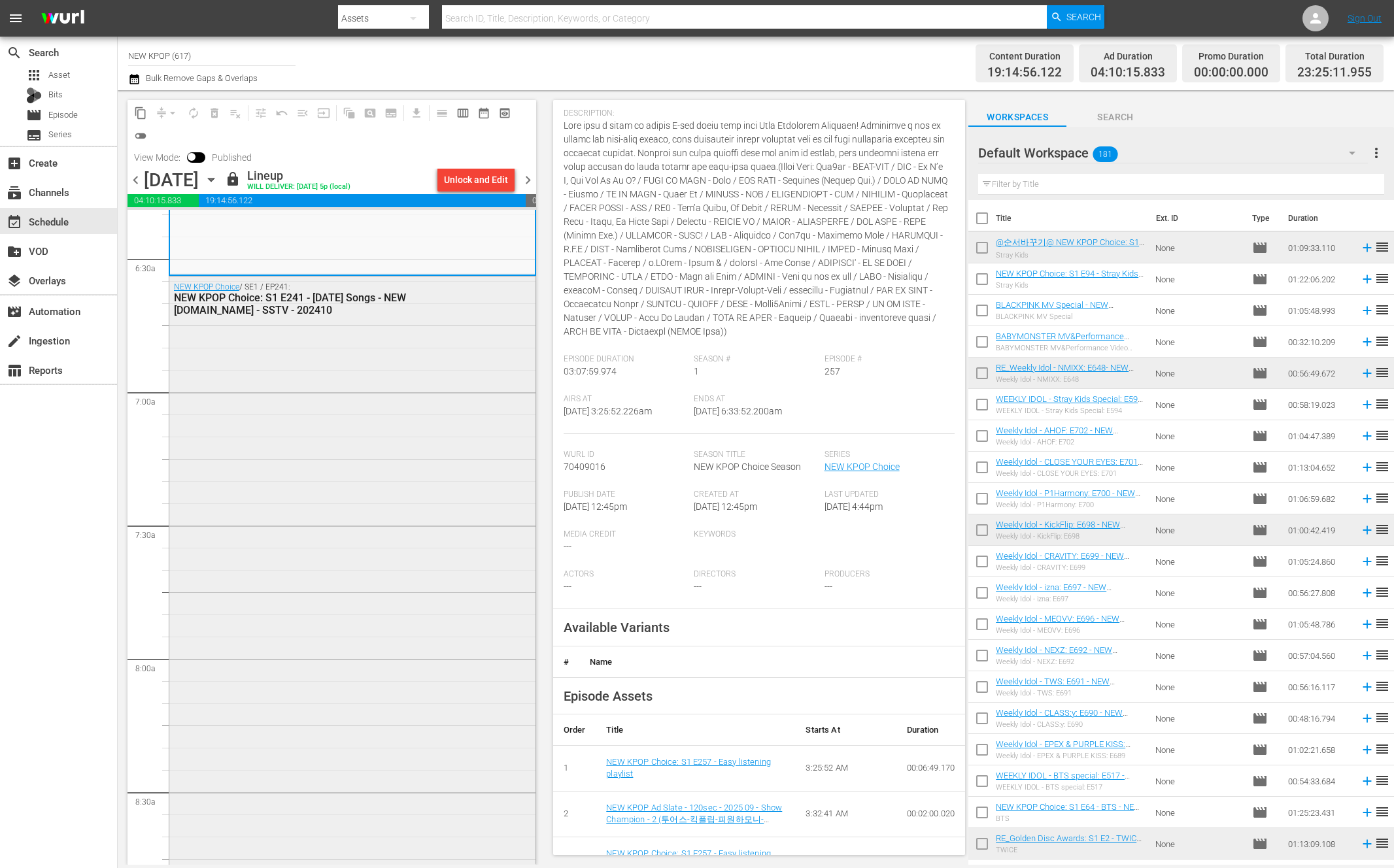
click at [420, 640] on div "NEW KPOP Choice / SE1 / EP241: NEW KPOP Choice: S1 E241 - Halloween Songs - NEW…" at bounding box center [352, 608] width 366 height 664
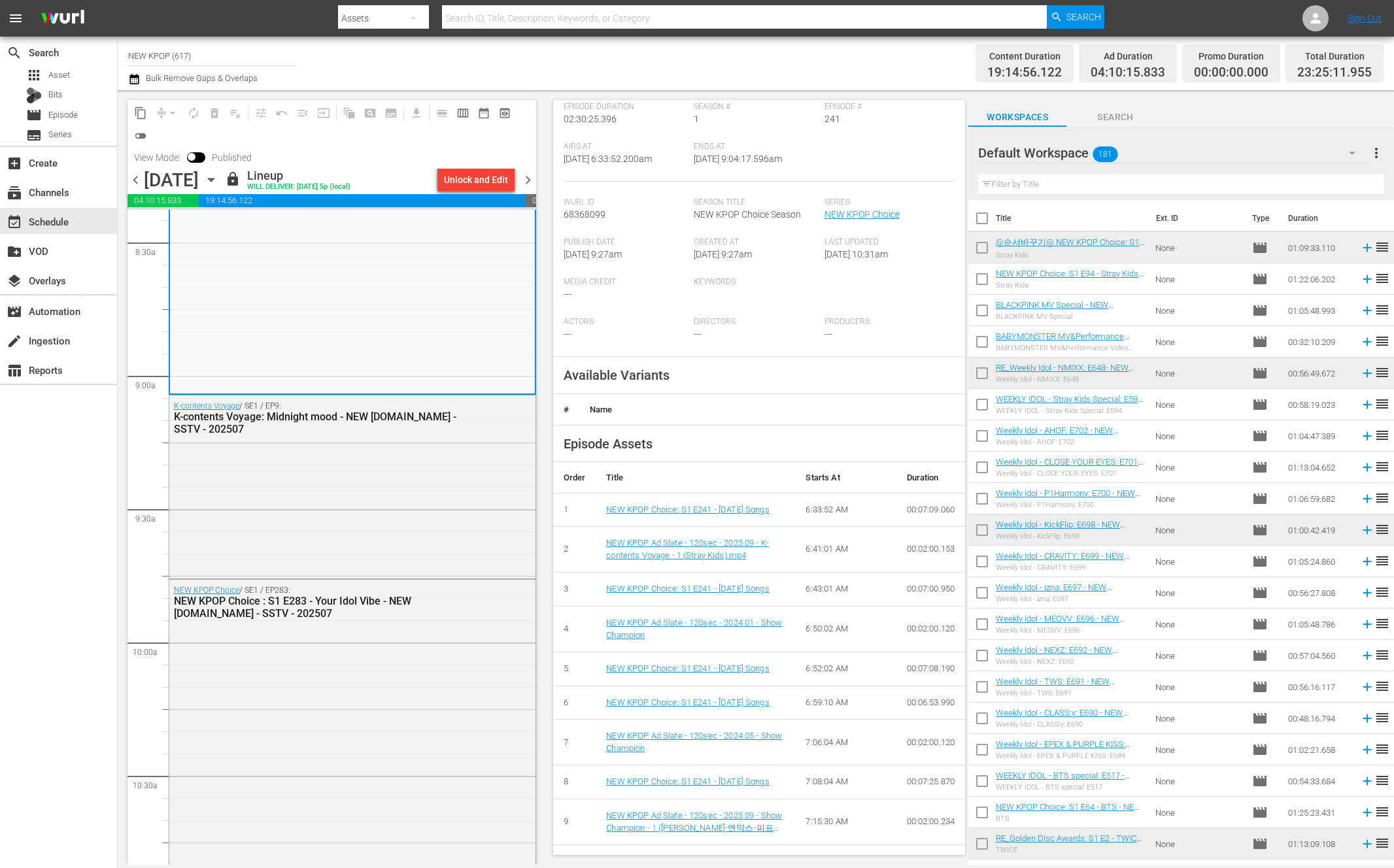
scroll to position [358, 0]
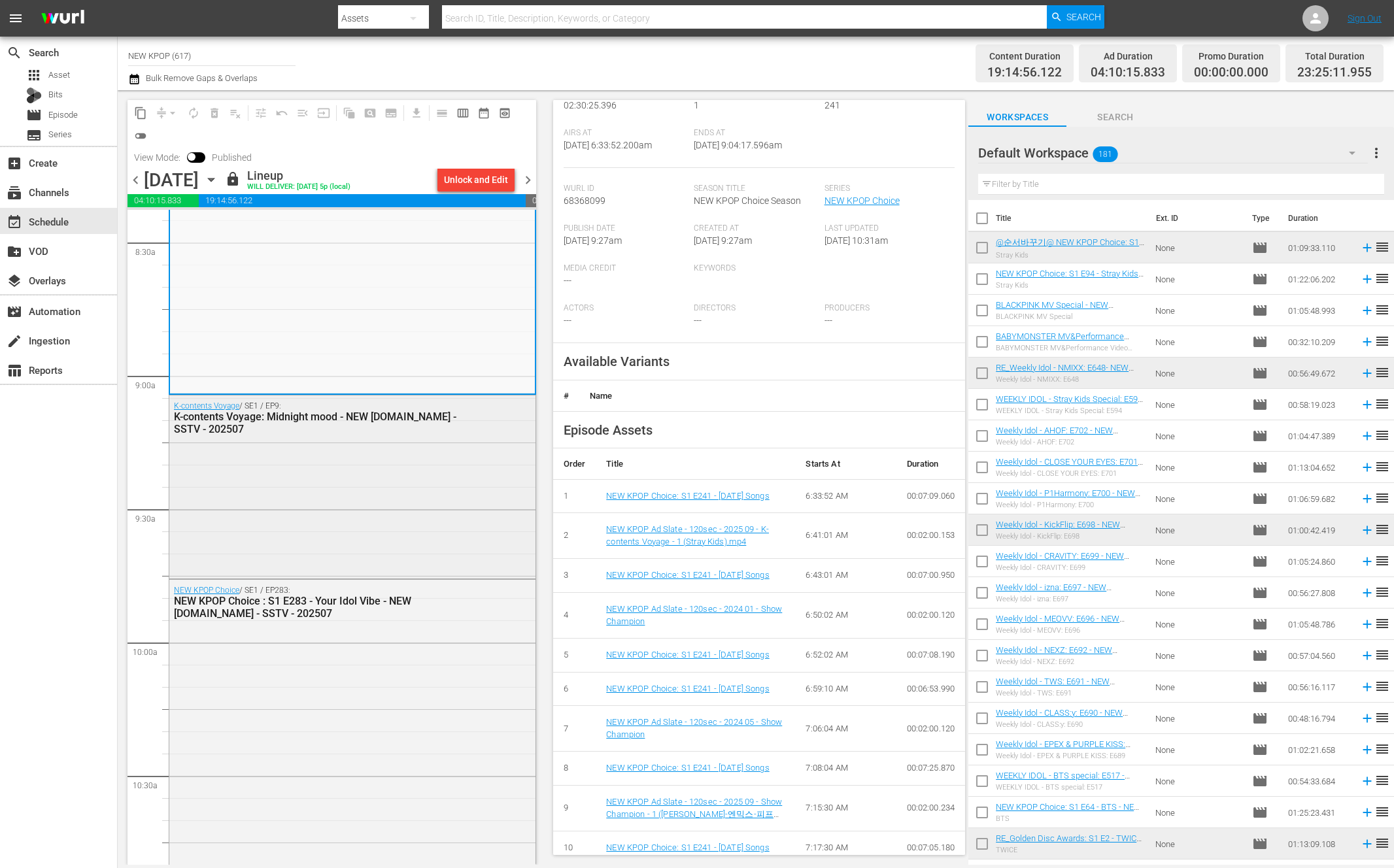
click at [362, 521] on div "K-contents Voyage / SE1 / EP9: K-contents Voyage: Midnight mood - NEW K.ID - SS…" at bounding box center [352, 485] width 366 height 180
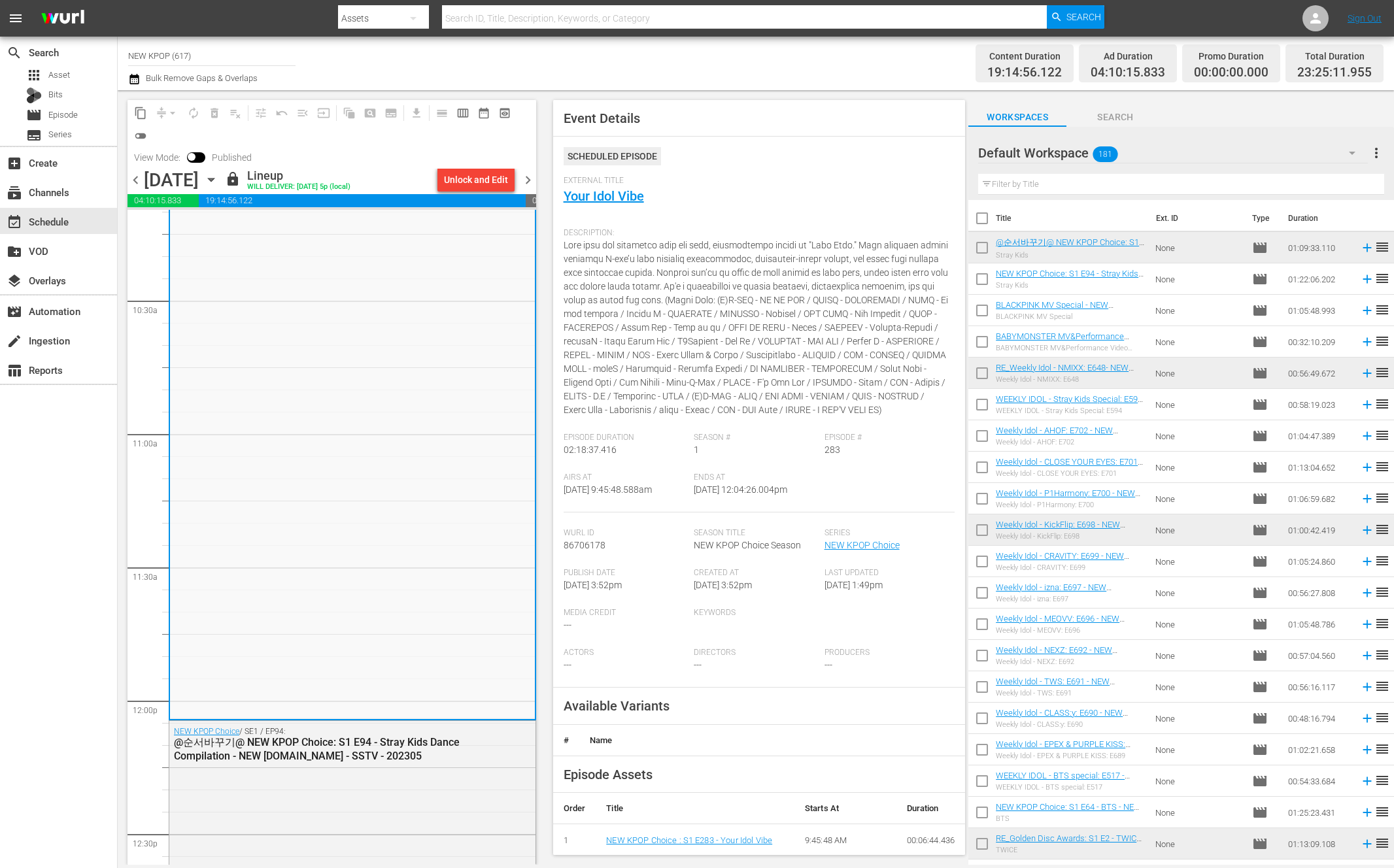
scroll to position [331, 0]
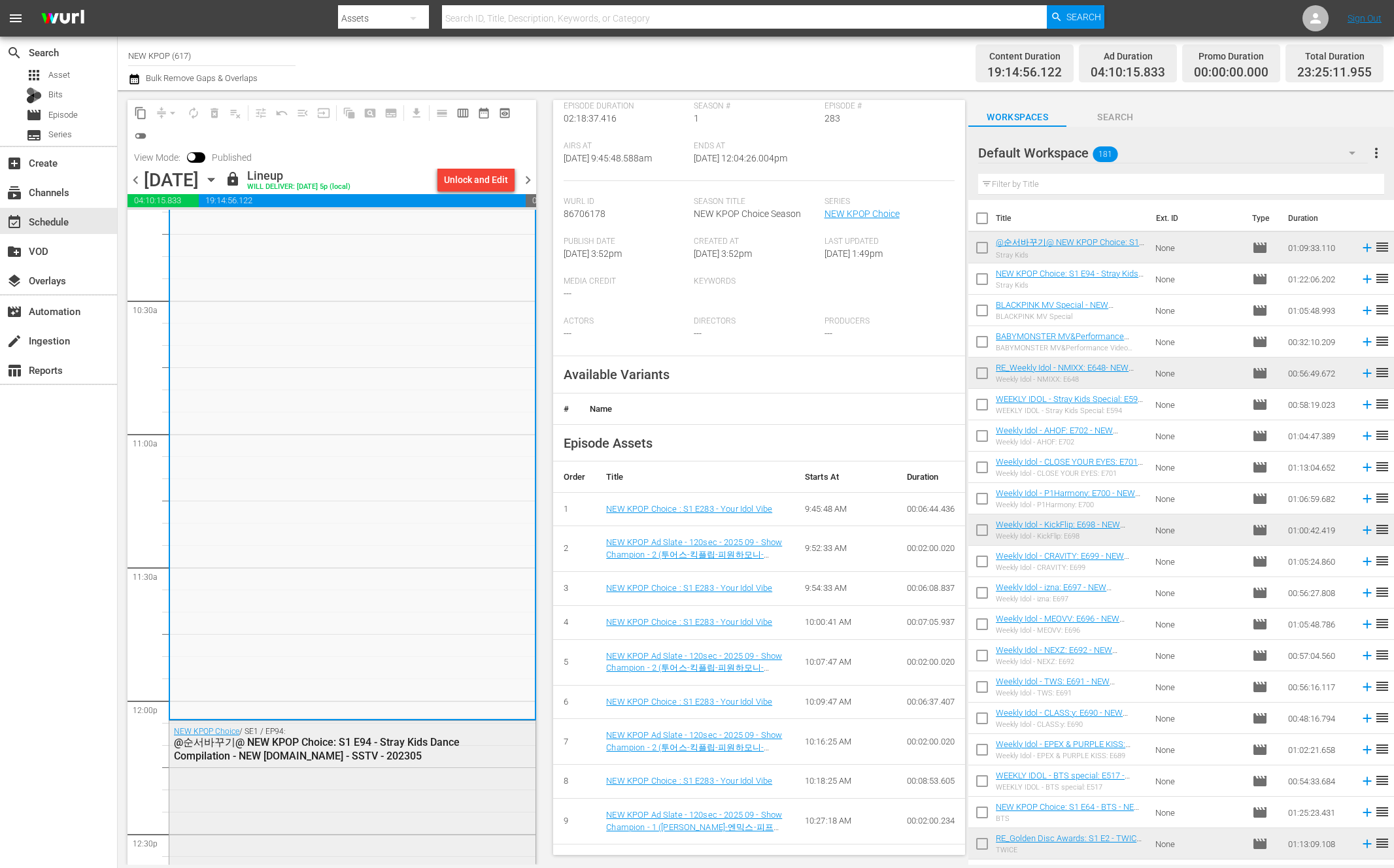
click at [344, 769] on div "NEW KPOP Choice / SE1 / EP94: @순서바꾸기@ NEW KPOP Choice: S1 E94 - Stray Kids Danc…" at bounding box center [352, 873] width 366 height 305
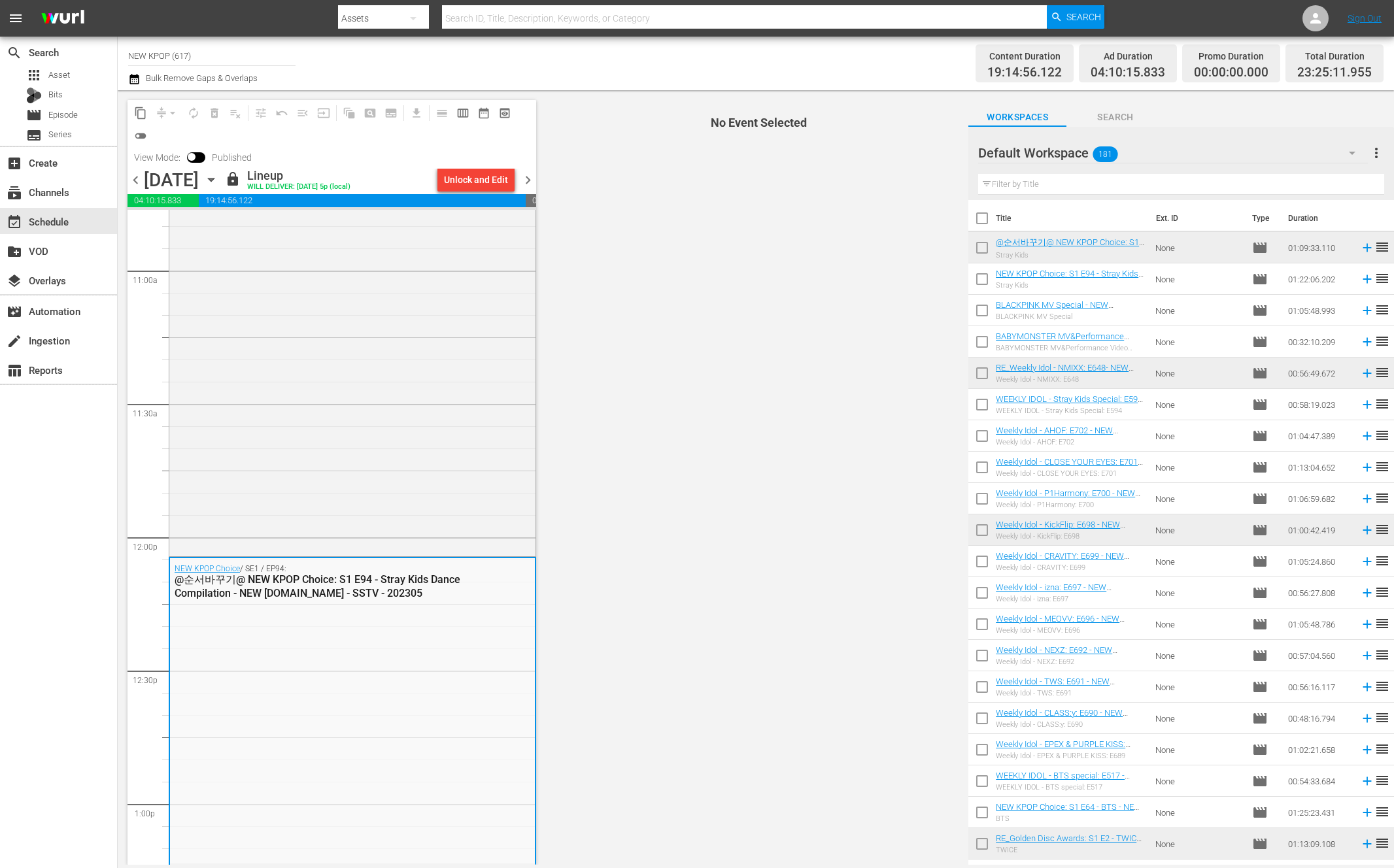
scroll to position [3244, 0]
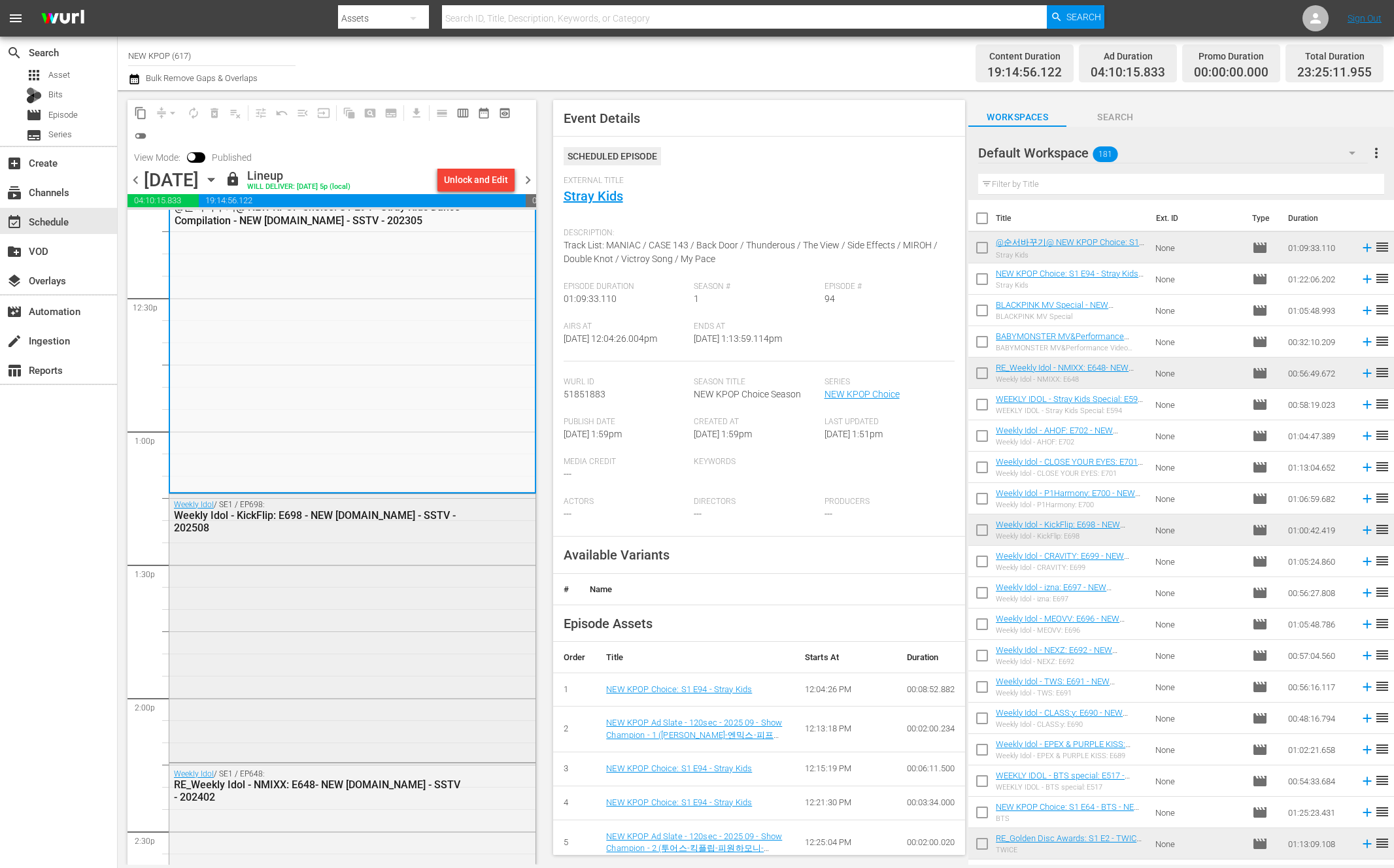
click at [426, 675] on div "Weekly Idol / SE1 / EP698: Weekly Idol - KickFlip: E698 - NEW K.ID - SSTV - 202…" at bounding box center [352, 626] width 366 height 266
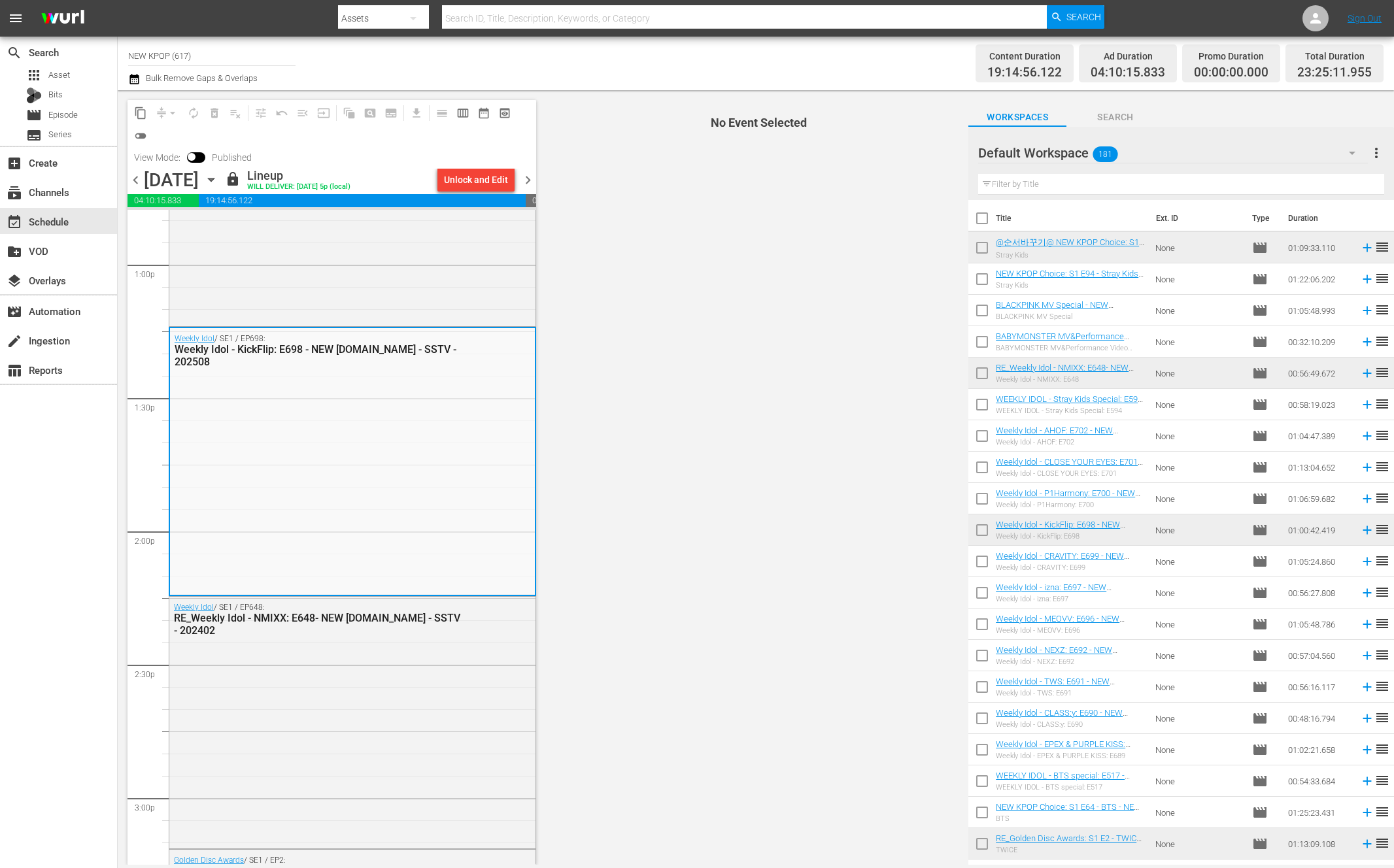
scroll to position [3413, 0]
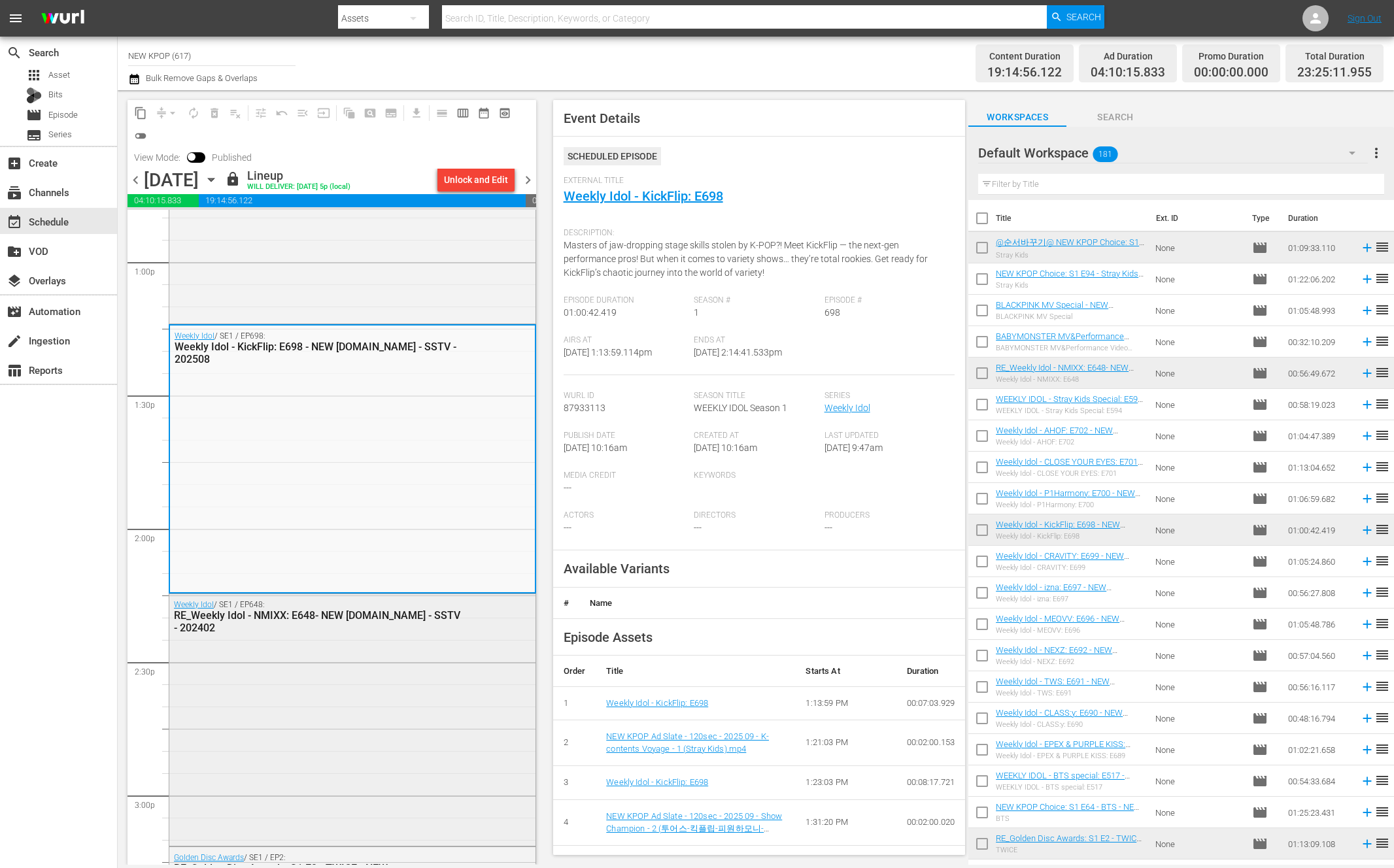
click at [312, 707] on div "Weekly Idol / SE1 / EP648: RE_Weekly Idol - NMIXX: E648- NEW K.ID - SSTV - 2024…" at bounding box center [352, 717] width 366 height 249
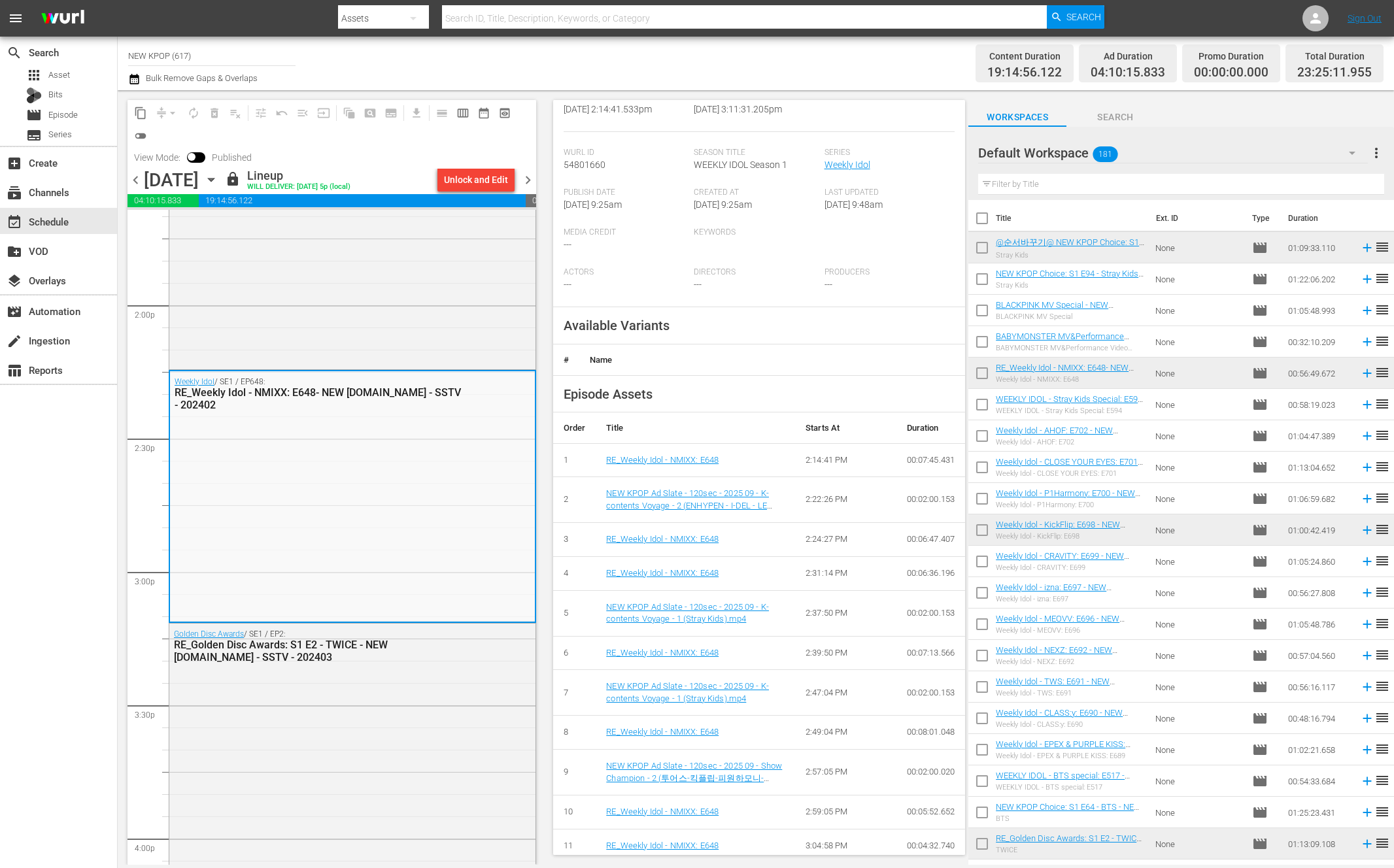
scroll to position [297, 0]
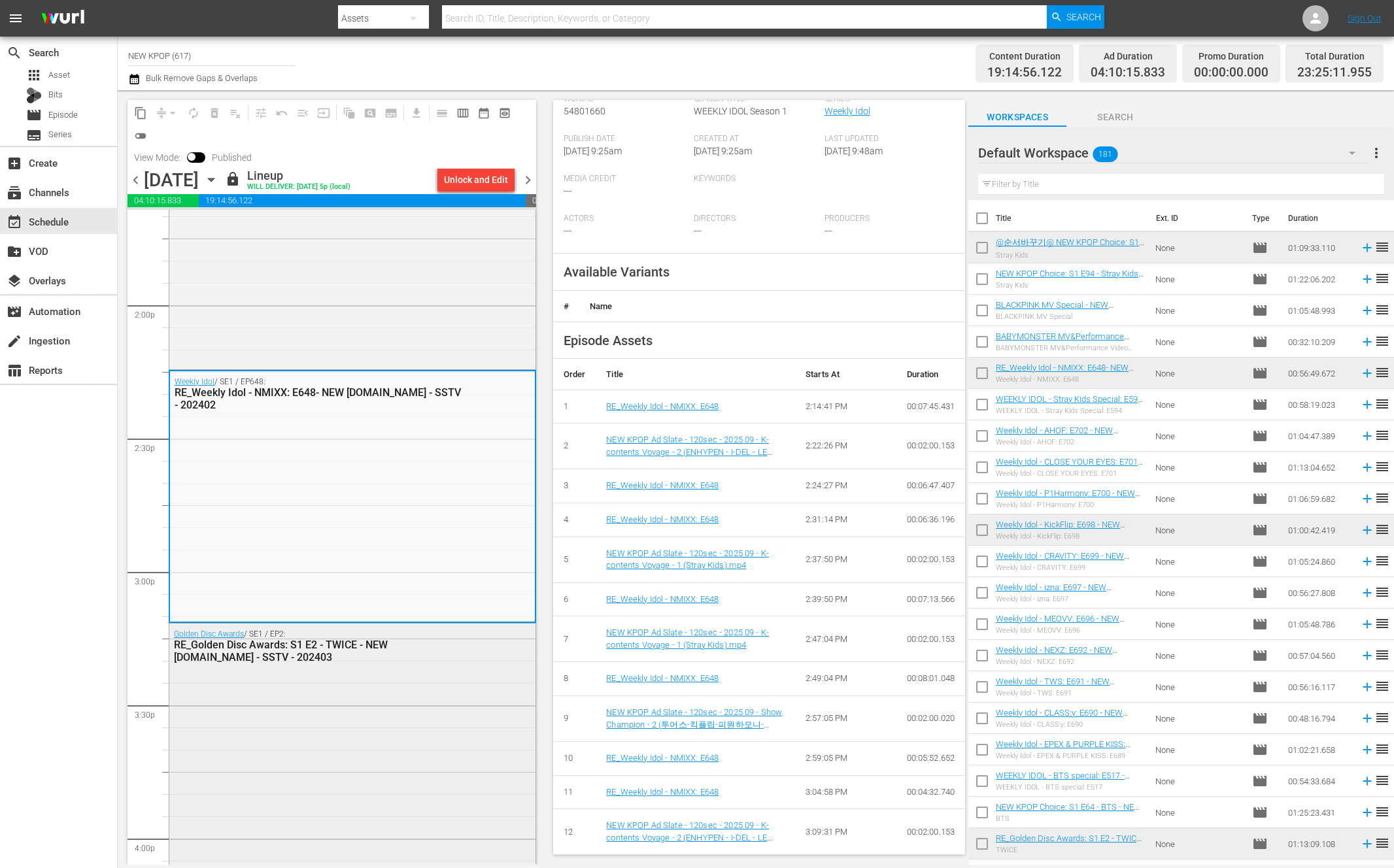
click at [398, 739] on div "Golden Disc Awards / SE1 / EP2: RE_Golden Disc Awards: S1 E2 - TWICE - NEW K.ID…" at bounding box center [352, 783] width 366 height 321
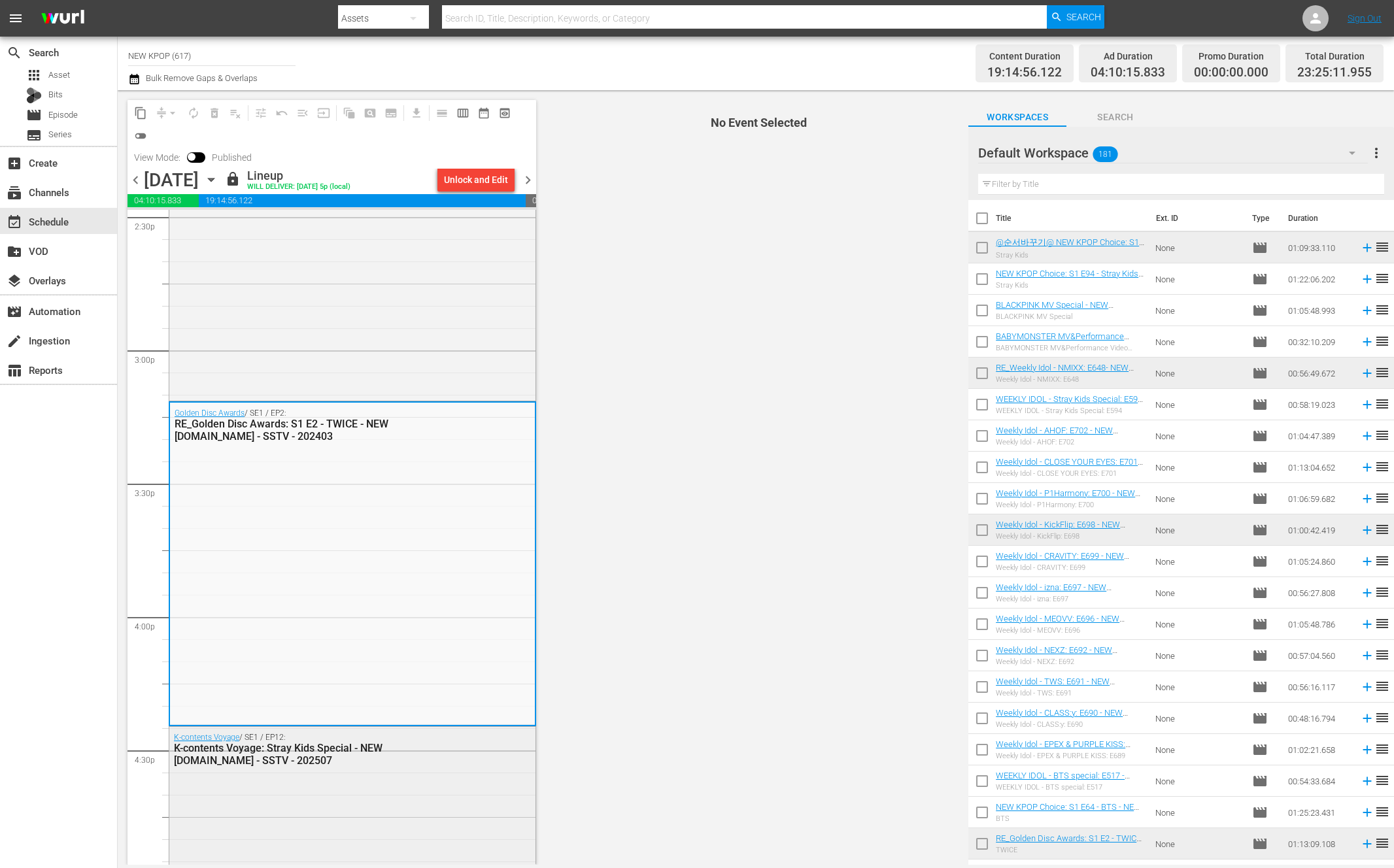
scroll to position [4136, 0]
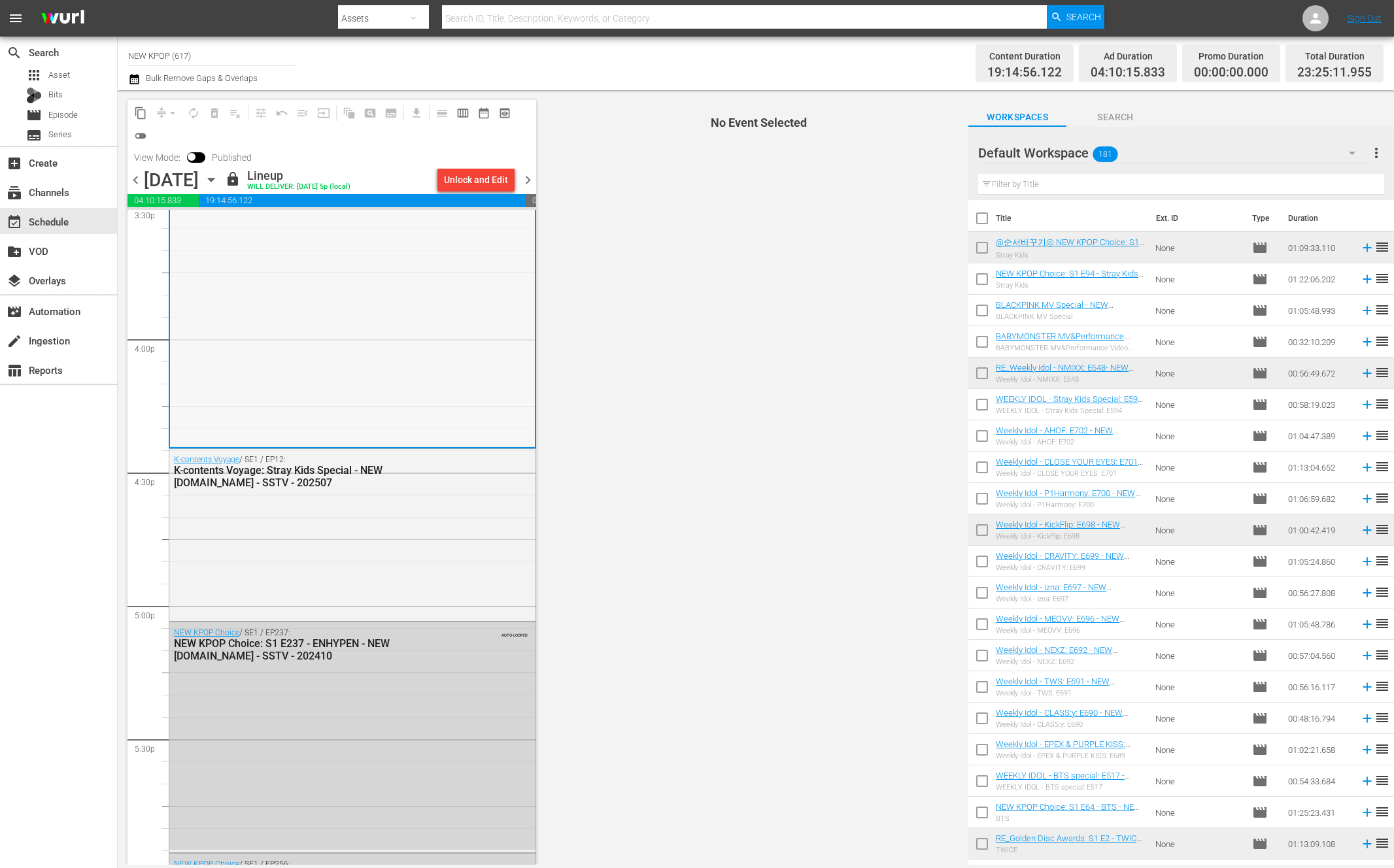
click at [404, 417] on div "Golden Disc Awards / SE1 / EP2: RE_Golden Disc Awards: S1 E2 - TWICE - NEW K.ID…" at bounding box center [352, 285] width 365 height 321
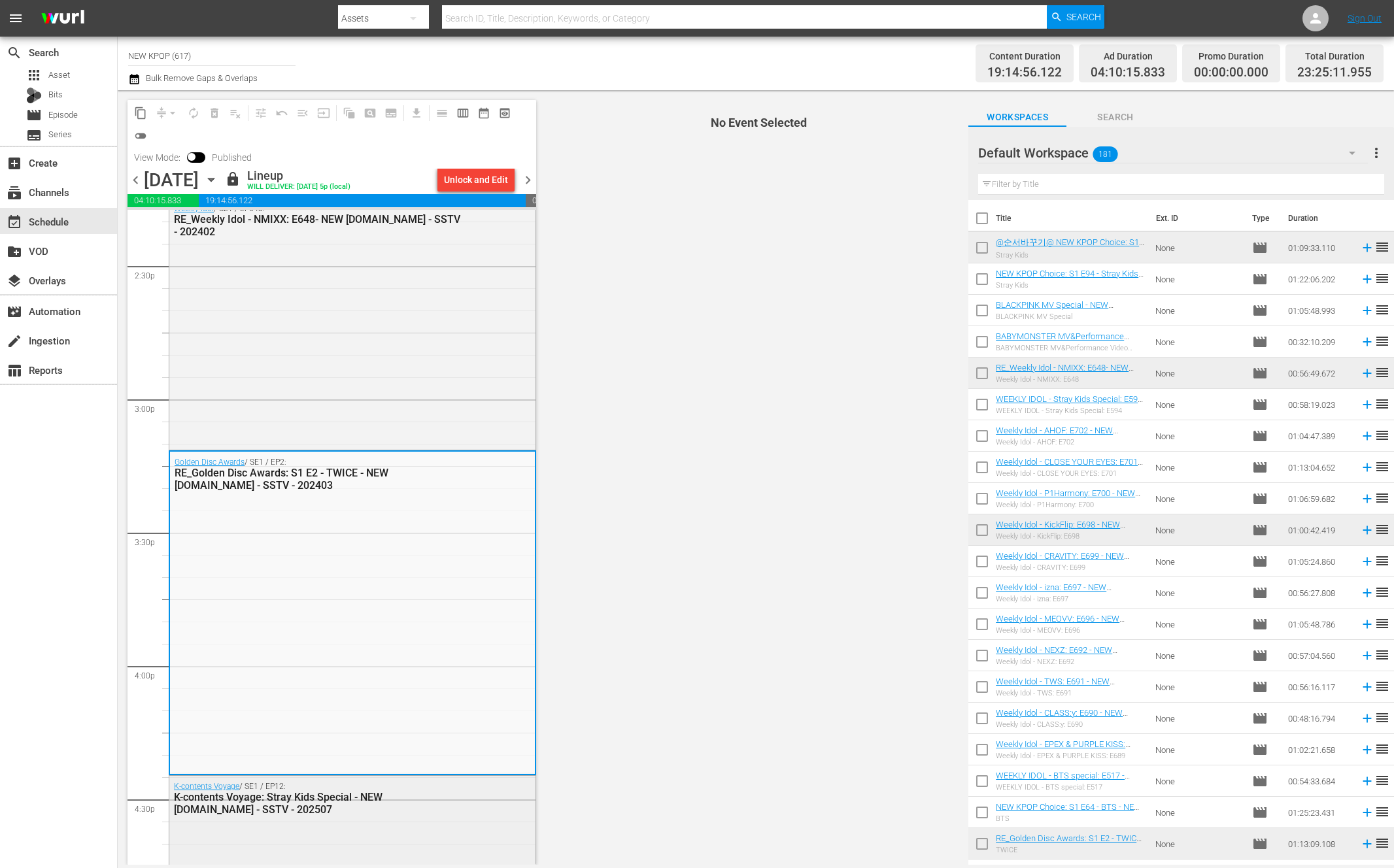
scroll to position [3907, 0]
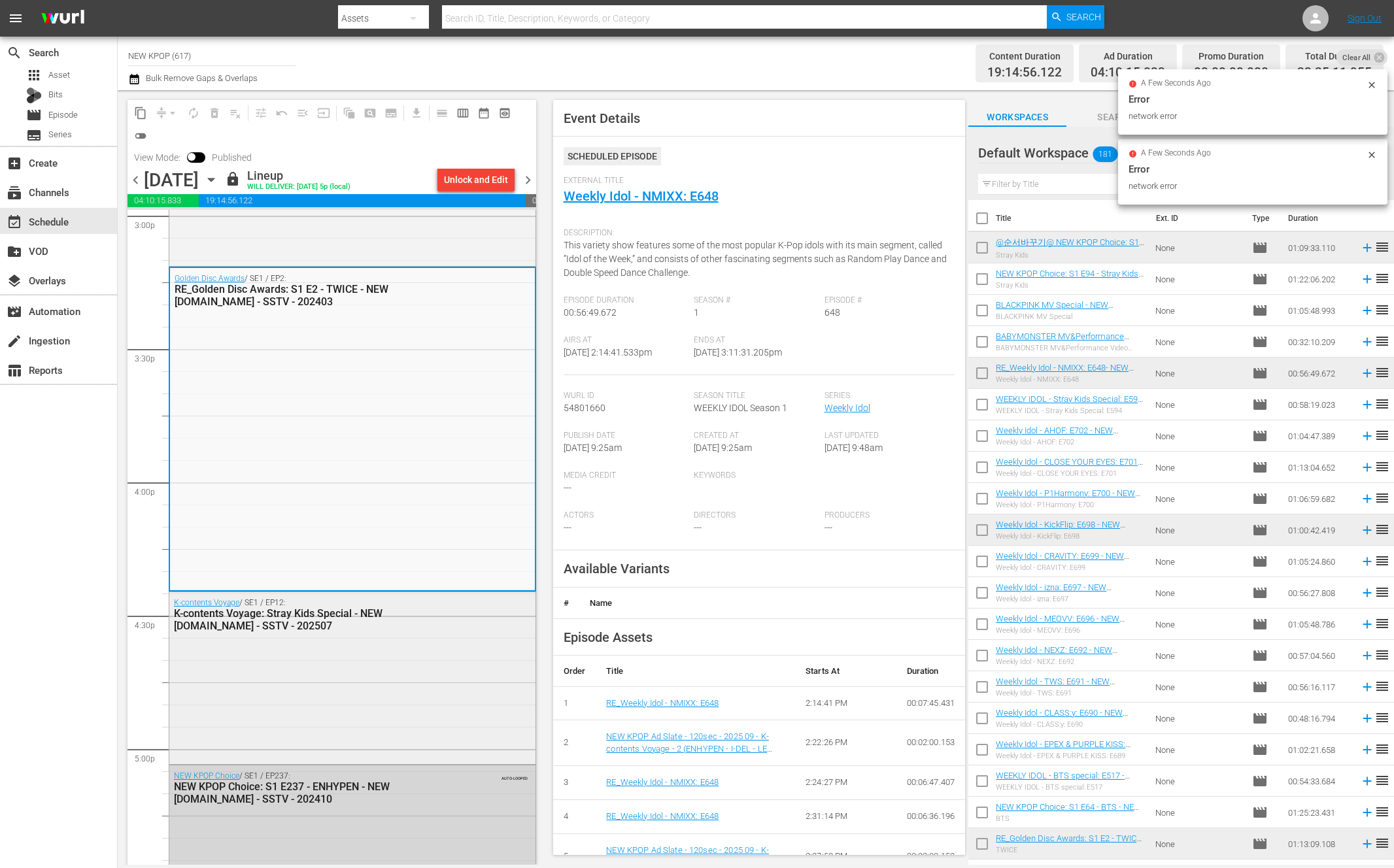
click at [370, 637] on div "K-contents Voyage / SE1 / EP12: K-contents Voyage: Stray Kids Special - NEW K.I…" at bounding box center [352, 677] width 366 height 169
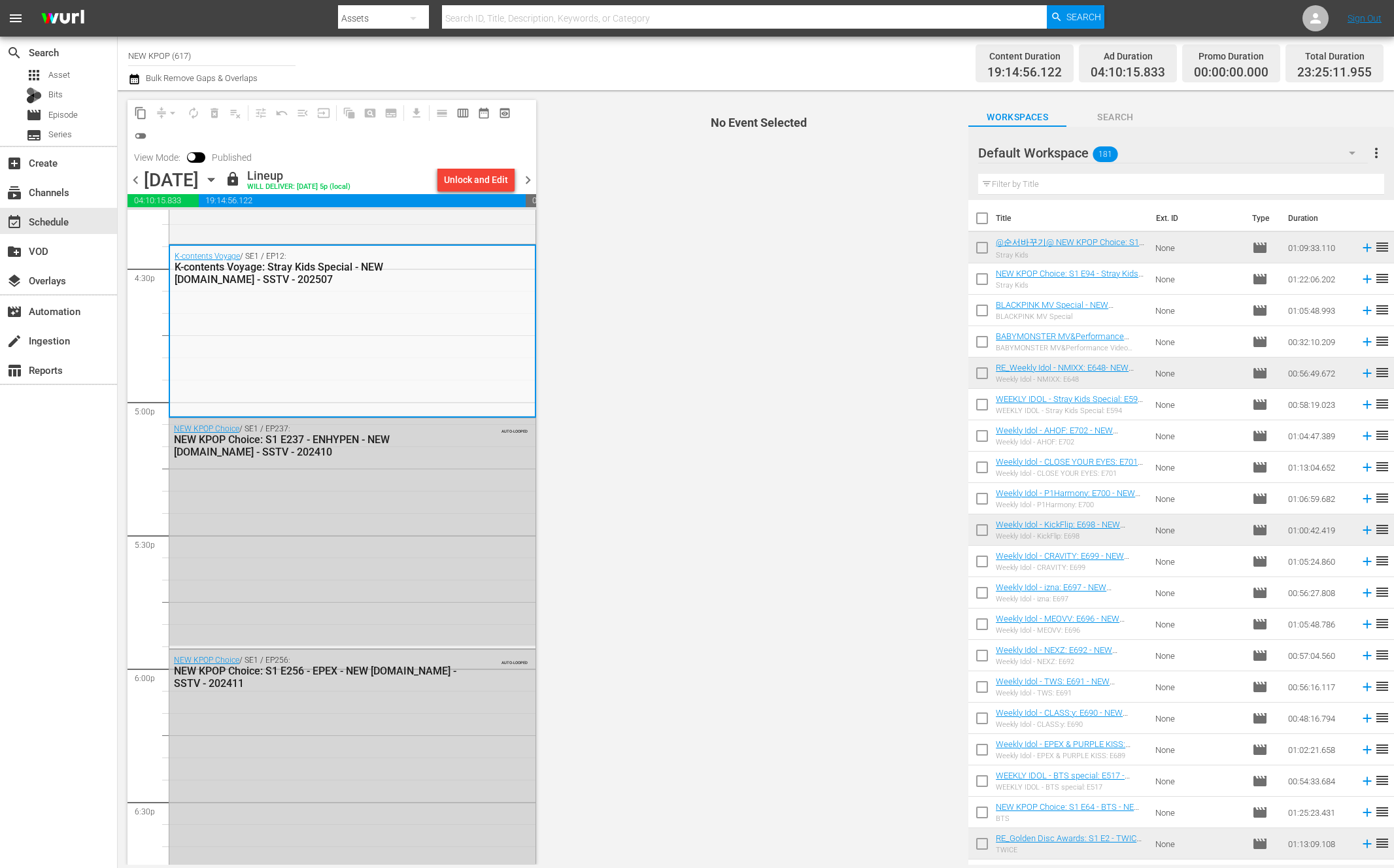
scroll to position [4341, 0]
click at [417, 334] on div "K-contents Voyage / SE1 / EP12: K-contents Voyage: Stray Kids Special - NEW K.I…" at bounding box center [352, 329] width 365 height 169
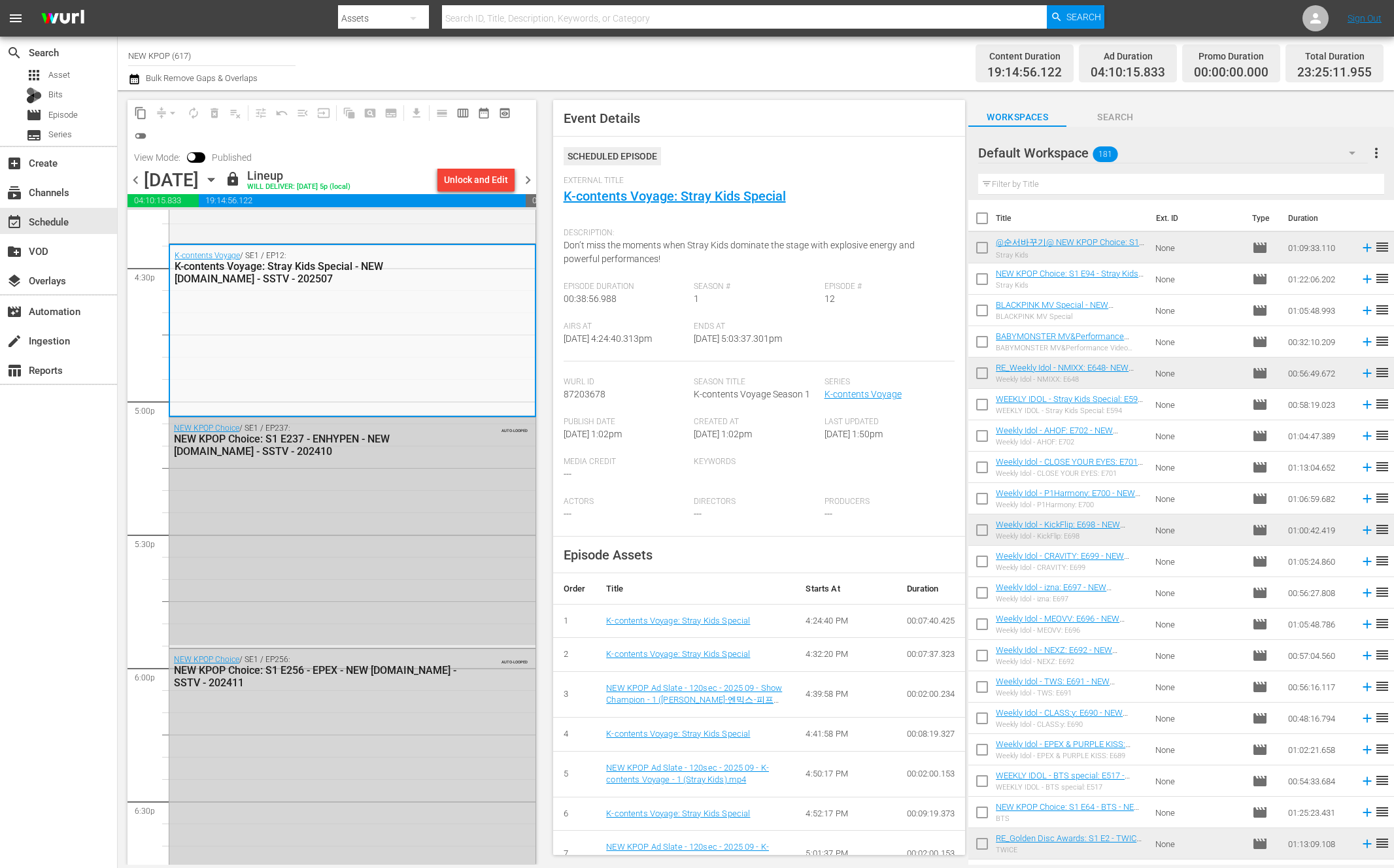
click at [350, 592] on div "NEW KPOP Choice / SE1 / EP237: NEW KPOP Choice: S1 E237 - ENHYPEN - NEW K.ID - …" at bounding box center [352, 531] width 366 height 227
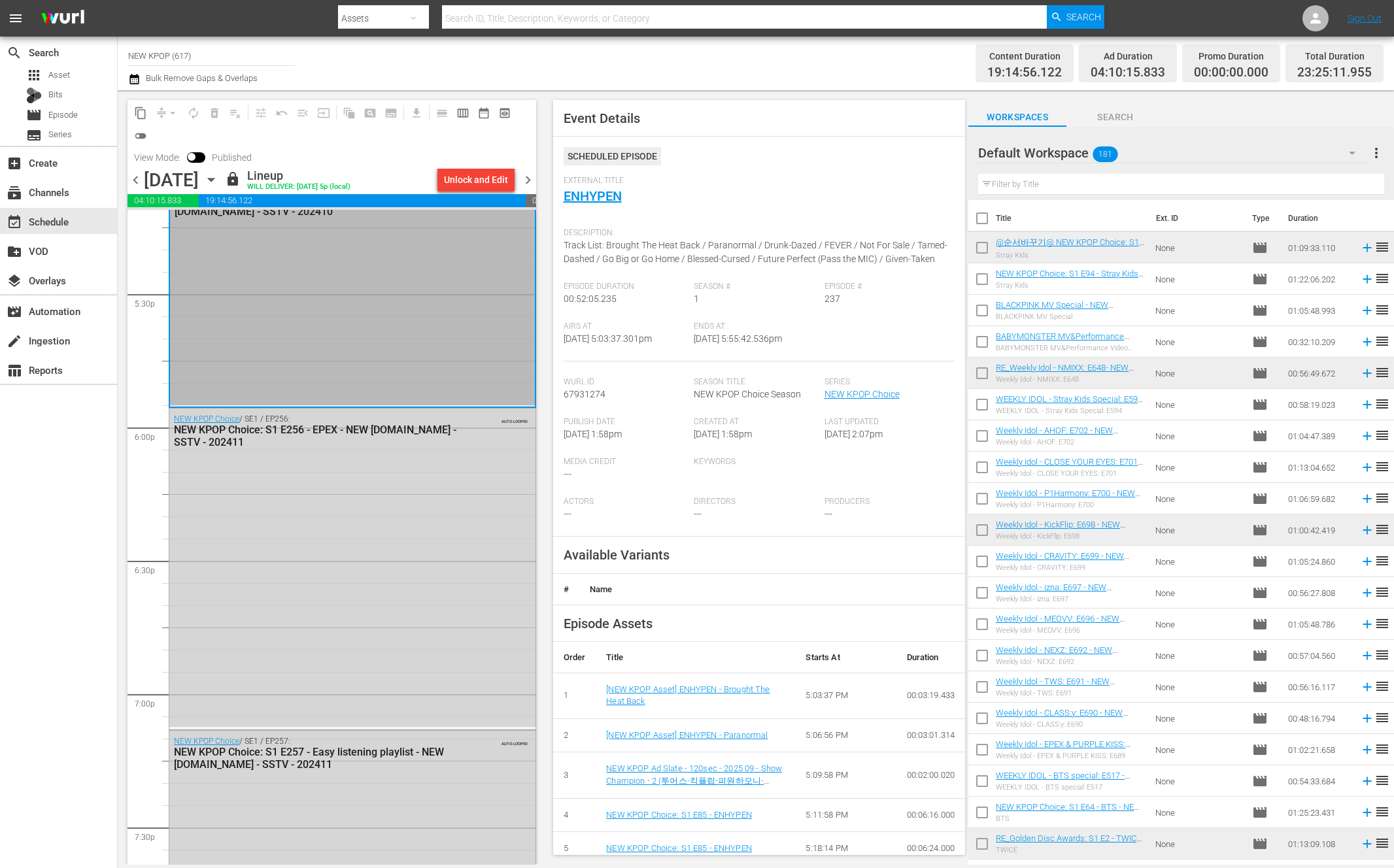
scroll to position [4580, 0]
click at [340, 586] on div "NEW KPOP Choice / SE1 / EP256: NEW KPOP Choice: S1 E256 - EPEX - NEW K.ID - SST…" at bounding box center [352, 568] width 366 height 318
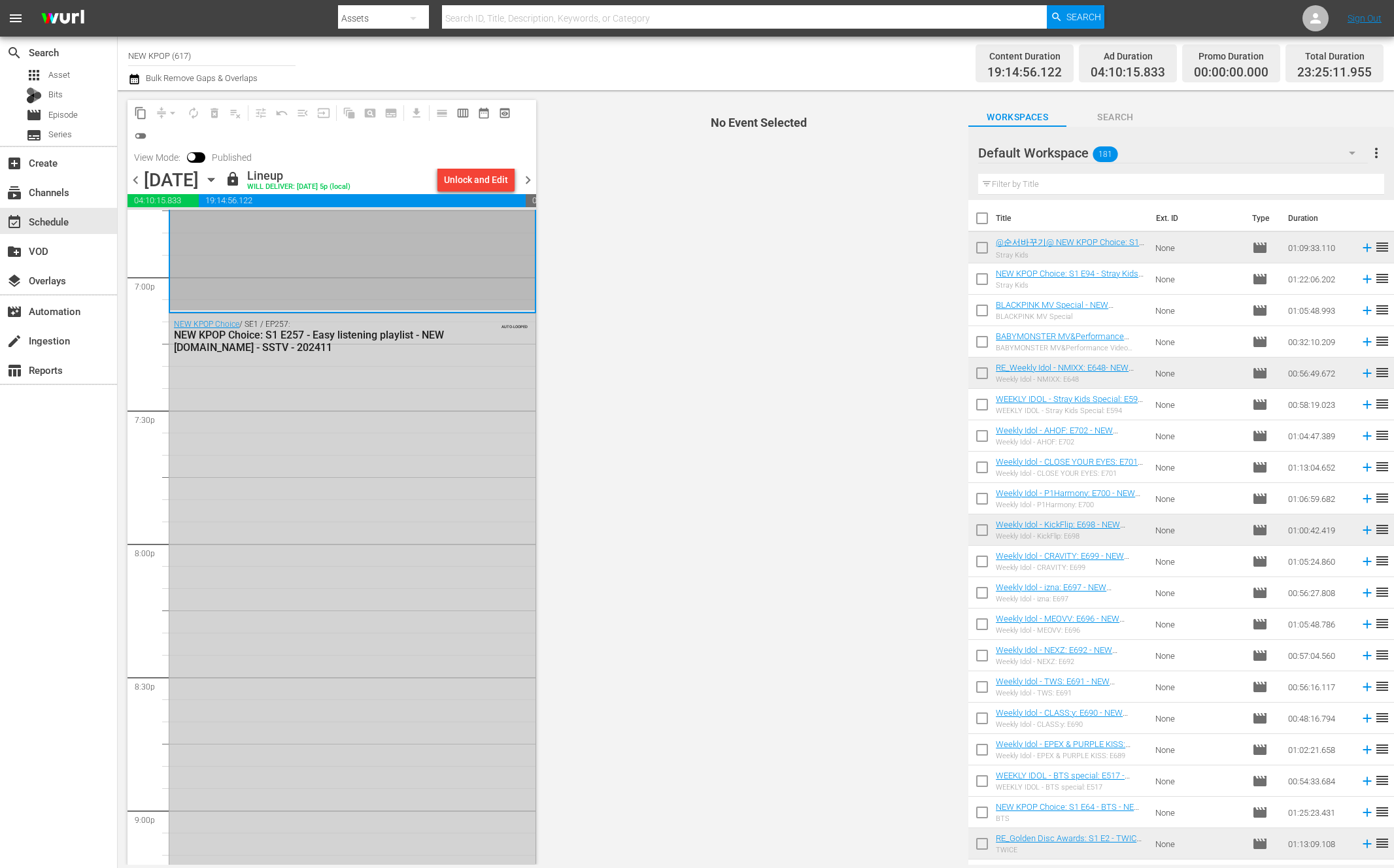
scroll to position [4712, 0]
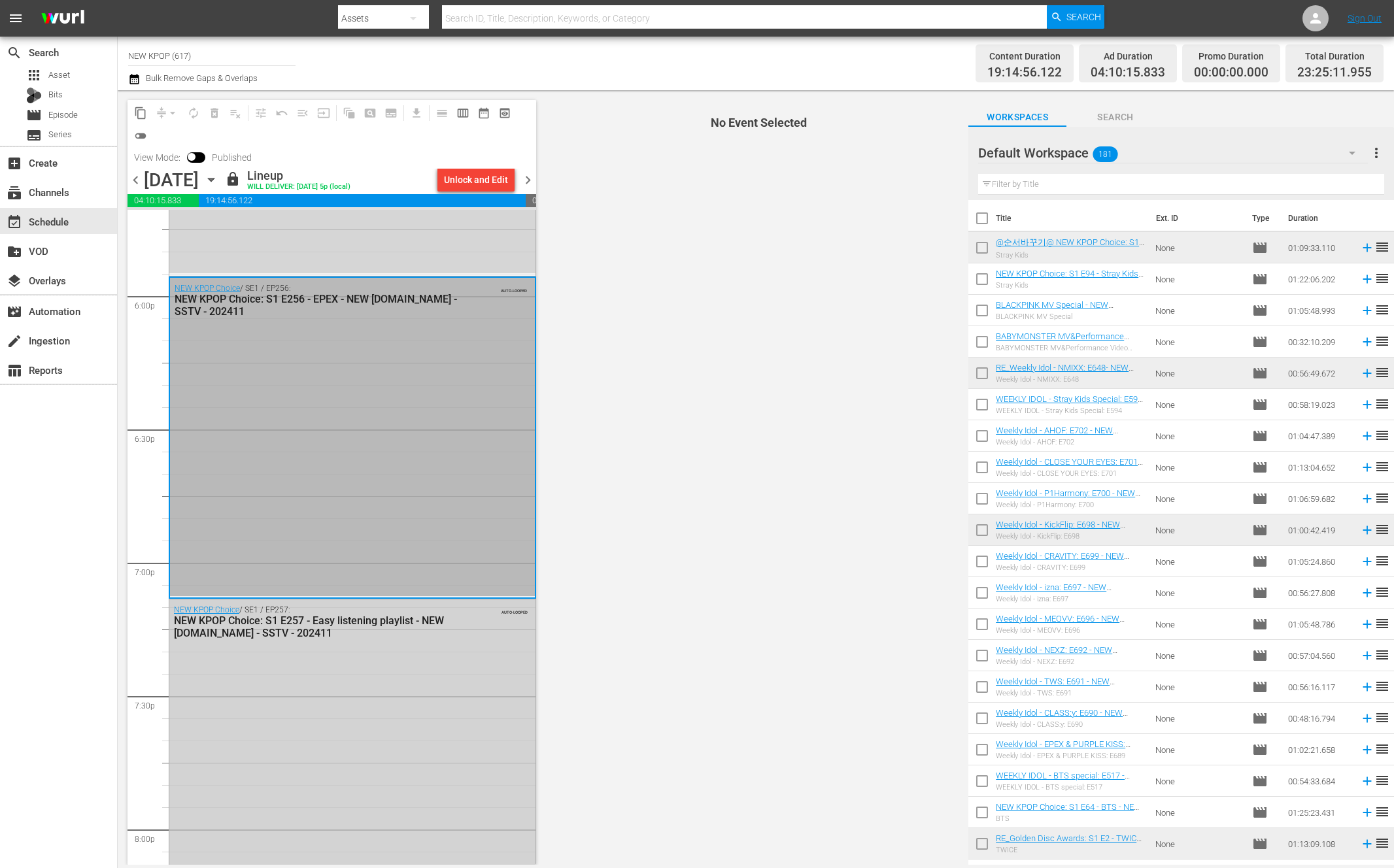
click at [406, 536] on div "NEW KPOP Choice / SE1 / EP256: NEW KPOP Choice: S1 E256 - EPEX - NEW K.ID - SST…" at bounding box center [352, 436] width 365 height 318
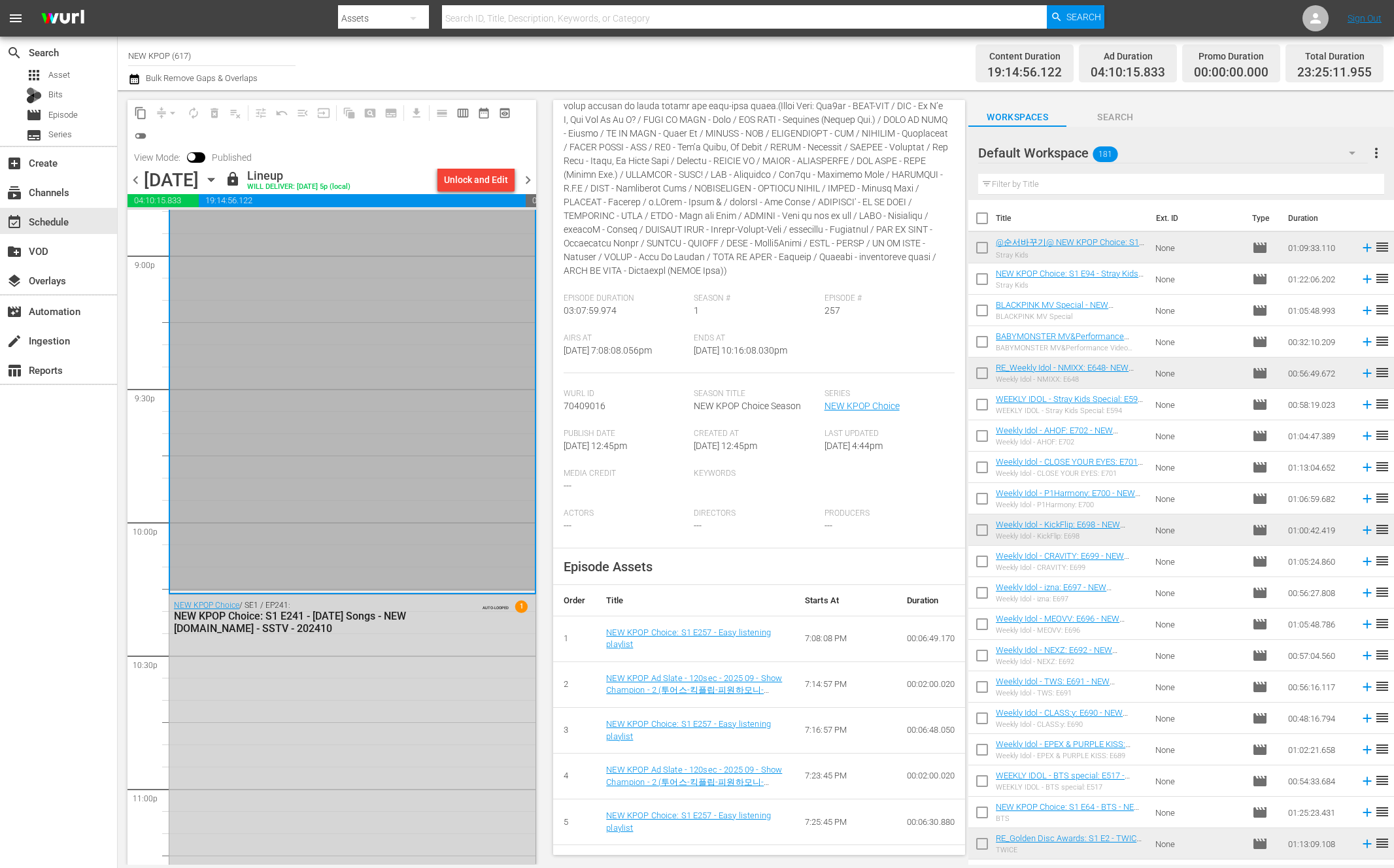
scroll to position [5605, 0]
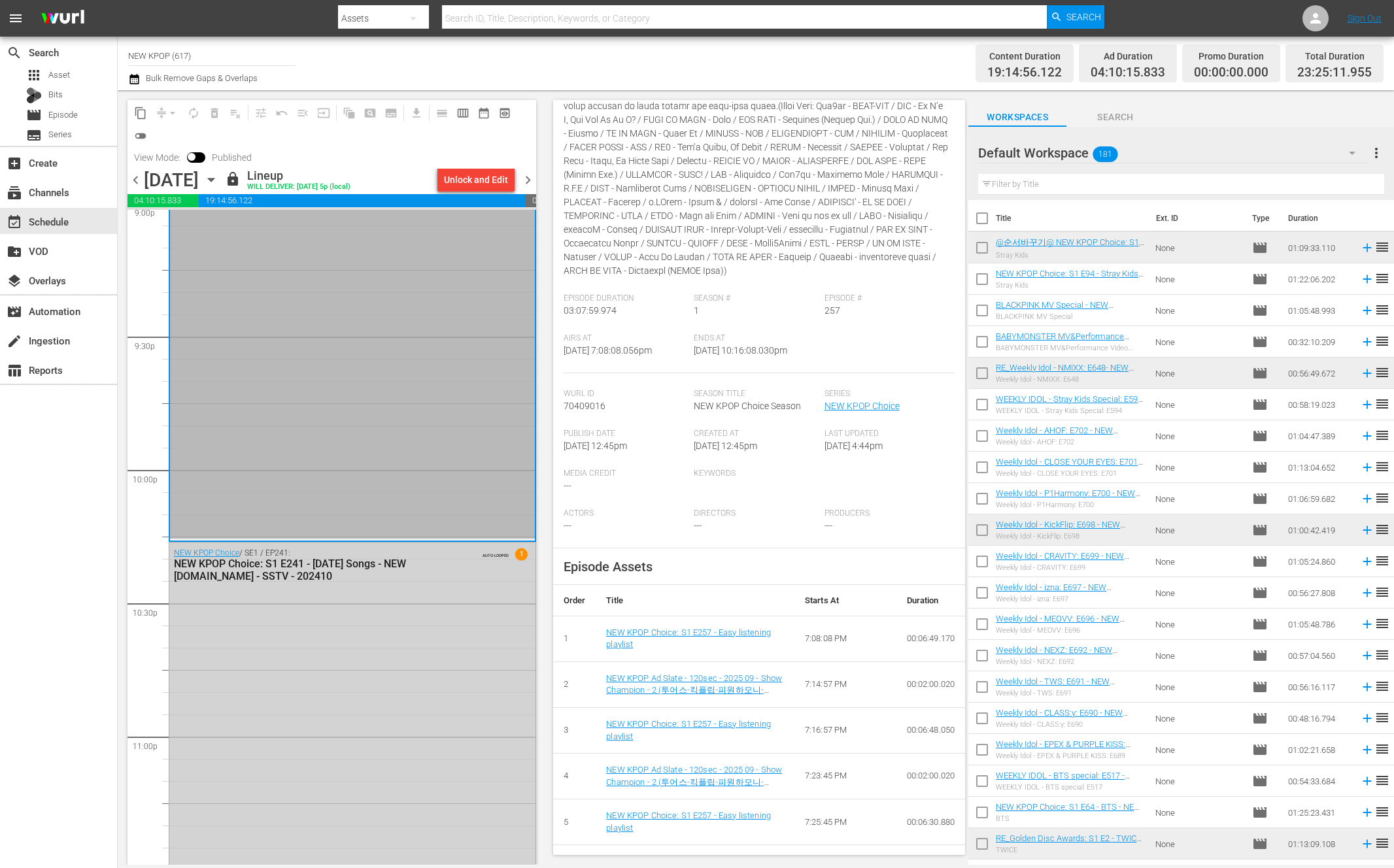
click at [297, 641] on div "NEW KPOP Choice / SE1 / EP241: NEW KPOP Choice: S1 E241 - Halloween Songs - NEW…" at bounding box center [352, 874] width 366 height 664
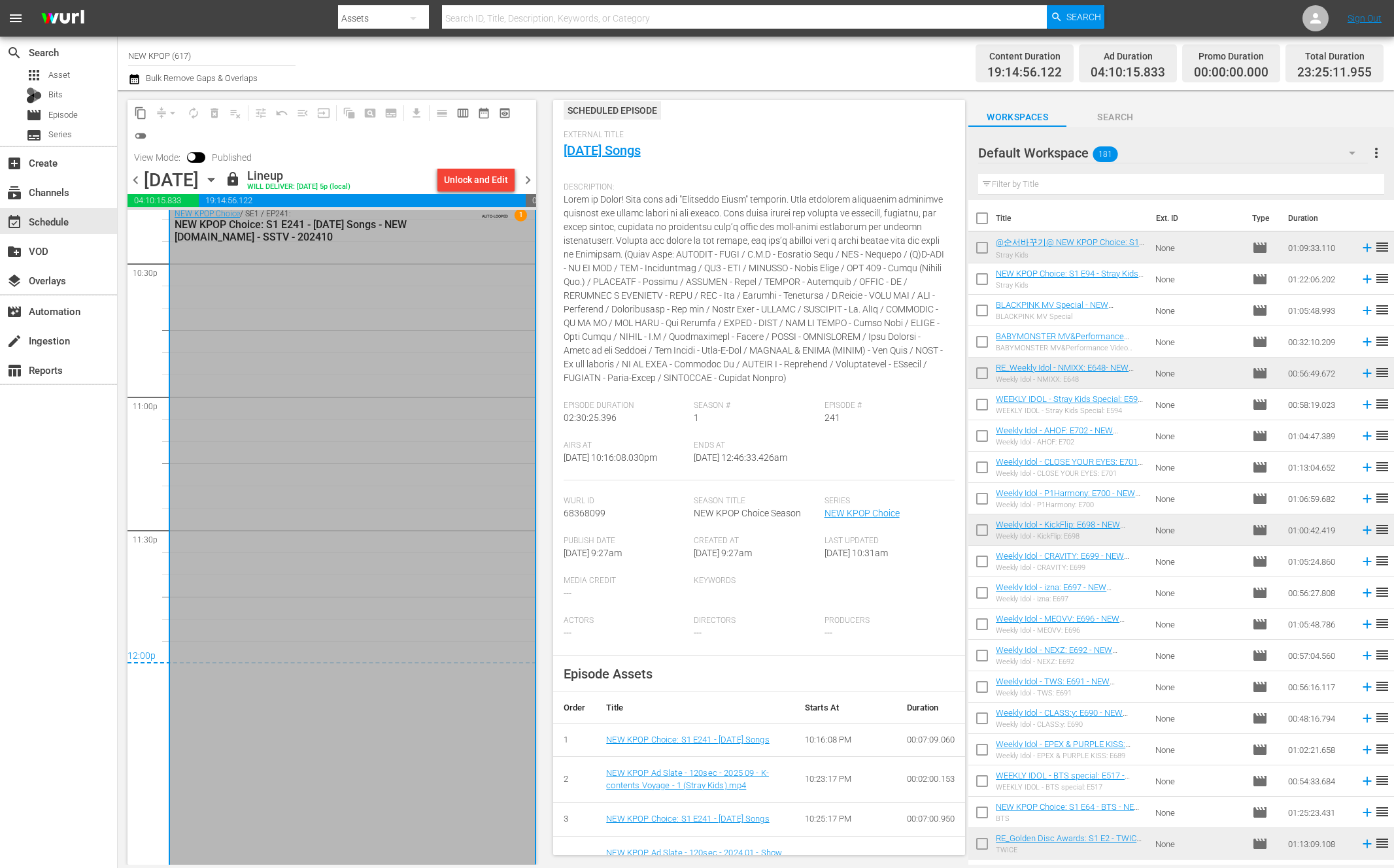
scroll to position [5950, 0]
click at [534, 176] on span "chevron_right" at bounding box center [527, 180] width 16 height 16
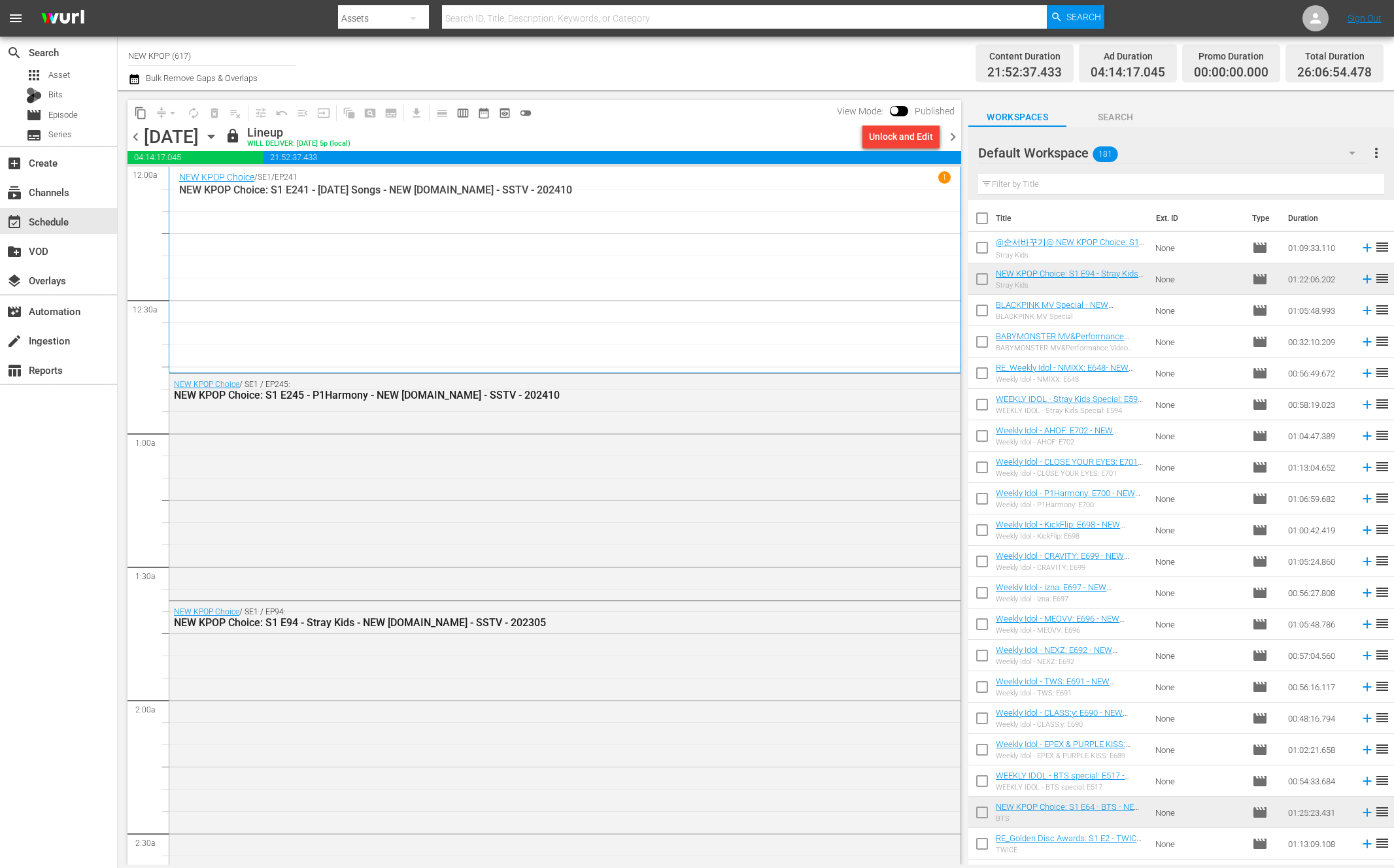
click at [323, 518] on div "NEW KPOP Choice / SE1 / EP245: NEW KPOP Choice: S1 E245 - P1Harmony - NEW K.ID …" at bounding box center [565, 485] width 791 height 223
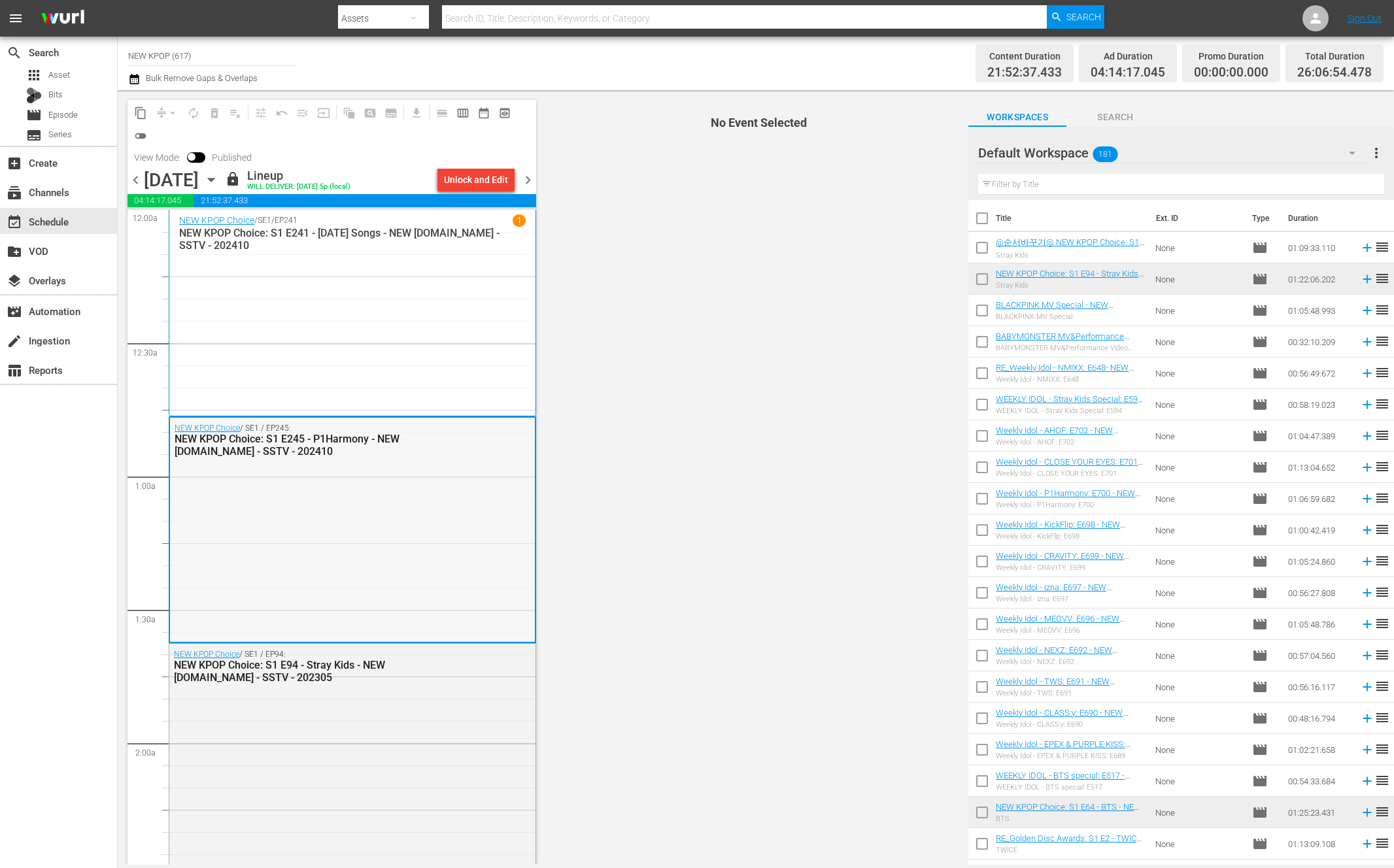
click at [479, 467] on div "NEW KPOP Choice / SE1 / EP245: NEW KPOP Choice: S1 E245 - P1Harmony - NEW K.ID …" at bounding box center [352, 528] width 365 height 223
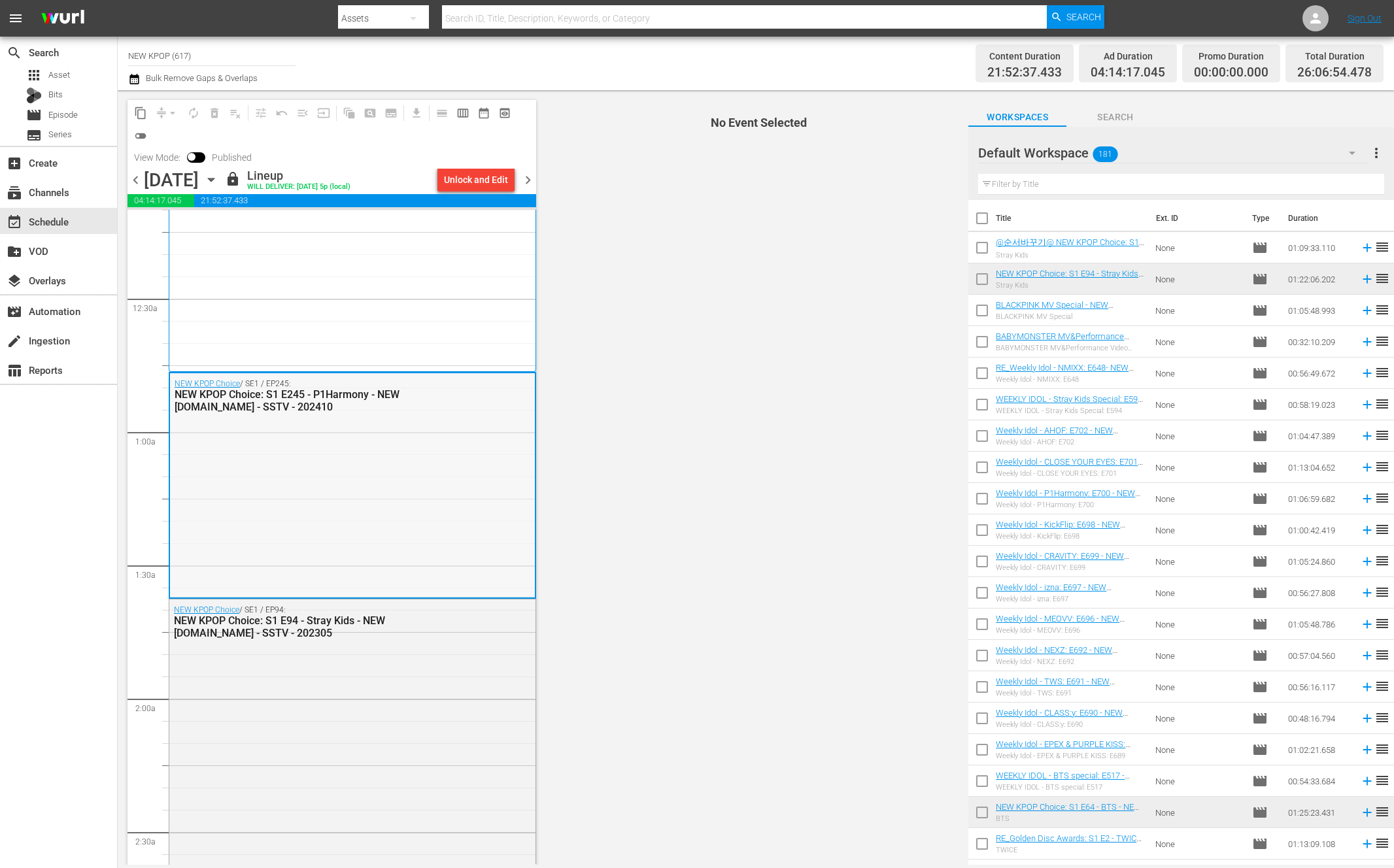
scroll to position [48, 0]
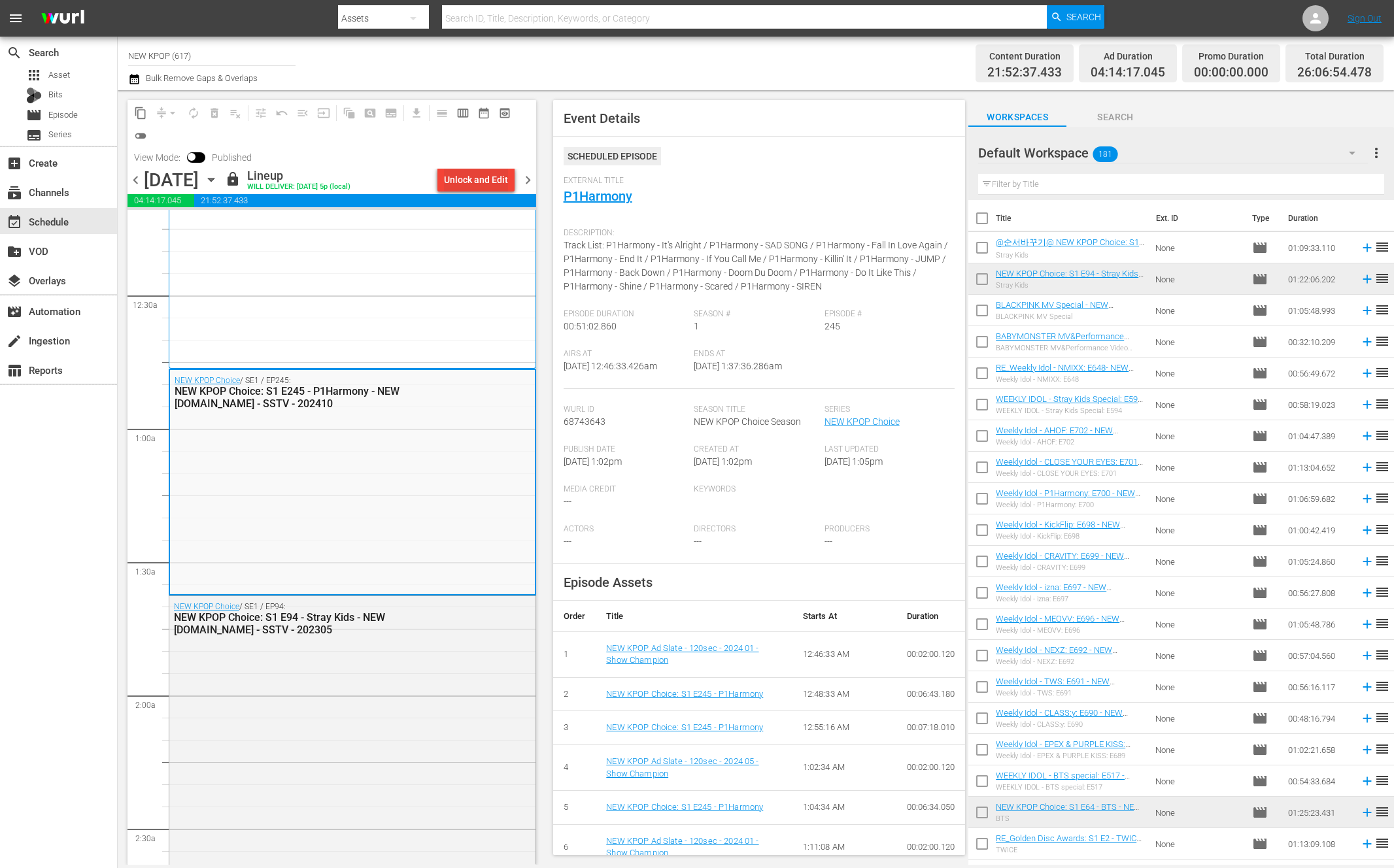
click at [466, 171] on div "Unlock and Edit" at bounding box center [476, 180] width 64 height 24
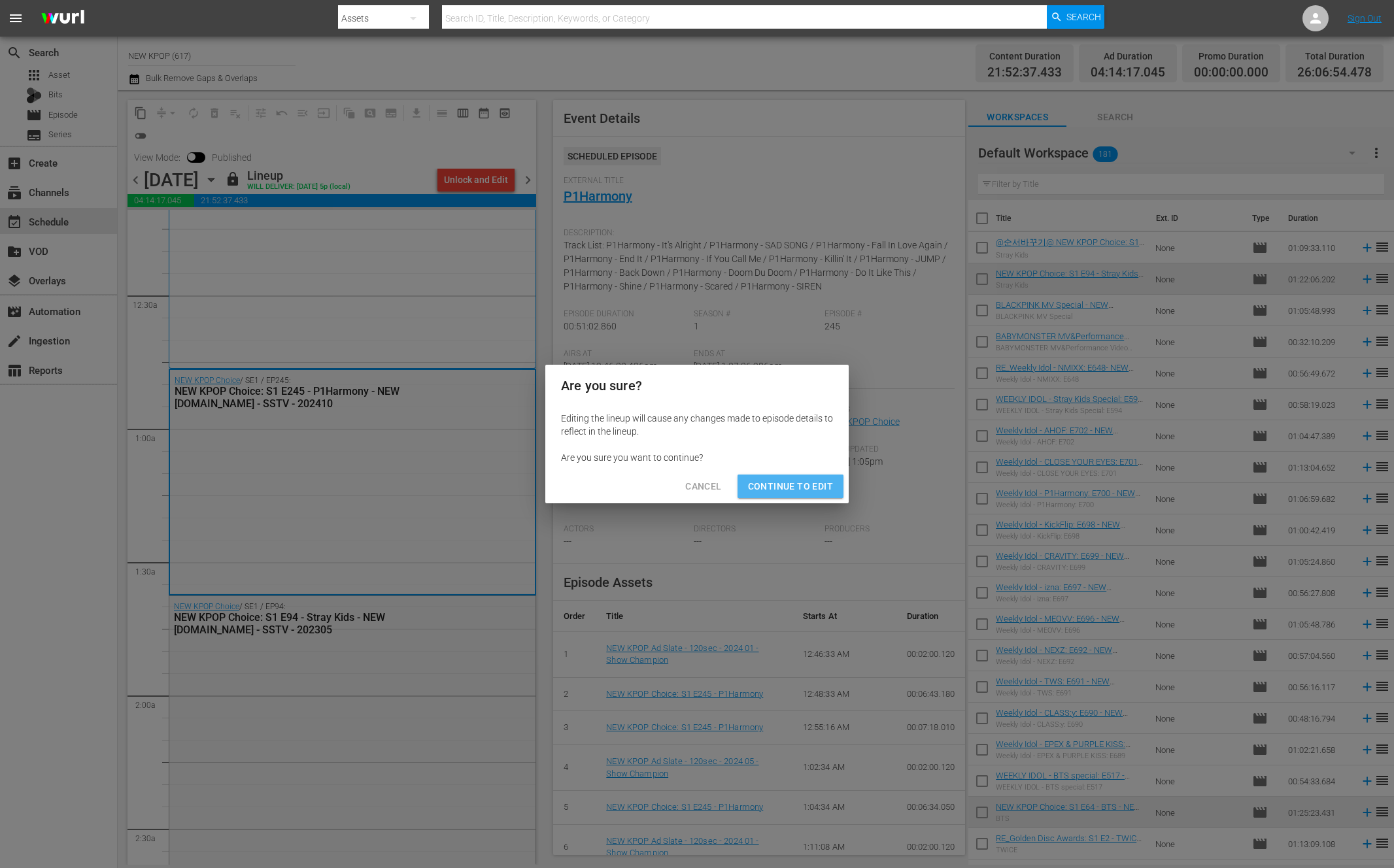
click at [828, 496] on button "Continue to Edit" at bounding box center [790, 486] width 106 height 24
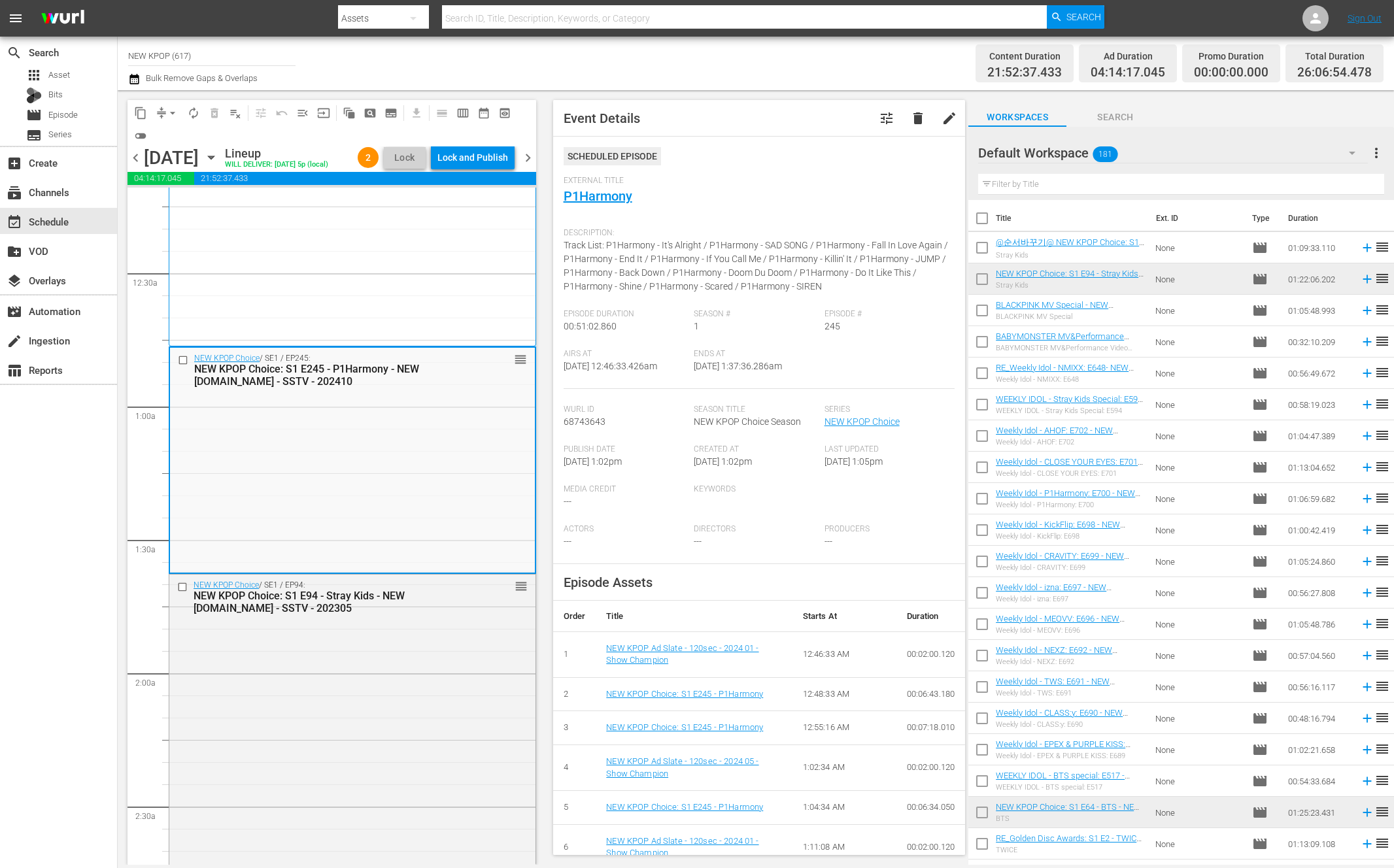
click at [854, 372] on div "Airs At 10/17/25 @ 12:46:33.426am Ends At 10/17/25 @ 1:37:36.286am" at bounding box center [759, 369] width 391 height 40
click at [402, 648] on div "NEW KPOP Choice / SE1 / EP94: NEW KPOP Choice: S1 E94 - Stray Kids - NEW K.ID -…" at bounding box center [352, 754] width 366 height 361
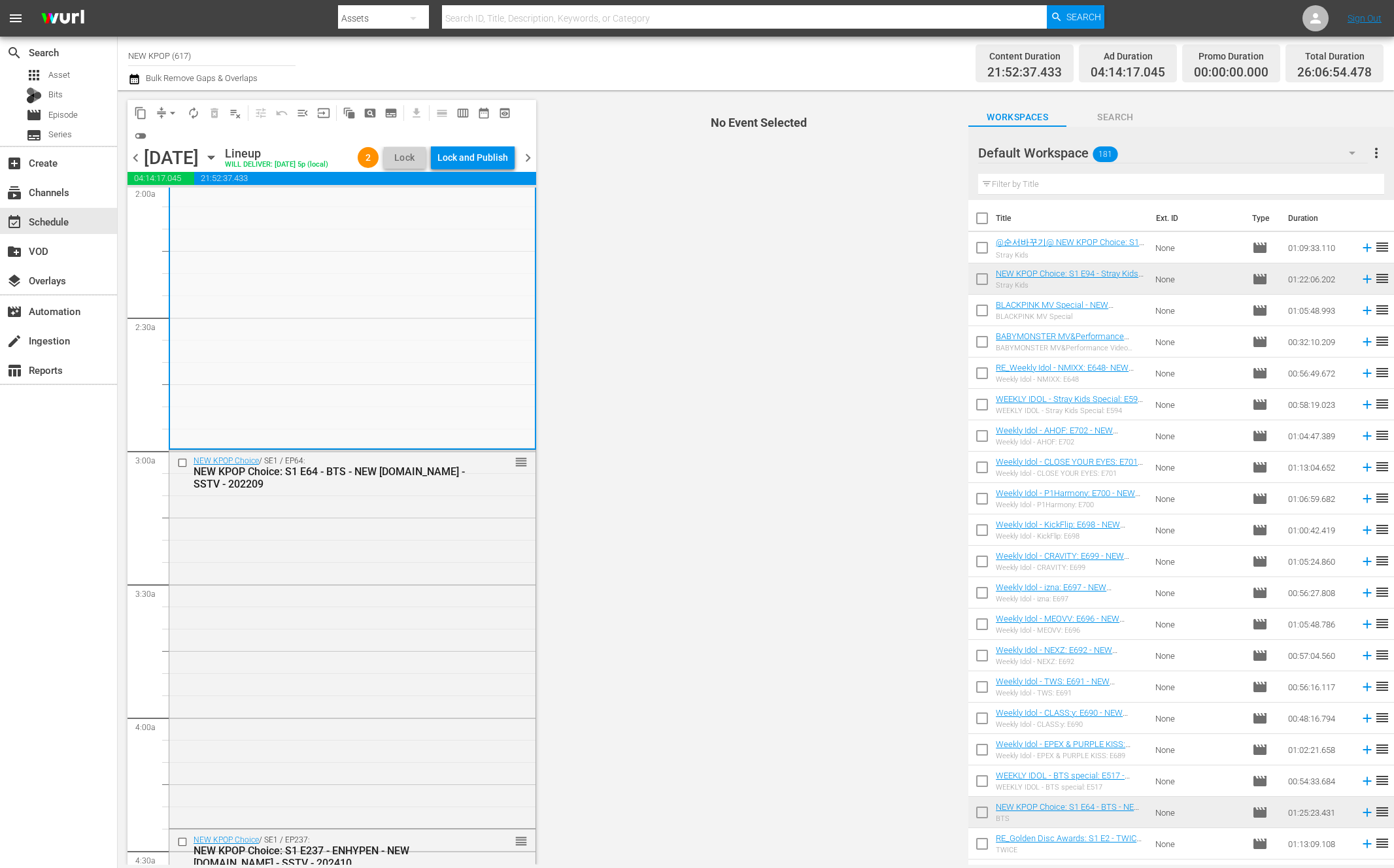
click at [402, 648] on div "NEW KPOP Choice / SE1 / EP64: NEW KPOP Choice: S1 E64 - BTS - NEW K.ID - SSTV -…" at bounding box center [352, 637] width 366 height 376
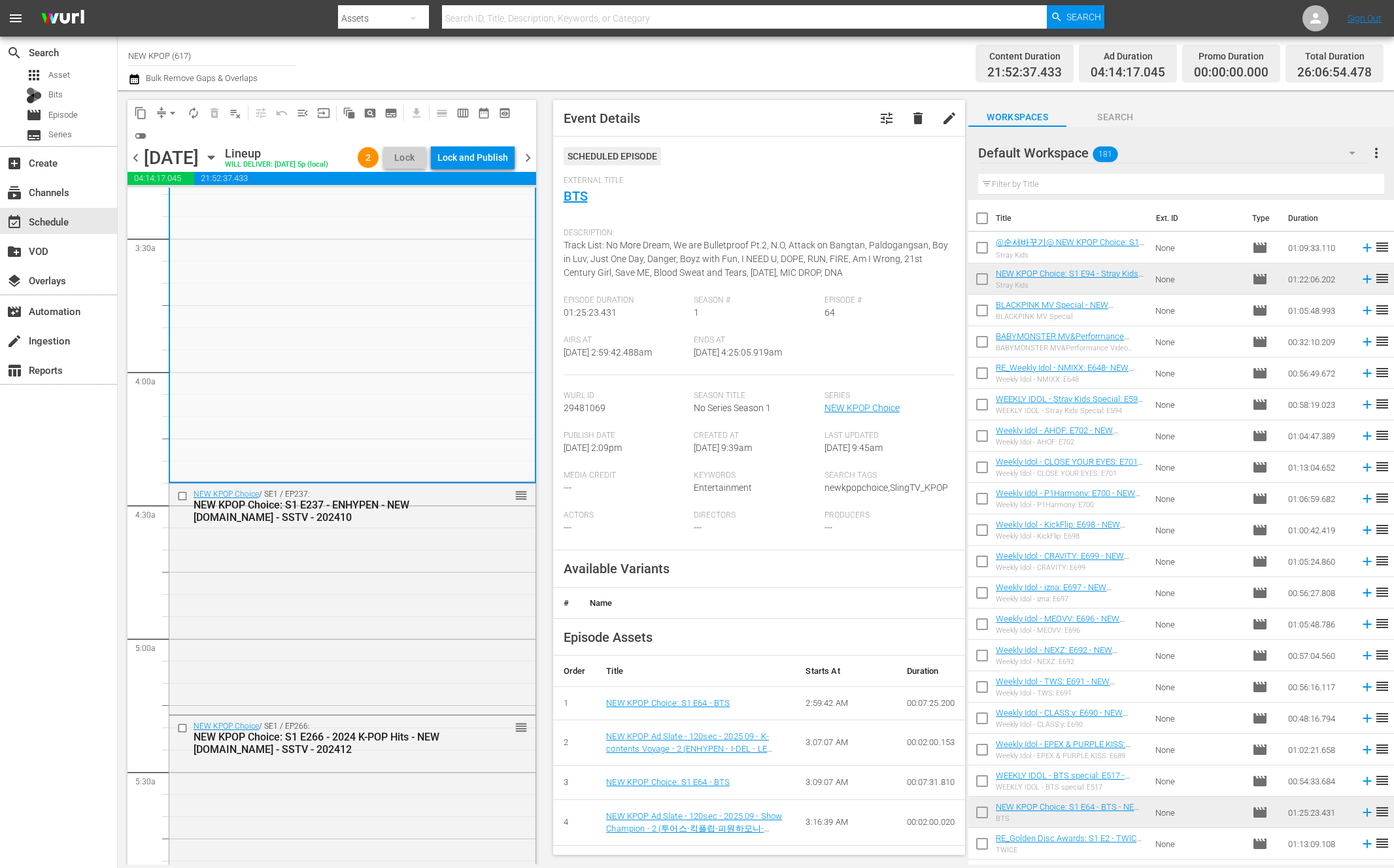
click at [402, 648] on div "NEW KPOP Choice / SE1 / EP237: NEW KPOP Choice: S1 E237 - ENHYPEN - NEW K.ID - …" at bounding box center [352, 597] width 366 height 227
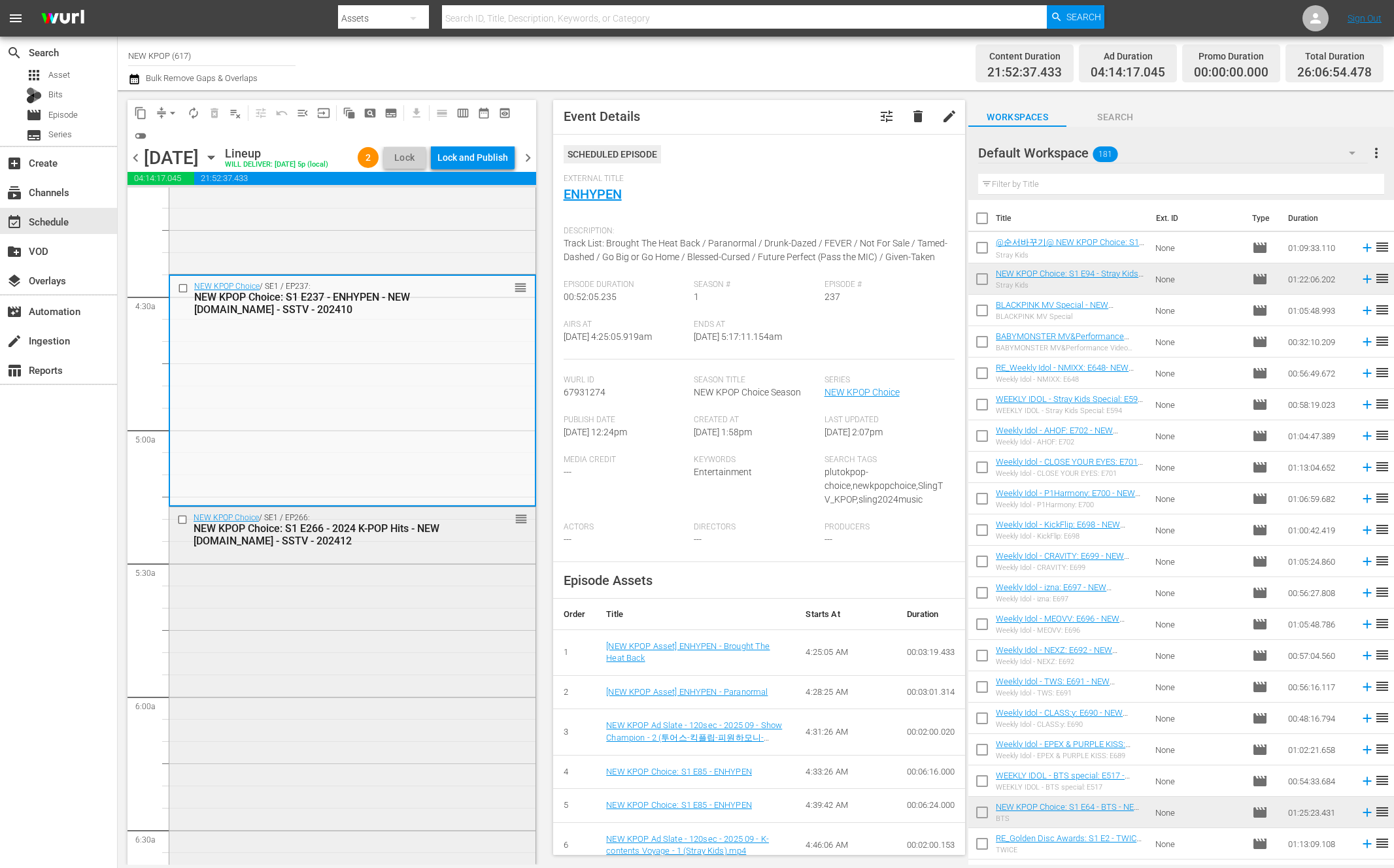
scroll to position [2, 0]
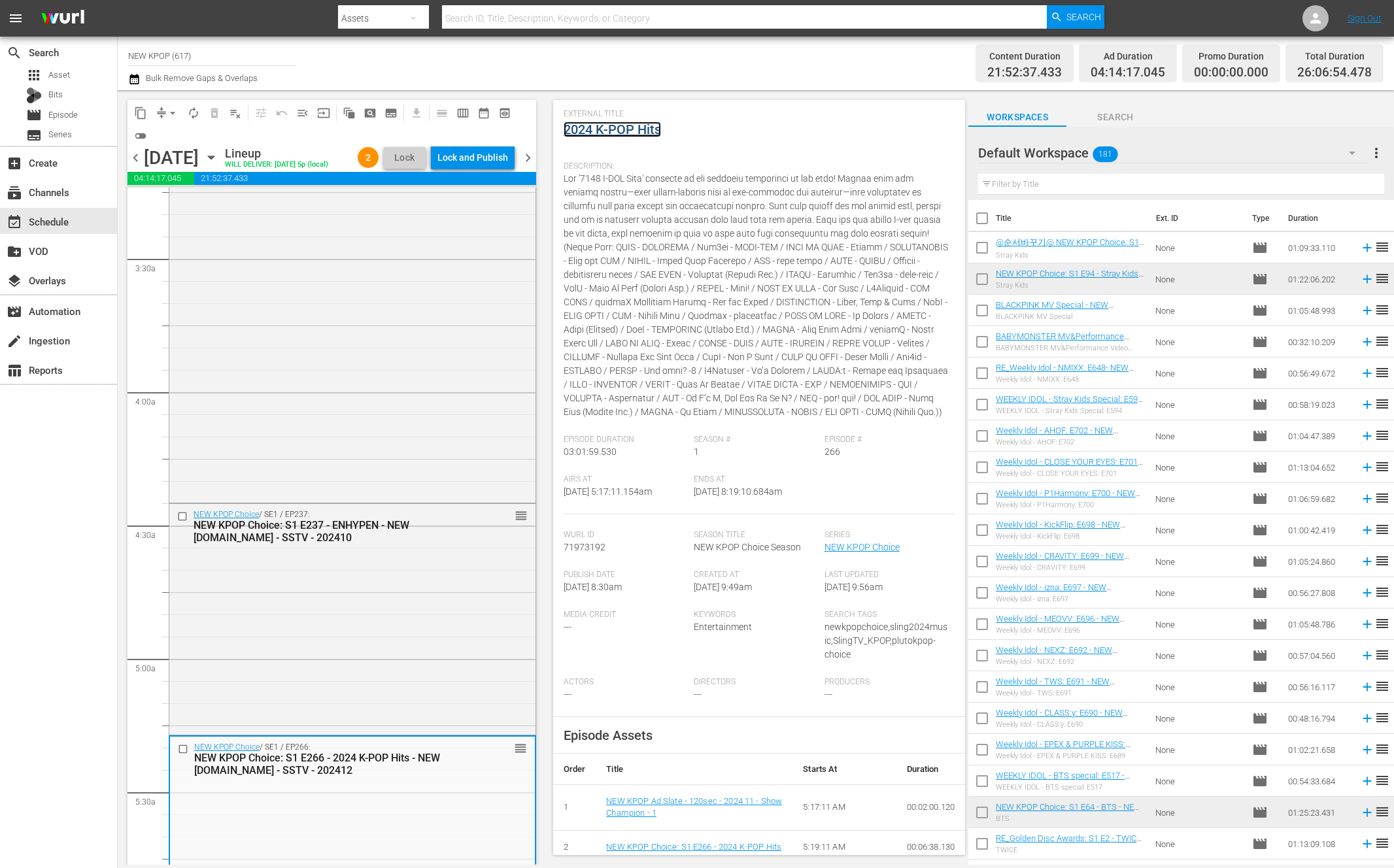
scroll to position [69, 0]
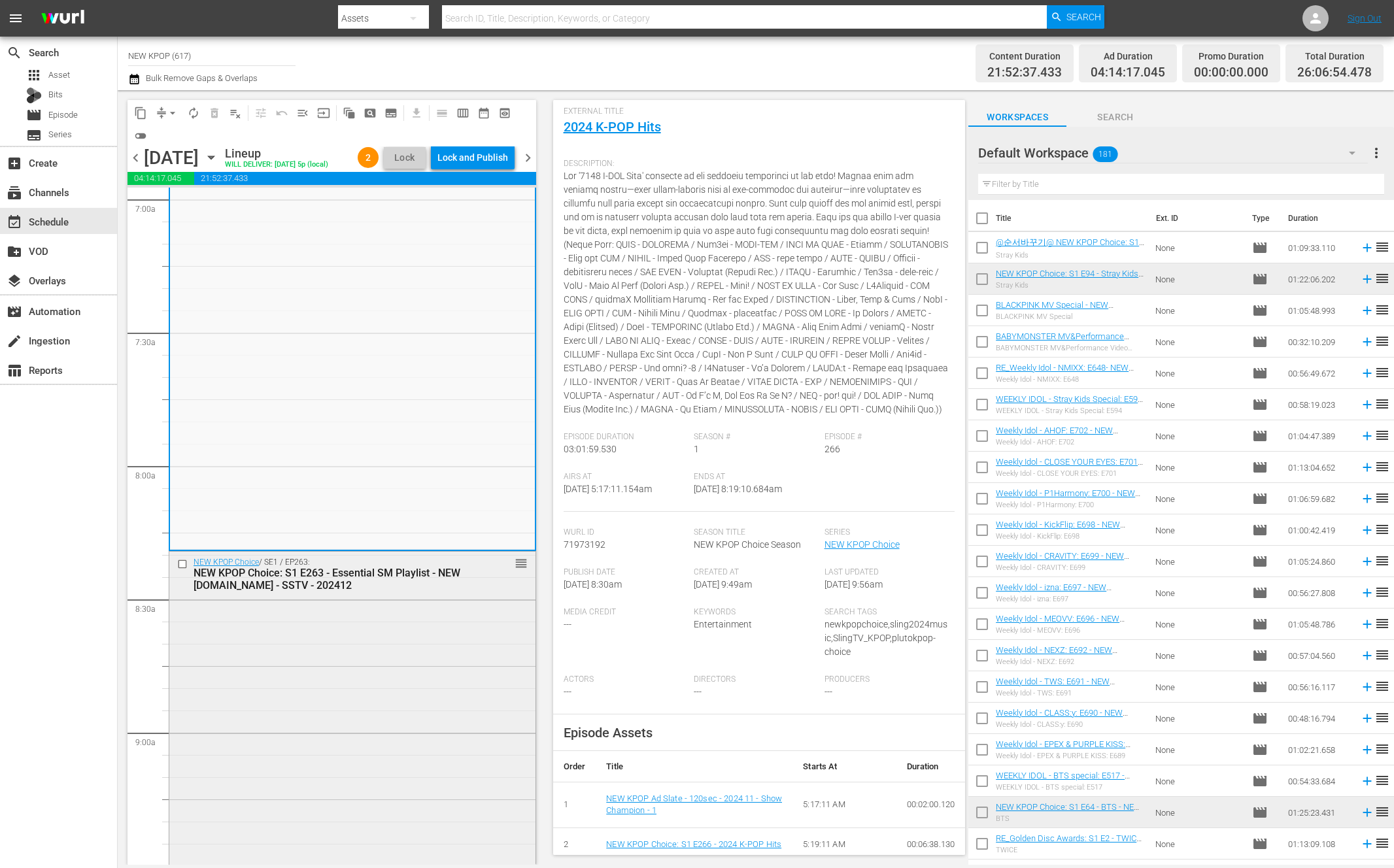
click at [413, 651] on div "NEW KPOP Choice / SE1 / EP263: NEW KPOP Choice: S1 E263 - Essential SM Playlist…" at bounding box center [352, 797] width 366 height 492
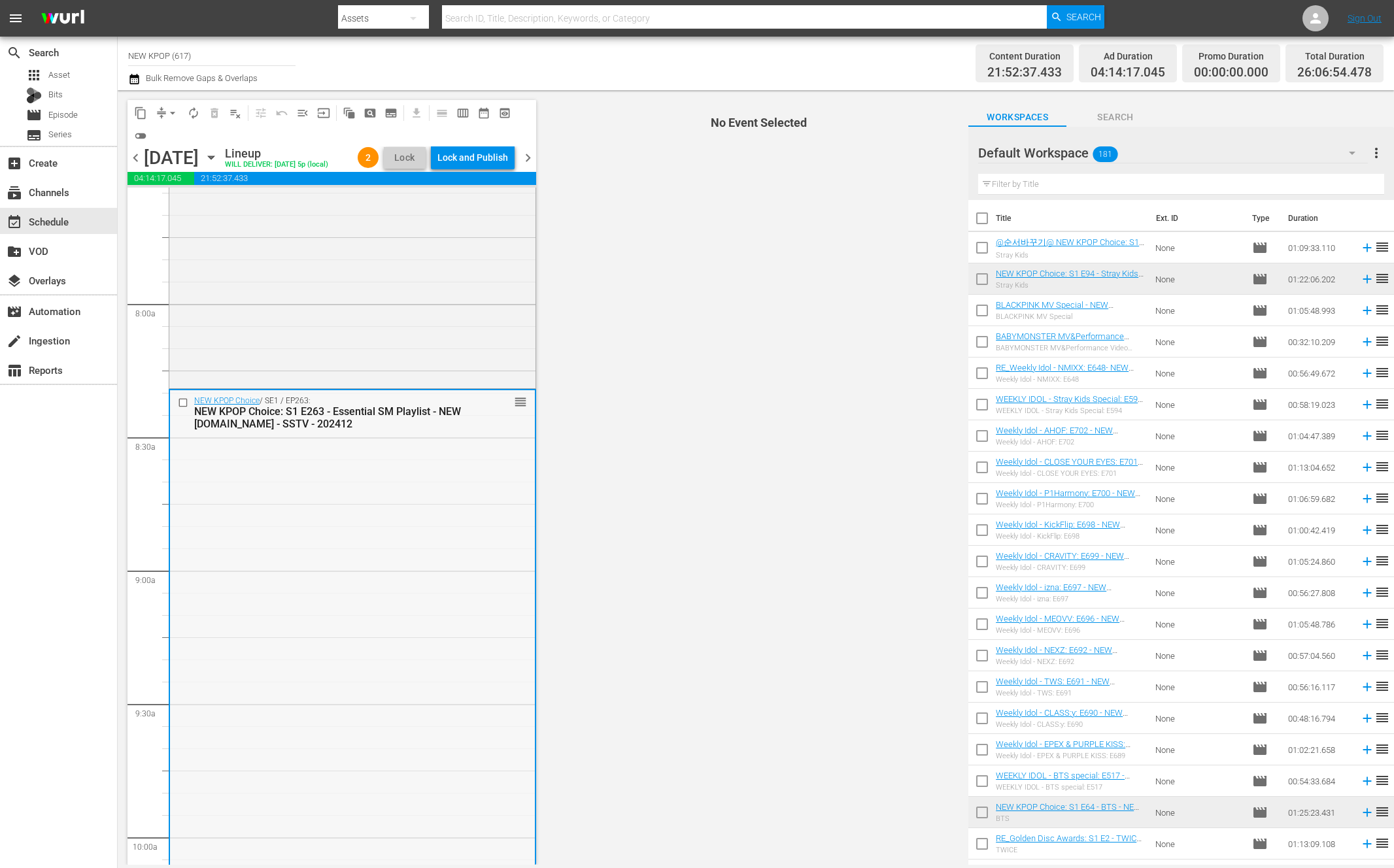
scroll to position [2174, 0]
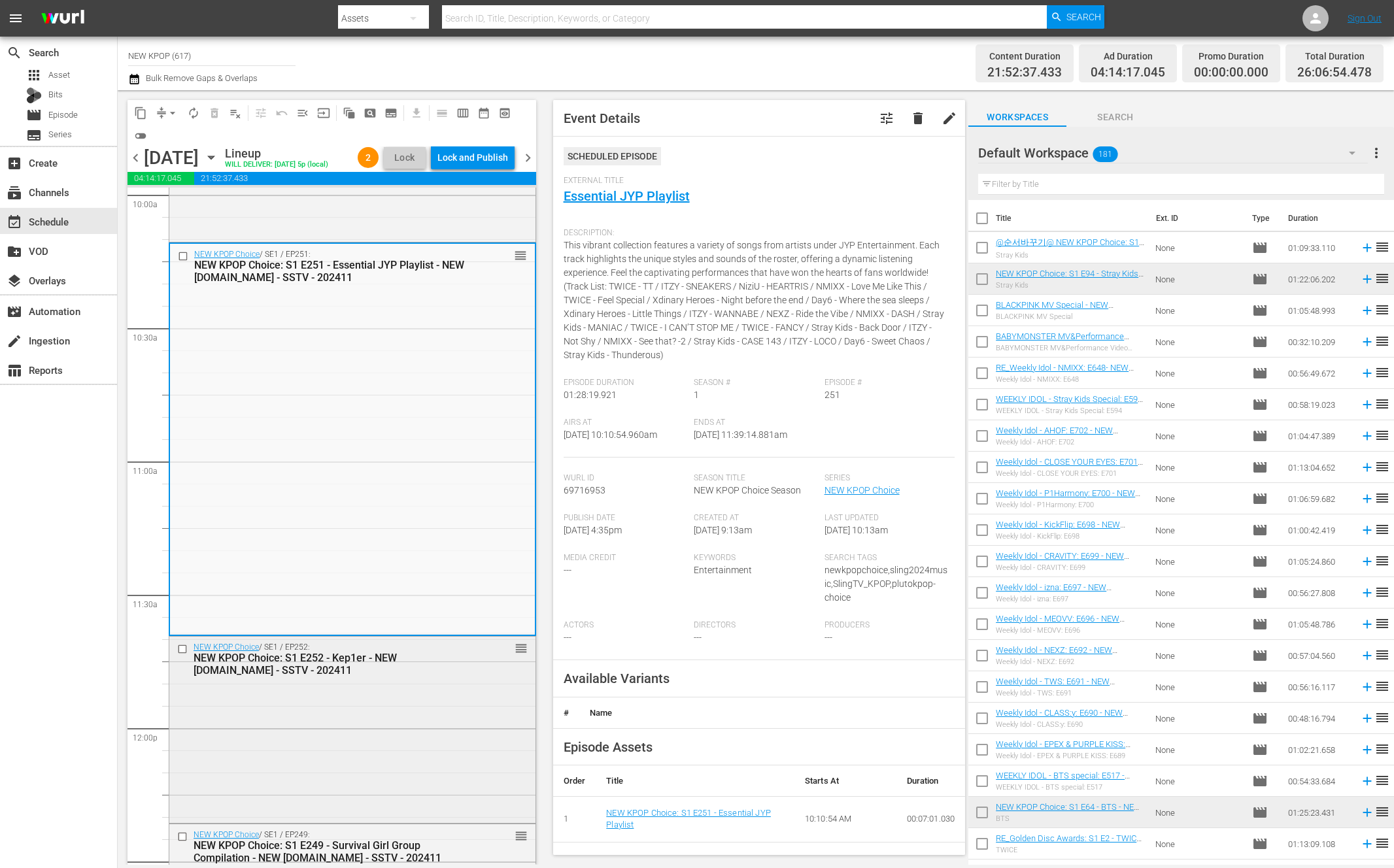
scroll to position [199, 0]
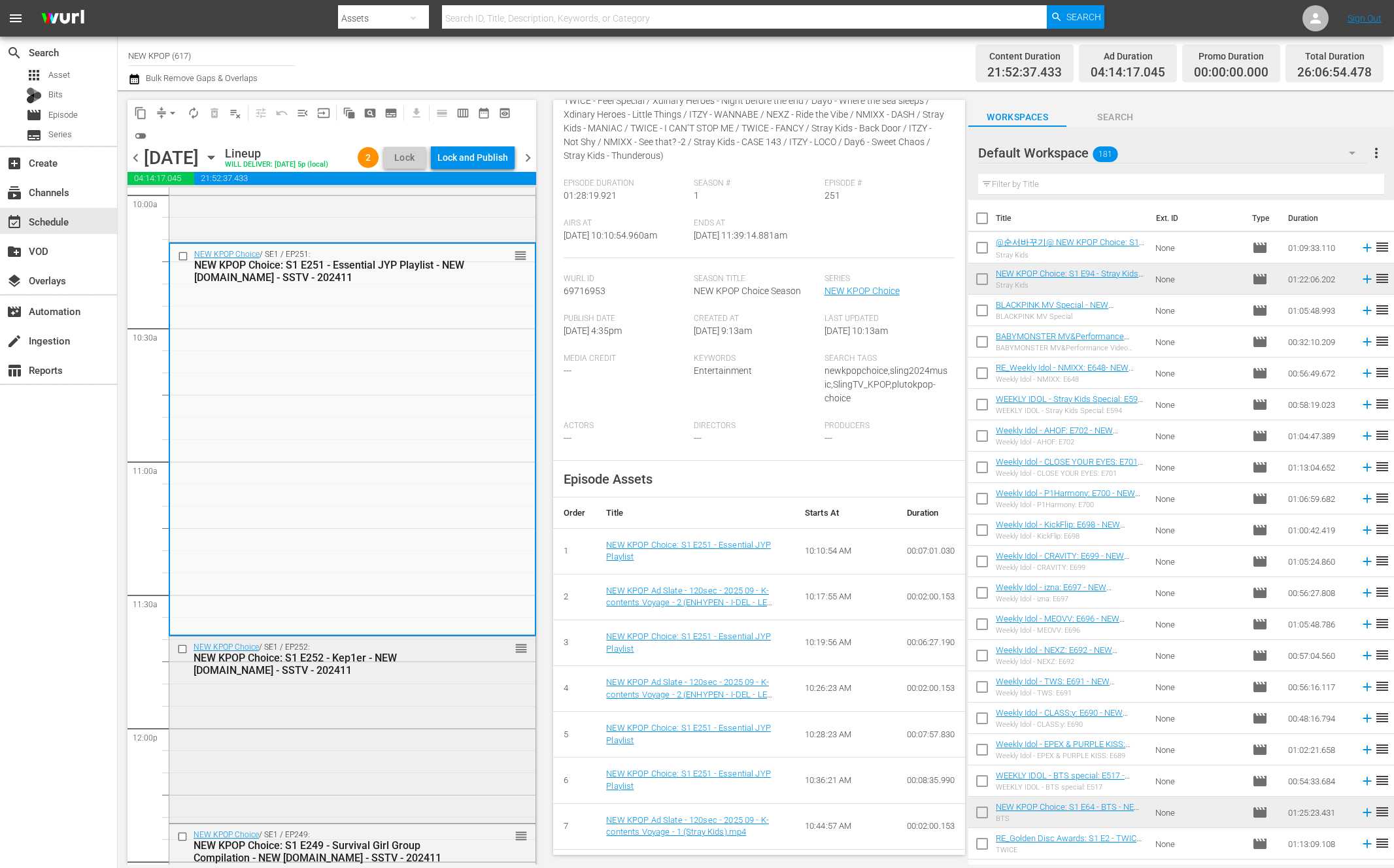
click at [437, 731] on div "NEW KPOP Choice / SE1 / EP252: NEW KPOP Choice: S1 E252 - Kep1er - NEW K.ID - S…" at bounding box center [352, 728] width 366 height 183
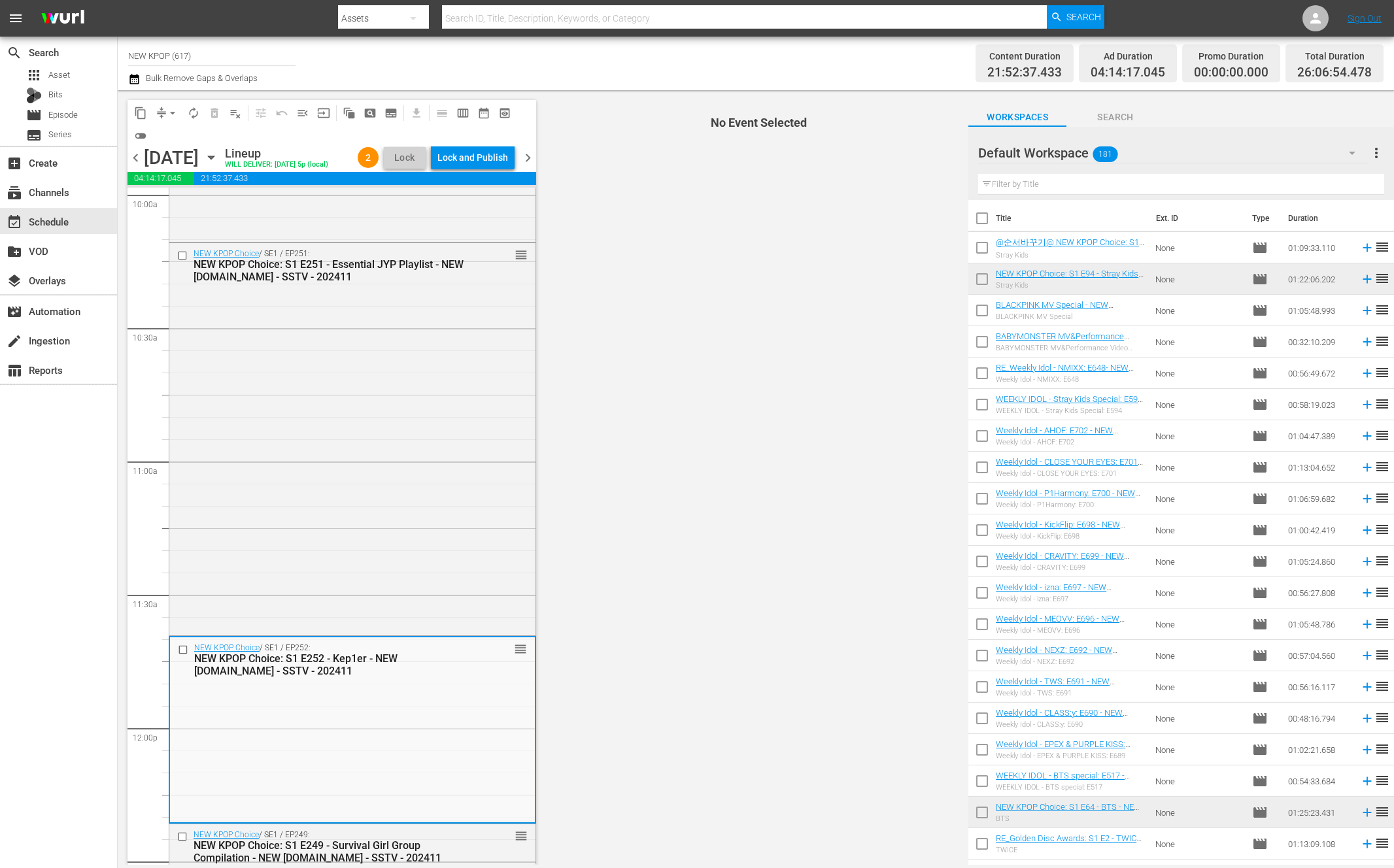
scroll to position [2887, 0]
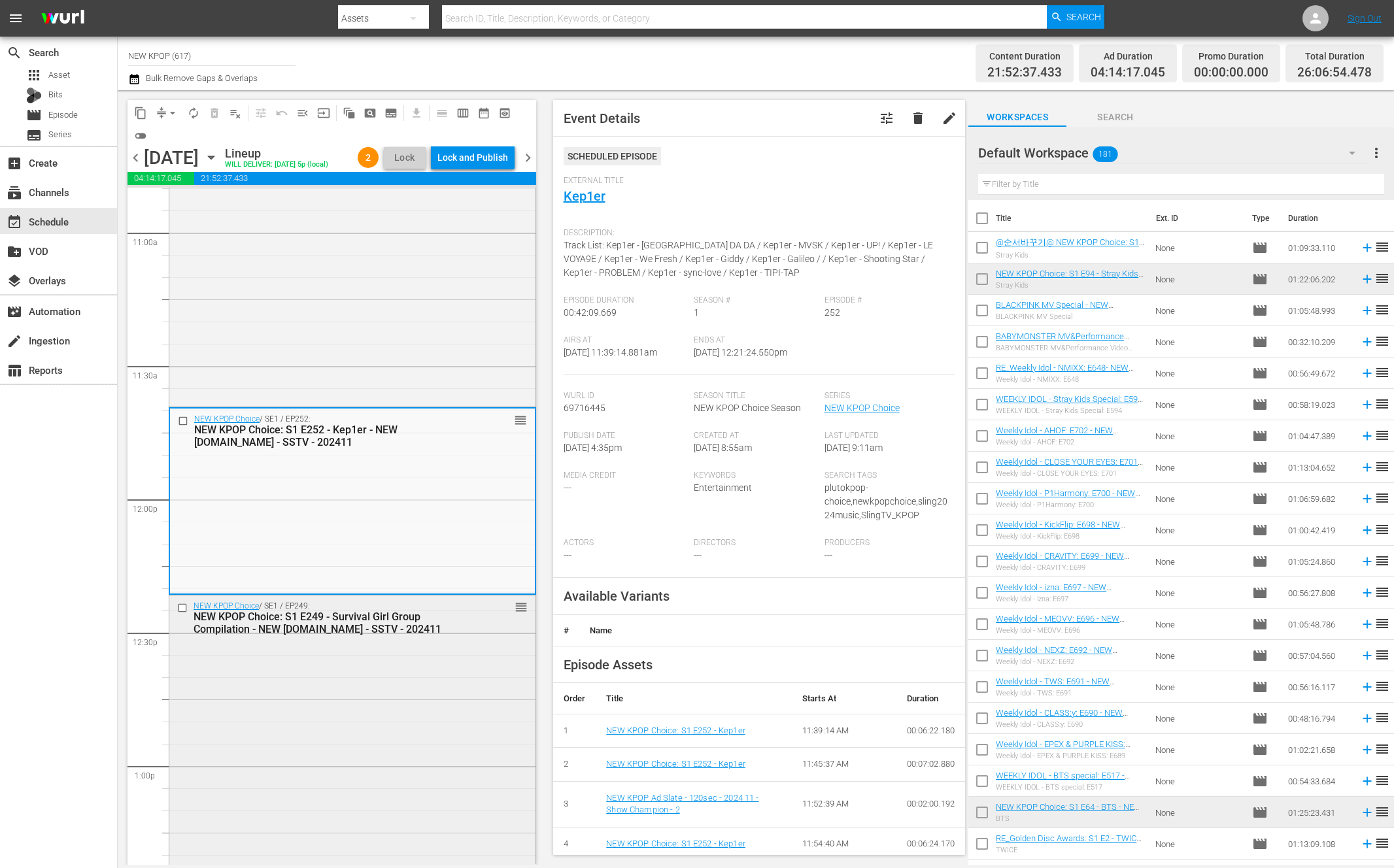
click at [427, 633] on div "NEW KPOP Choice: S1 E249 - Survival Girl Group Compilation - NEW K.ID - SSTV - …" at bounding box center [331, 623] width 275 height 25
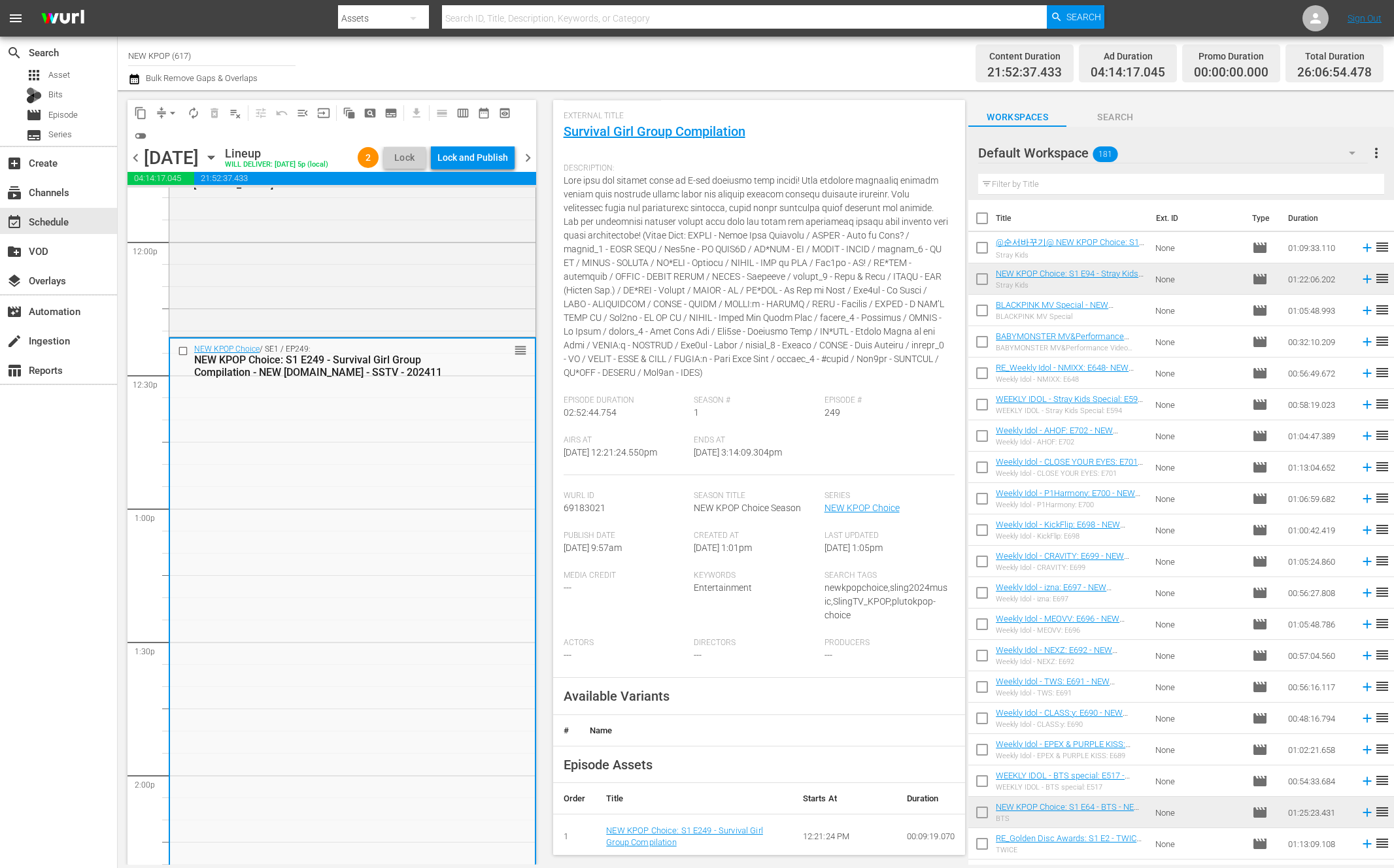
scroll to position [230, 0]
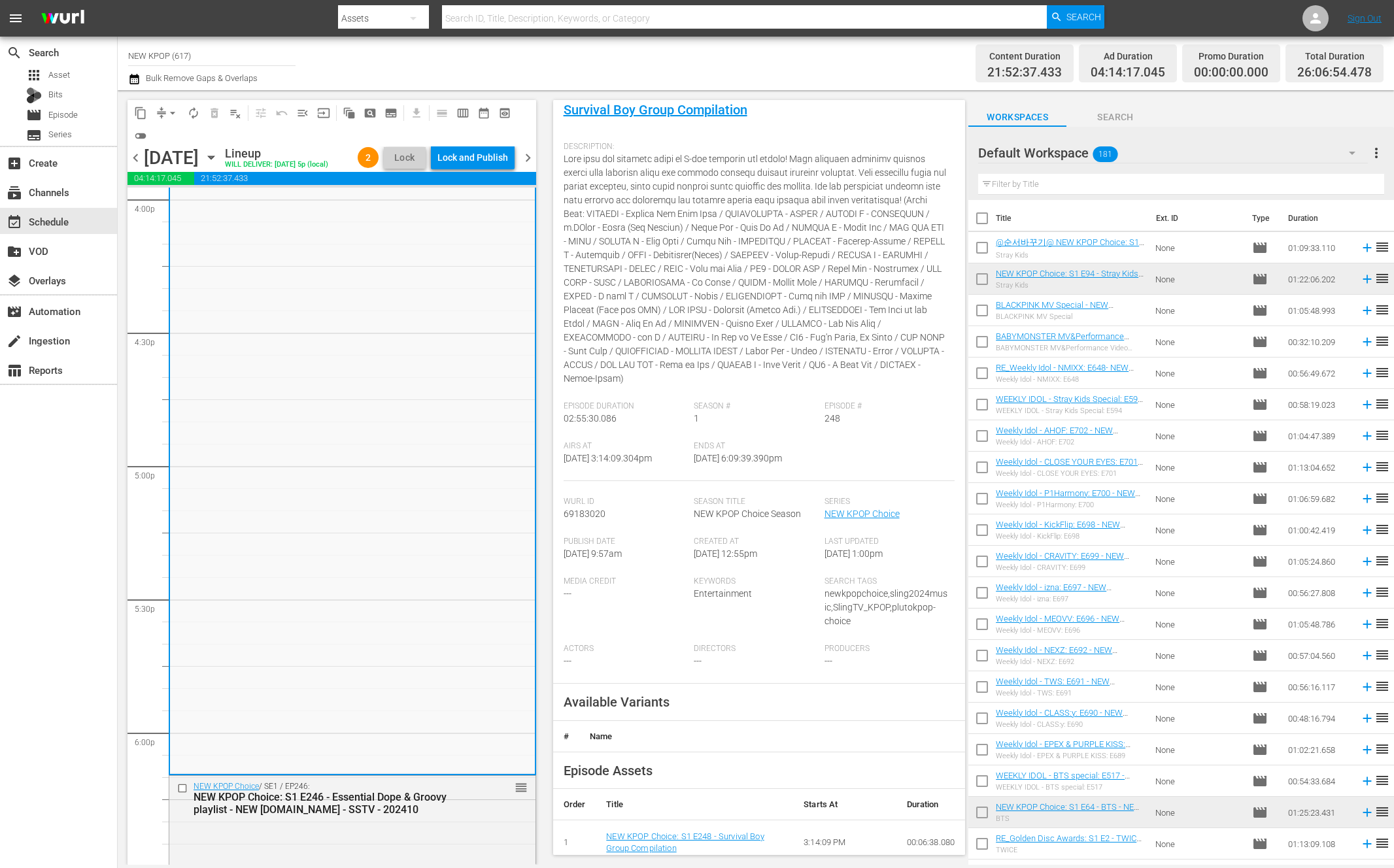
scroll to position [115, 0]
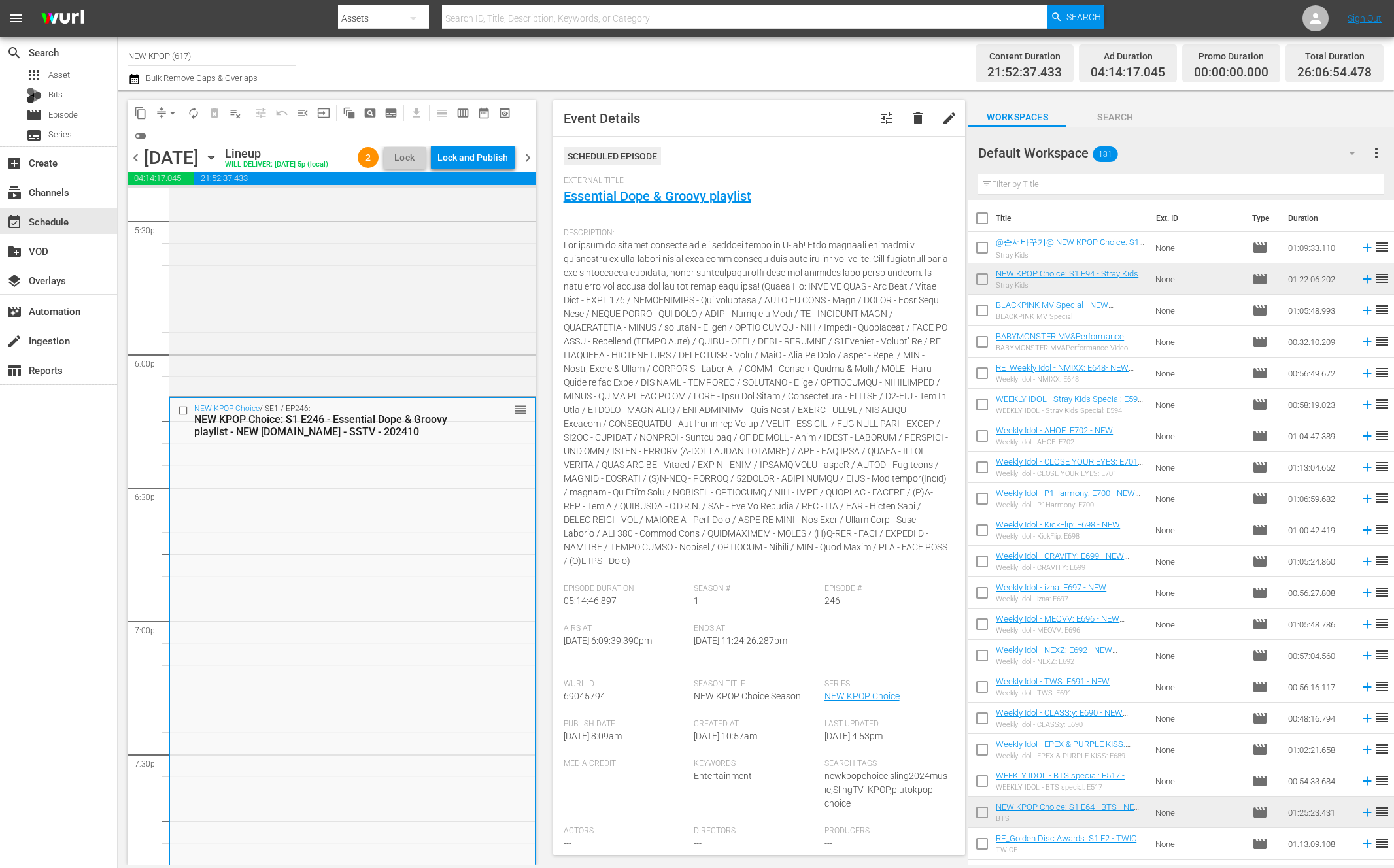
scroll to position [229, 0]
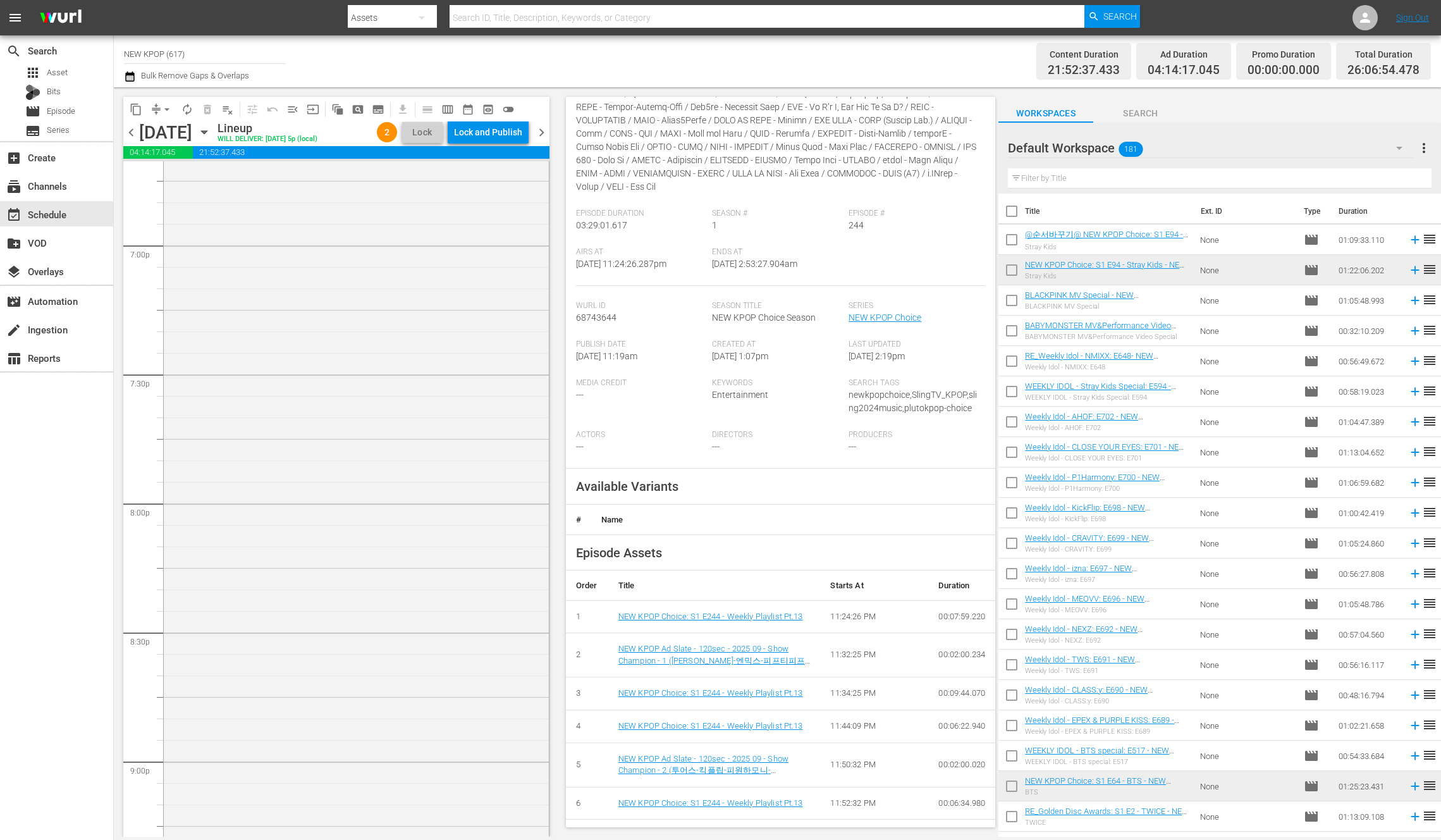
scroll to position [3383, 0]
click at [493, 140] on div "Lock and Publish" at bounding box center [488, 132] width 68 height 23
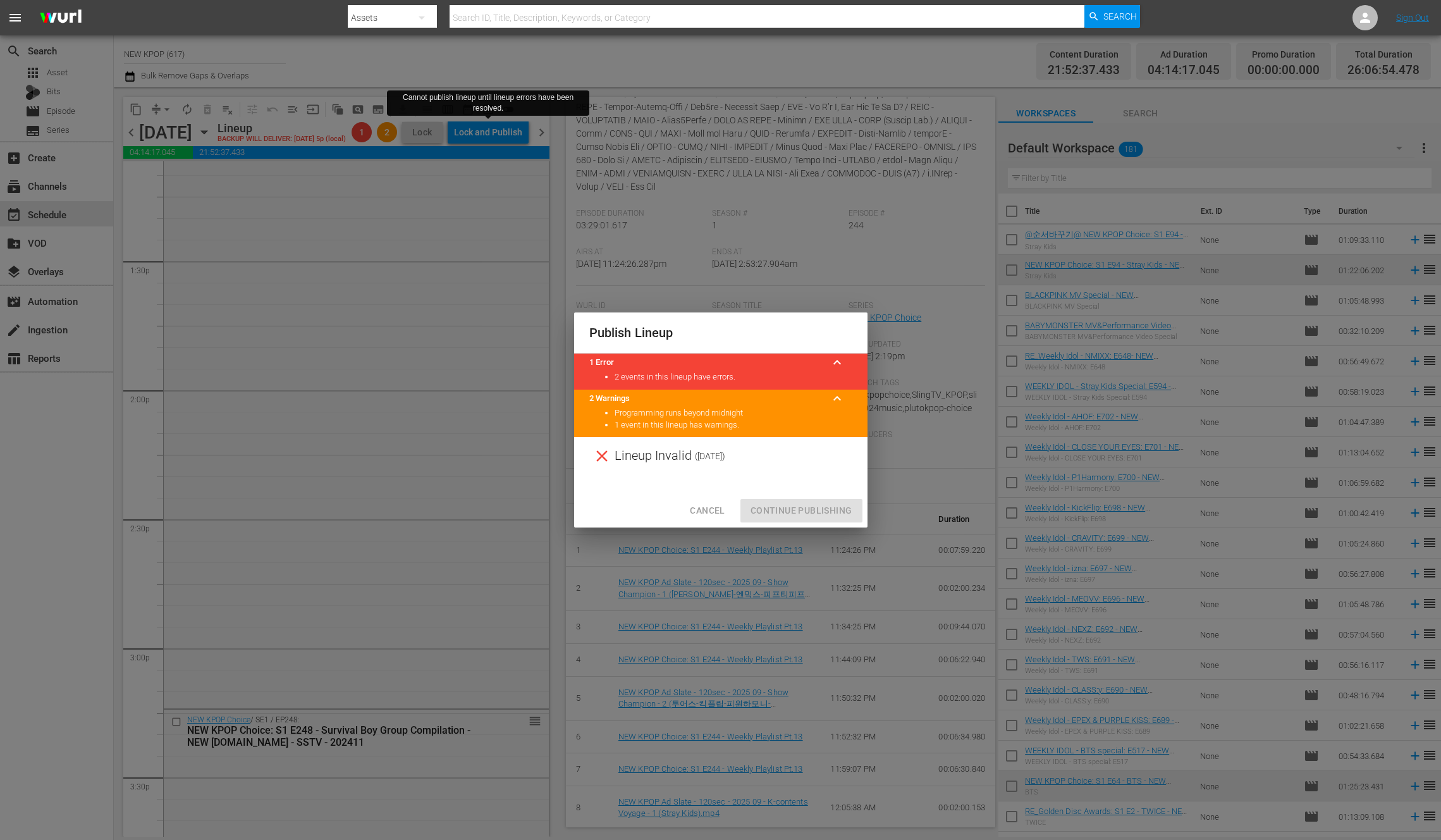
click at [719, 503] on span "Cancel" at bounding box center [707, 510] width 35 height 16
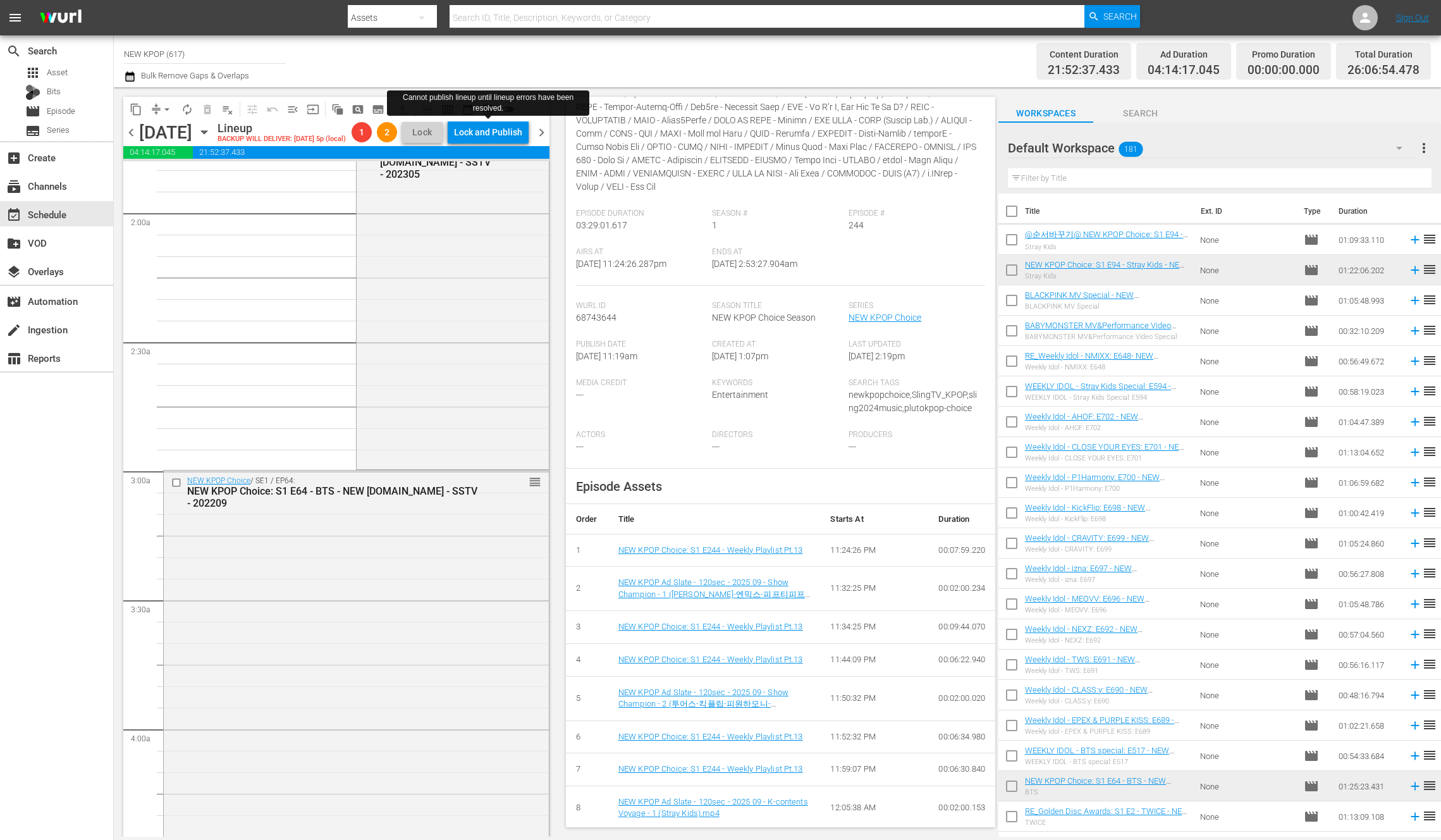
scroll to position [239, 0]
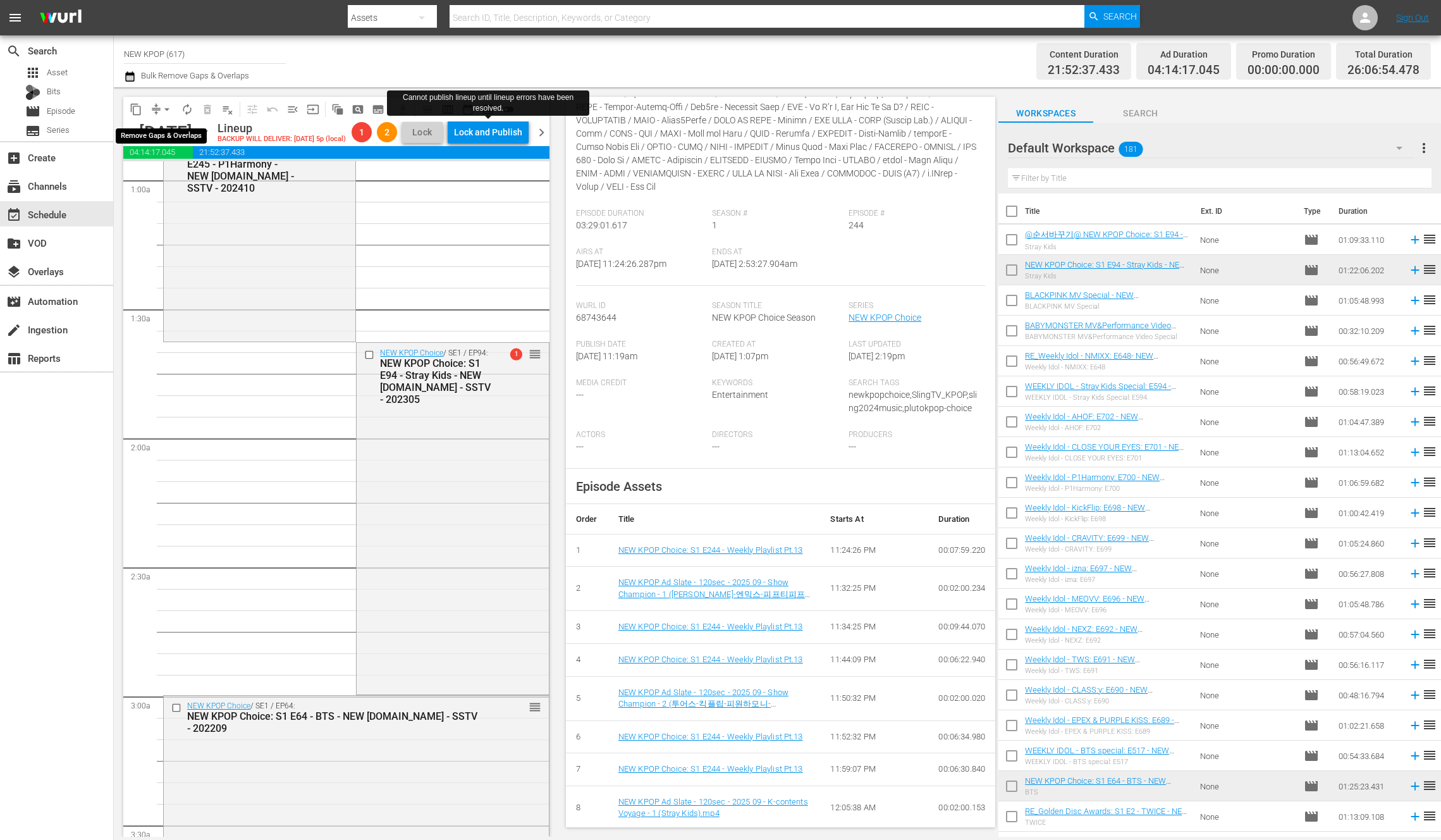
click at [165, 103] on span "arrow_drop_down" at bounding box center [167, 109] width 13 height 13
click at [176, 178] on li "Align to End of Previous Day" at bounding box center [167, 176] width 133 height 20
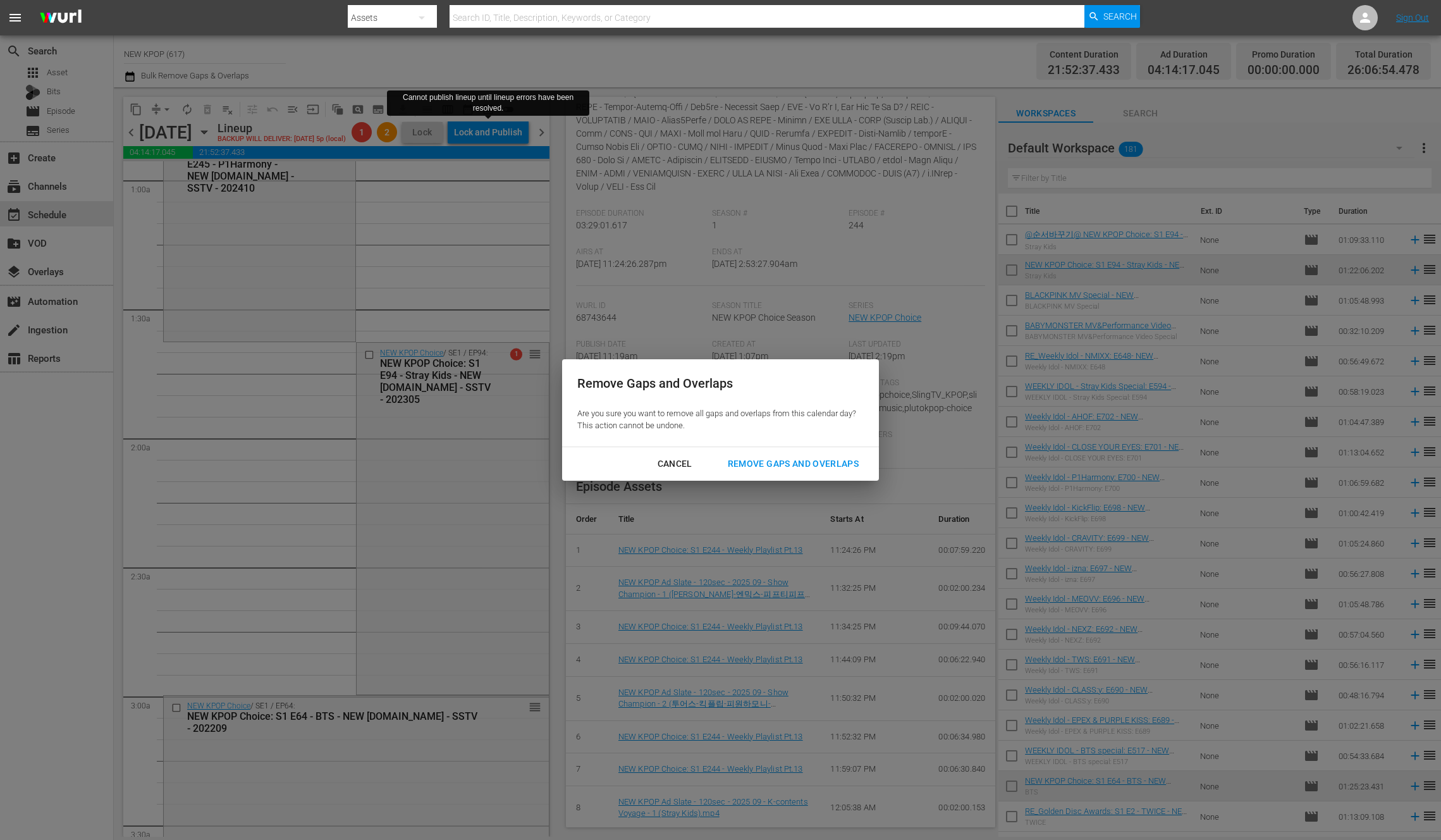
click at [809, 473] on button "Remove Gaps and Overlaps" at bounding box center [793, 464] width 161 height 24
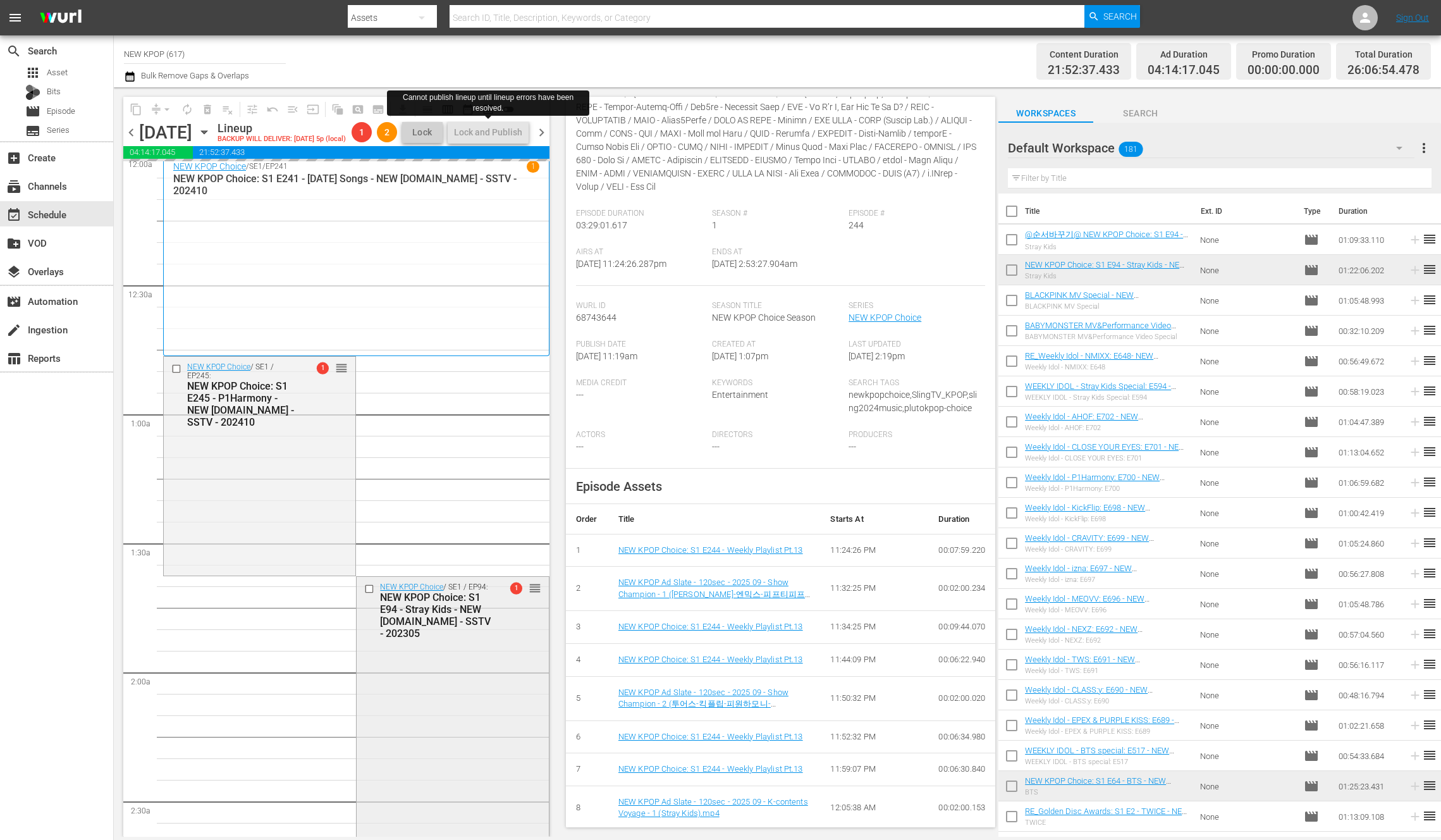
scroll to position [0, 0]
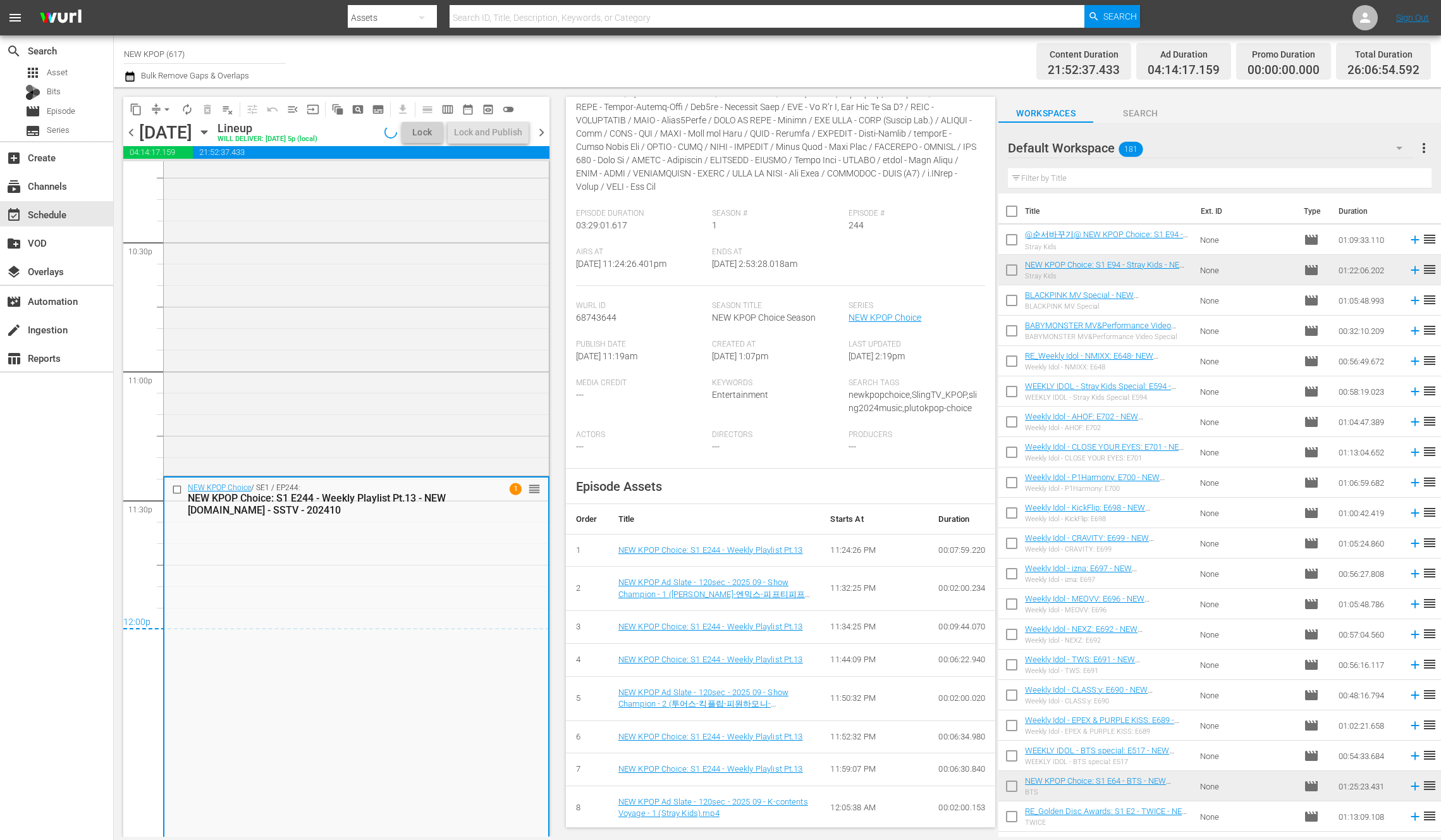
scroll to position [5818, 0]
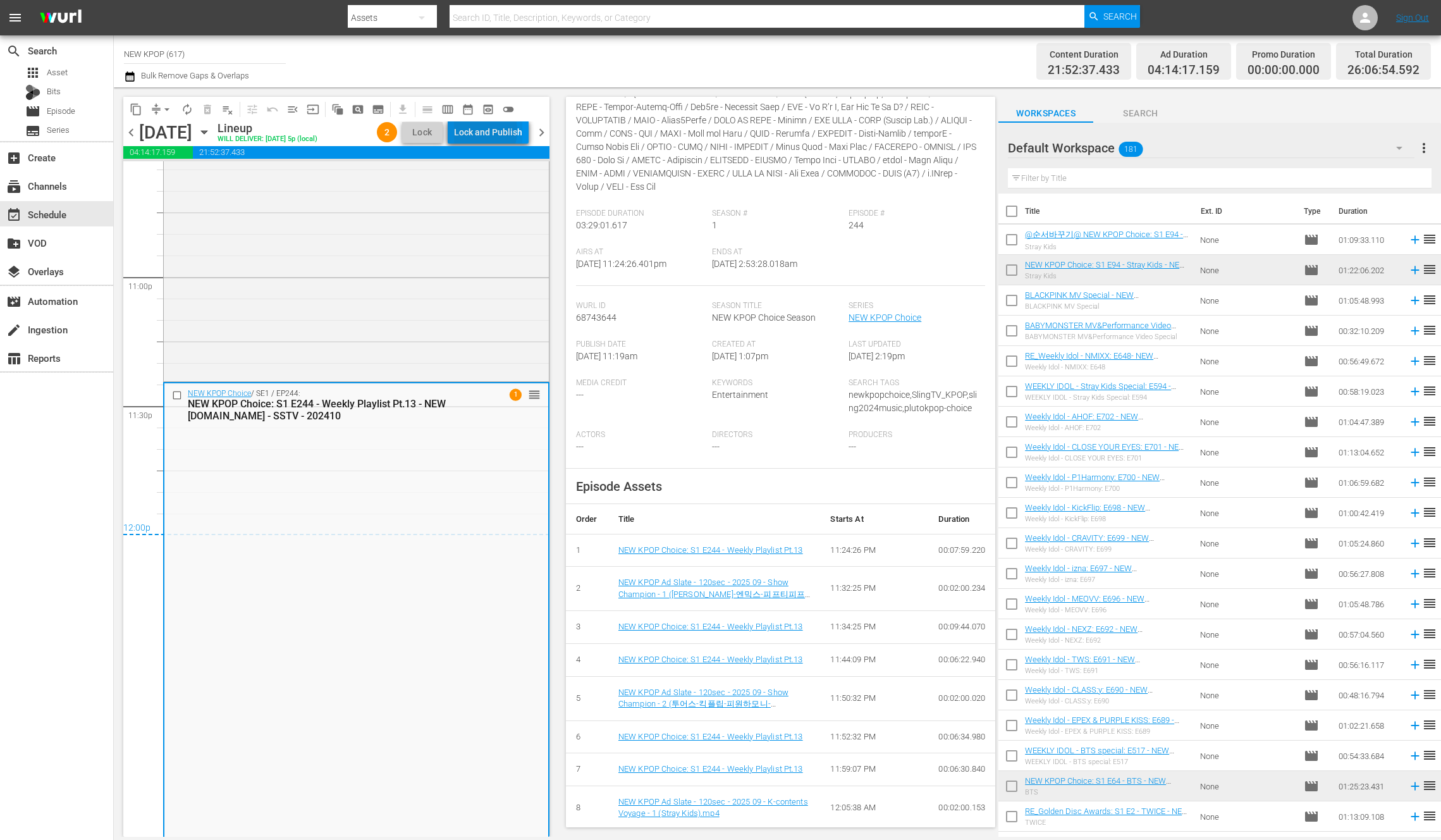
click at [477, 131] on div "Lock and Publish" at bounding box center [488, 132] width 68 height 23
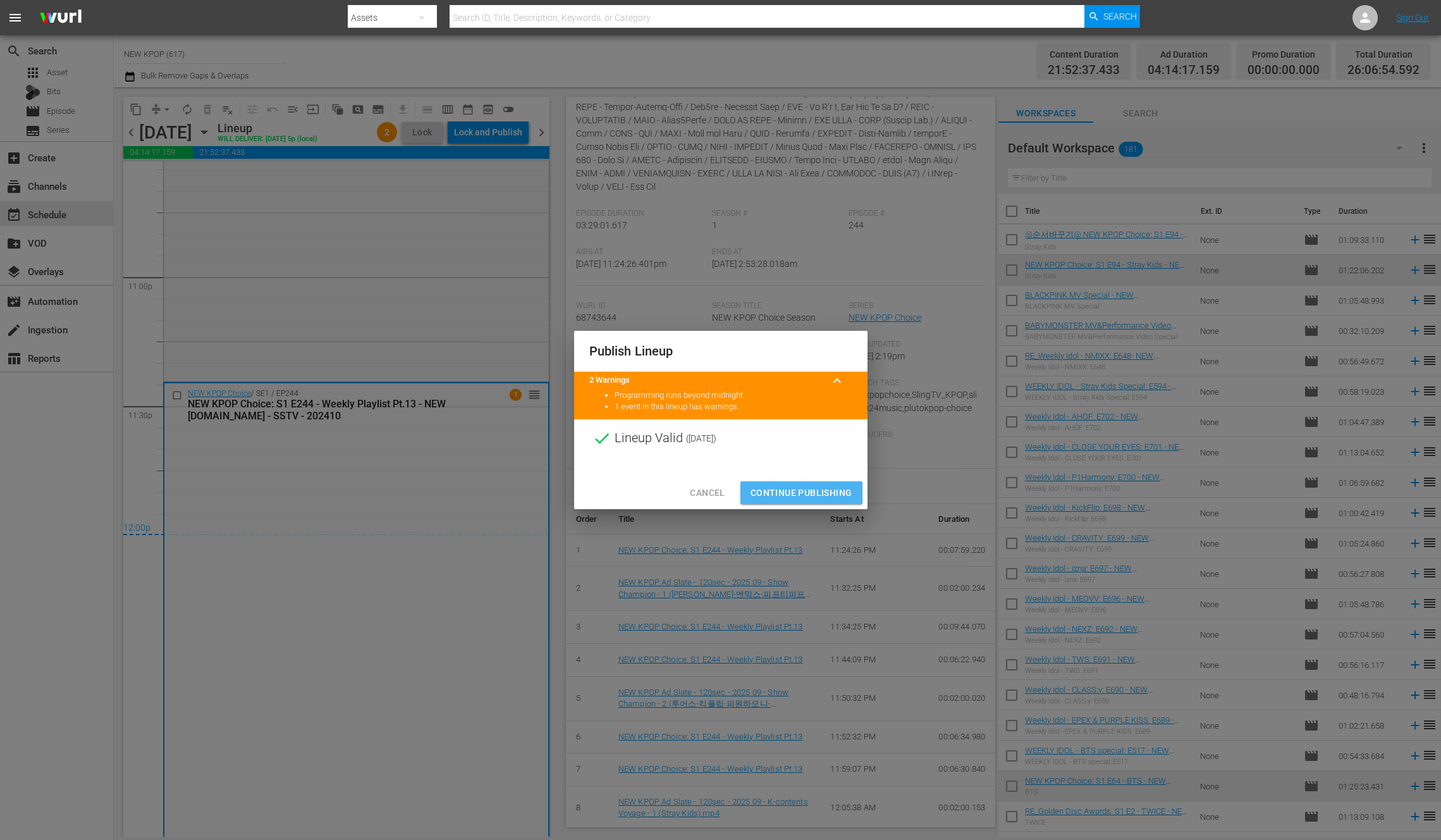
click at [802, 493] on span "Continue Publishing" at bounding box center [801, 492] width 102 height 16
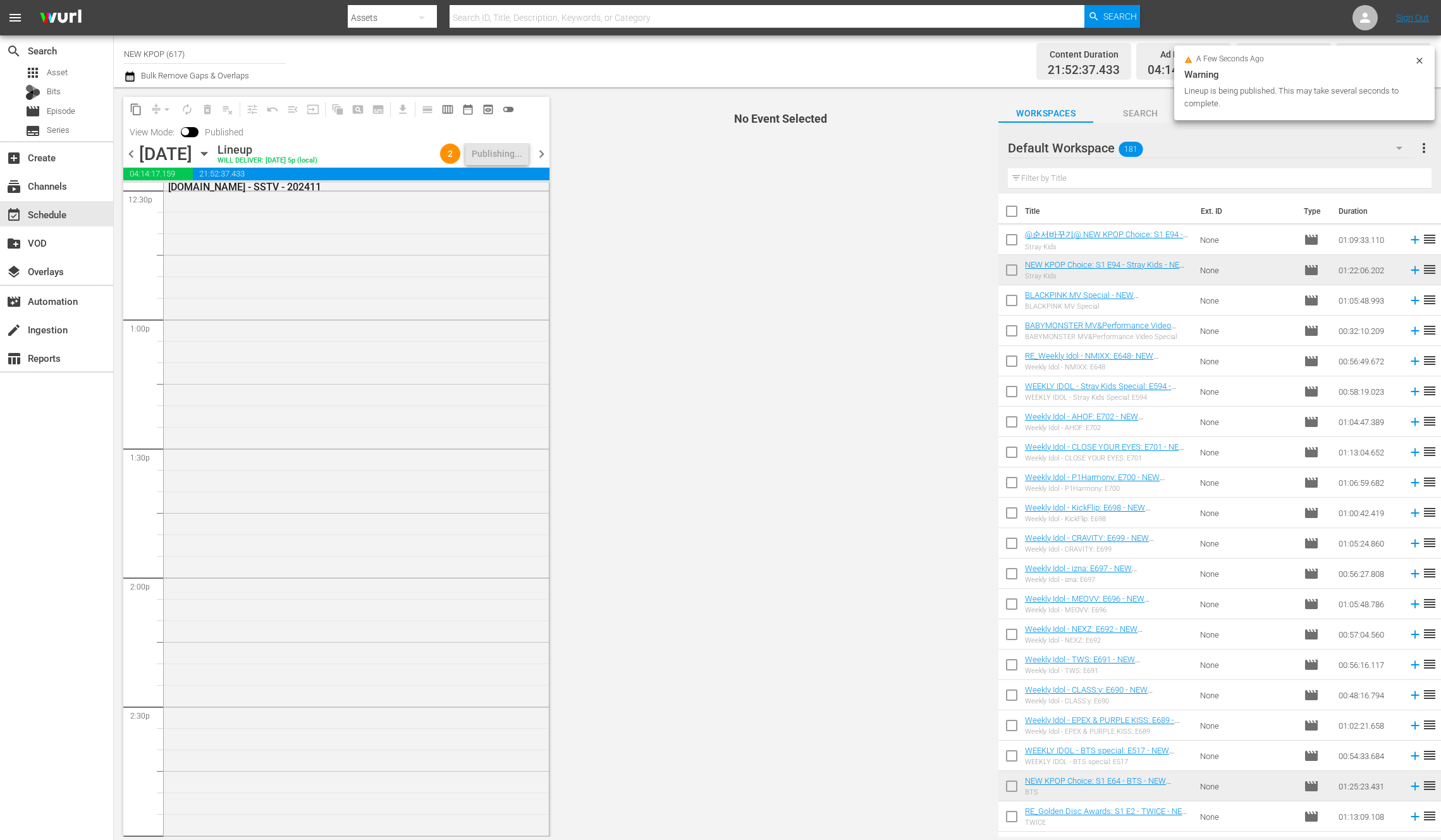
scroll to position [2860, 0]
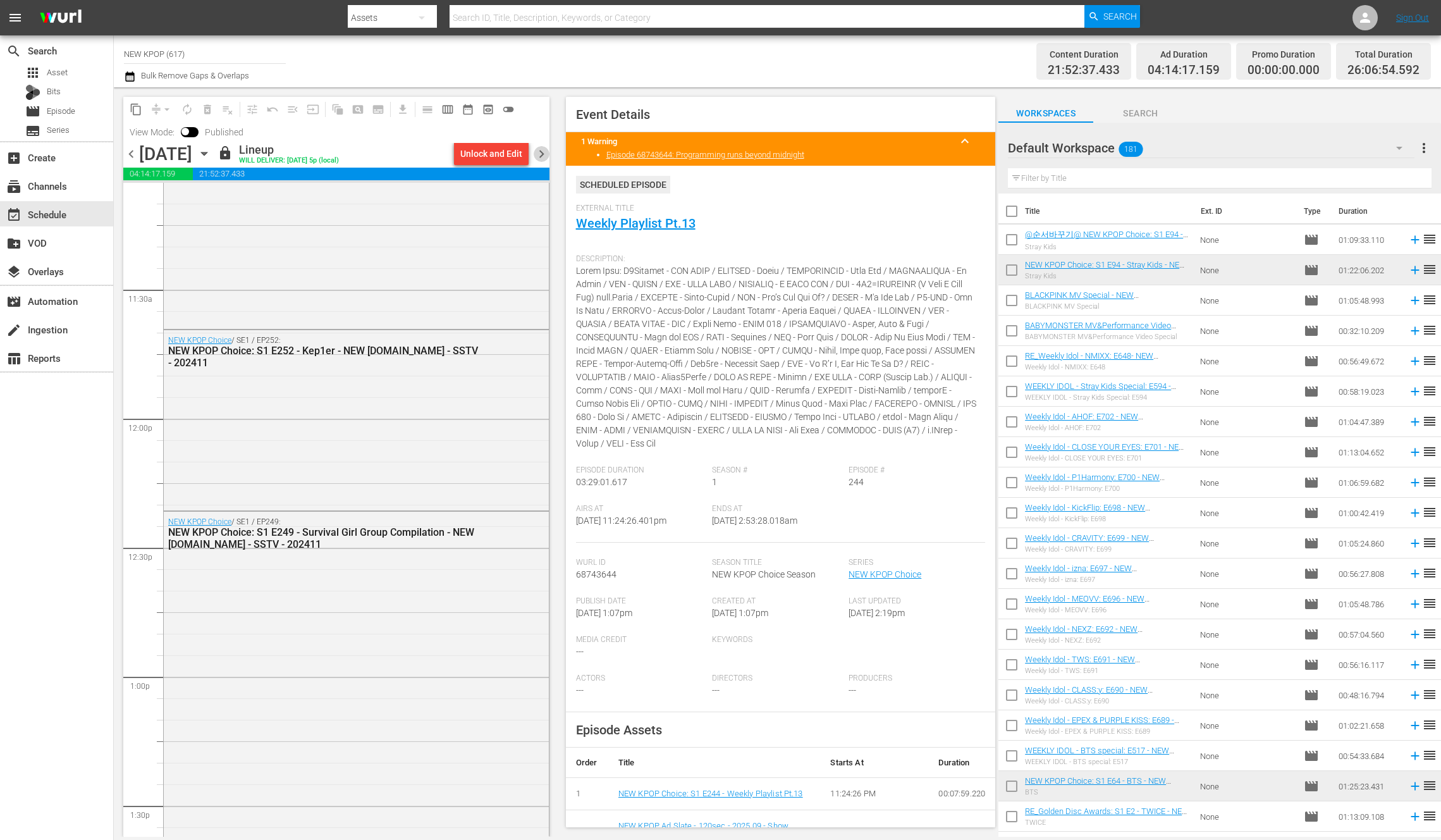
click at [537, 149] on span "chevron_right" at bounding box center [541, 153] width 16 height 16
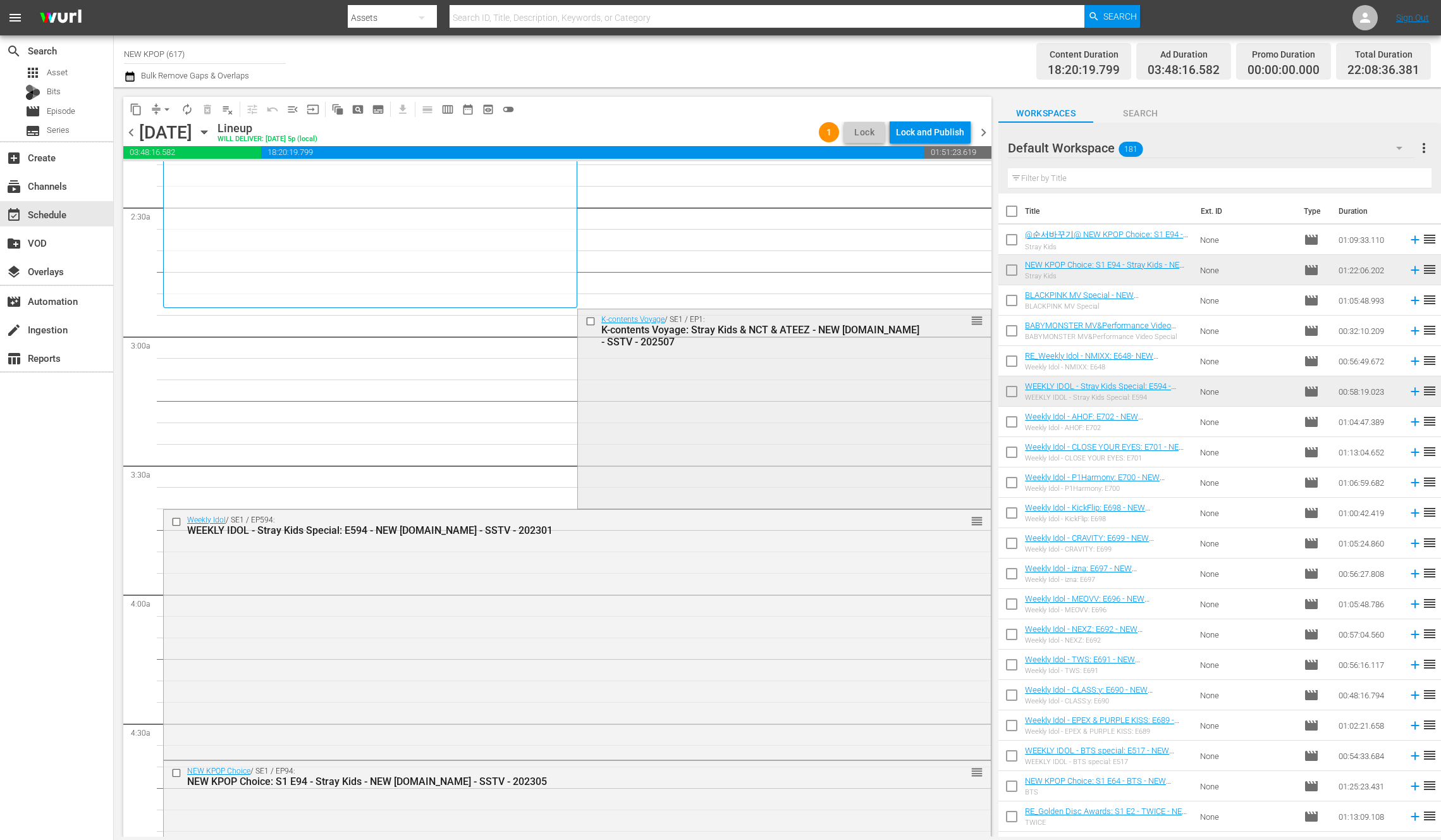
click at [728, 393] on div "K-contents Voyage / SE1 / EP1: K-contents Voyage: Stray Kids & NCT & ATEEZ - NE…" at bounding box center [785, 407] width 413 height 197
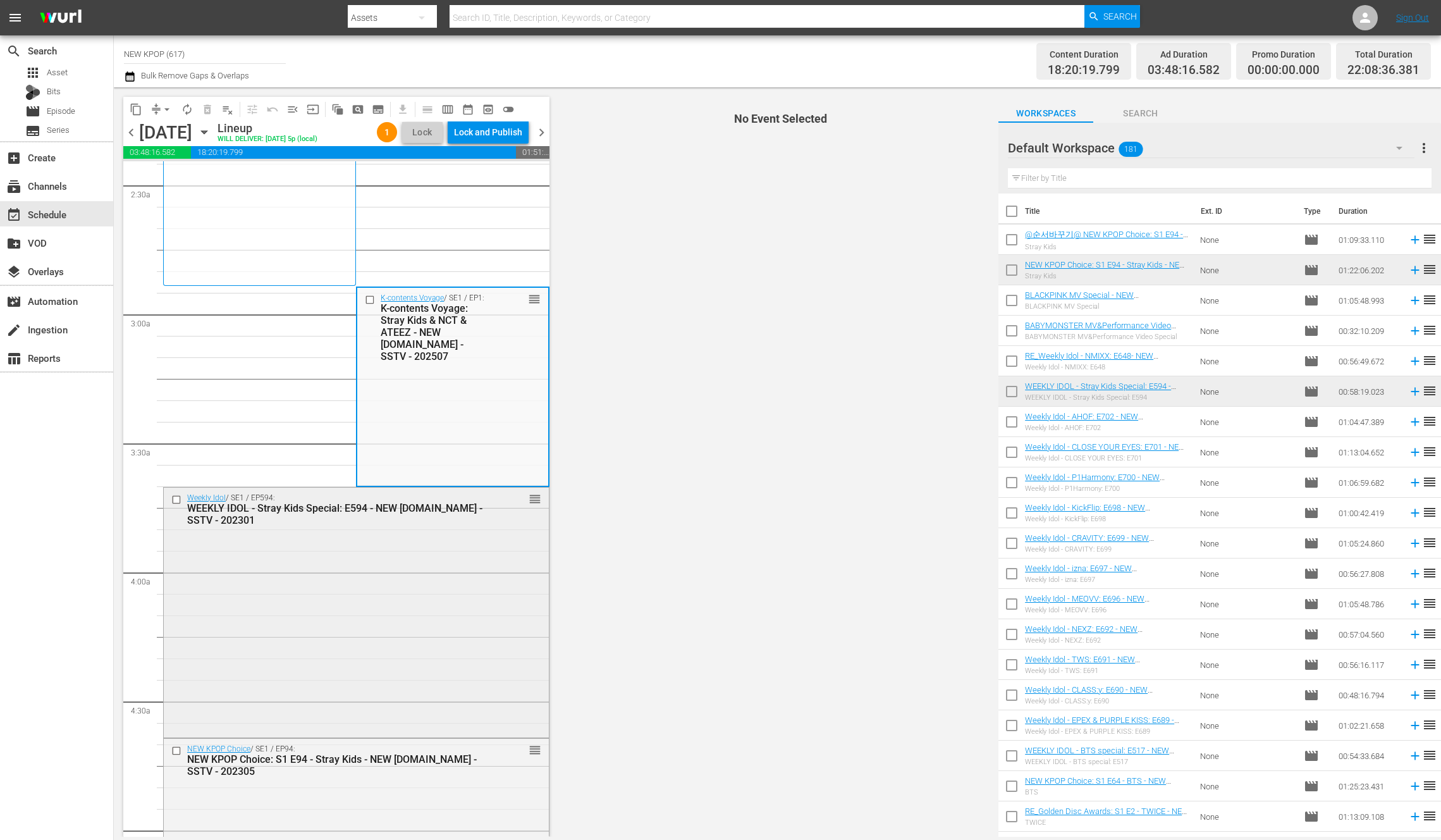
scroll to position [643, 0]
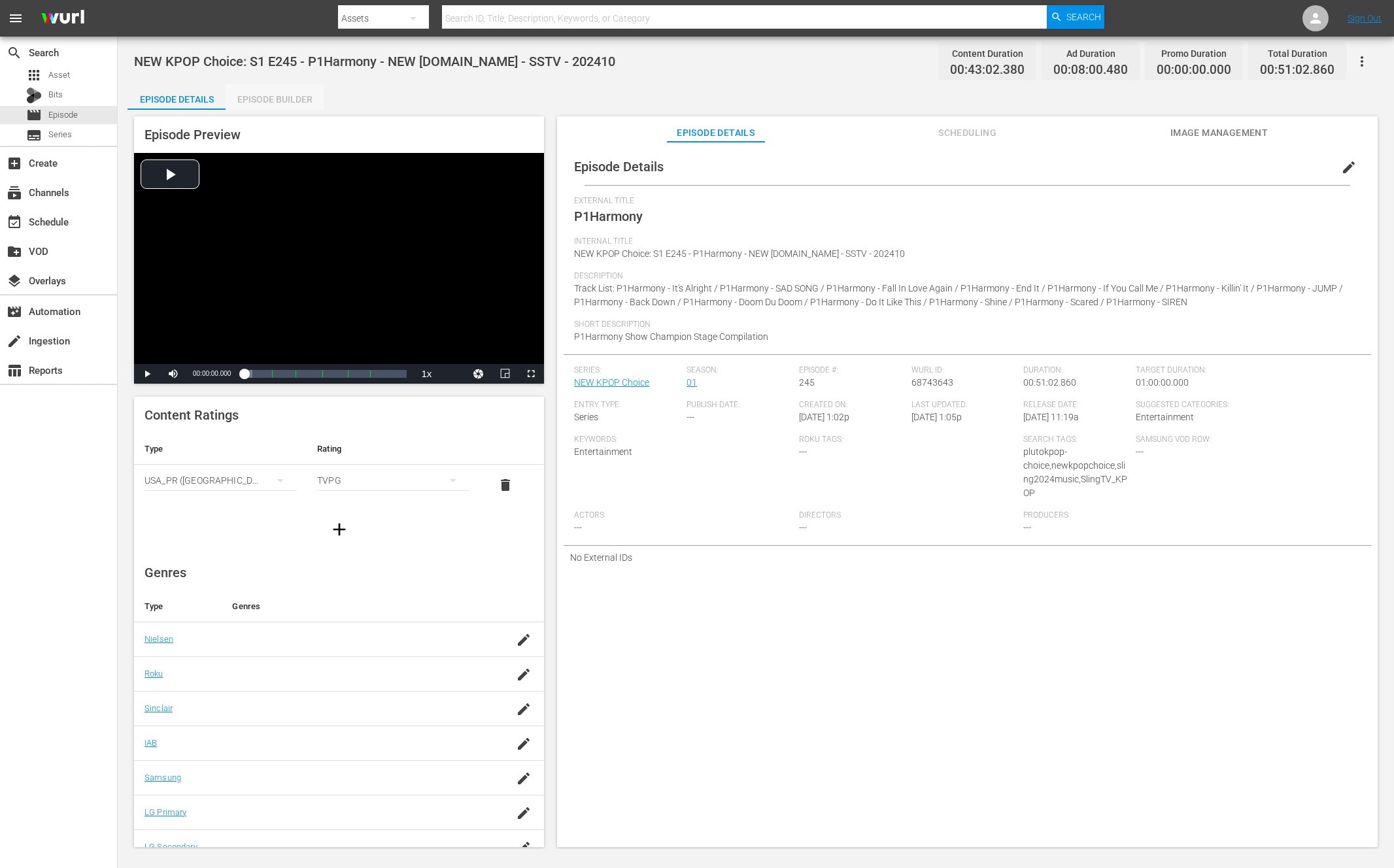
click at [227, 104] on div "Episode Builder" at bounding box center [274, 100] width 98 height 31
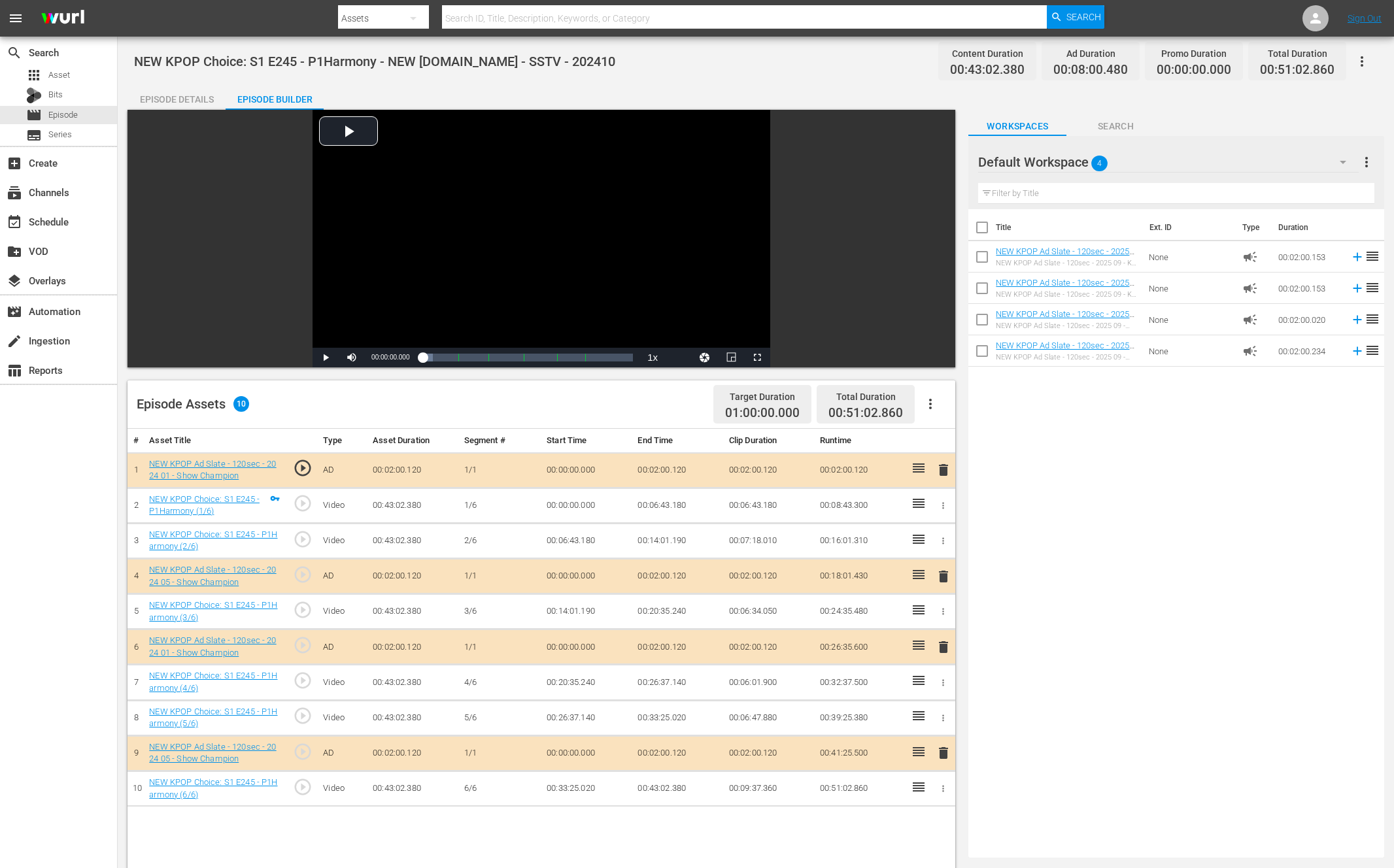
click at [944, 465] on span "delete" at bounding box center [943, 470] width 16 height 16
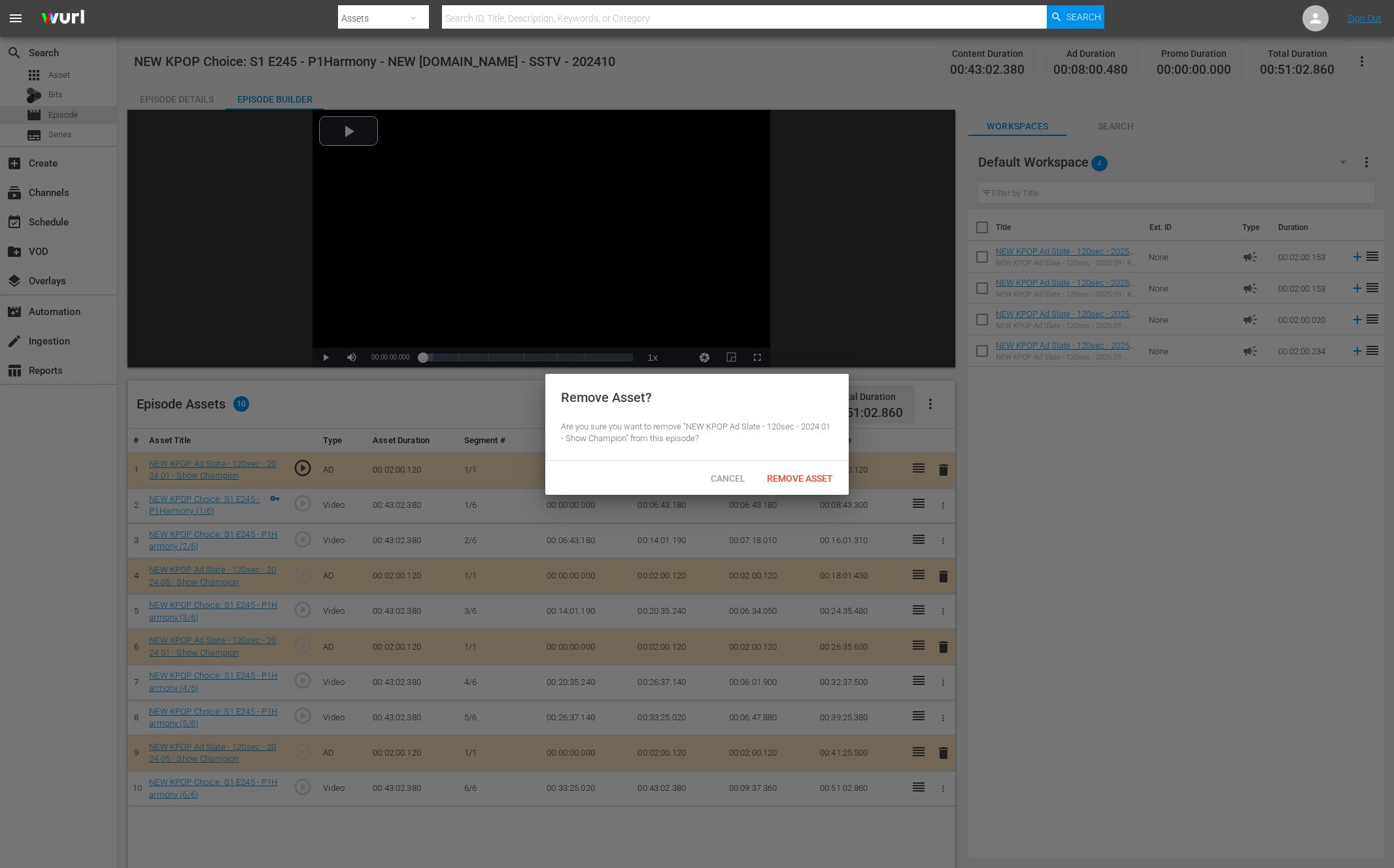
click at [843, 474] on span "Remove Asset" at bounding box center [799, 478] width 87 height 10
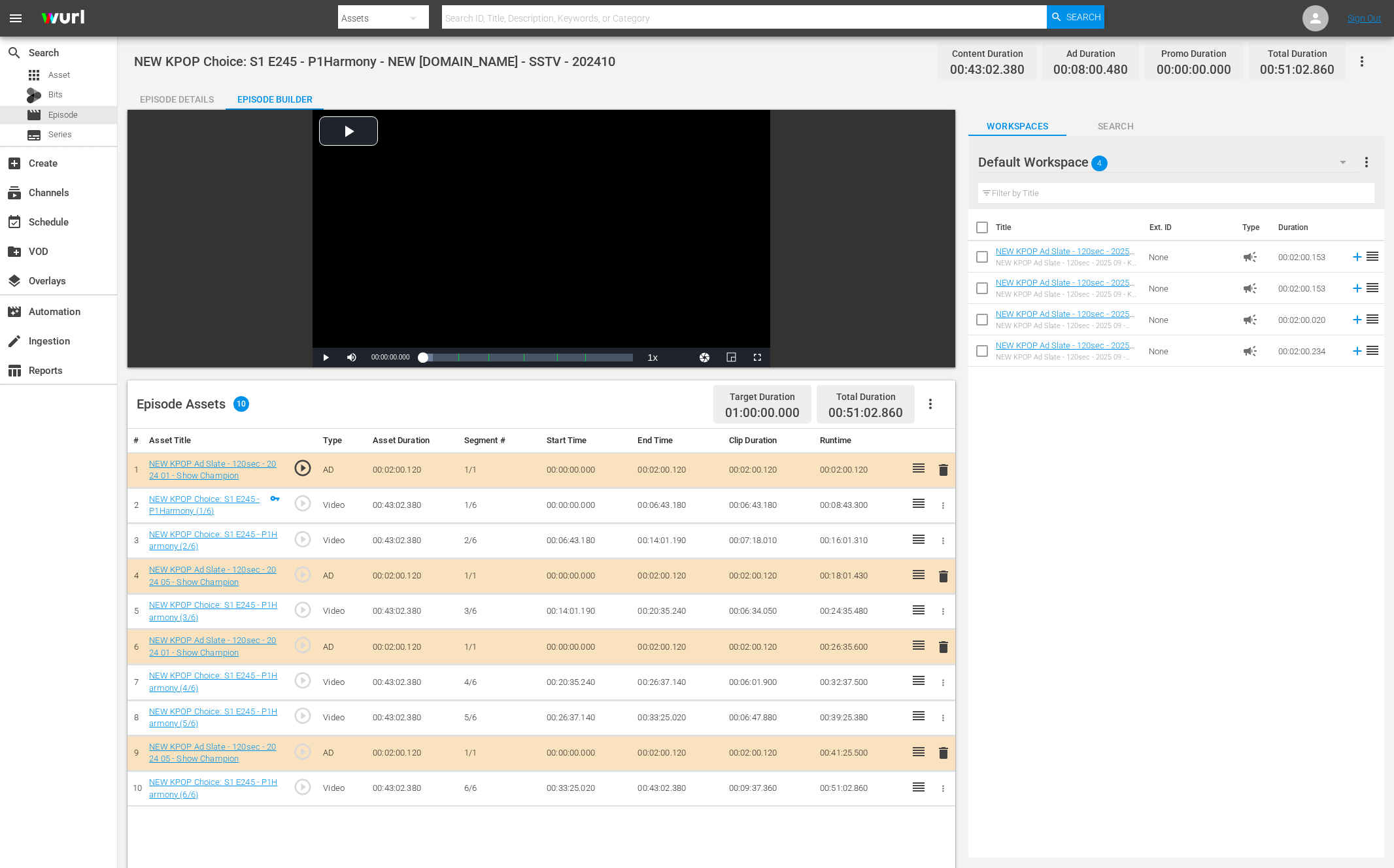
click at [1124, 393] on div "Title Ext. ID Type Duration NEW KPOP Ad Slate - 120sec - 2025 09 - K-contents V…" at bounding box center [1176, 531] width 416 height 643
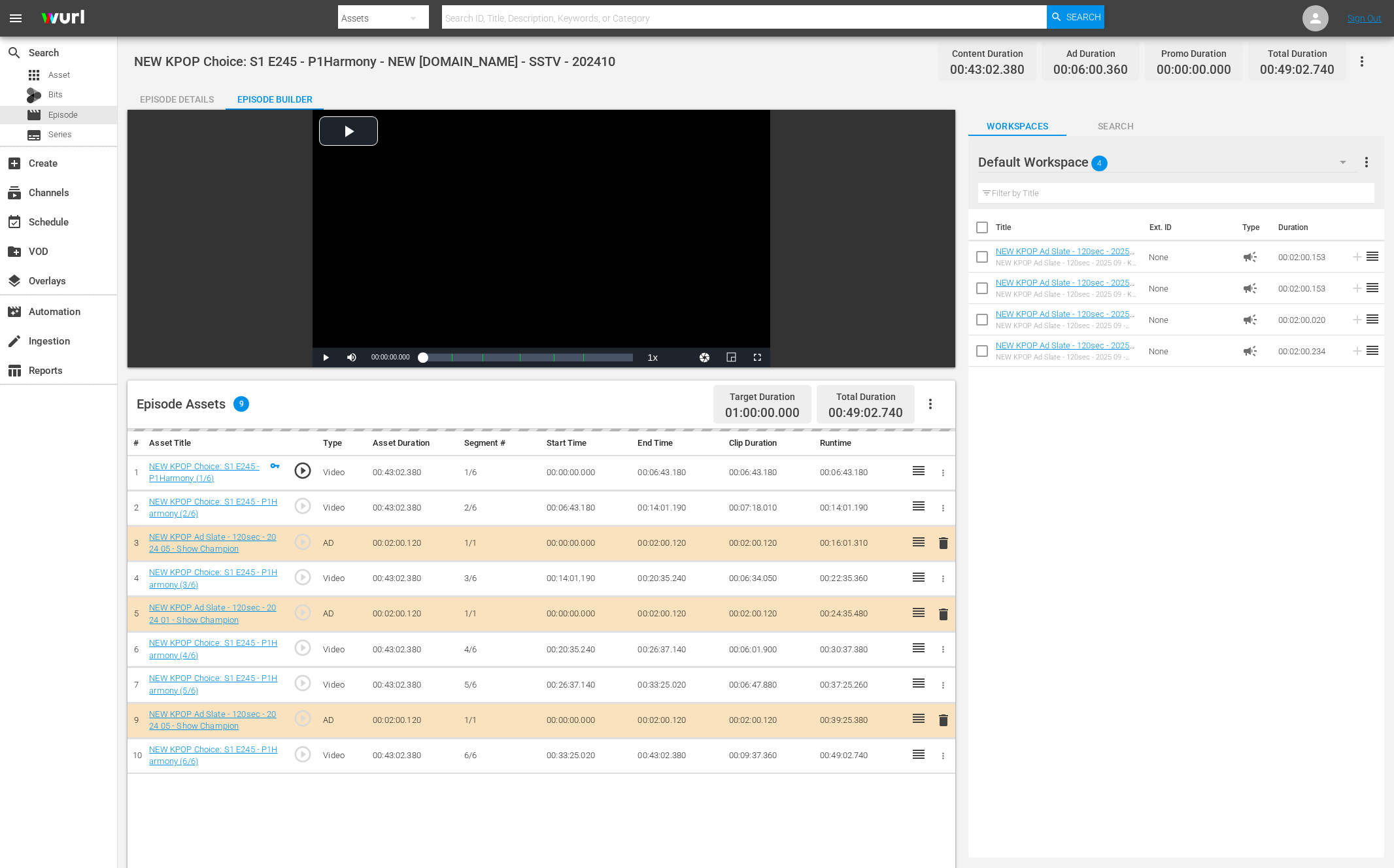
drag, startPoint x: 1026, startPoint y: 343, endPoint x: 315, endPoint y: 31, distance: 776.4
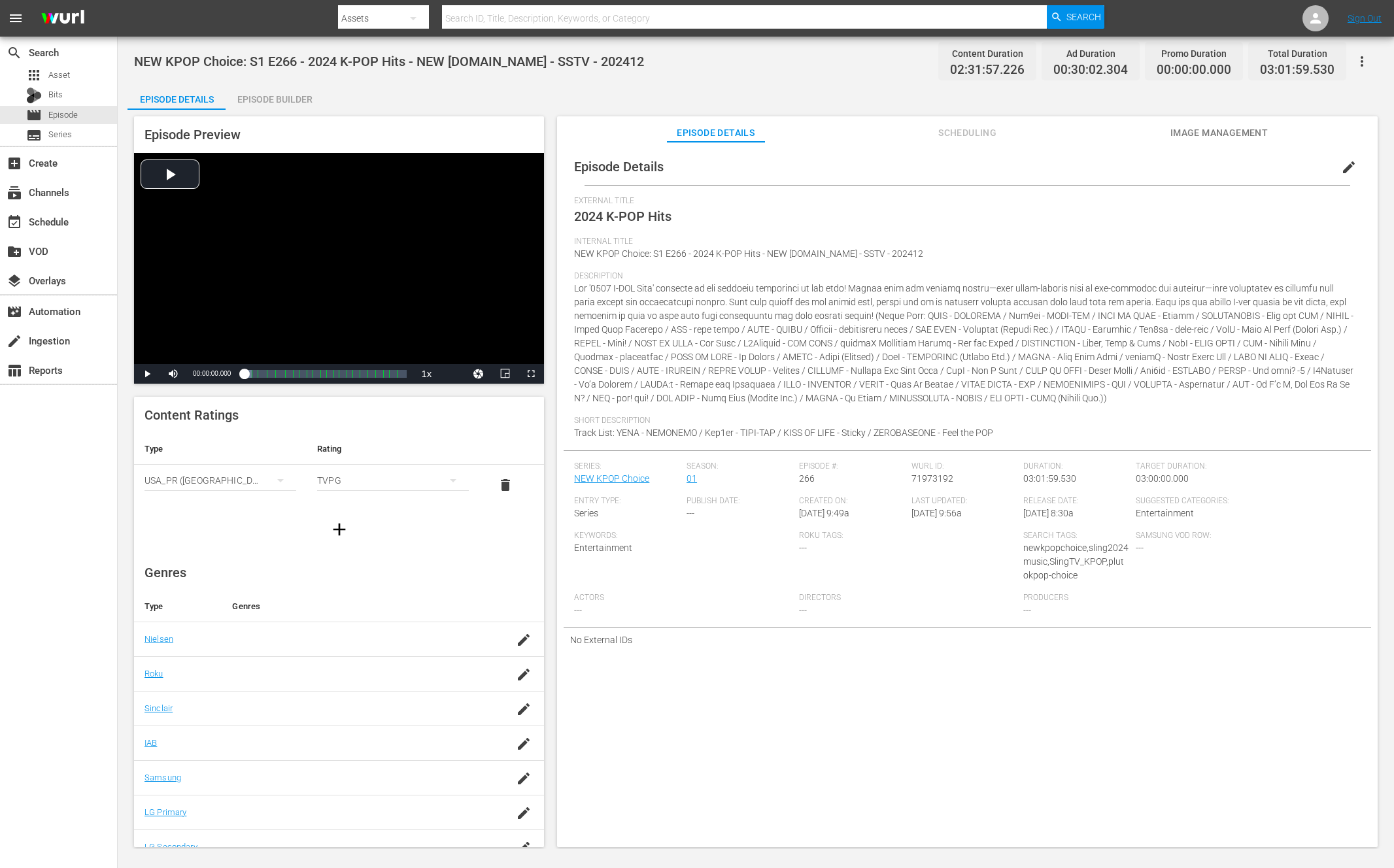
click at [264, 82] on div "NEW KPOP Choice: S1 E266 - 2024 K-POP Hits - NEW [DOMAIN_NAME] - SSTV - 202412 …" at bounding box center [755, 443] width 1276 height 812
click at [242, 103] on div "Episode Builder" at bounding box center [274, 100] width 98 height 31
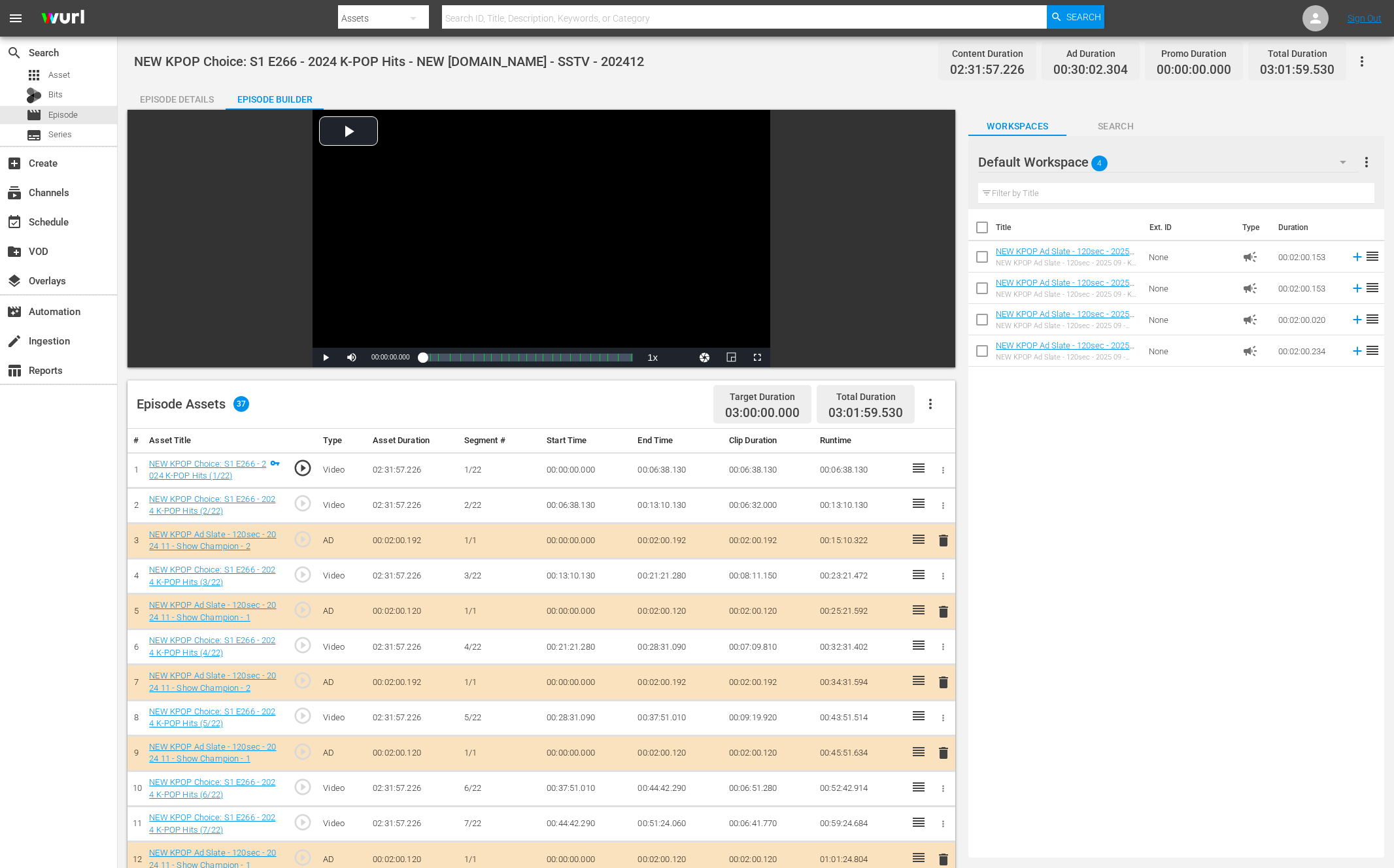
drag, startPoint x: 918, startPoint y: 147, endPoint x: 223, endPoint y: 1, distance: 710.2
